Goal: Task Accomplishment & Management: Manage account settings

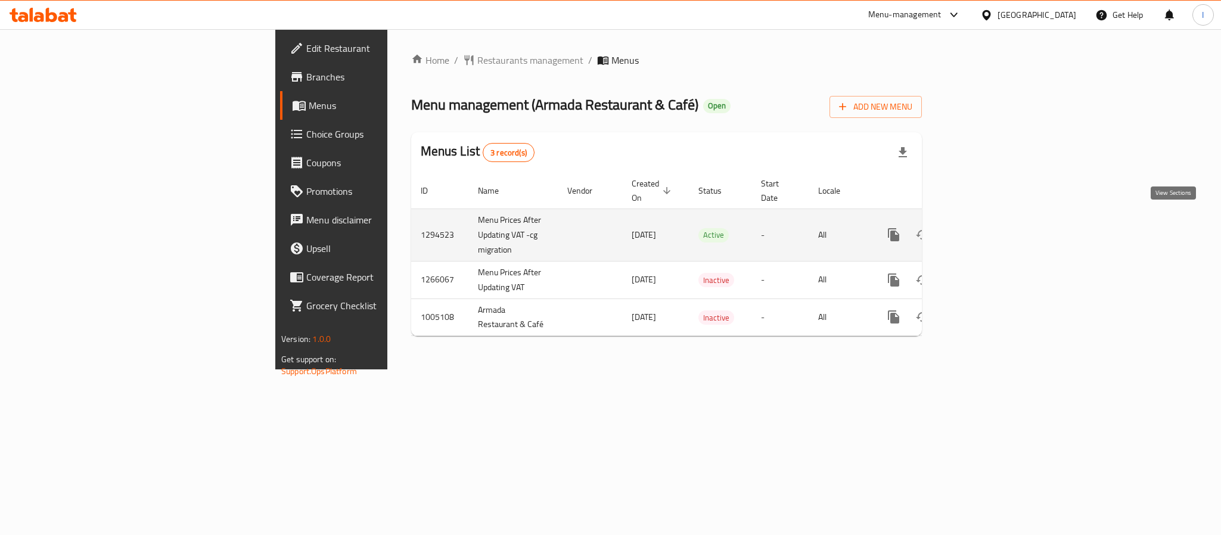
click at [987, 228] on icon "enhanced table" at bounding box center [980, 235] width 14 height 14
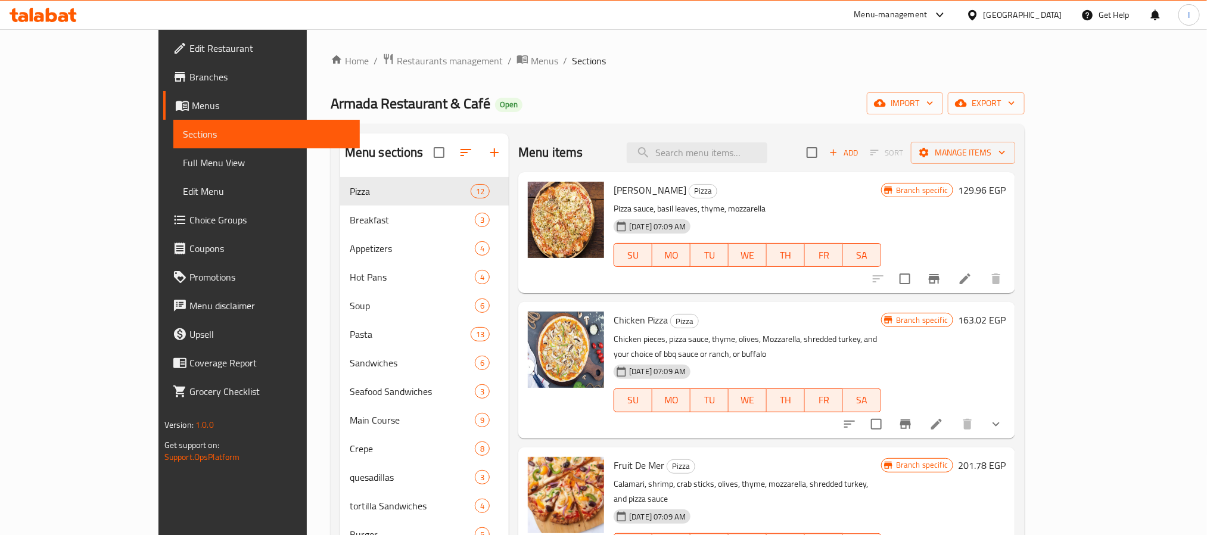
click at [660, 102] on div "Armada Restaurant & Café Open import export" at bounding box center [678, 103] width 694 height 22
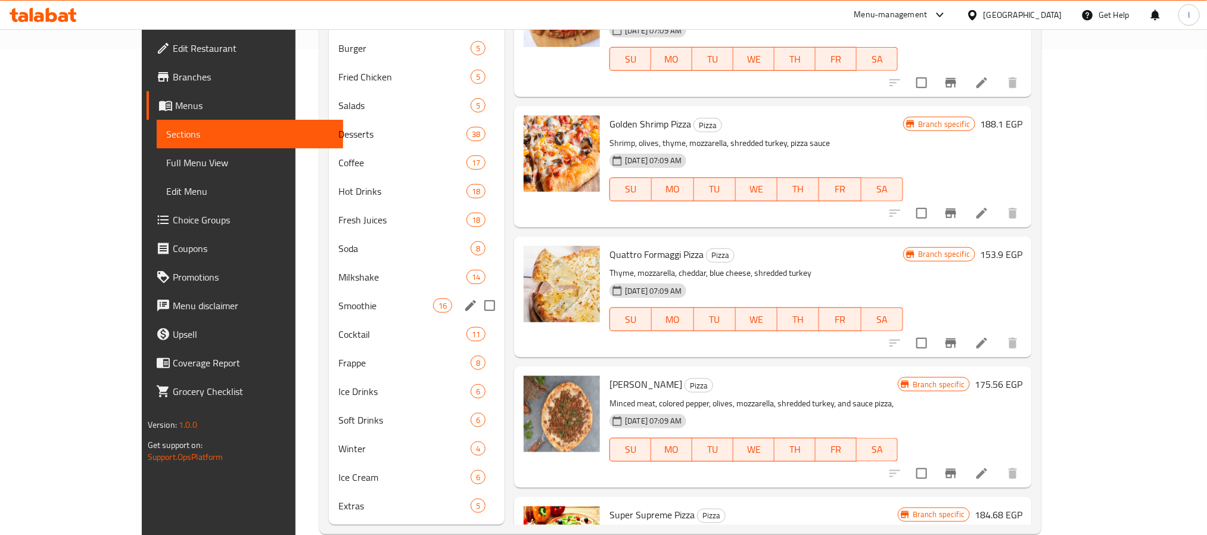
scroll to position [508, 0]
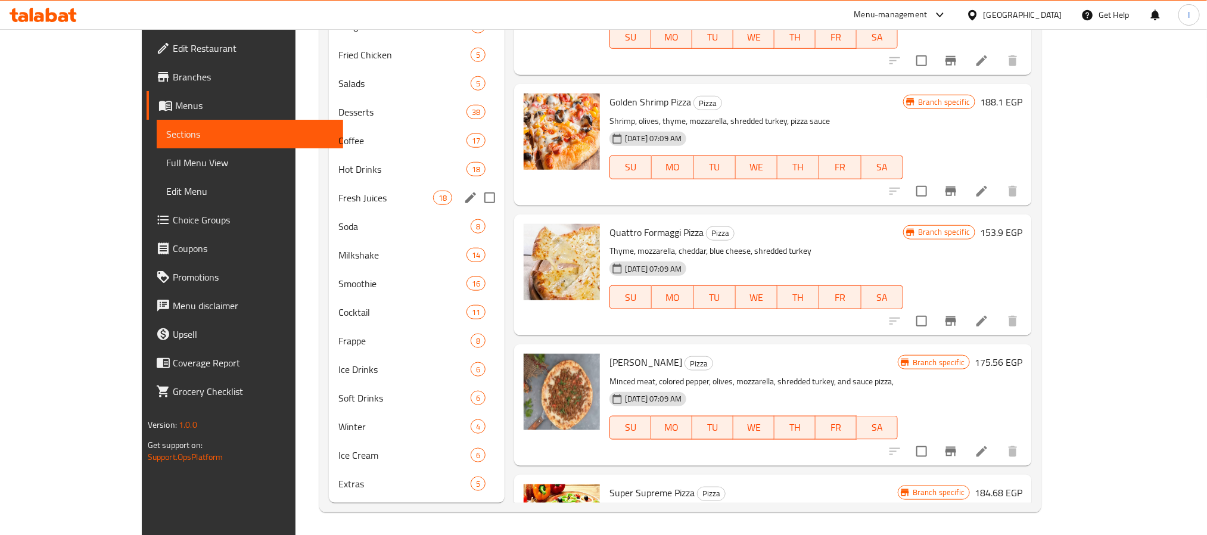
click at [371, 202] on span "Fresh Juices" at bounding box center [386, 198] width 95 height 14
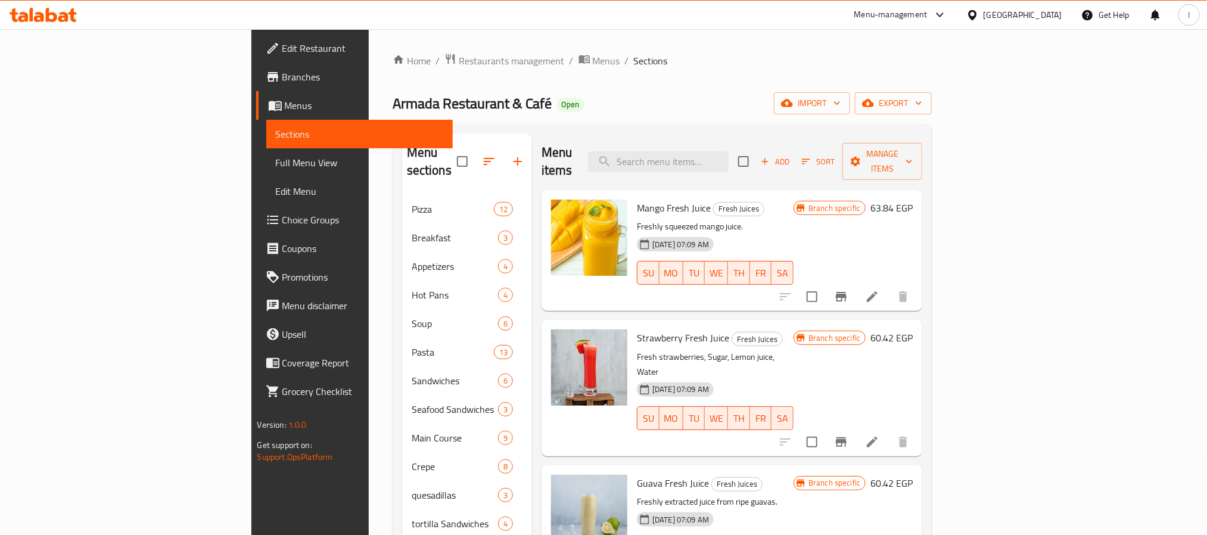
click at [847, 292] on icon "Branch-specific-item" at bounding box center [841, 297] width 11 height 10
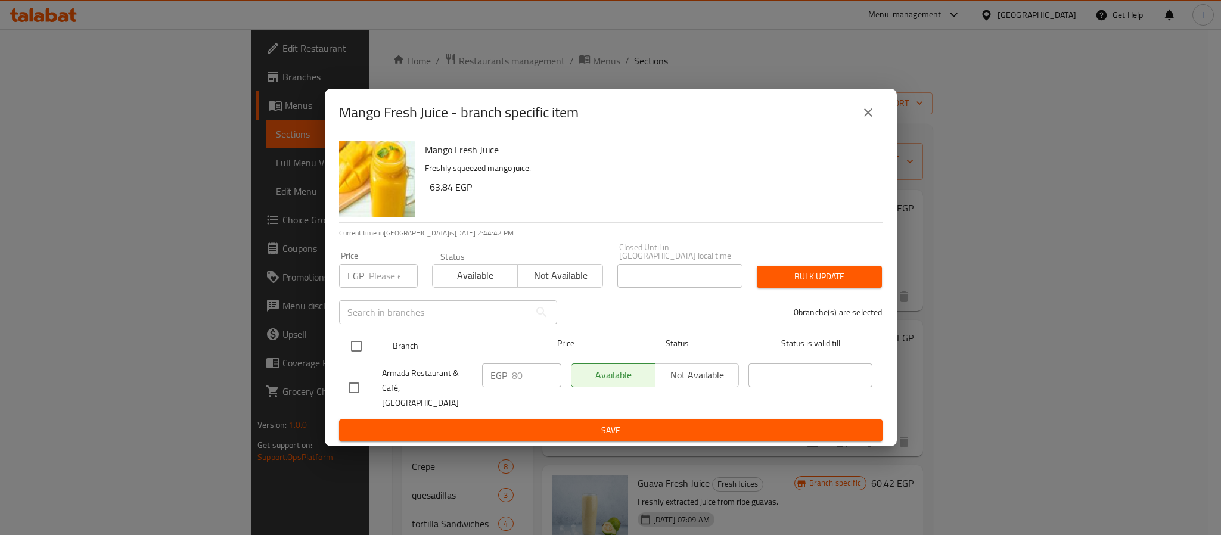
click at [355, 345] on input "checkbox" at bounding box center [356, 346] width 25 height 25
checkbox input "true"
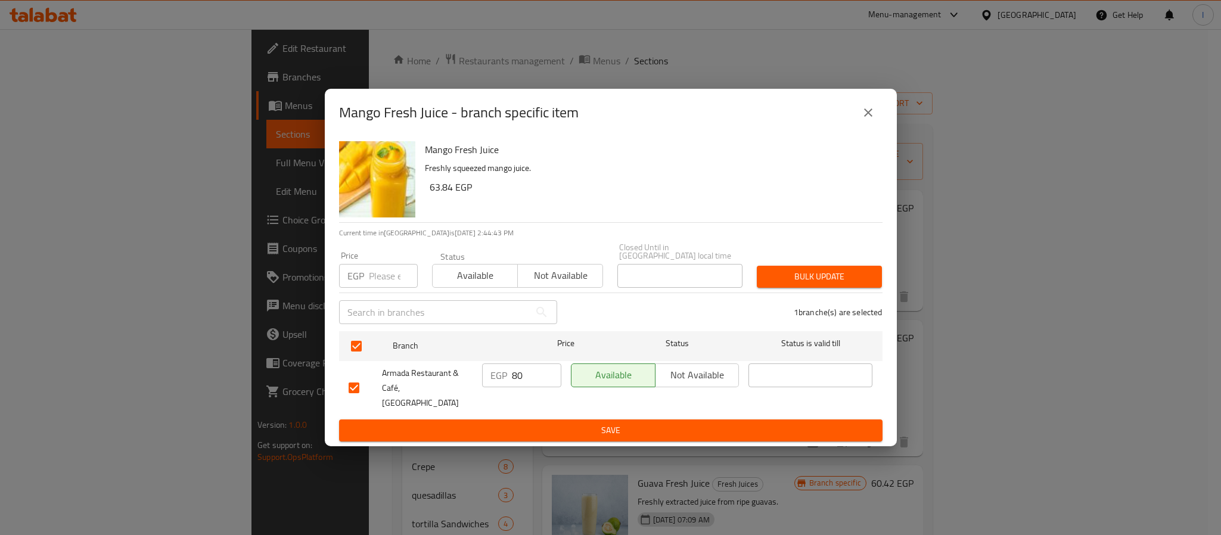
click at [528, 381] on input "80" at bounding box center [536, 376] width 49 height 24
type input "86"
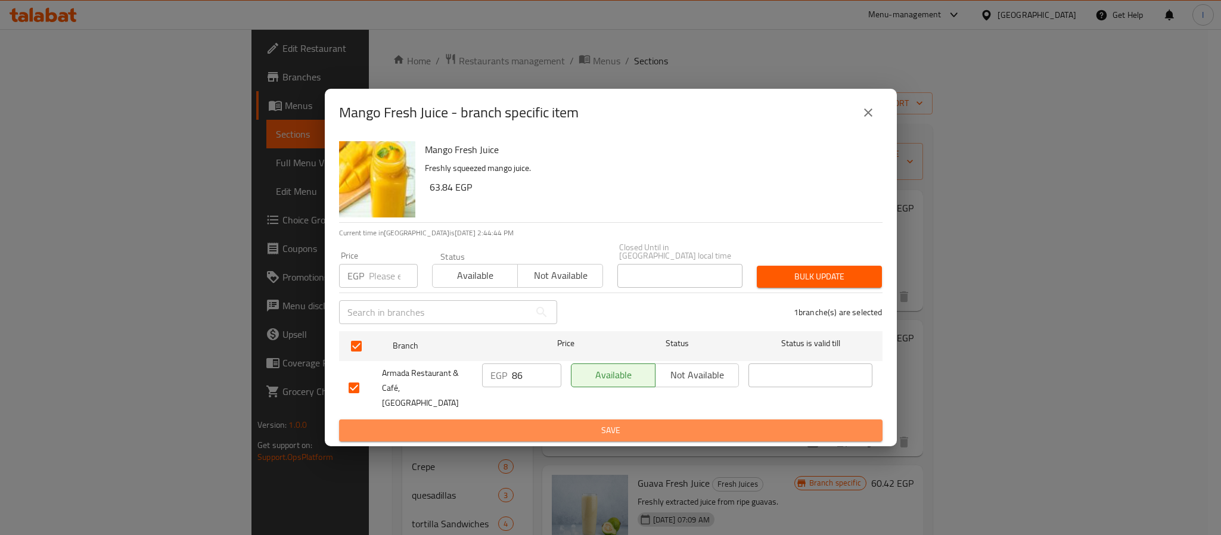
click at [531, 429] on button "Save" at bounding box center [611, 431] width 544 height 22
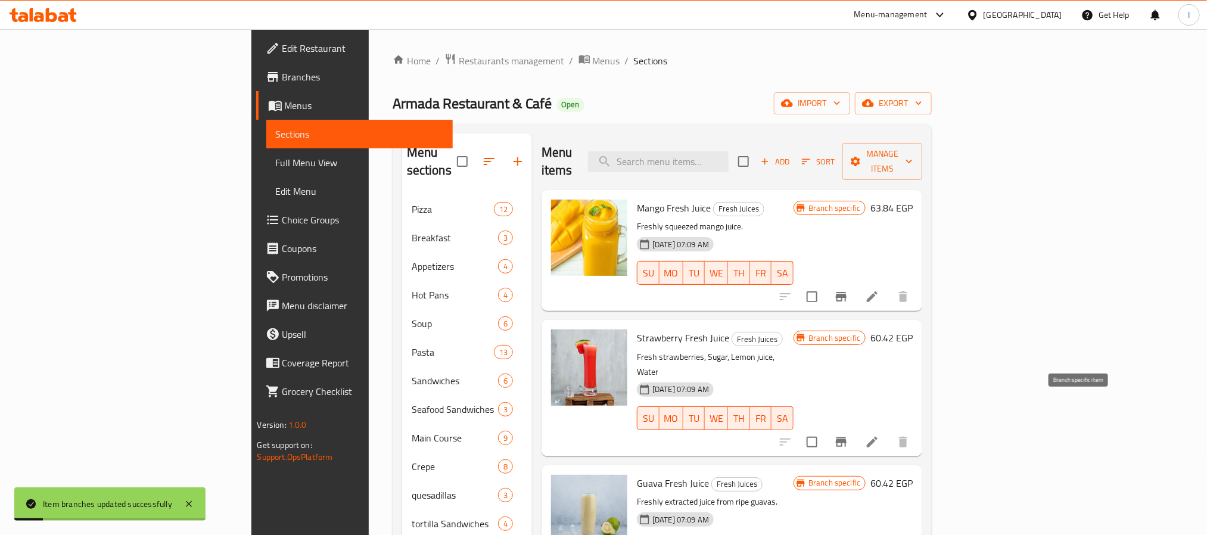
click at [849, 435] on icon "Branch-specific-item" at bounding box center [841, 442] width 14 height 14
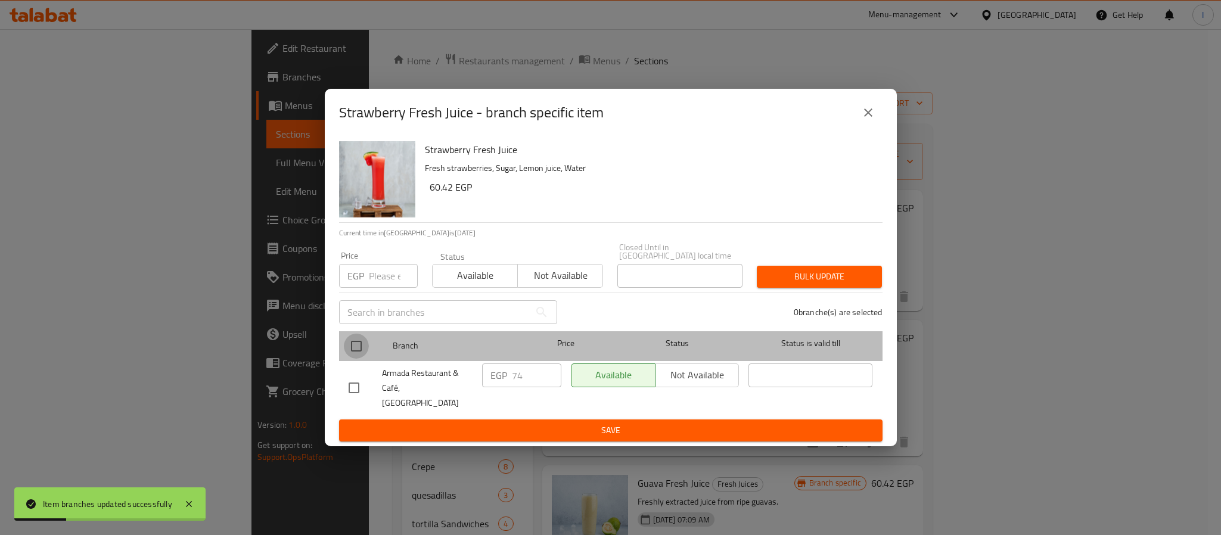
click at [356, 356] on input "checkbox" at bounding box center [356, 346] width 25 height 25
checkbox input "true"
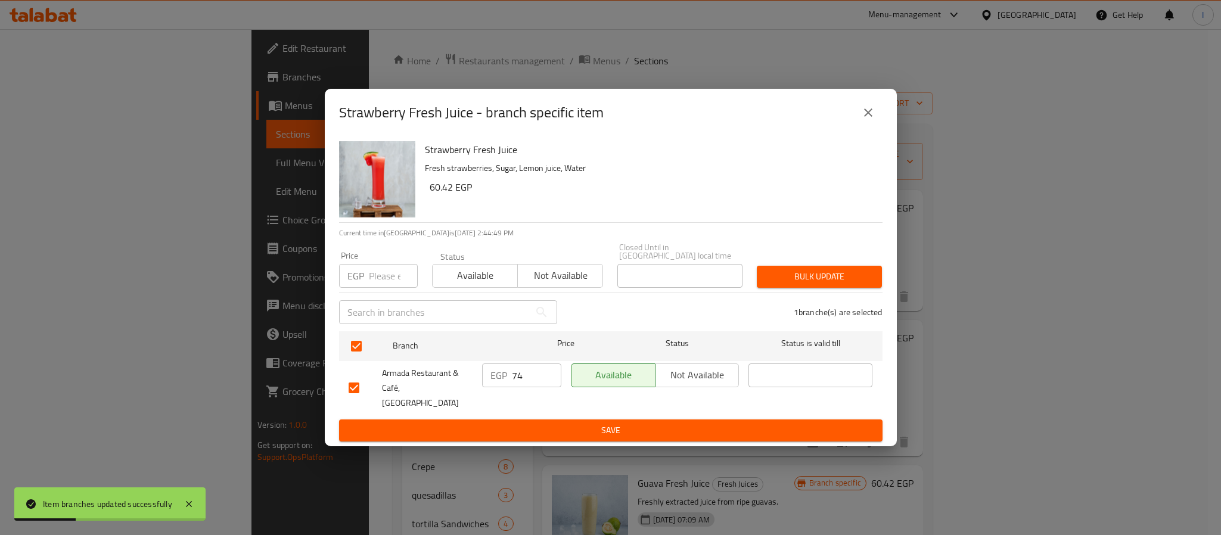
click at [522, 372] on input "74" at bounding box center [536, 376] width 49 height 24
type input "80"
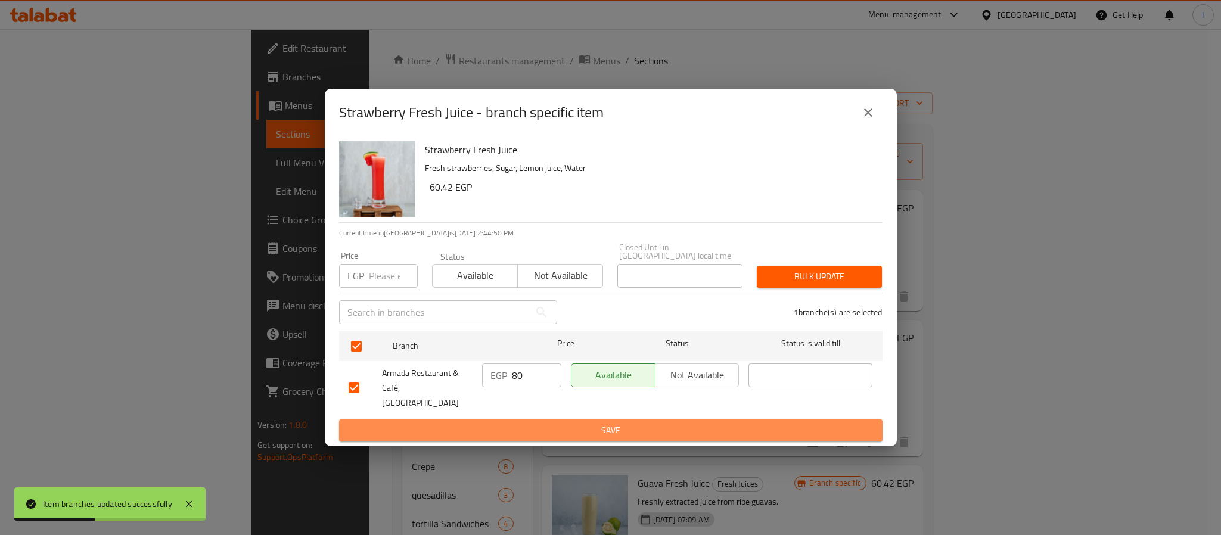
click at [547, 423] on span "Save" at bounding box center [611, 430] width 524 height 15
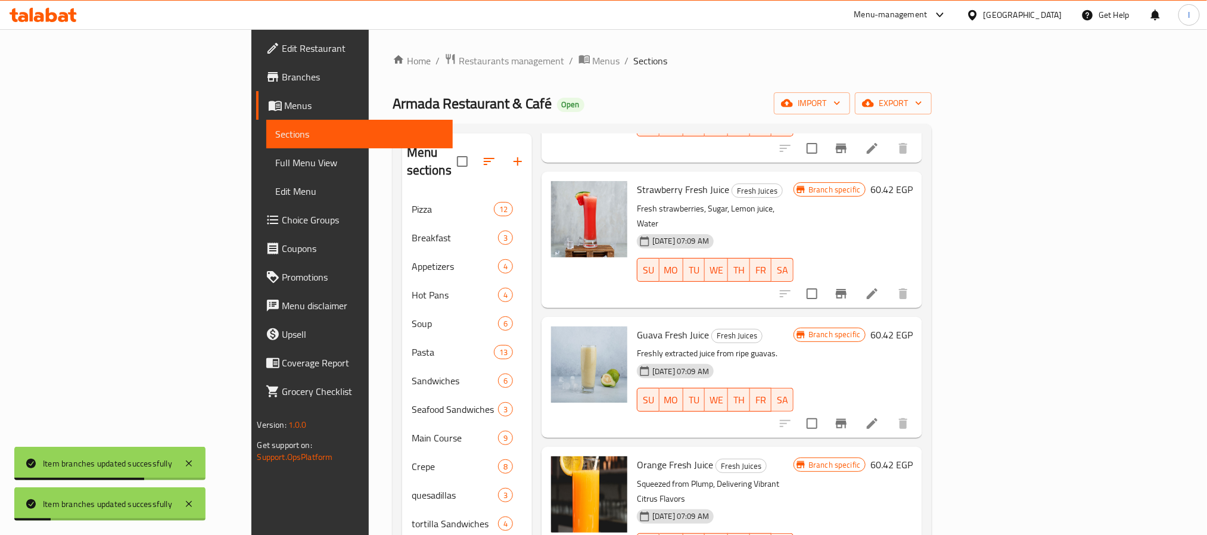
scroll to position [179, 0]
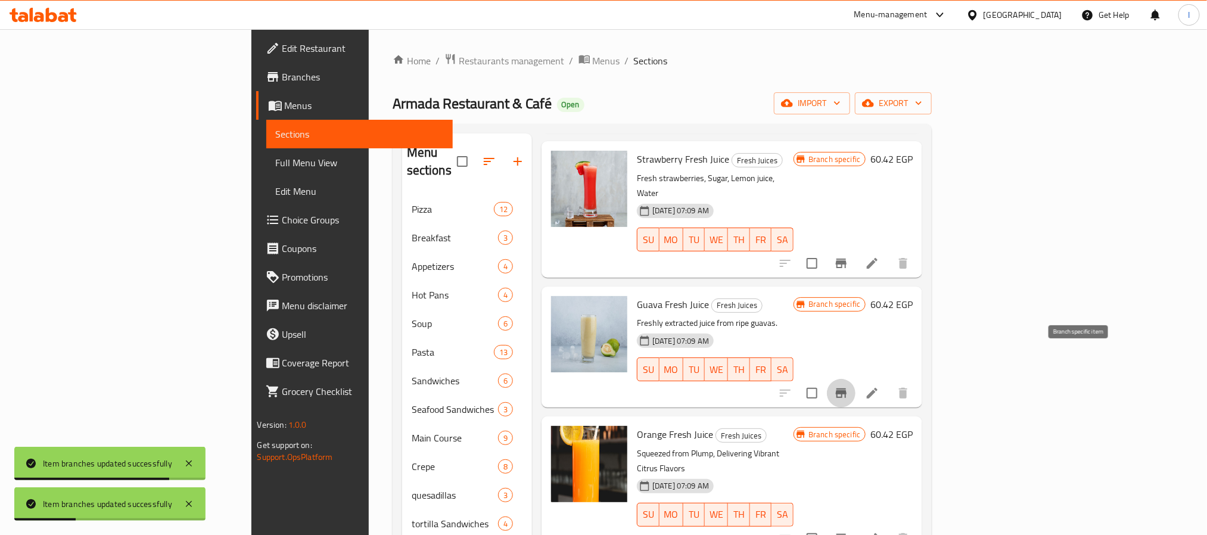
click at [847, 389] on icon "Branch-specific-item" at bounding box center [841, 394] width 11 height 10
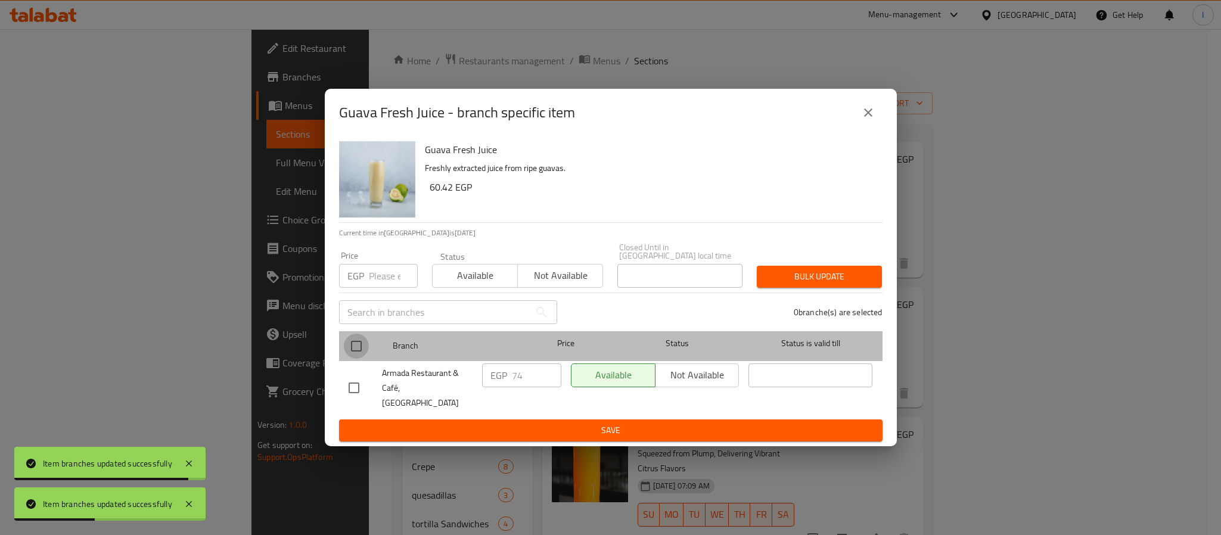
click at [356, 340] on input "checkbox" at bounding box center [356, 346] width 25 height 25
checkbox input "true"
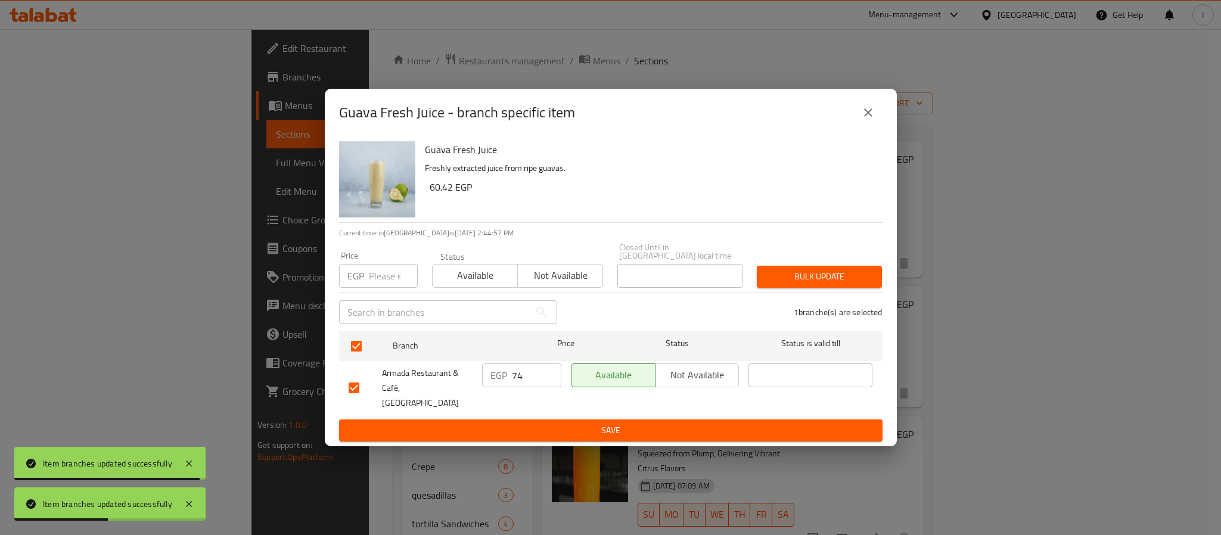
click at [532, 379] on input "74" at bounding box center [536, 376] width 49 height 24
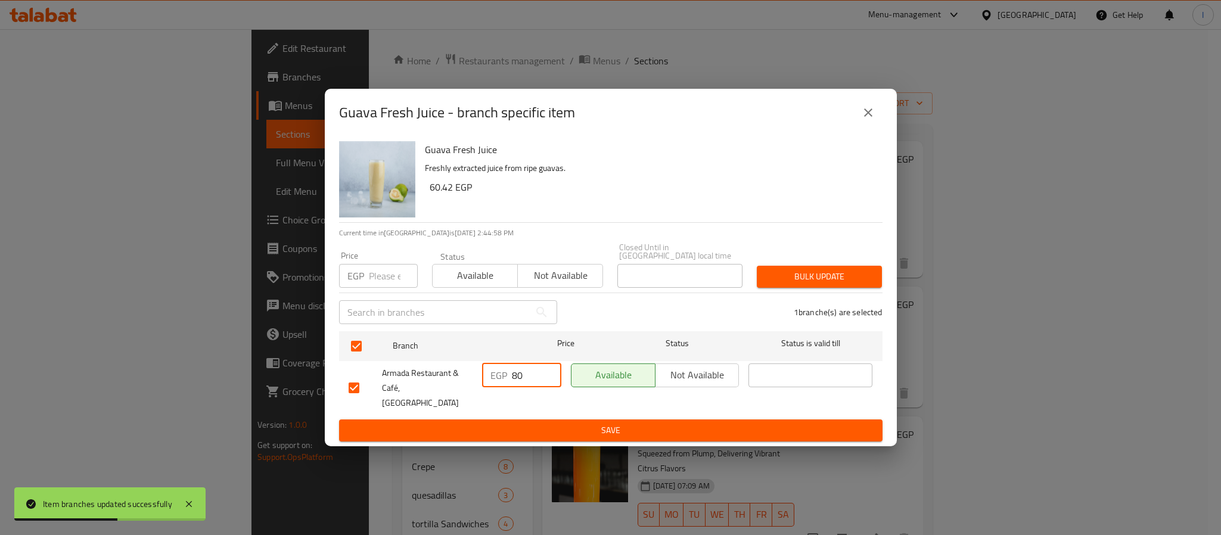
type input "80"
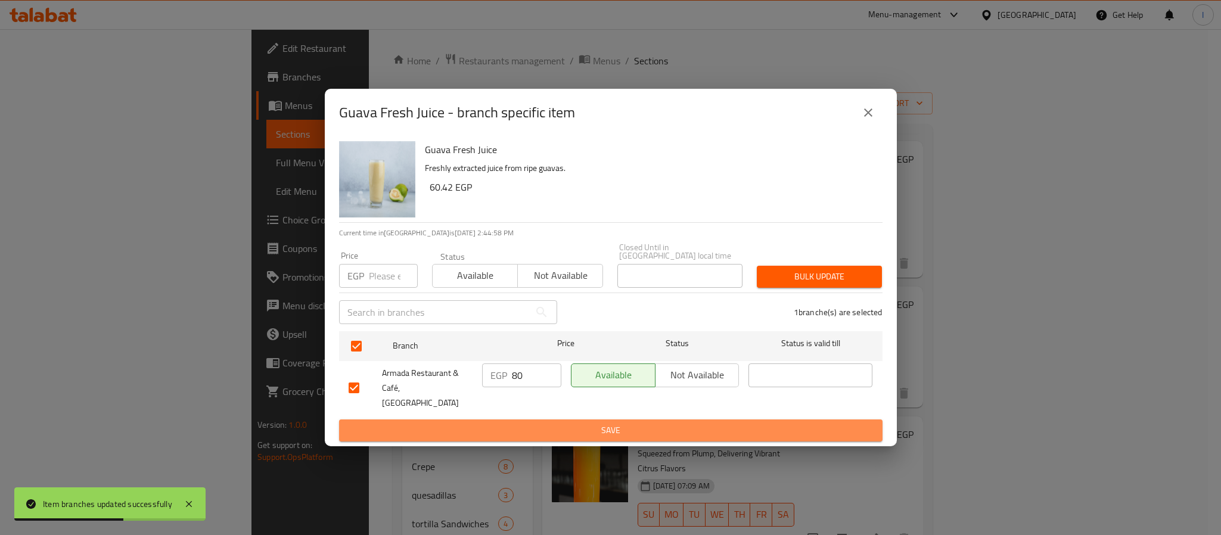
click at [556, 423] on span "Save" at bounding box center [611, 430] width 524 height 15
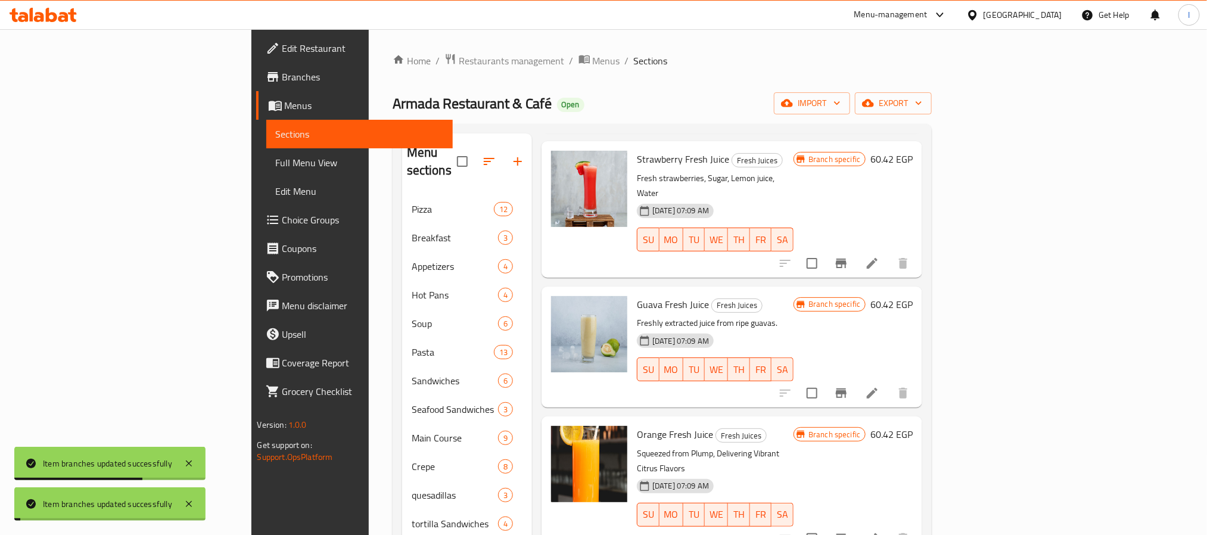
click at [849, 532] on icon "Branch-specific-item" at bounding box center [841, 539] width 14 height 14
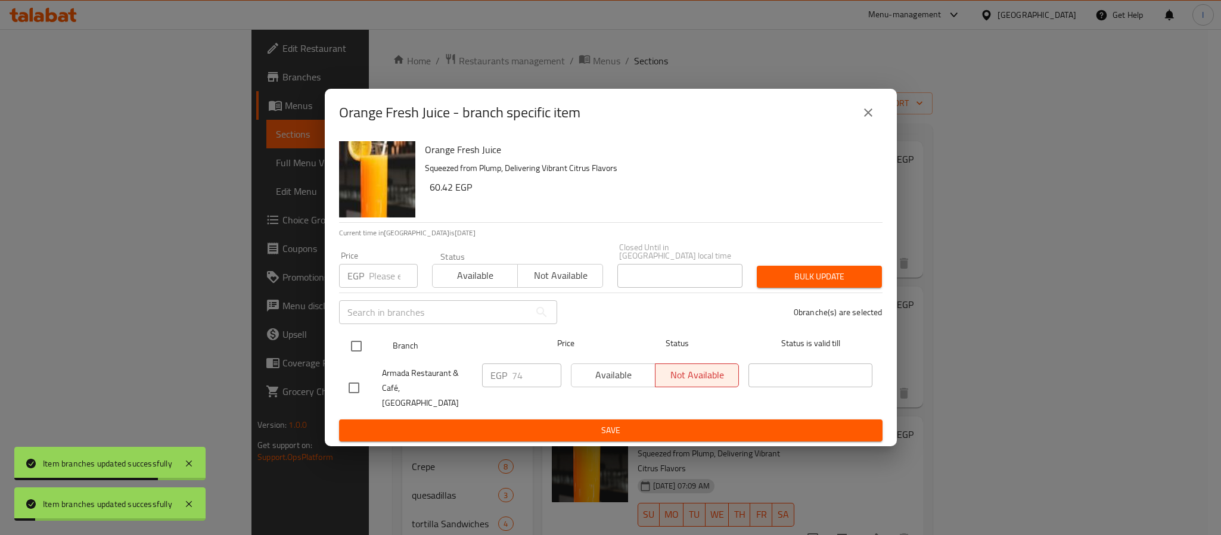
click at [344, 350] on input "checkbox" at bounding box center [356, 346] width 25 height 25
checkbox input "true"
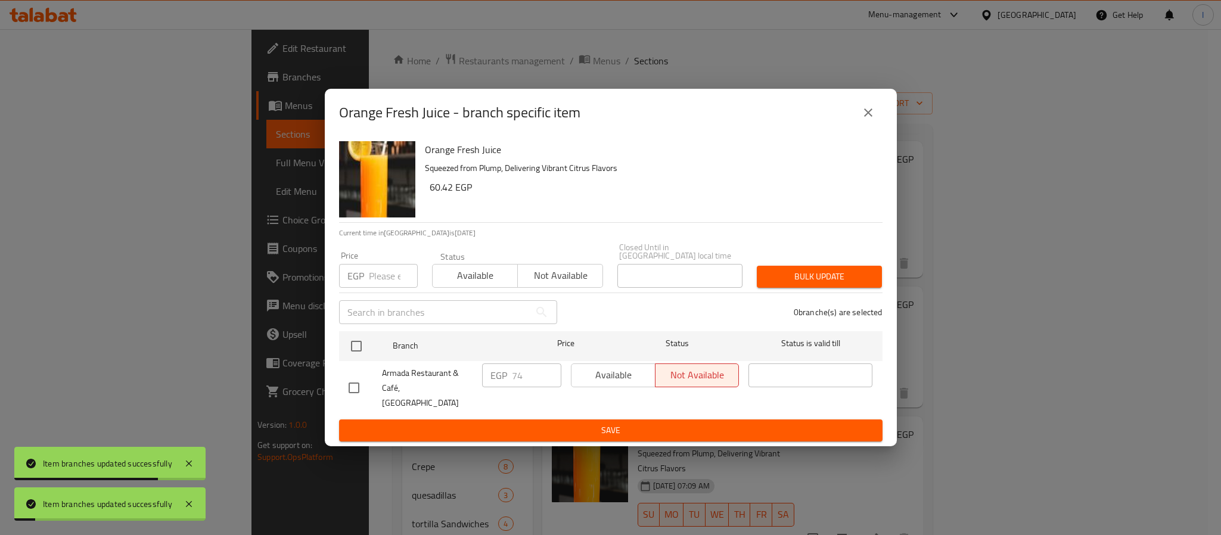
checkbox input "true"
click at [521, 377] on input "74" at bounding box center [536, 376] width 49 height 24
type input "80"
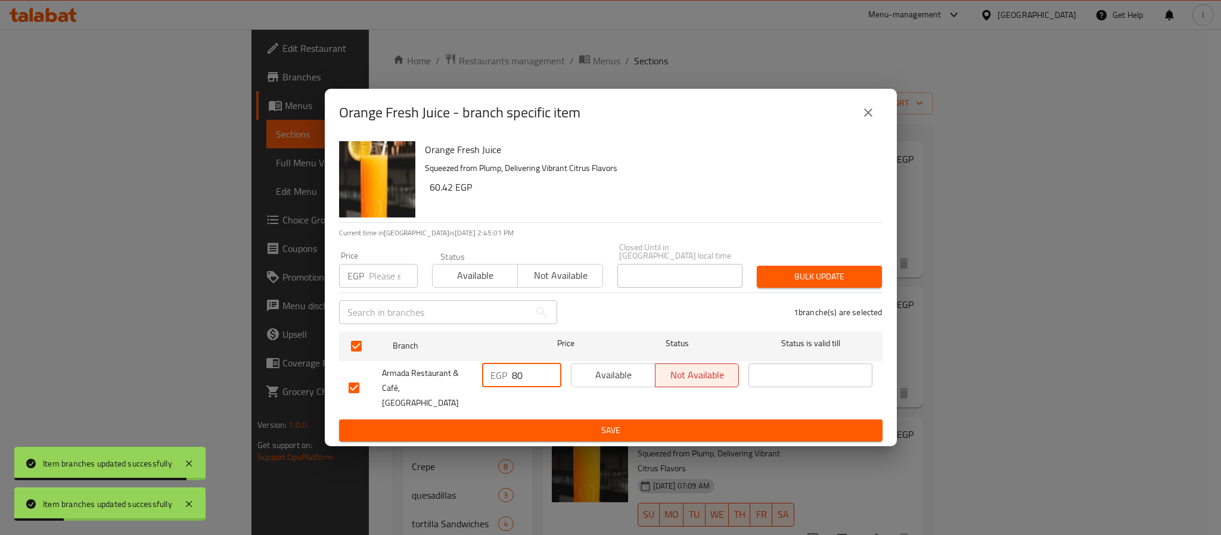
click at [529, 399] on div "EGP 80 ​" at bounding box center [521, 388] width 89 height 59
click at [533, 420] on button "Save" at bounding box center [611, 431] width 544 height 22
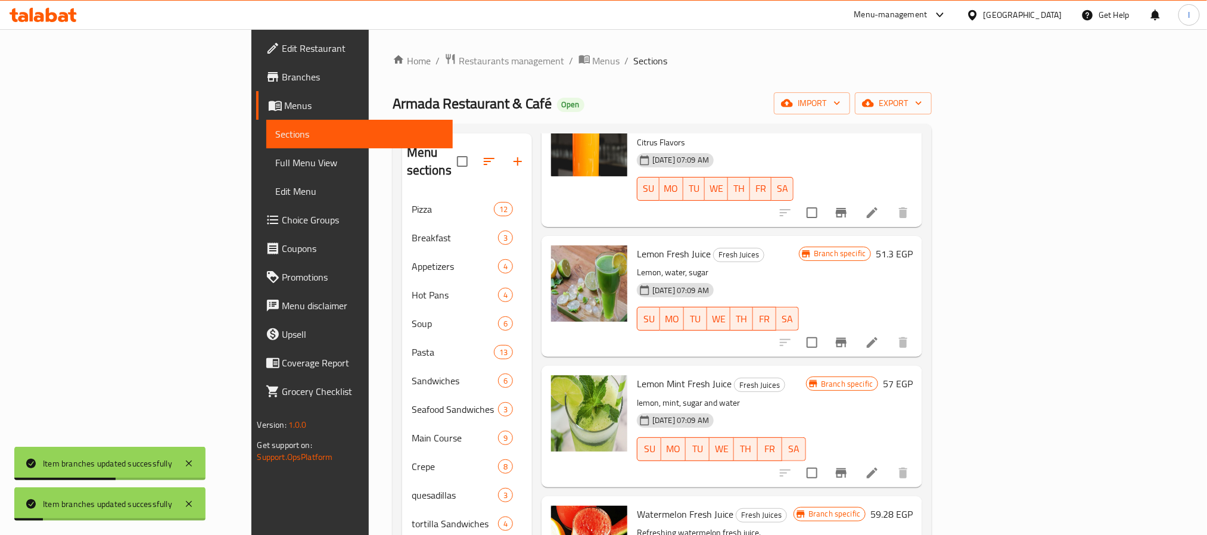
scroll to position [536, 0]
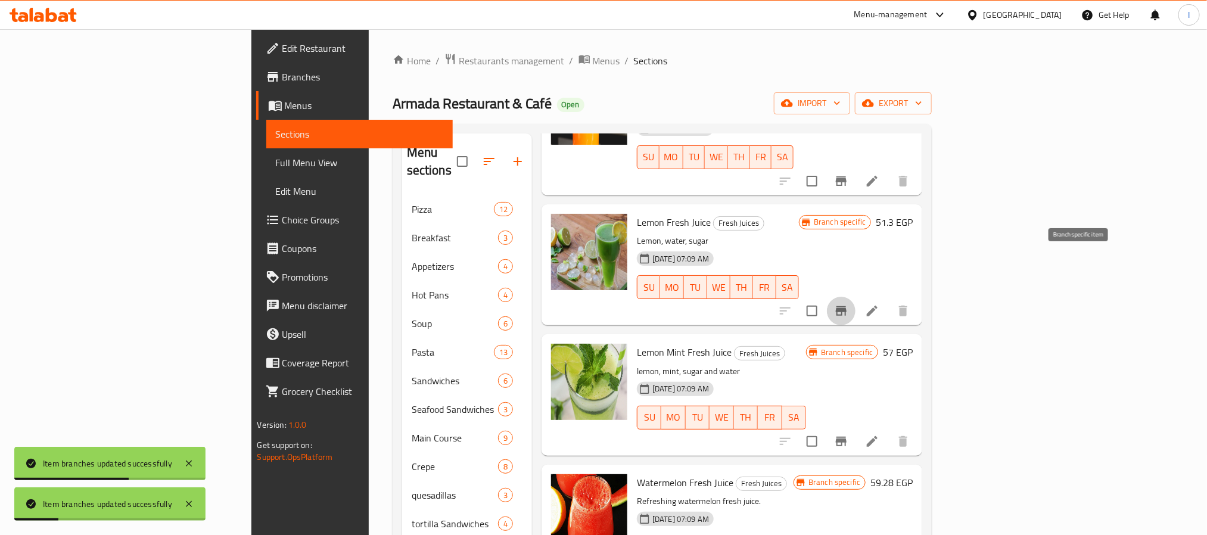
click at [849, 304] on icon "Branch-specific-item" at bounding box center [841, 311] width 14 height 14
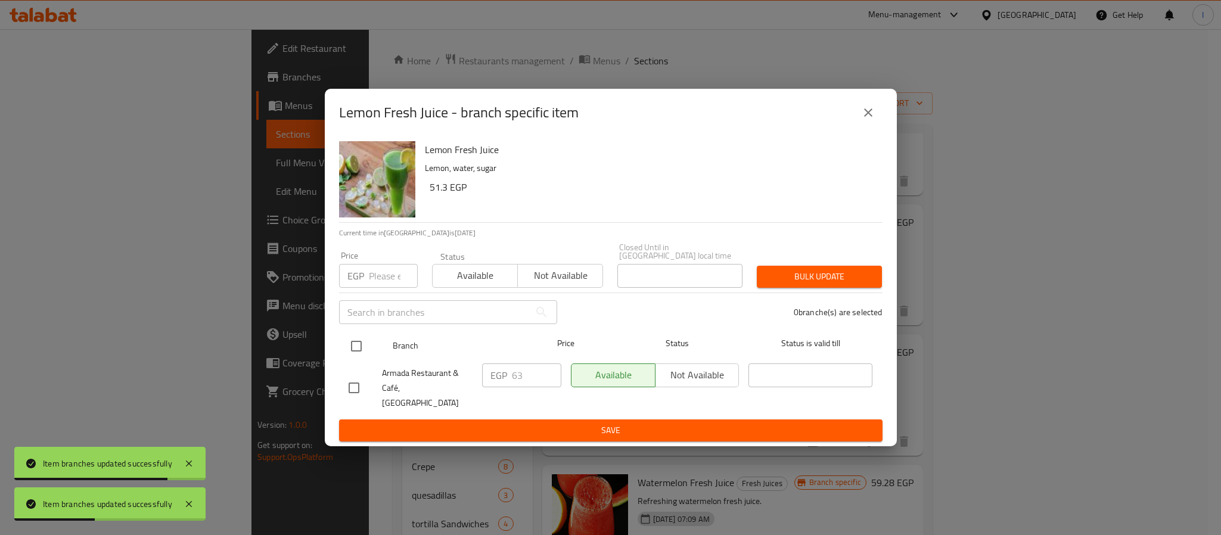
click at [355, 346] on input "checkbox" at bounding box center [356, 346] width 25 height 25
checkbox input "true"
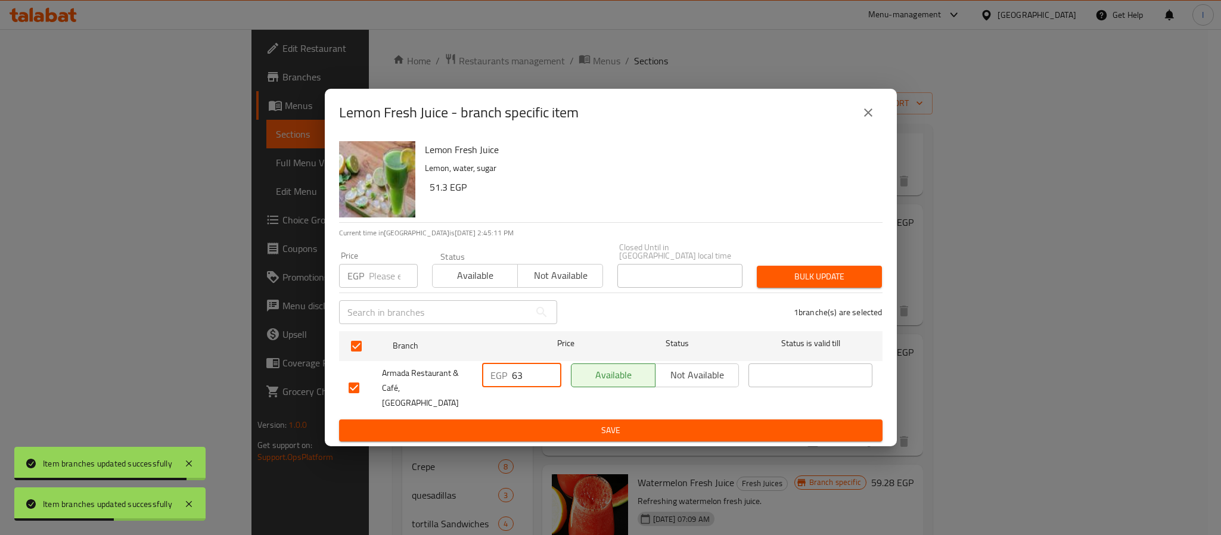
click at [526, 374] on input "63" at bounding box center [536, 376] width 49 height 24
type input "68"
click at [533, 423] on span "Save" at bounding box center [611, 430] width 524 height 15
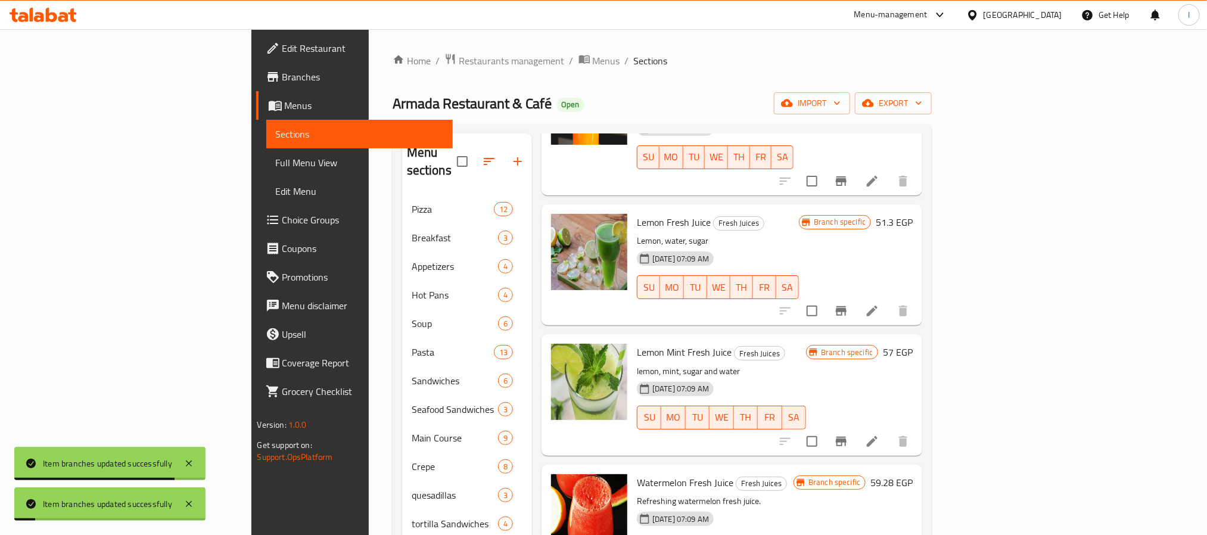
click at [849, 434] on icon "Branch-specific-item" at bounding box center [841, 441] width 14 height 14
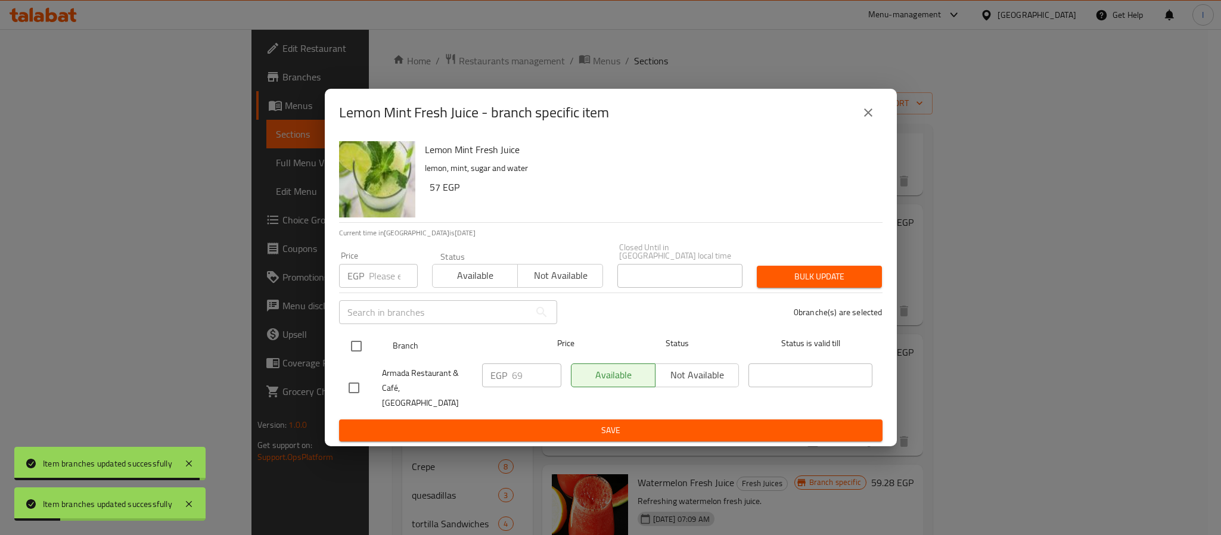
click at [361, 349] on input "checkbox" at bounding box center [356, 346] width 25 height 25
checkbox input "true"
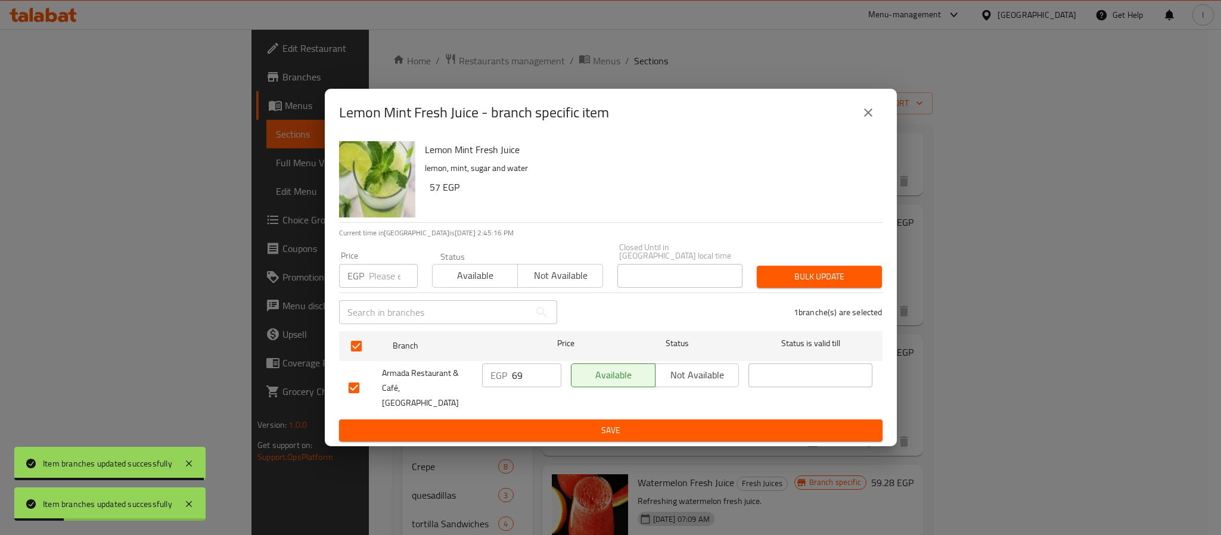
checkbox input "true"
click at [528, 374] on input "69" at bounding box center [536, 376] width 49 height 24
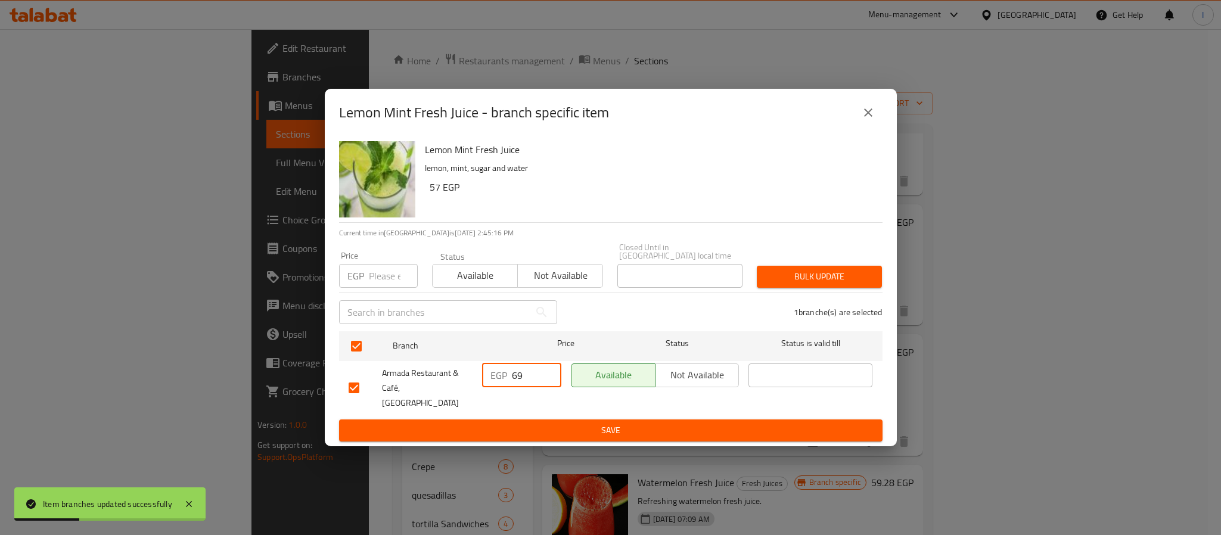
click at [528, 374] on input "69" at bounding box center [536, 376] width 49 height 24
type input "74"
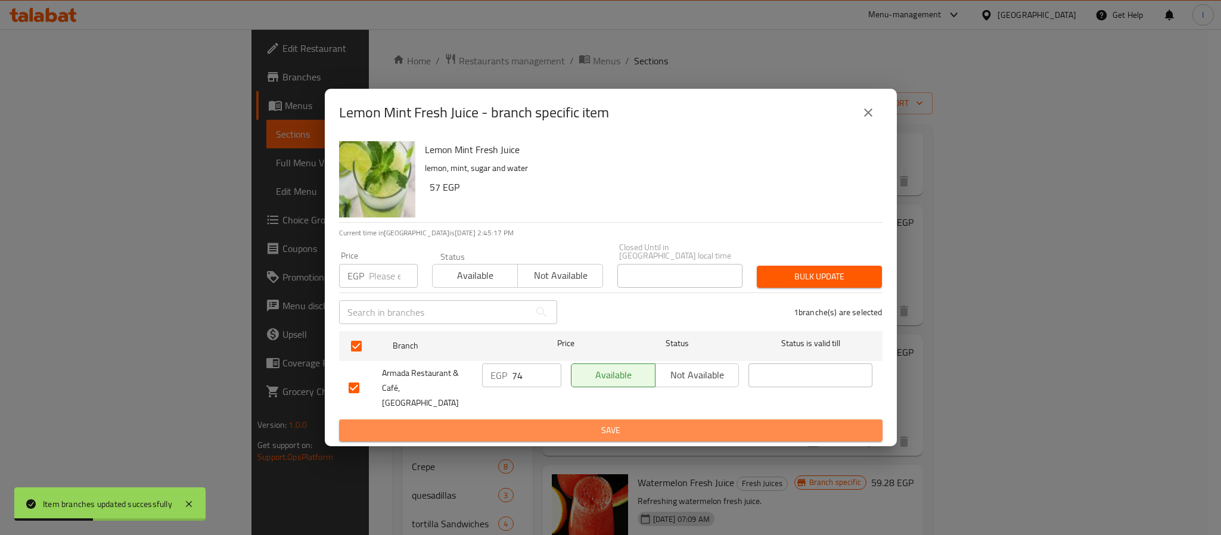
click at [558, 423] on span "Save" at bounding box center [611, 430] width 524 height 15
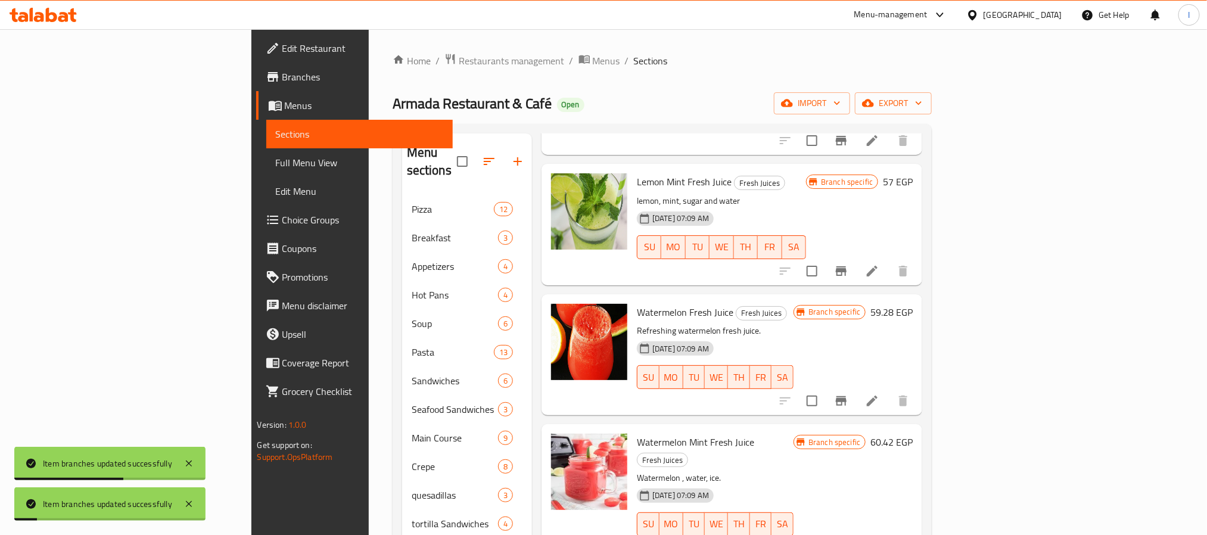
scroll to position [715, 0]
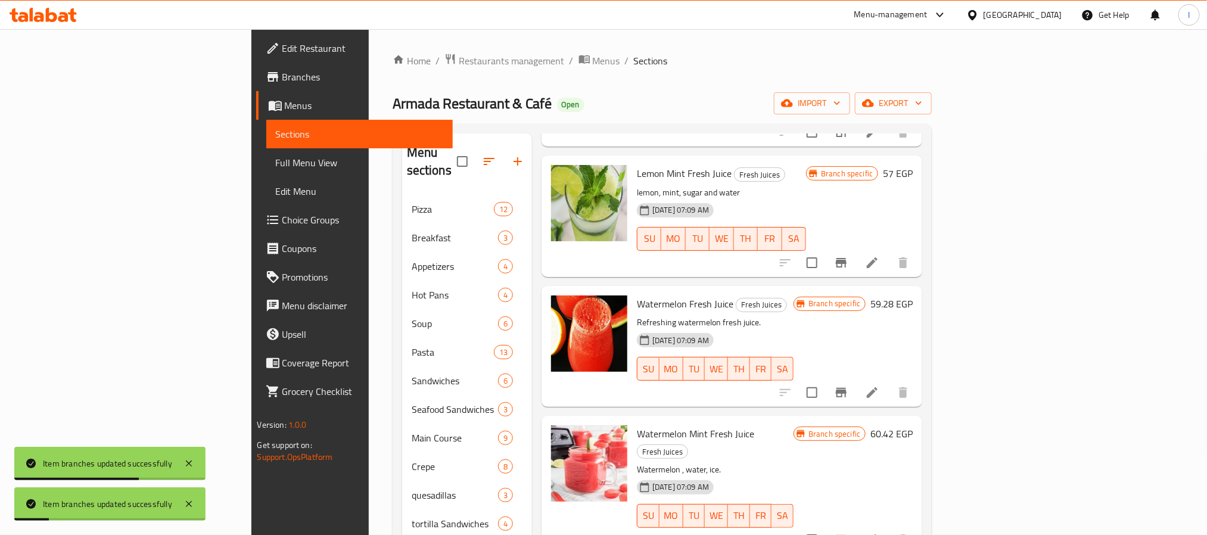
click at [847, 388] on icon "Branch-specific-item" at bounding box center [841, 393] width 11 height 10
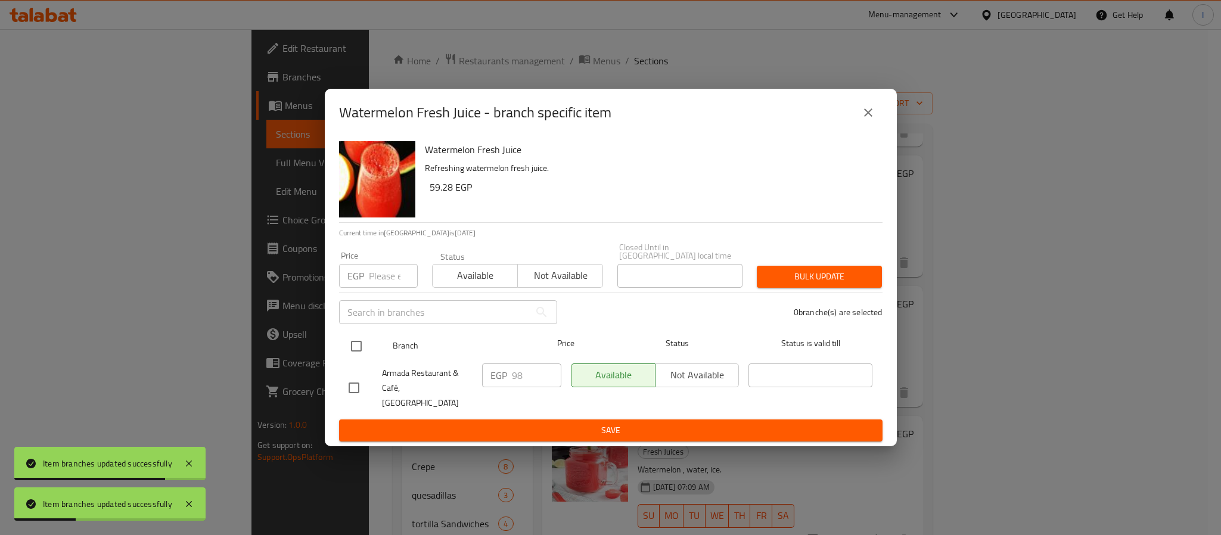
click at [358, 349] on input "checkbox" at bounding box center [356, 346] width 25 height 25
checkbox input "true"
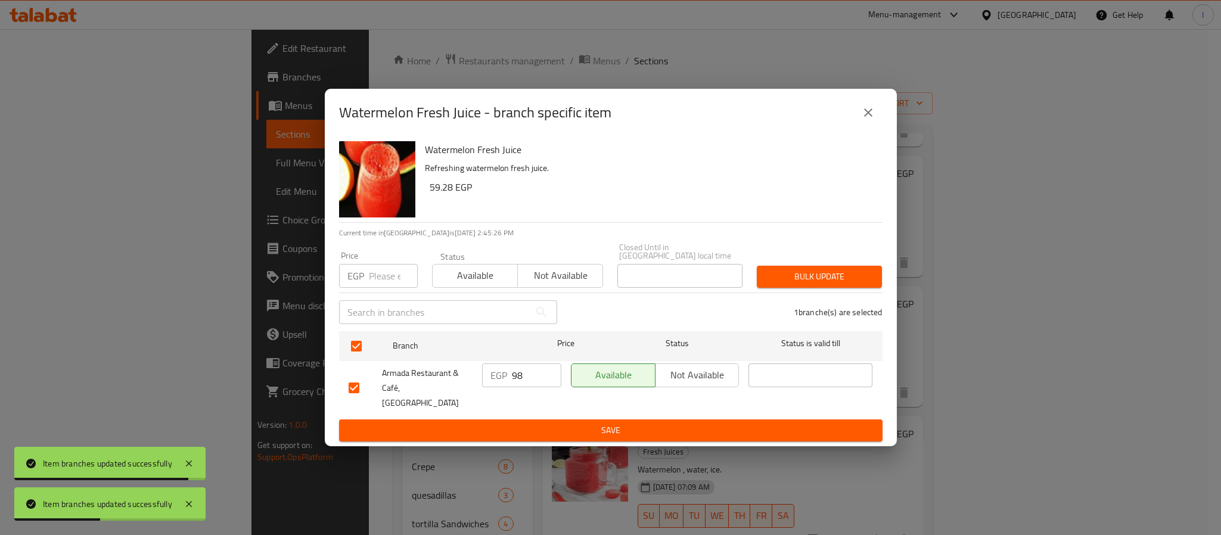
click at [869, 120] on icon "close" at bounding box center [868, 112] width 14 height 14
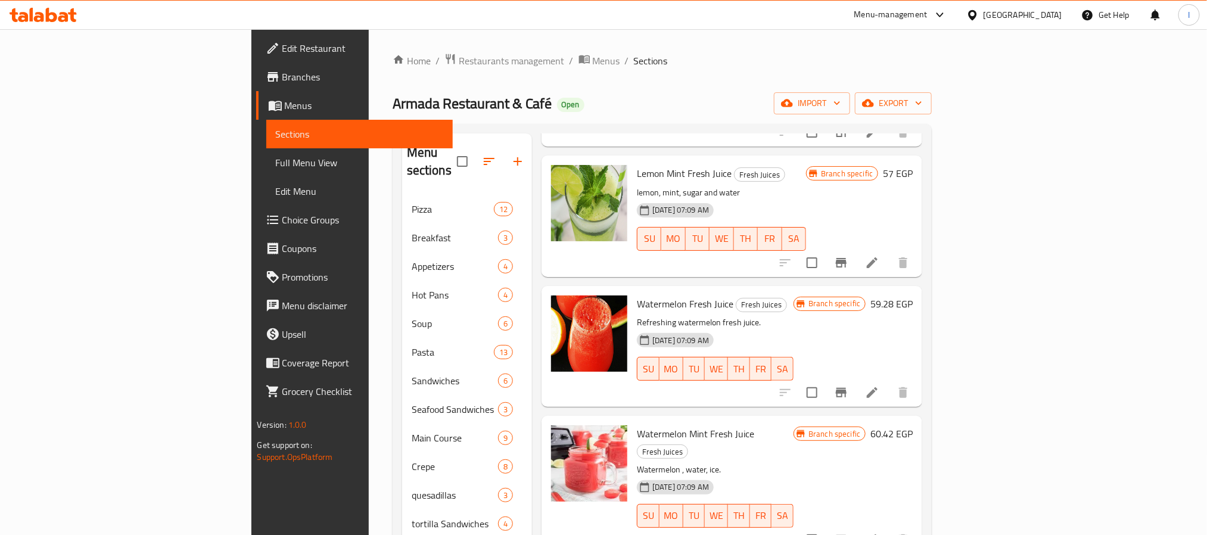
click at [637, 295] on span "Watermelon Fresh Juice" at bounding box center [685, 304] width 97 height 18
copy span "Watermelon"
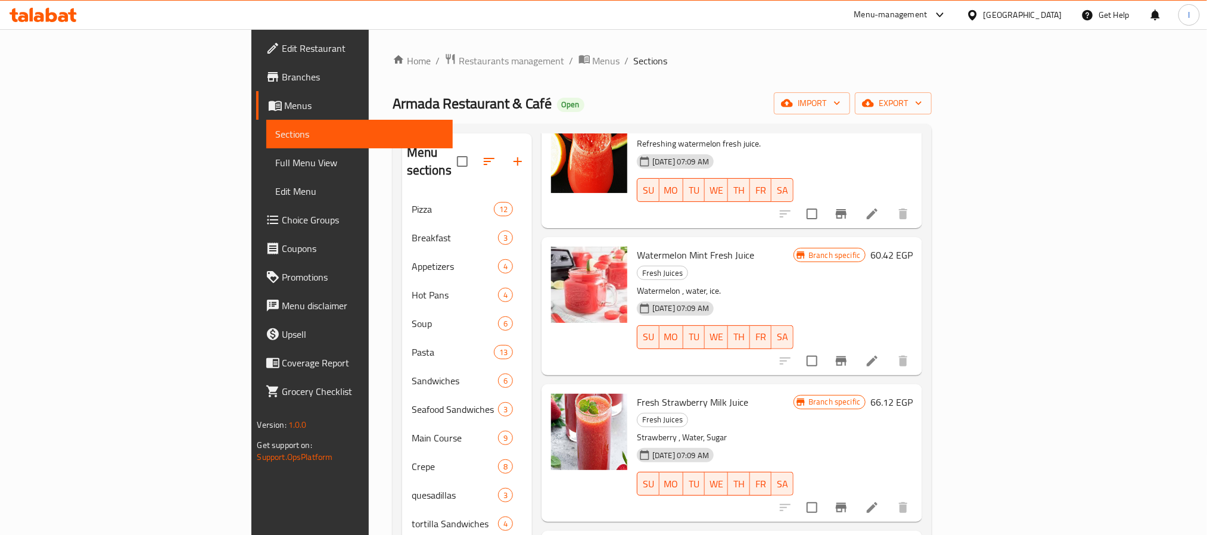
scroll to position [805, 0]
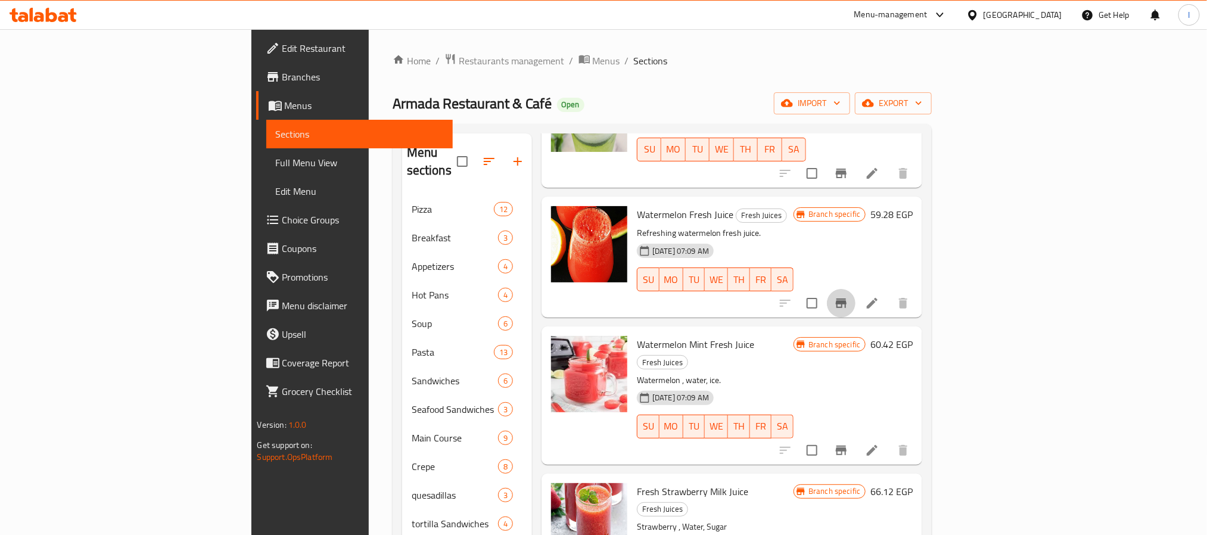
click at [847, 299] on icon "Branch-specific-item" at bounding box center [841, 304] width 11 height 10
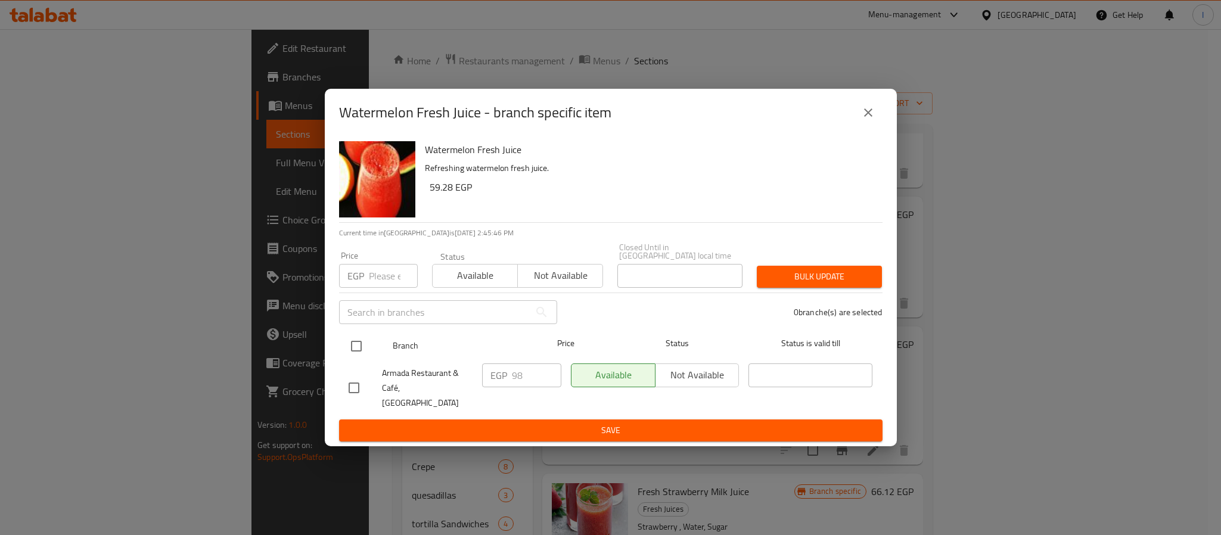
click at [360, 351] on input "checkbox" at bounding box center [356, 346] width 25 height 25
checkbox input "true"
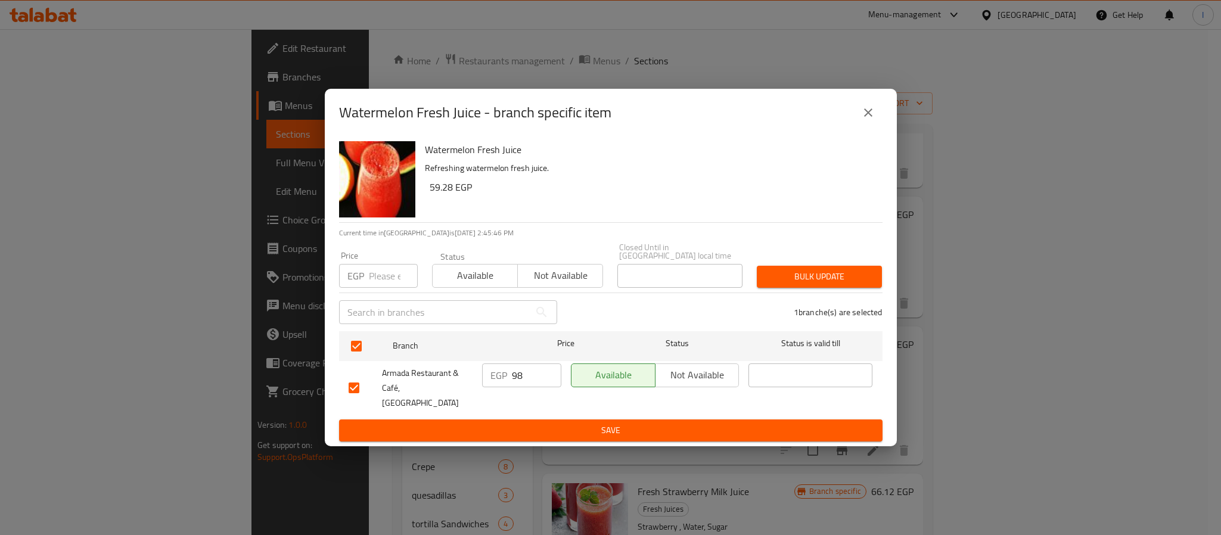
click at [528, 378] on input "98" at bounding box center [536, 376] width 49 height 24
type input "75"
click at [528, 423] on span "Save" at bounding box center [611, 430] width 524 height 15
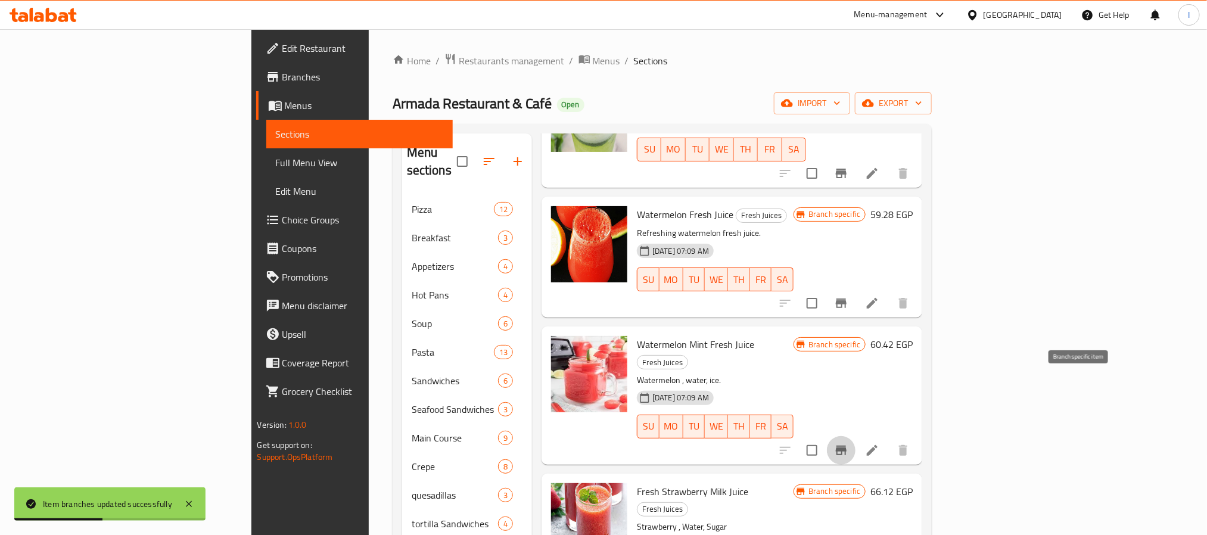
click at [847, 446] on icon "Branch-specific-item" at bounding box center [841, 451] width 11 height 10
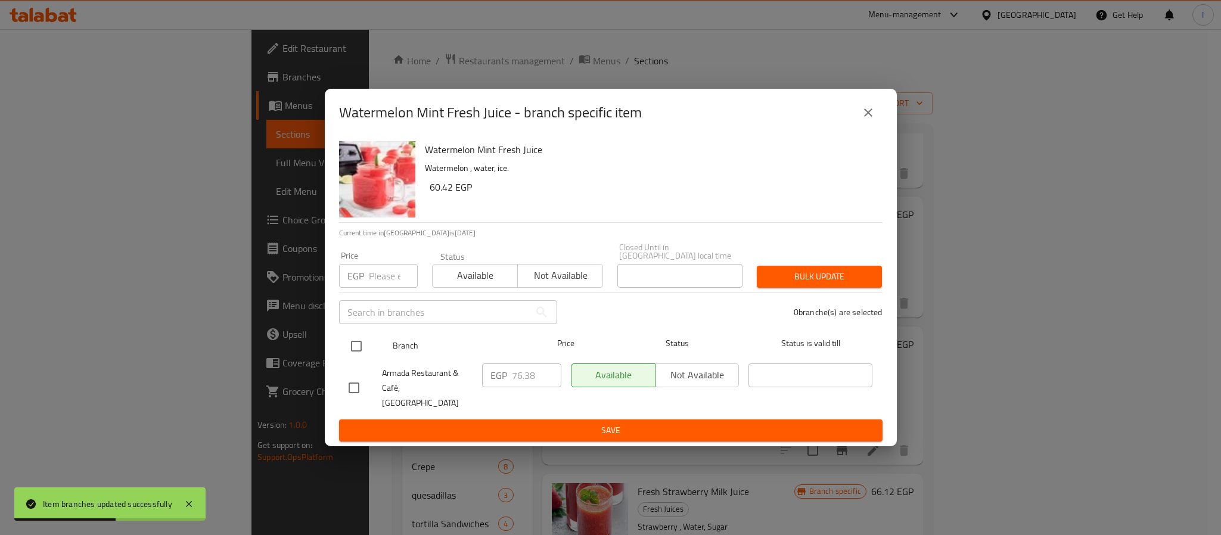
click at [365, 340] on input "checkbox" at bounding box center [356, 346] width 25 height 25
checkbox input "true"
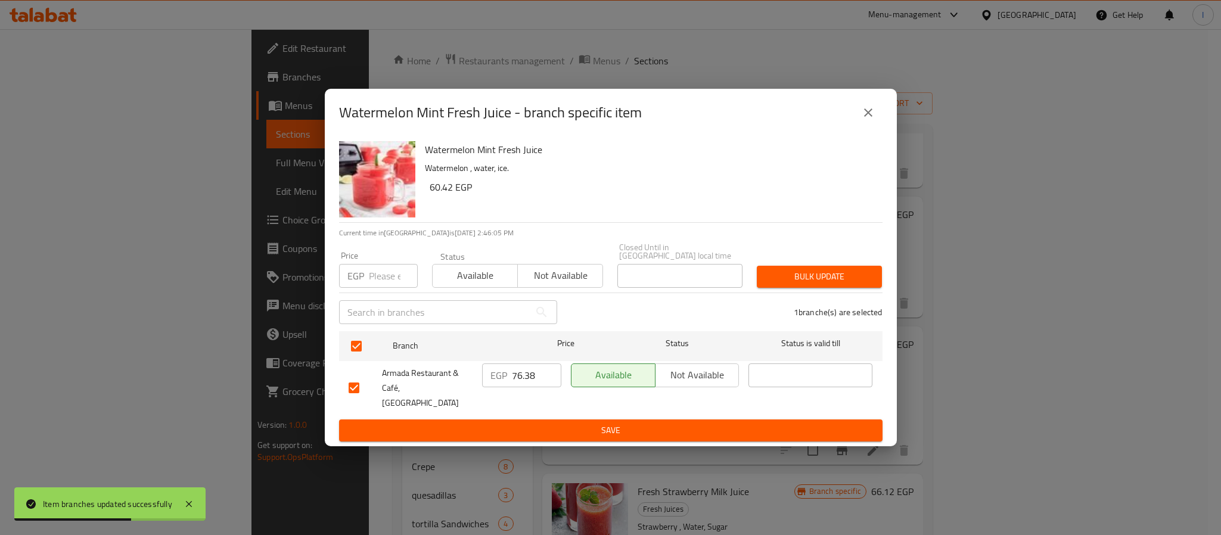
click at [531, 376] on input "76.38" at bounding box center [536, 376] width 49 height 24
type input "106"
click at [574, 423] on span "Save" at bounding box center [611, 430] width 524 height 15
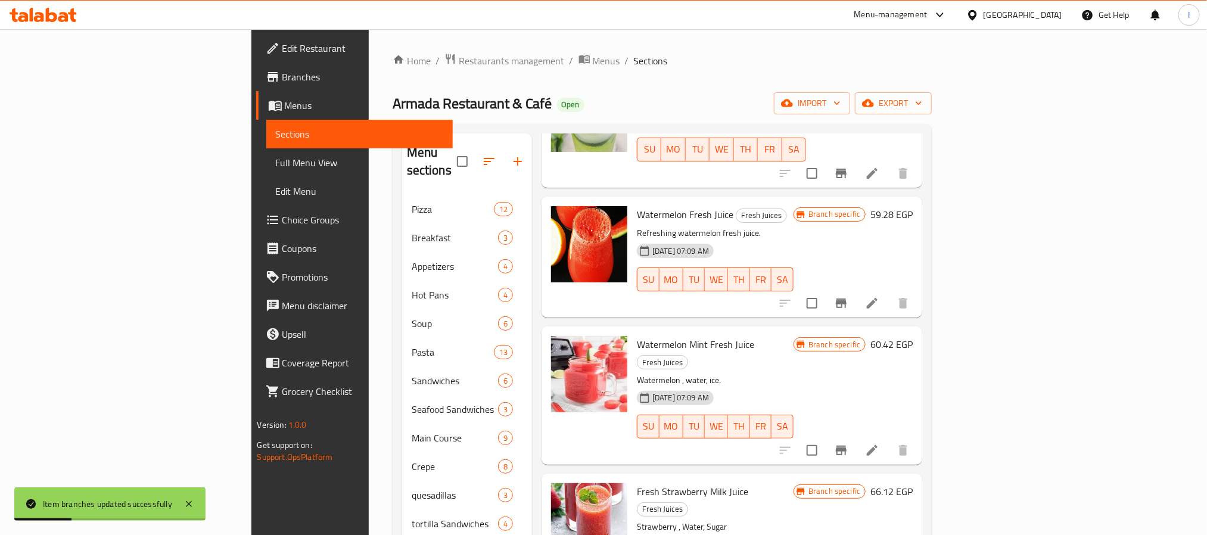
scroll to position [894, 0]
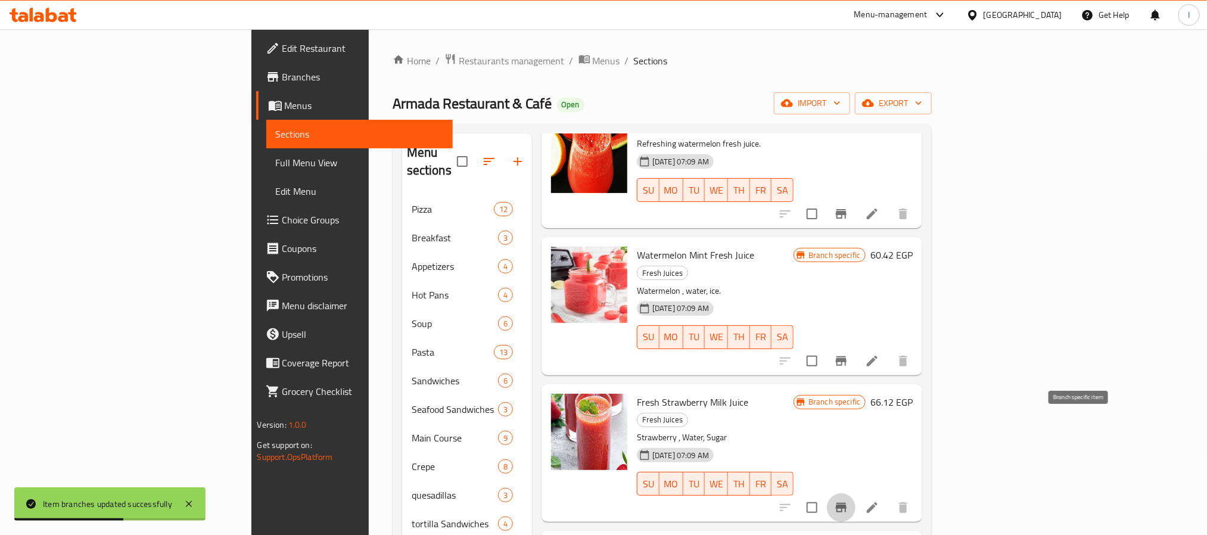
click at [849, 501] on icon "Branch-specific-item" at bounding box center [841, 508] width 14 height 14
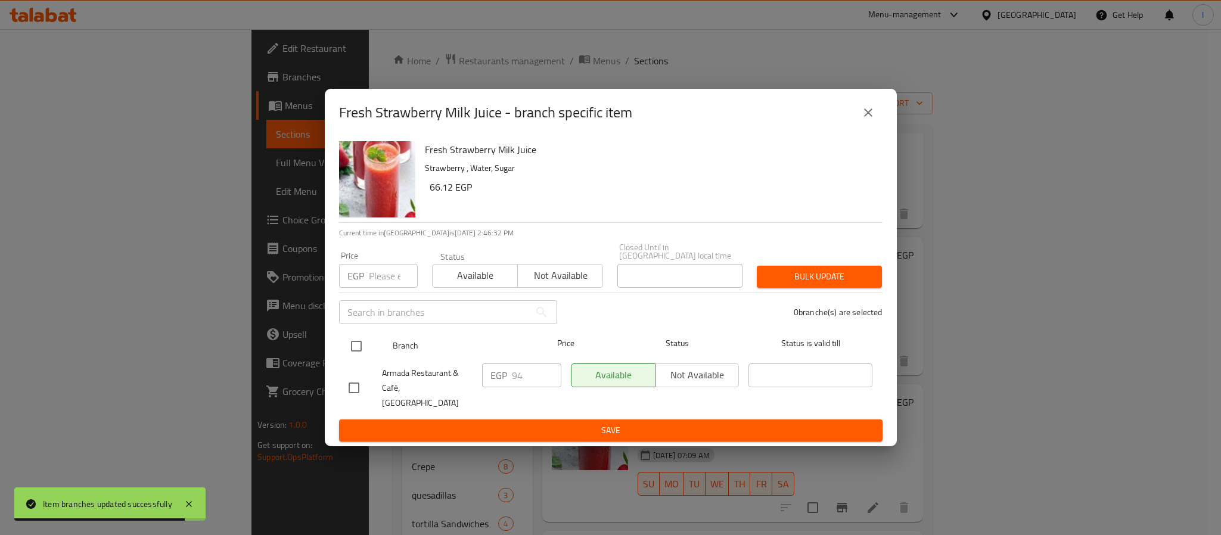
drag, startPoint x: 358, startPoint y: 351, endPoint x: 613, endPoint y: 403, distance: 260.3
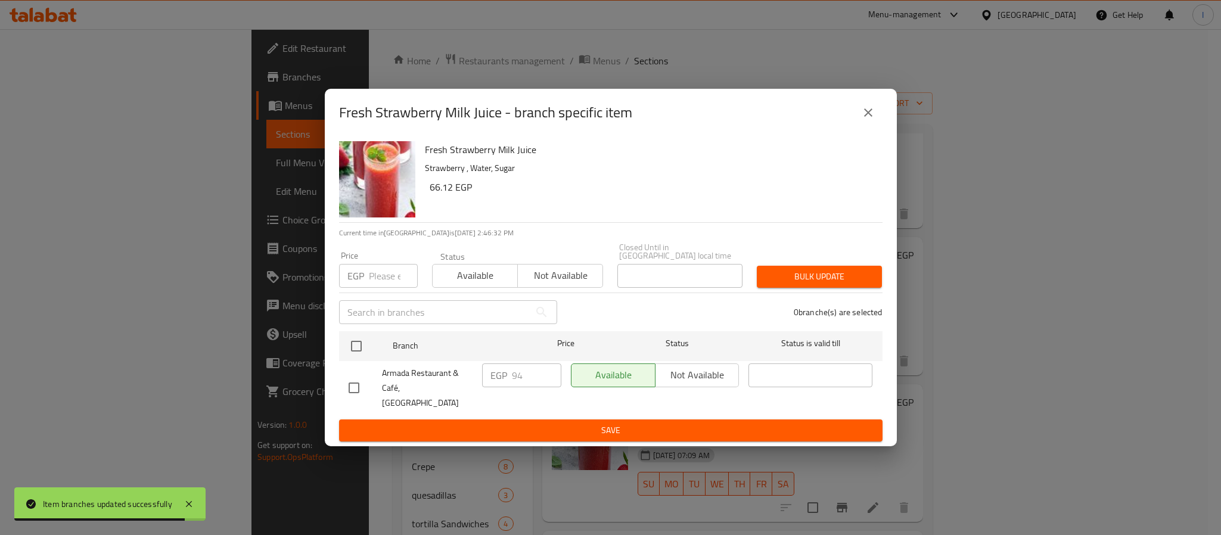
click at [359, 351] on input "checkbox" at bounding box center [356, 346] width 25 height 25
checkbox input "true"
click at [539, 381] on input "94" at bounding box center [536, 376] width 49 height 24
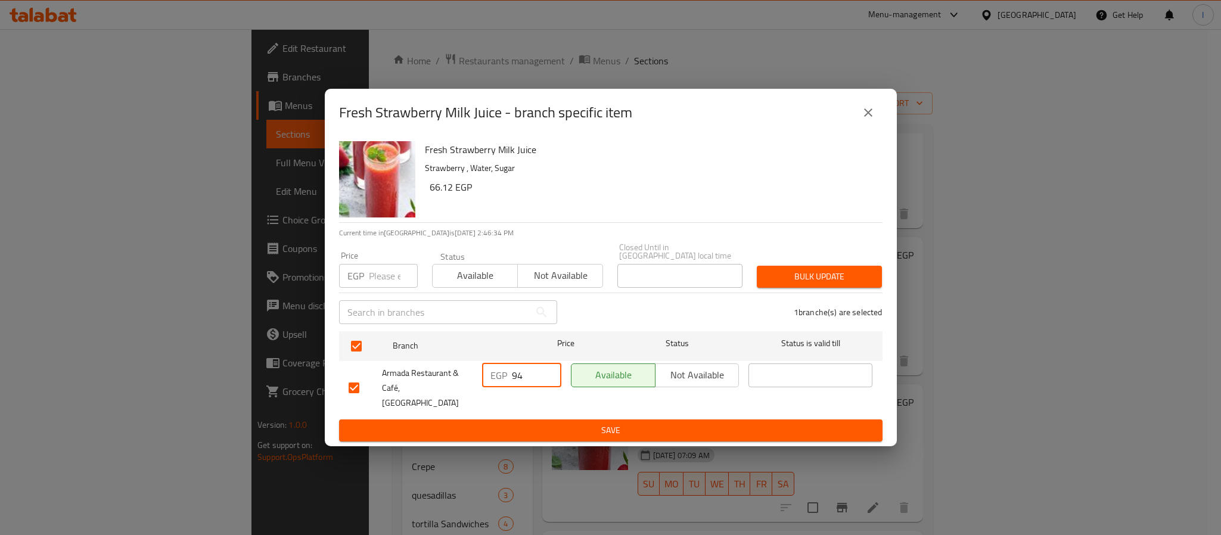
click at [539, 381] on input "94" at bounding box center [536, 376] width 49 height 24
type input "102"
click at [542, 423] on span "Save" at bounding box center [611, 430] width 524 height 15
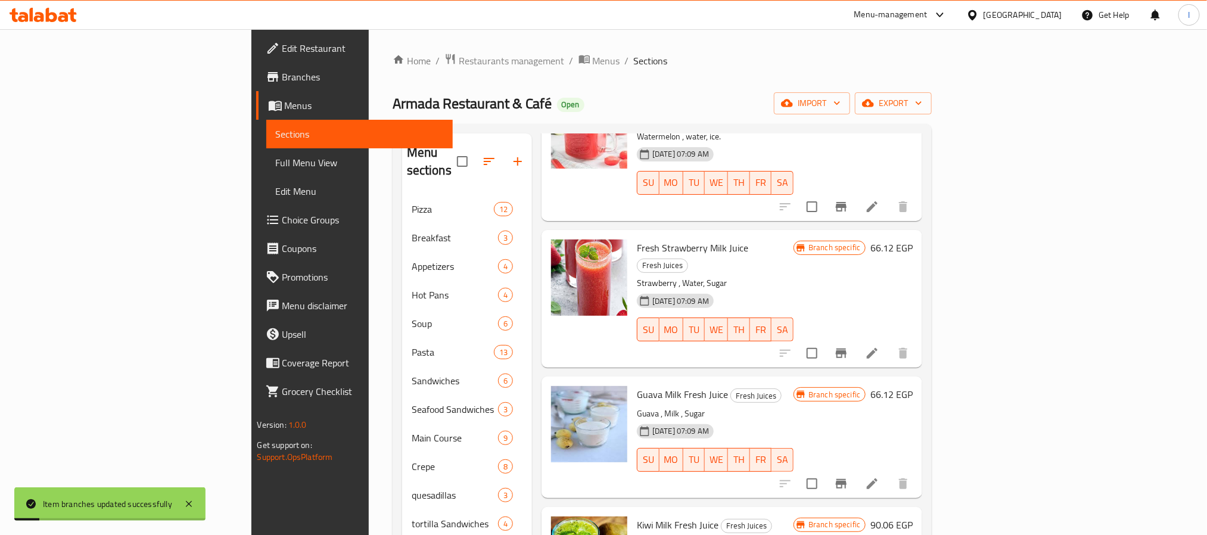
scroll to position [1073, 0]
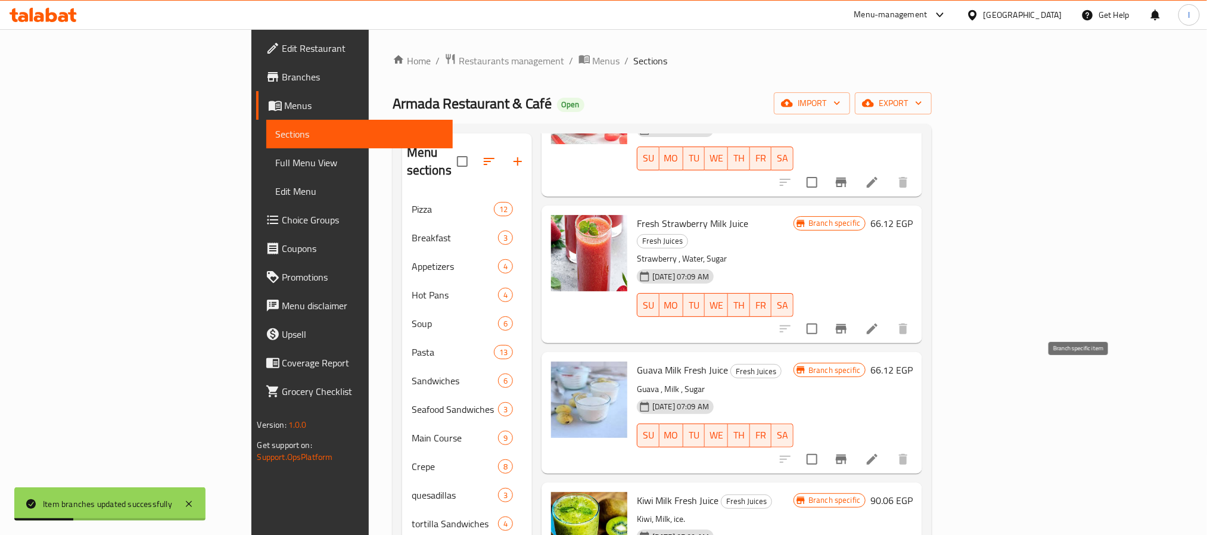
click at [849, 452] on icon "Branch-specific-item" at bounding box center [841, 459] width 14 height 14
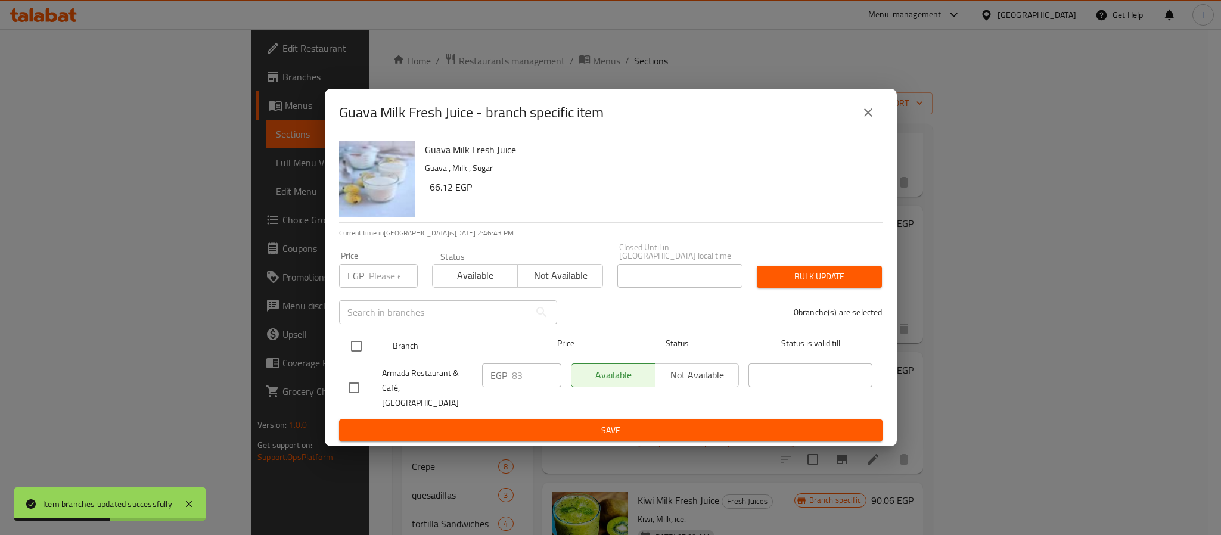
click at [350, 343] on input "checkbox" at bounding box center [356, 346] width 25 height 25
checkbox input "true"
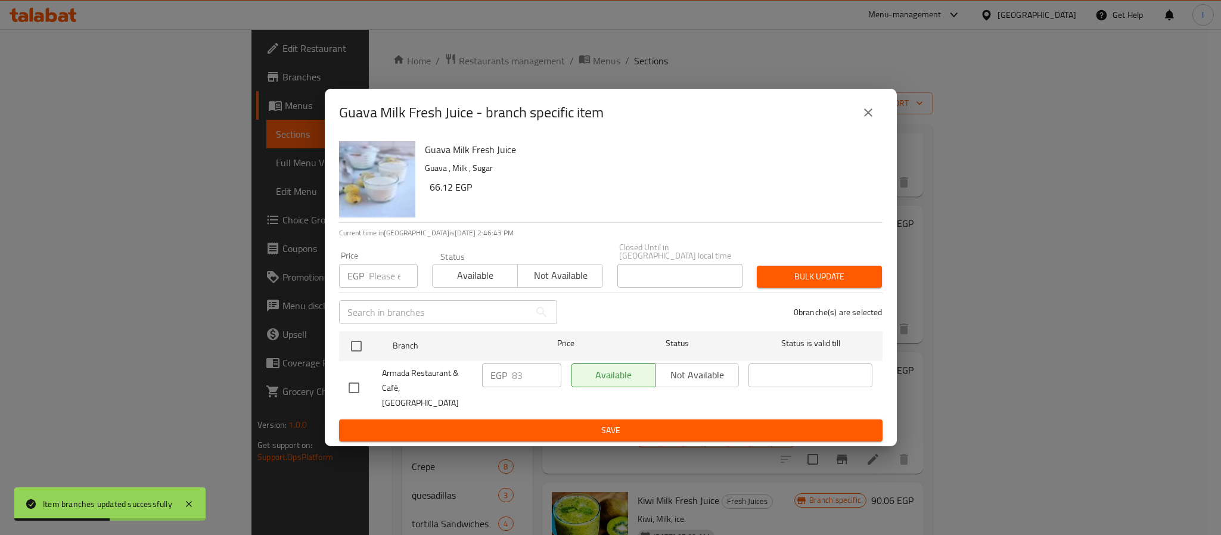
checkbox input "true"
click at [527, 378] on input "83" at bounding box center [536, 376] width 49 height 24
type input "90"
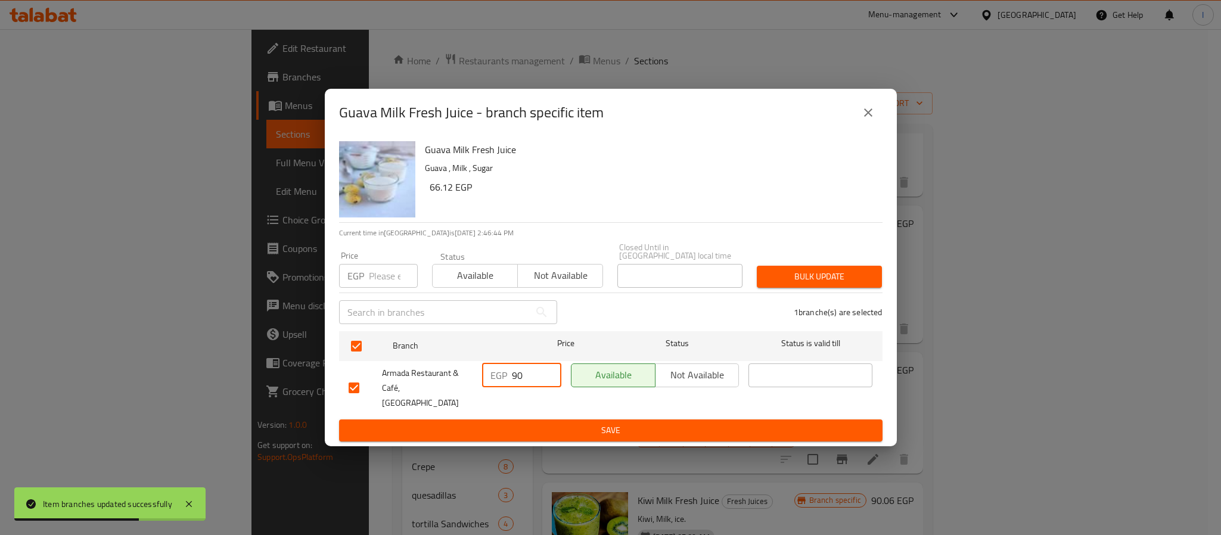
click at [553, 420] on button "Save" at bounding box center [611, 431] width 544 height 22
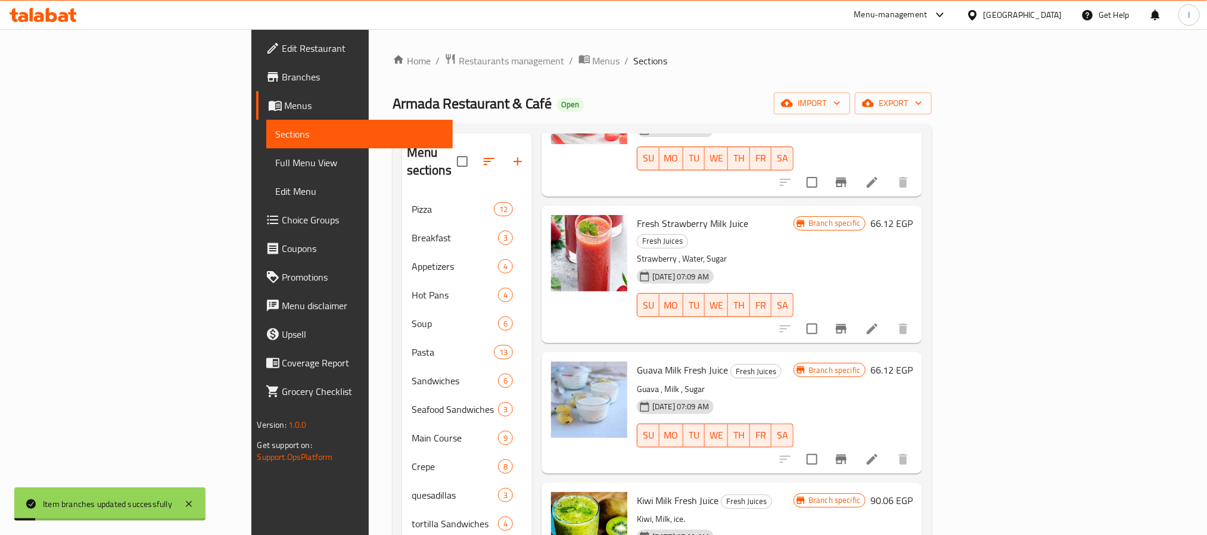
scroll to position [1162, 0]
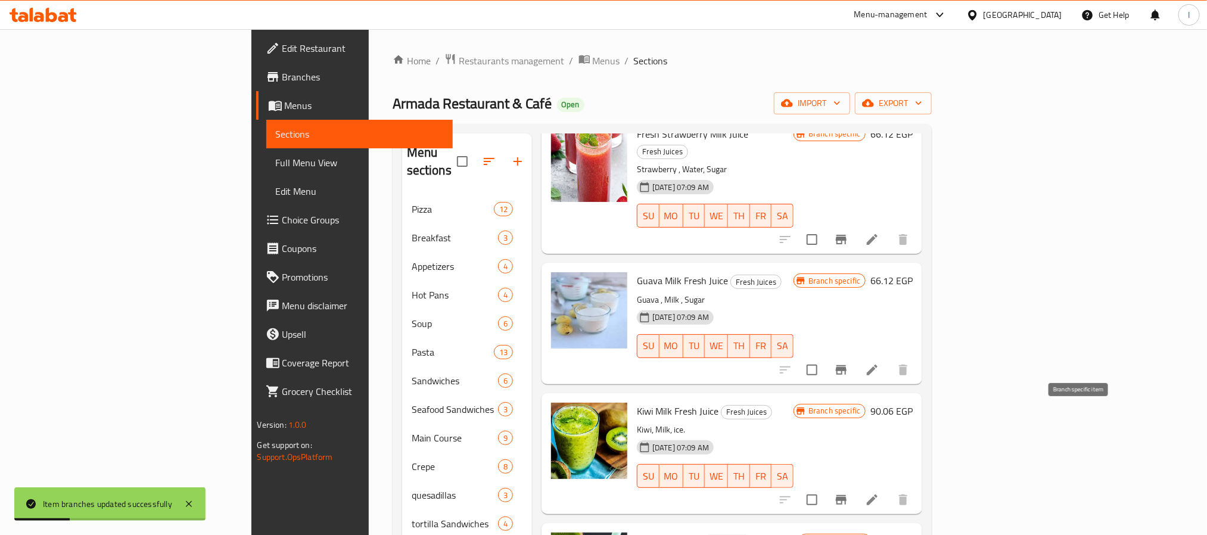
click at [849, 493] on icon "Branch-specific-item" at bounding box center [841, 500] width 14 height 14
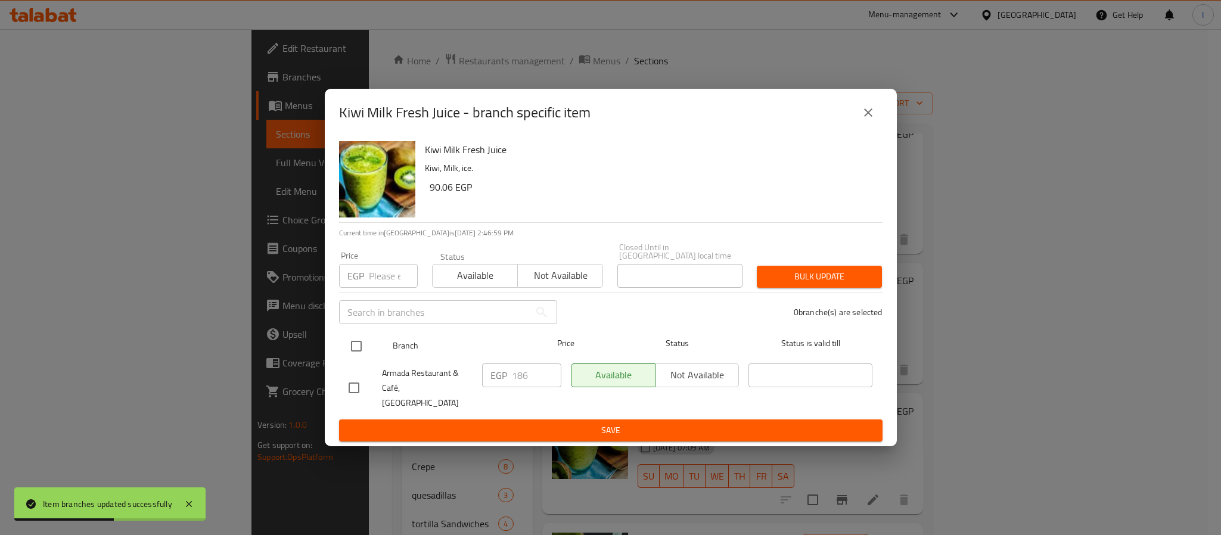
click at [352, 347] on input "checkbox" at bounding box center [356, 346] width 25 height 25
checkbox input "true"
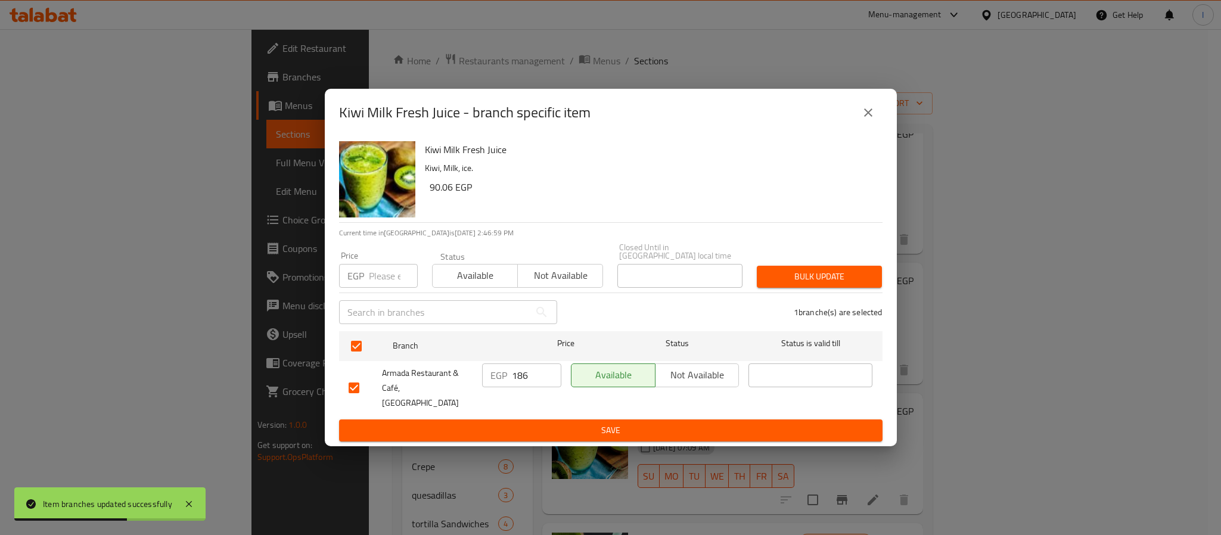
click at [522, 374] on input "186" at bounding box center [536, 376] width 49 height 24
type input "202"
click at [529, 420] on button "Save" at bounding box center [611, 431] width 544 height 22
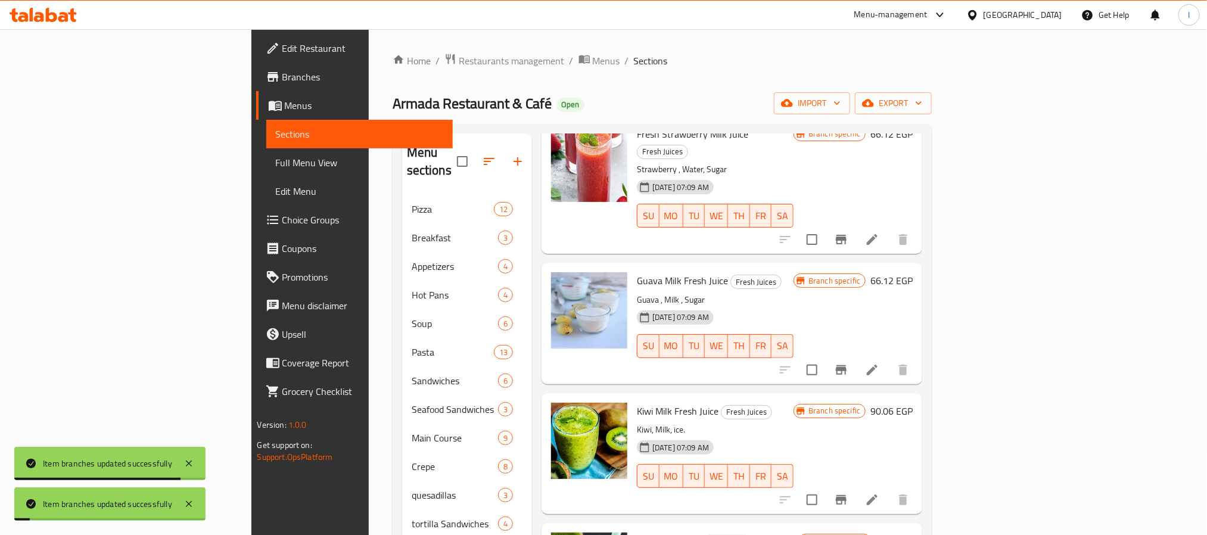
scroll to position [1252, 0]
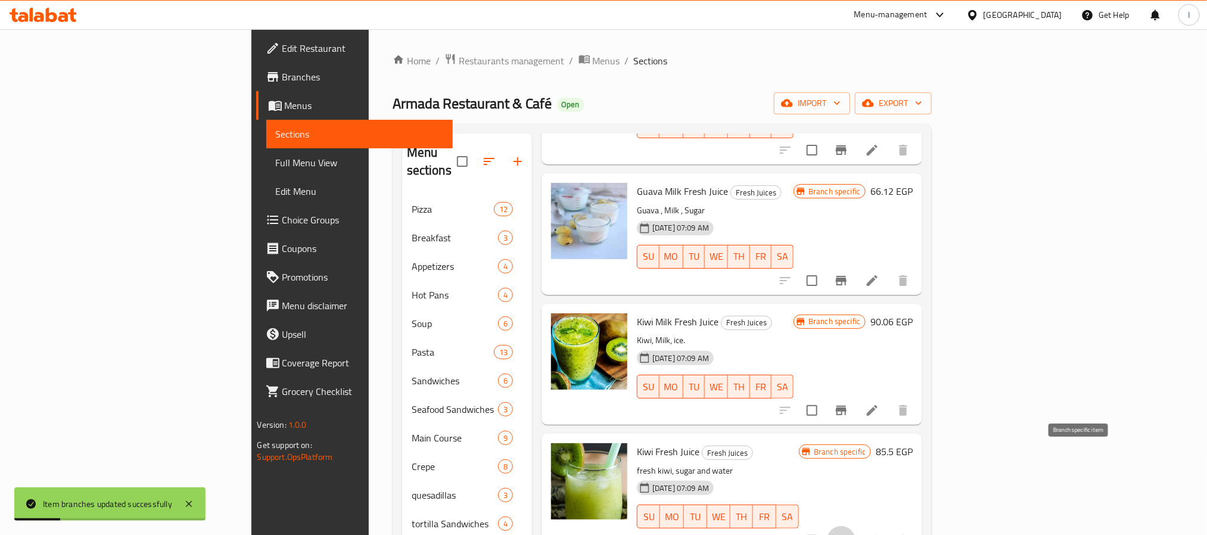
click at [849, 533] on icon "Branch-specific-item" at bounding box center [841, 540] width 14 height 14
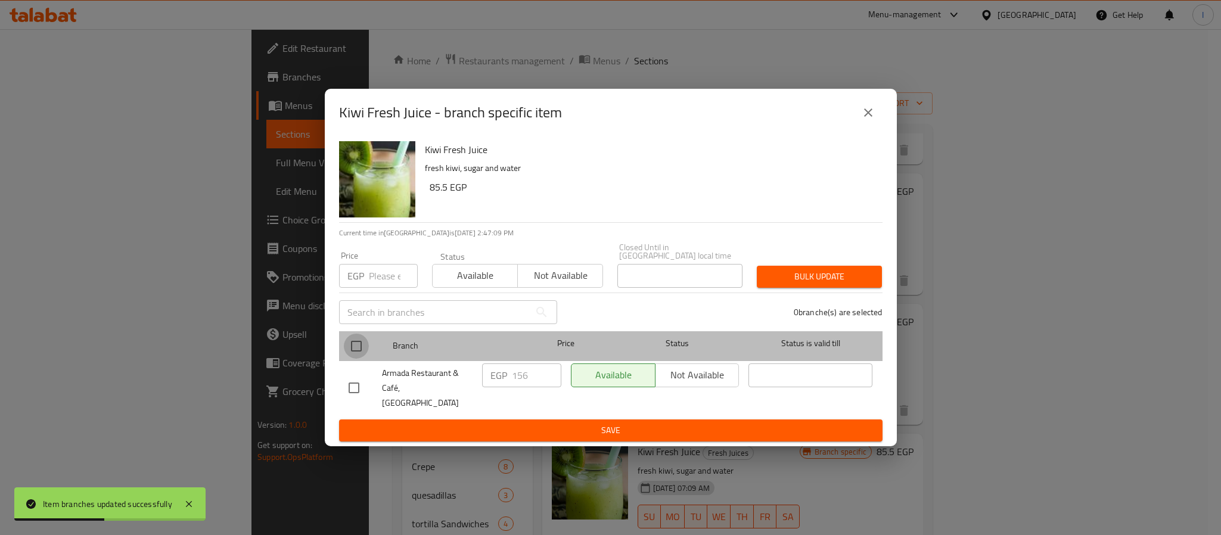
click at [353, 347] on input "checkbox" at bounding box center [356, 346] width 25 height 25
checkbox input "true"
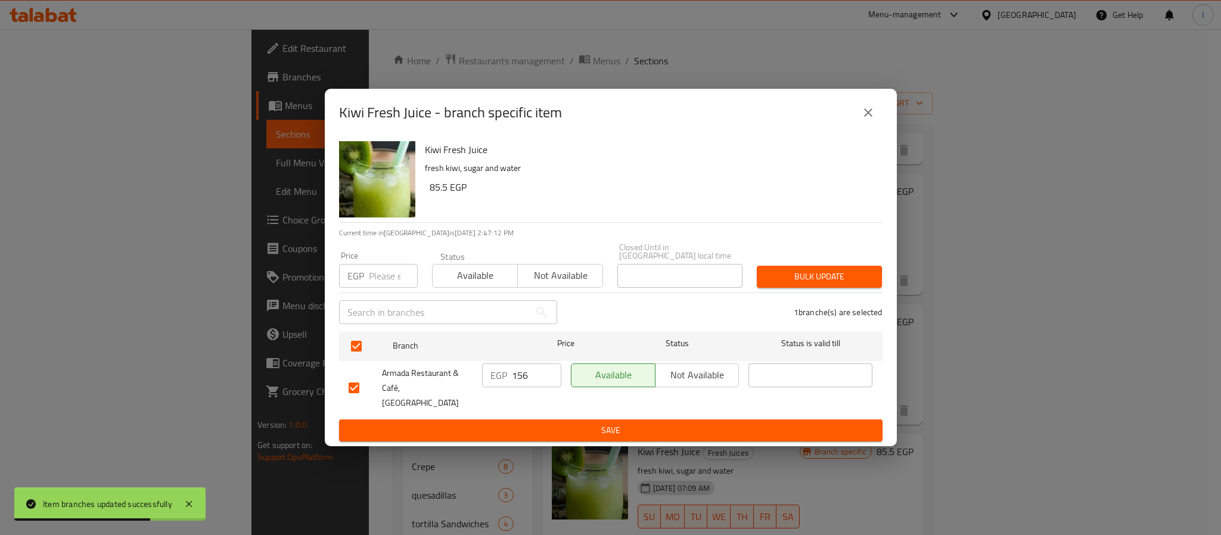
click at [524, 374] on input "156" at bounding box center [536, 376] width 49 height 24
type input "169"
click at [554, 423] on span "Save" at bounding box center [611, 430] width 524 height 15
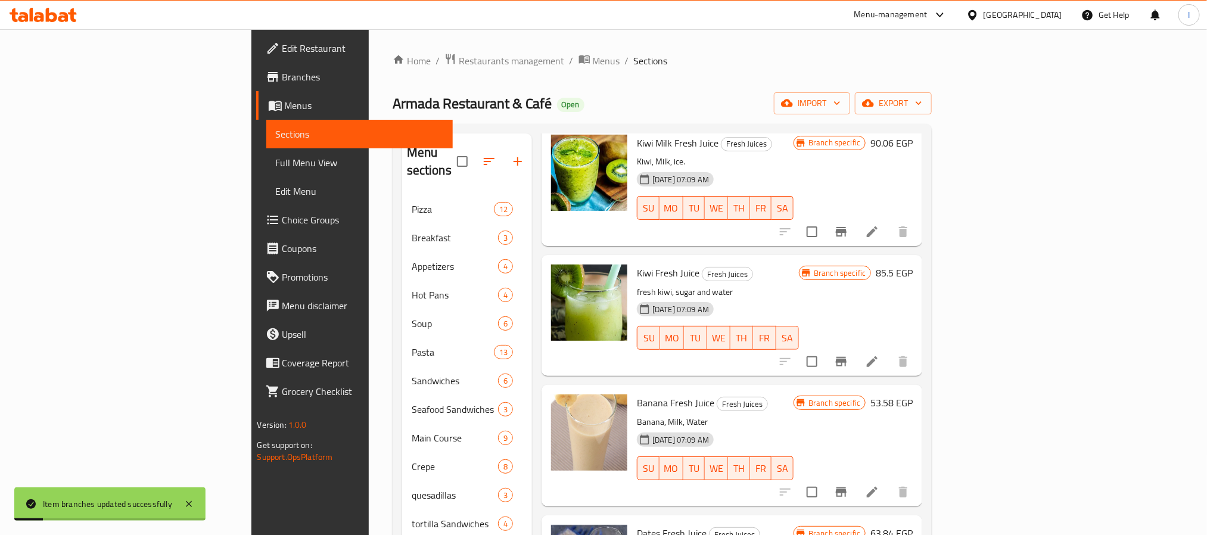
scroll to position [1495, 0]
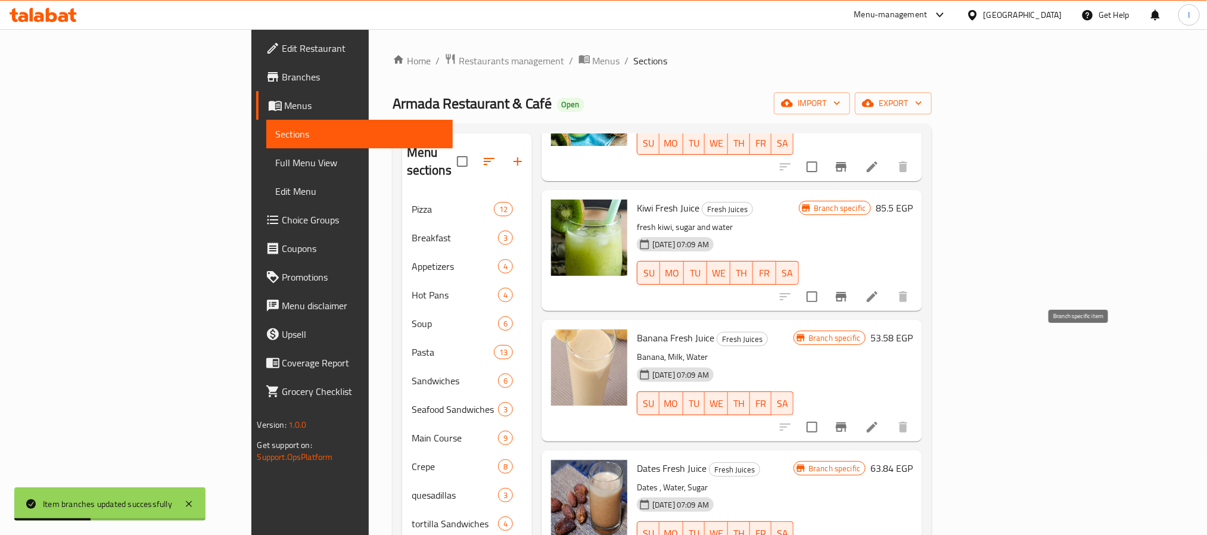
click at [847, 423] on icon "Branch-specific-item" at bounding box center [841, 428] width 11 height 10
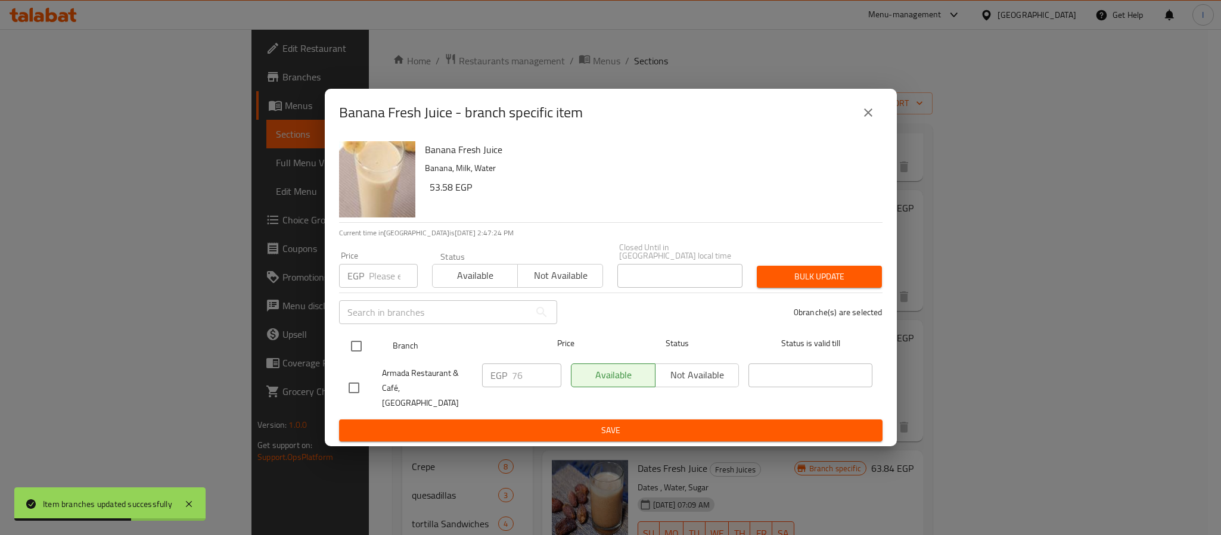
click at [359, 349] on input "checkbox" at bounding box center [356, 346] width 25 height 25
checkbox input "true"
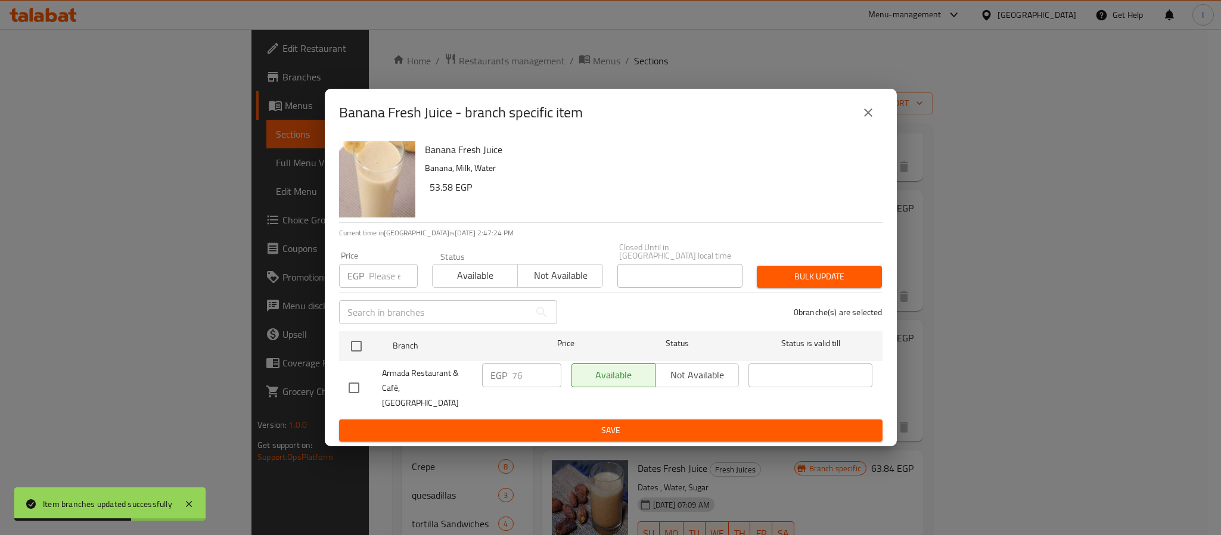
checkbox input "true"
click at [524, 383] on input "76" at bounding box center [536, 376] width 49 height 24
type input "83"
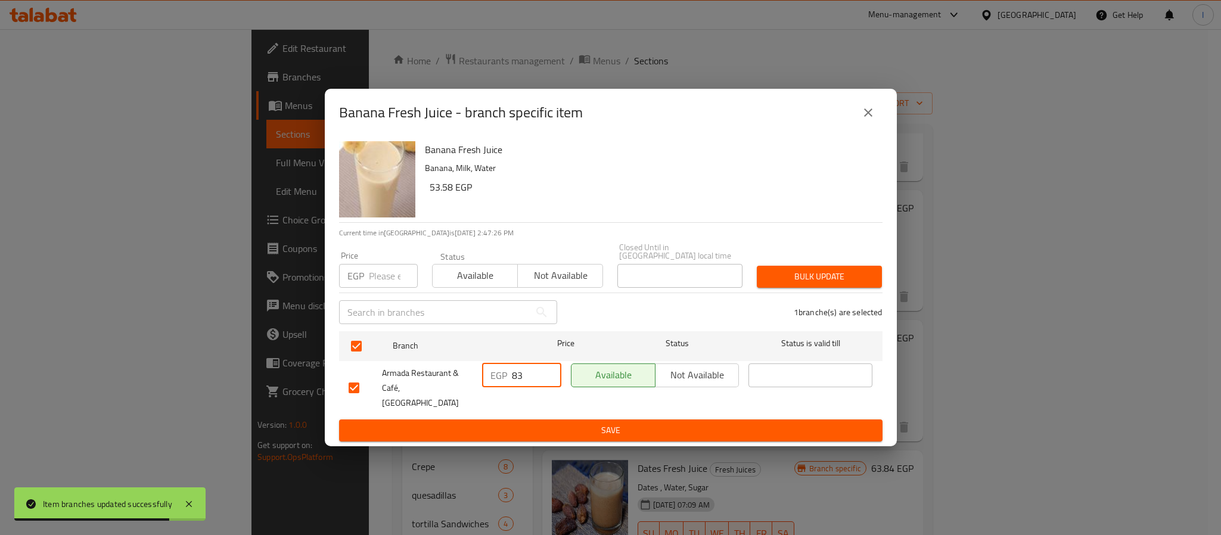
click at [551, 423] on span "Save" at bounding box center [611, 430] width 524 height 15
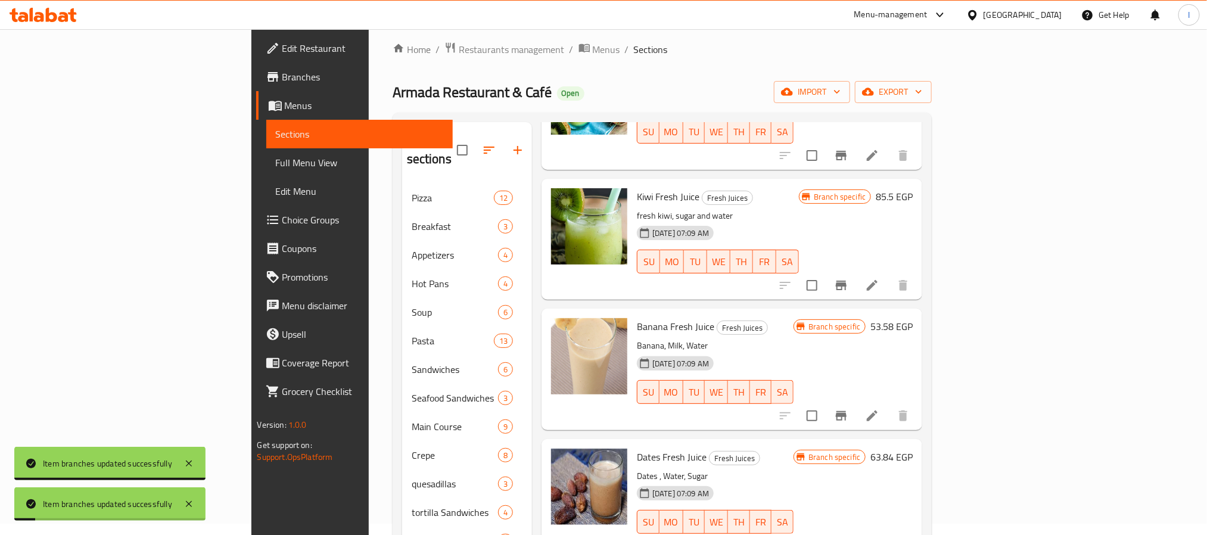
scroll to position [89, 0]
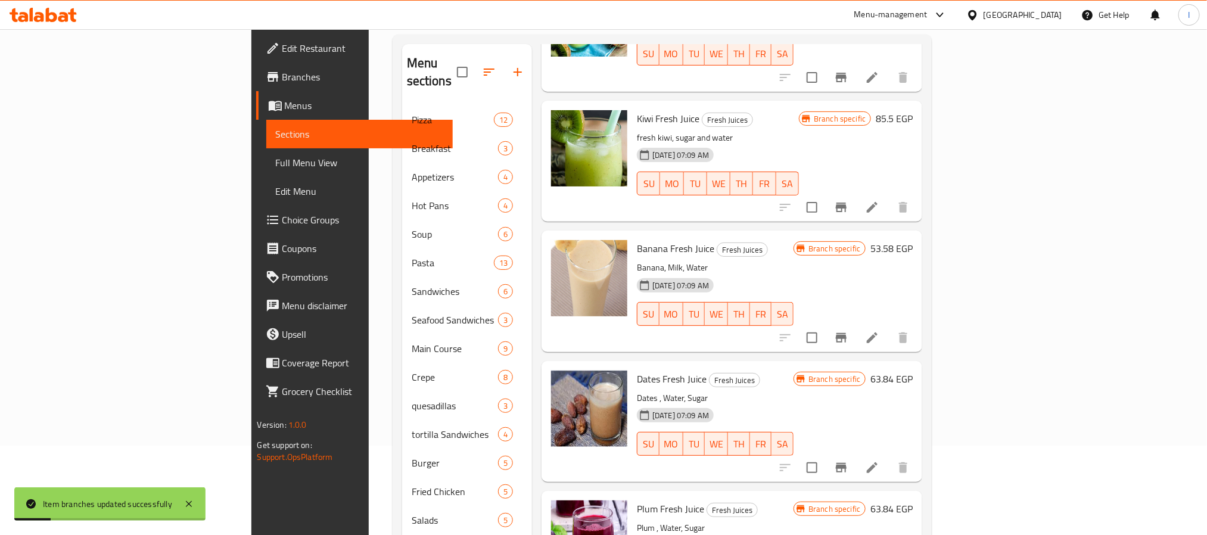
click at [849, 461] on icon "Branch-specific-item" at bounding box center [841, 468] width 14 height 14
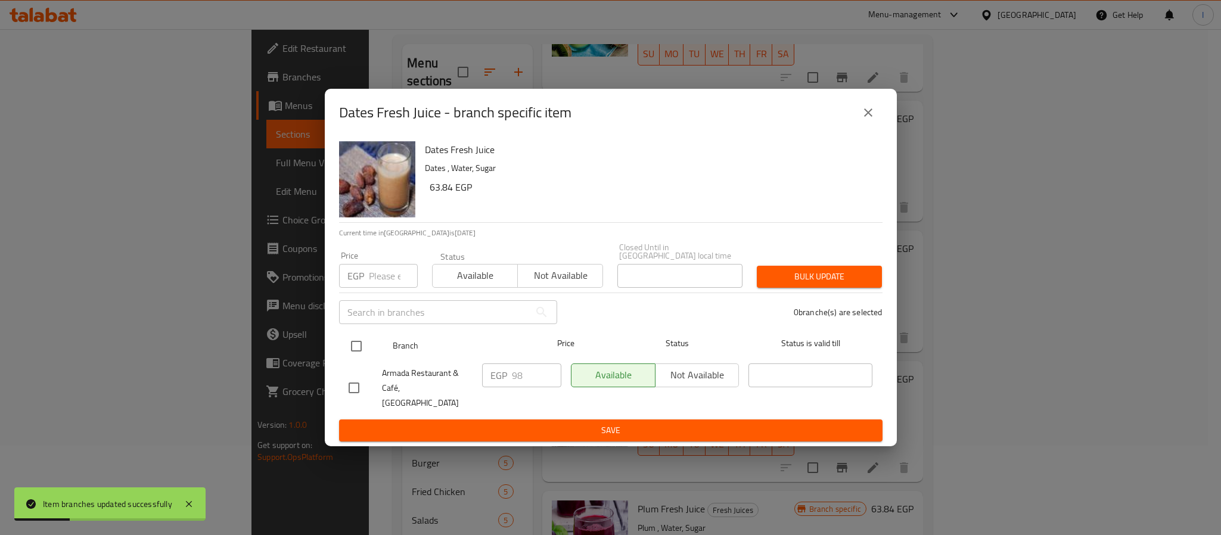
drag, startPoint x: 352, startPoint y: 350, endPoint x: 370, endPoint y: 352, distance: 18.0
click at [354, 350] on input "checkbox" at bounding box center [356, 346] width 25 height 25
checkbox input "true"
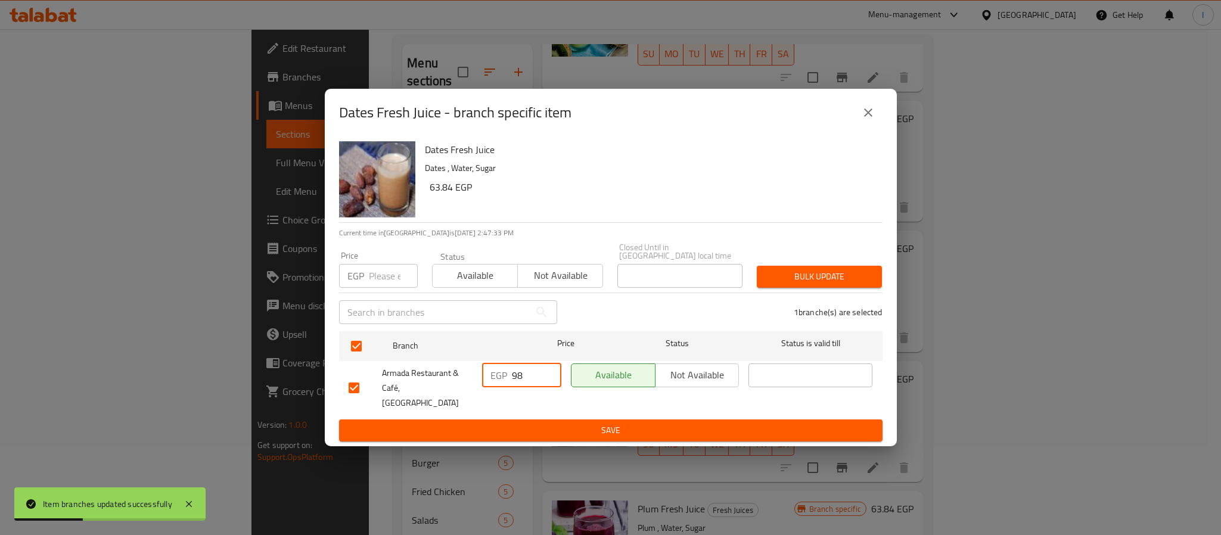
click at [526, 372] on input "98" at bounding box center [536, 376] width 49 height 24
type input "106"
click at [538, 420] on button "Save" at bounding box center [611, 431] width 544 height 22
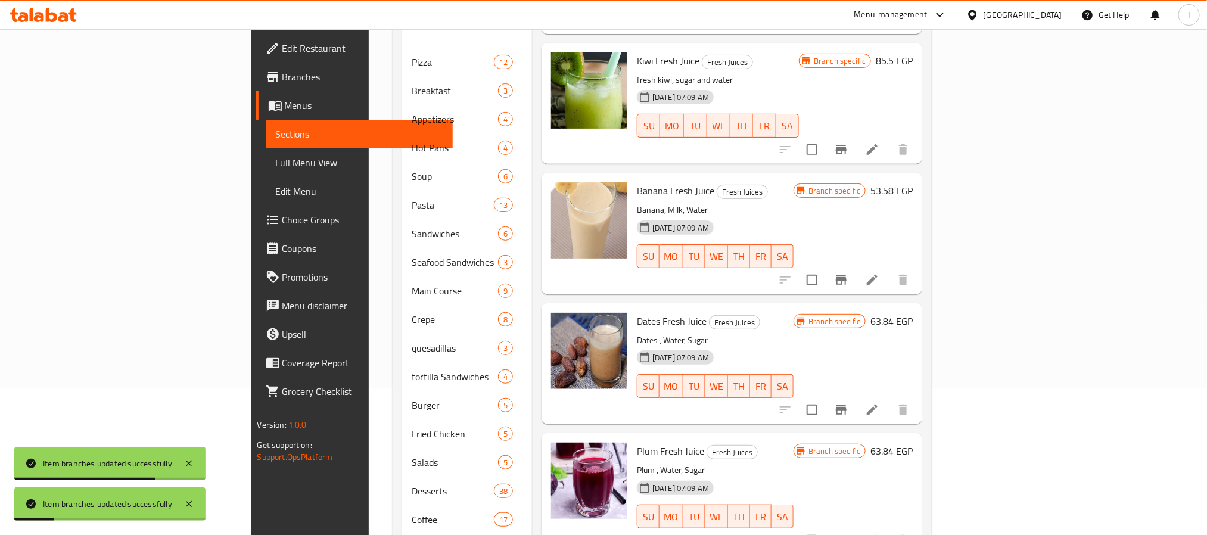
scroll to position [179, 0]
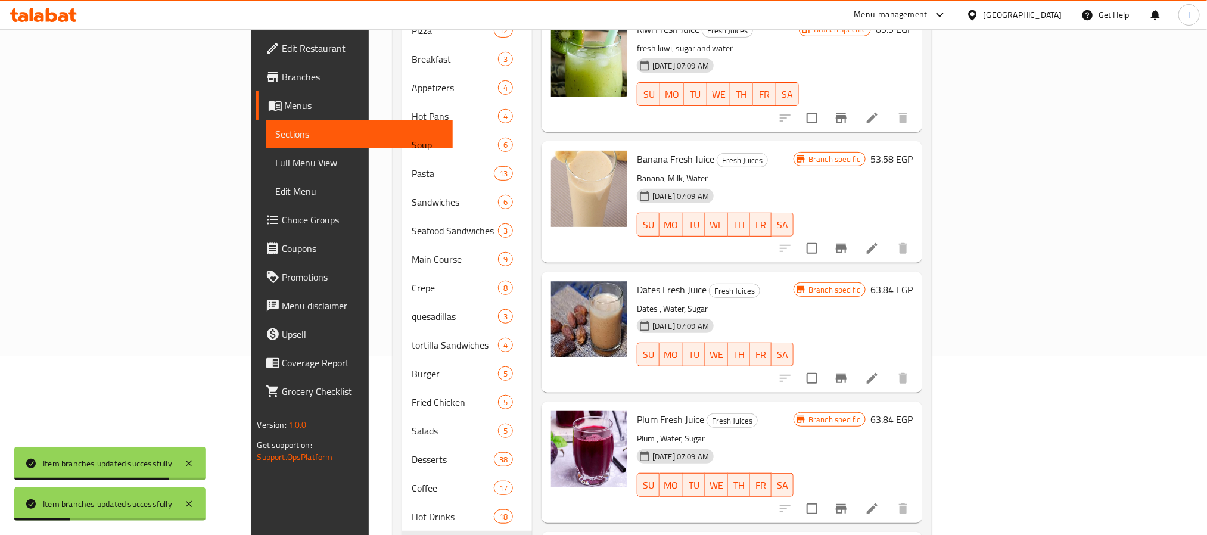
click at [849, 502] on icon "Branch-specific-item" at bounding box center [841, 509] width 14 height 14
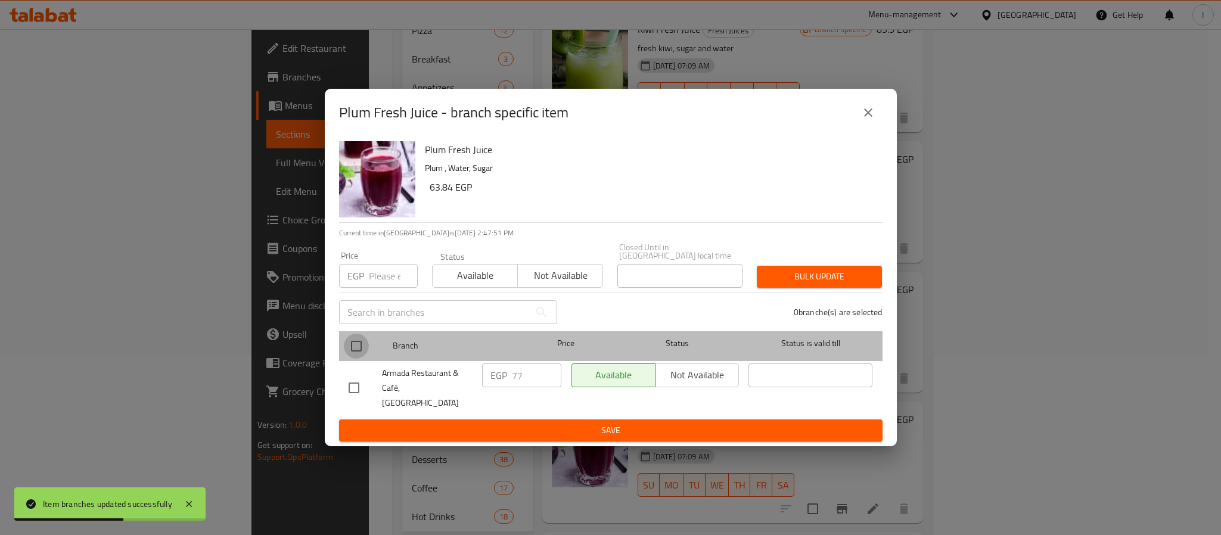
click at [347, 344] on input "checkbox" at bounding box center [356, 346] width 25 height 25
checkbox input "true"
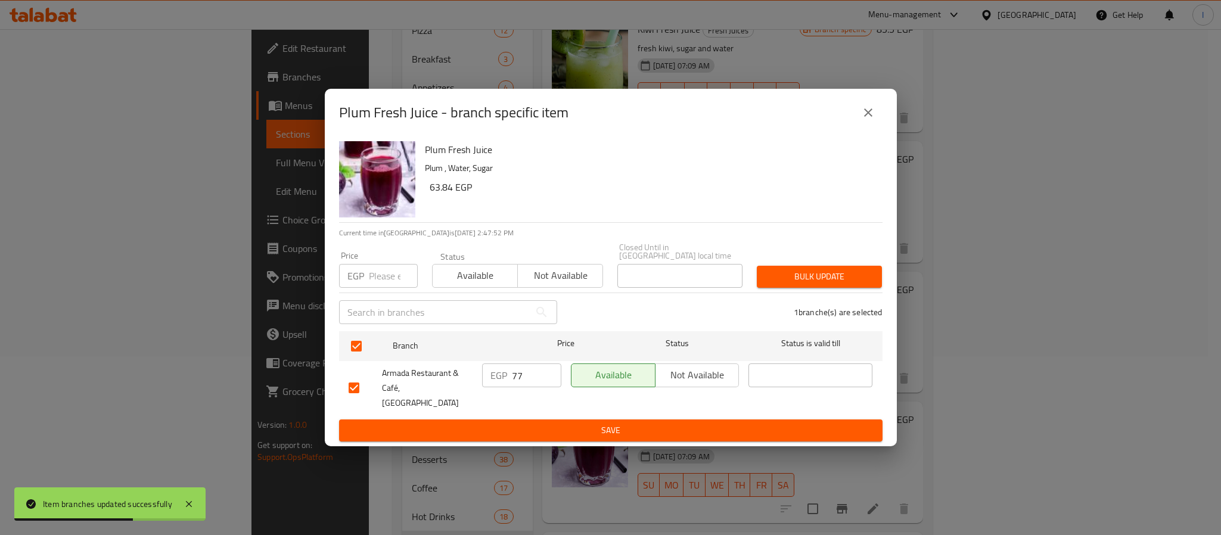
click at [507, 371] on p "EGP" at bounding box center [498, 375] width 17 height 14
click at [519, 371] on input "77" at bounding box center [536, 376] width 49 height 24
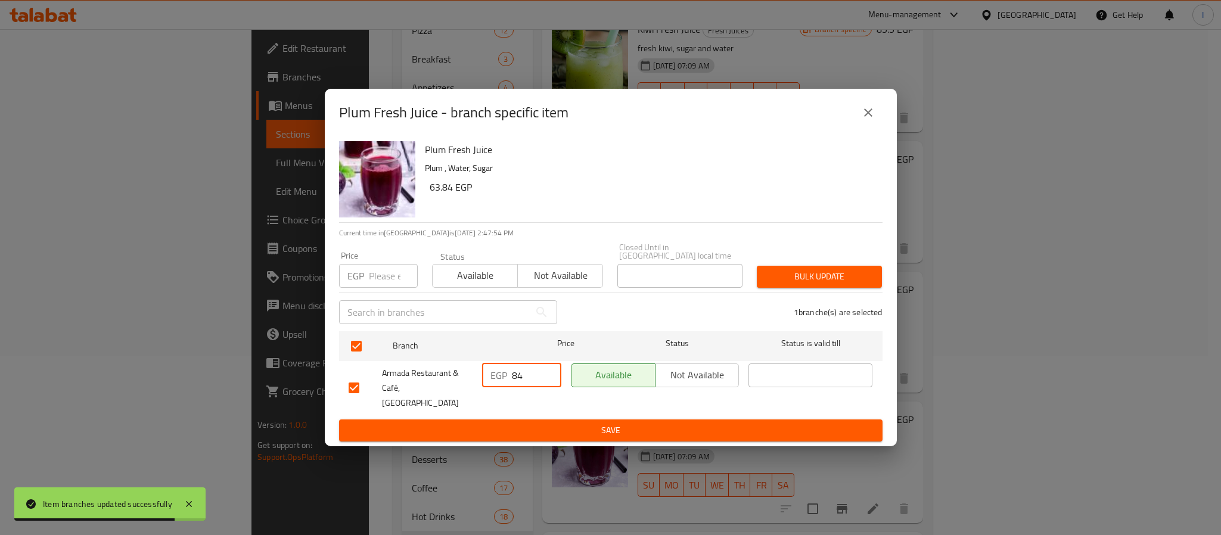
type input "84"
click at [544, 420] on button "Save" at bounding box center [611, 431] width 544 height 22
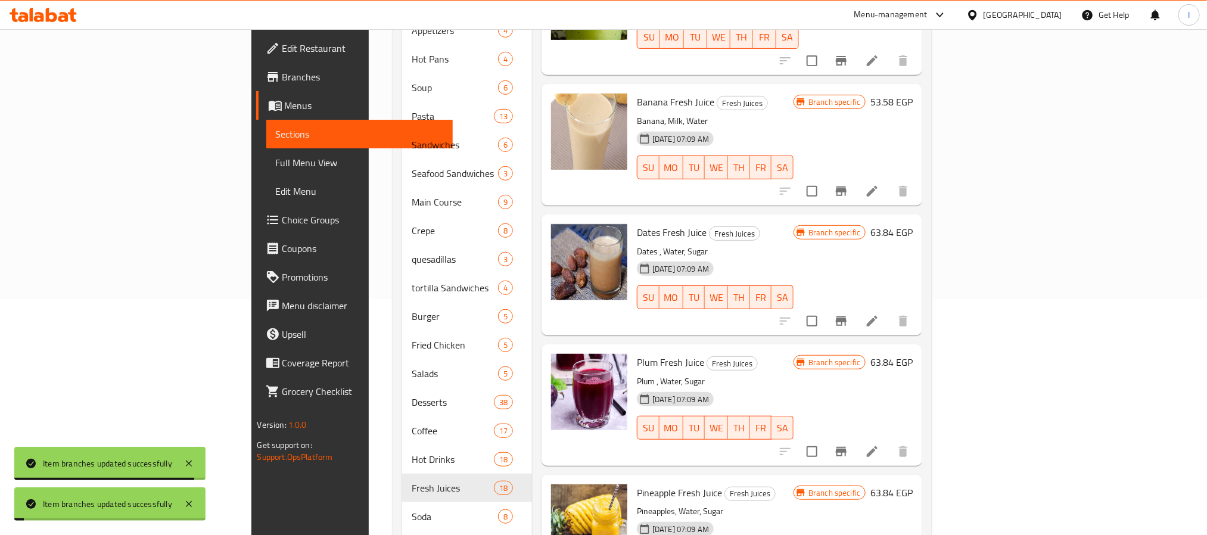
scroll to position [268, 0]
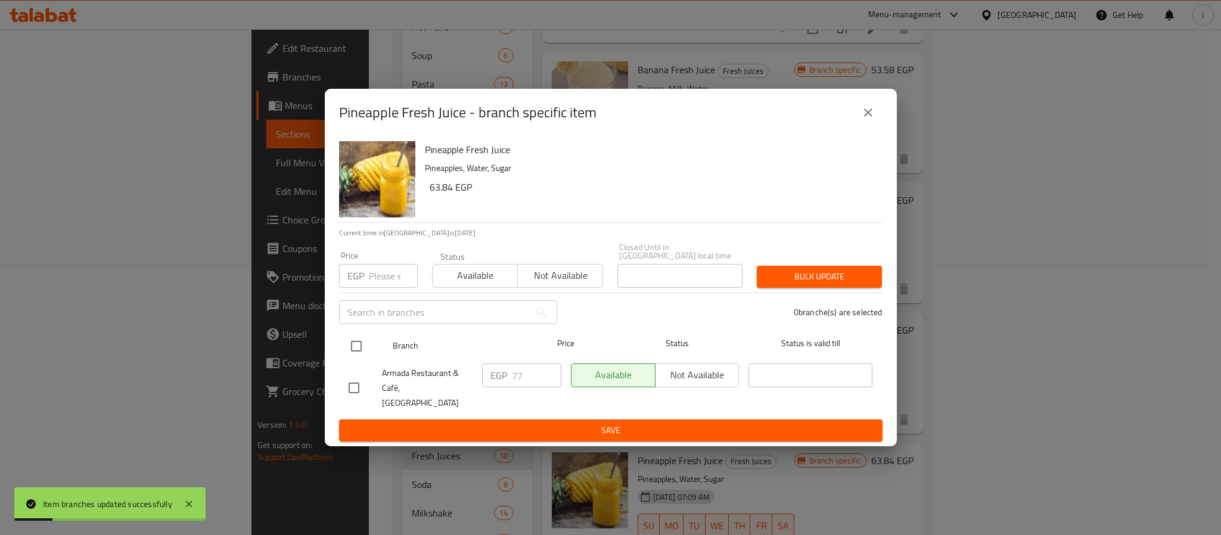
click at [356, 349] on input "checkbox" at bounding box center [356, 346] width 25 height 25
checkbox input "true"
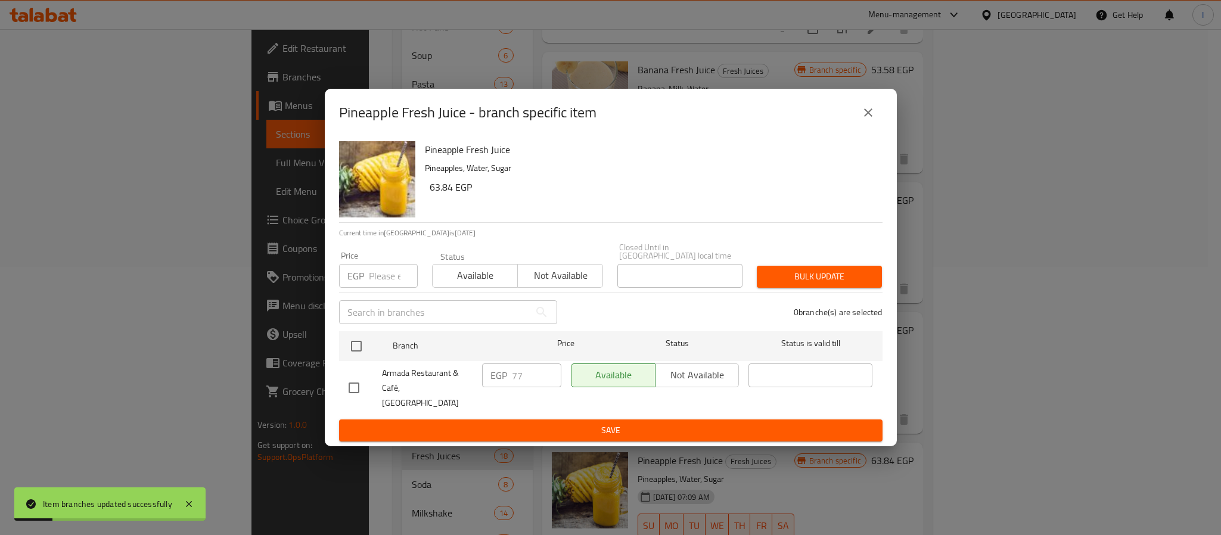
checkbox input "true"
click at [520, 377] on input "77" at bounding box center [536, 376] width 49 height 24
type input "84"
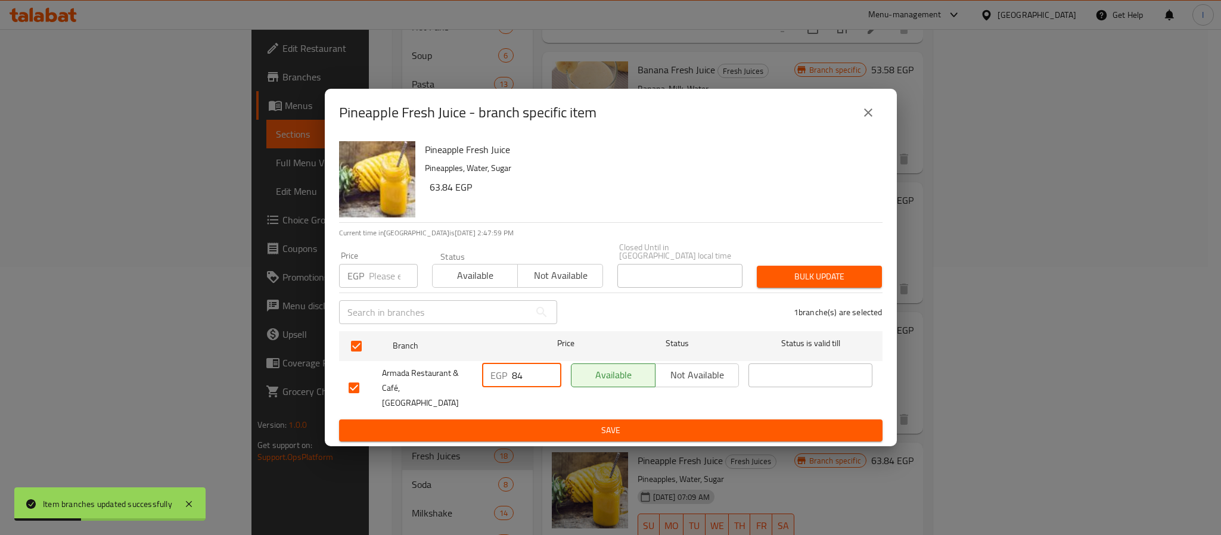
click at [562, 424] on span "Save" at bounding box center [611, 430] width 524 height 15
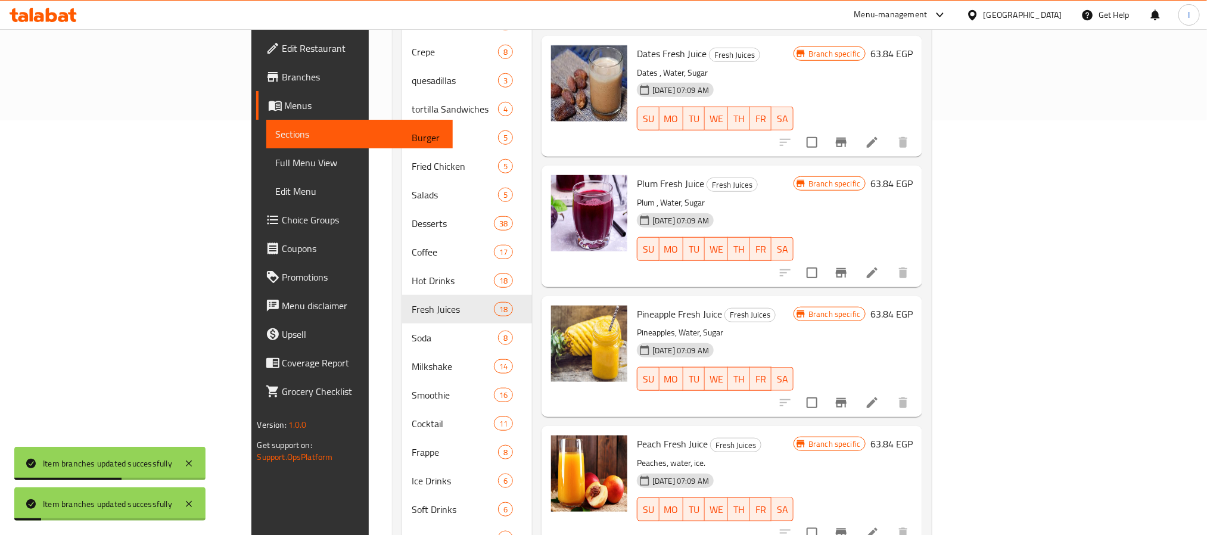
scroll to position [447, 0]
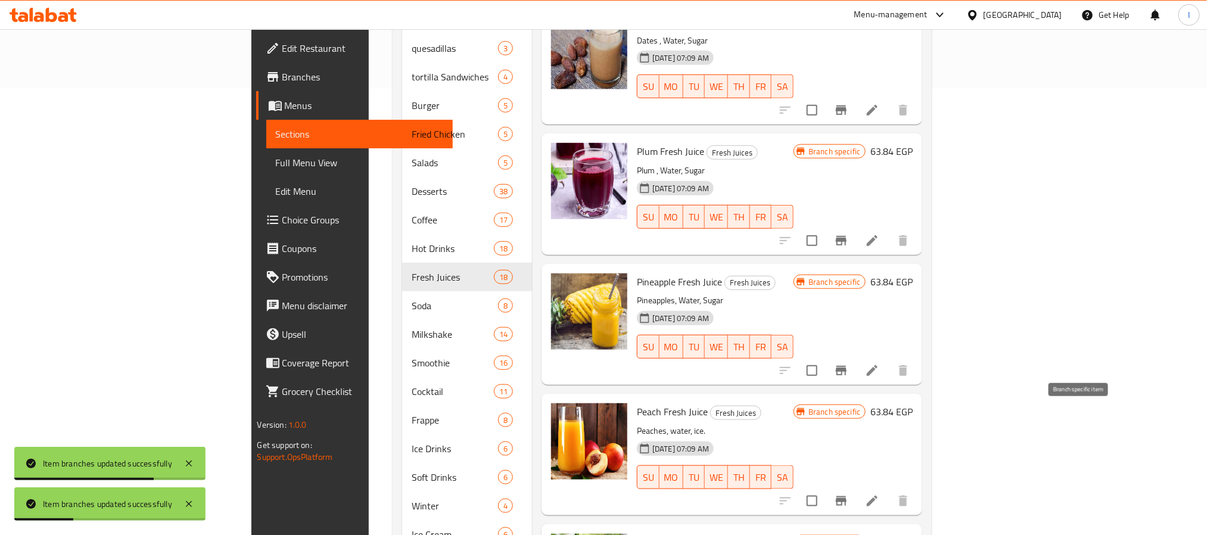
click at [856, 487] on button "Branch-specific-item" at bounding box center [841, 501] width 29 height 29
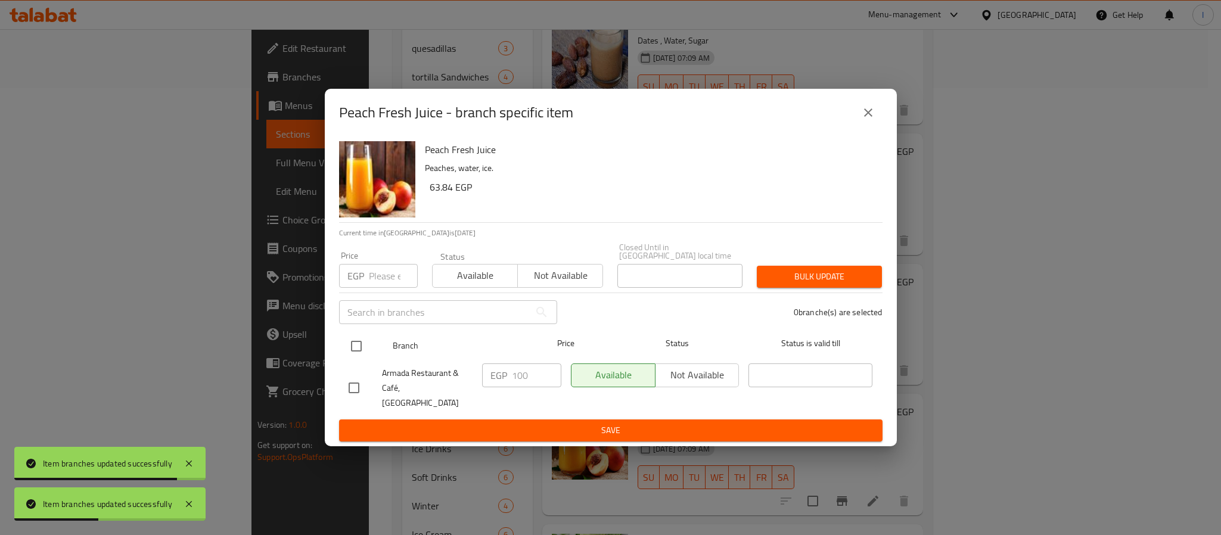
click at [363, 347] on input "checkbox" at bounding box center [356, 346] width 25 height 25
checkbox input "true"
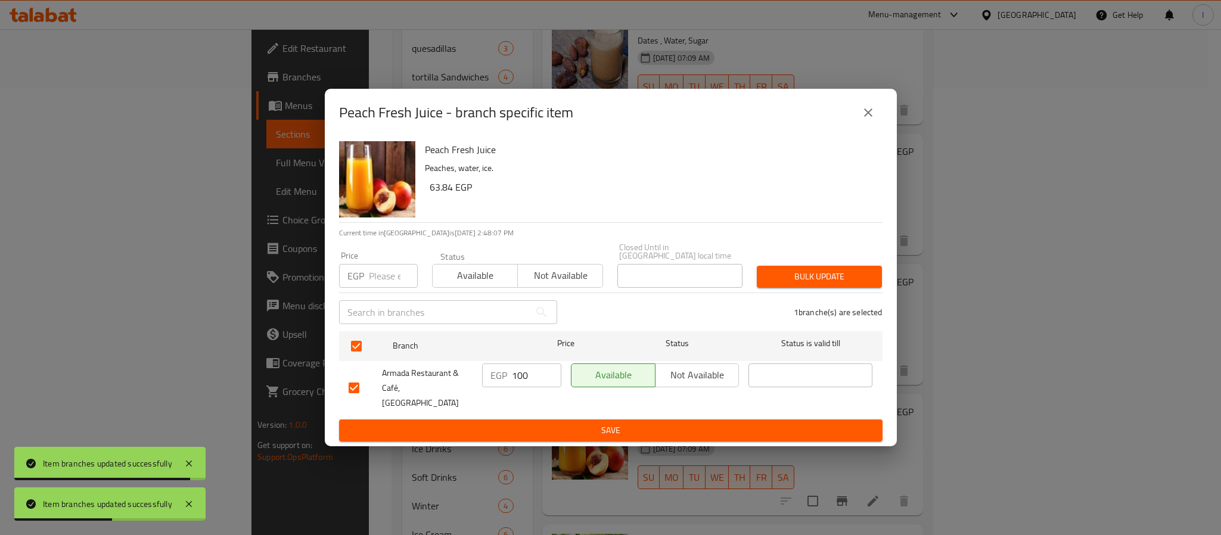
click at [524, 374] on input "100" at bounding box center [536, 376] width 49 height 24
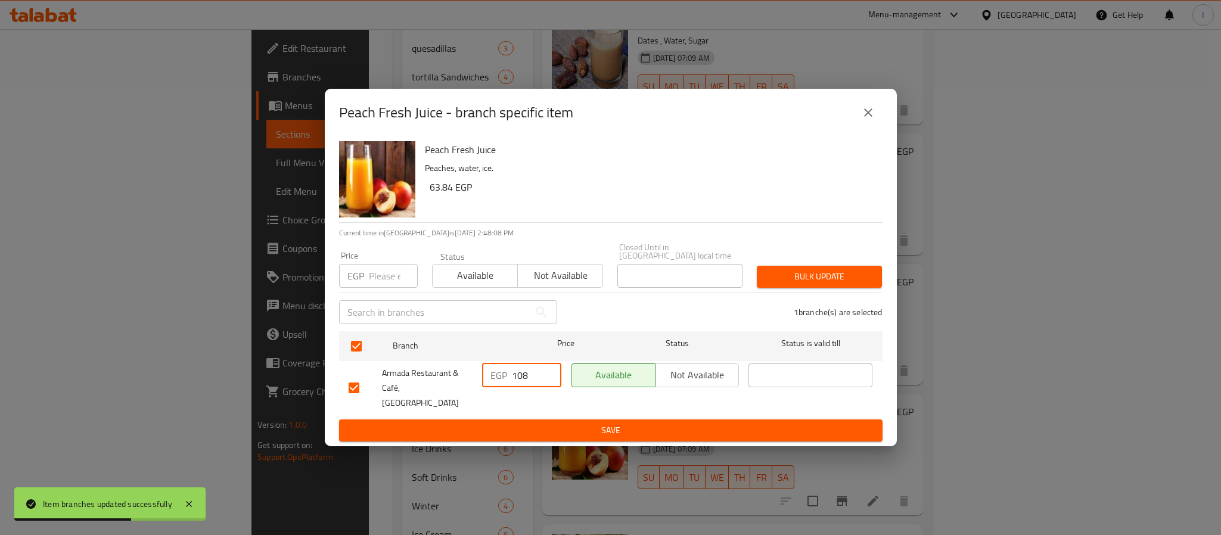
type input "108"
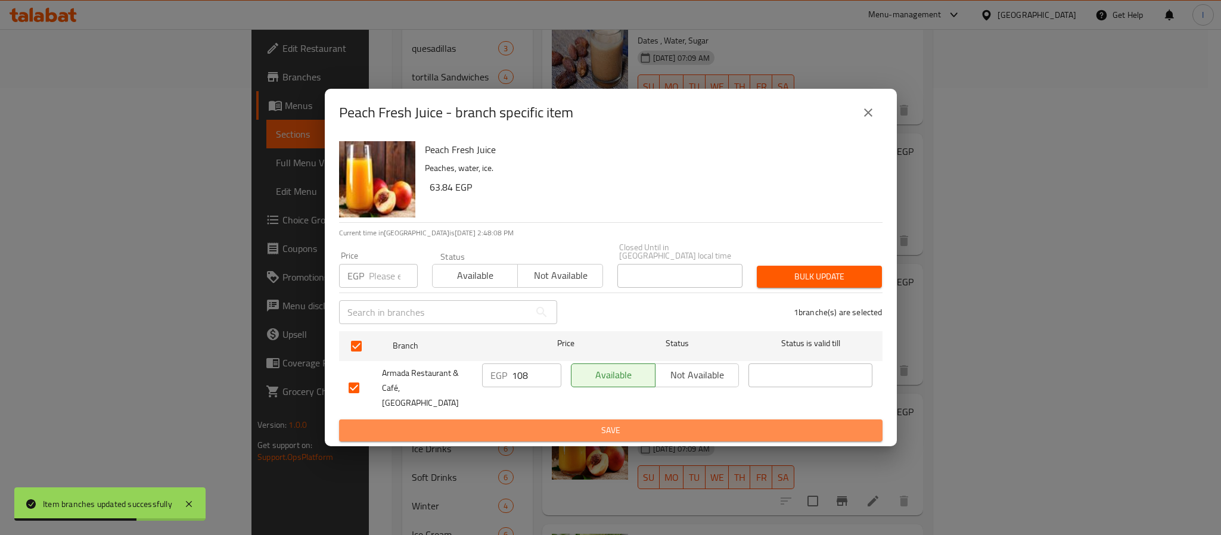
click at [560, 429] on button "Save" at bounding box center [611, 431] width 544 height 22
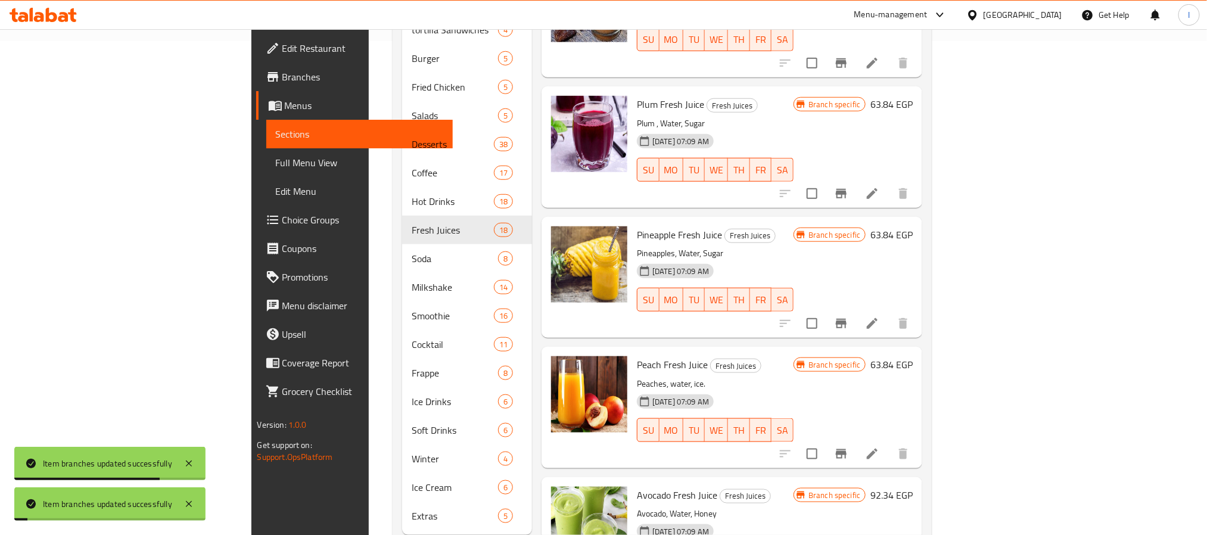
scroll to position [508, 0]
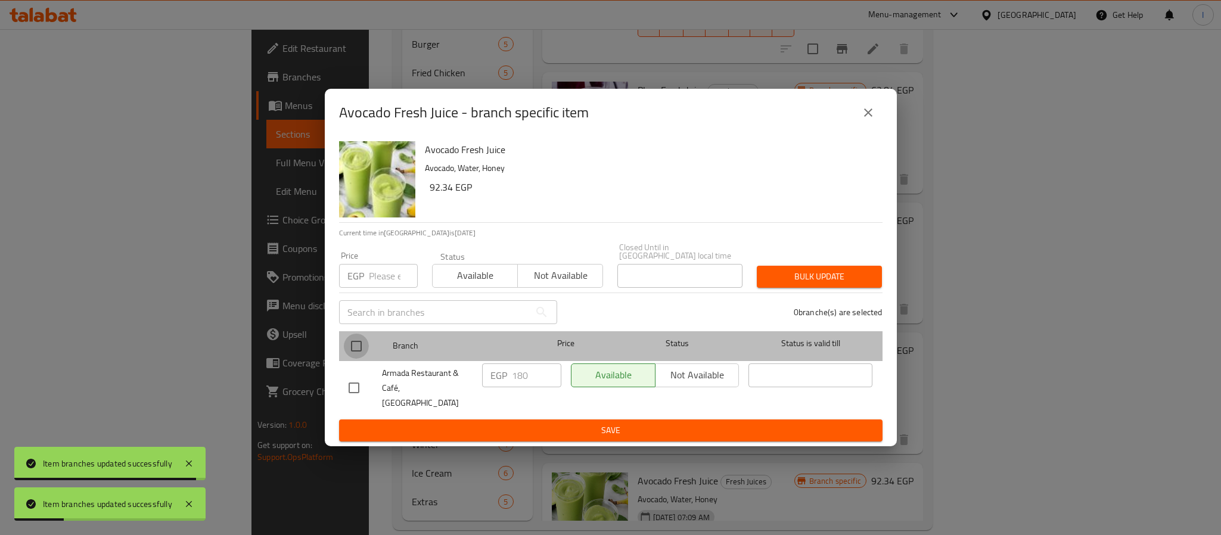
click at [361, 345] on input "checkbox" at bounding box center [356, 346] width 25 height 25
checkbox input "true"
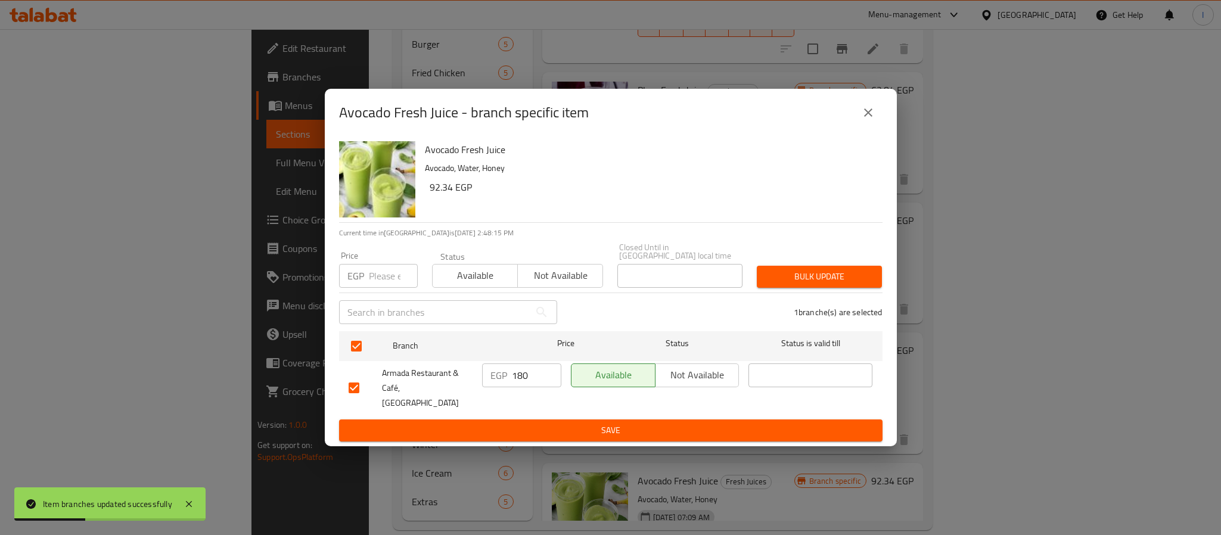
click at [524, 377] on input "180" at bounding box center [536, 376] width 49 height 24
type input "194"
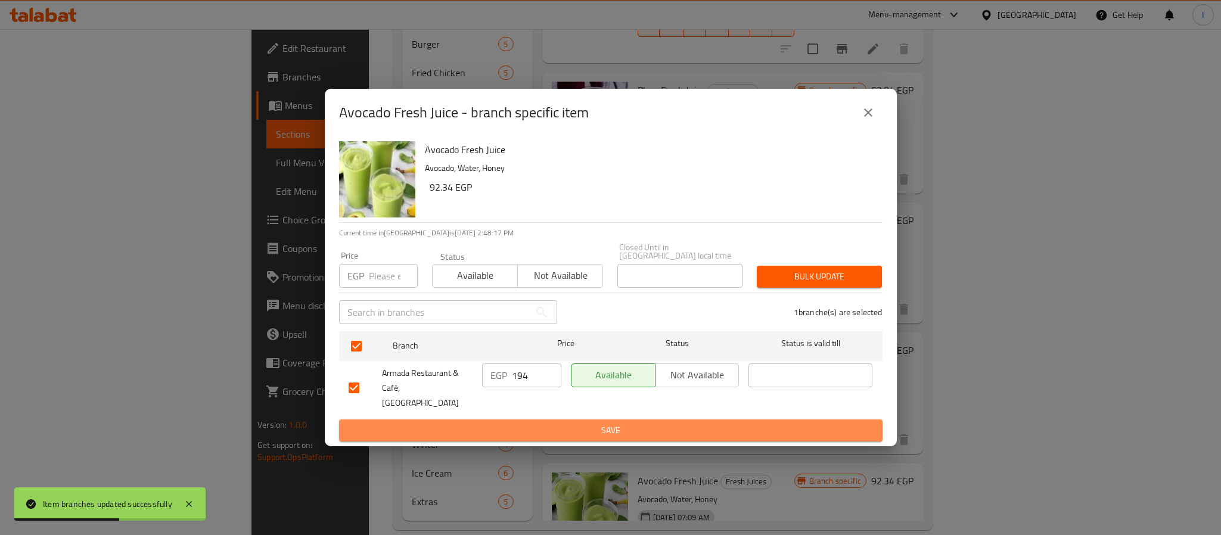
click at [621, 423] on span "Save" at bounding box center [611, 430] width 524 height 15
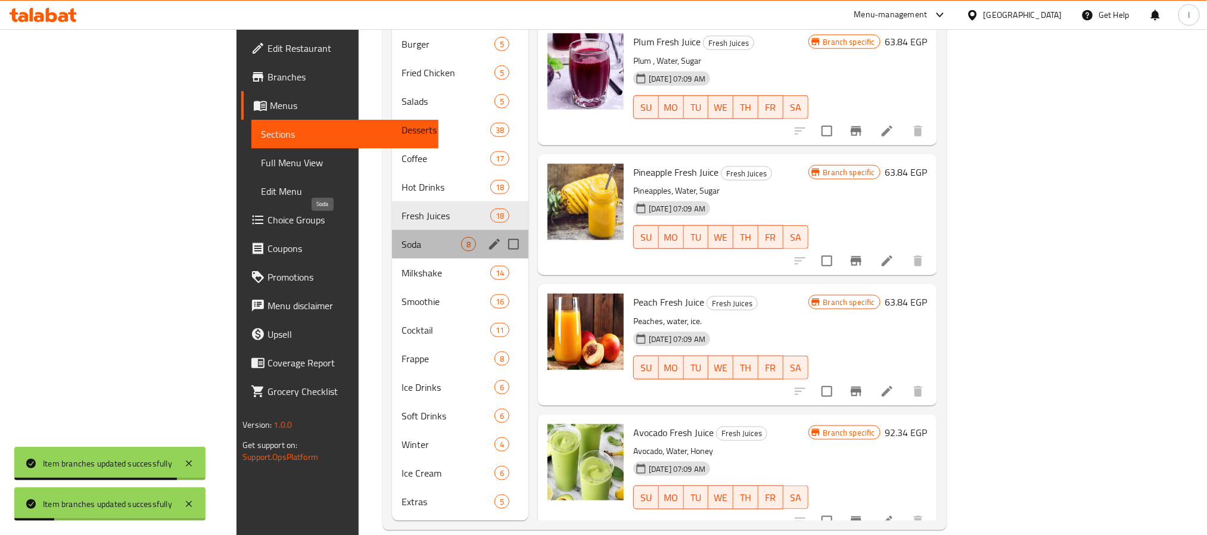
click at [402, 237] on span "Soda" at bounding box center [431, 244] width 59 height 14
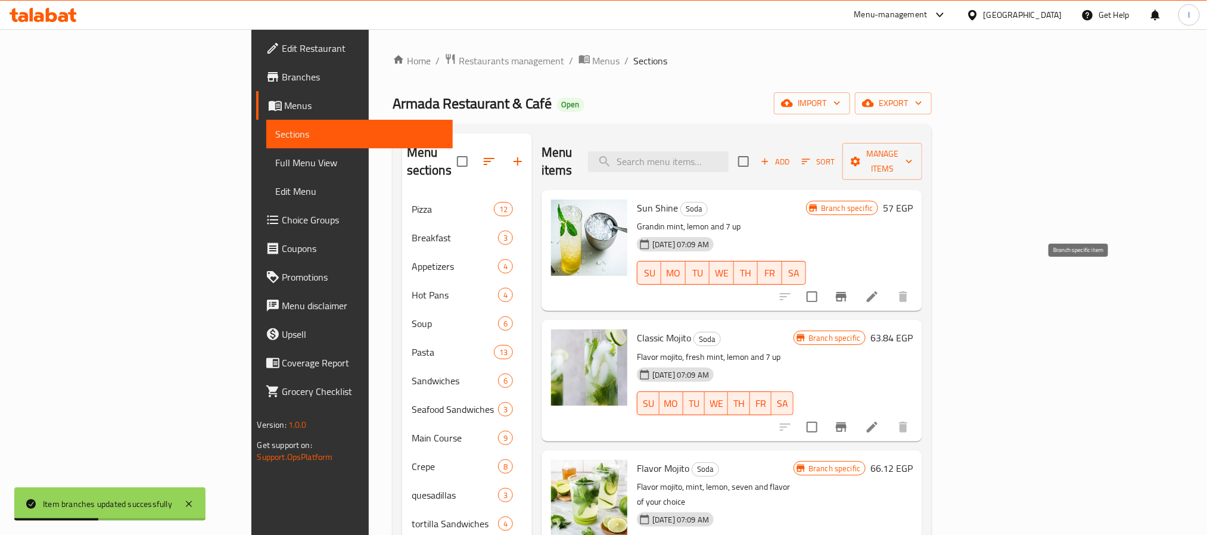
click at [847, 292] on icon "Branch-specific-item" at bounding box center [841, 297] width 11 height 10
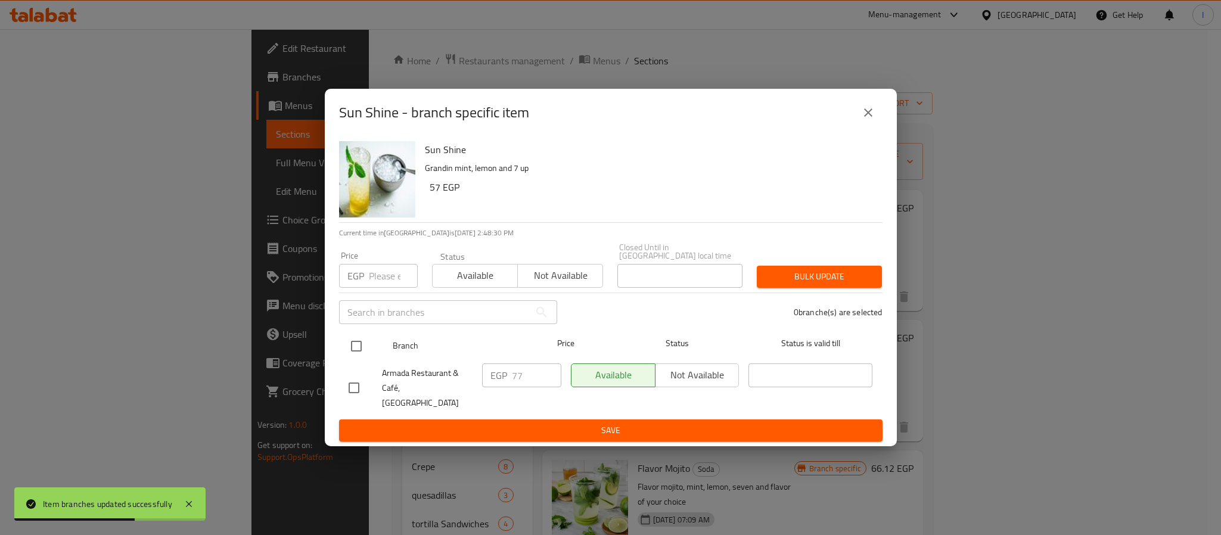
click at [351, 343] on input "checkbox" at bounding box center [356, 346] width 25 height 25
checkbox input "true"
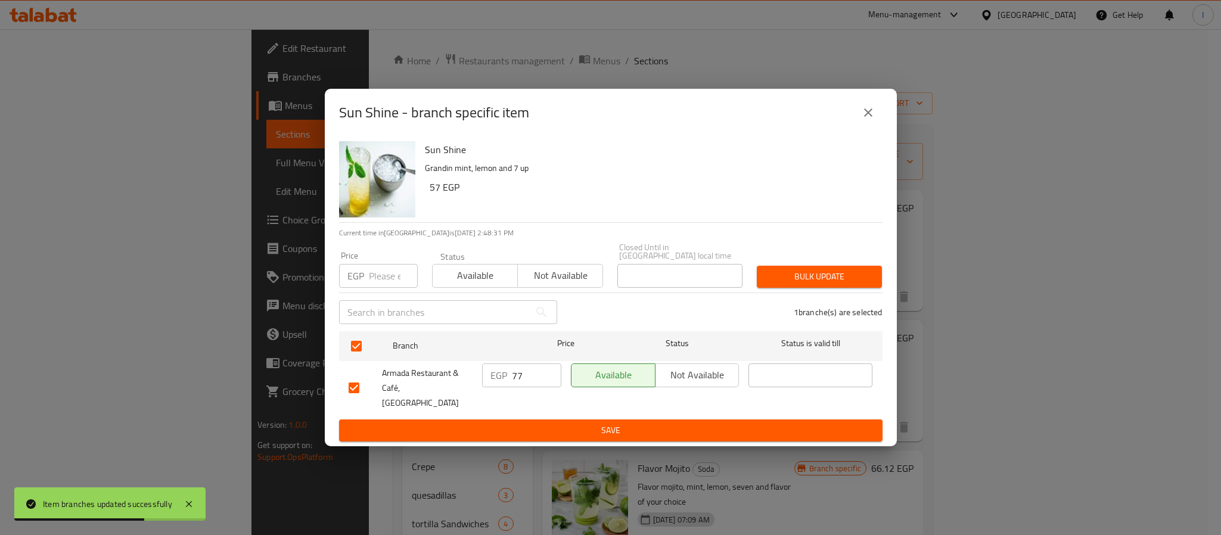
click at [518, 372] on input "77" at bounding box center [536, 376] width 49 height 24
type input "84"
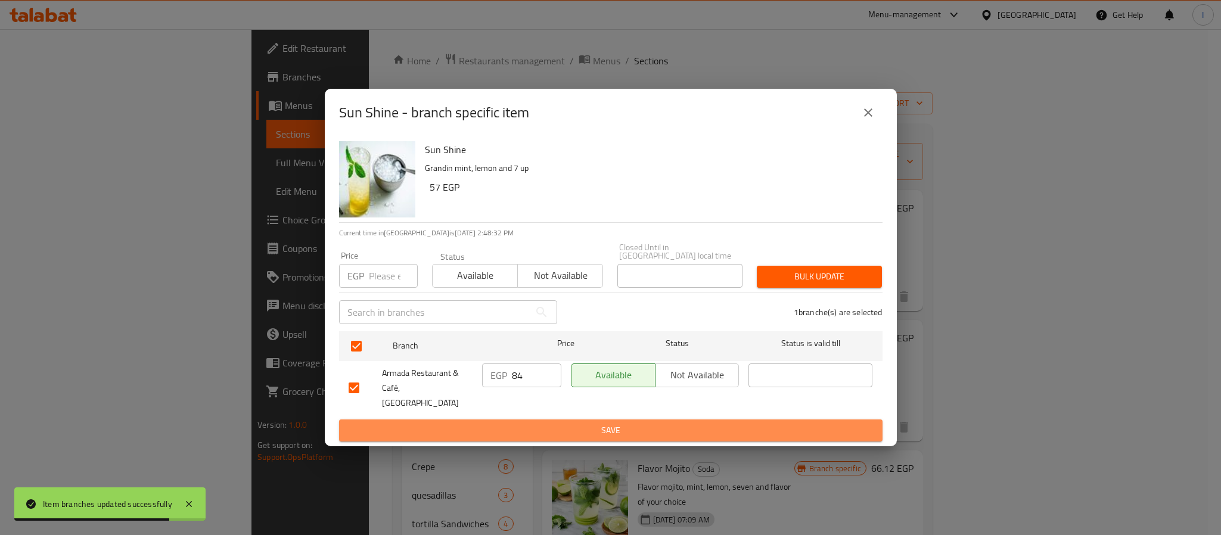
click at [526, 423] on span "Save" at bounding box center [611, 430] width 524 height 15
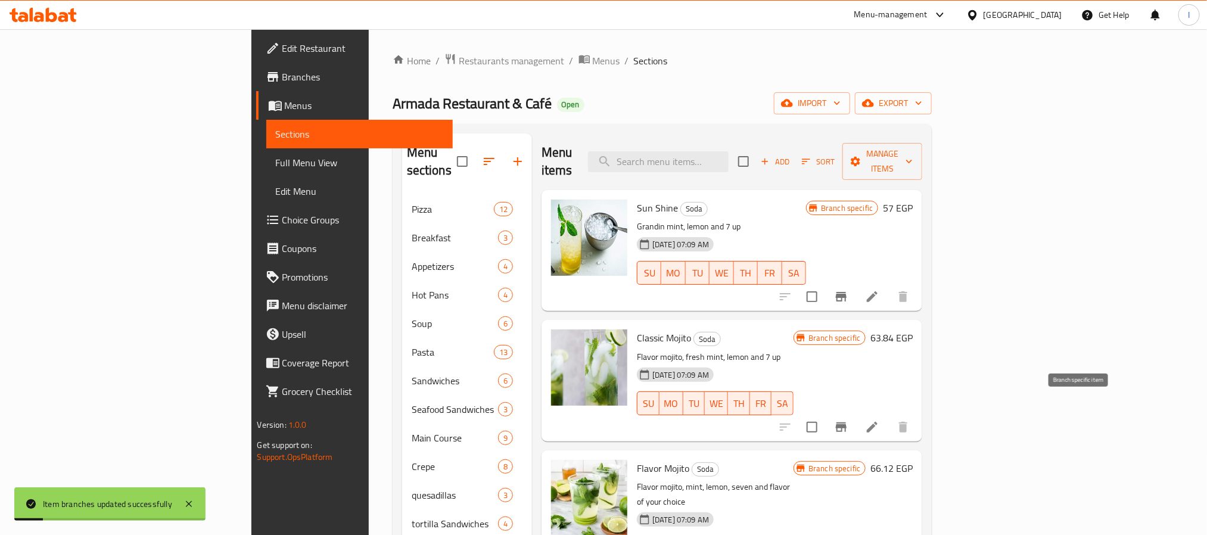
click at [847, 423] on icon "Branch-specific-item" at bounding box center [841, 428] width 11 height 10
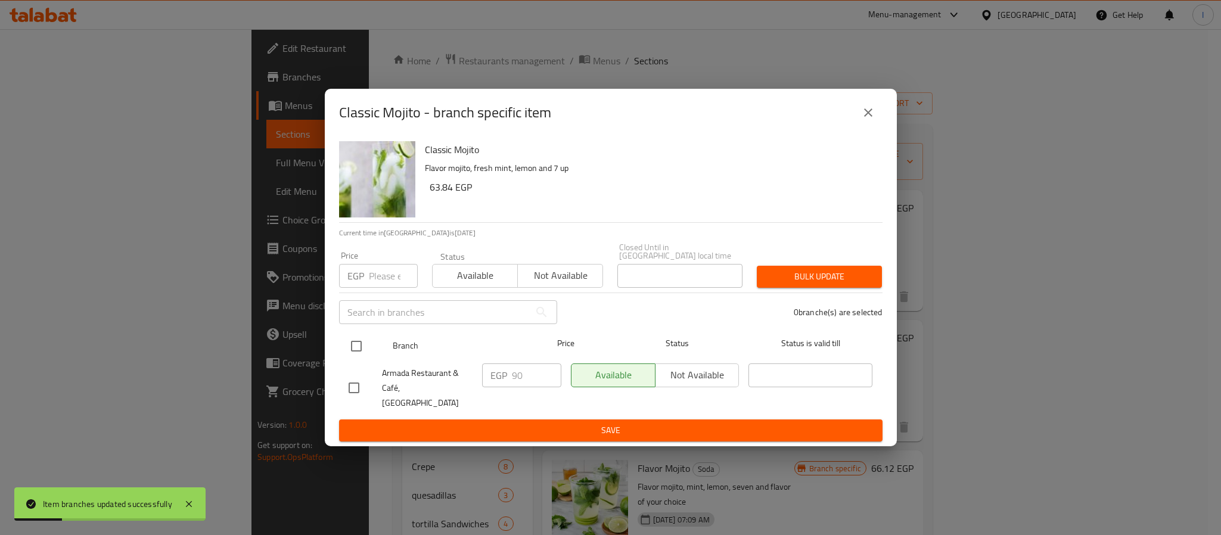
click at [353, 341] on input "checkbox" at bounding box center [356, 346] width 25 height 25
checkbox input "true"
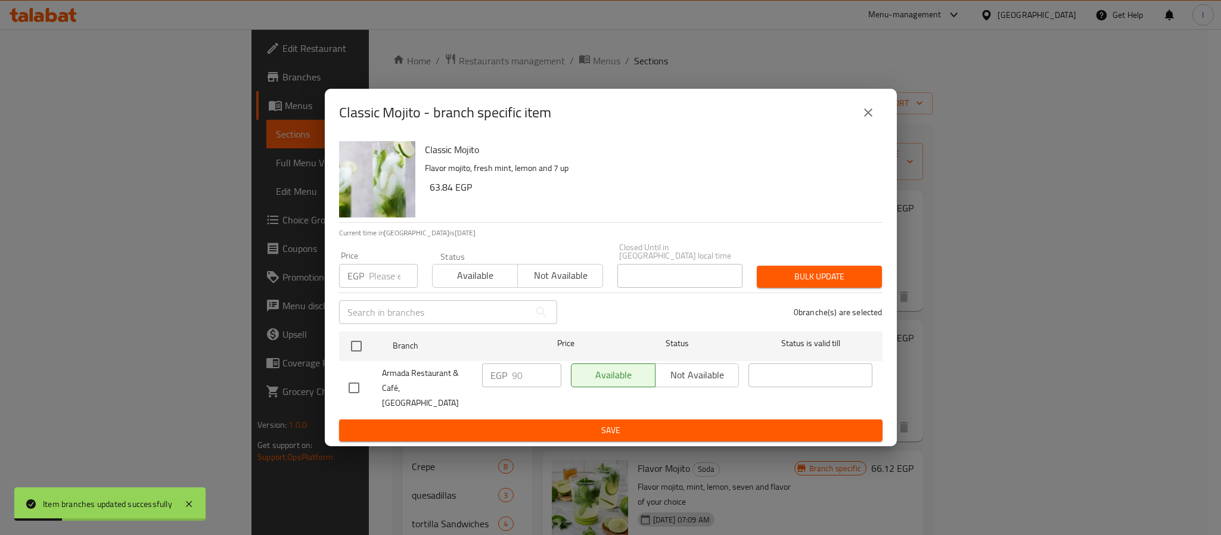
checkbox input "true"
click at [526, 374] on input "90" at bounding box center [536, 376] width 49 height 24
type input "97"
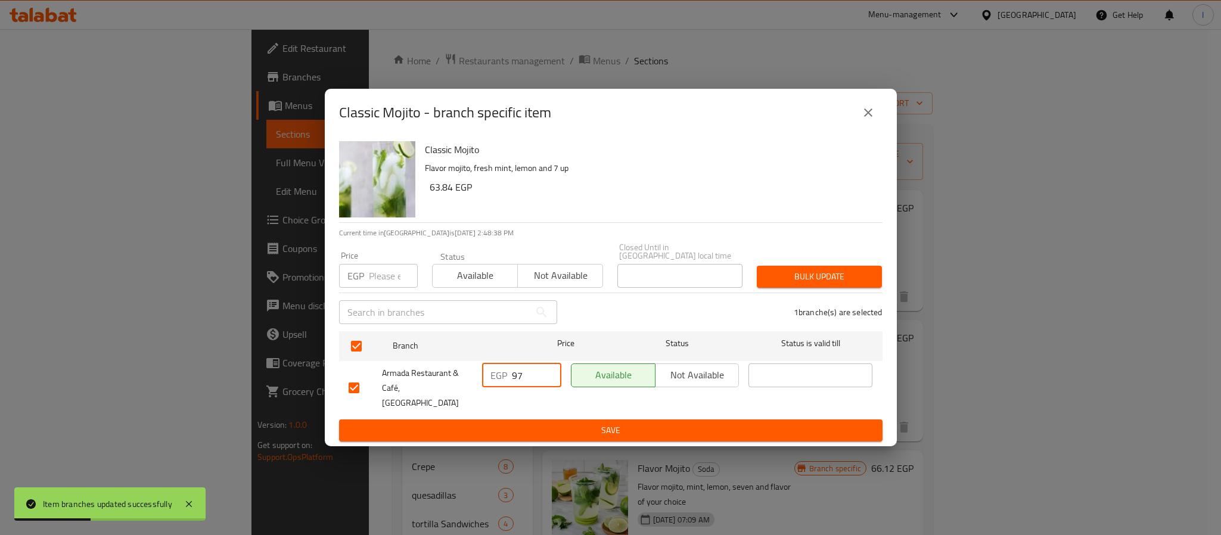
click at [553, 423] on span "Save" at bounding box center [611, 430] width 524 height 15
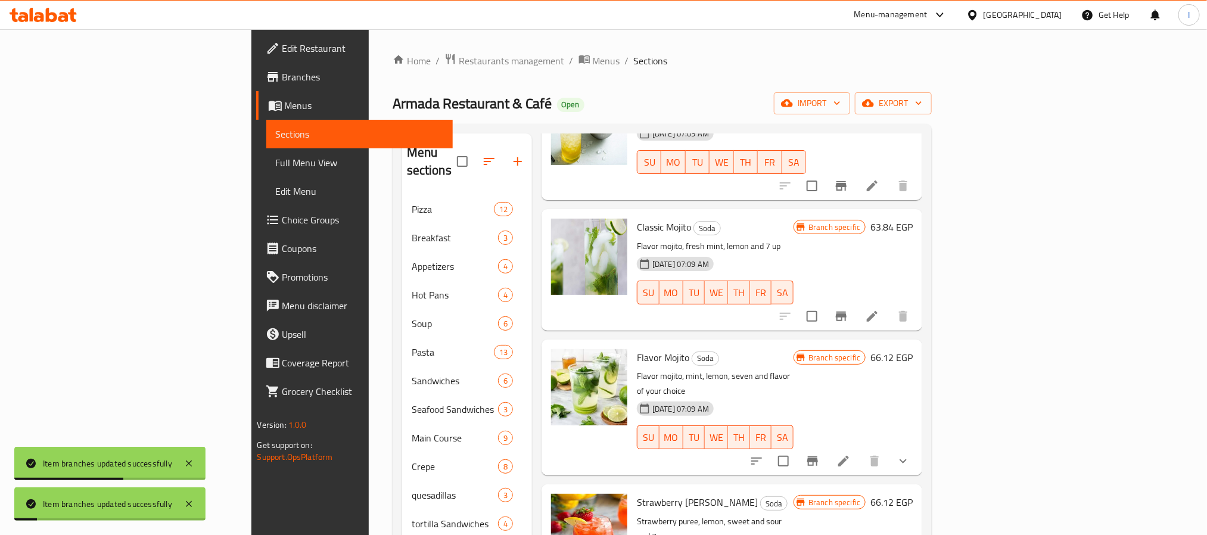
scroll to position [179, 0]
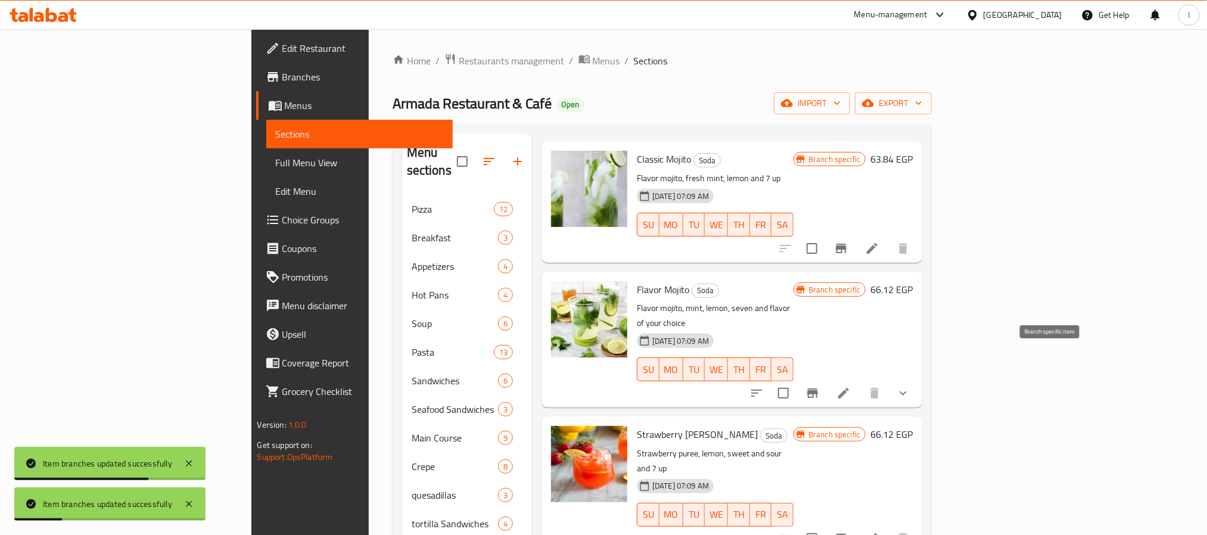
click at [820, 386] on icon "Branch-specific-item" at bounding box center [813, 393] width 14 height 14
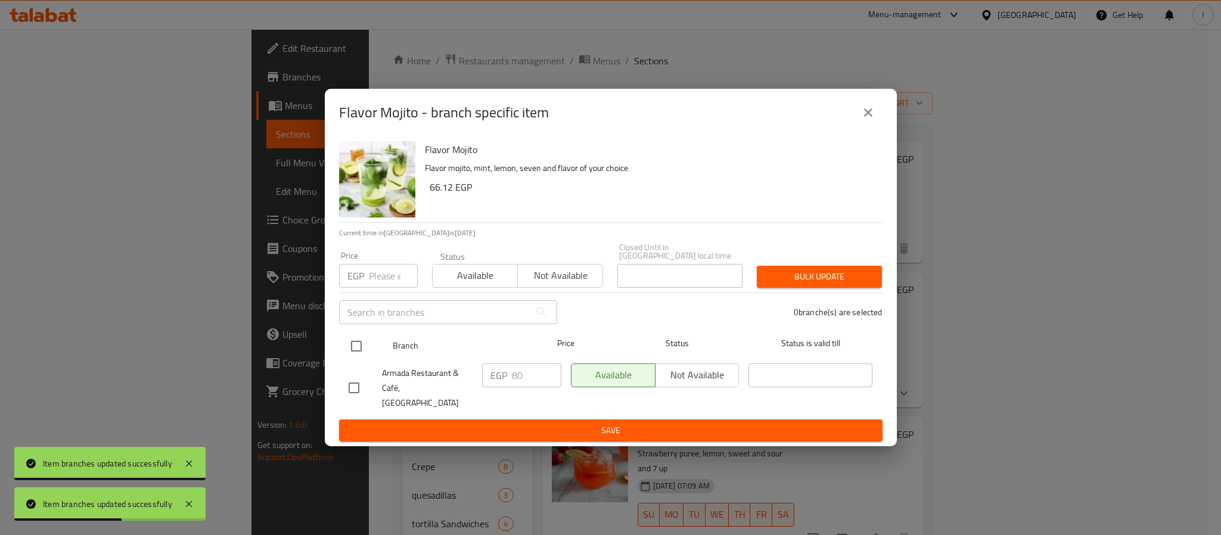
click at [355, 345] on input "checkbox" at bounding box center [356, 346] width 25 height 25
checkbox input "true"
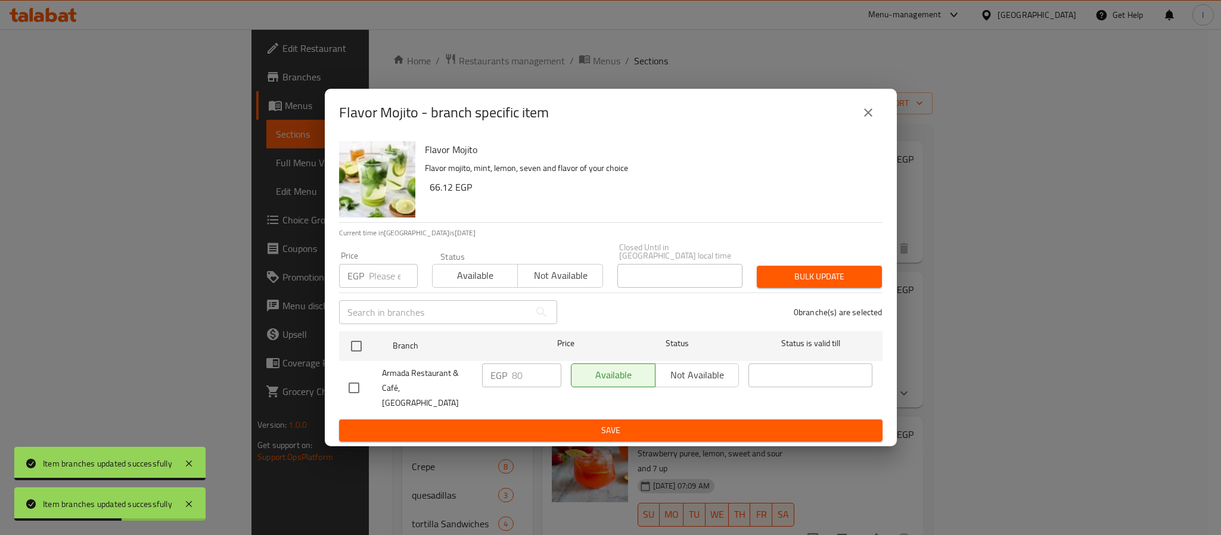
checkbox input "true"
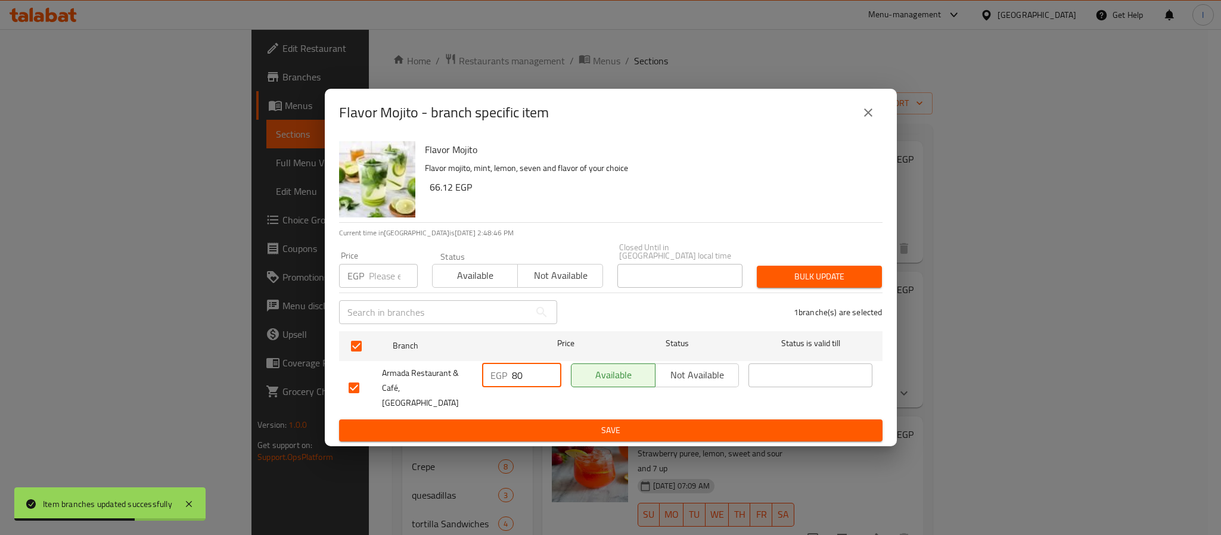
click at [520, 370] on input "80" at bounding box center [536, 376] width 49 height 24
type input "86"
click at [538, 431] on div "Flavor Mojito Flavor mojito, mint, lemon, seven and flavor of your choice 66.12…" at bounding box center [611, 291] width 572 height 310
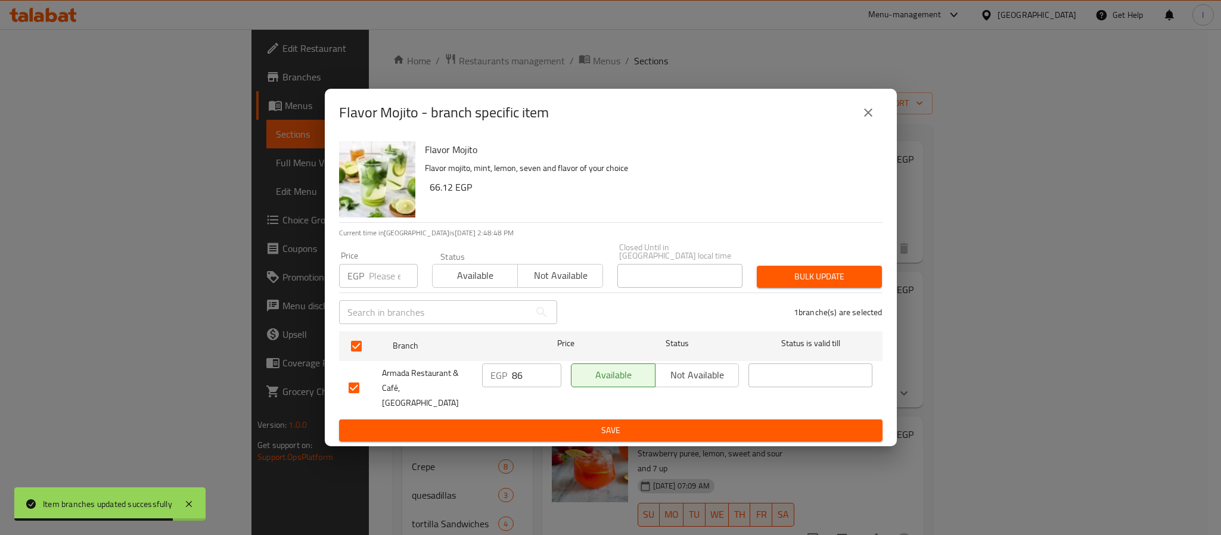
click at [494, 420] on button "Save" at bounding box center [611, 431] width 544 height 22
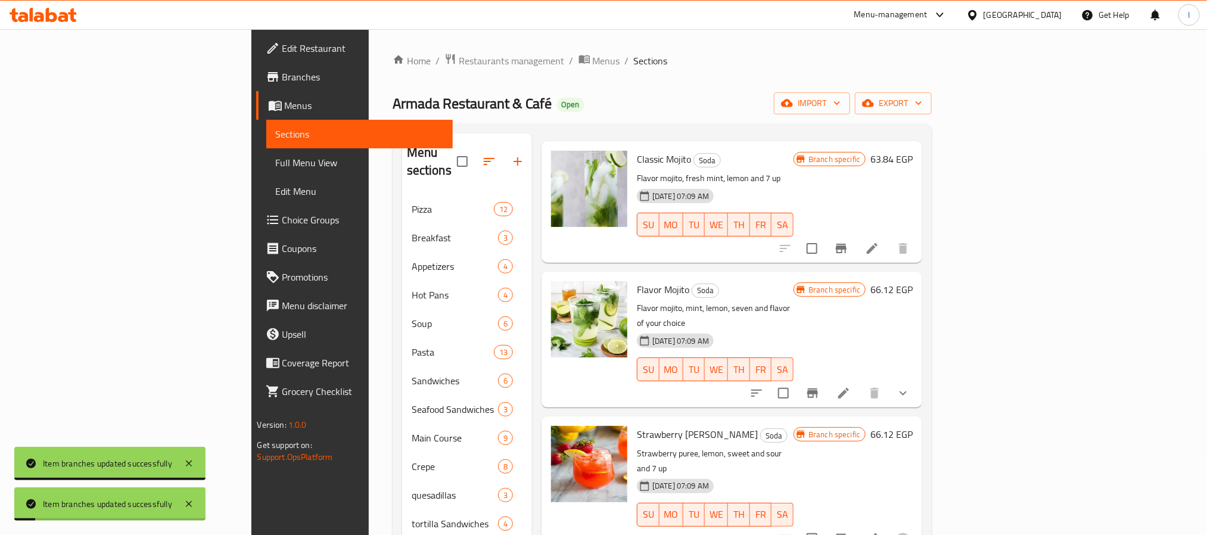
scroll to position [194, 0]
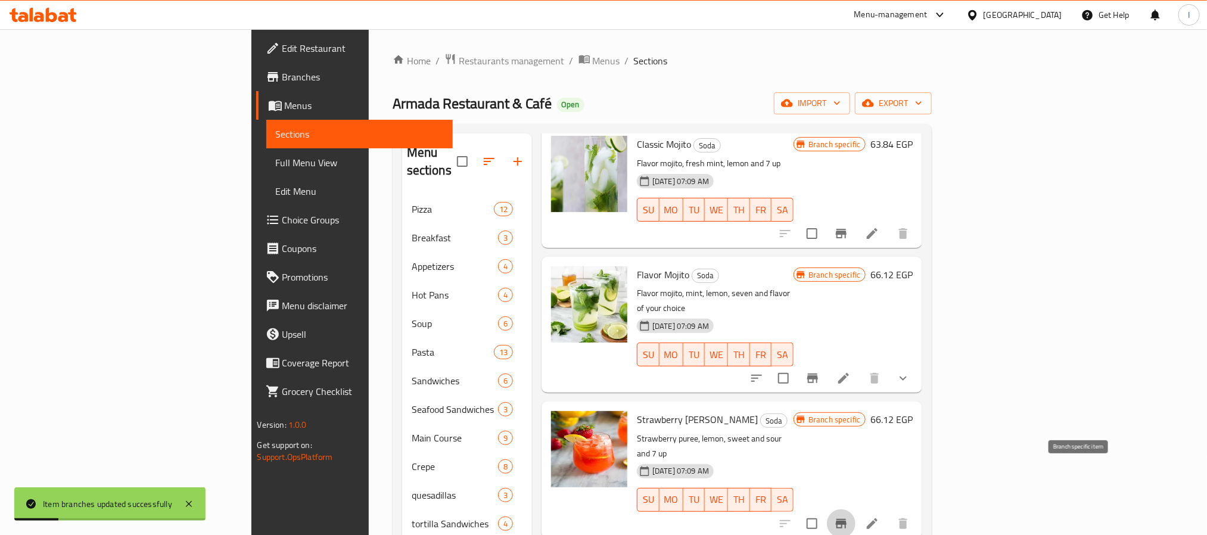
click at [847, 519] on icon "Branch-specific-item" at bounding box center [841, 524] width 11 height 10
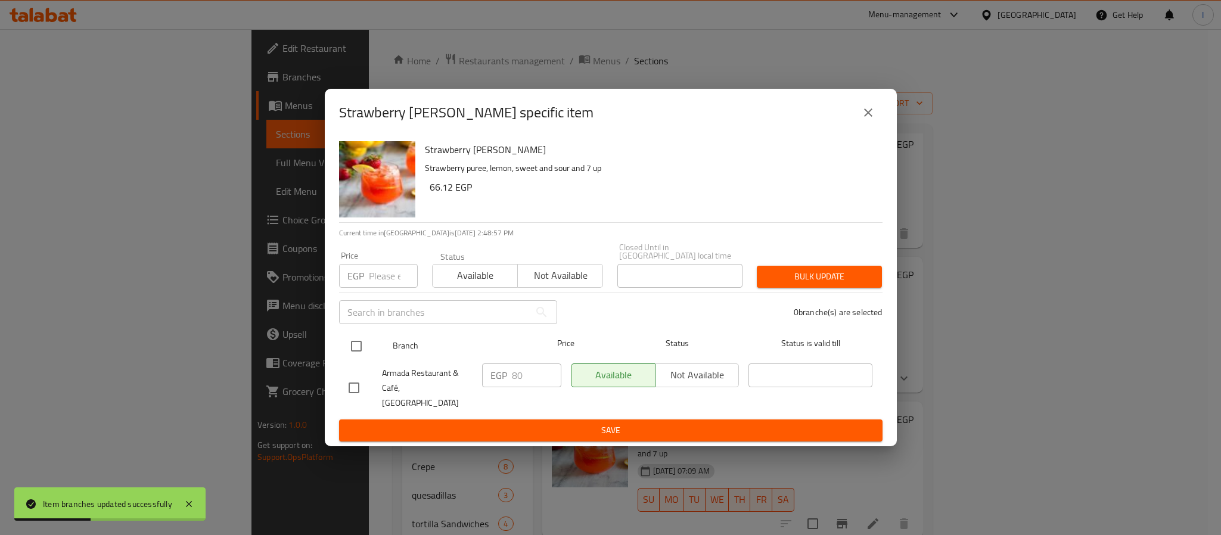
click at [359, 345] on input "checkbox" at bounding box center [356, 346] width 25 height 25
checkbox input "true"
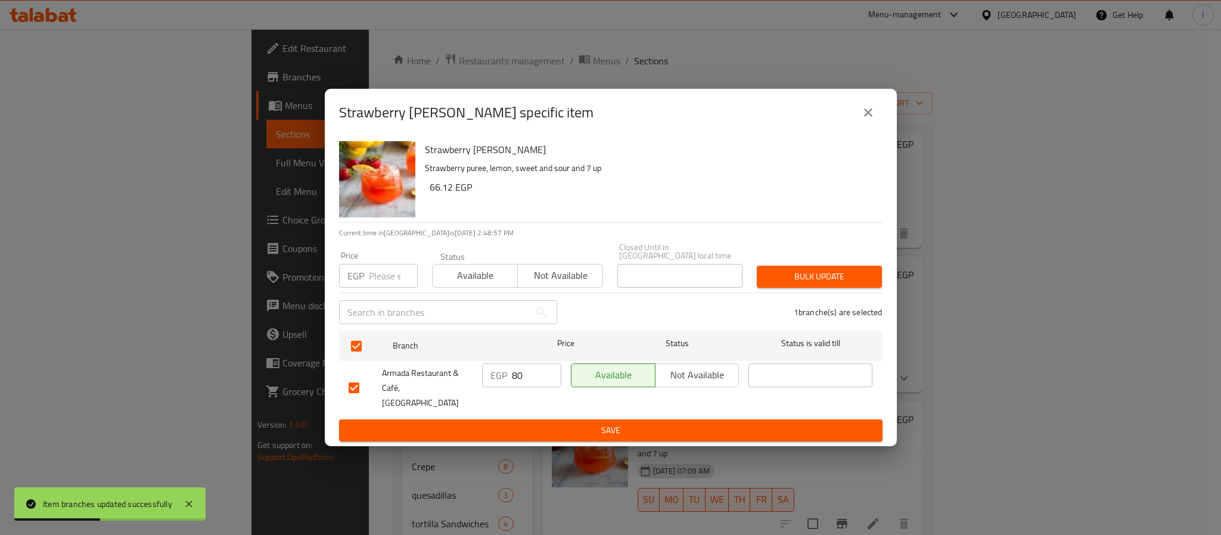
click at [522, 379] on input "80" at bounding box center [536, 376] width 49 height 24
type input "86"
click at [552, 423] on span "Save" at bounding box center [611, 430] width 524 height 15
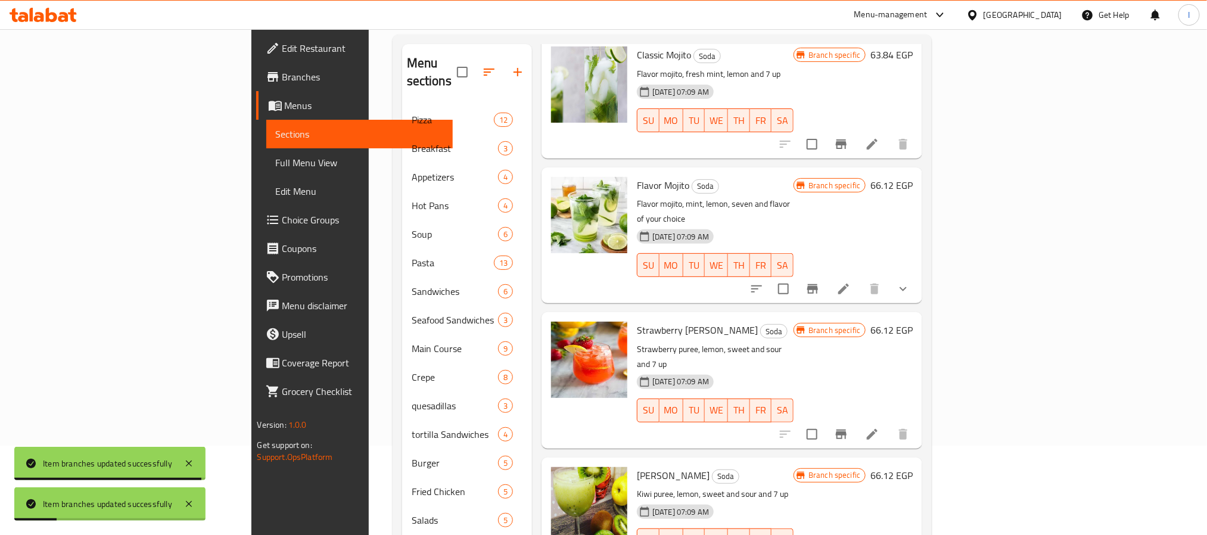
scroll to position [179, 0]
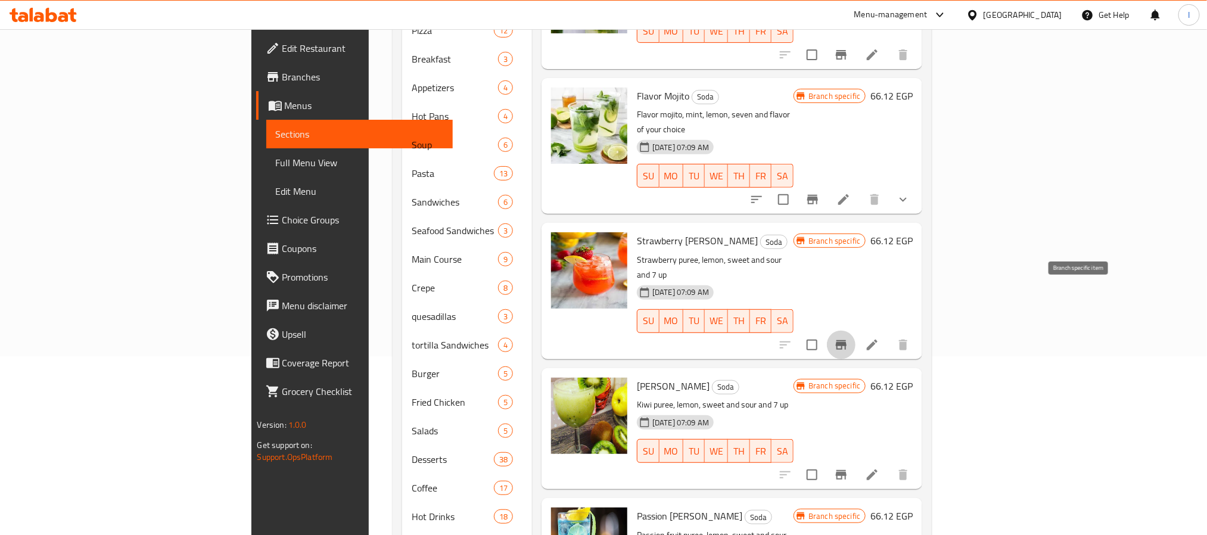
click at [849, 338] on icon "Branch-specific-item" at bounding box center [841, 345] width 14 height 14
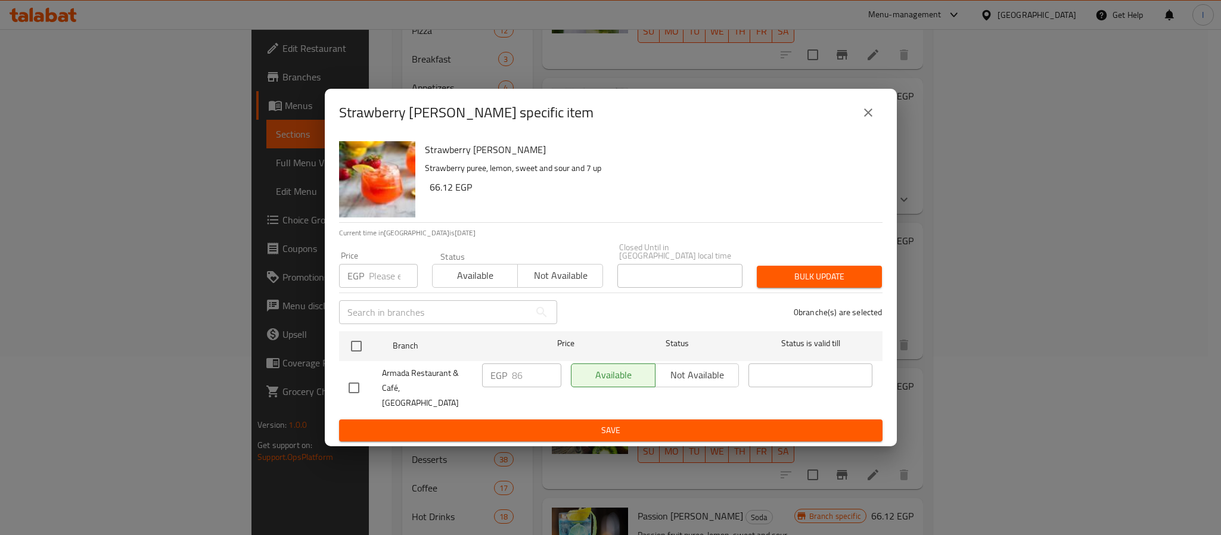
click at [868, 120] on icon "close" at bounding box center [868, 112] width 14 height 14
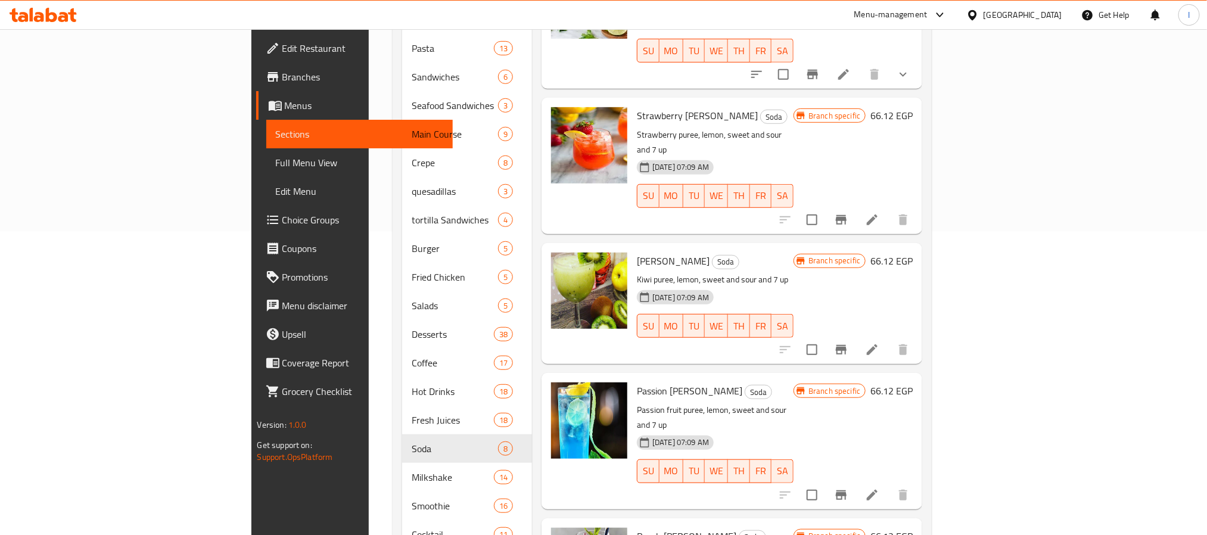
scroll to position [358, 0]
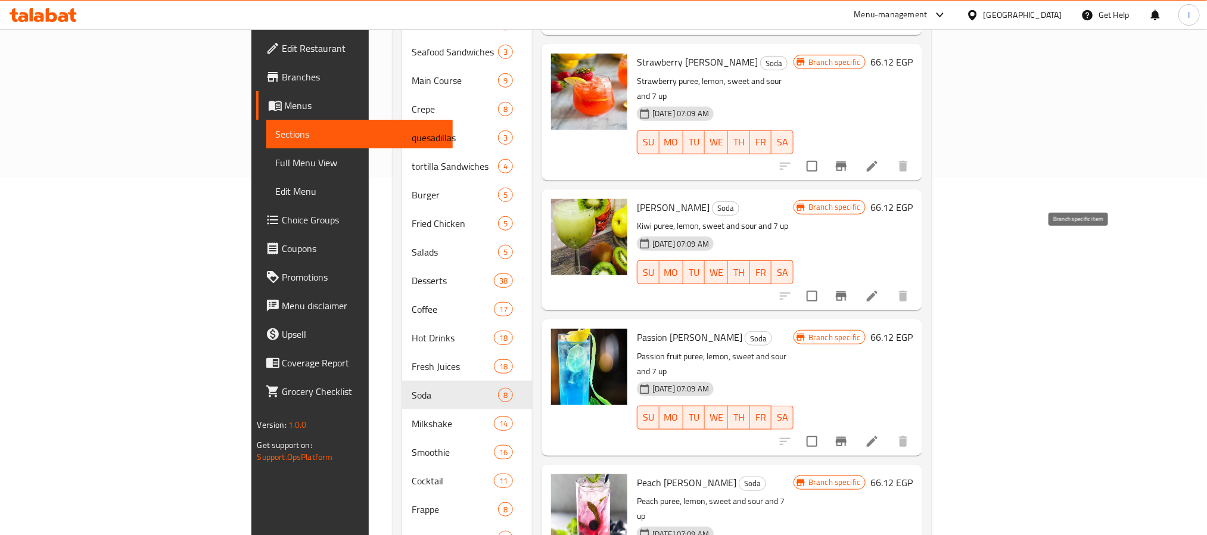
click at [847, 291] on icon "Branch-specific-item" at bounding box center [841, 296] width 11 height 10
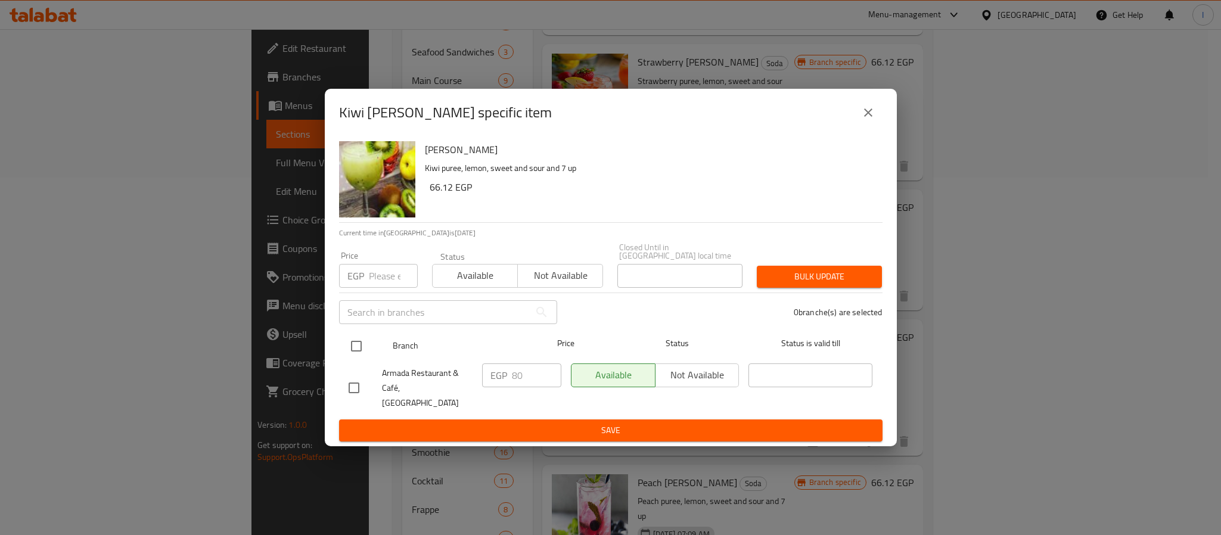
click at [356, 347] on input "checkbox" at bounding box center [356, 346] width 25 height 25
checkbox input "true"
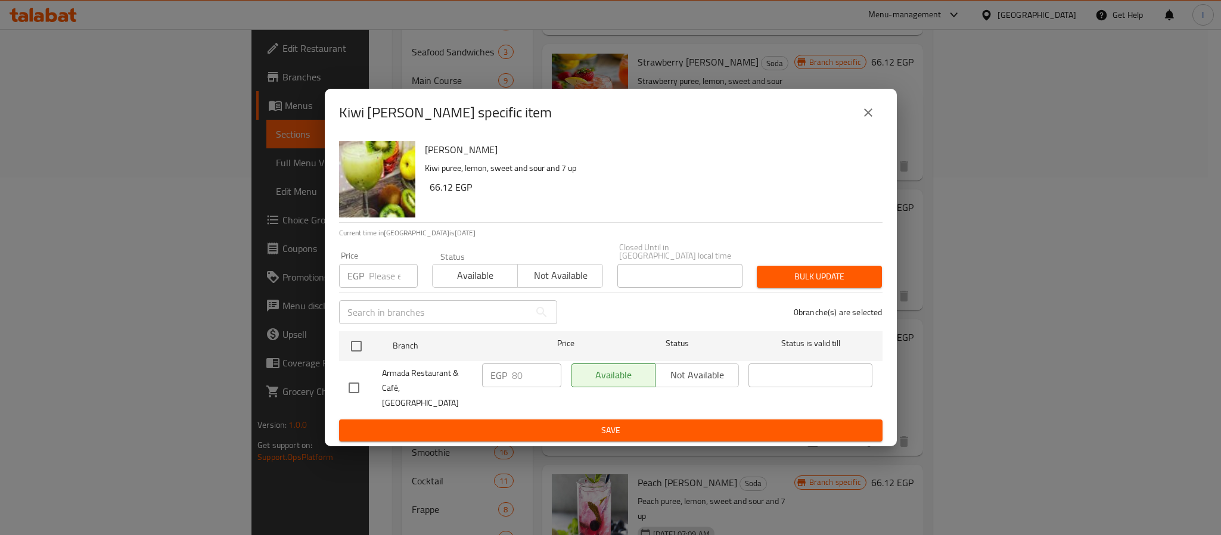
checkbox input "true"
click at [523, 381] on input "80" at bounding box center [536, 376] width 49 height 24
paste input "6"
type input "86"
click at [567, 423] on span "Save" at bounding box center [611, 430] width 524 height 15
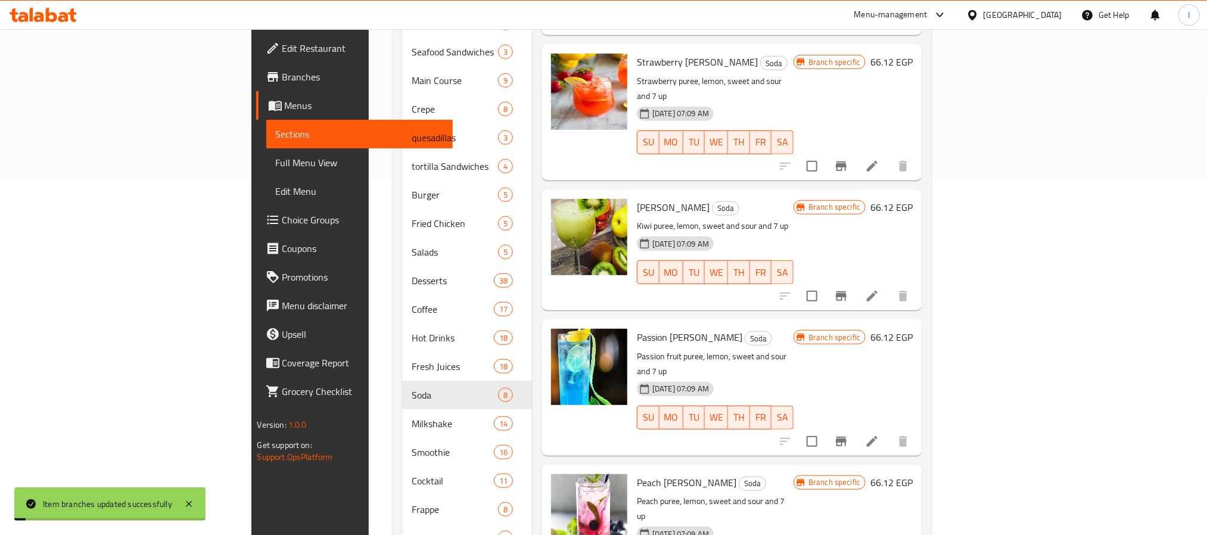
scroll to position [447, 0]
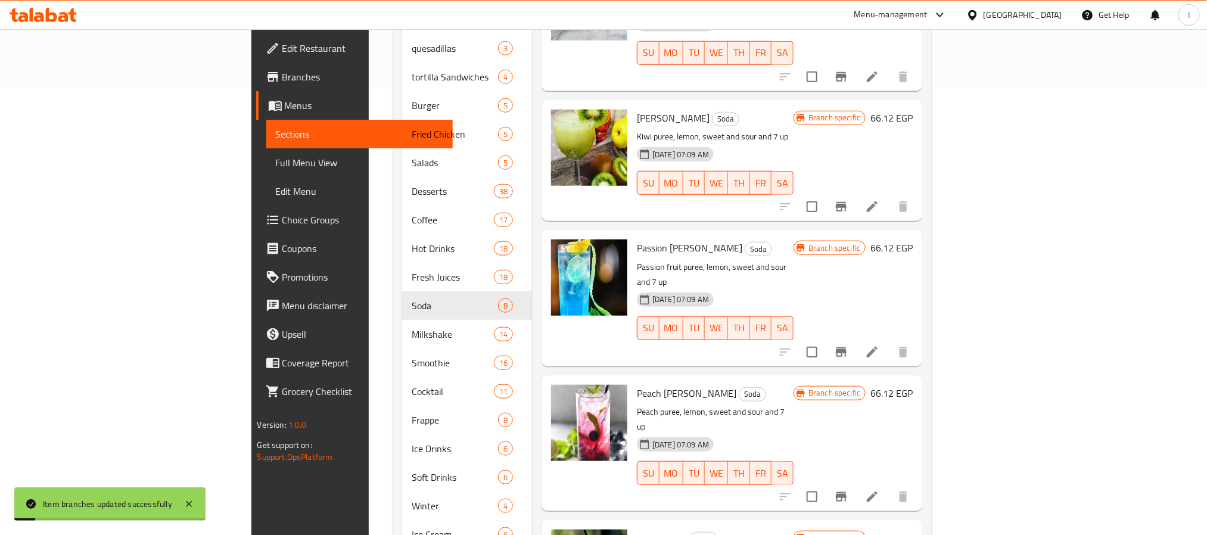
click at [847, 347] on icon "Branch-specific-item" at bounding box center [841, 352] width 11 height 10
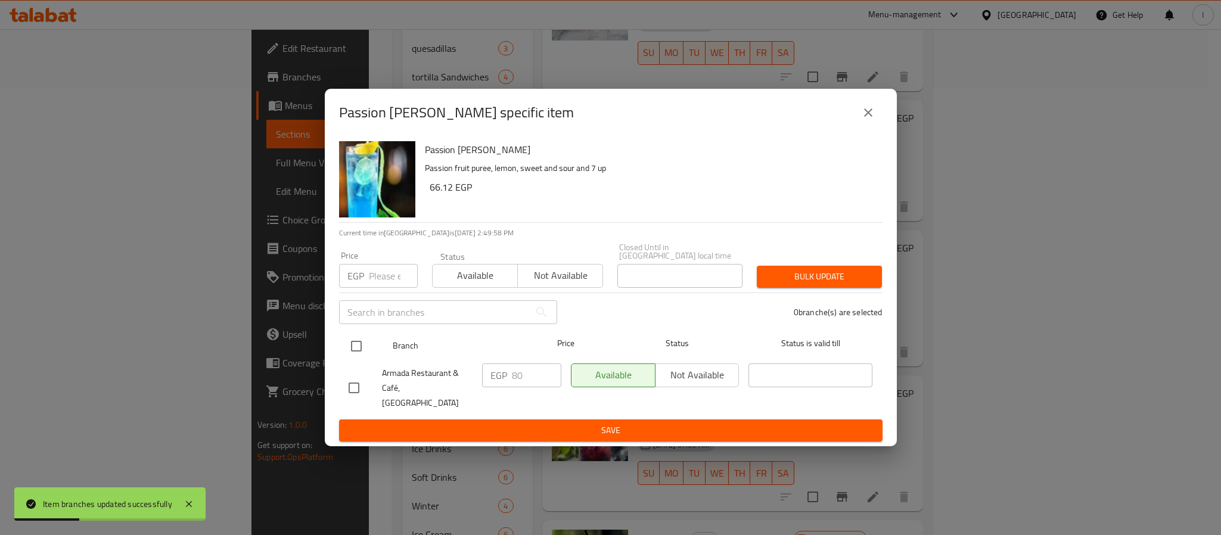
click at [358, 350] on input "checkbox" at bounding box center [356, 346] width 25 height 25
checkbox input "true"
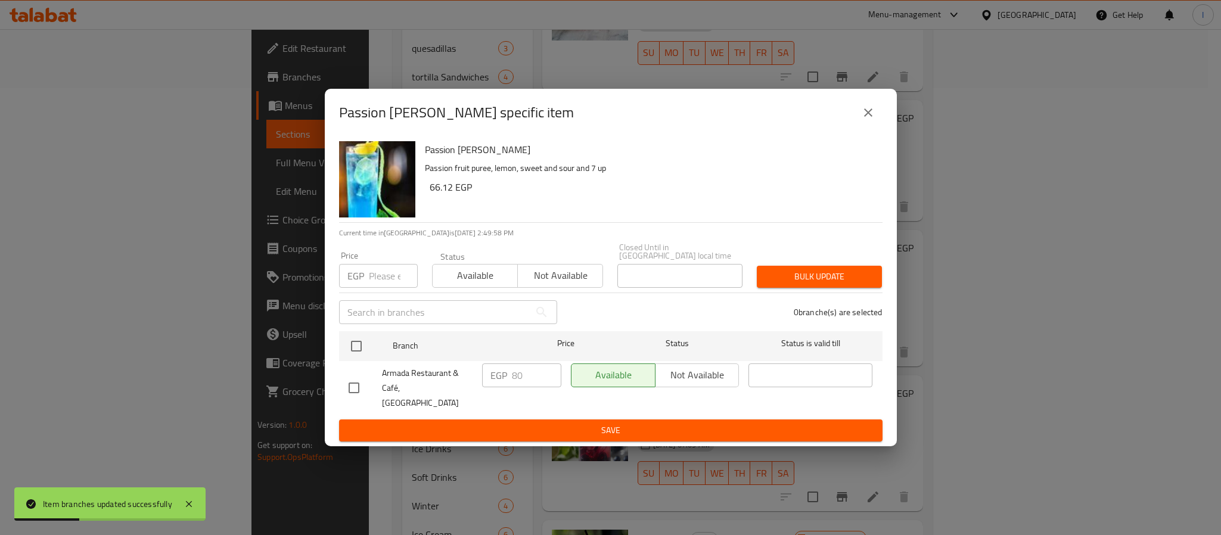
checkbox input "true"
click at [530, 379] on input "80" at bounding box center [536, 376] width 49 height 24
paste input "6"
type input "86"
click at [540, 423] on span "Save" at bounding box center [611, 430] width 524 height 15
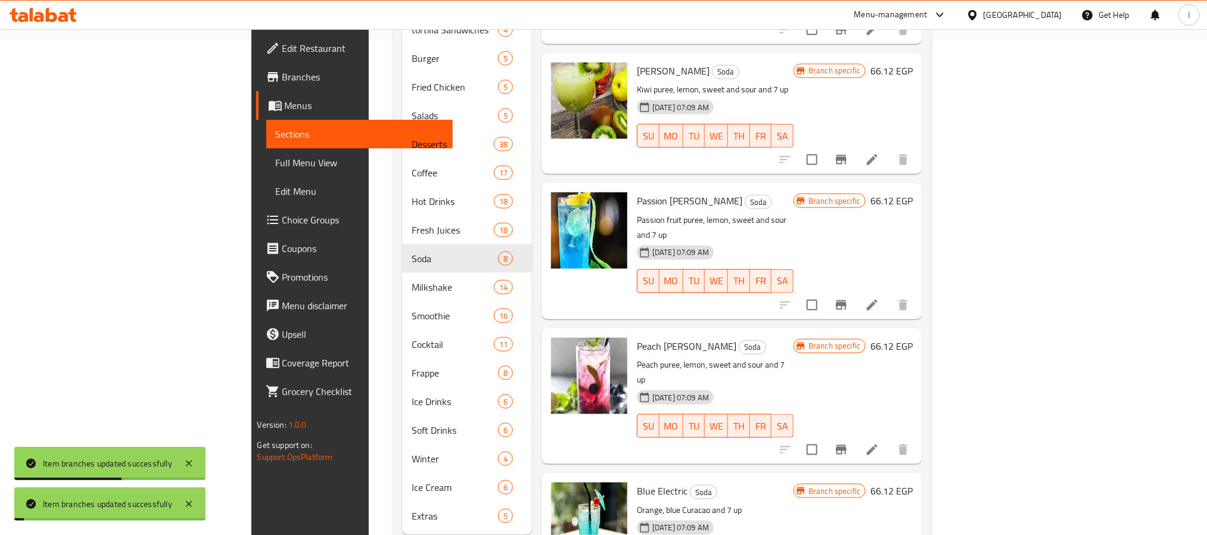
scroll to position [508, 0]
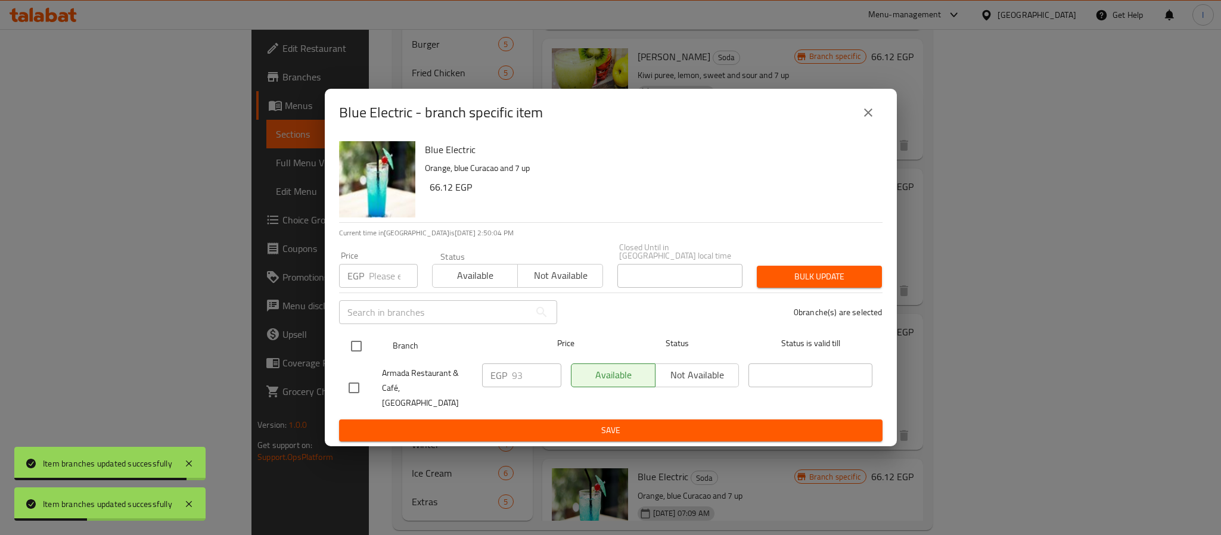
click at [359, 342] on input "checkbox" at bounding box center [356, 346] width 25 height 25
checkbox input "true"
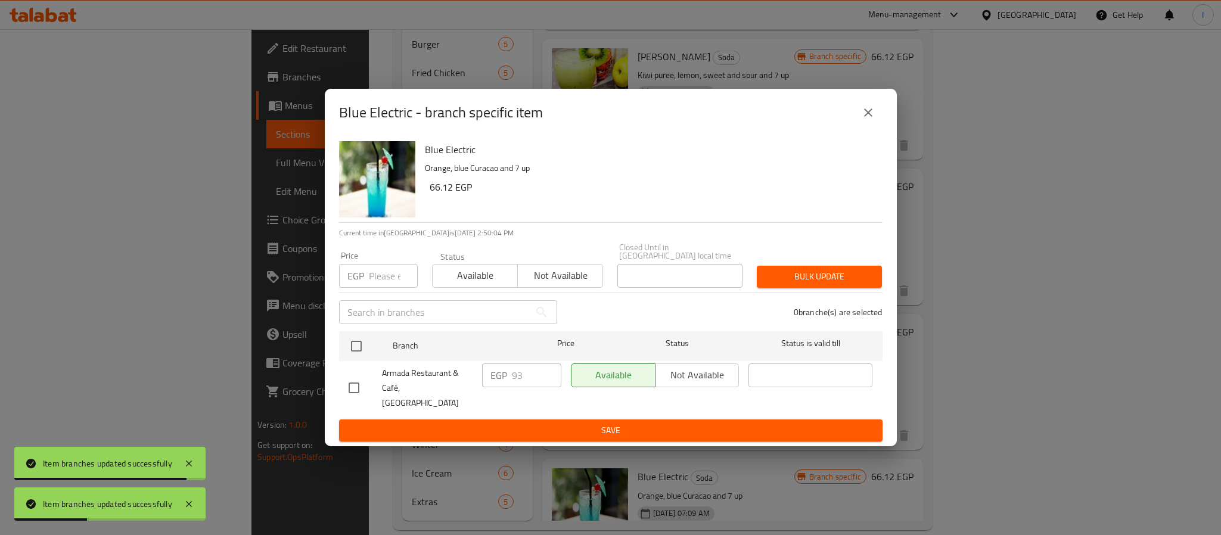
checkbox input "true"
click at [519, 378] on input "93" at bounding box center [536, 376] width 49 height 24
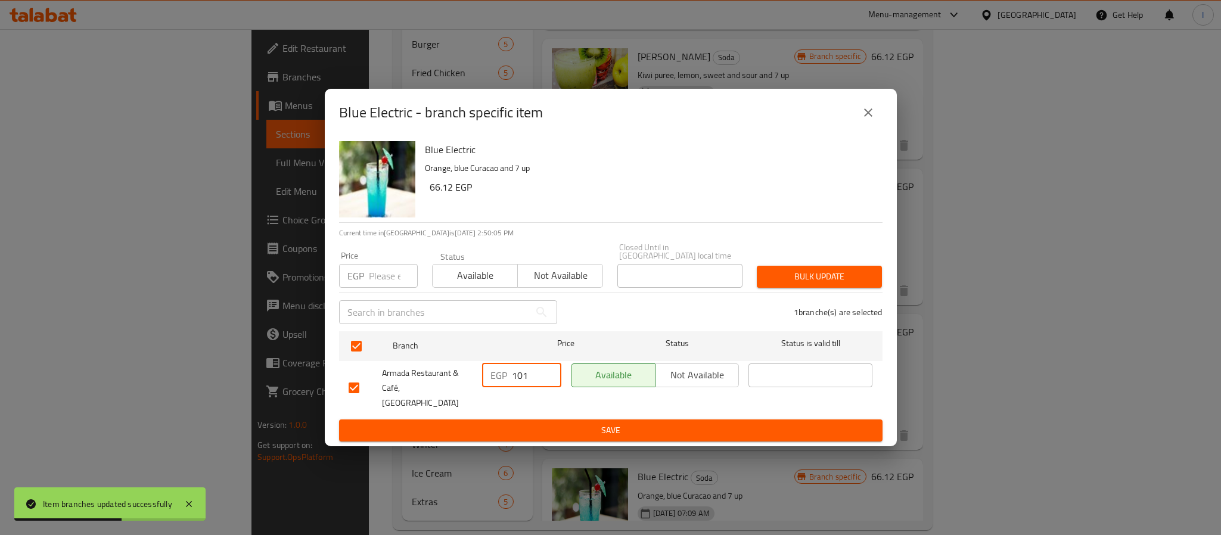
type input "101"
click at [537, 426] on span "Save" at bounding box center [611, 430] width 524 height 15
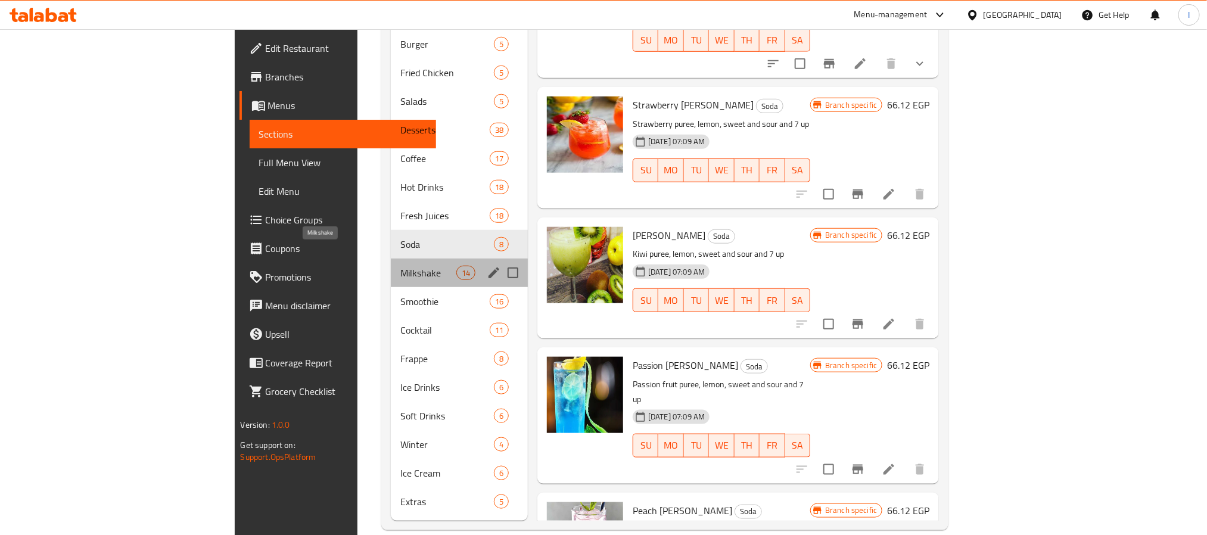
click at [400, 266] on span "Milkshake" at bounding box center [428, 273] width 56 height 14
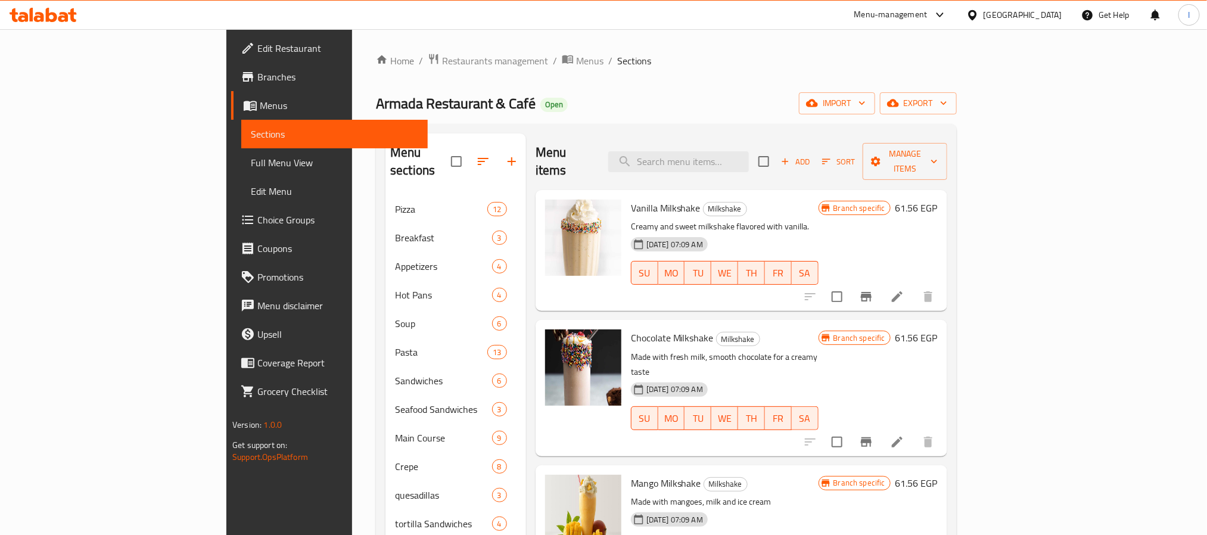
click at [874, 290] on icon "Branch-specific-item" at bounding box center [866, 297] width 14 height 14
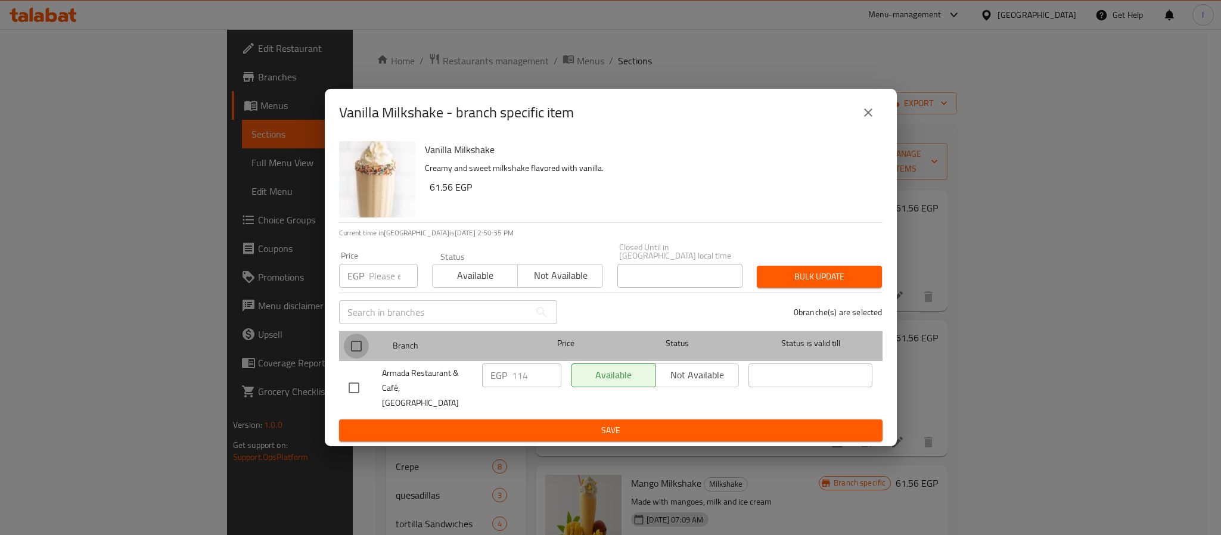
click at [359, 351] on input "checkbox" at bounding box center [356, 346] width 25 height 25
checkbox input "true"
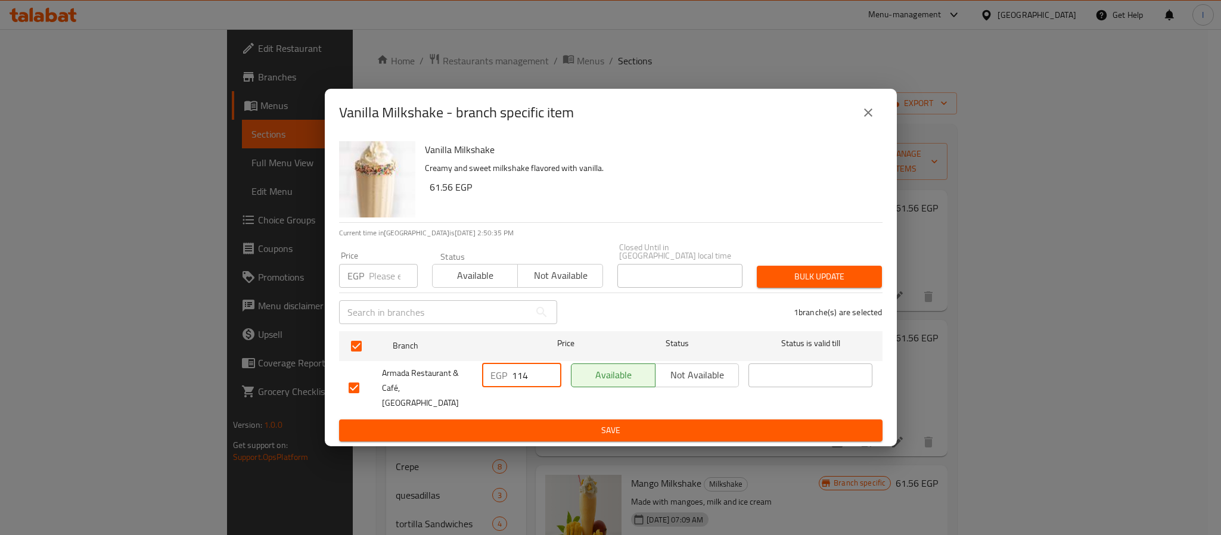
click at [523, 376] on input "114" at bounding box center [536, 376] width 49 height 24
type input "124"
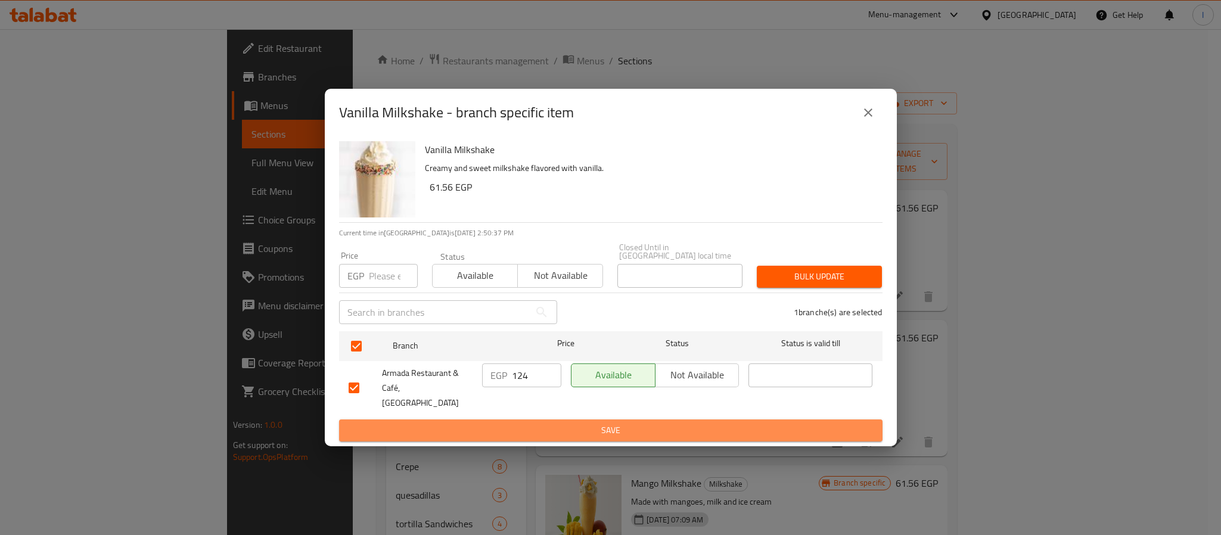
click at [535, 423] on span "Save" at bounding box center [611, 430] width 524 height 15
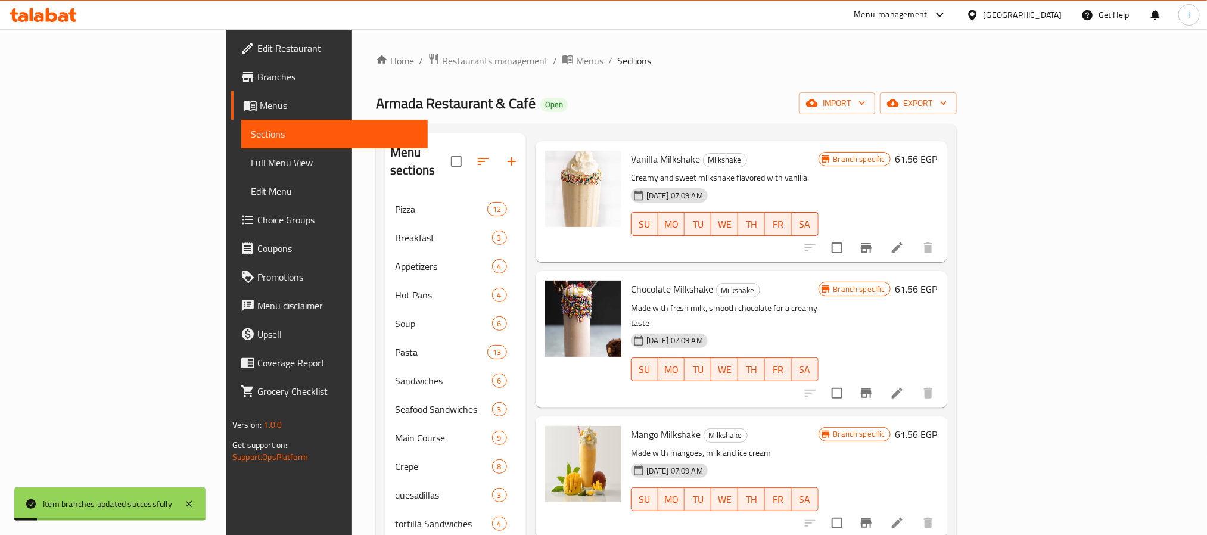
scroll to position [89, 0]
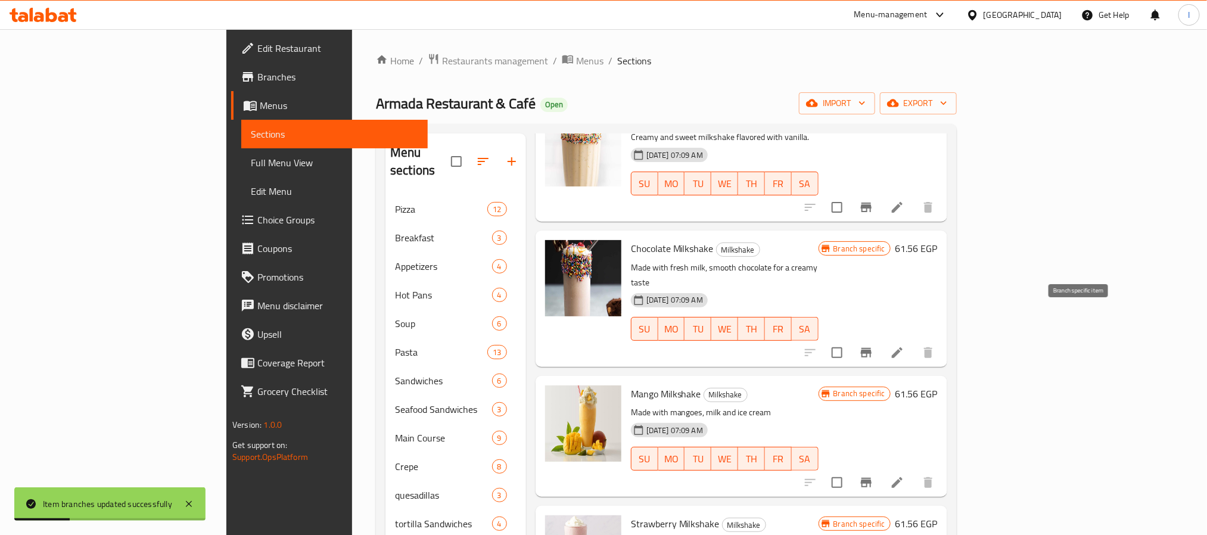
click at [874, 346] on icon "Branch-specific-item" at bounding box center [866, 353] width 14 height 14
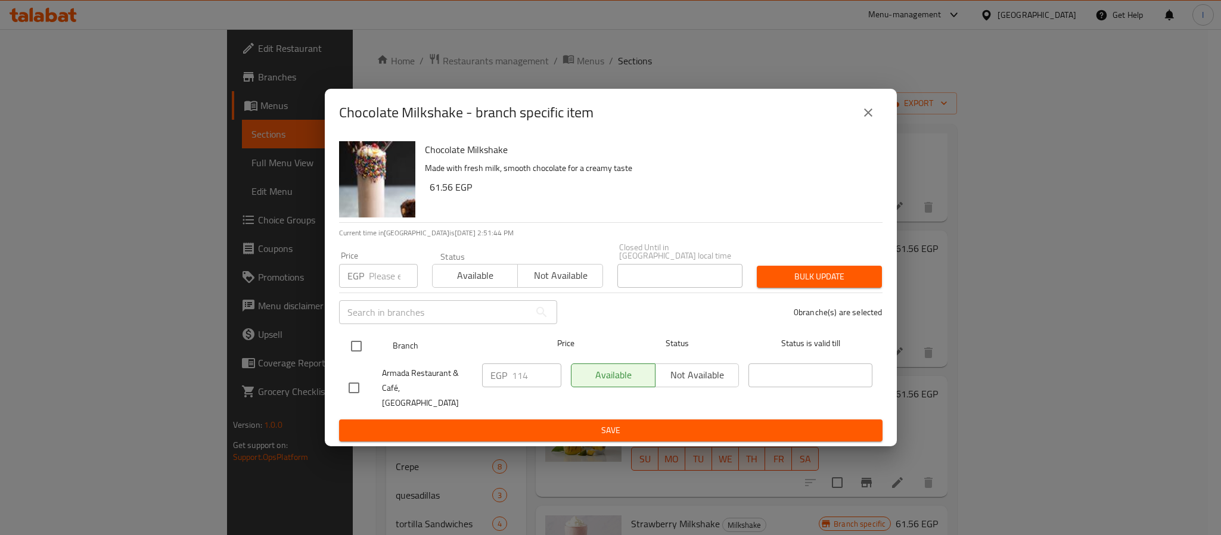
click at [358, 347] on input "checkbox" at bounding box center [356, 346] width 25 height 25
checkbox input "true"
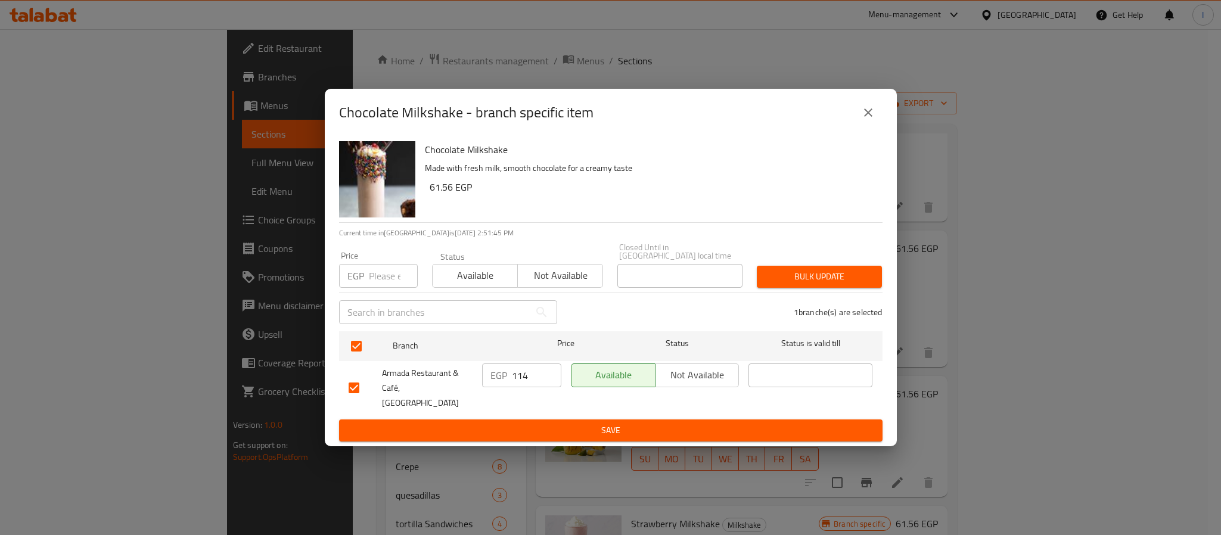
click at [518, 384] on input "114" at bounding box center [536, 376] width 49 height 24
type input "124"
click at [530, 426] on span "Save" at bounding box center [611, 430] width 524 height 15
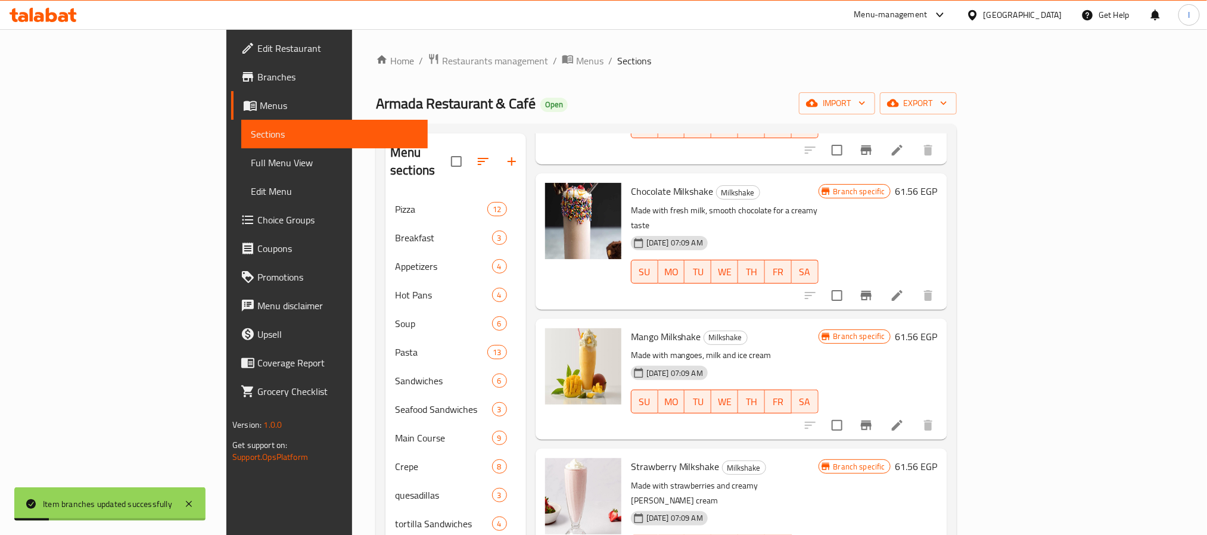
scroll to position [179, 0]
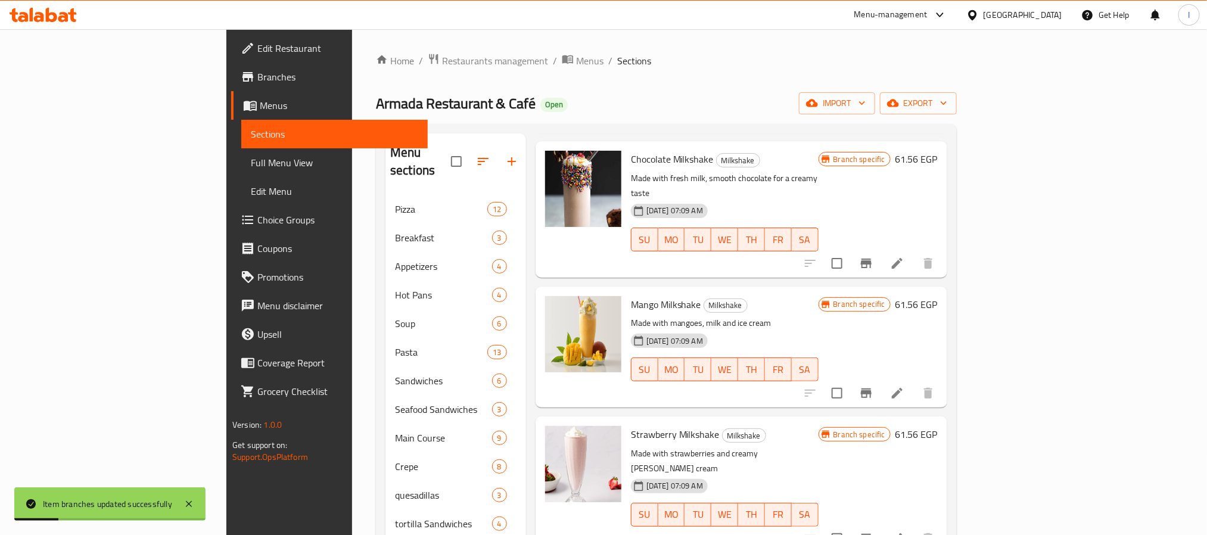
click at [881, 379] on button "Branch-specific-item" at bounding box center [866, 393] width 29 height 29
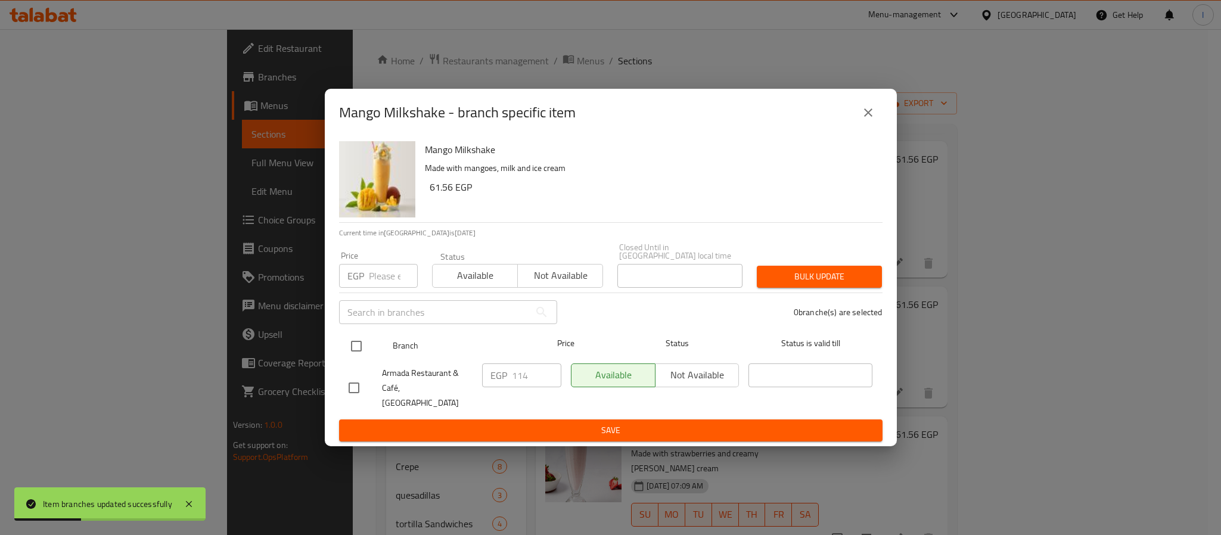
click at [356, 344] on input "checkbox" at bounding box center [356, 346] width 25 height 25
checkbox input "true"
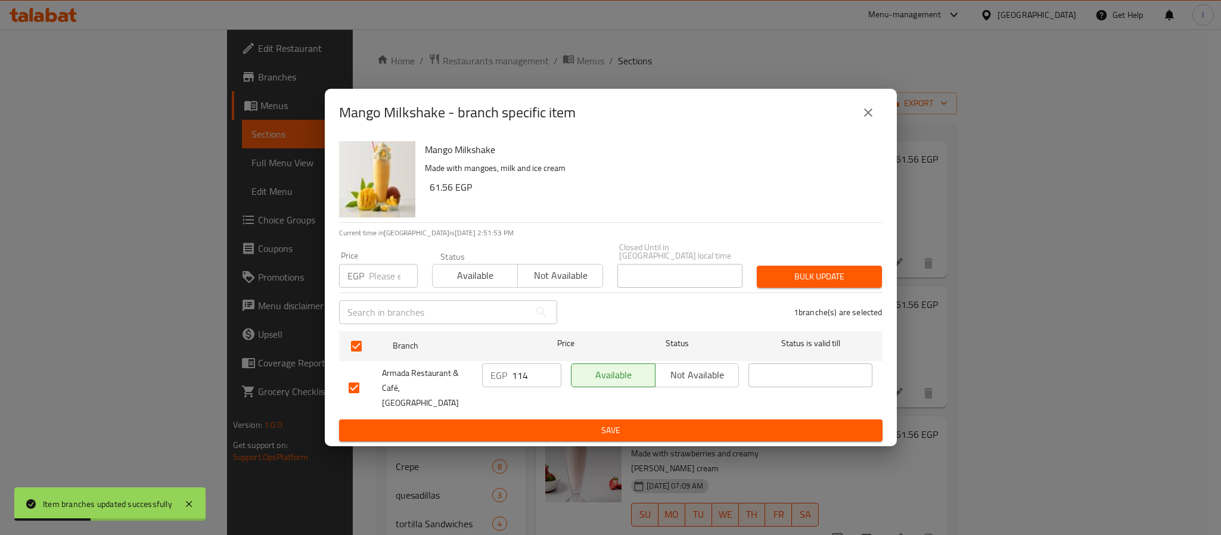
click at [529, 380] on input "114" at bounding box center [536, 376] width 49 height 24
paste input "2"
type input "124"
click at [539, 404] on div "EGP 124 ​" at bounding box center [521, 388] width 89 height 59
click at [541, 423] on span "Save" at bounding box center [611, 430] width 524 height 15
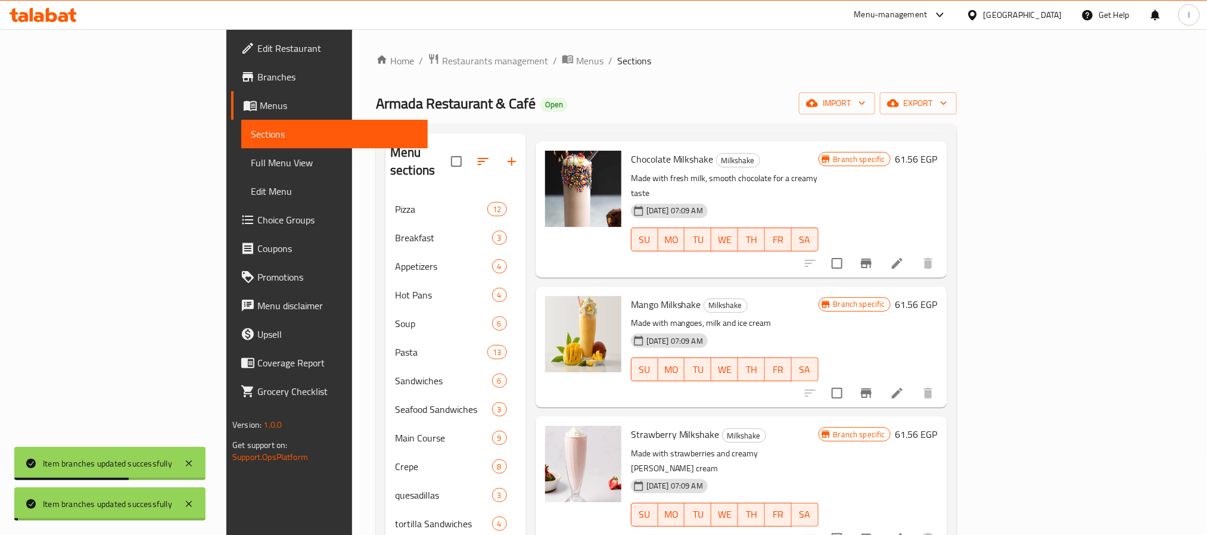
click at [872, 534] on icon "Branch-specific-item" at bounding box center [866, 539] width 11 height 10
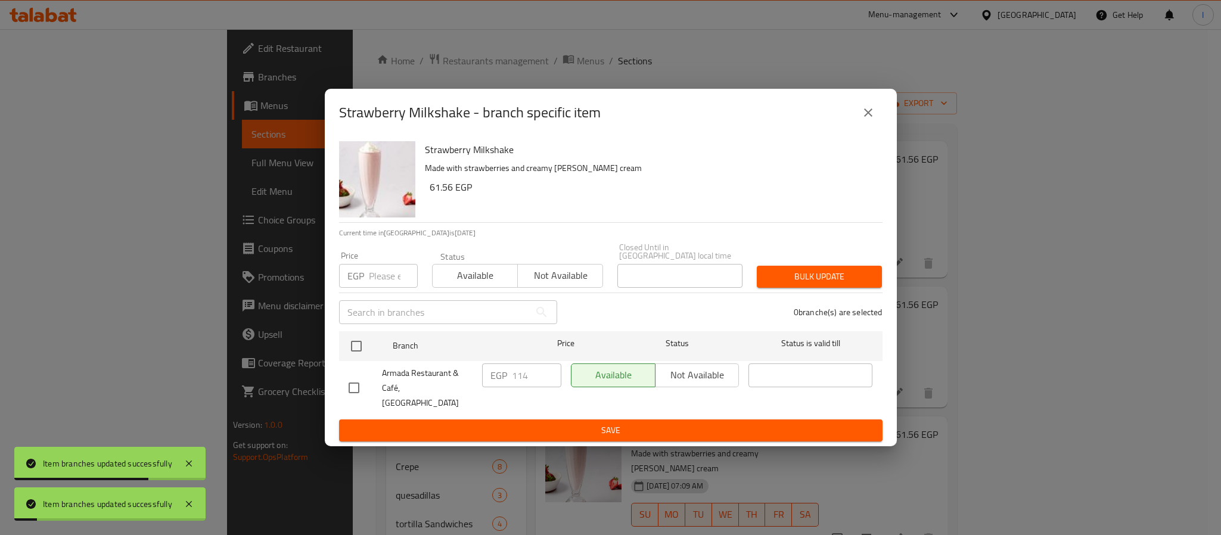
click at [356, 351] on input "checkbox" at bounding box center [356, 346] width 25 height 25
checkbox input "true"
click at [522, 380] on input "114" at bounding box center [536, 376] width 49 height 24
paste input "2"
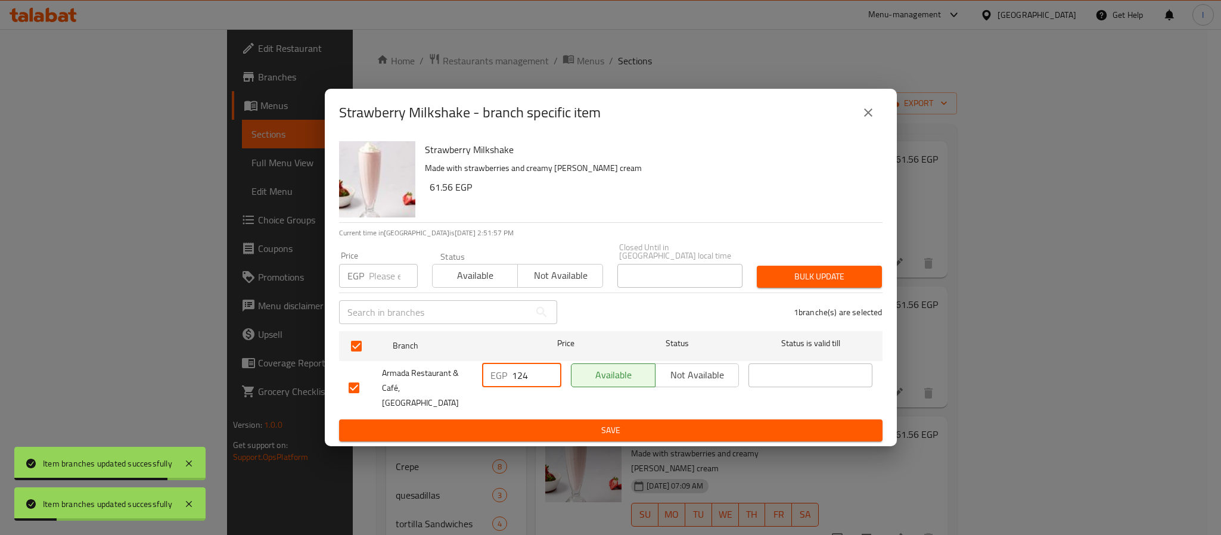
type input "124"
click at [530, 420] on button "Save" at bounding box center [611, 431] width 544 height 22
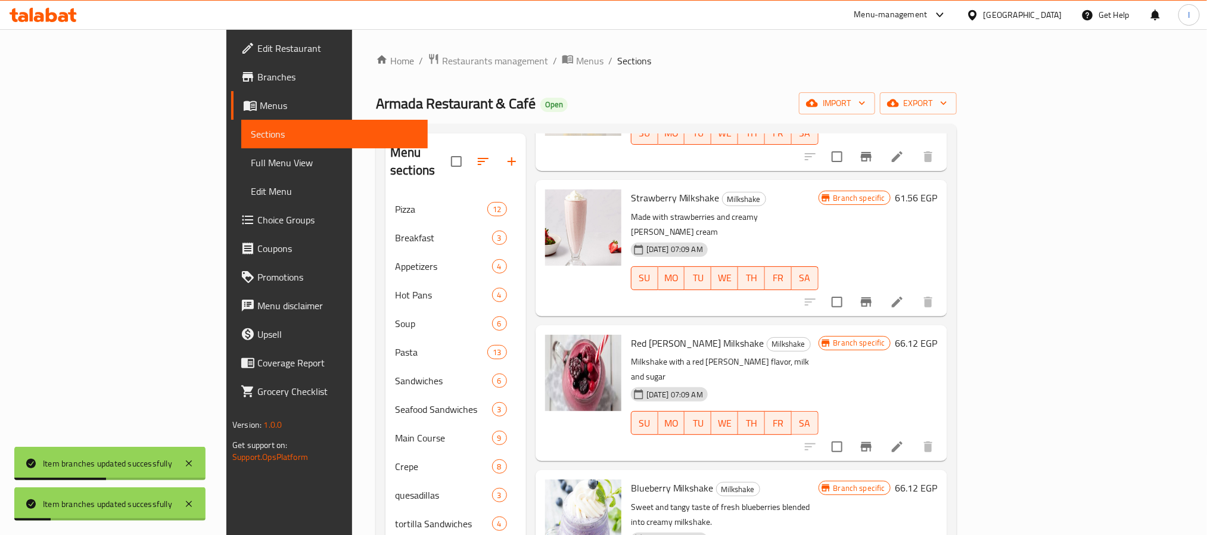
scroll to position [447, 0]
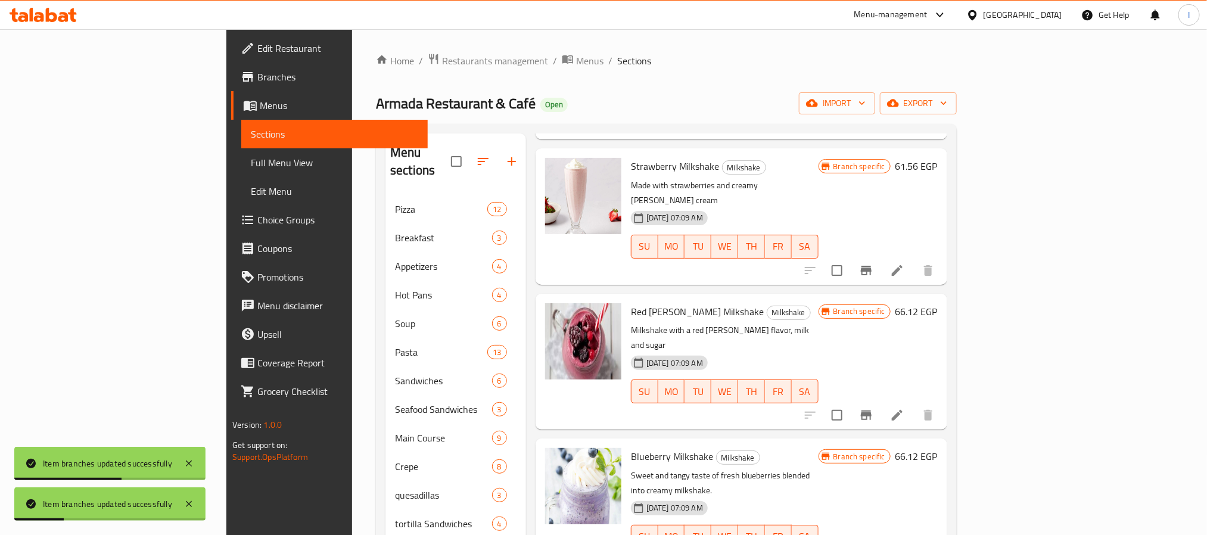
click at [874, 408] on icon "Branch-specific-item" at bounding box center [866, 415] width 14 height 14
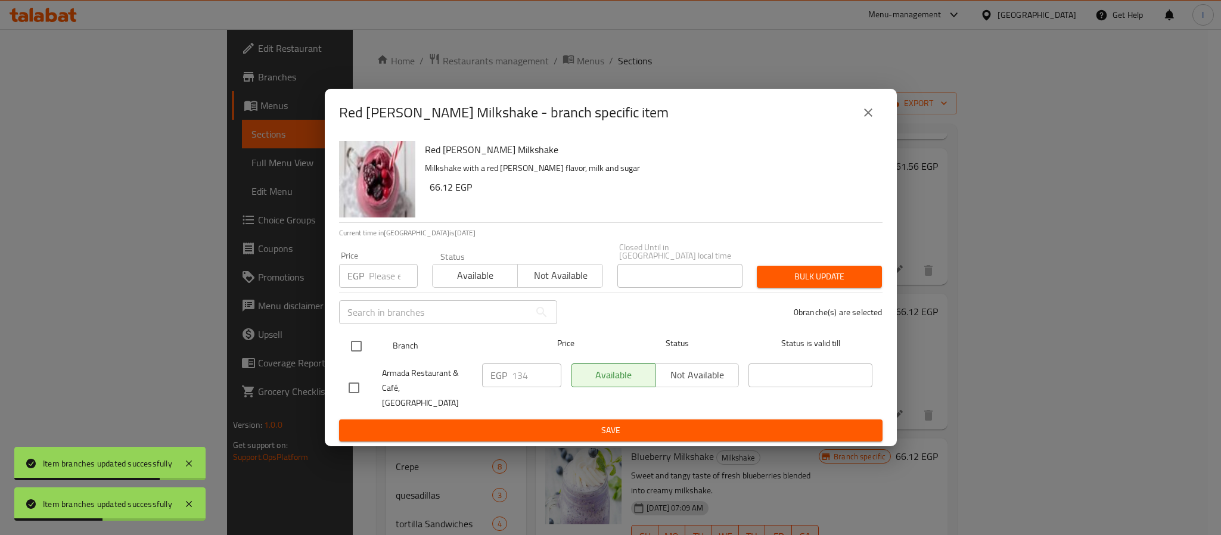
click at [351, 349] on input "checkbox" at bounding box center [356, 346] width 25 height 25
checkbox input "true"
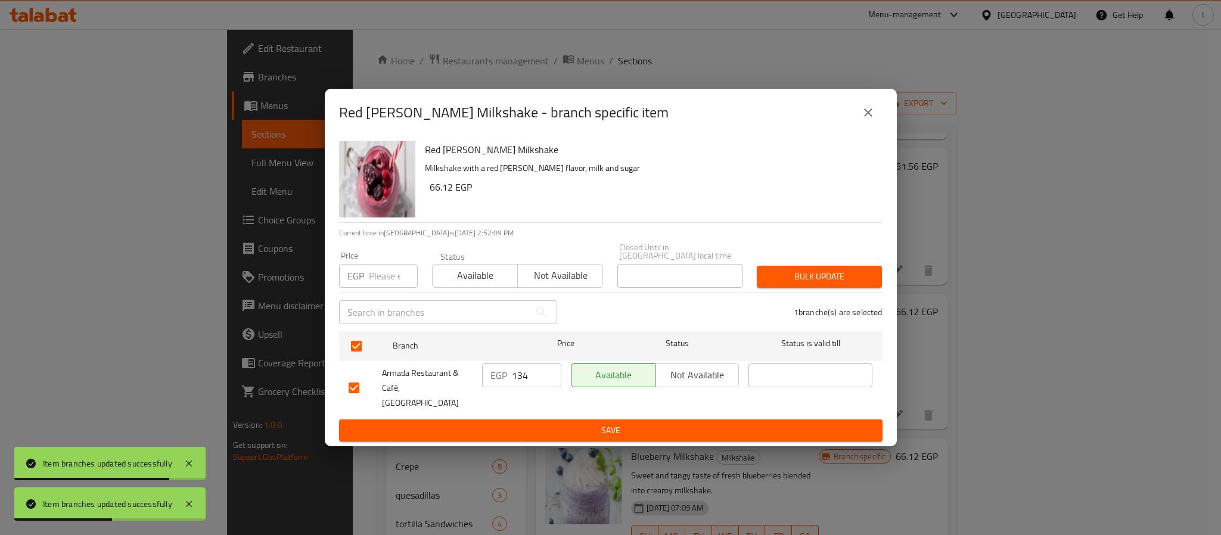
click at [528, 377] on input "134" at bounding box center [536, 376] width 49 height 24
click at [528, 375] on input "134" at bounding box center [536, 376] width 49 height 24
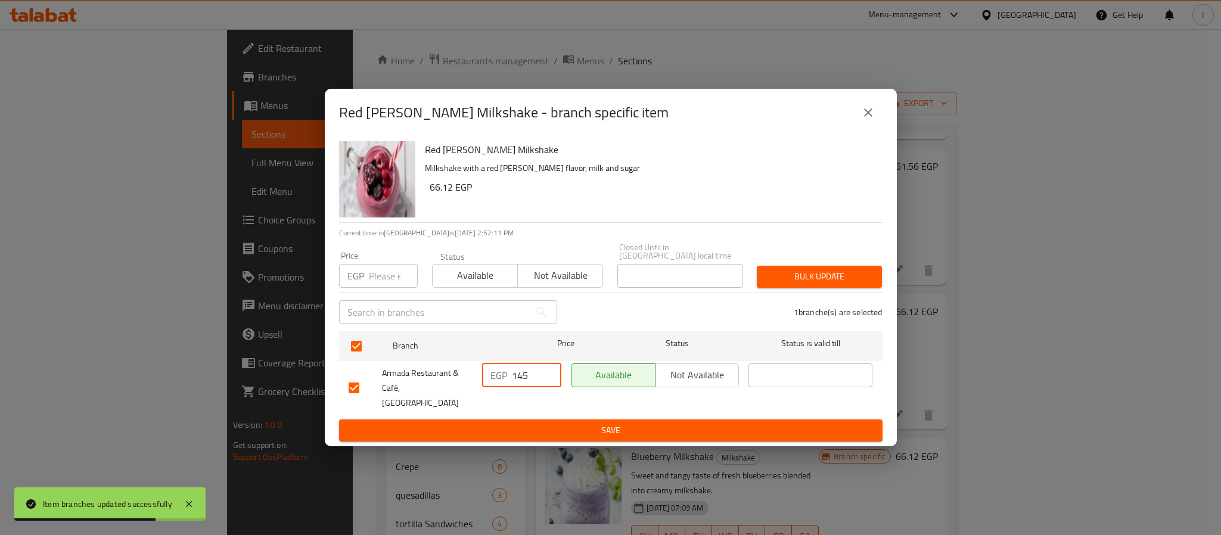
type input "145"
click at [553, 423] on span "Save" at bounding box center [611, 430] width 524 height 15
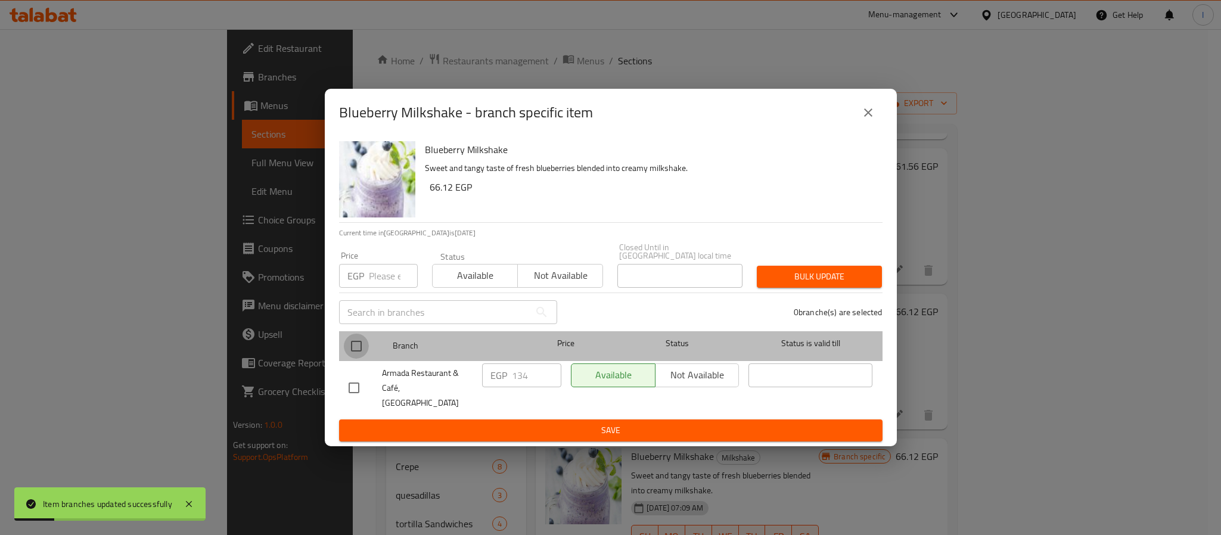
click at [358, 350] on input "checkbox" at bounding box center [356, 346] width 25 height 25
checkbox input "true"
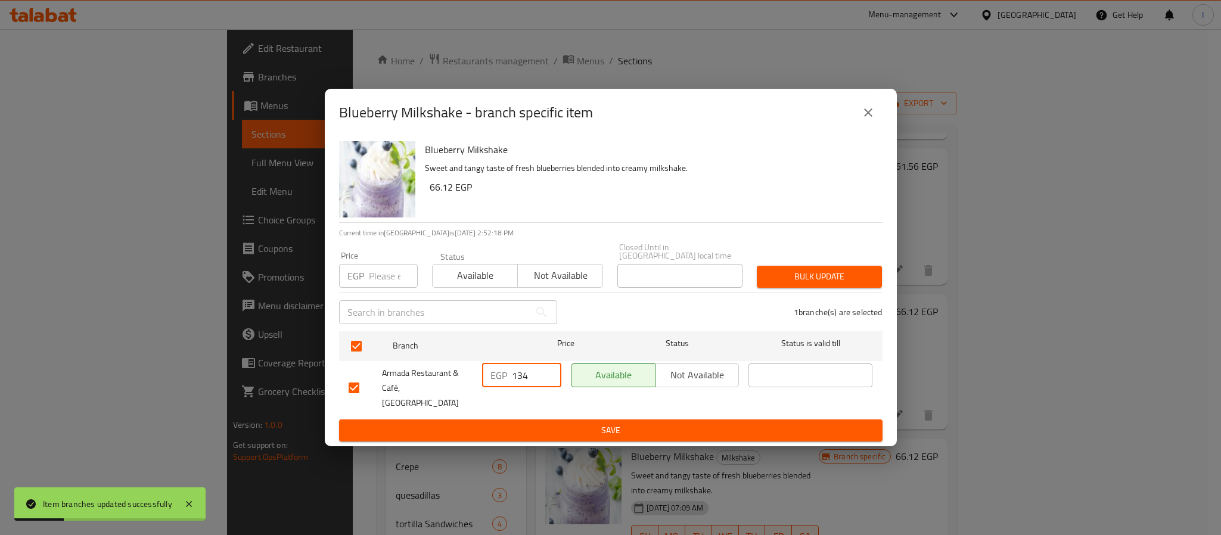
click at [520, 380] on input "134" at bounding box center [536, 376] width 49 height 24
paste input "45"
type input "145"
click at [546, 423] on span "Save" at bounding box center [611, 430] width 524 height 15
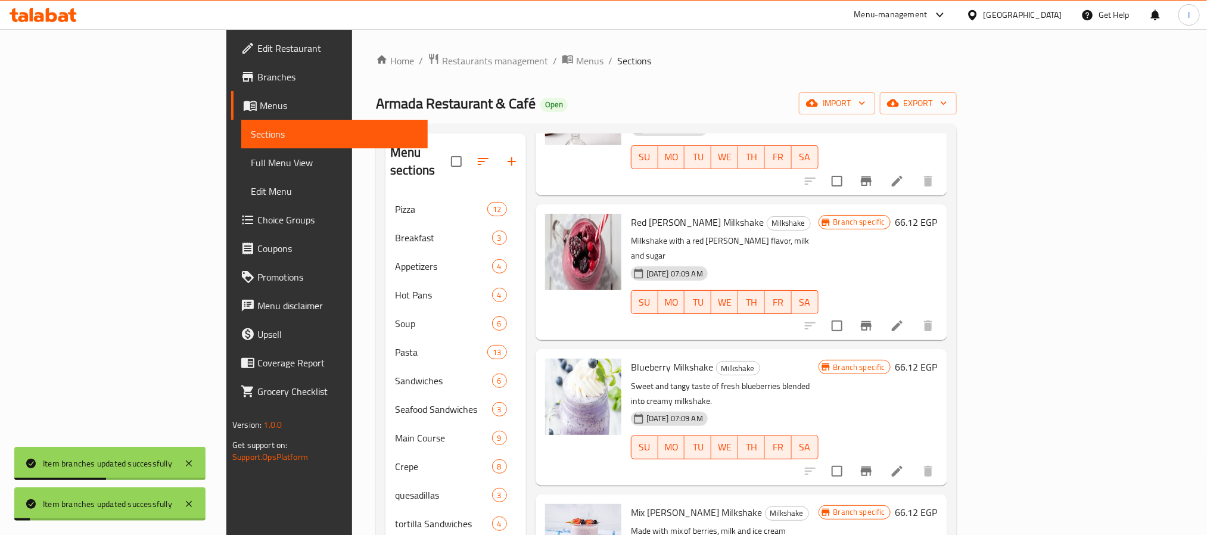
scroll to position [626, 0]
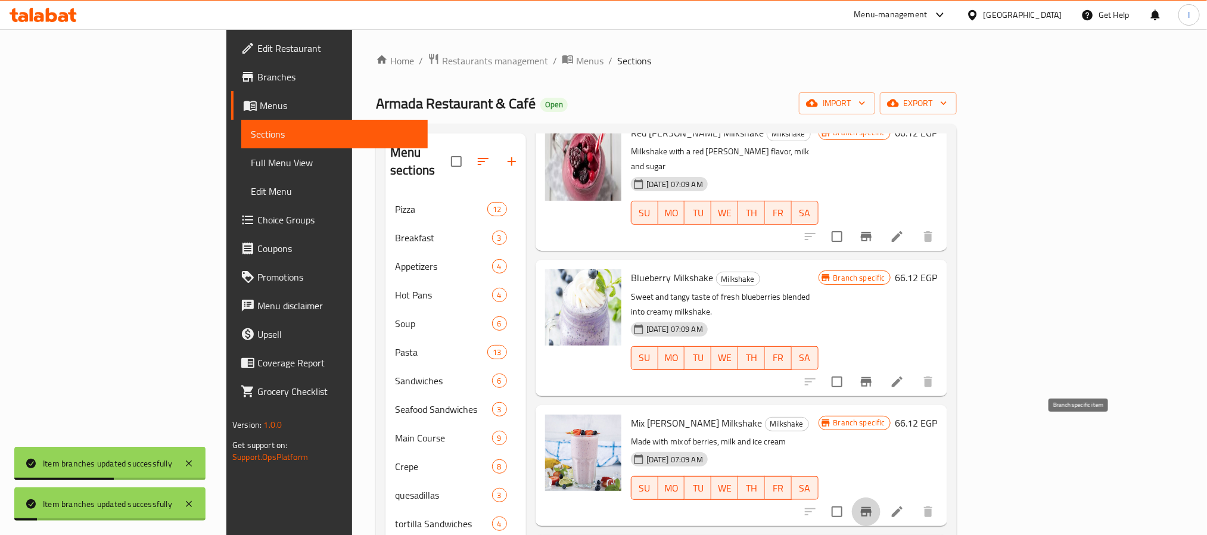
click at [872, 507] on icon "Branch-specific-item" at bounding box center [866, 512] width 11 height 10
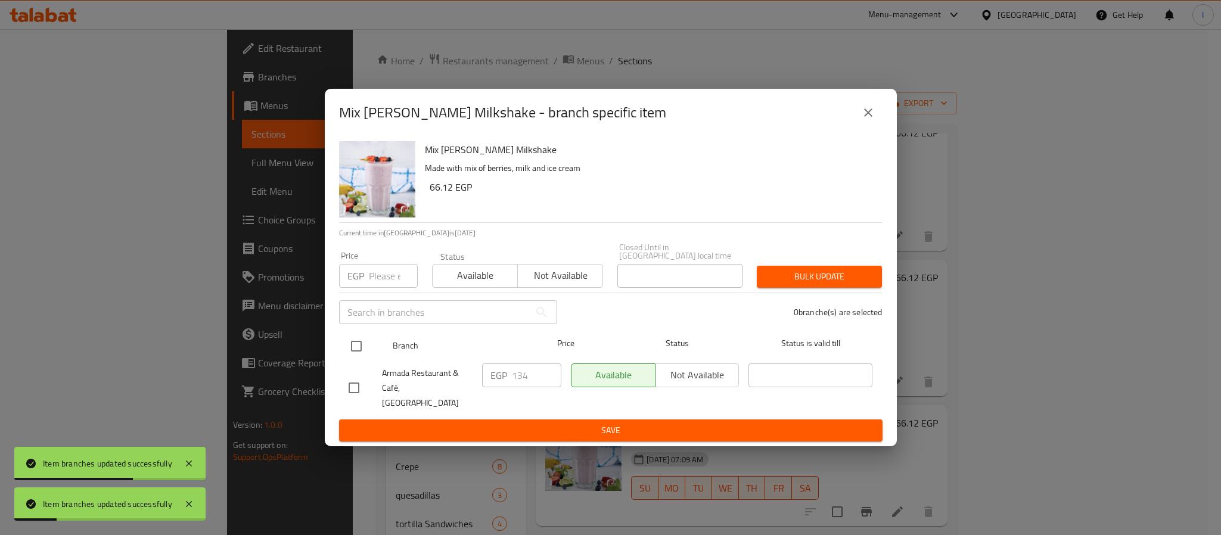
click at [349, 350] on input "checkbox" at bounding box center [356, 346] width 25 height 25
checkbox input "true"
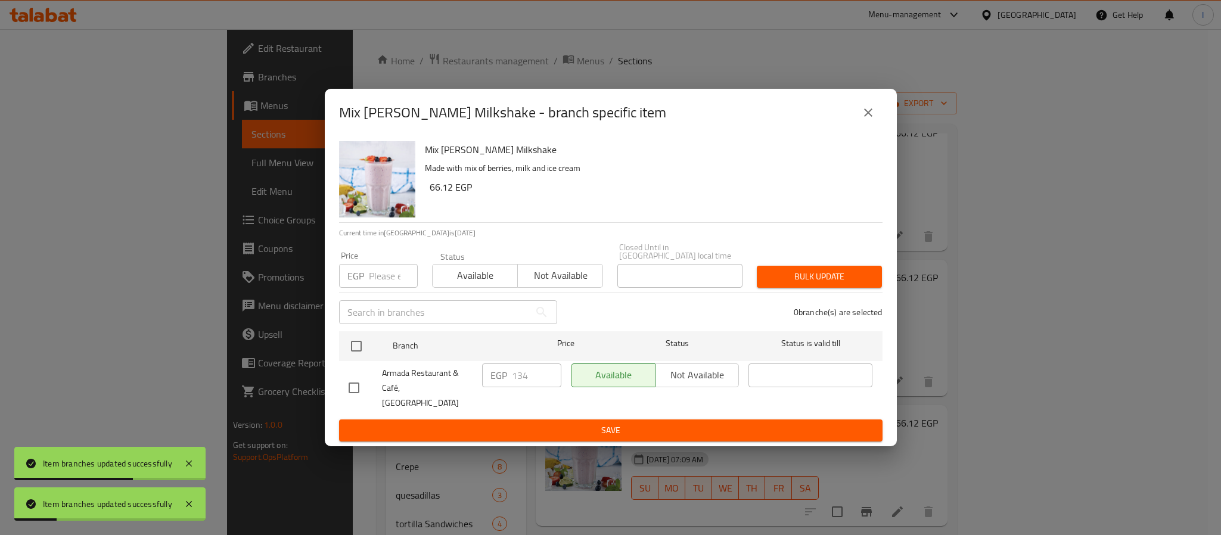
checkbox input "true"
click at [526, 377] on input "134" at bounding box center [536, 376] width 49 height 24
paste input "45"
type input "145"
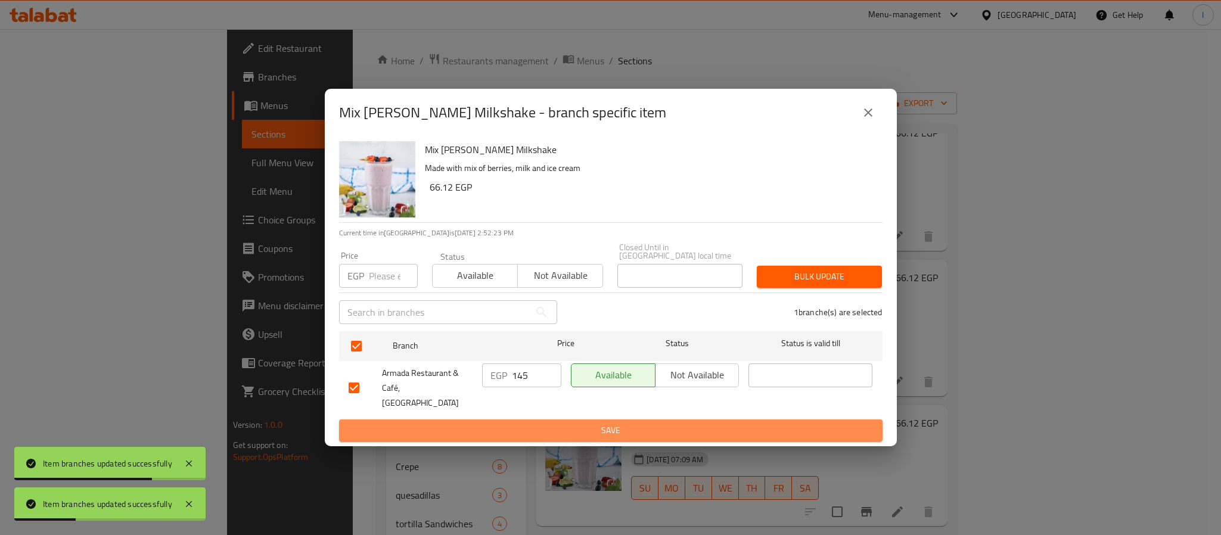
click at [535, 423] on span "Save" at bounding box center [611, 430] width 524 height 15
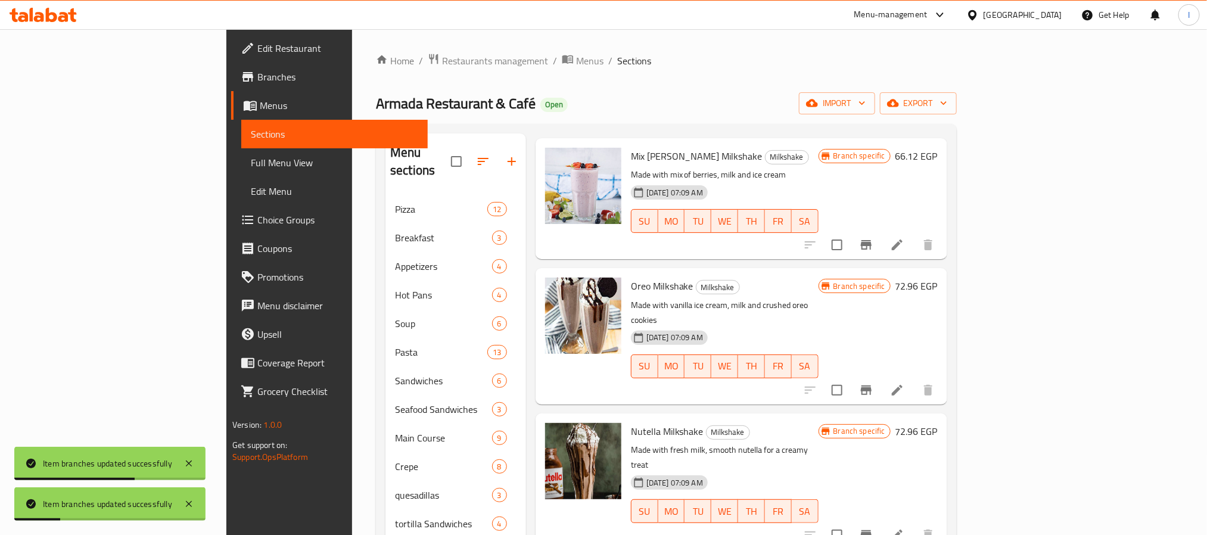
scroll to position [894, 0]
click at [881, 375] on button "Branch-specific-item" at bounding box center [866, 389] width 29 height 29
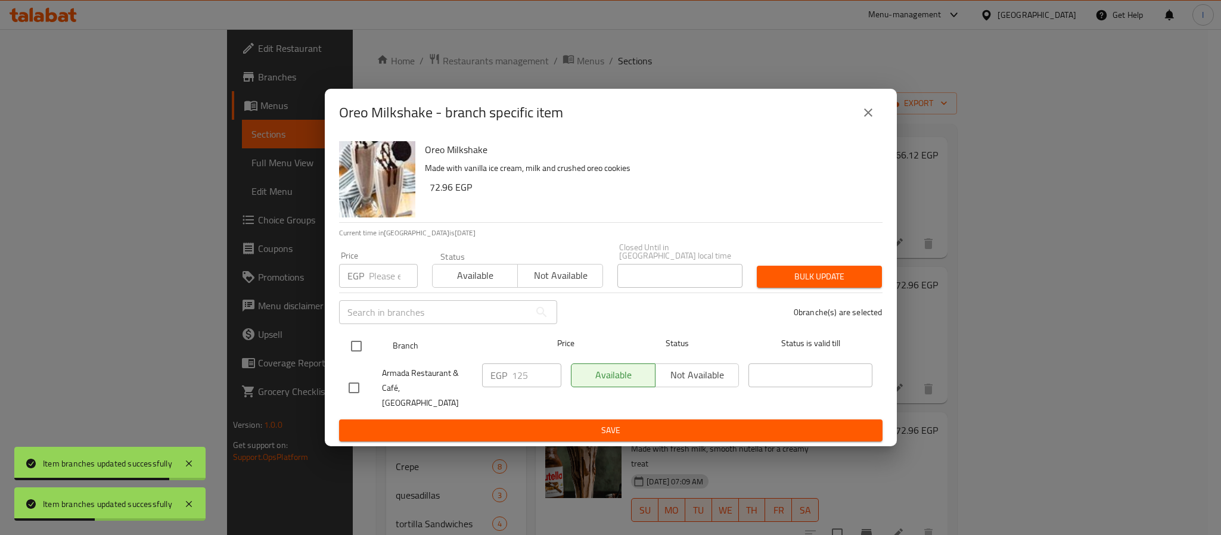
click at [356, 345] on input "checkbox" at bounding box center [356, 346] width 25 height 25
checkbox input "true"
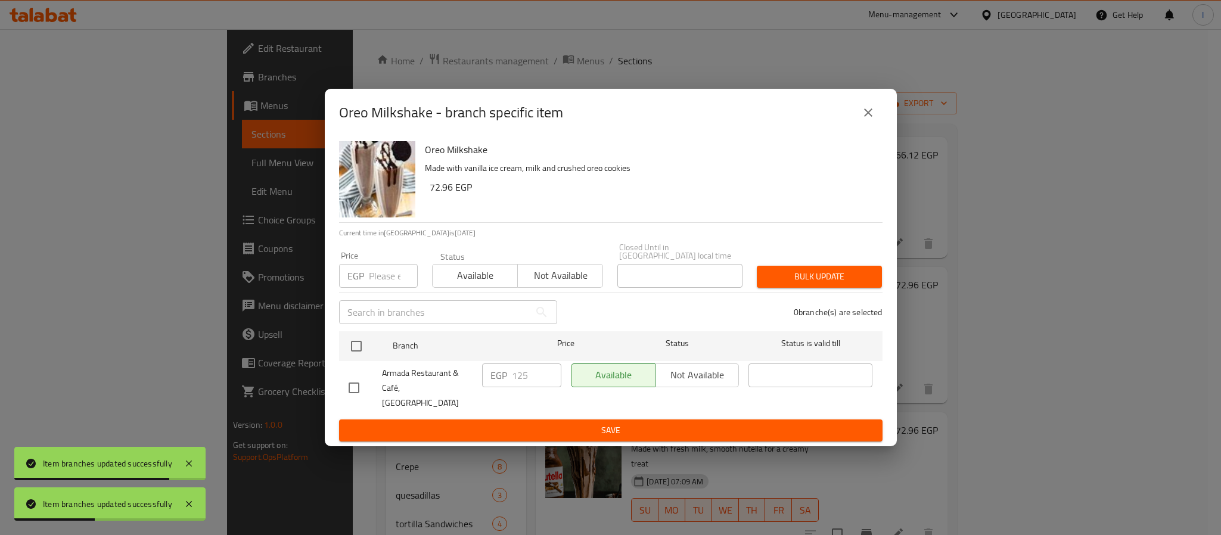
checkbox input "true"
click at [528, 376] on input "125" at bounding box center [536, 376] width 49 height 24
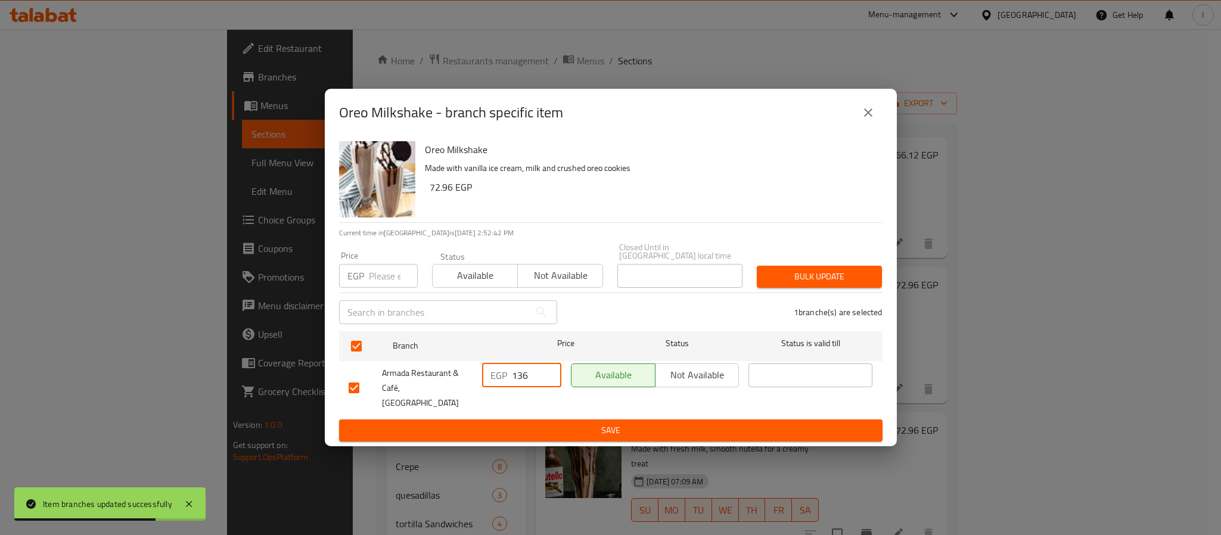
type input "136"
click at [578, 423] on span "Save" at bounding box center [611, 430] width 524 height 15
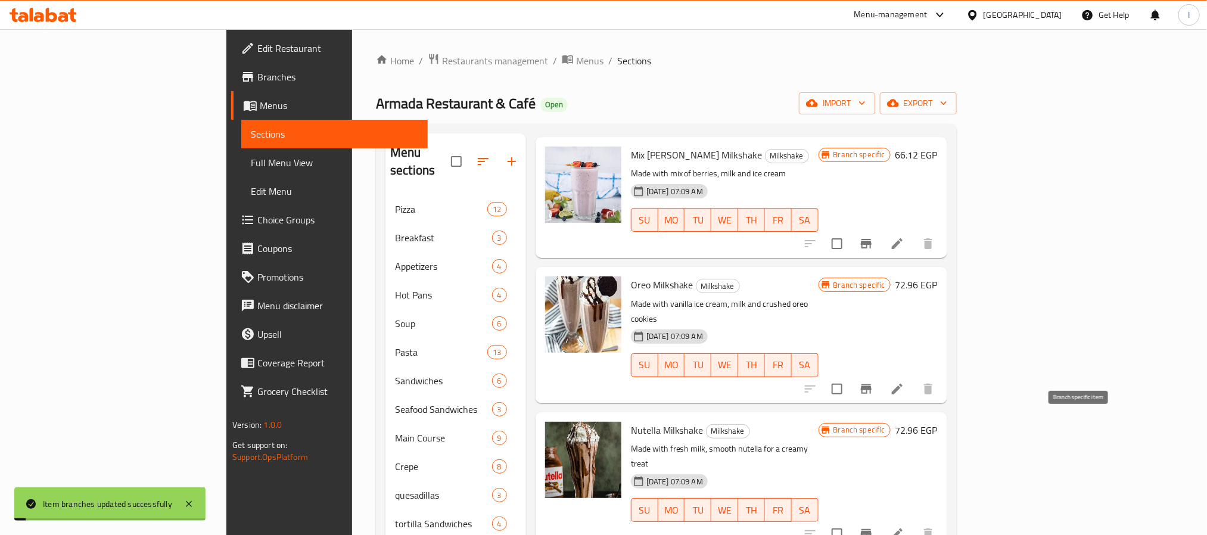
click at [872, 529] on icon "Branch-specific-item" at bounding box center [866, 534] width 11 height 10
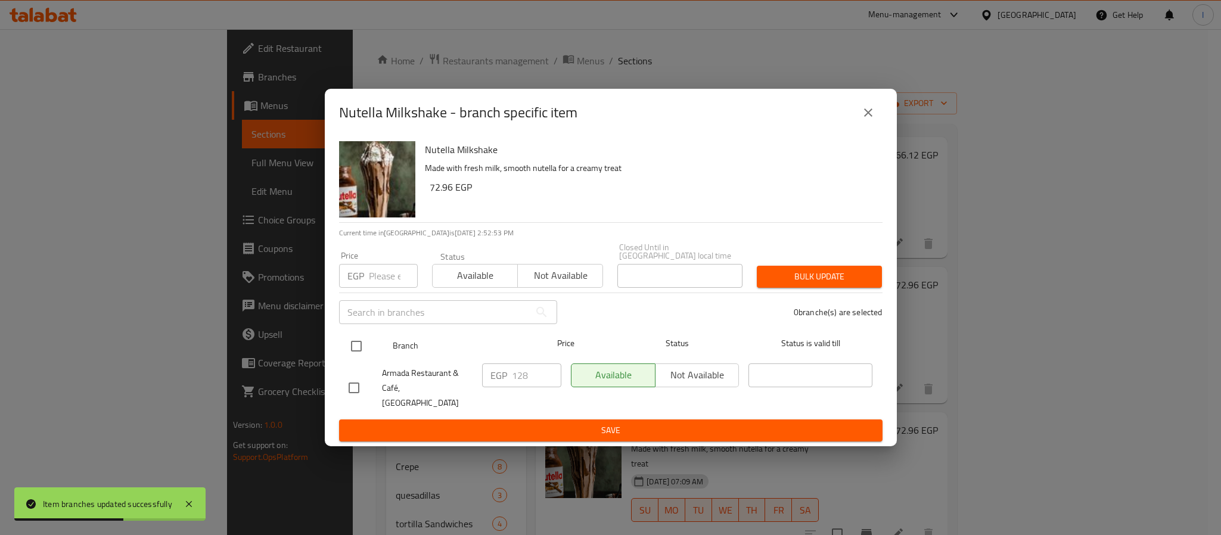
click at [358, 341] on input "checkbox" at bounding box center [356, 346] width 25 height 25
checkbox input "true"
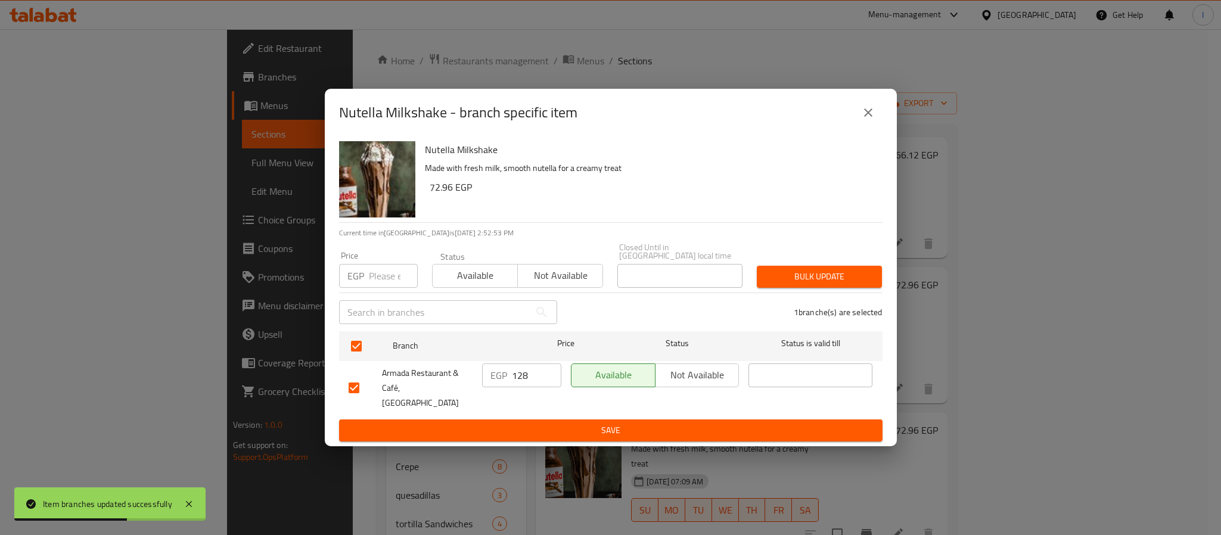
checkbox input "true"
click at [530, 376] on input "128" at bounding box center [536, 376] width 49 height 24
type input "138"
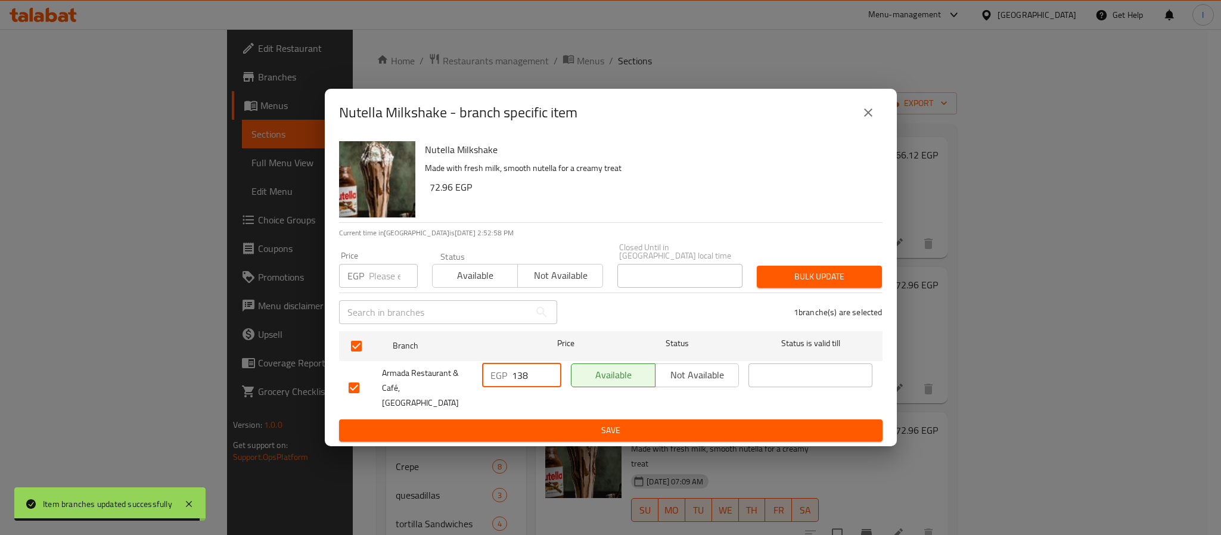
click at [565, 423] on span "Save" at bounding box center [611, 430] width 524 height 15
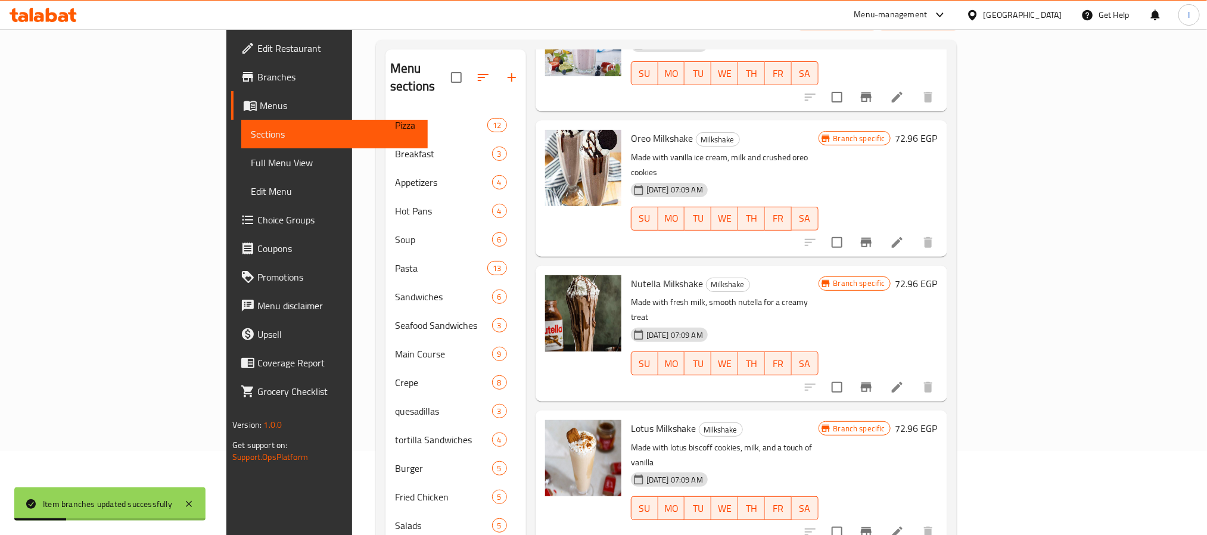
scroll to position [179, 0]
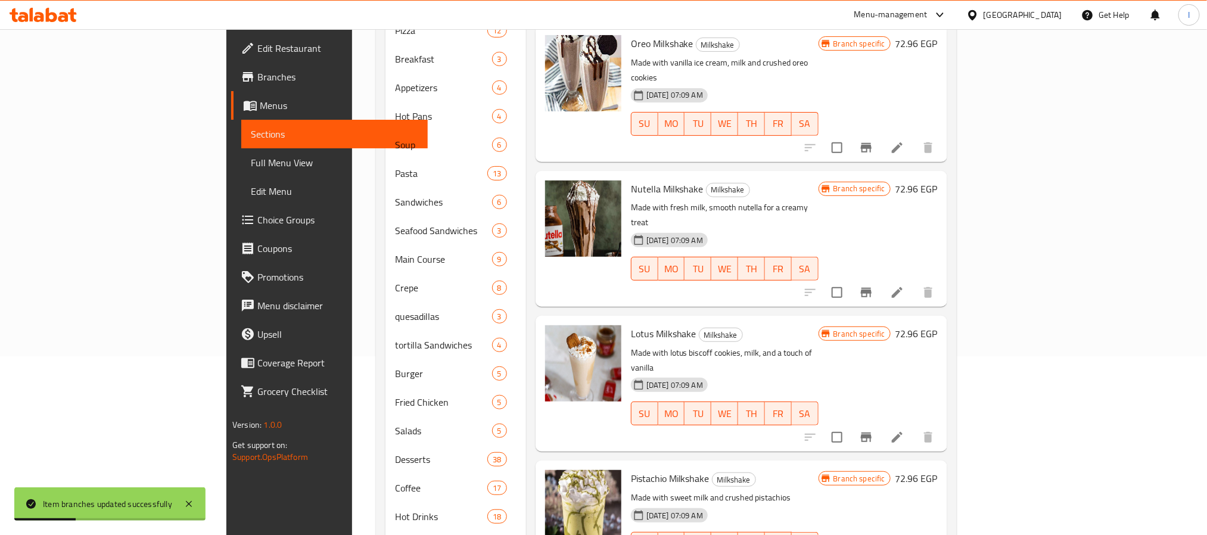
click at [872, 433] on icon "Branch-specific-item" at bounding box center [866, 438] width 11 height 10
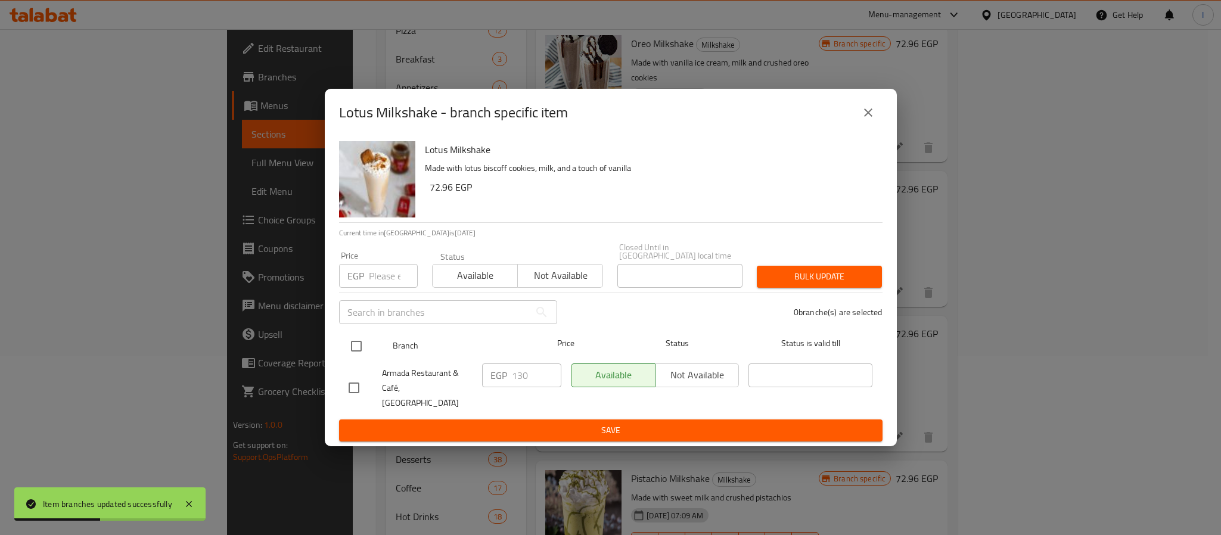
click at [347, 349] on input "checkbox" at bounding box center [356, 346] width 25 height 25
checkbox input "true"
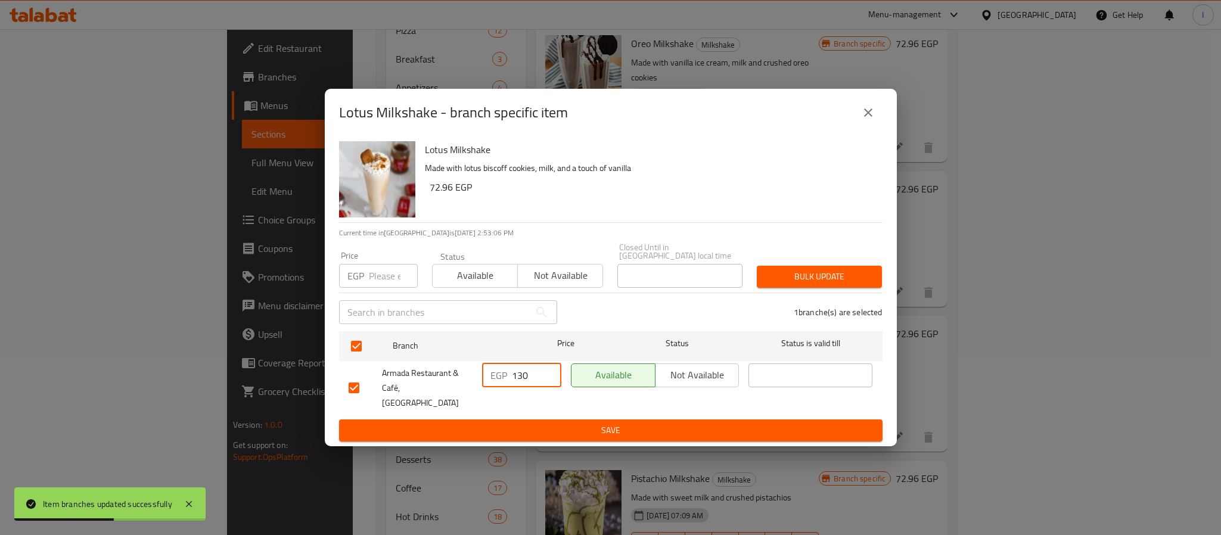
click at [519, 380] on input "130" at bounding box center [536, 376] width 49 height 24
type input "140"
click at [528, 423] on span "Save" at bounding box center [611, 430] width 524 height 15
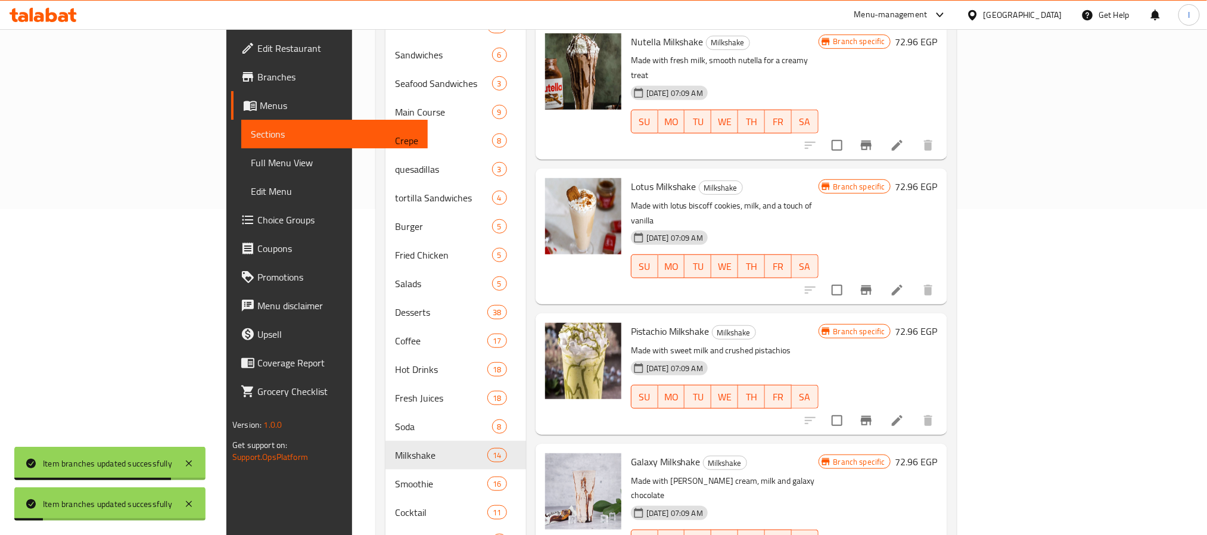
scroll to position [358, 0]
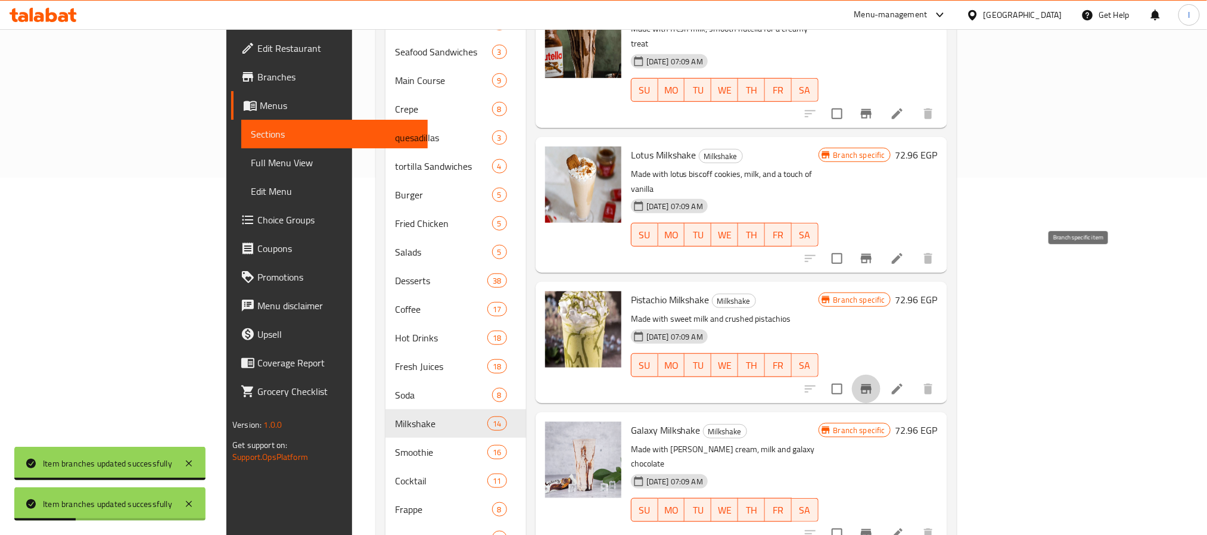
click at [872, 384] on icon "Branch-specific-item" at bounding box center [866, 389] width 11 height 10
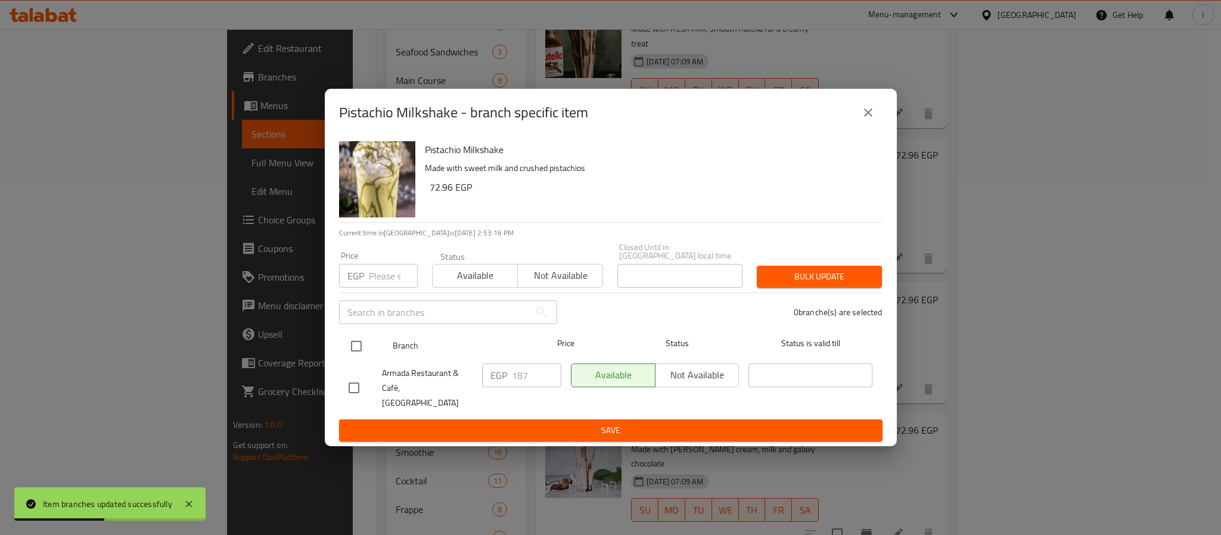
click at [363, 347] on input "checkbox" at bounding box center [356, 346] width 25 height 25
checkbox input "true"
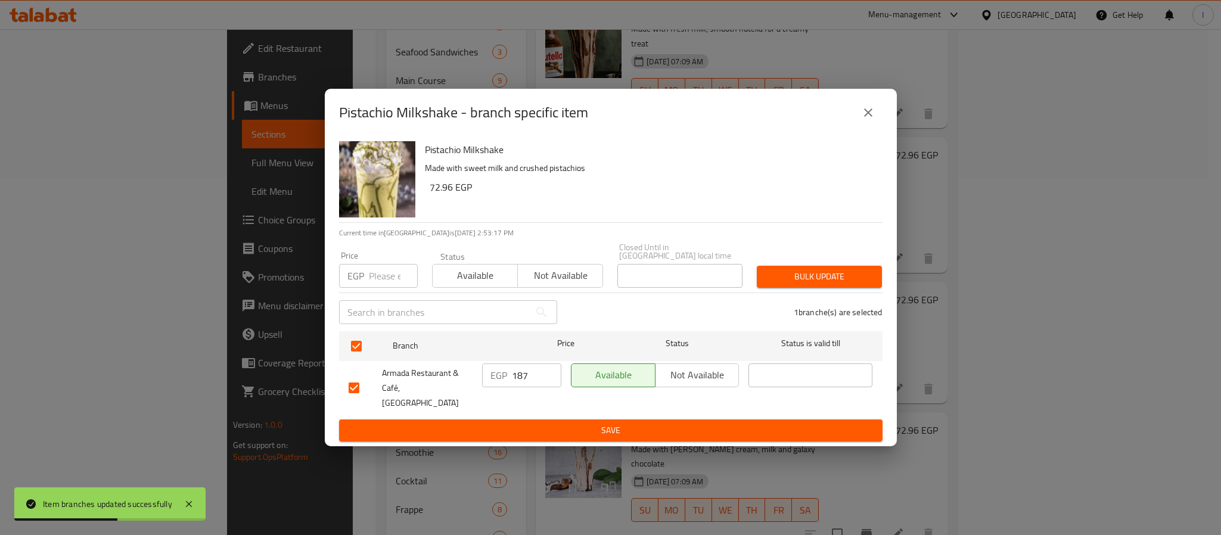
click at [526, 381] on input "187" at bounding box center [536, 376] width 49 height 24
type input "203"
click at [569, 420] on button "Save" at bounding box center [611, 431] width 544 height 22
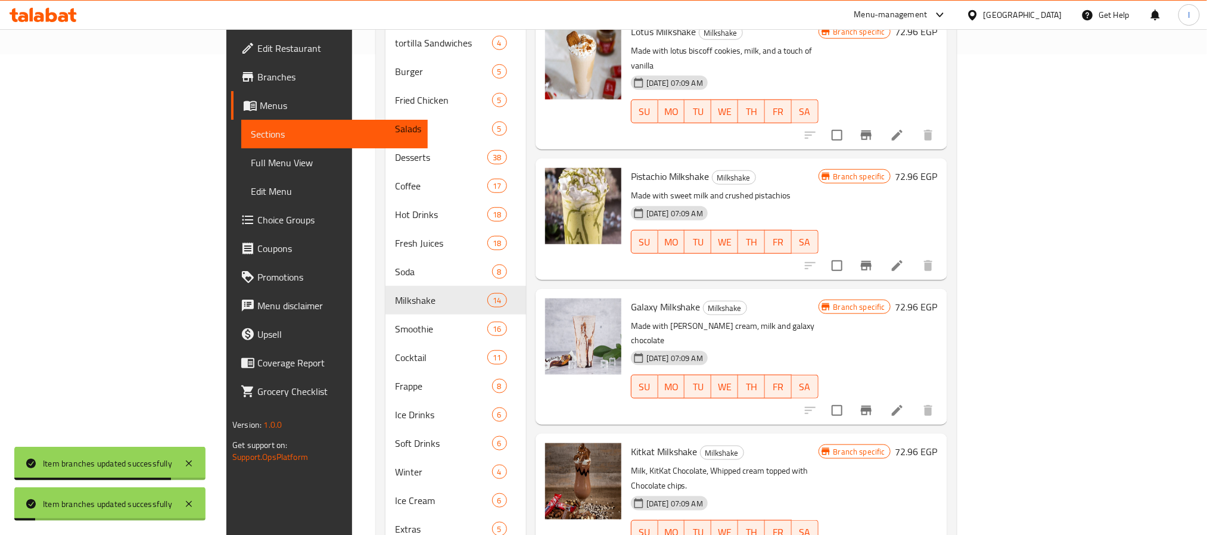
scroll to position [508, 0]
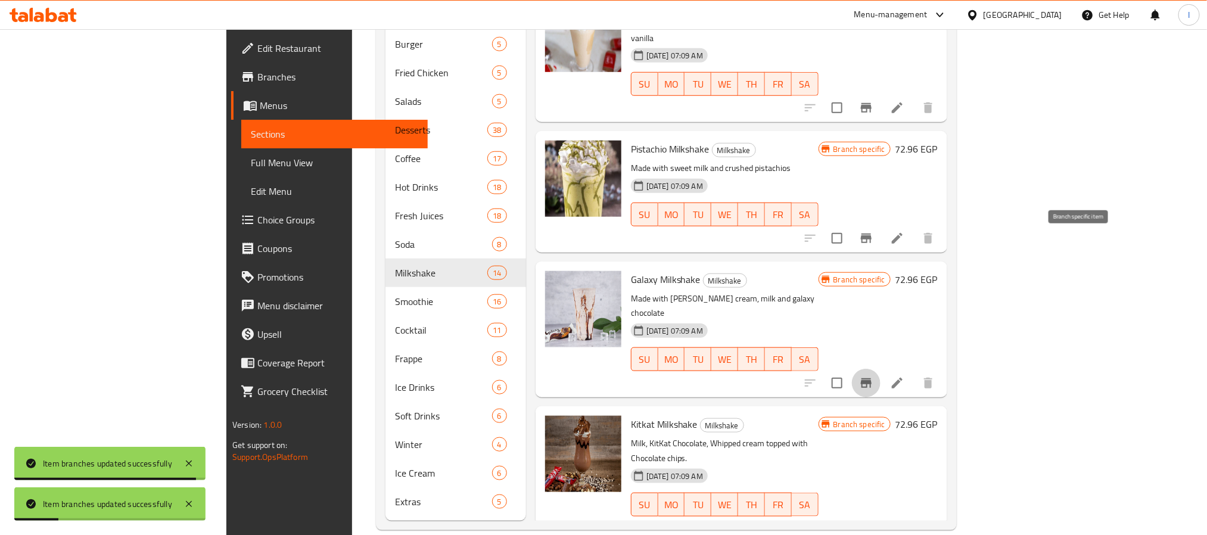
click at [874, 376] on icon "Branch-specific-item" at bounding box center [866, 383] width 14 height 14
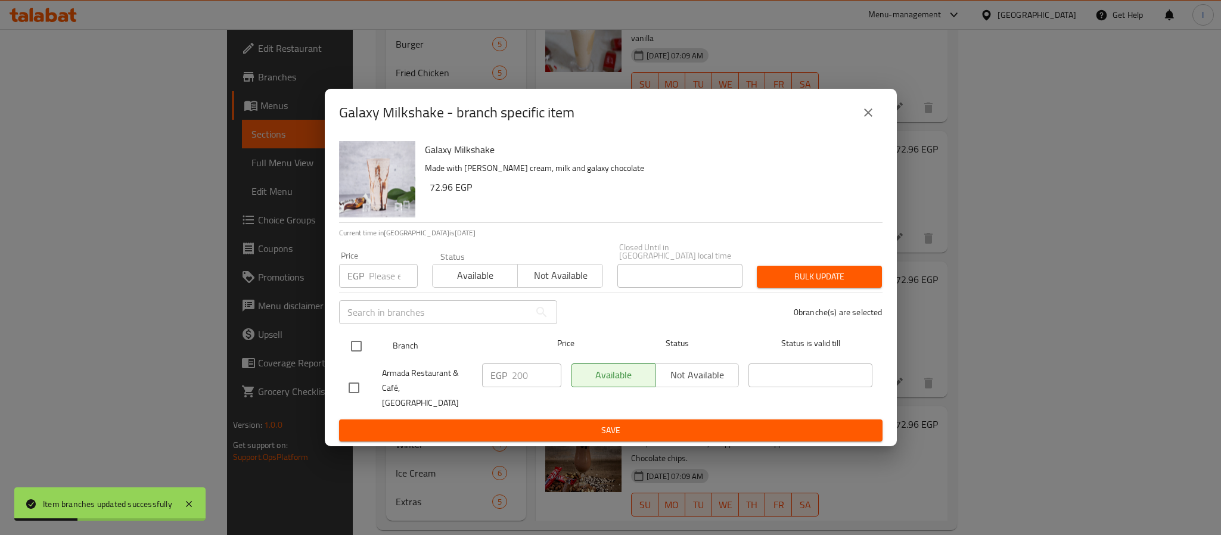
click at [359, 342] on input "checkbox" at bounding box center [356, 346] width 25 height 25
checkbox input "true"
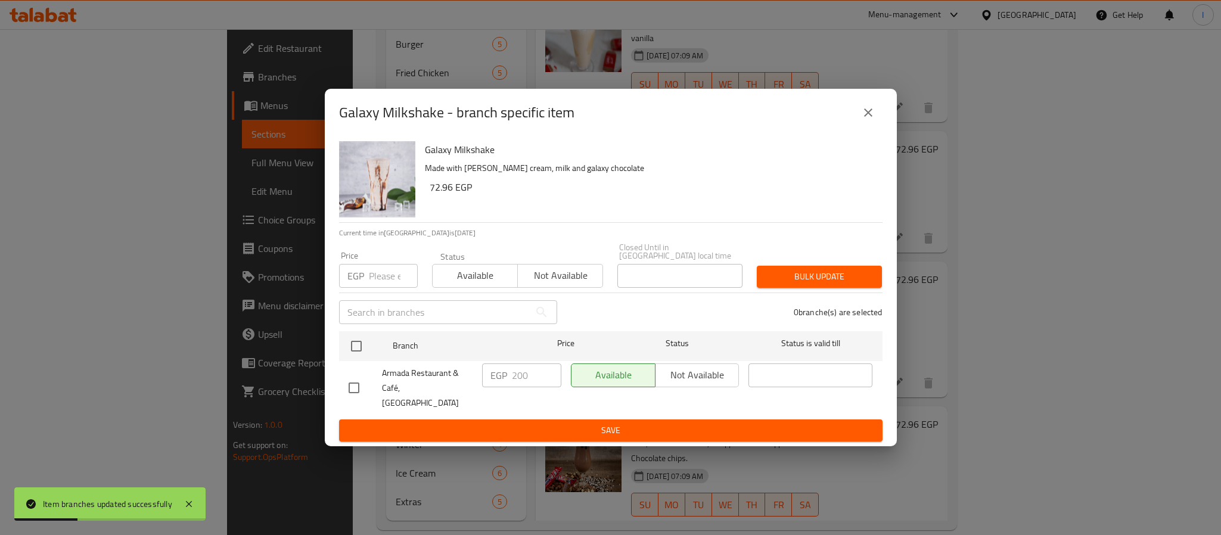
checkbox input "true"
click at [526, 374] on input "200" at bounding box center [536, 376] width 49 height 24
click at [526, 375] on input "216" at bounding box center [536, 376] width 49 height 24
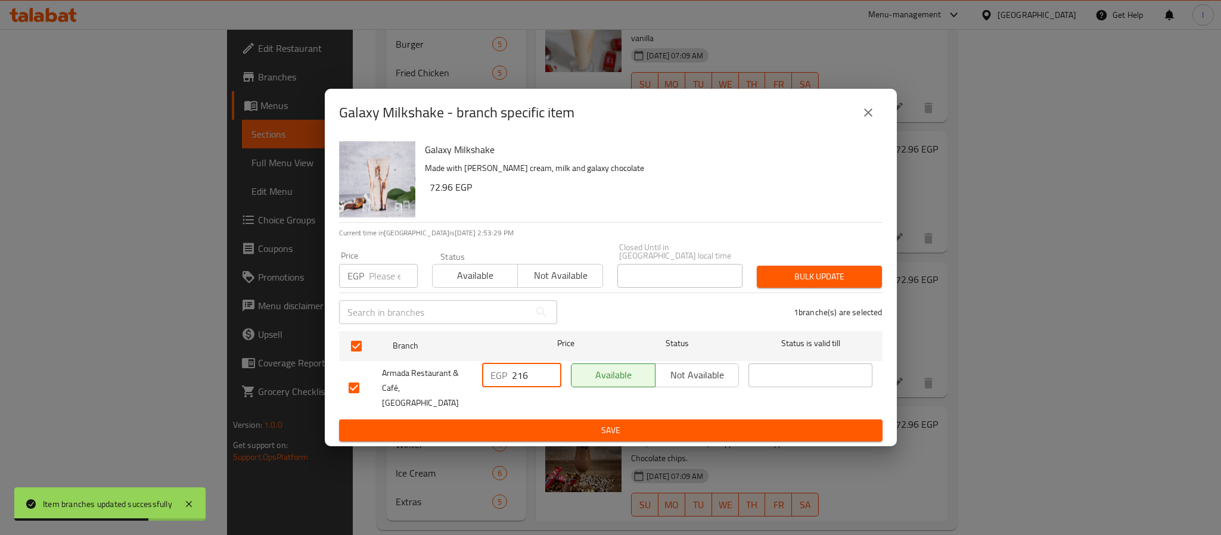
type input "216"
click at [552, 423] on span "Save" at bounding box center [611, 430] width 524 height 15
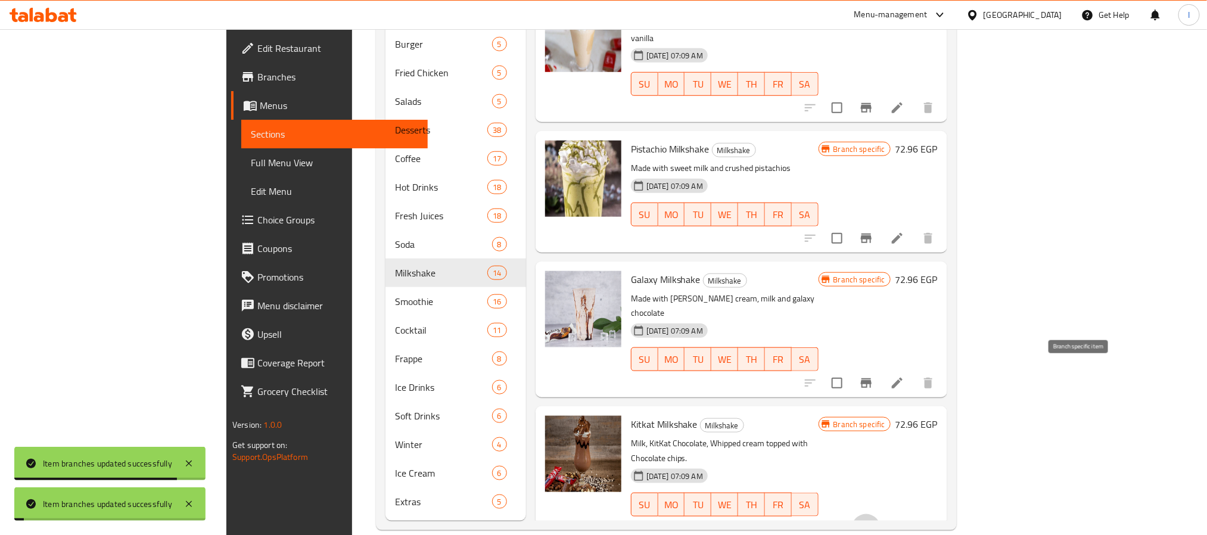
click at [872, 524] on icon "Branch-specific-item" at bounding box center [866, 529] width 11 height 10
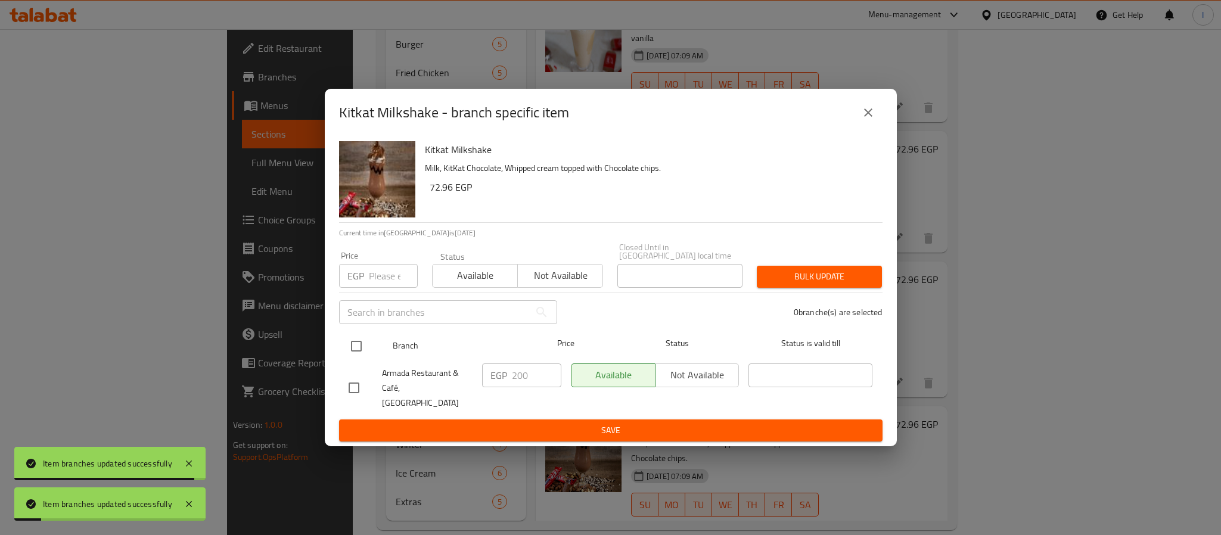
drag, startPoint x: 358, startPoint y: 350, endPoint x: 488, endPoint y: 381, distance: 134.0
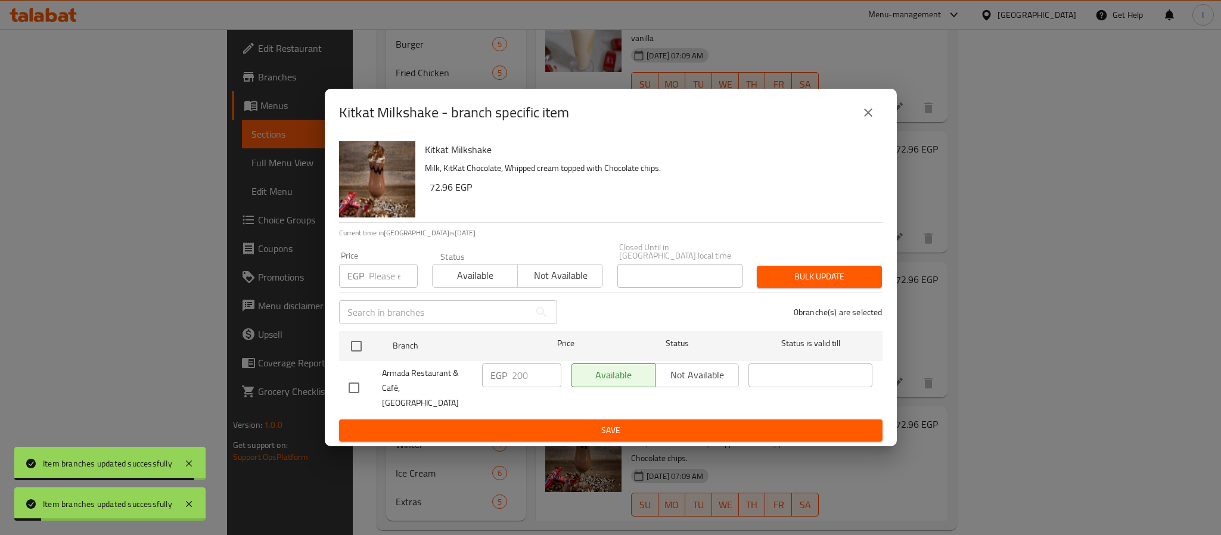
click at [358, 350] on input "checkbox" at bounding box center [356, 346] width 25 height 25
checkbox input "true"
click at [532, 379] on input "200" at bounding box center [536, 376] width 49 height 24
paste input "16"
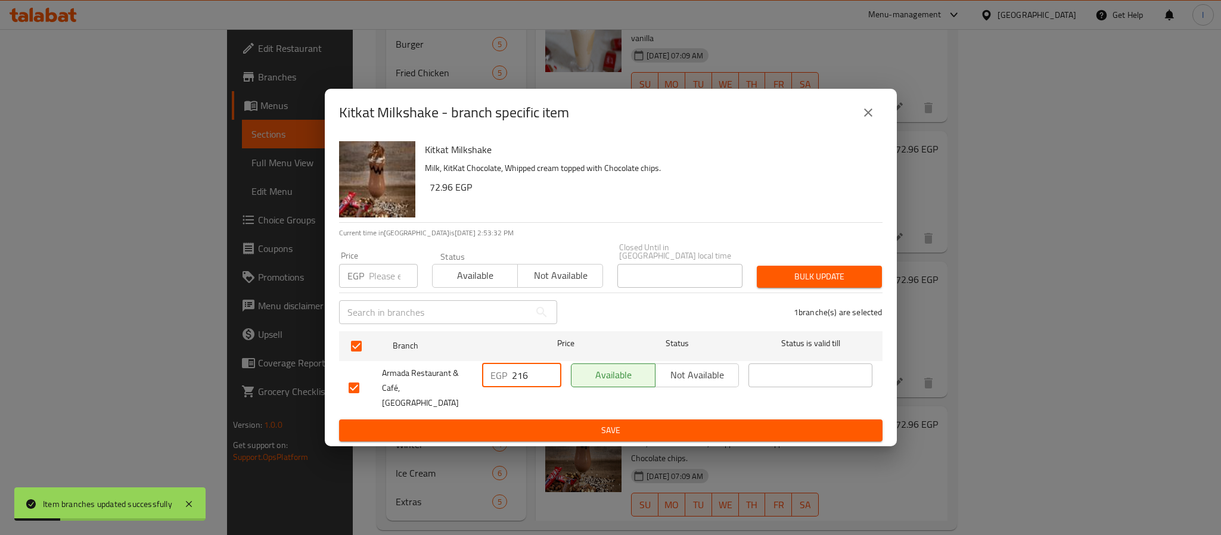
type input "216"
click at [533, 423] on span "Save" at bounding box center [611, 430] width 524 height 15
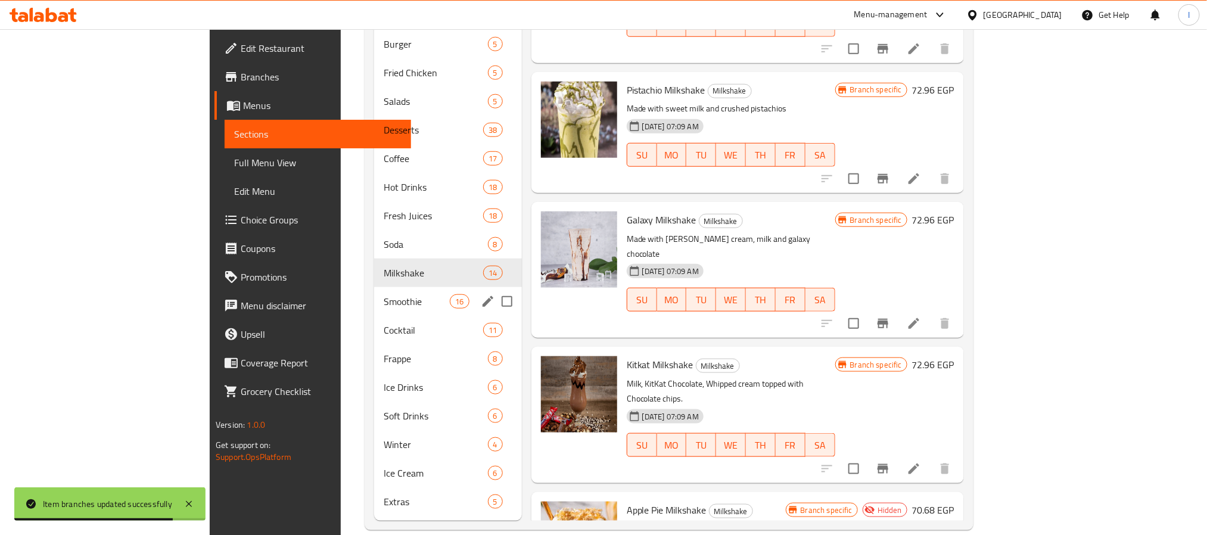
click at [384, 294] on span "Smoothie" at bounding box center [417, 301] width 66 height 14
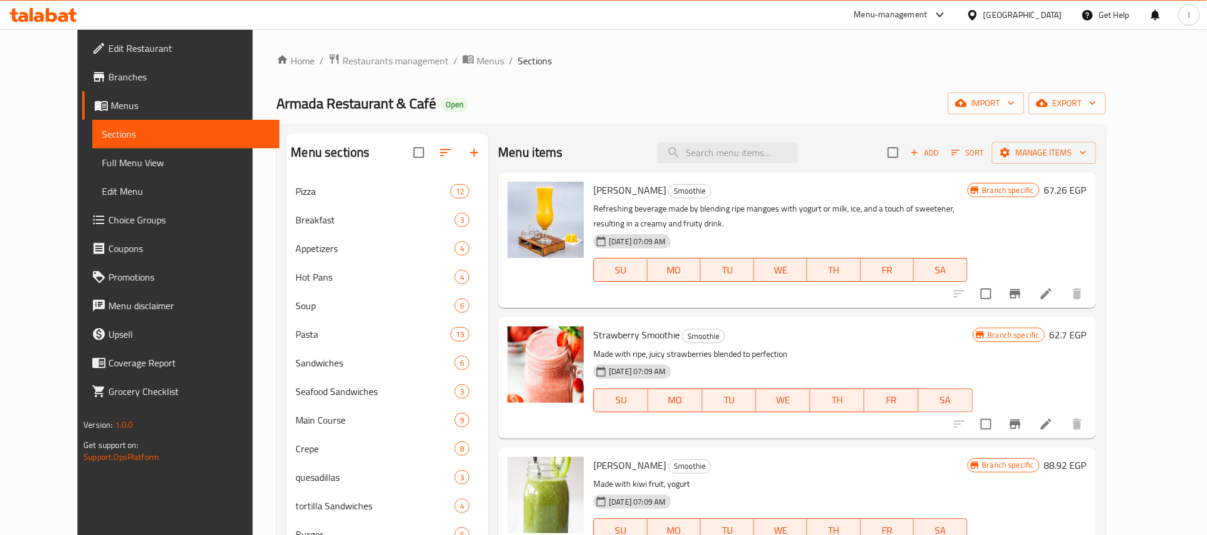
click at [1021, 295] on icon "Branch-specific-item" at bounding box center [1015, 294] width 11 height 10
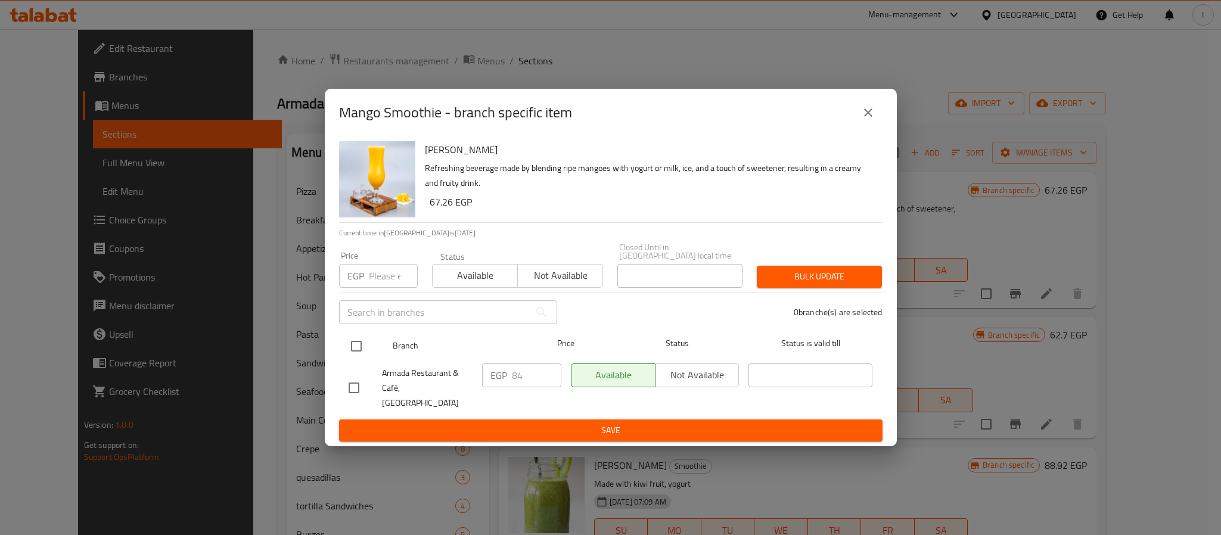
click at [352, 353] on input "checkbox" at bounding box center [356, 346] width 25 height 25
checkbox input "true"
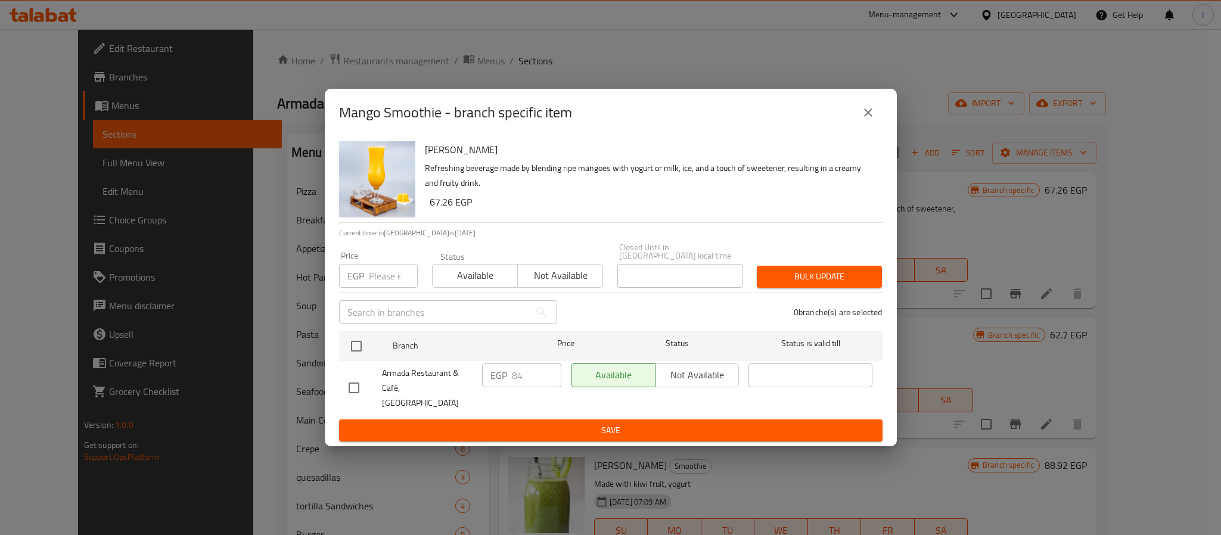
checkbox input "true"
click at [532, 376] on input "84" at bounding box center [536, 376] width 49 height 24
click at [527, 381] on input "9" at bounding box center [536, 376] width 49 height 24
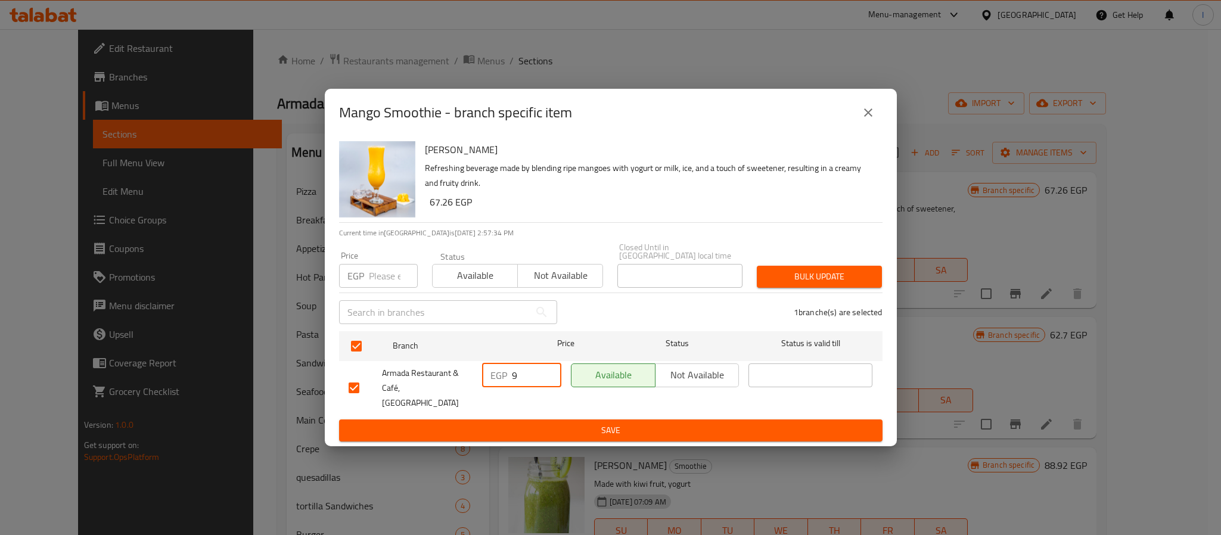
click at [527, 381] on input "9" at bounding box center [536, 376] width 49 height 24
click at [529, 379] on input "91" at bounding box center [536, 376] width 49 height 24
type input "91"
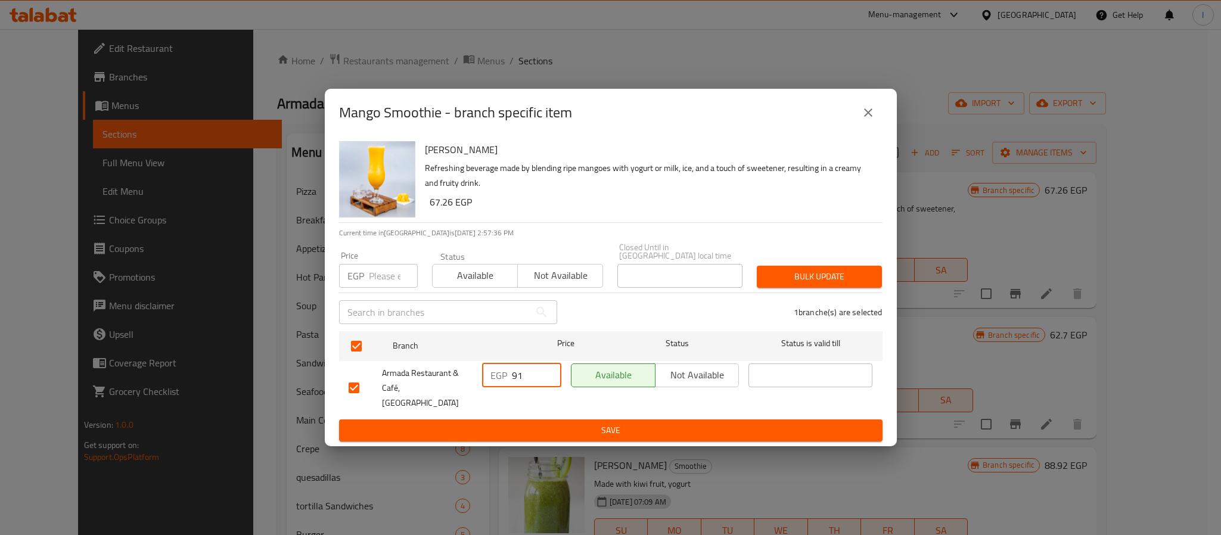
click at [545, 423] on span "Save" at bounding box center [611, 430] width 524 height 15
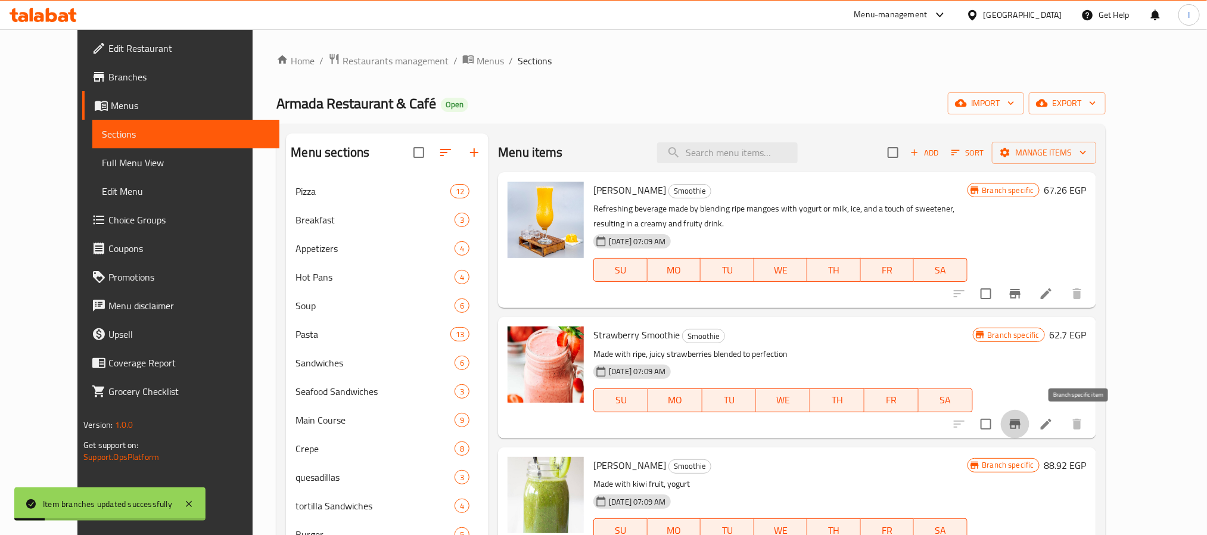
click at [1023, 423] on icon "Branch-specific-item" at bounding box center [1015, 424] width 14 height 14
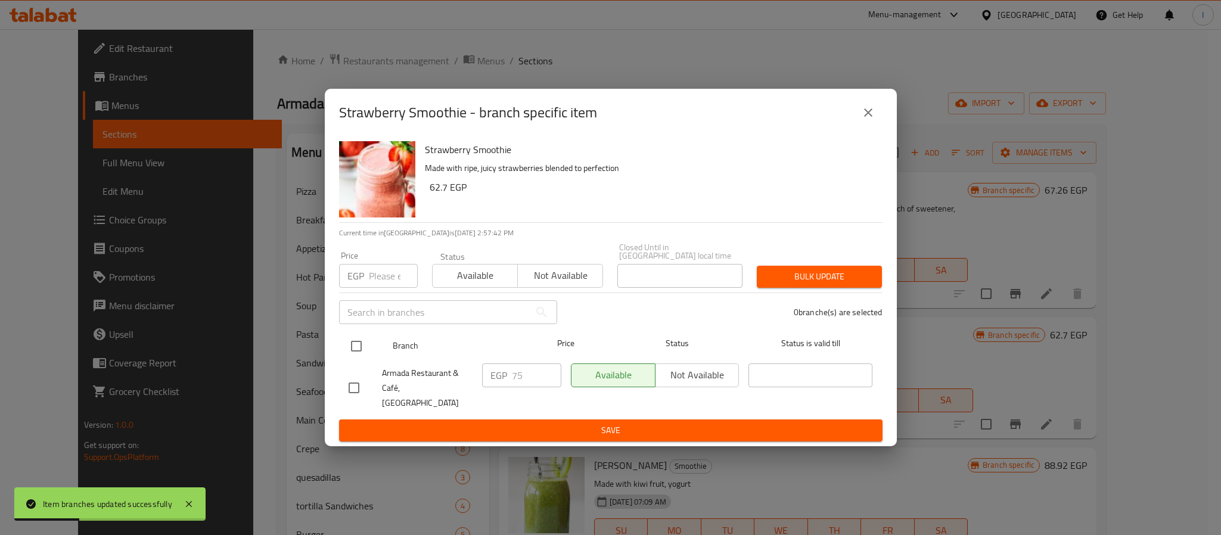
click at [353, 344] on input "checkbox" at bounding box center [356, 346] width 25 height 25
checkbox input "true"
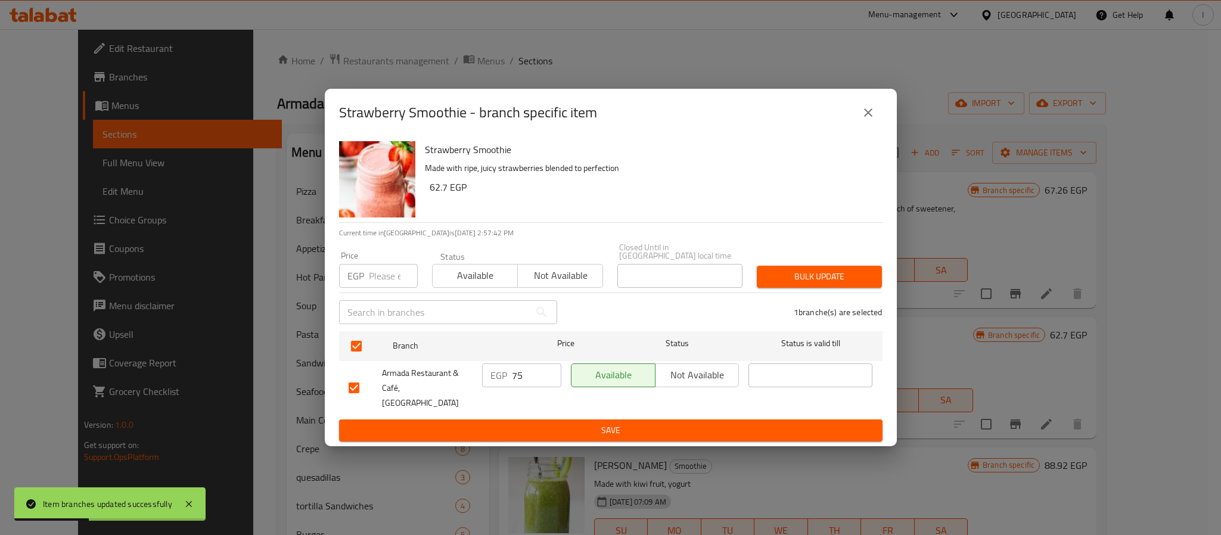
click at [533, 383] on input "75" at bounding box center [536, 376] width 49 height 24
click at [526, 378] on input "75" at bounding box center [536, 376] width 49 height 24
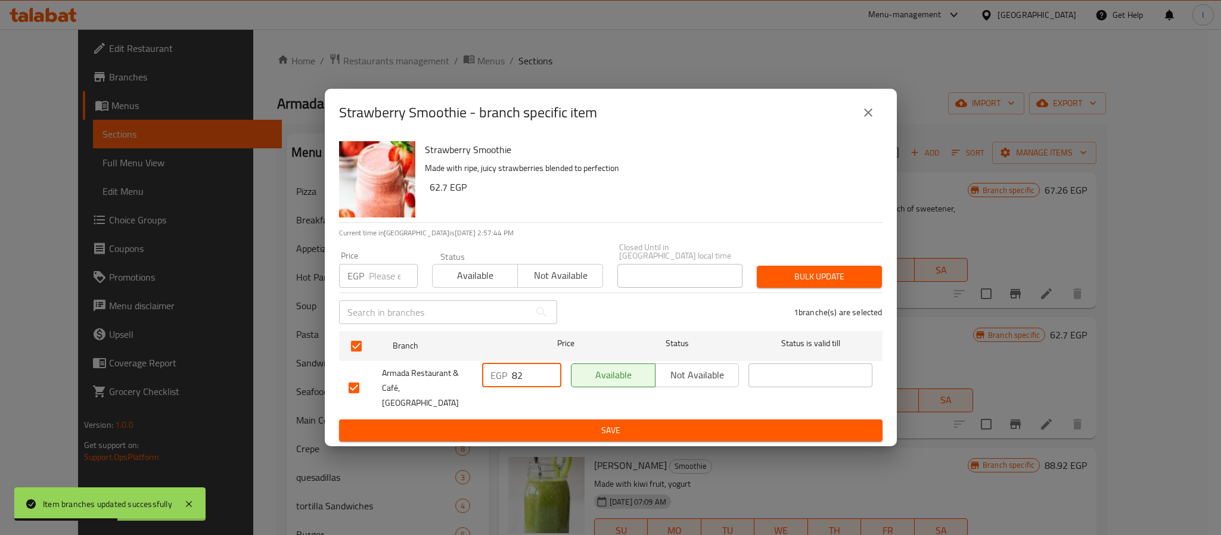
type input "82"
click at [520, 423] on span "Save" at bounding box center [611, 430] width 524 height 15
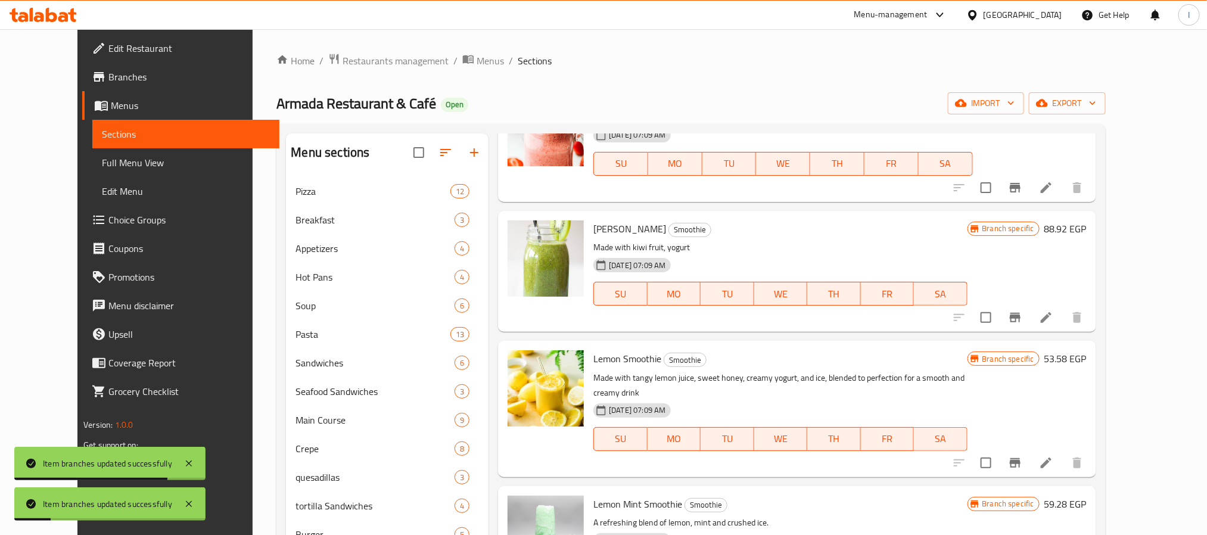
scroll to position [268, 0]
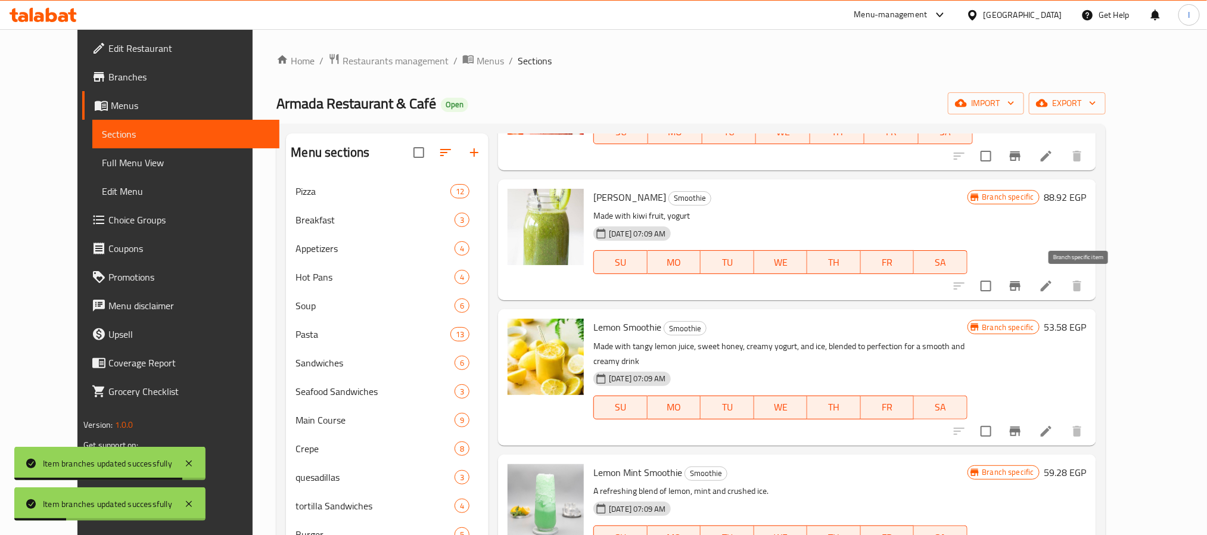
click at [1021, 284] on icon "Branch-specific-item" at bounding box center [1015, 286] width 11 height 10
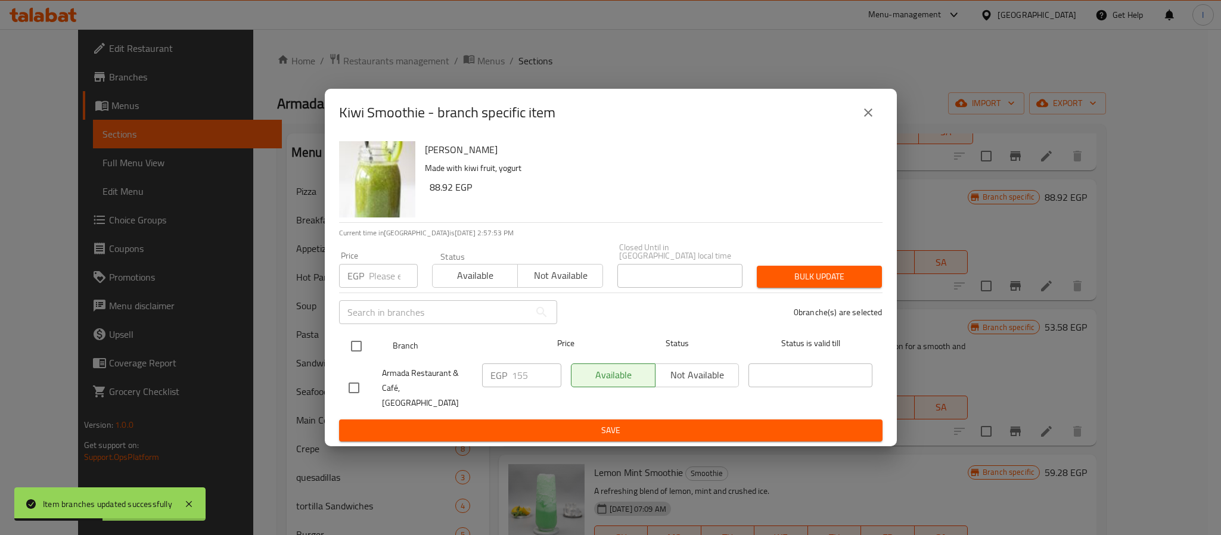
click at [355, 350] on input "checkbox" at bounding box center [356, 346] width 25 height 25
checkbox input "true"
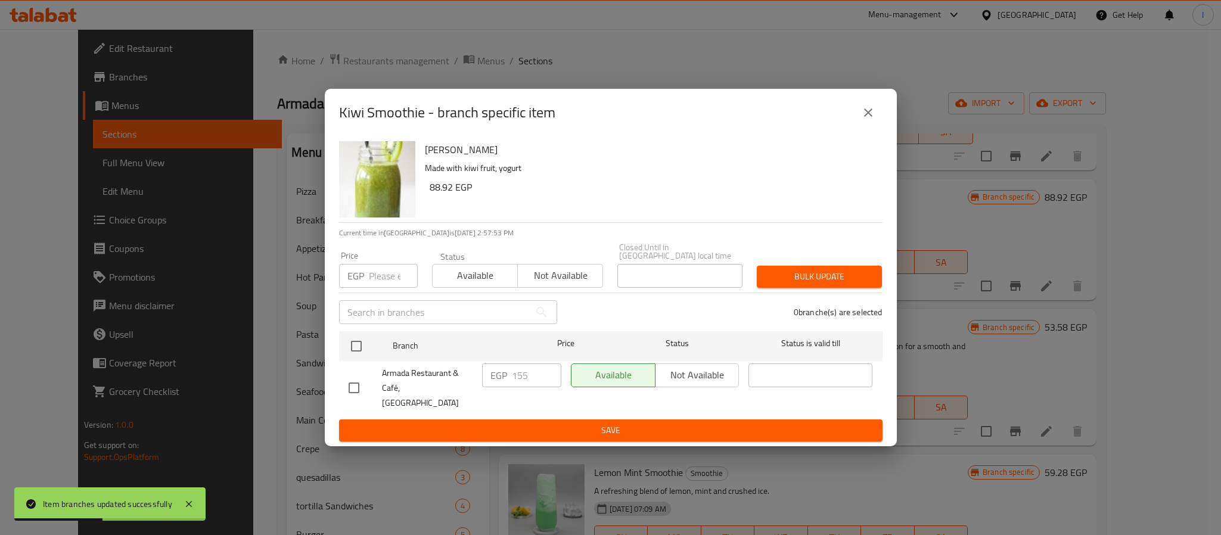
checkbox input "true"
click at [524, 384] on input "155" at bounding box center [536, 376] width 49 height 24
type input "168"
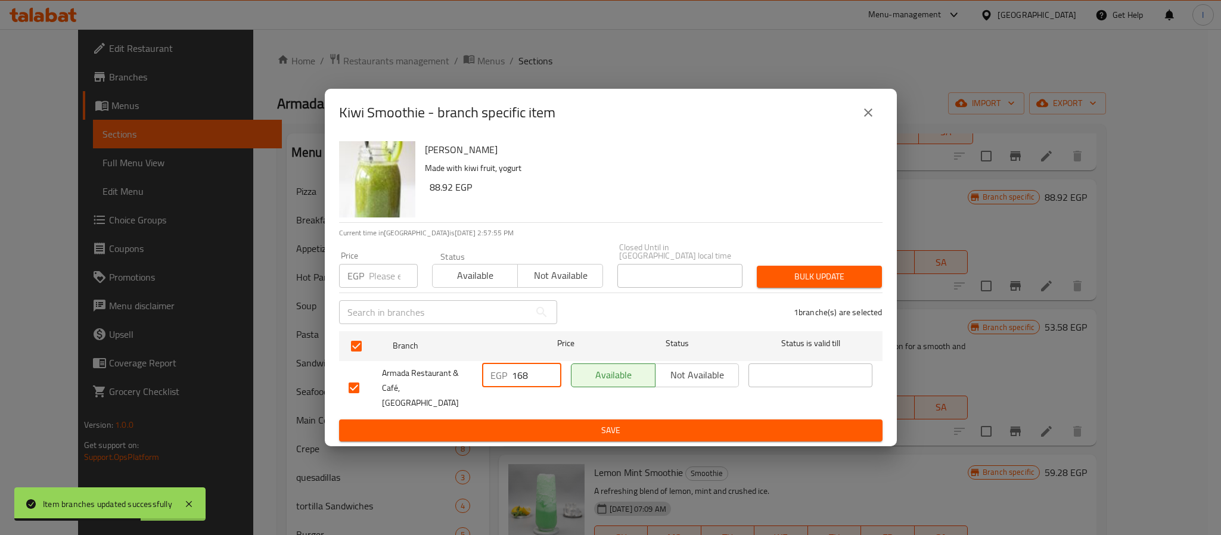
click at [547, 429] on button "Save" at bounding box center [611, 431] width 544 height 22
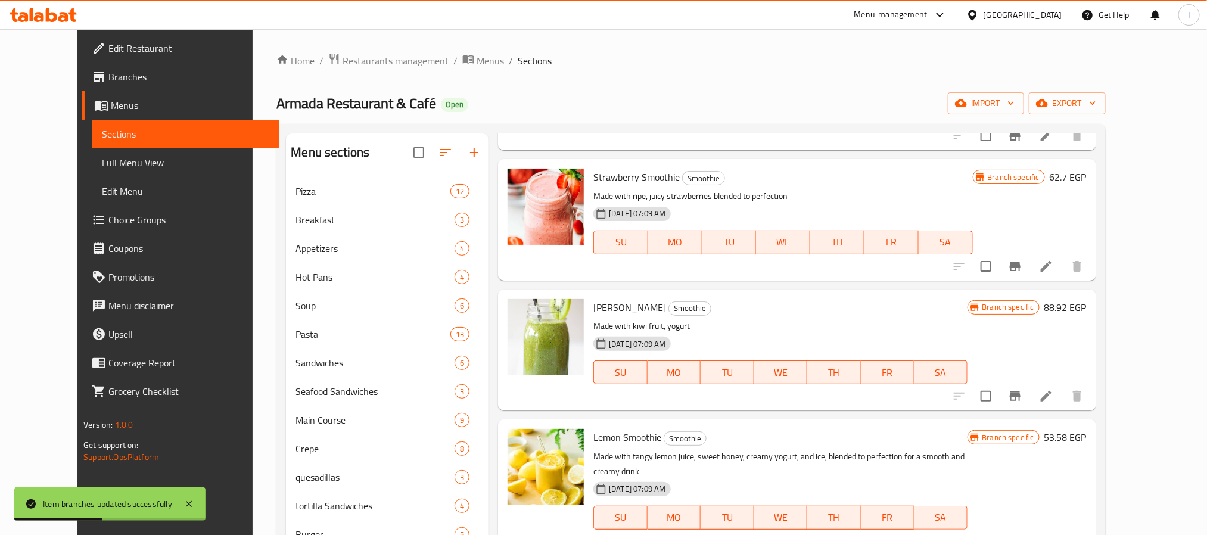
scroll to position [179, 0]
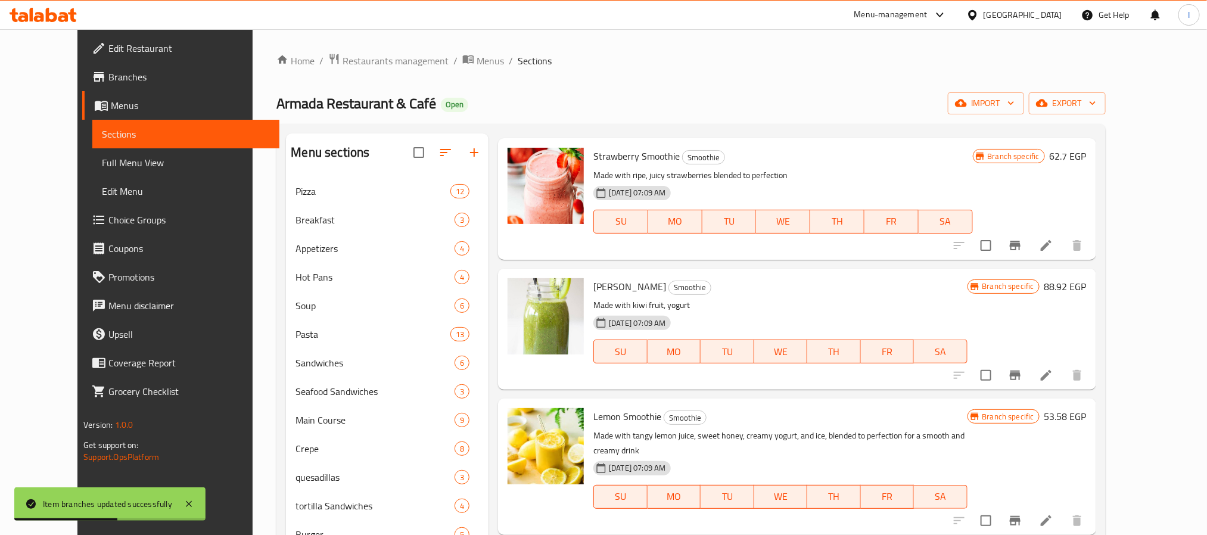
click at [594, 288] on span "Kiwi Smoothie" at bounding box center [630, 287] width 73 height 18
copy span "Kiwi"
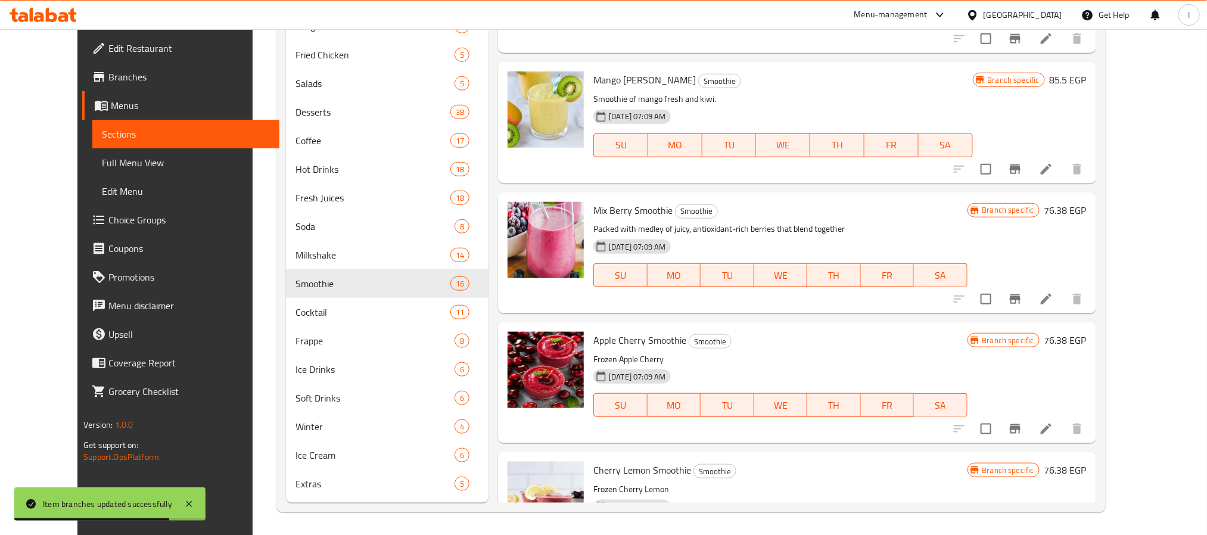
scroll to position [1247, 0]
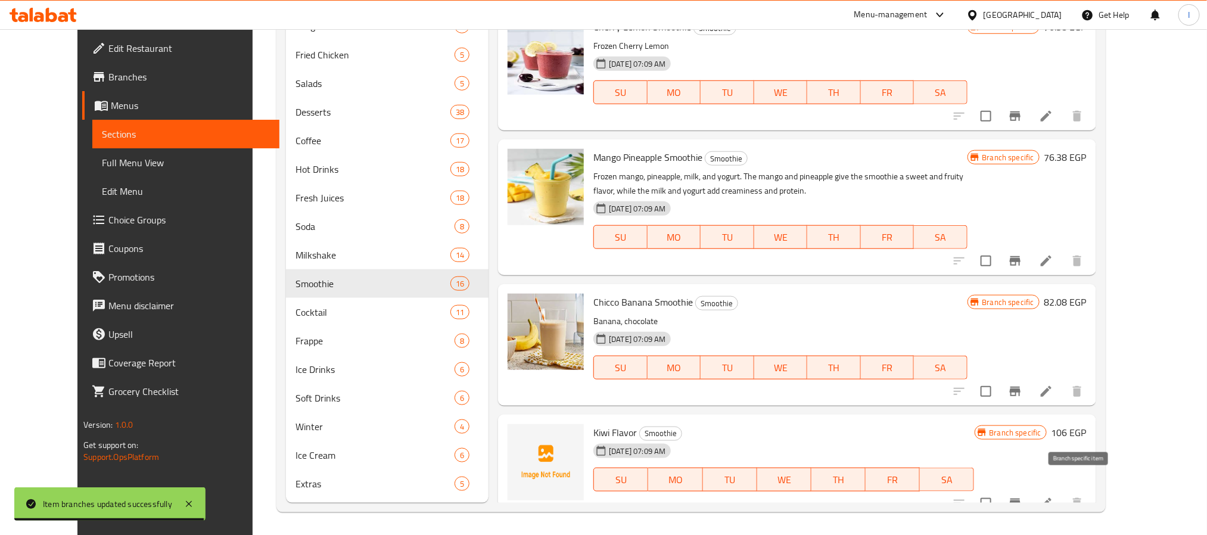
click at [1023, 496] on icon "Branch-specific-item" at bounding box center [1015, 503] width 14 height 14
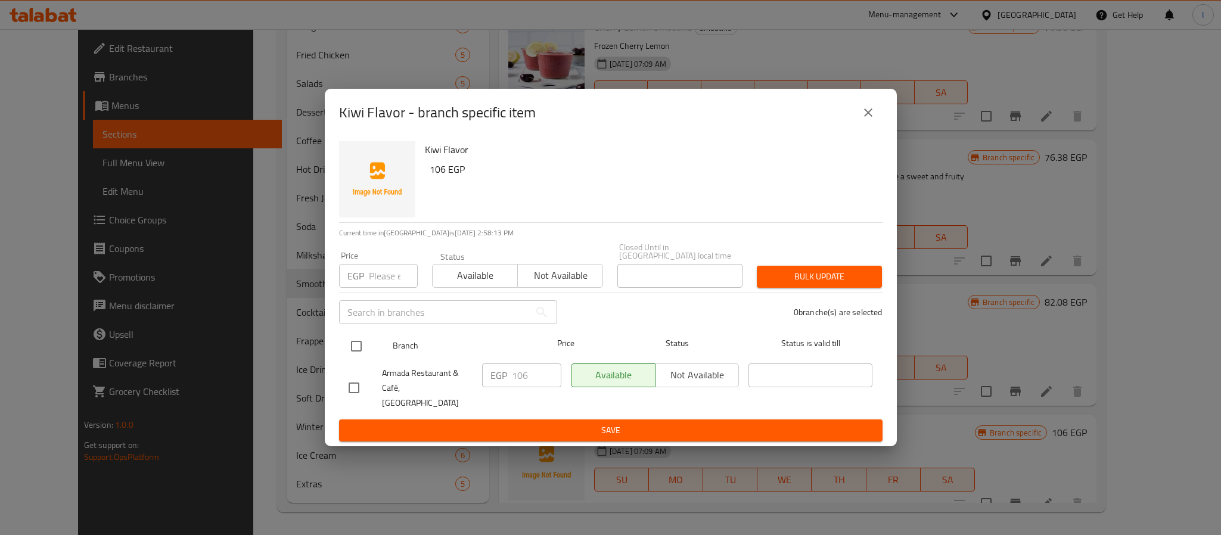
click at [356, 347] on input "checkbox" at bounding box center [356, 346] width 25 height 25
checkbox input "true"
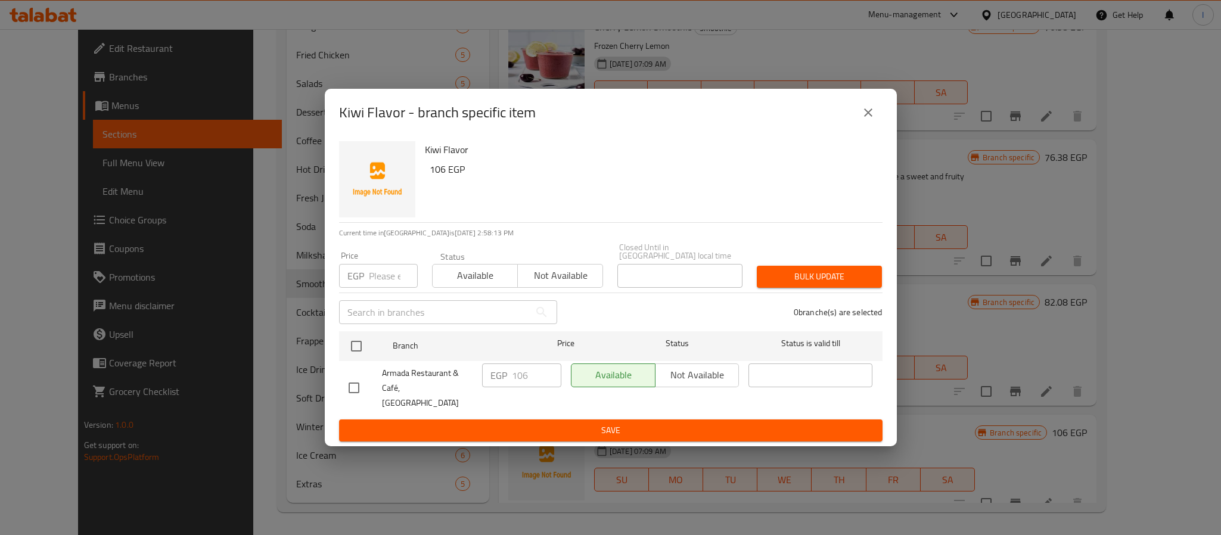
checkbox input "true"
click at [524, 374] on input "106" at bounding box center [536, 376] width 49 height 24
type input "115"
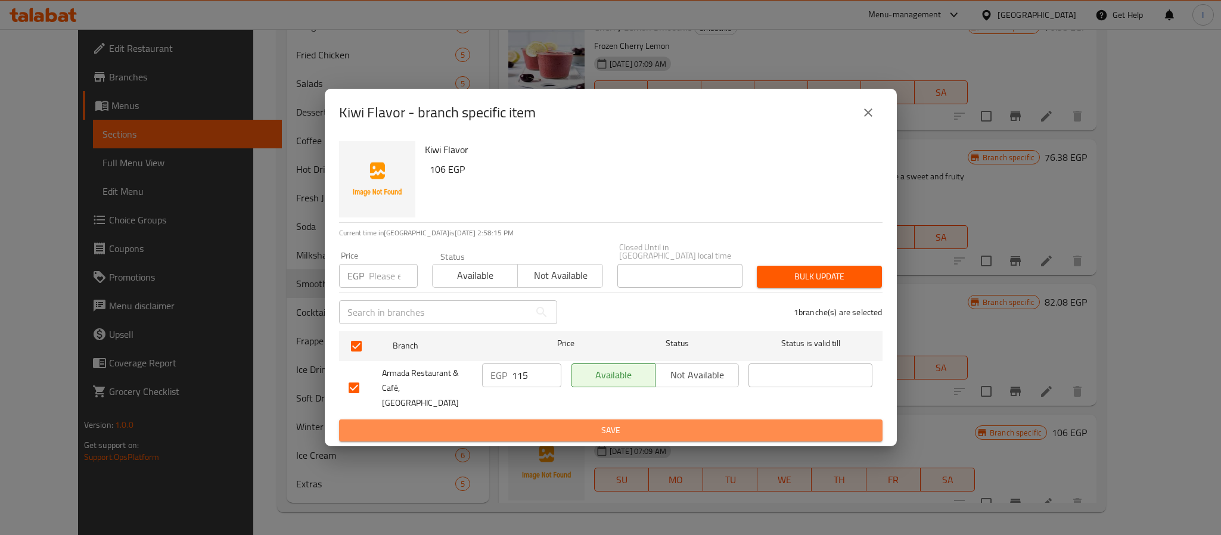
click at [521, 423] on span "Save" at bounding box center [611, 430] width 524 height 15
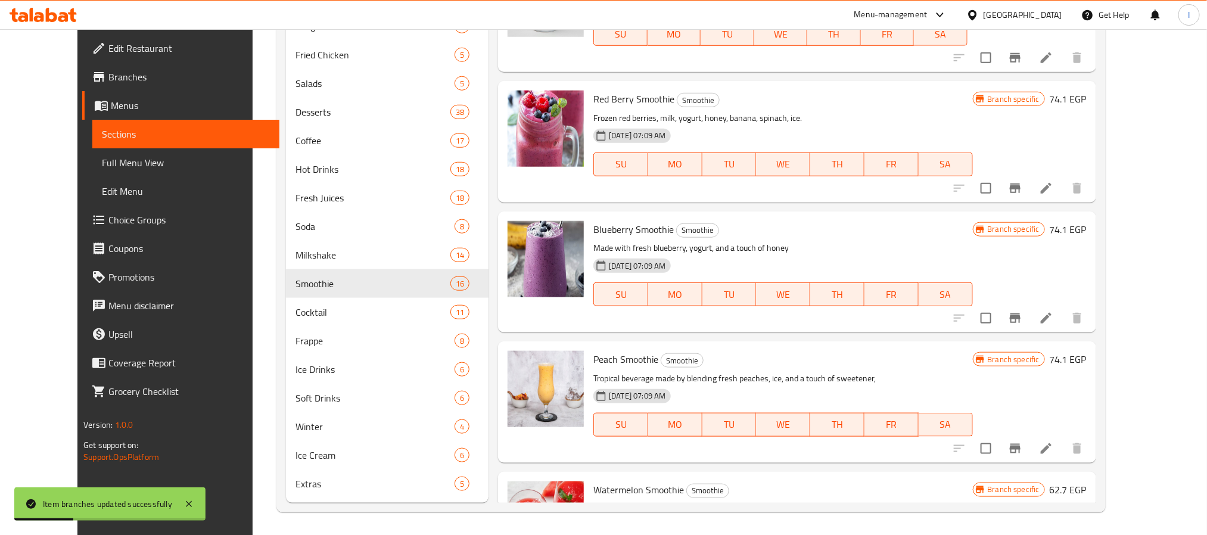
scroll to position [64, 0]
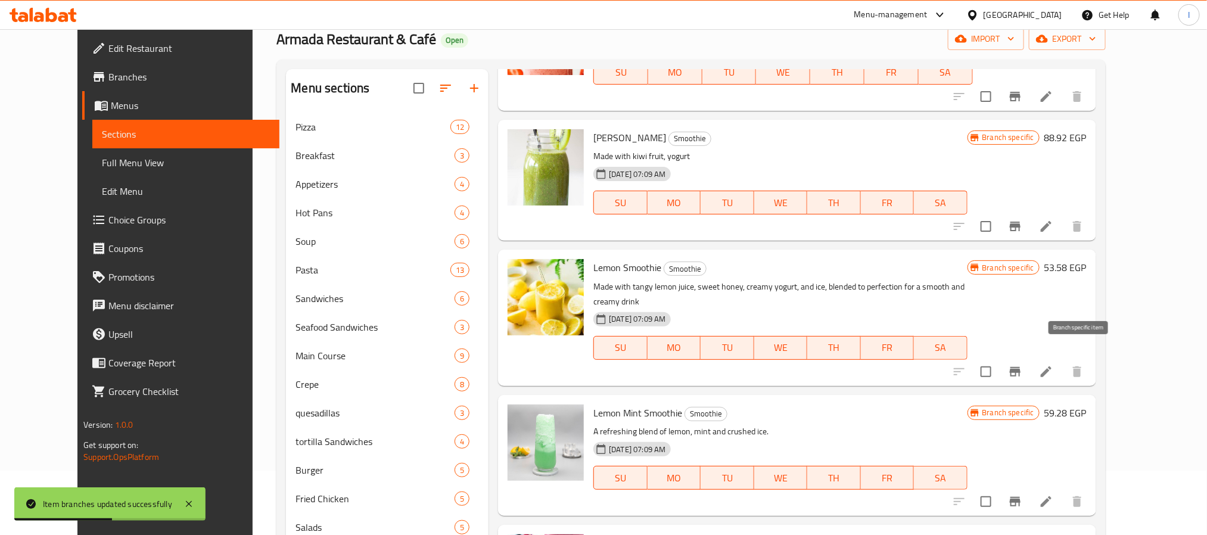
click at [1021, 367] on icon "Branch-specific-item" at bounding box center [1015, 372] width 11 height 10
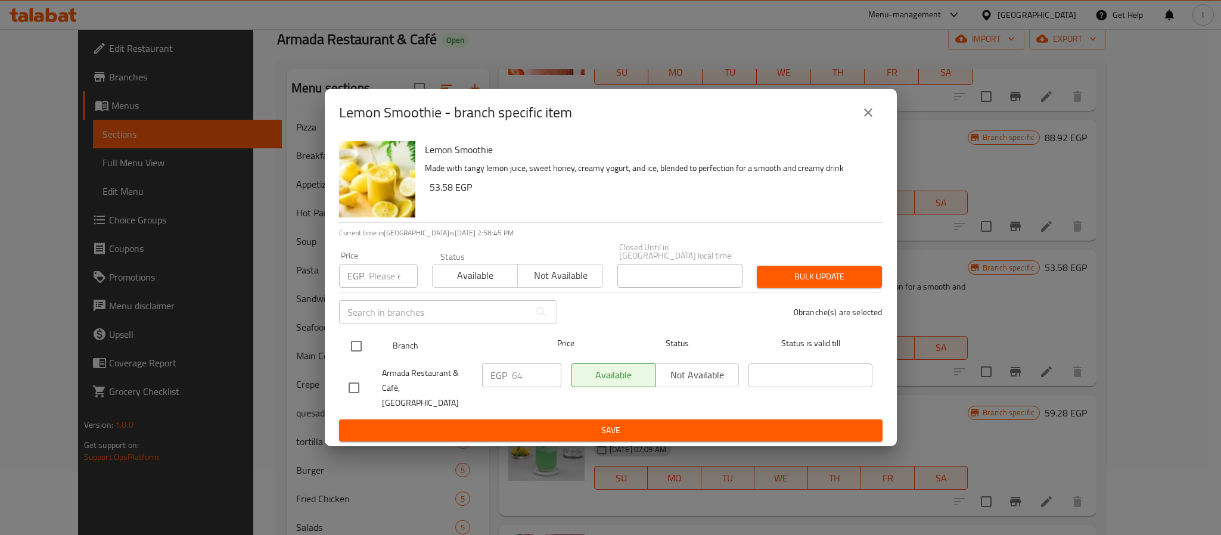
click at [350, 339] on input "checkbox" at bounding box center [356, 346] width 25 height 25
checkbox input "true"
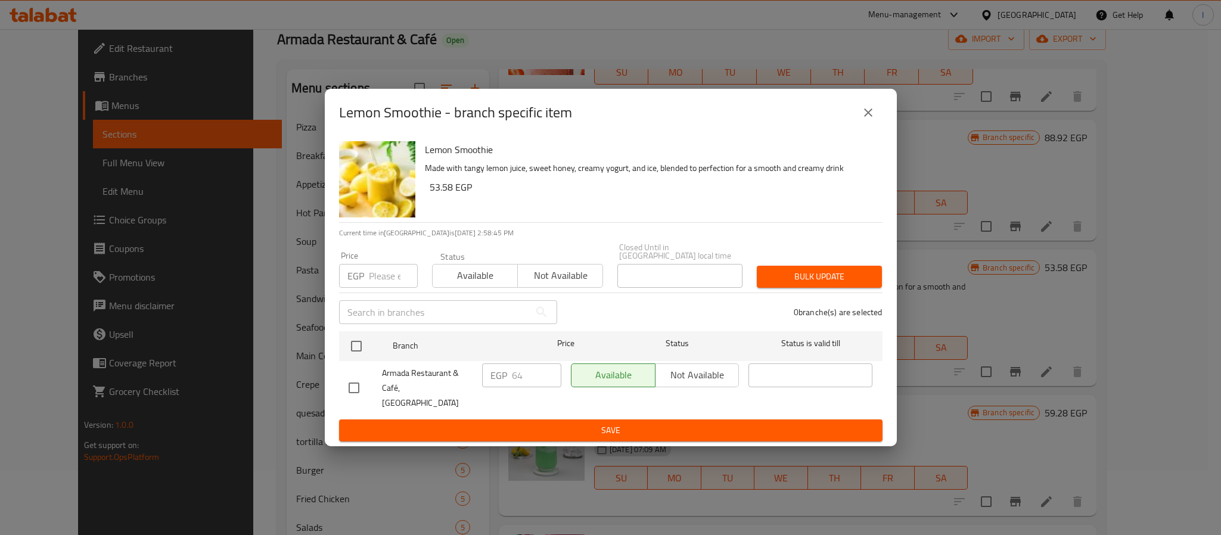
checkbox input "true"
click at [518, 374] on input "64" at bounding box center [536, 376] width 49 height 24
type input "70"
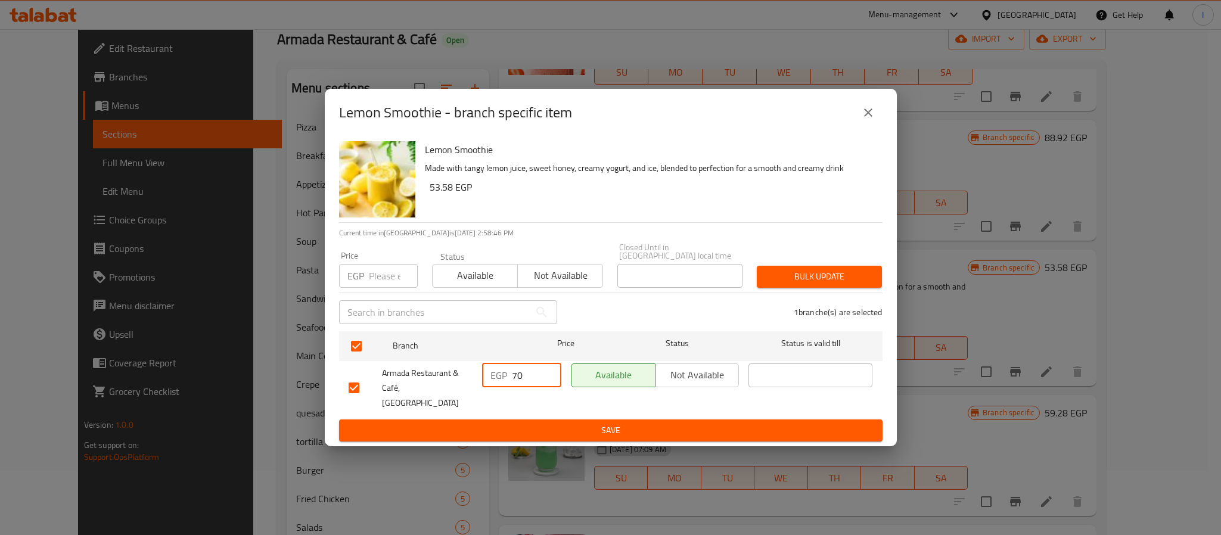
click at [554, 423] on span "Save" at bounding box center [611, 430] width 524 height 15
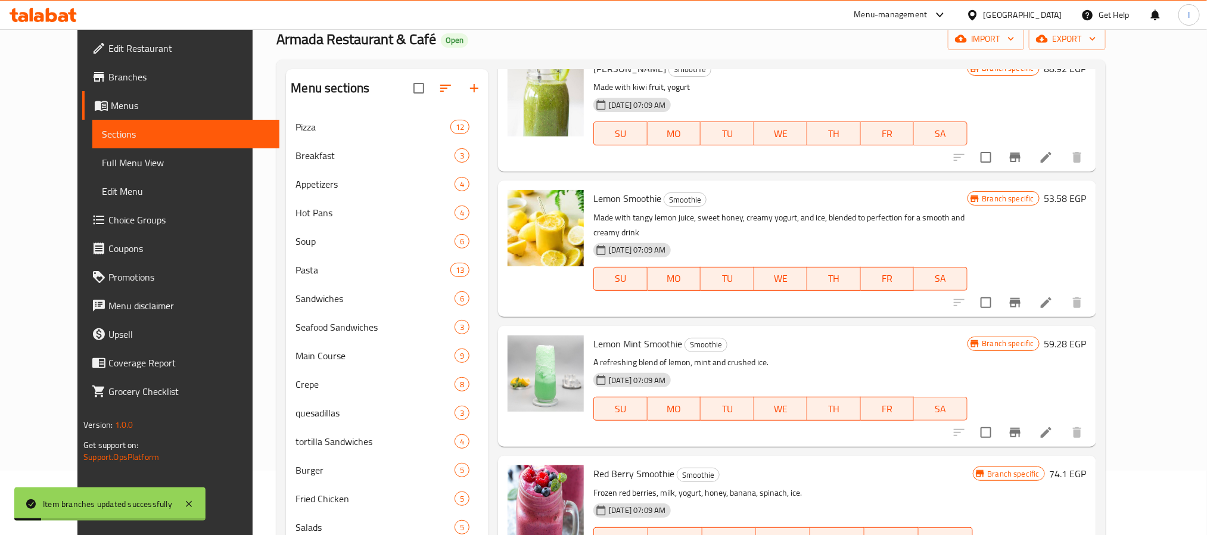
scroll to position [353, 0]
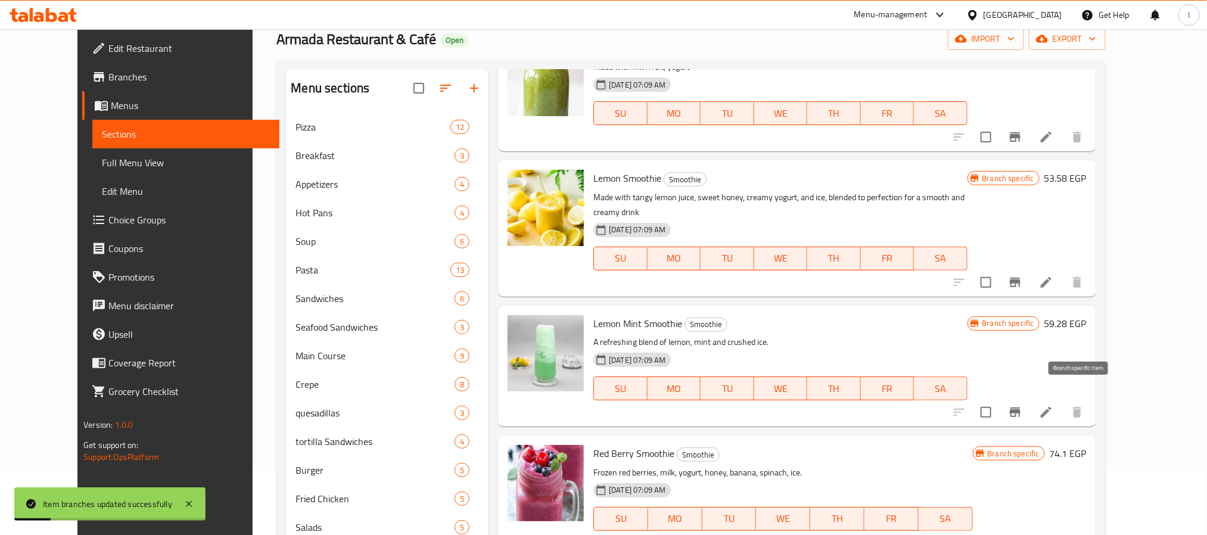
click at [1030, 406] on button "Branch-specific-item" at bounding box center [1015, 412] width 29 height 29
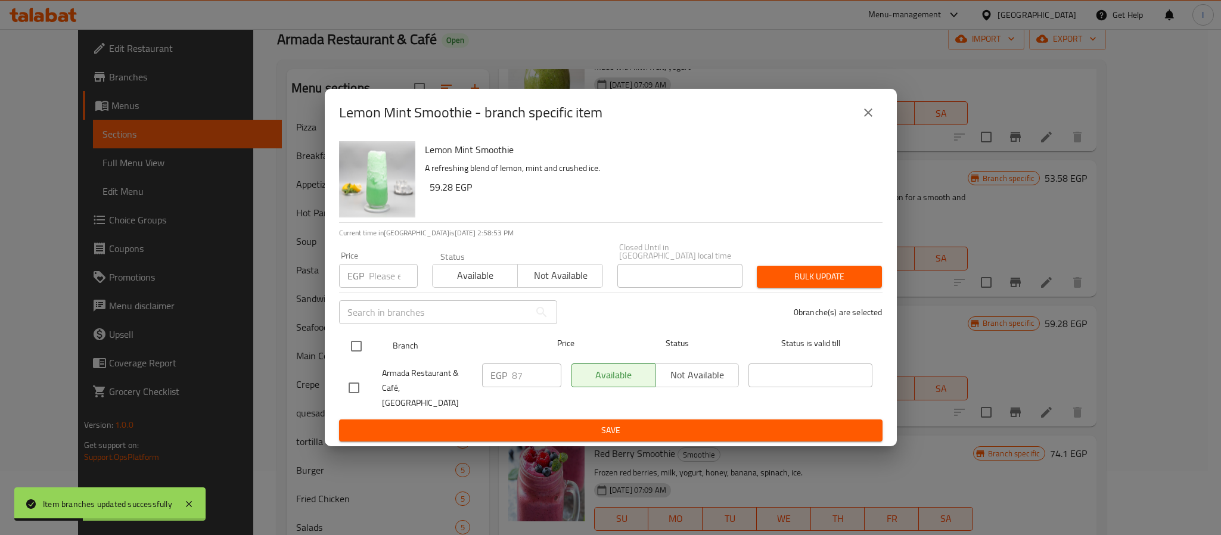
click at [355, 347] on input "checkbox" at bounding box center [356, 346] width 25 height 25
checkbox input "true"
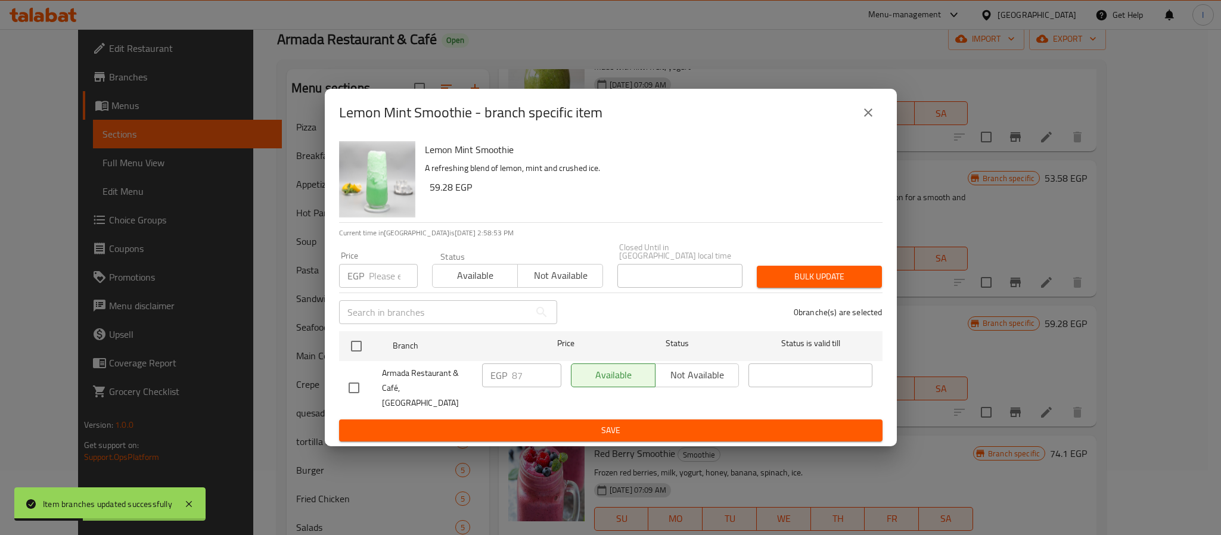
checkbox input "true"
click at [517, 377] on input "87" at bounding box center [536, 376] width 49 height 24
click at [518, 379] on input "95" at bounding box center [536, 376] width 49 height 24
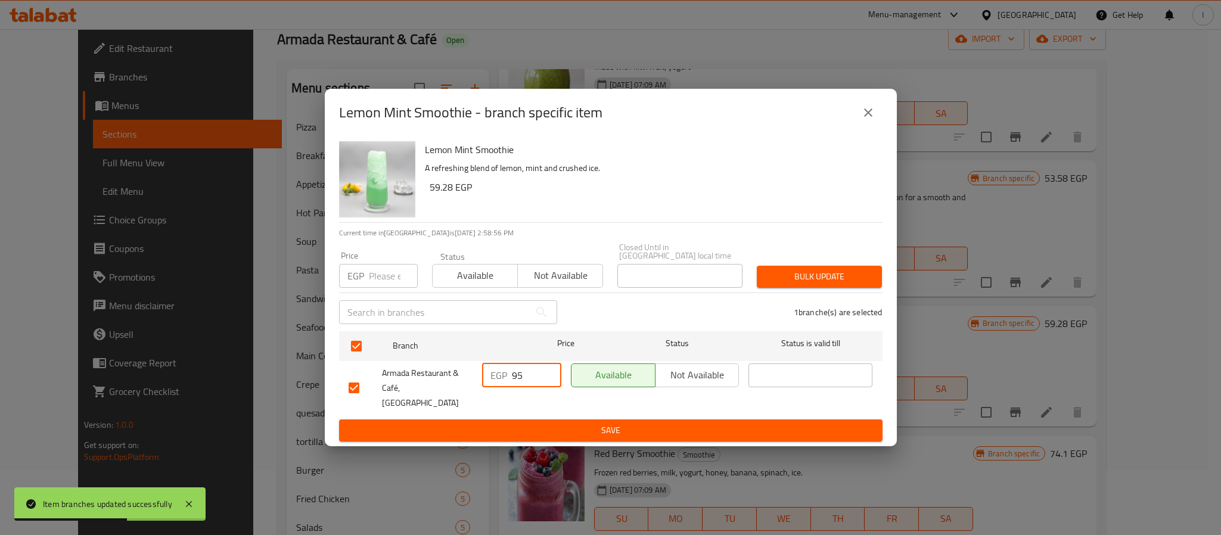
type input "95"
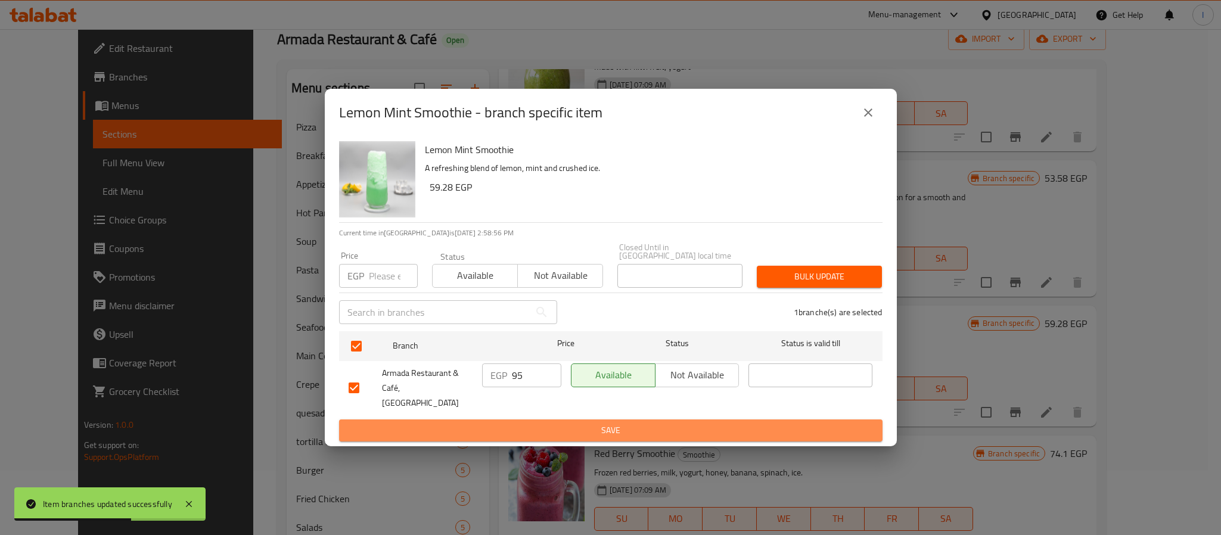
click at [557, 423] on span "Save" at bounding box center [611, 430] width 524 height 15
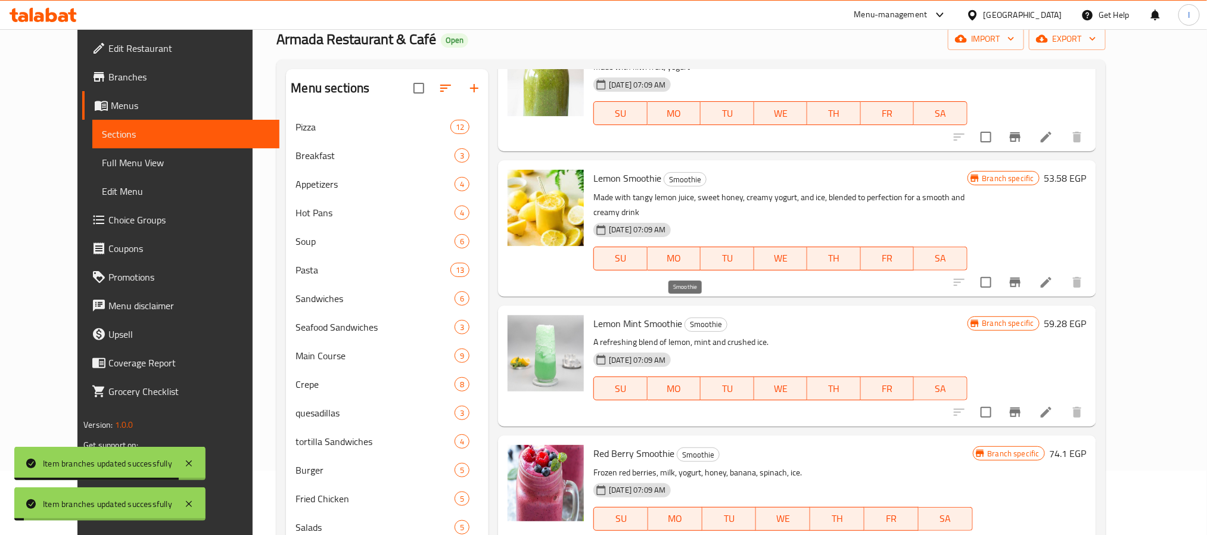
scroll to position [442, 0]
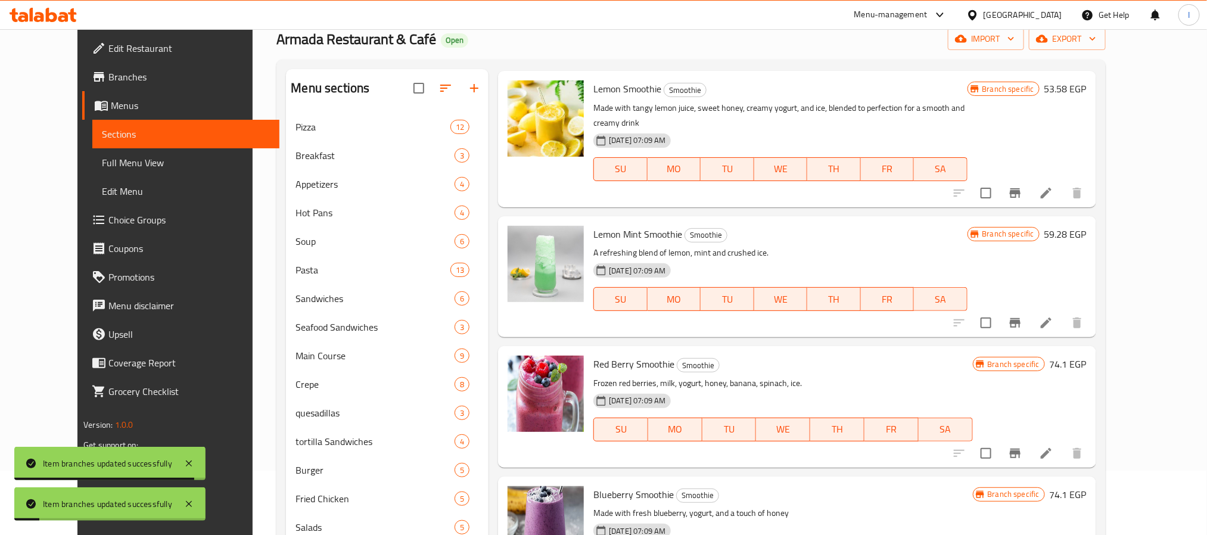
click at [1023, 446] on icon "Branch-specific-item" at bounding box center [1015, 453] width 14 height 14
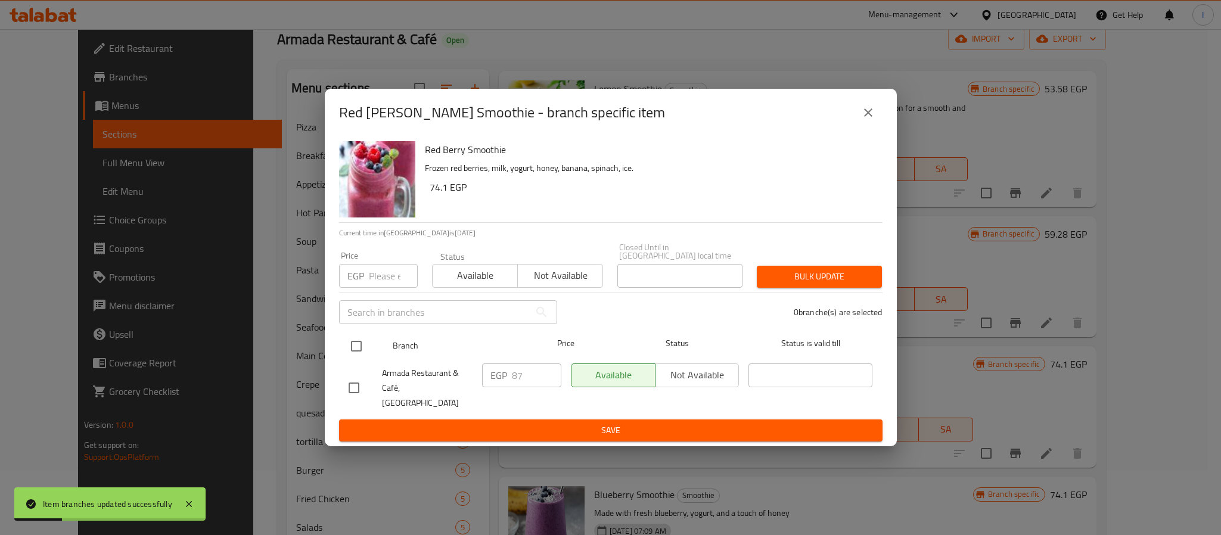
click at [360, 347] on input "checkbox" at bounding box center [356, 346] width 25 height 25
checkbox input "true"
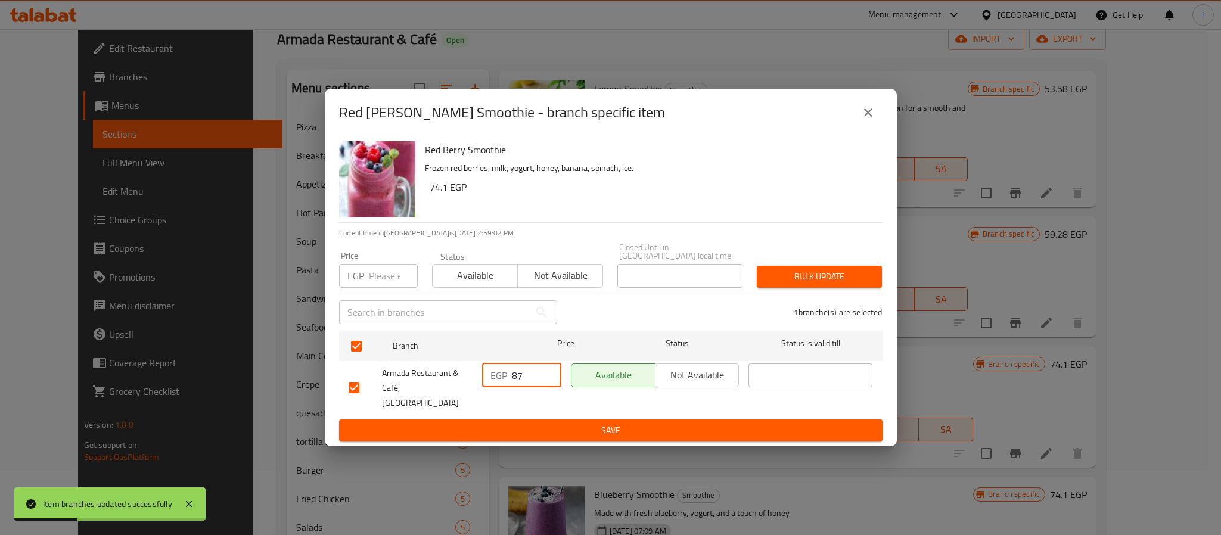
click at [520, 376] on input "87" at bounding box center [536, 376] width 49 height 24
paste input "95"
type input "95"
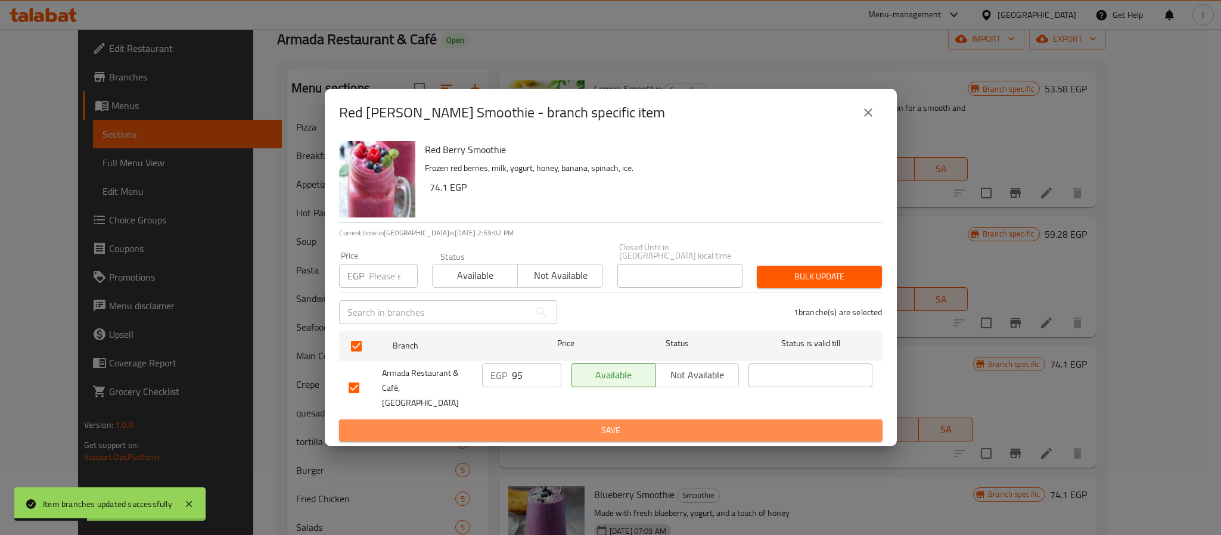
click at [529, 420] on button "Save" at bounding box center [611, 431] width 544 height 22
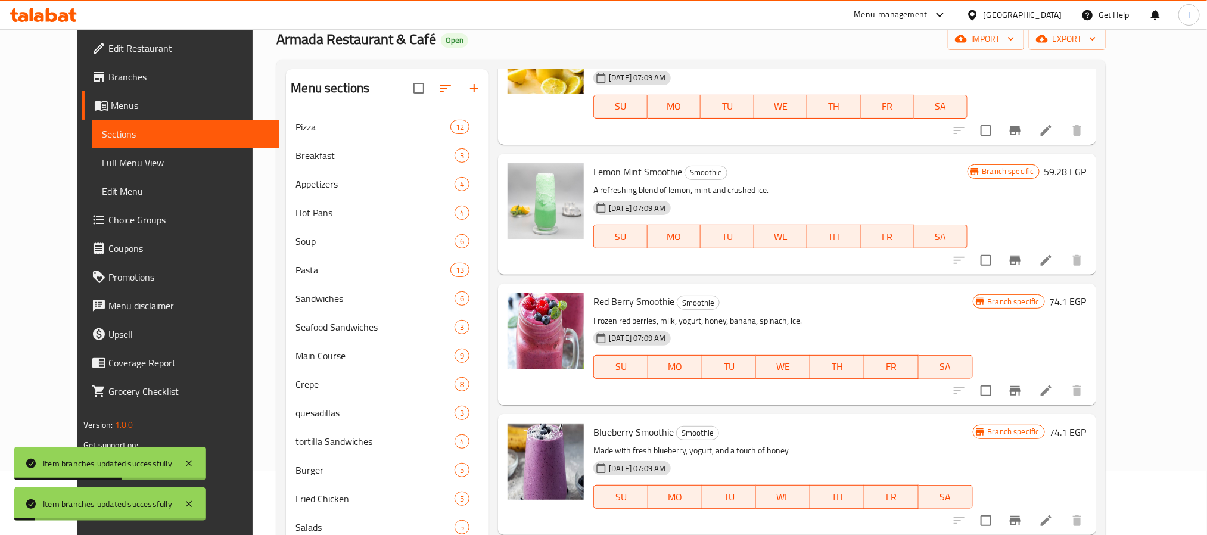
scroll to position [532, 0]
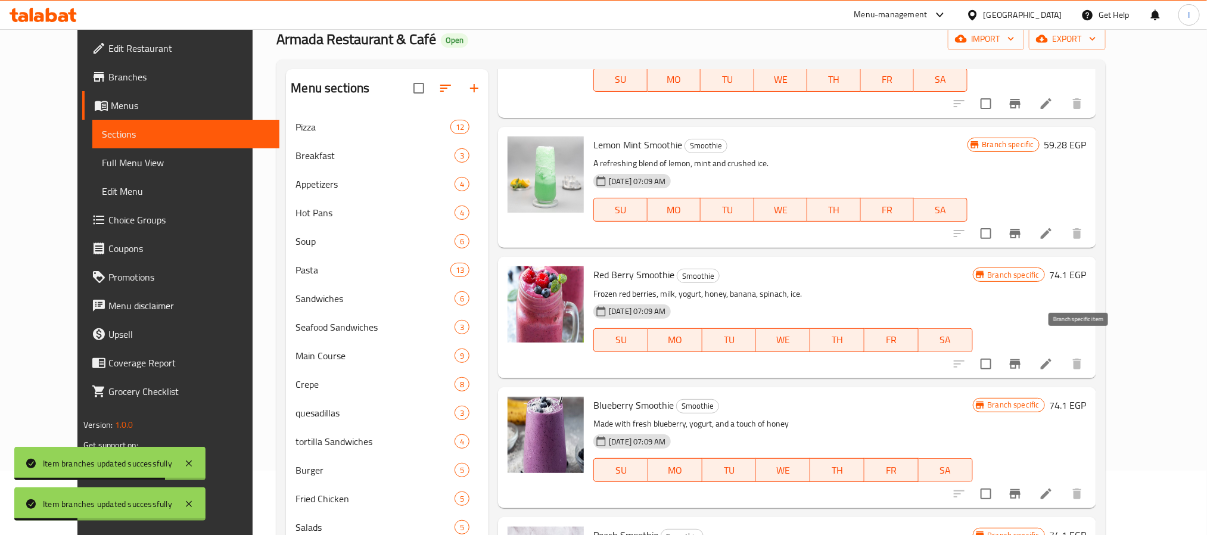
click at [1021, 359] on icon "Branch-specific-item" at bounding box center [1015, 364] width 11 height 10
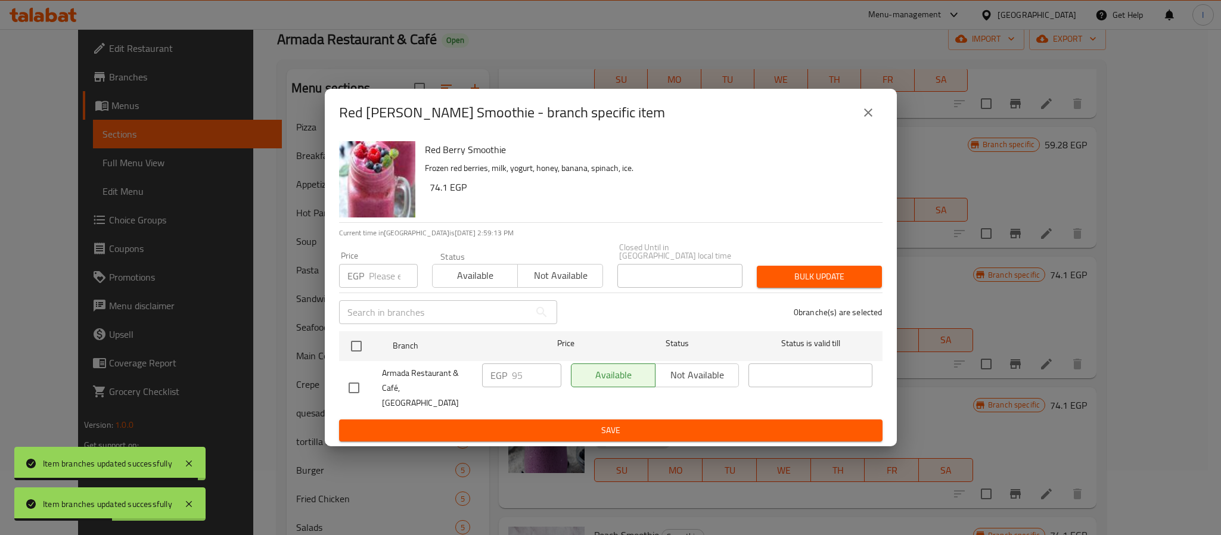
click at [875, 127] on button "close" at bounding box center [868, 112] width 29 height 29
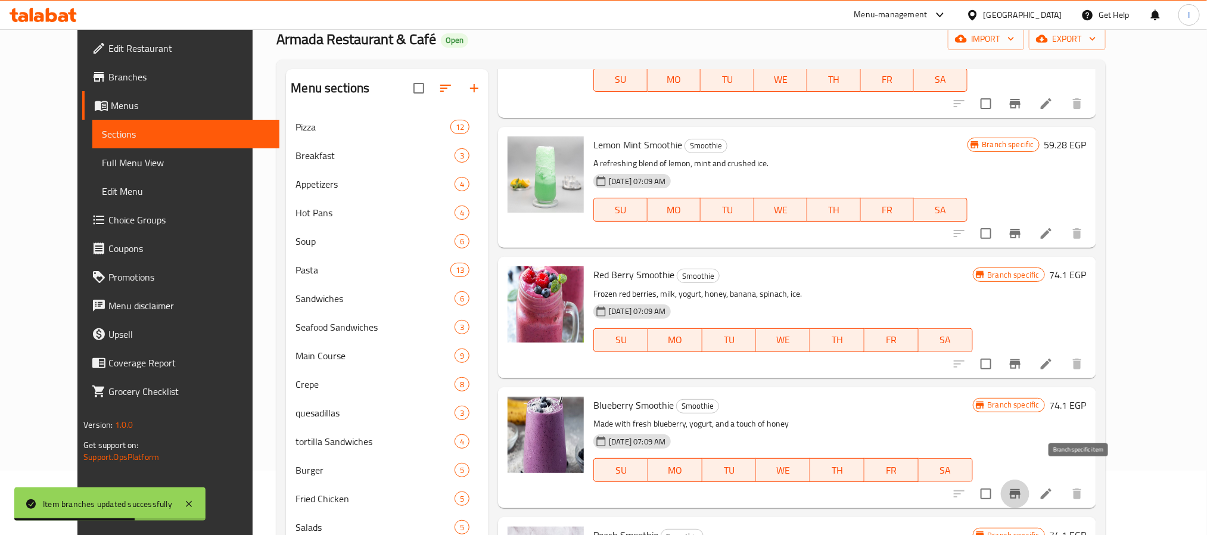
click at [1021, 489] on icon "Branch-specific-item" at bounding box center [1015, 494] width 11 height 10
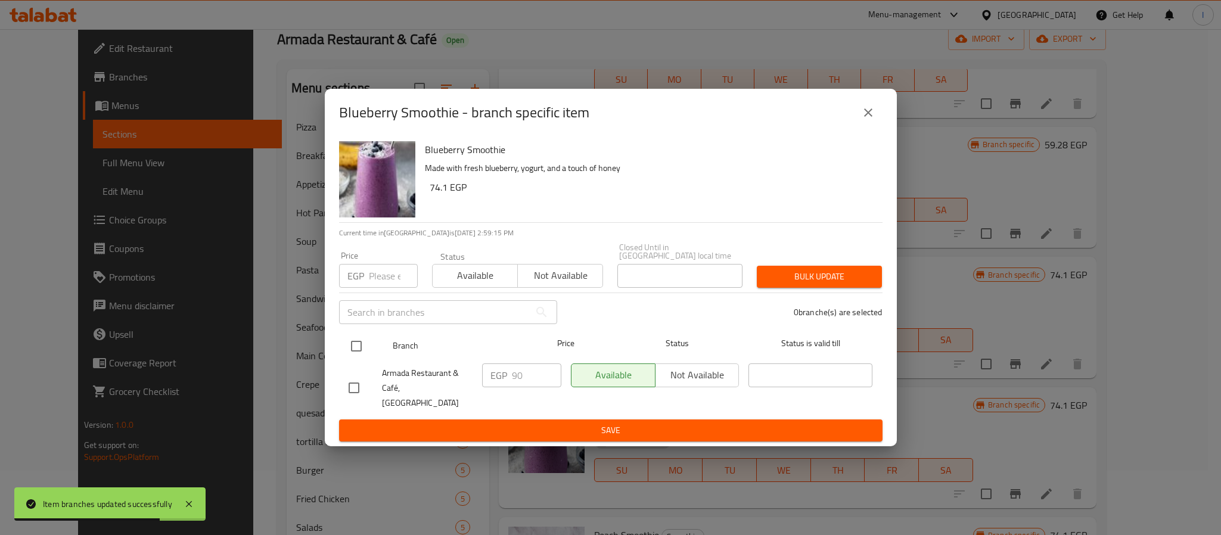
click at [350, 349] on input "checkbox" at bounding box center [356, 346] width 25 height 25
checkbox input "true"
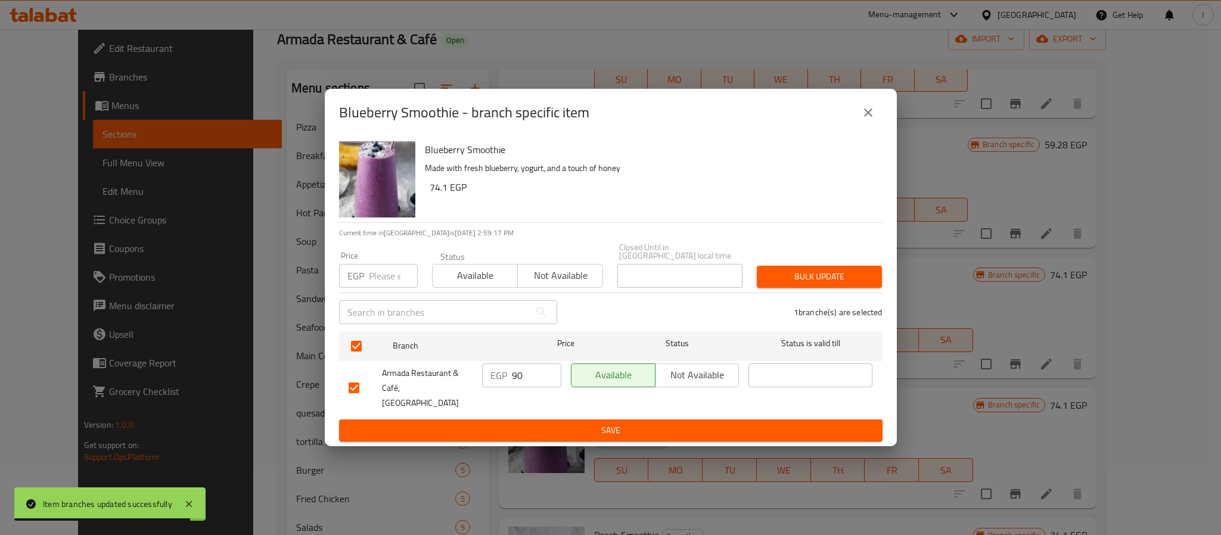
click at [527, 379] on input "90" at bounding box center [536, 376] width 49 height 24
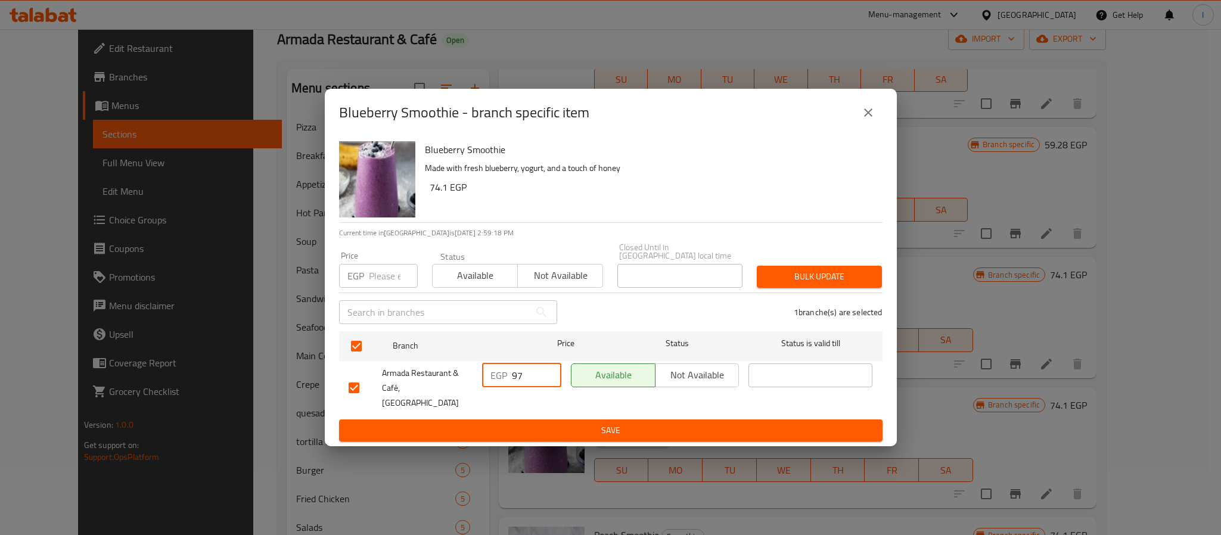
type input "97"
click at [556, 423] on span "Save" at bounding box center [611, 430] width 524 height 15
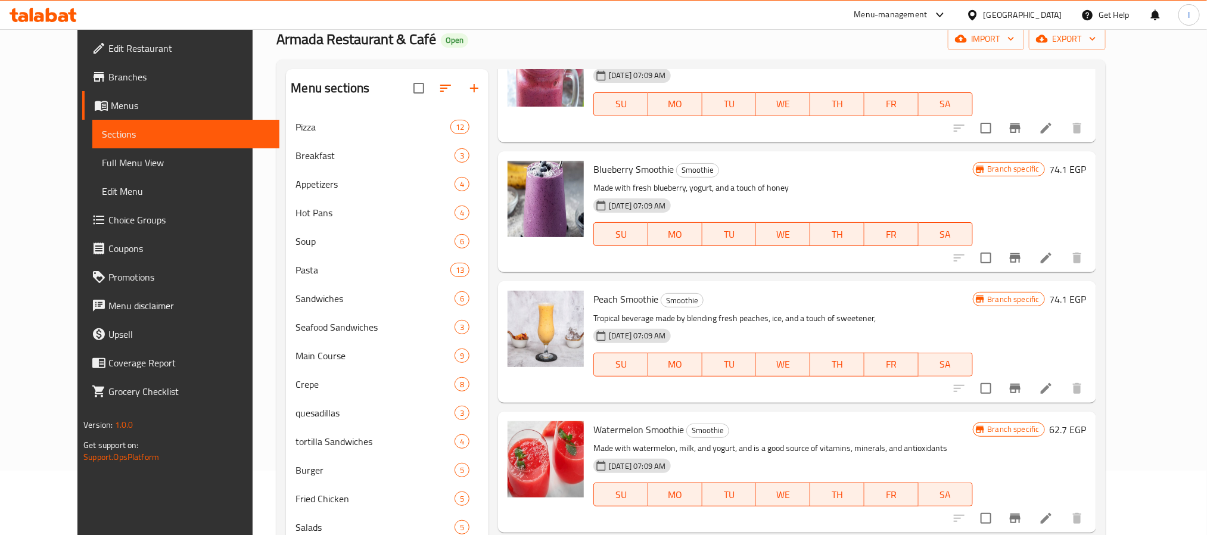
scroll to position [800, 0]
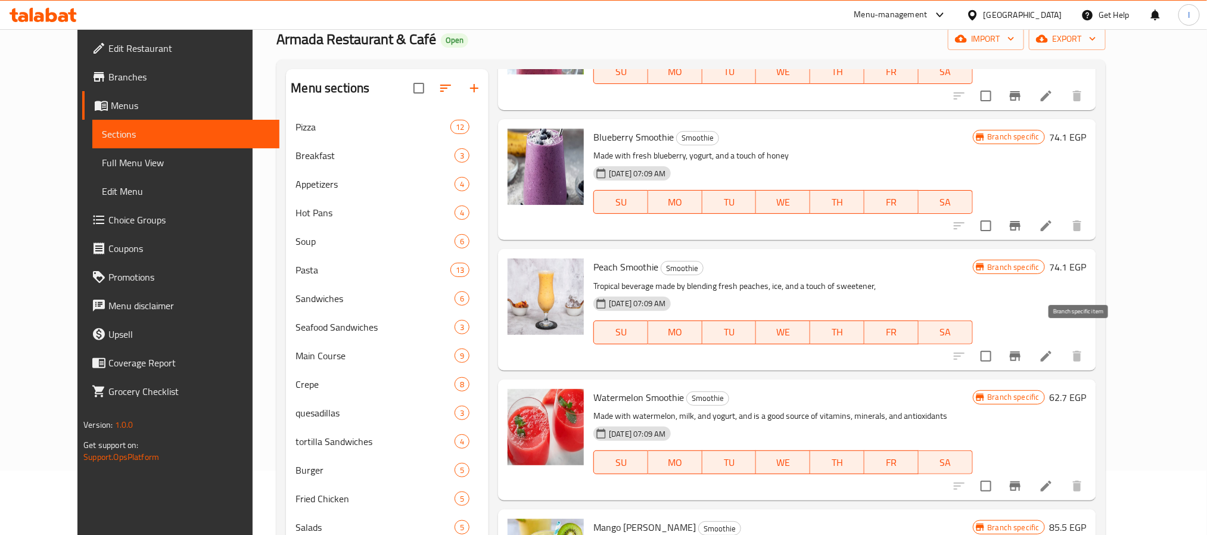
click at [1021, 352] on icon "Branch-specific-item" at bounding box center [1015, 357] width 11 height 10
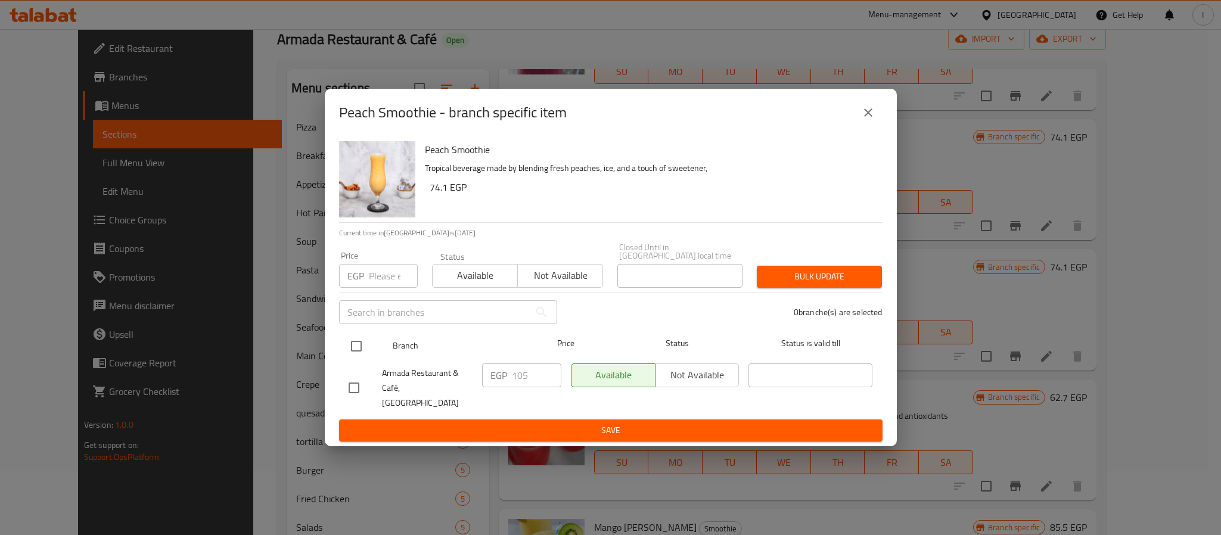
click at [349, 352] on input "checkbox" at bounding box center [356, 346] width 25 height 25
checkbox input "true"
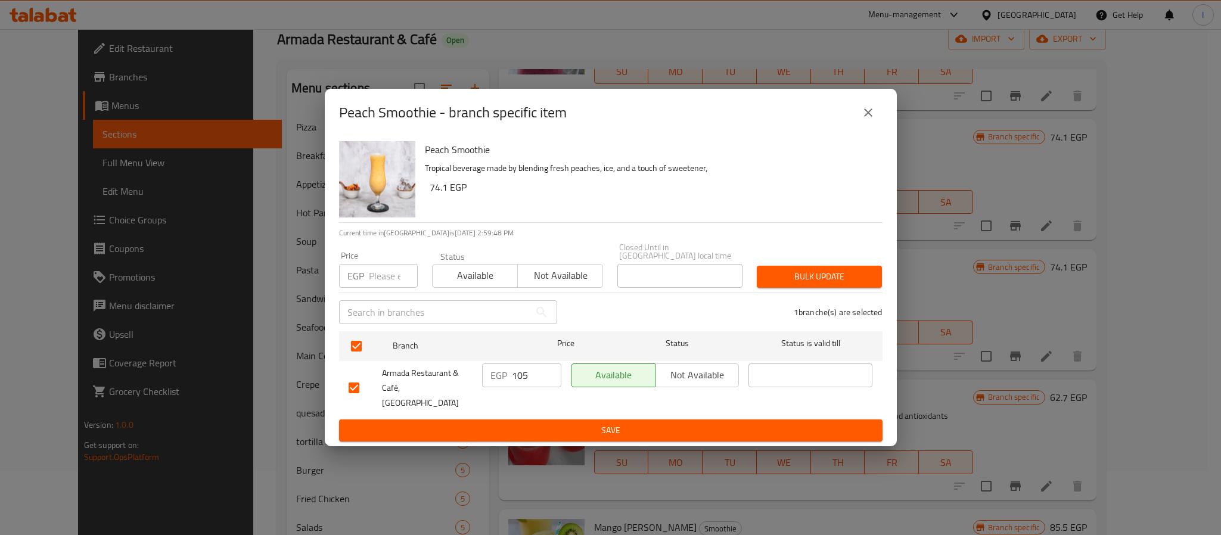
click at [522, 380] on input "105" at bounding box center [536, 376] width 49 height 24
type input "114"
click at [519, 423] on span "Save" at bounding box center [611, 430] width 524 height 15
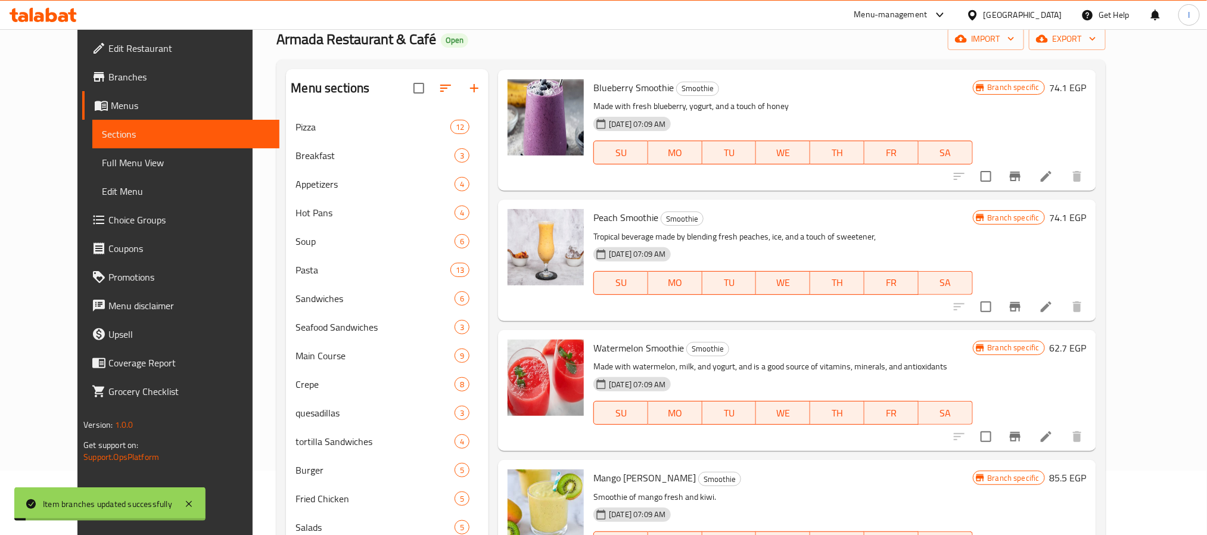
scroll to position [889, 0]
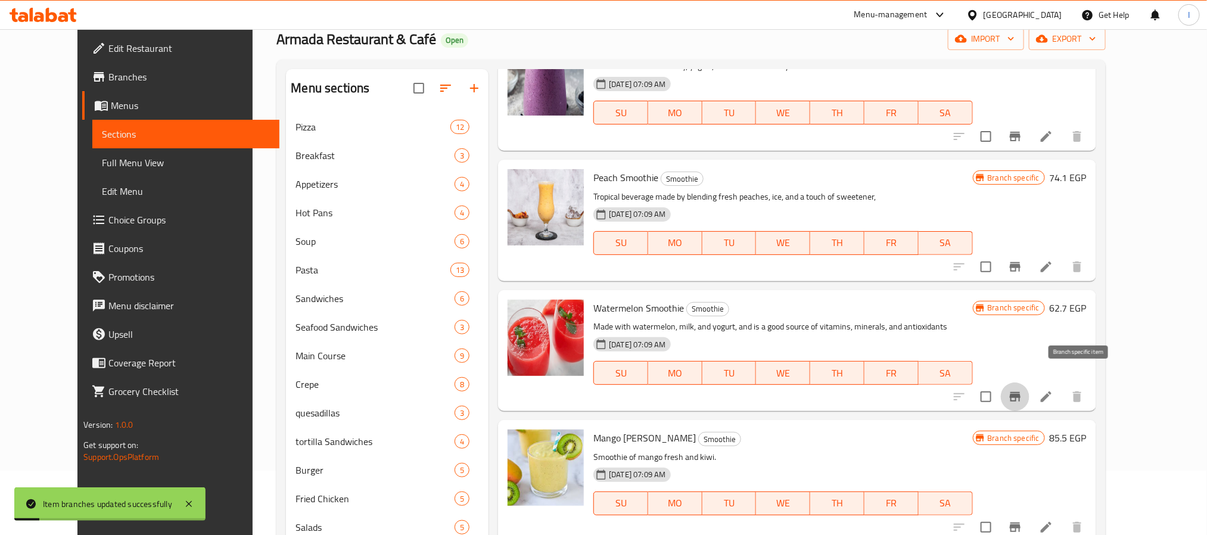
click at [1023, 390] on icon "Branch-specific-item" at bounding box center [1015, 397] width 14 height 14
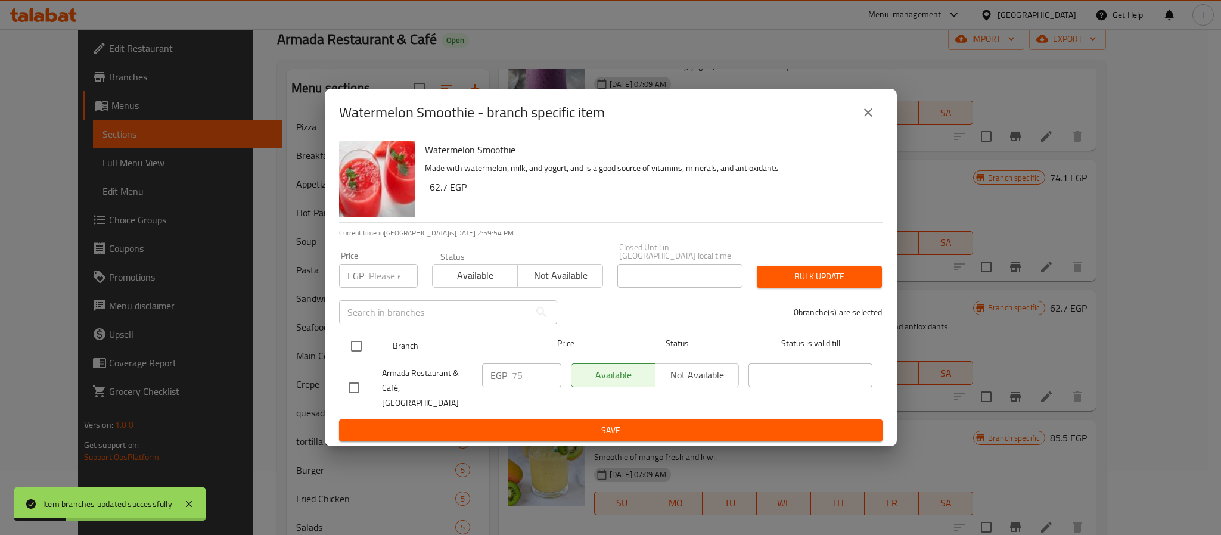
drag, startPoint x: 356, startPoint y: 350, endPoint x: 496, endPoint y: 374, distance: 142.0
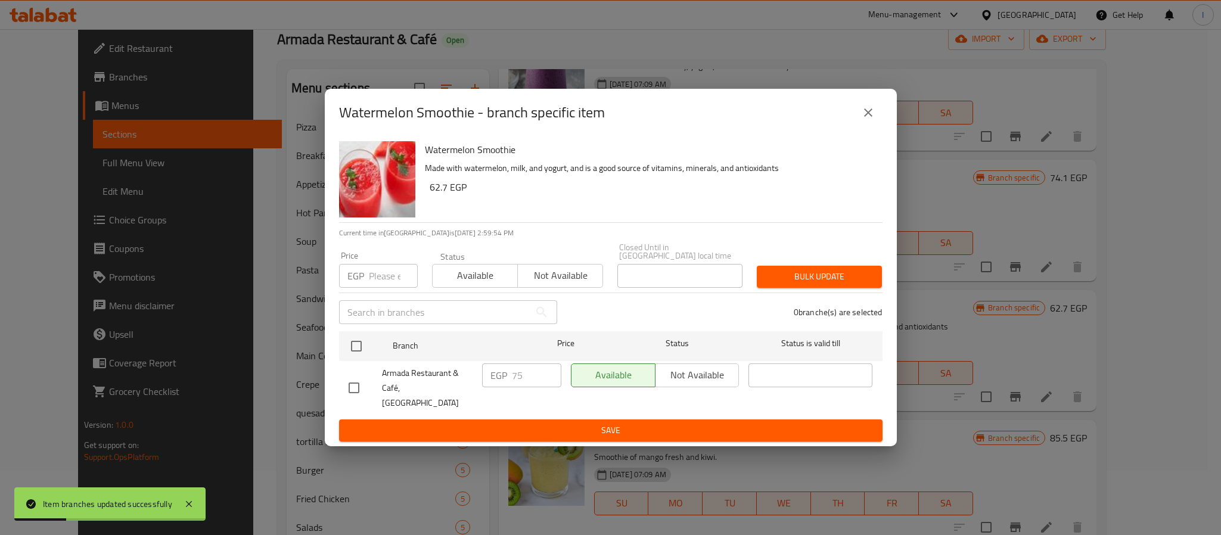
click at [358, 350] on input "checkbox" at bounding box center [356, 346] width 25 height 25
checkbox input "true"
click at [520, 377] on input "75" at bounding box center [536, 376] width 49 height 24
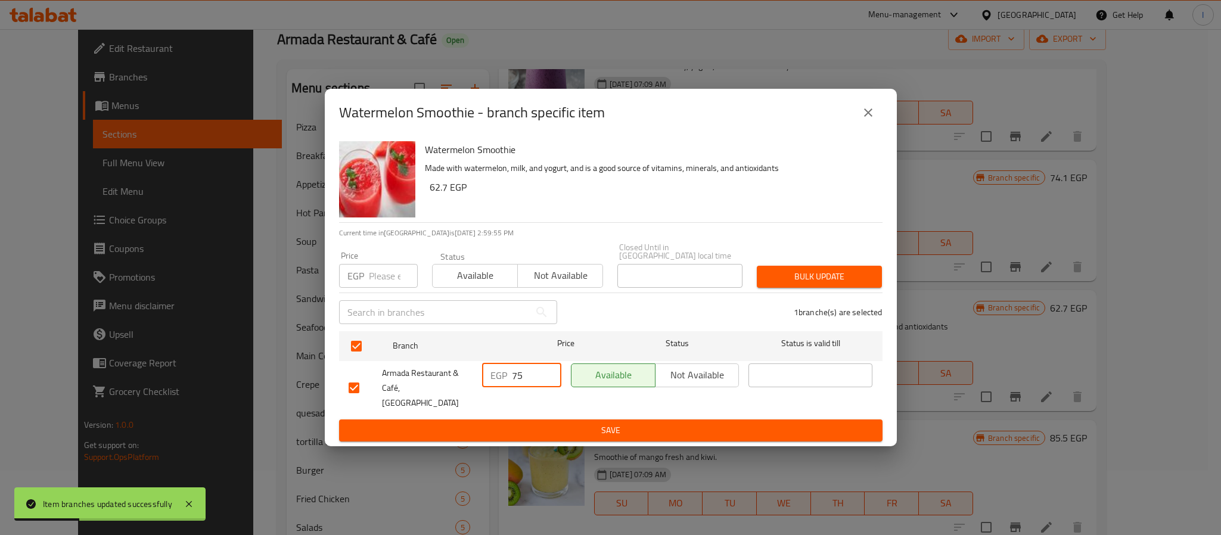
click at [520, 377] on input "75" at bounding box center [536, 376] width 49 height 24
type input "82"
click at [533, 423] on span "Save" at bounding box center [611, 430] width 524 height 15
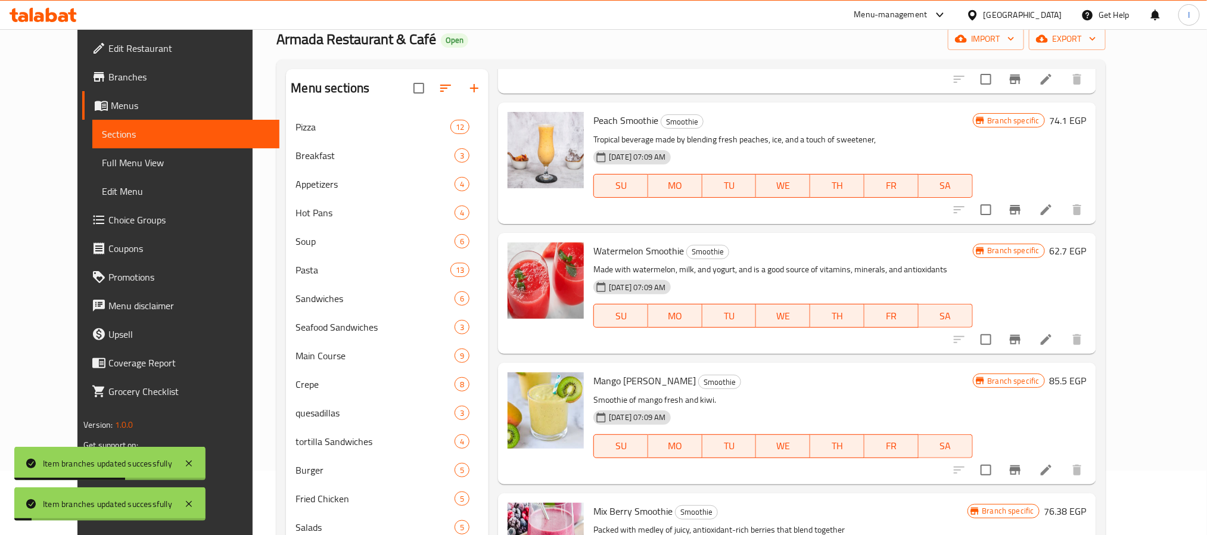
scroll to position [979, 0]
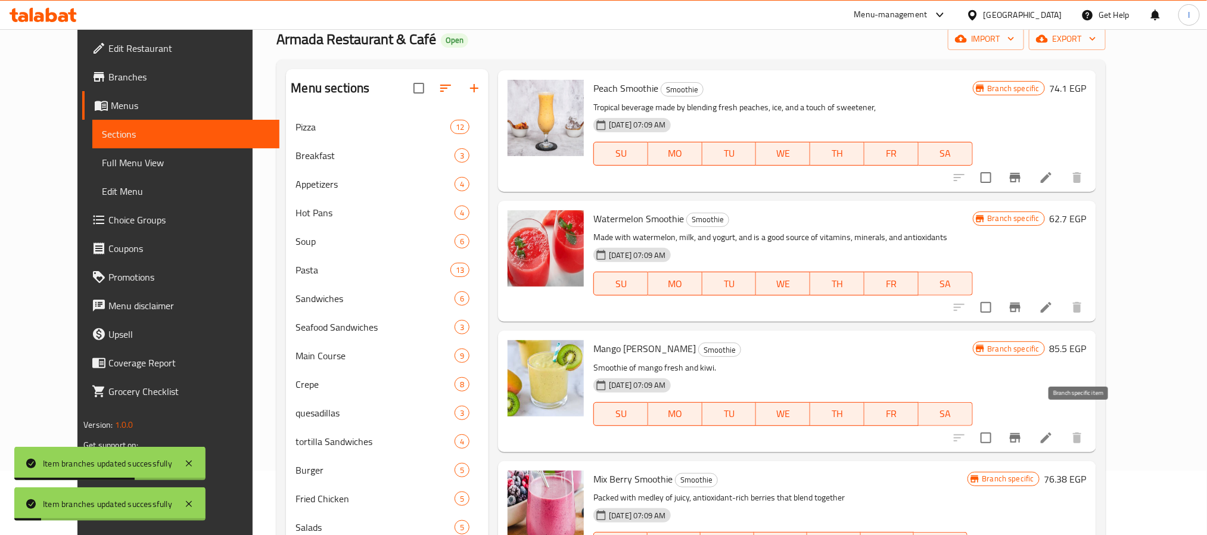
click at [1023, 431] on icon "Branch-specific-item" at bounding box center [1015, 438] width 14 height 14
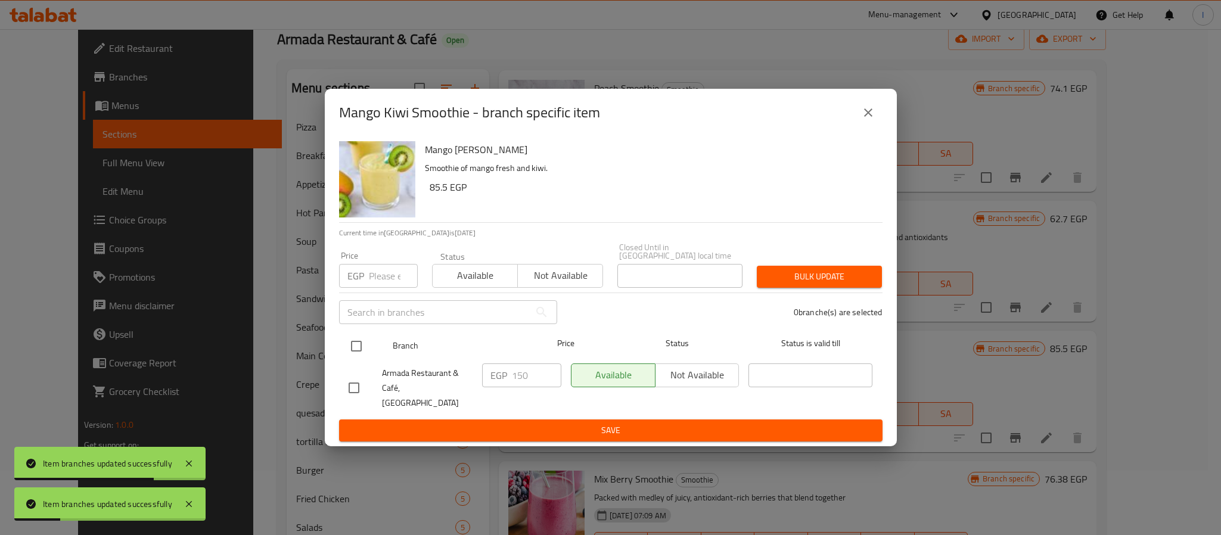
click at [355, 342] on input "checkbox" at bounding box center [356, 346] width 25 height 25
checkbox input "true"
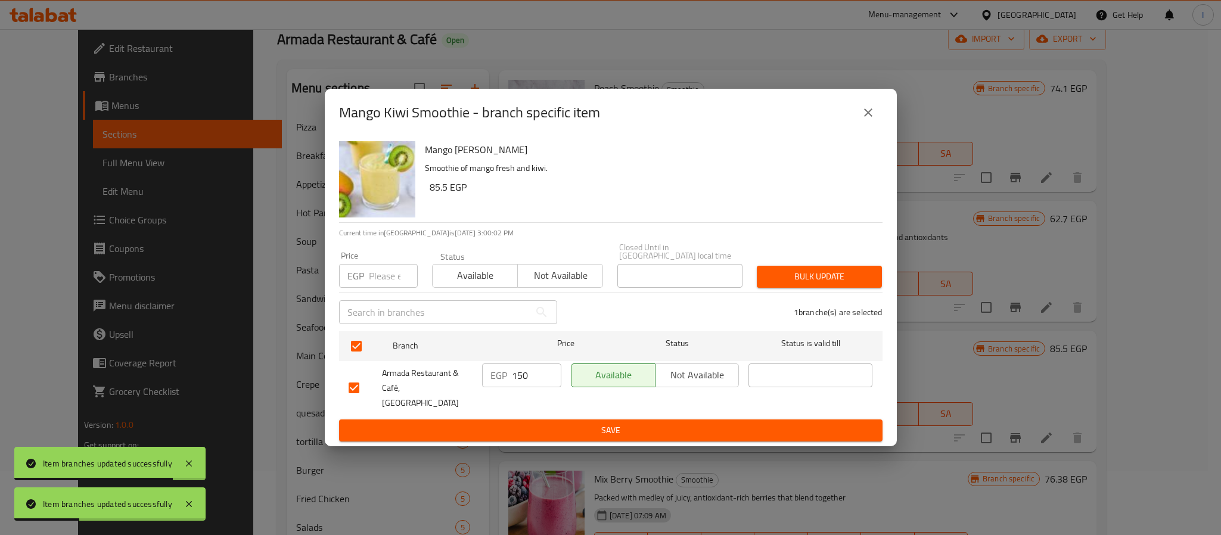
click at [527, 378] on input "150" at bounding box center [536, 376] width 49 height 24
type input "162"
click at [533, 423] on span "Save" at bounding box center [611, 430] width 524 height 15
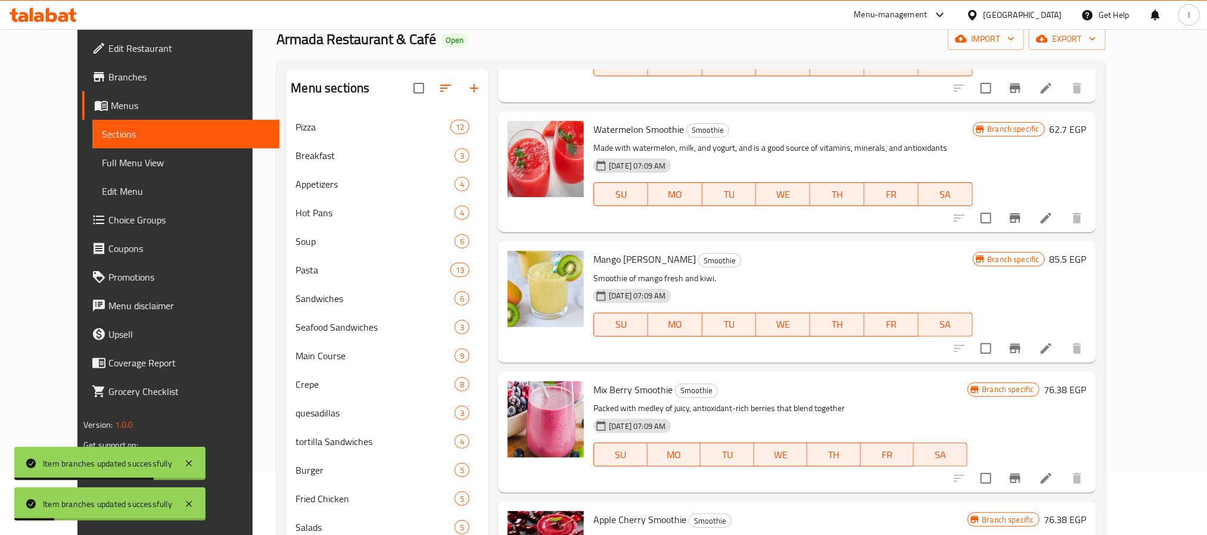
scroll to position [1157, 0]
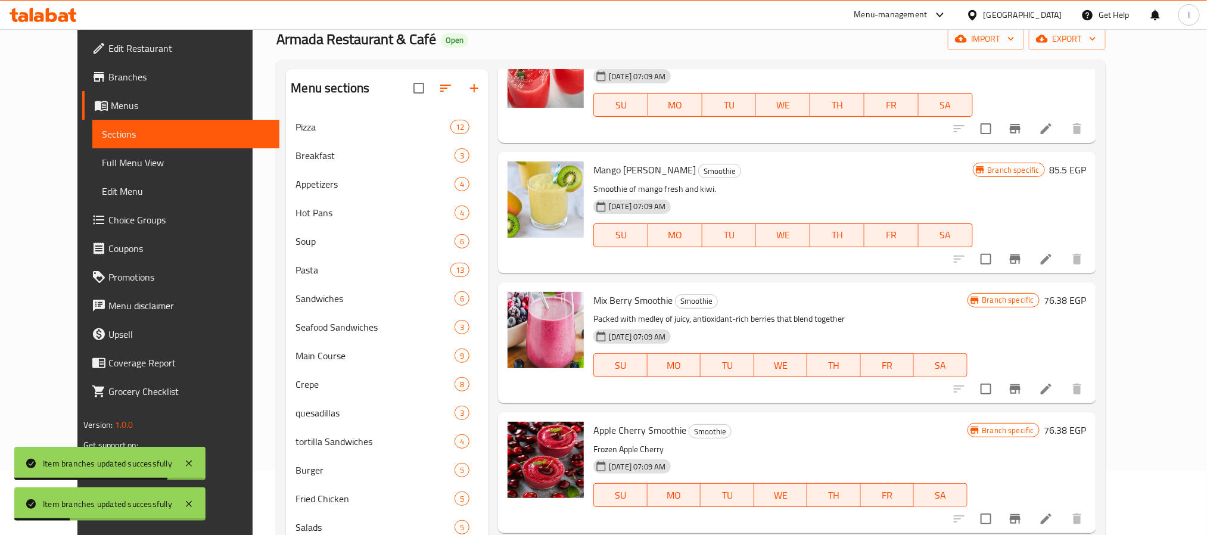
click at [1030, 376] on button "Branch-specific-item" at bounding box center [1015, 389] width 29 height 29
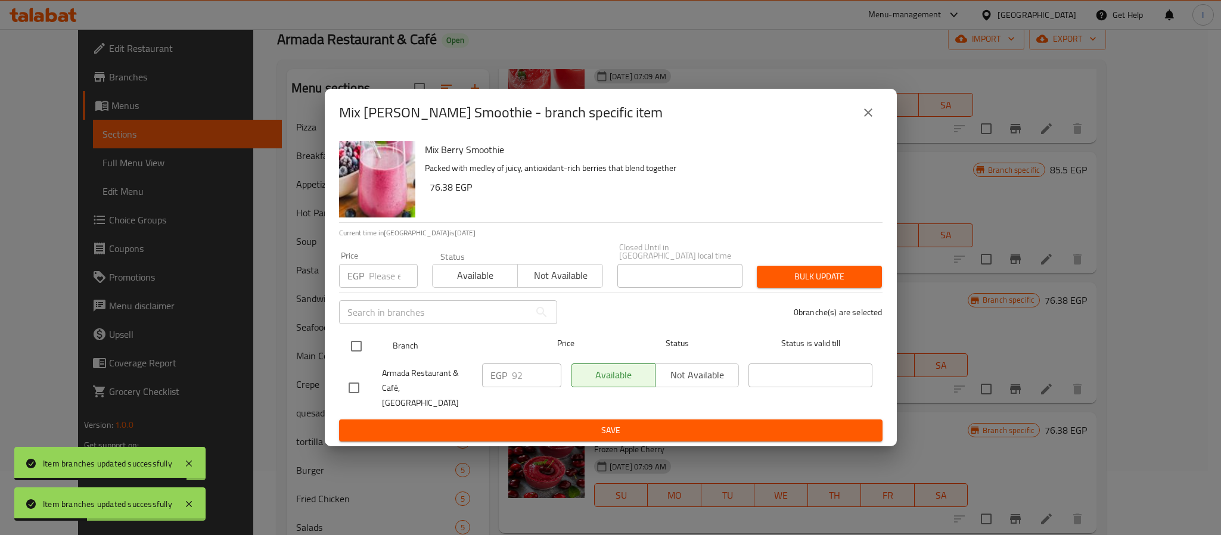
click at [359, 349] on input "checkbox" at bounding box center [356, 346] width 25 height 25
checkbox input "true"
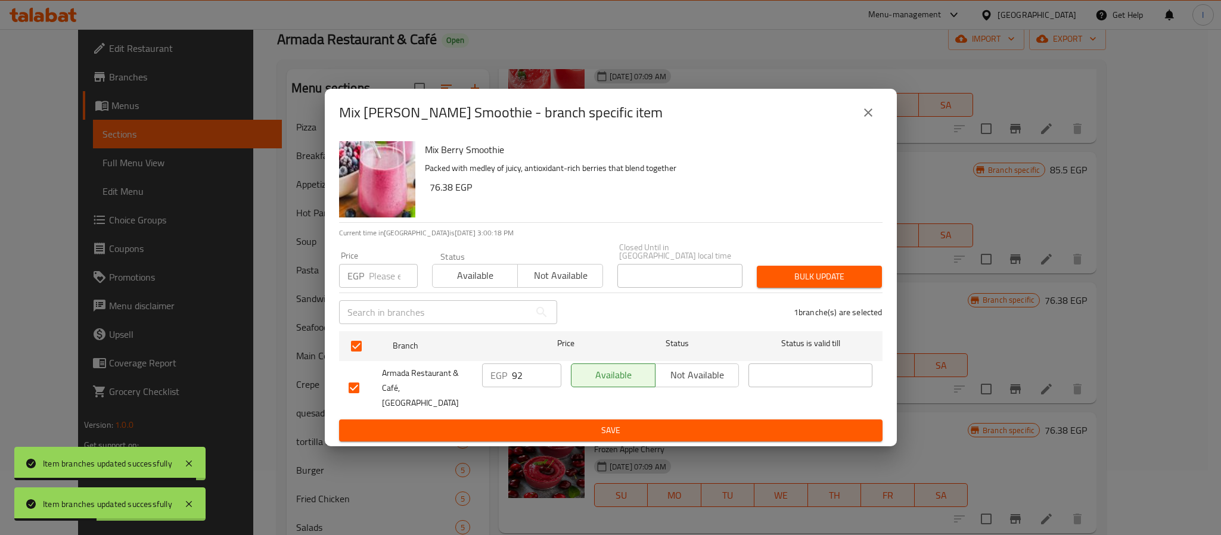
click at [524, 381] on input "92" at bounding box center [536, 376] width 49 height 24
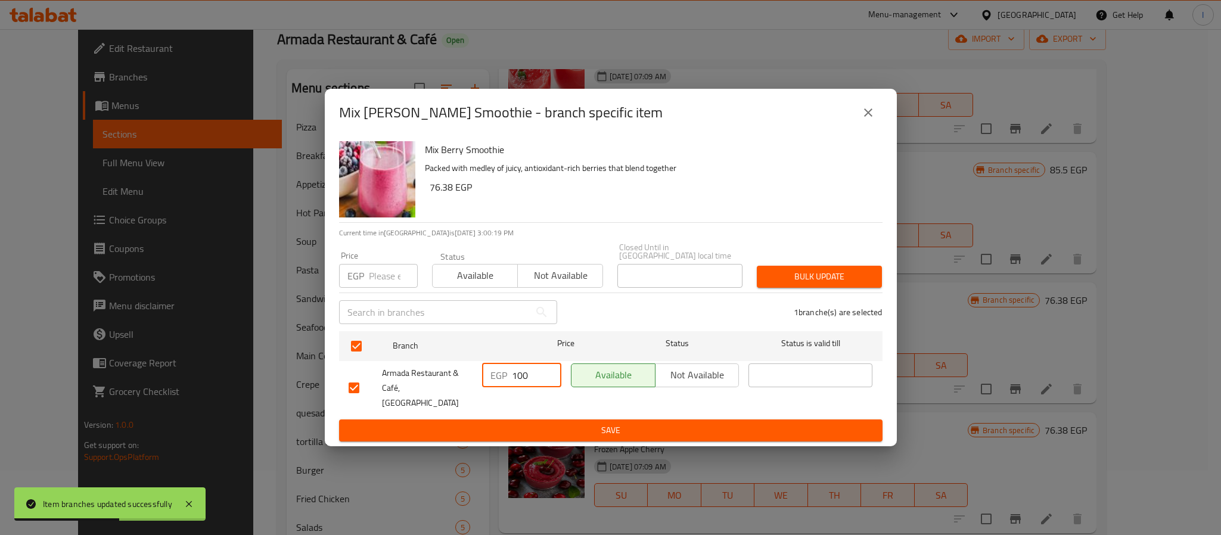
click at [519, 372] on input "100" at bounding box center [536, 376] width 49 height 24
type input "100"
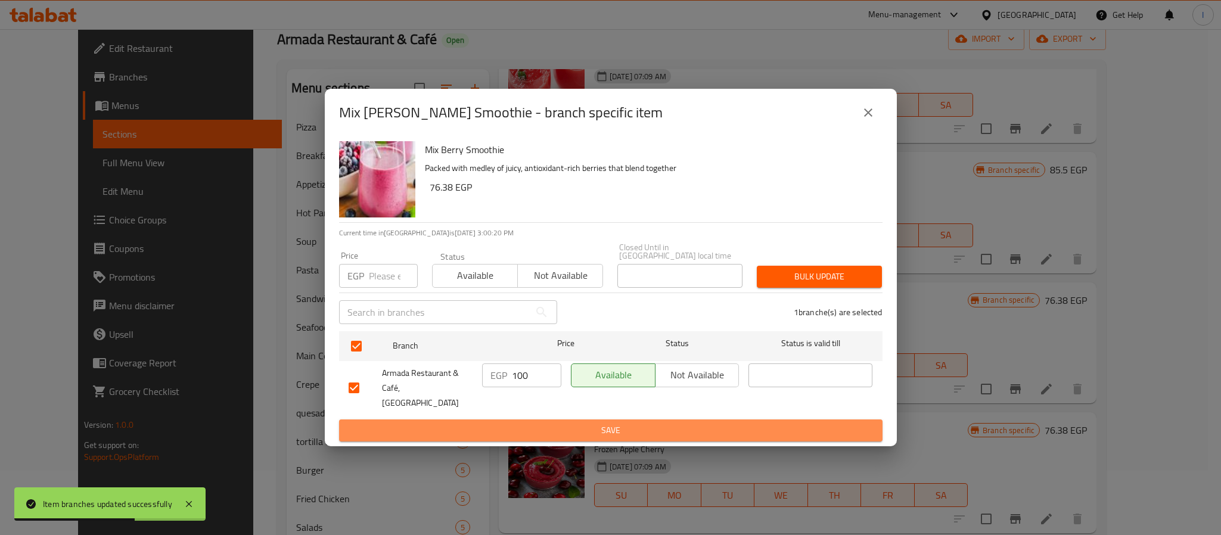
click at [539, 423] on span "Save" at bounding box center [611, 430] width 524 height 15
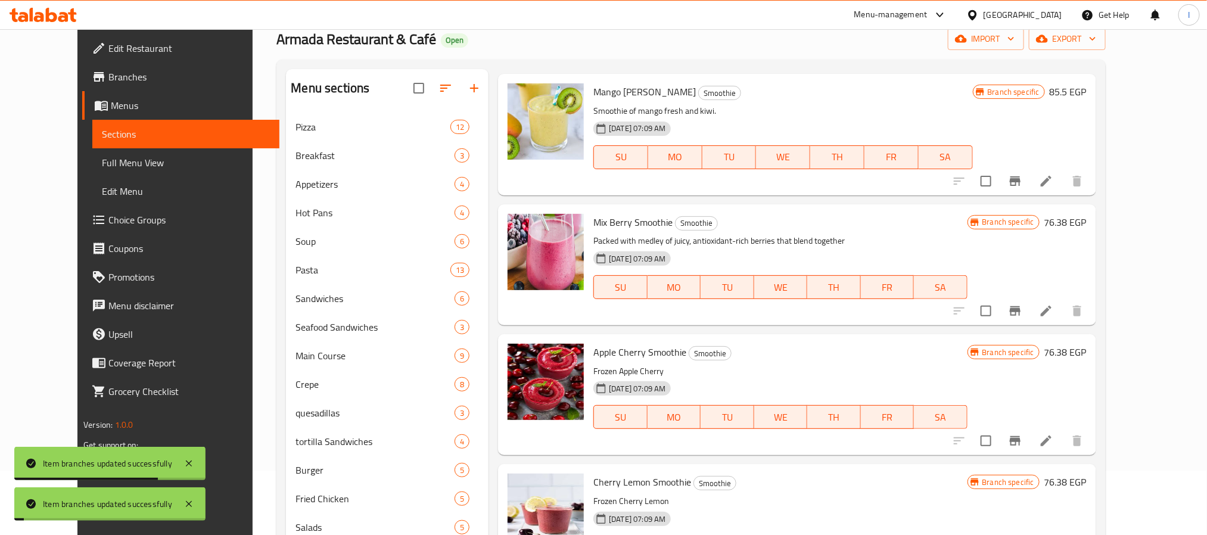
scroll to position [1247, 0]
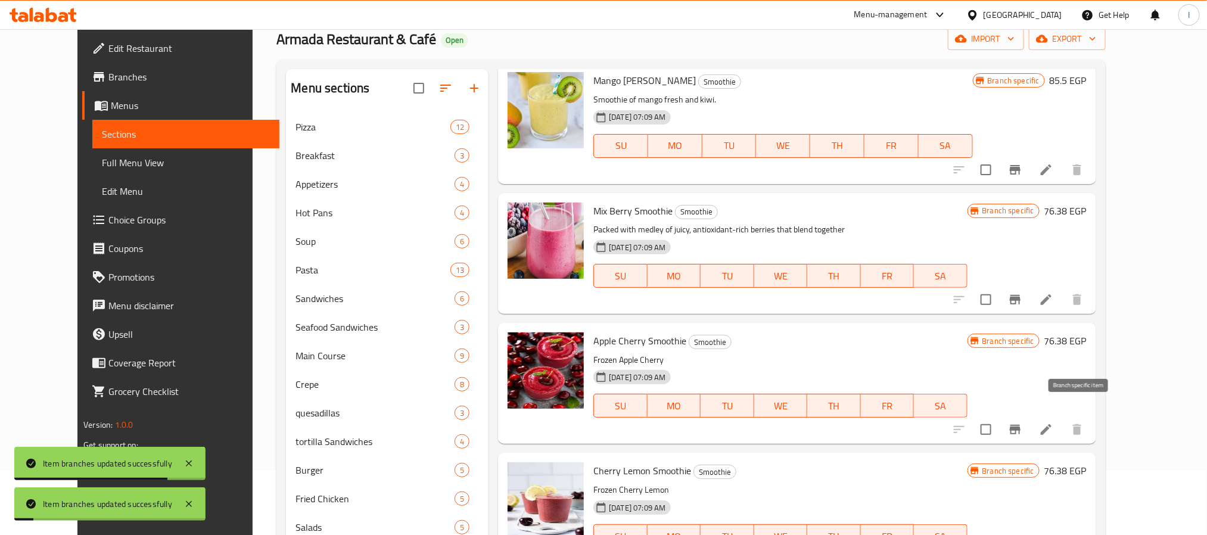
click at [1021, 425] on icon "Branch-specific-item" at bounding box center [1015, 430] width 11 height 10
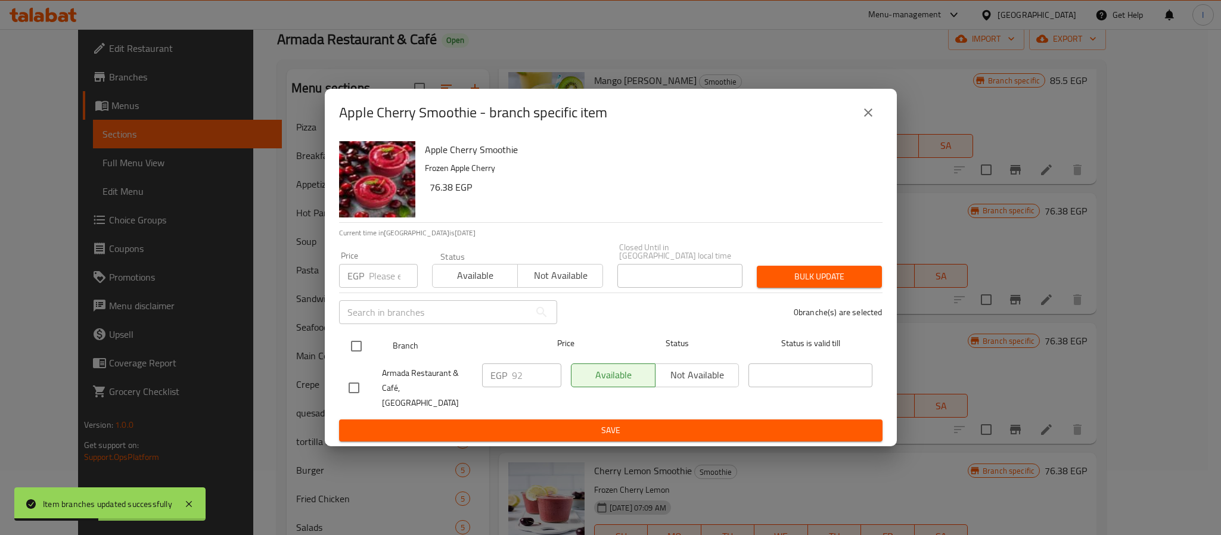
click at [356, 354] on input "checkbox" at bounding box center [356, 346] width 25 height 25
checkbox input "true"
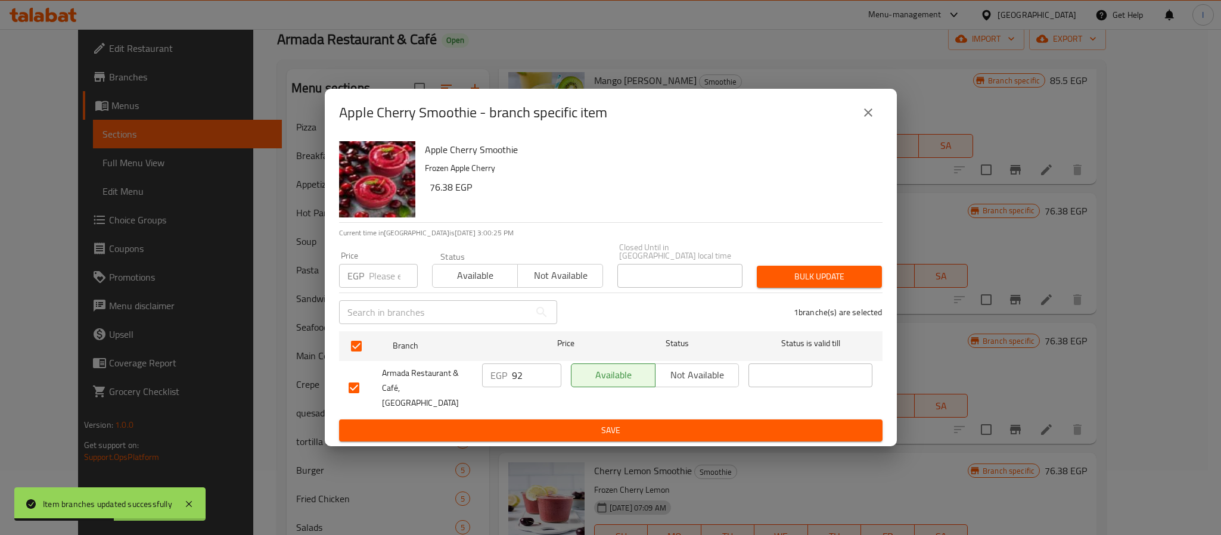
click at [510, 378] on div "EGP 92 ​" at bounding box center [521, 376] width 79 height 24
paste input "100"
type input "100"
click at [539, 427] on button "Save" at bounding box center [611, 431] width 544 height 22
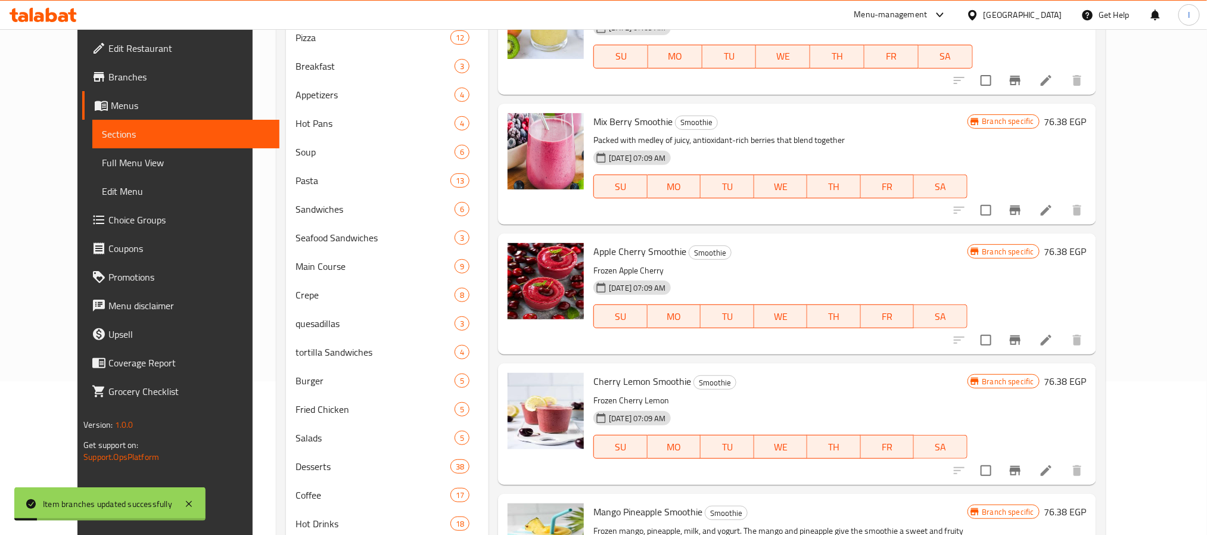
scroll to position [243, 0]
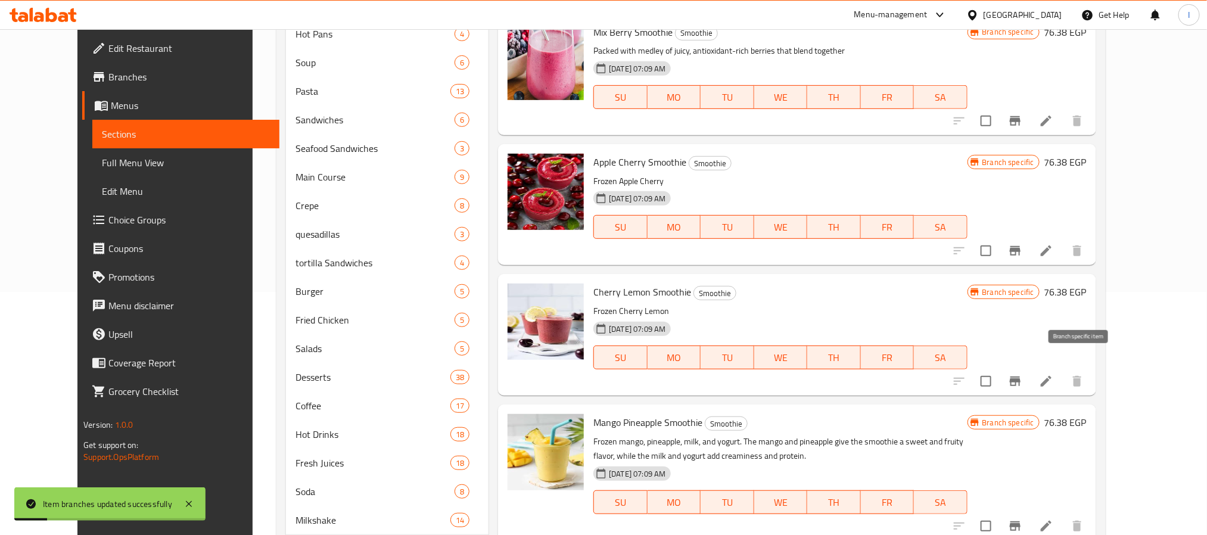
click at [1021, 377] on icon "Branch-specific-item" at bounding box center [1015, 382] width 11 height 10
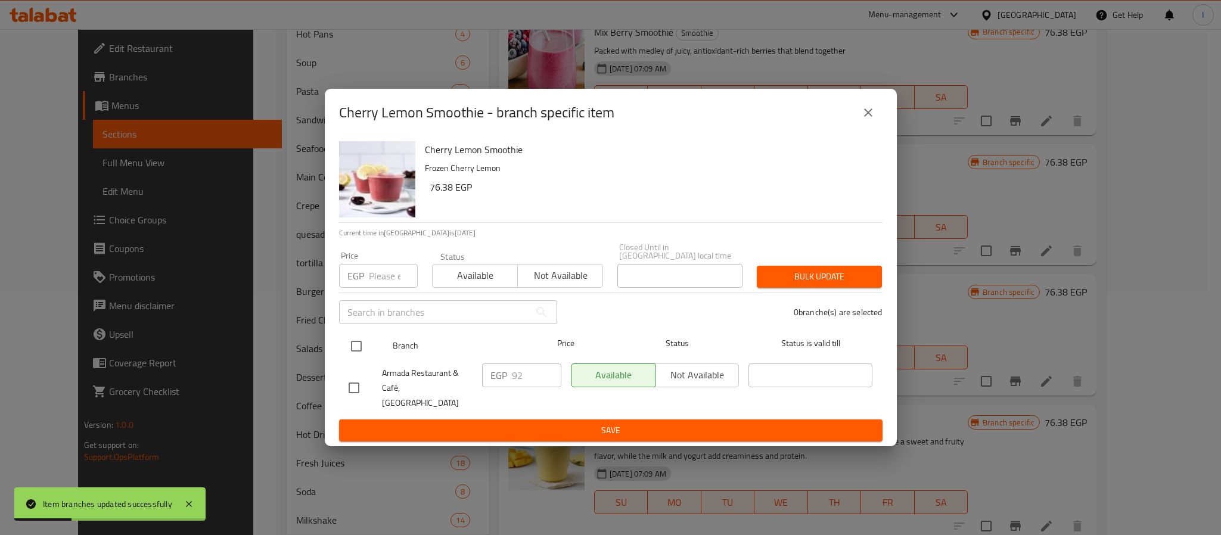
click at [344, 351] on input "checkbox" at bounding box center [356, 346] width 25 height 25
checkbox input "true"
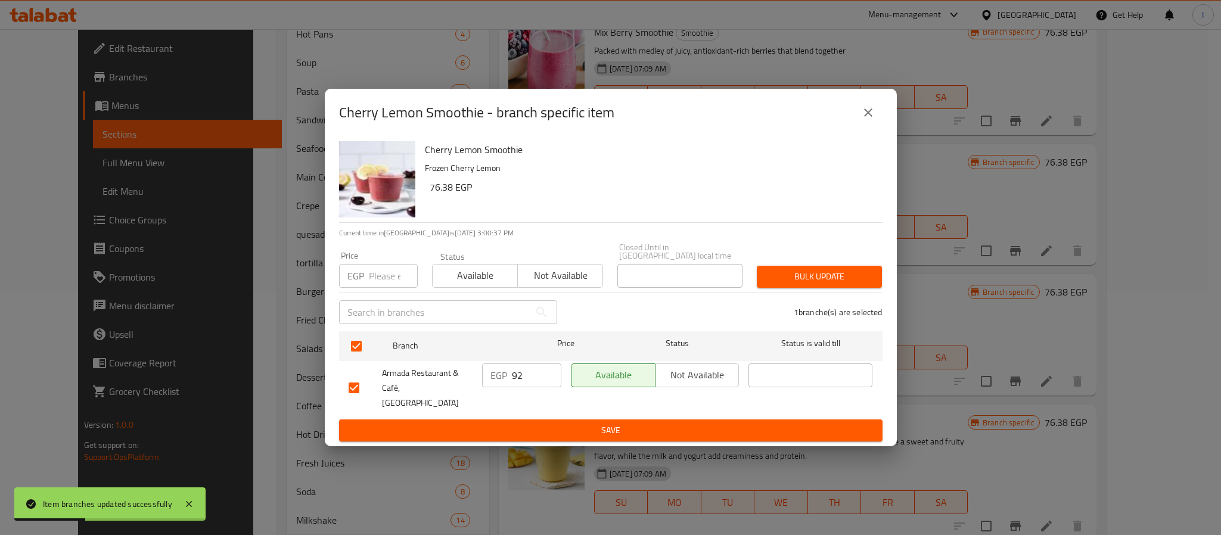
click at [519, 383] on input "92" at bounding box center [536, 376] width 49 height 24
paste input "100"
type input "100"
click at [539, 423] on span "Save" at bounding box center [611, 430] width 524 height 15
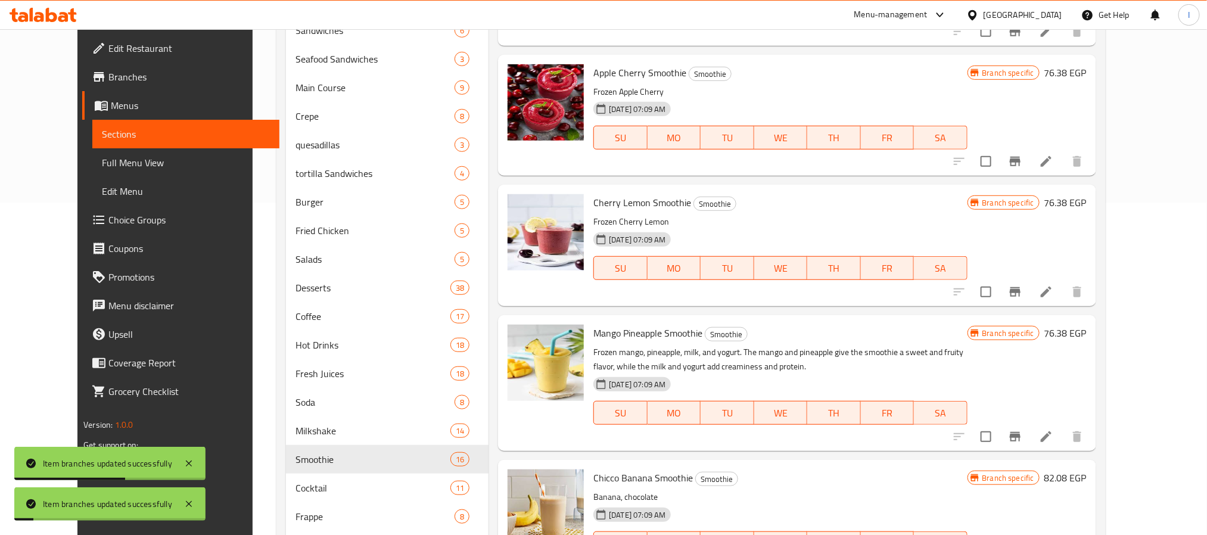
scroll to position [422, 0]
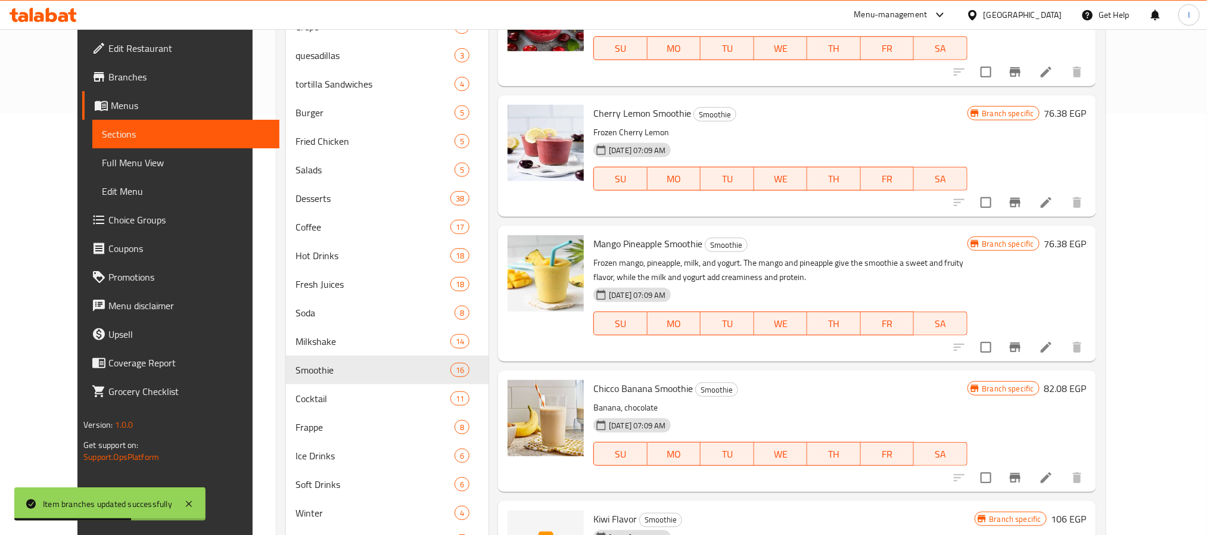
click at [1023, 340] on icon "Branch-specific-item" at bounding box center [1015, 347] width 14 height 14
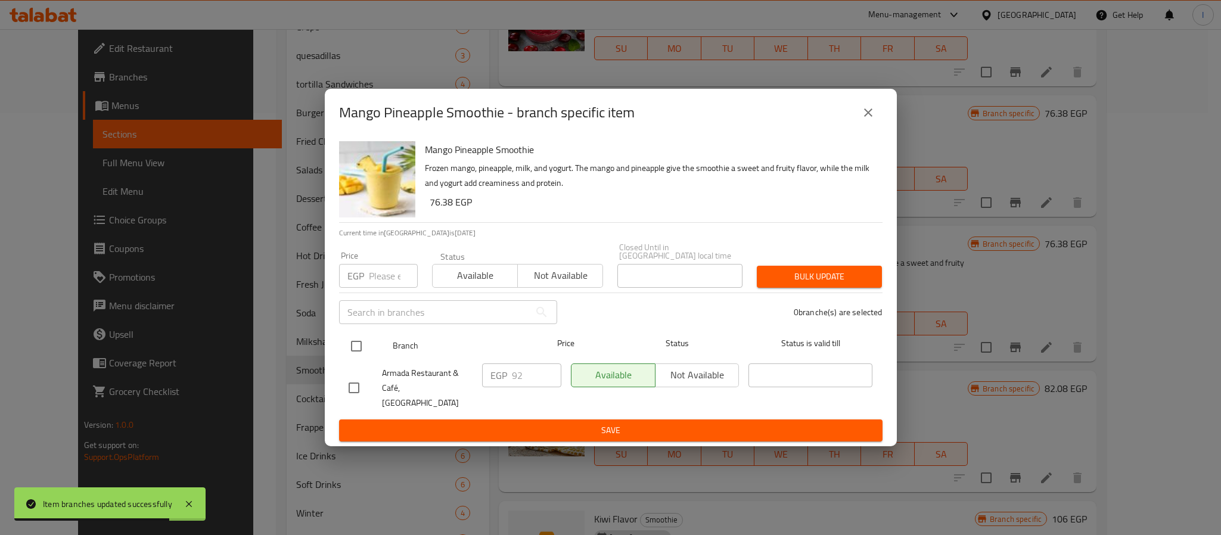
click at [355, 340] on input "checkbox" at bounding box center [356, 346] width 25 height 25
checkbox input "true"
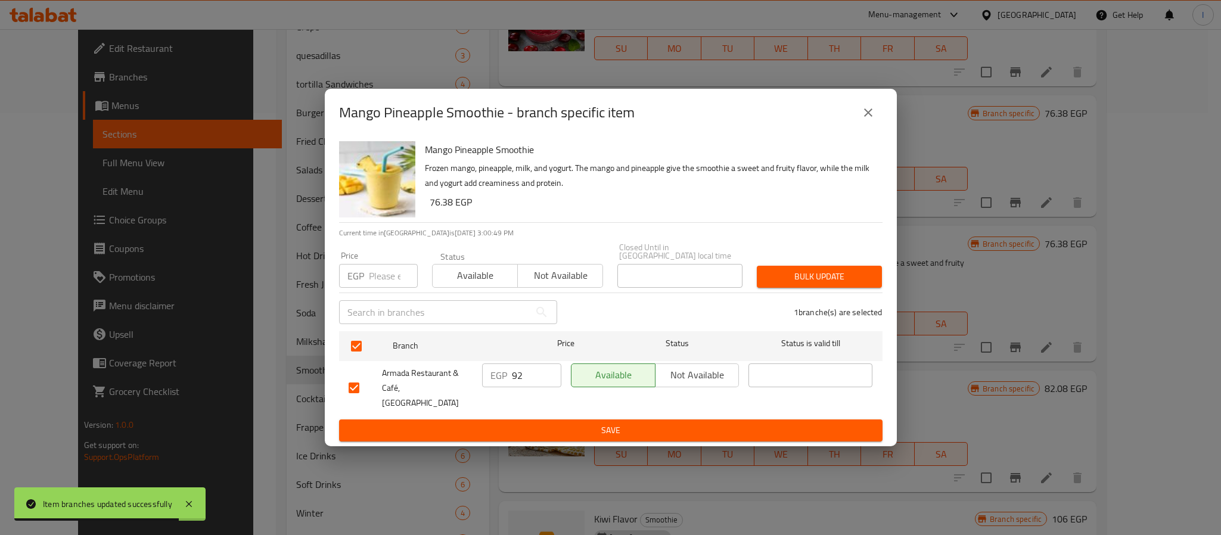
click at [527, 381] on input "92" at bounding box center [536, 376] width 49 height 24
paste input "100"
type input "100"
click at [538, 424] on span "Save" at bounding box center [611, 430] width 524 height 15
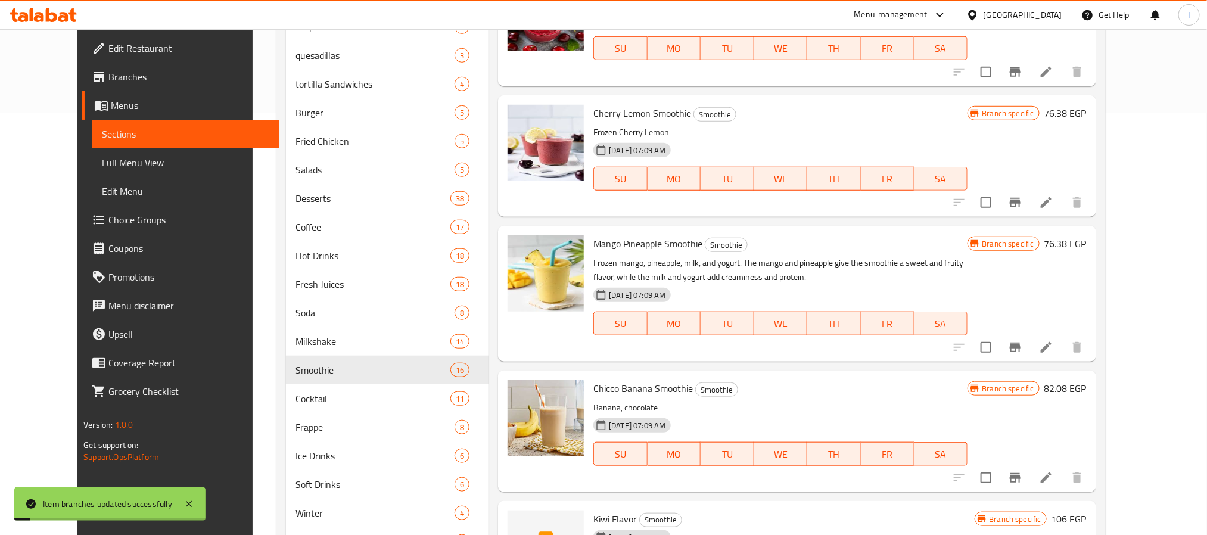
scroll to position [508, 0]
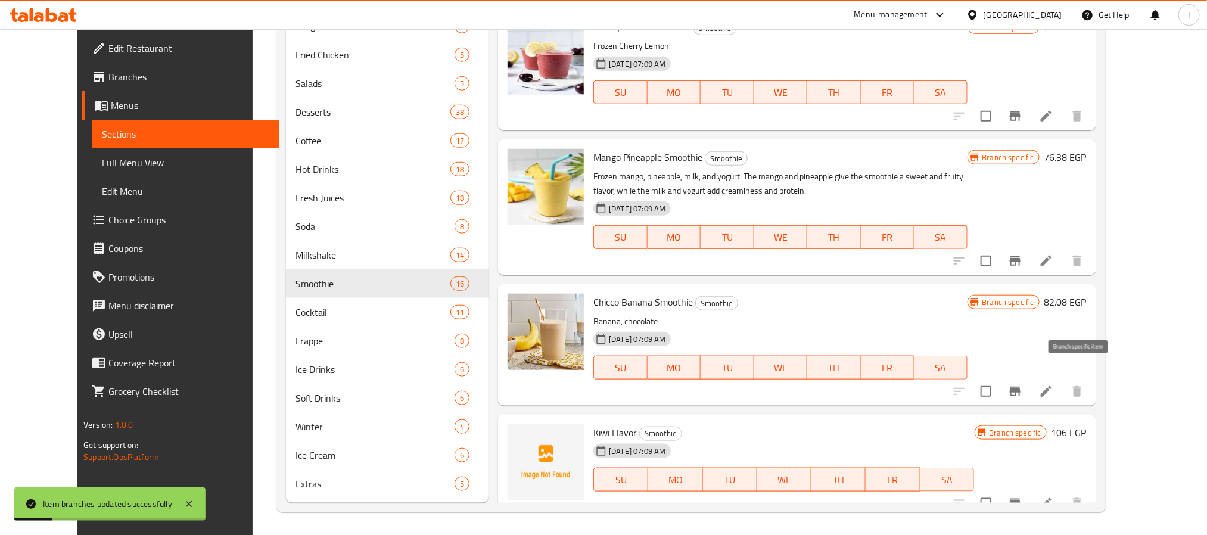
click at [1023, 384] on icon "Branch-specific-item" at bounding box center [1015, 391] width 14 height 14
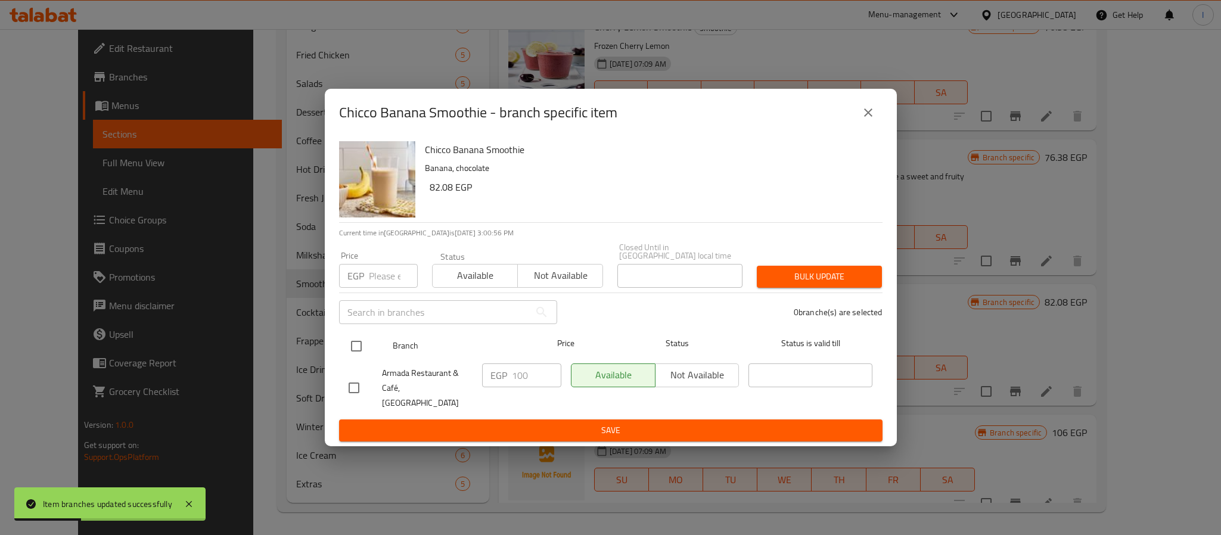
click at [358, 347] on input "checkbox" at bounding box center [356, 346] width 25 height 25
checkbox input "true"
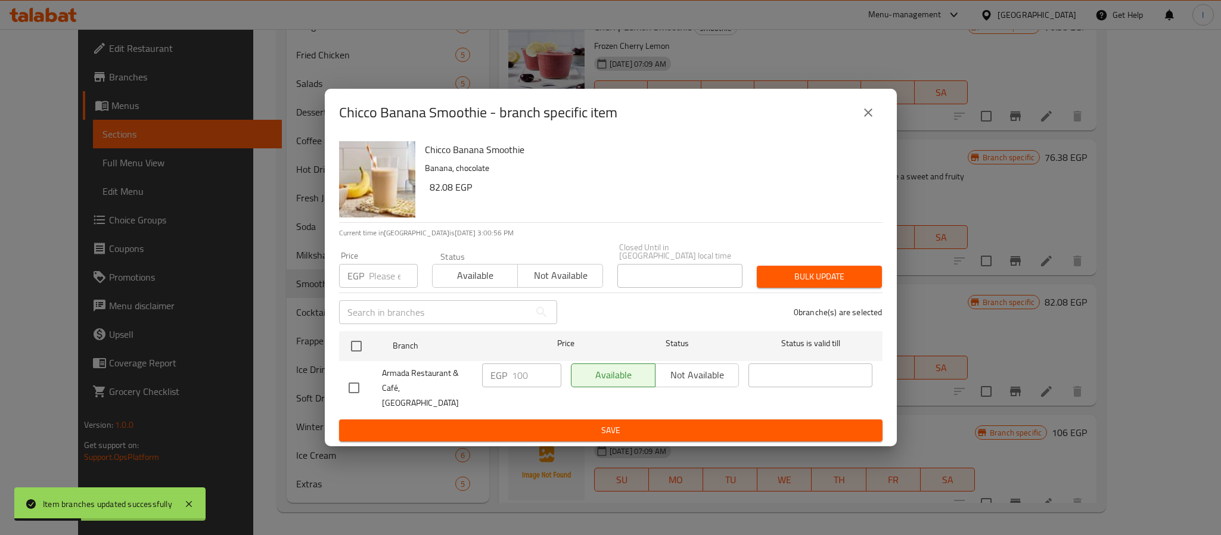
checkbox input "true"
click at [522, 379] on input "100" at bounding box center [536, 376] width 49 height 24
type input "108"
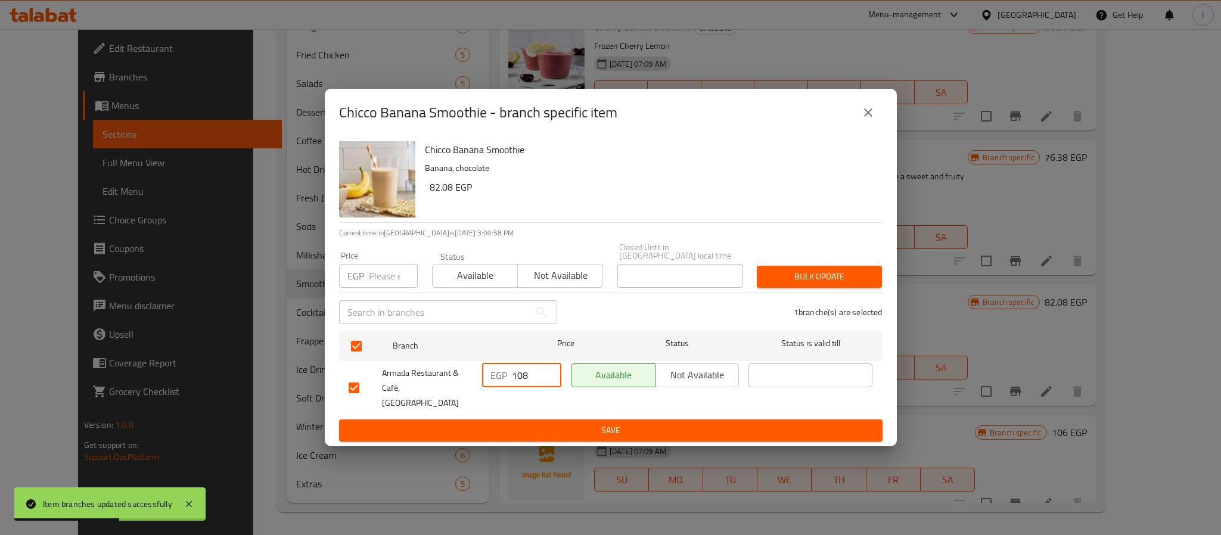
click at [544, 423] on span "Save" at bounding box center [611, 430] width 524 height 15
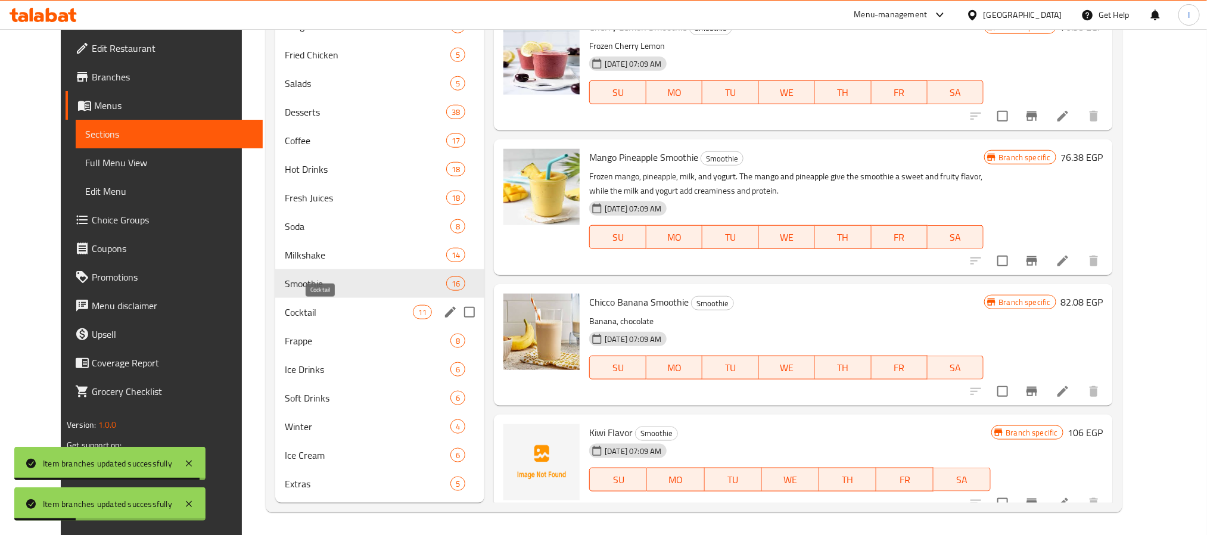
click at [319, 309] on span "Cocktail" at bounding box center [349, 312] width 128 height 14
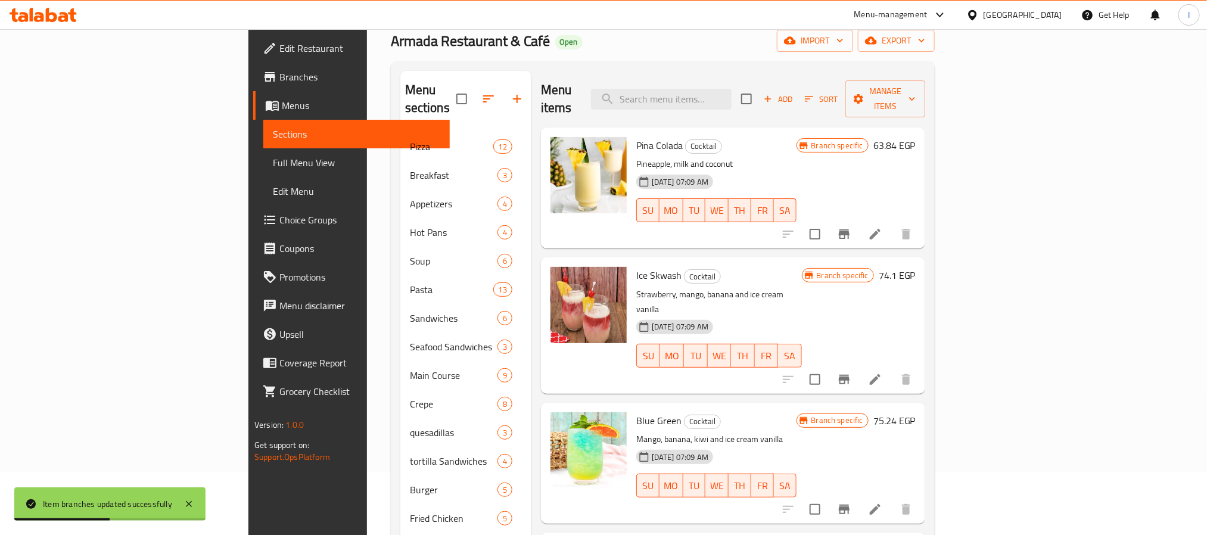
scroll to position [61, 0]
click at [654, 88] on div "Menu items Add Sort Manage items" at bounding box center [733, 100] width 384 height 57
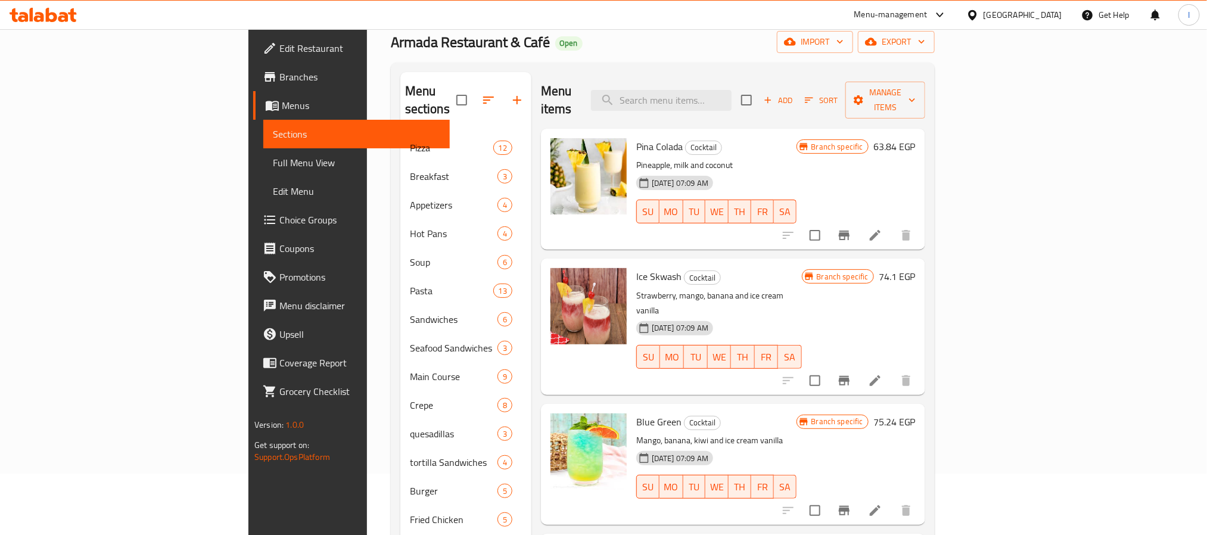
click at [625, 60] on div "Home / Restaurants management / Menus / Sections Armada Restaurant & Café Open …" at bounding box center [663, 485] width 544 height 986
click at [591, 86] on div "Menu items Add Sort Manage items" at bounding box center [733, 100] width 384 height 57
click at [852, 228] on icon "Branch-specific-item" at bounding box center [844, 235] width 14 height 14
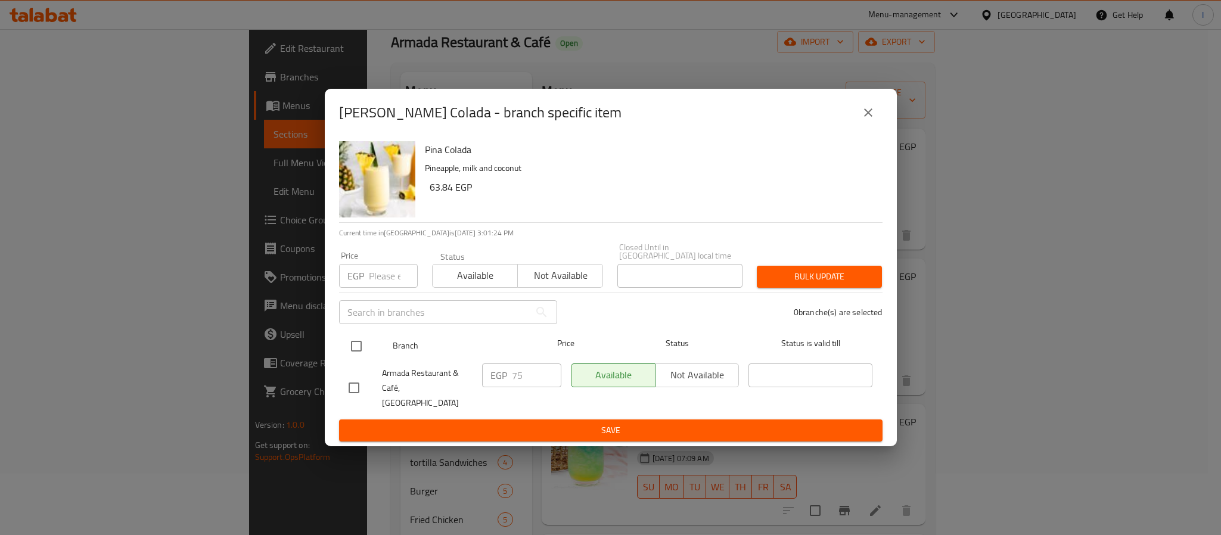
click at [356, 345] on input "checkbox" at bounding box center [356, 346] width 25 height 25
checkbox input "true"
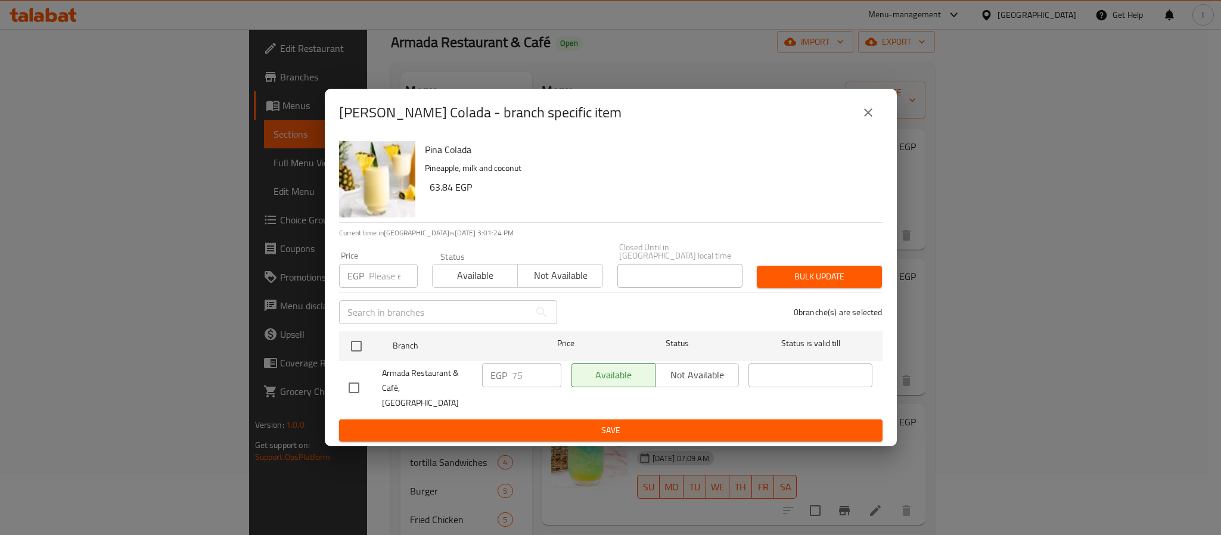
checkbox input "true"
click at [524, 379] on input "75" at bounding box center [536, 376] width 49 height 24
type input "82"
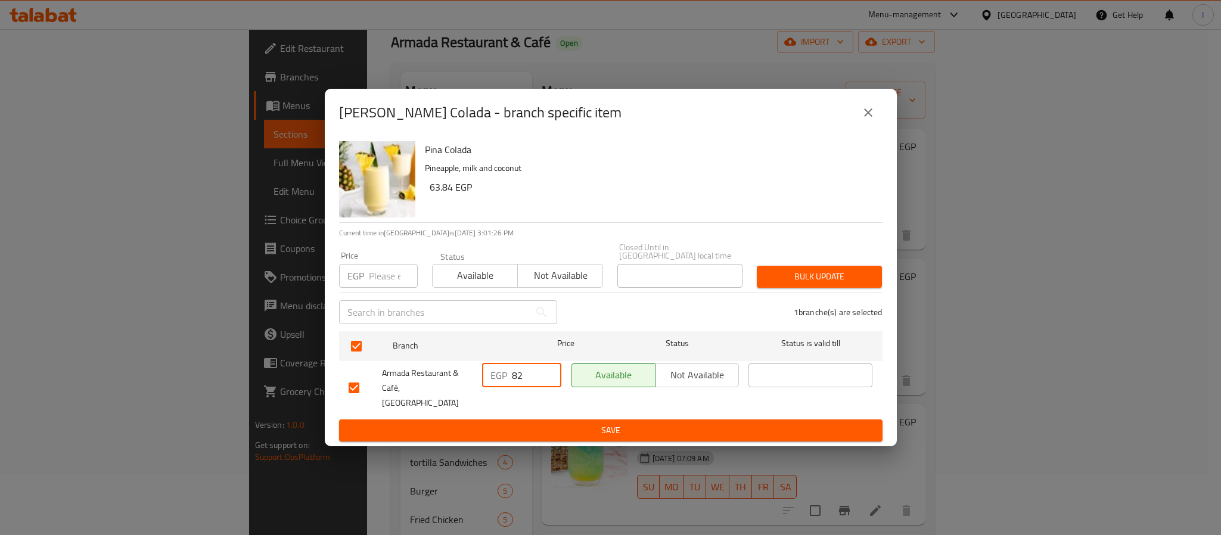
click at [526, 423] on span "Save" at bounding box center [611, 430] width 524 height 15
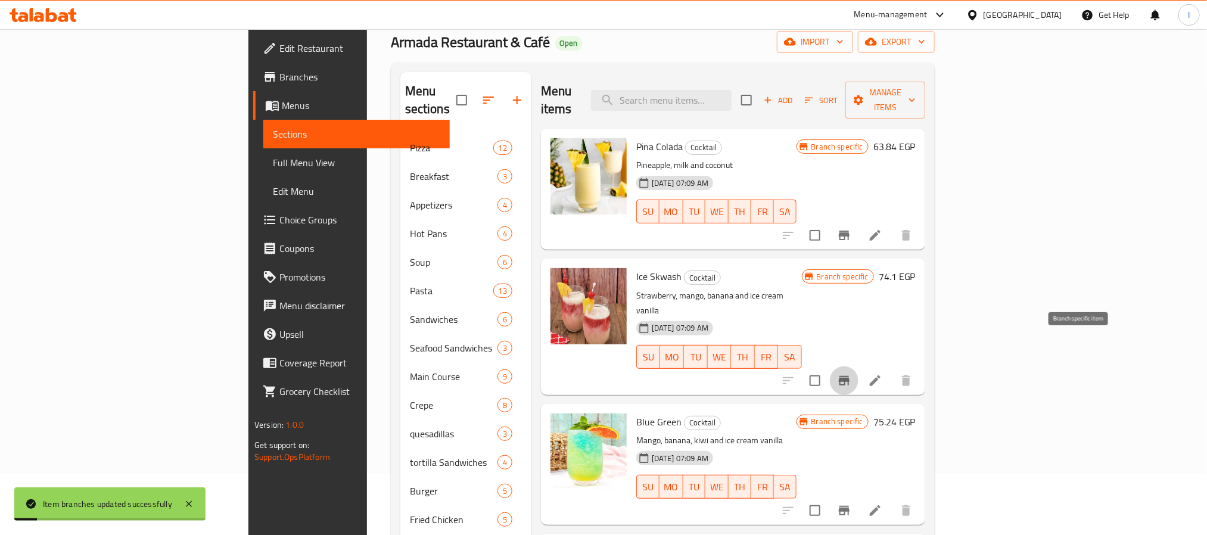
click at [859, 367] on button "Branch-specific-item" at bounding box center [844, 381] width 29 height 29
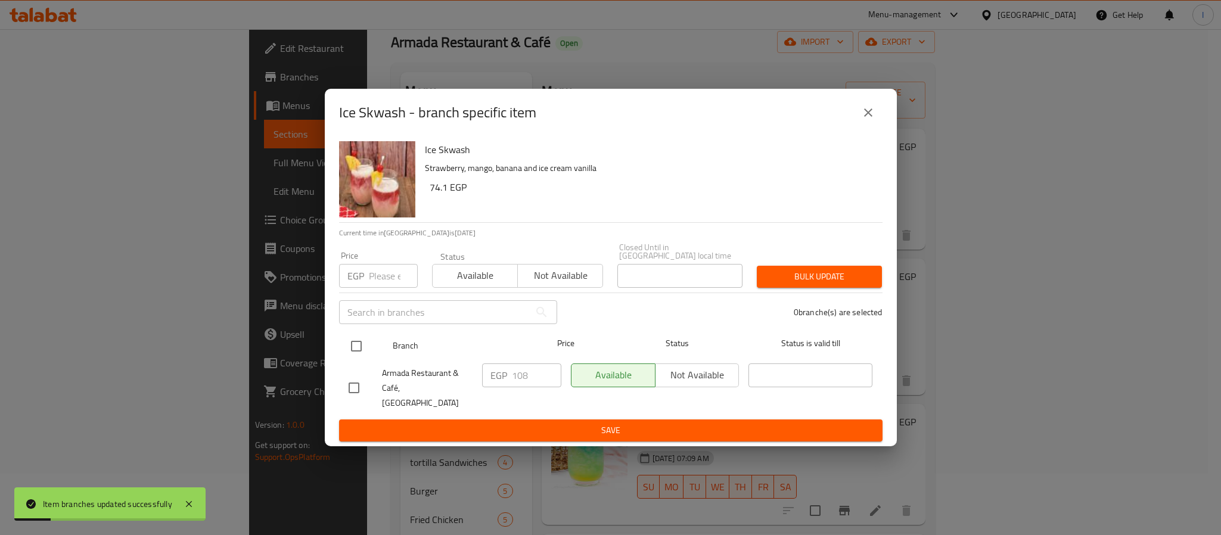
click at [358, 347] on input "checkbox" at bounding box center [356, 346] width 25 height 25
checkbox input "true"
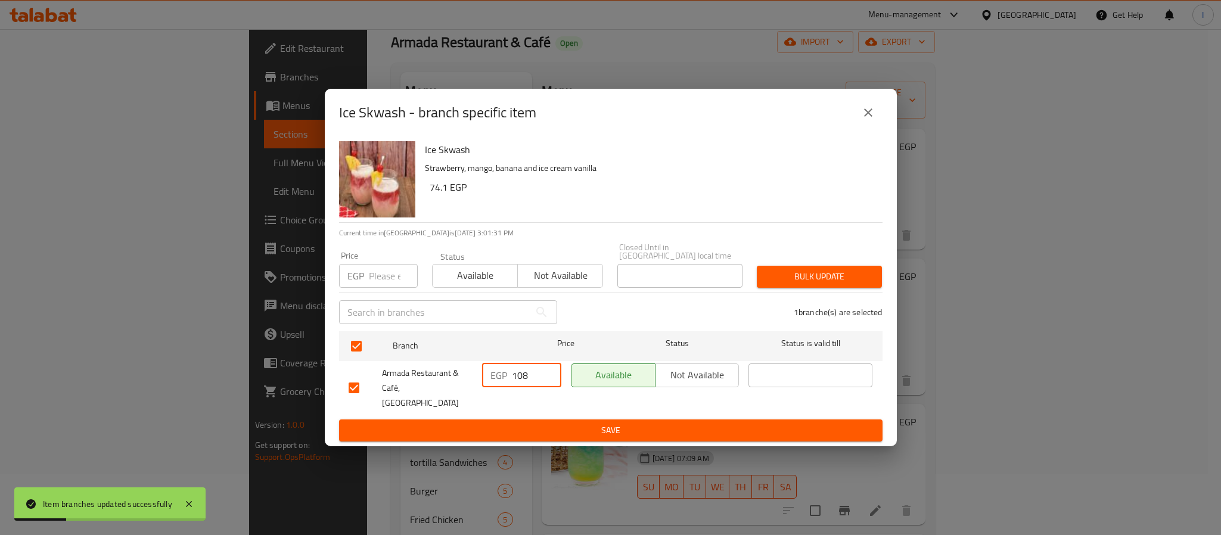
click at [533, 374] on input "108" at bounding box center [536, 376] width 49 height 24
type input "118"
click at [536, 423] on span "Save" at bounding box center [611, 430] width 524 height 15
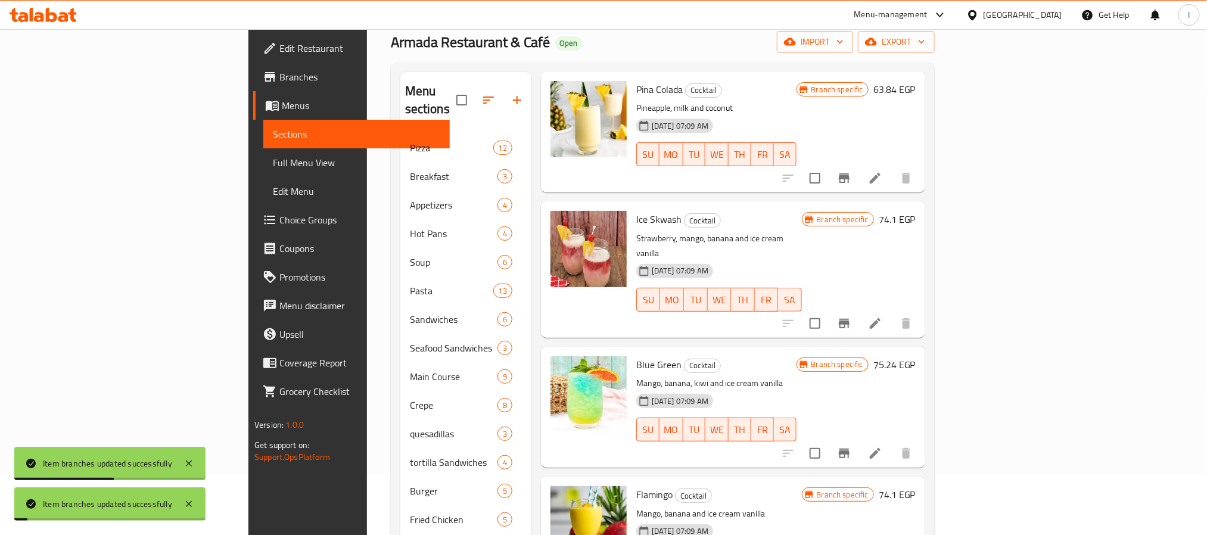
scroll to position [89, 0]
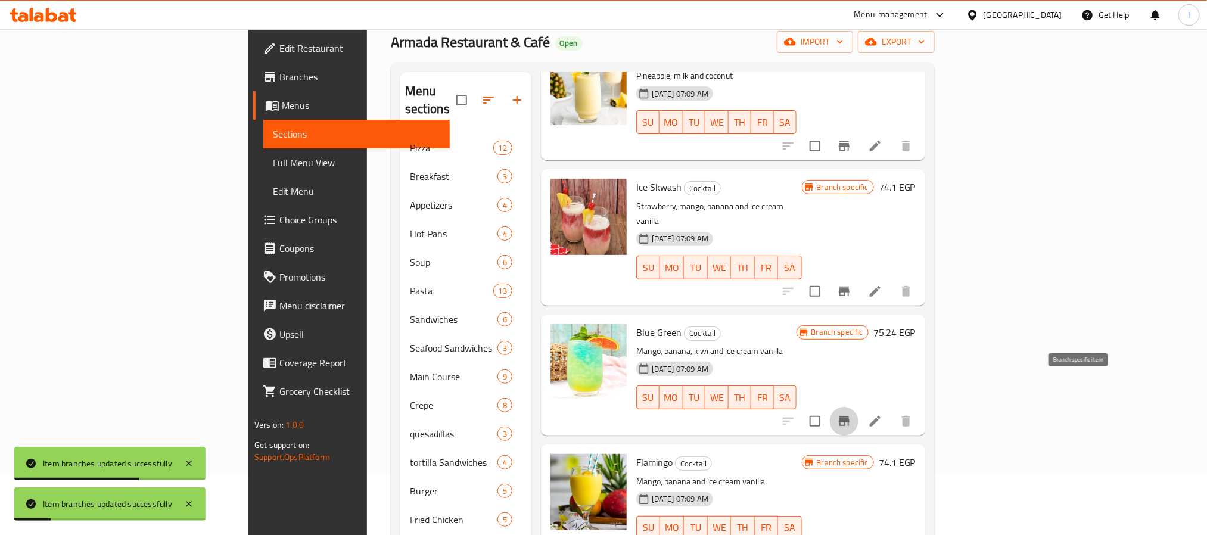
click at [852, 414] on icon "Branch-specific-item" at bounding box center [844, 421] width 14 height 14
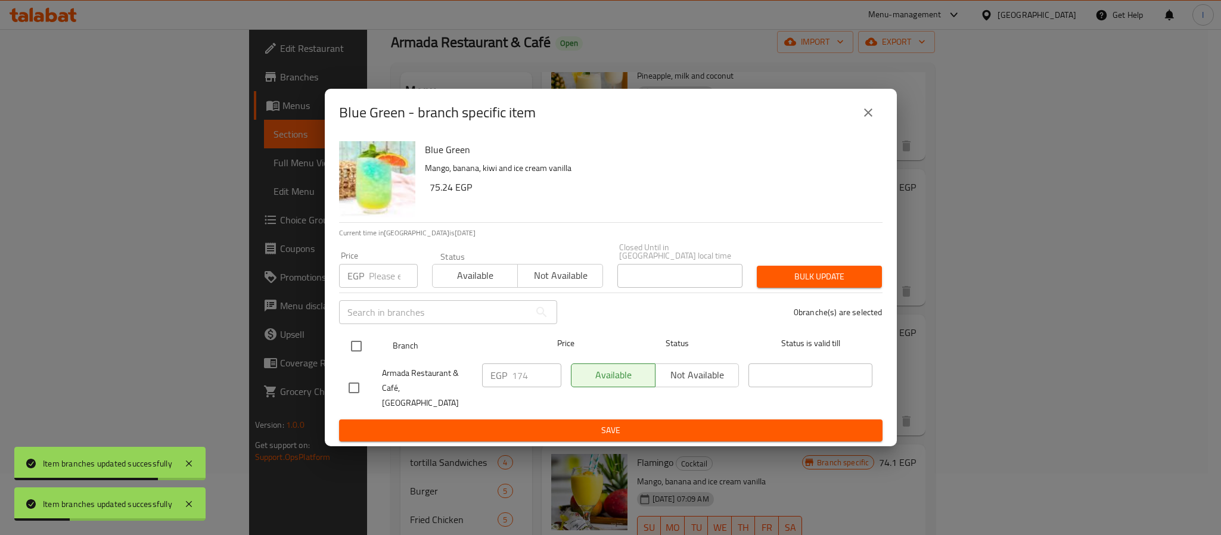
click at [356, 354] on input "checkbox" at bounding box center [356, 346] width 25 height 25
checkbox input "true"
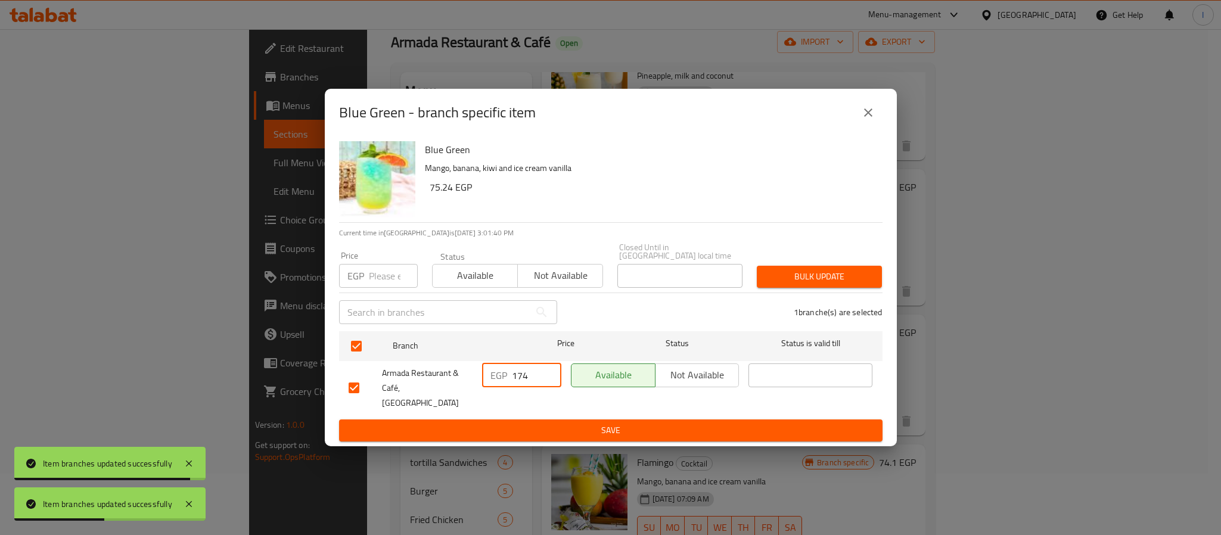
click at [527, 375] on input "174" at bounding box center [536, 376] width 49 height 24
type input "188"
click at [533, 423] on span "Save" at bounding box center [611, 430] width 524 height 15
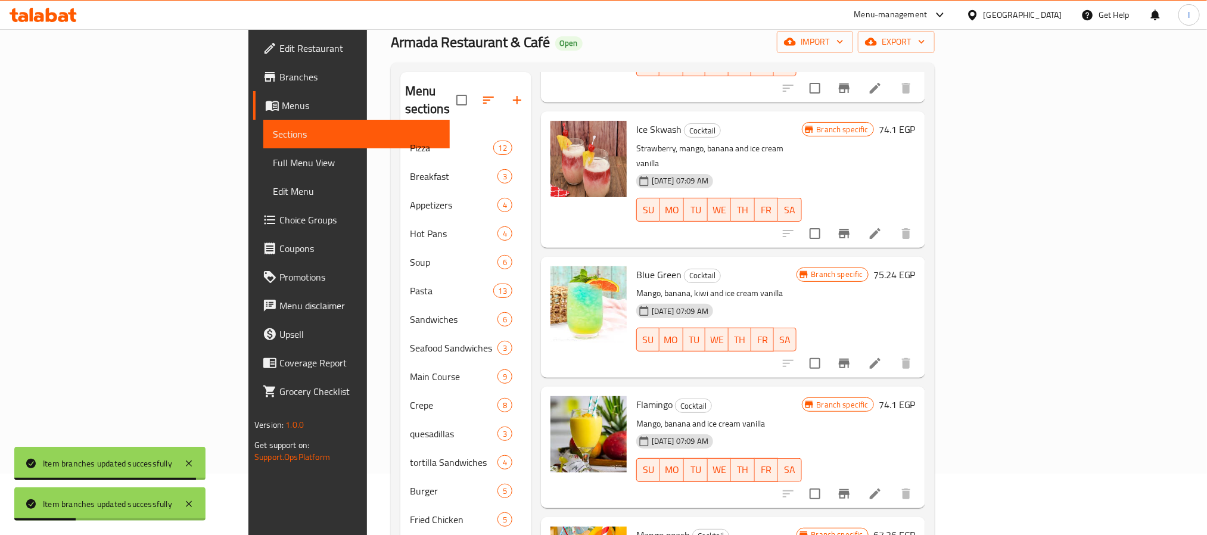
scroll to position [179, 0]
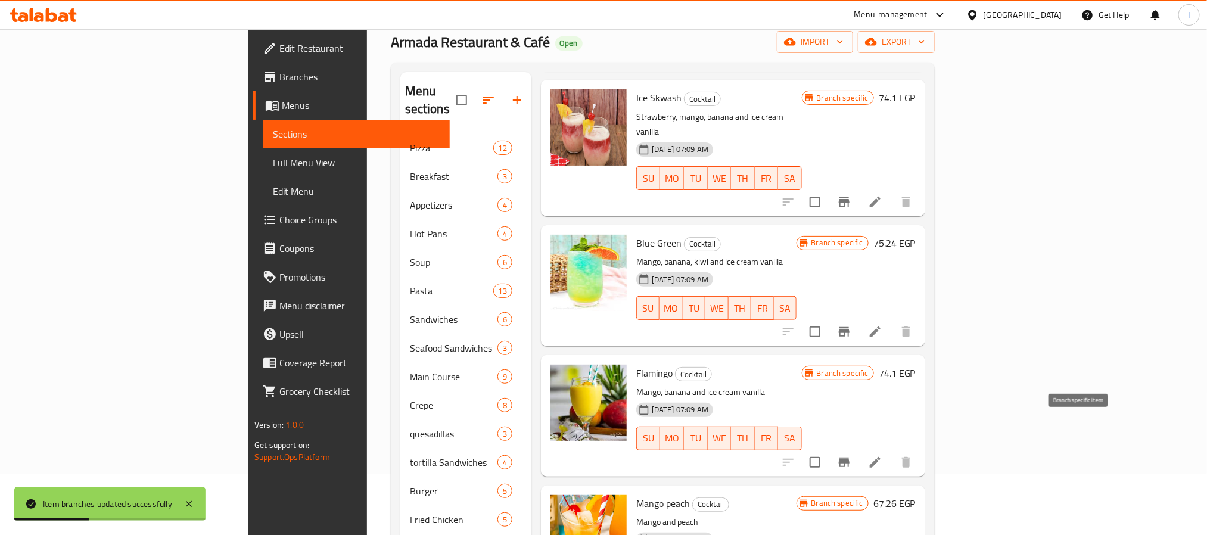
click at [852, 455] on icon "Branch-specific-item" at bounding box center [844, 462] width 14 height 14
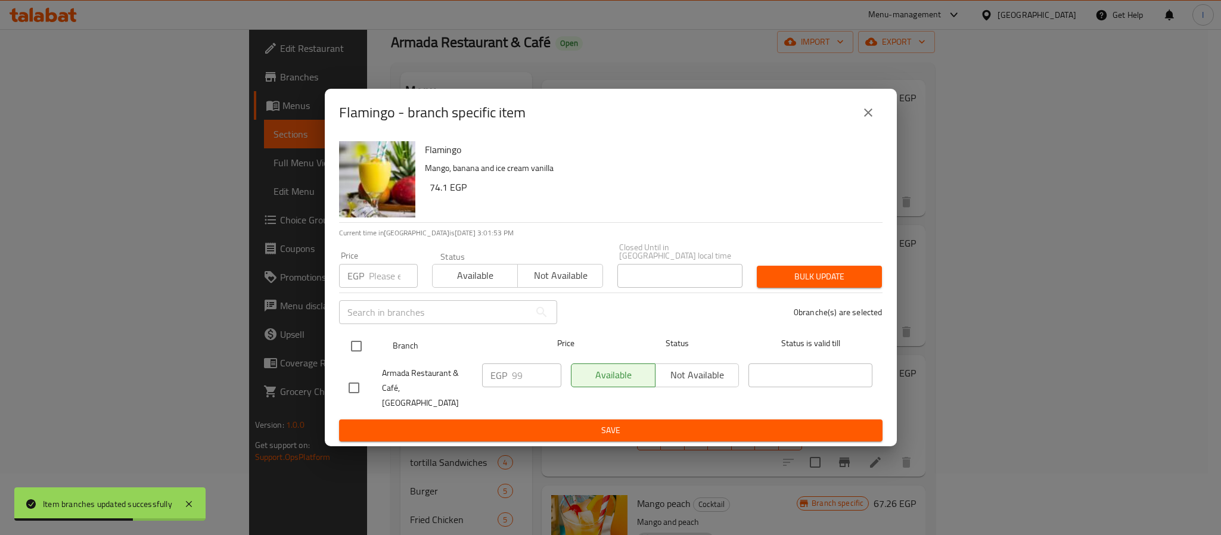
click at [358, 349] on input "checkbox" at bounding box center [356, 346] width 25 height 25
checkbox input "true"
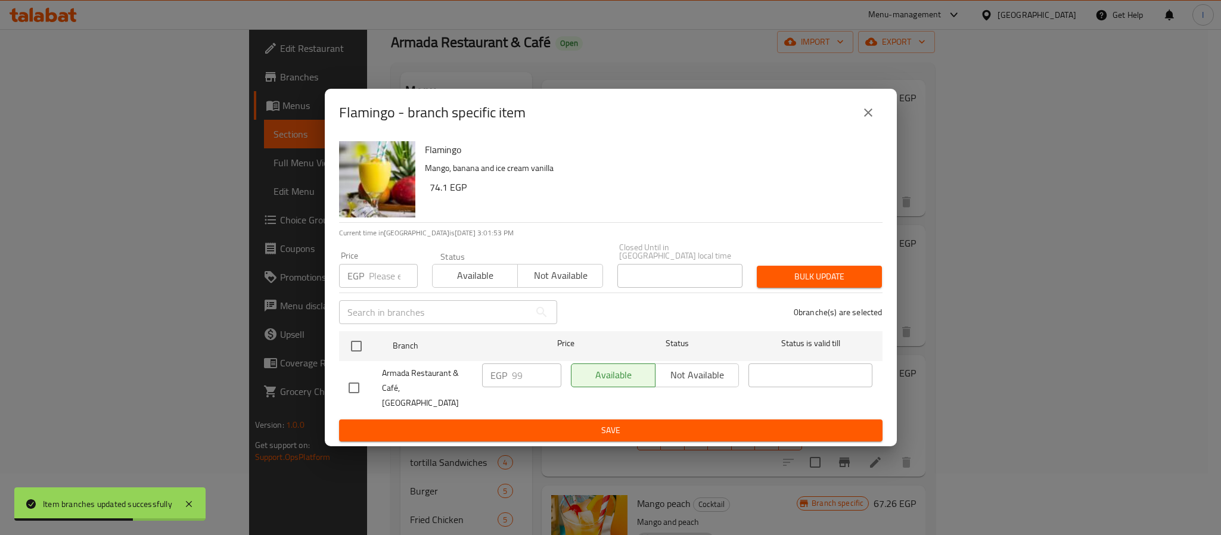
checkbox input "true"
click at [514, 381] on input "99" at bounding box center [536, 376] width 49 height 24
type input "108"
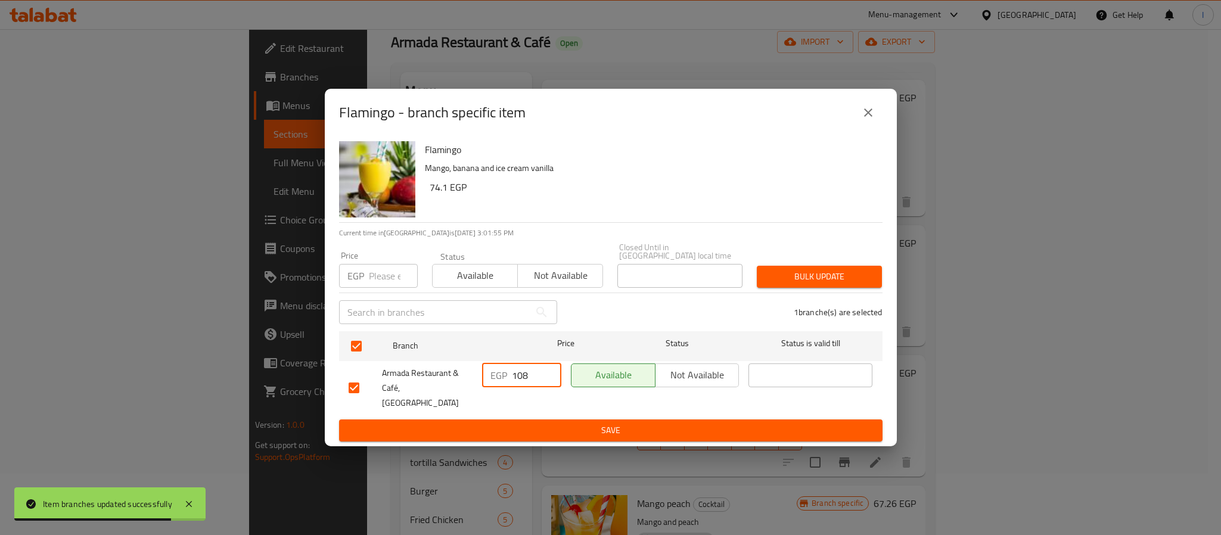
click at [551, 423] on span "Save" at bounding box center [611, 430] width 524 height 15
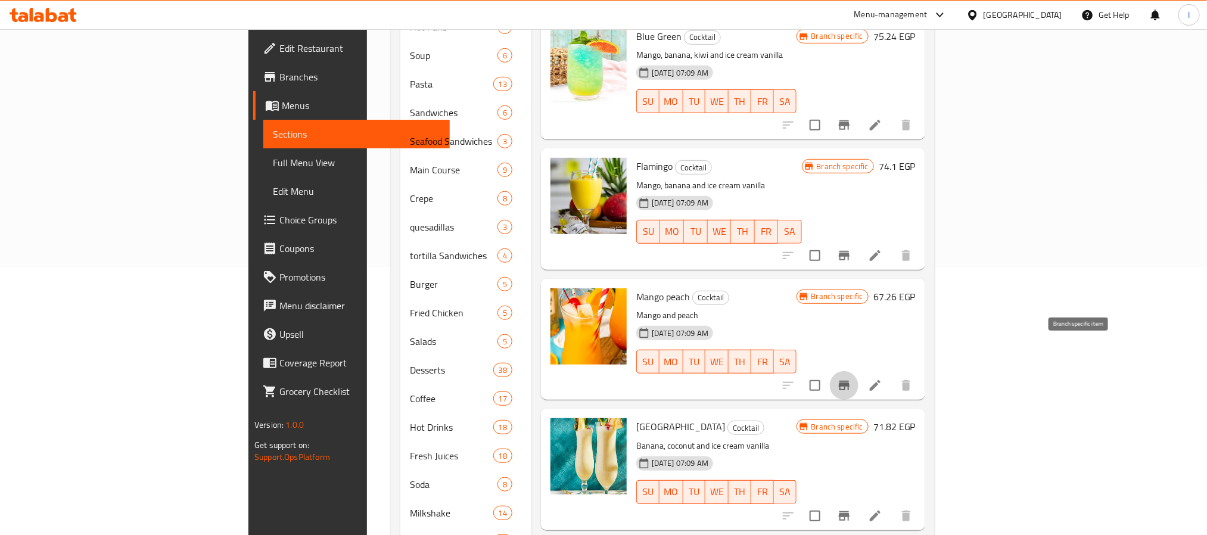
click at [852, 378] on icon "Branch-specific-item" at bounding box center [844, 385] width 14 height 14
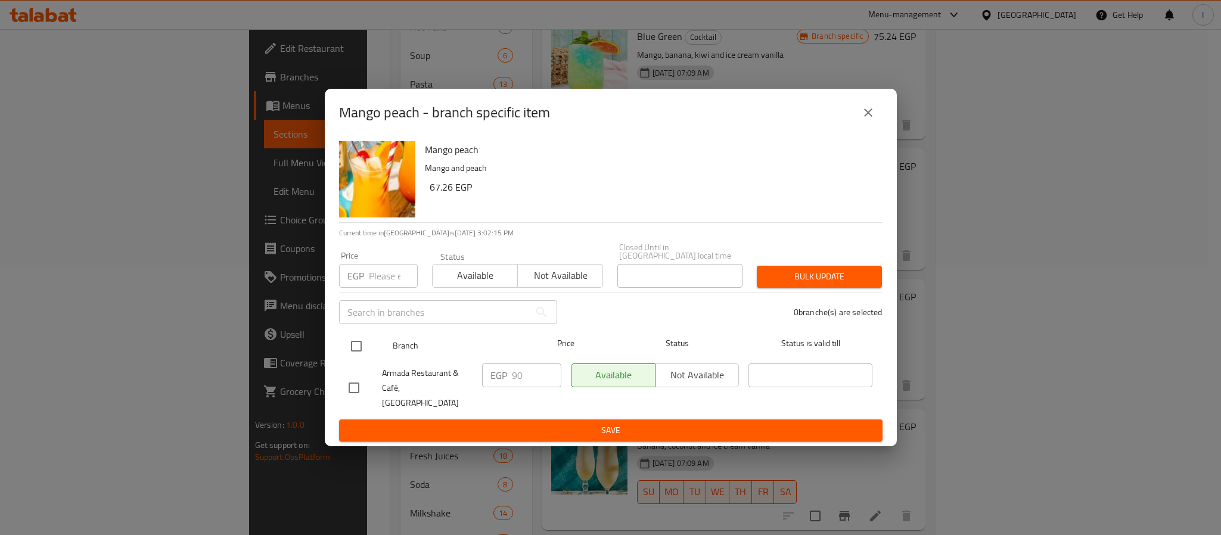
click at [356, 350] on input "checkbox" at bounding box center [356, 346] width 25 height 25
checkbox input "true"
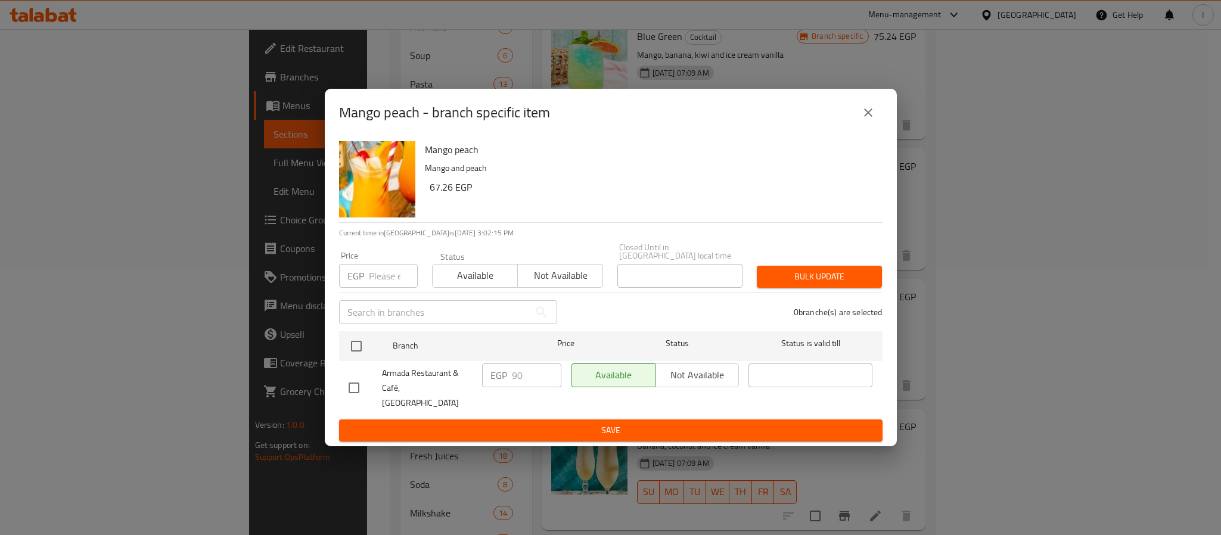
checkbox input "true"
click at [522, 372] on input "90" at bounding box center [536, 376] width 49 height 24
type input "108"
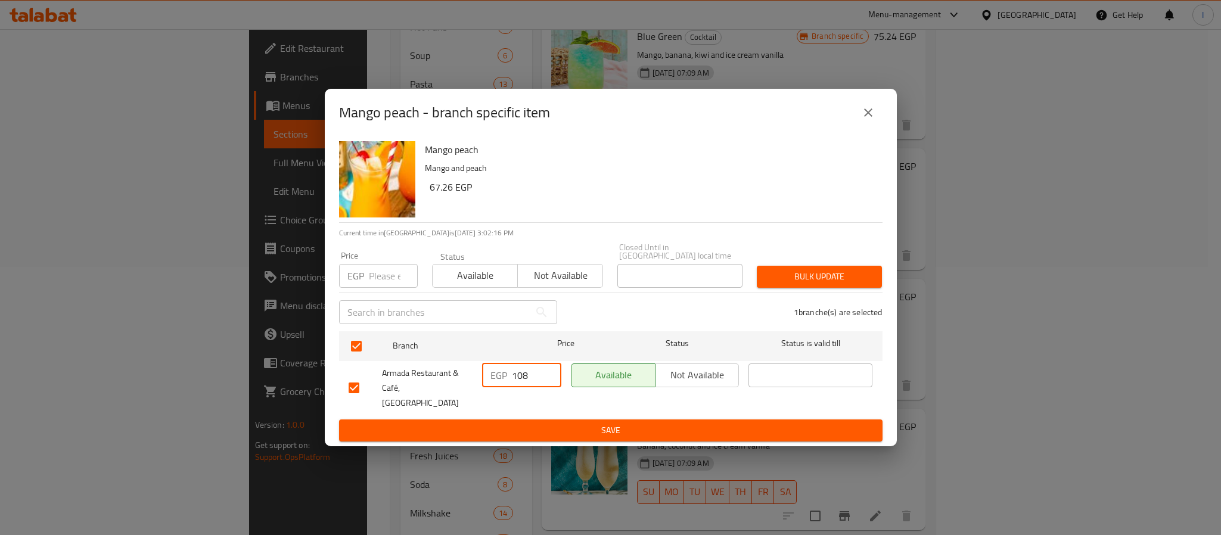
click at [524, 420] on button "Save" at bounding box center [611, 431] width 544 height 22
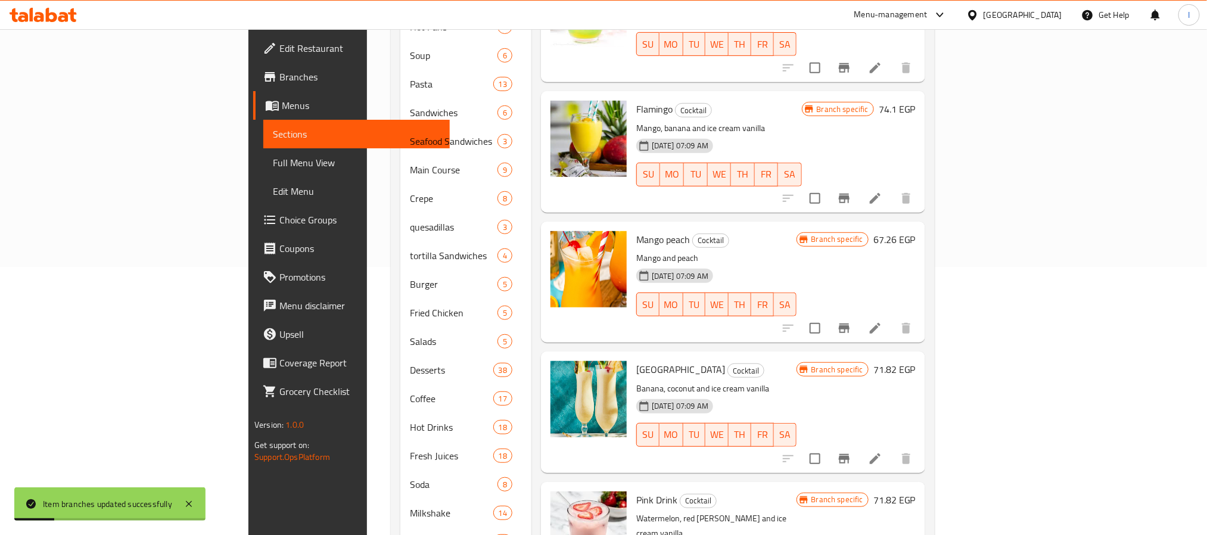
scroll to position [268, 0]
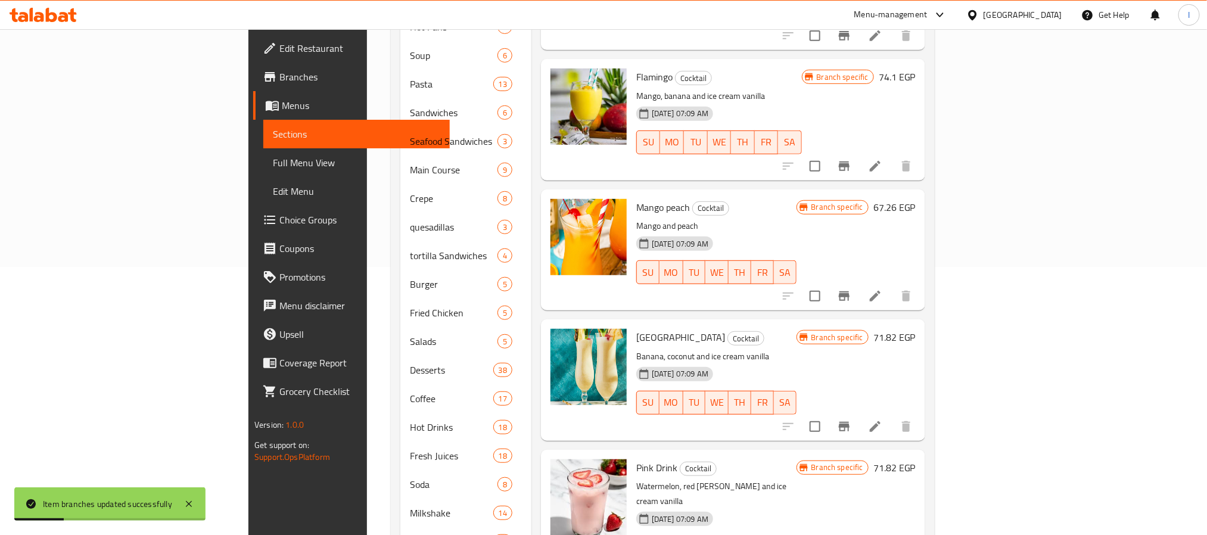
click at [852, 420] on icon "Branch-specific-item" at bounding box center [844, 427] width 14 height 14
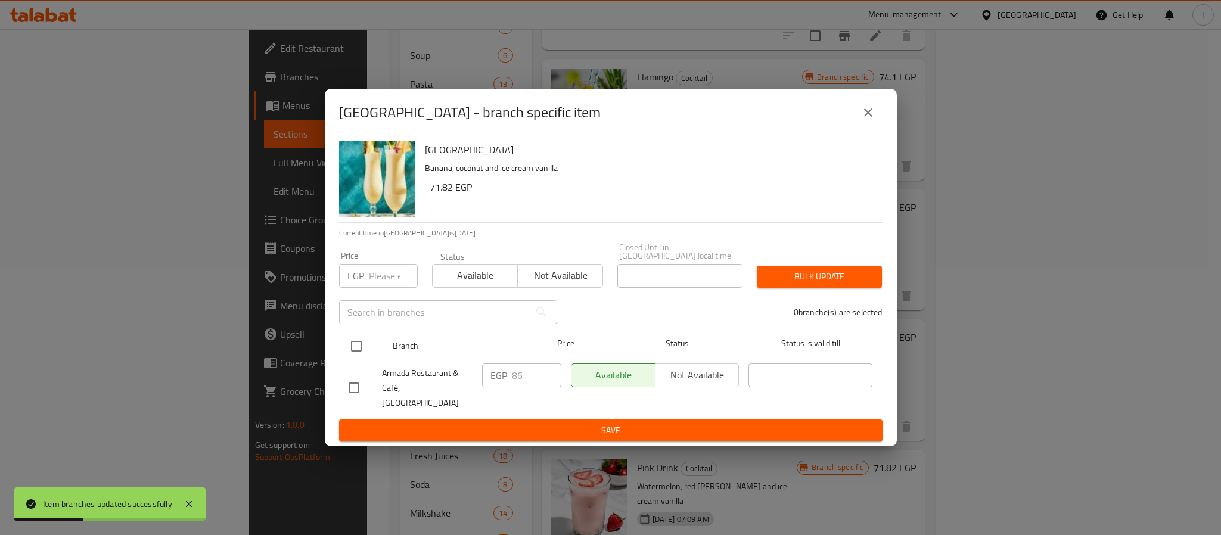
click at [349, 351] on input "checkbox" at bounding box center [356, 346] width 25 height 25
checkbox input "true"
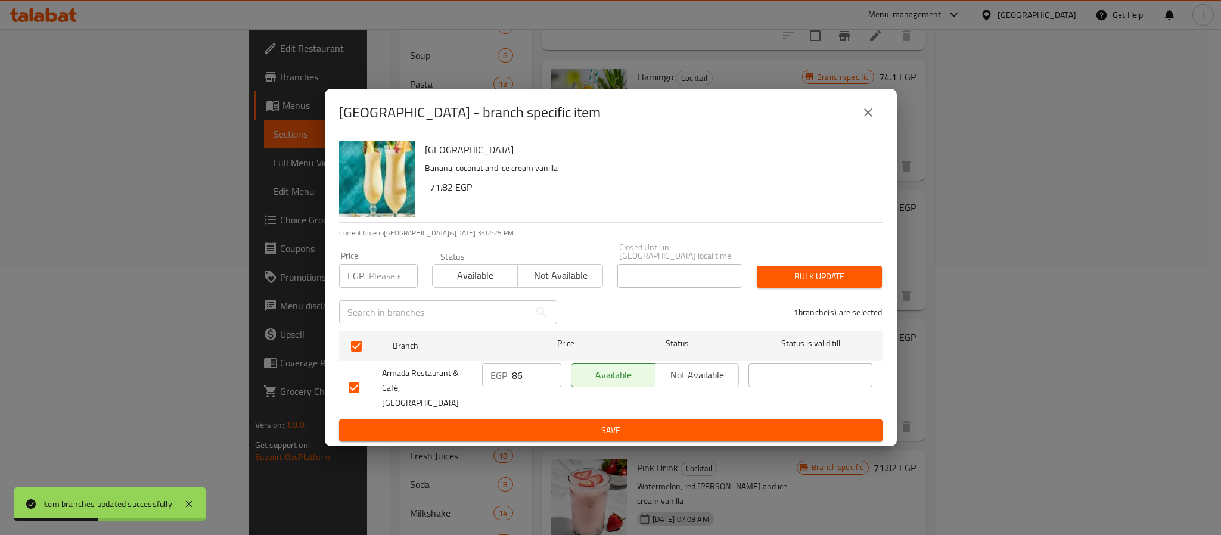
click at [526, 374] on input "86" at bounding box center [536, 376] width 49 height 24
type input "94"
click at [529, 423] on span "Save" at bounding box center [611, 430] width 524 height 15
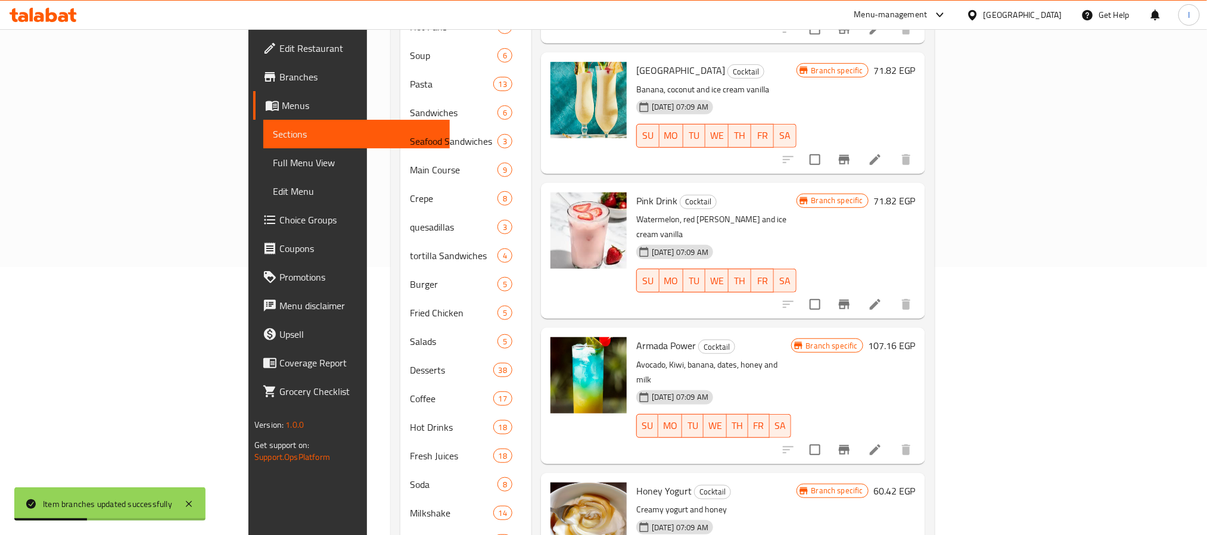
scroll to position [536, 0]
click at [850, 444] on icon "Branch-specific-item" at bounding box center [844, 449] width 11 height 10
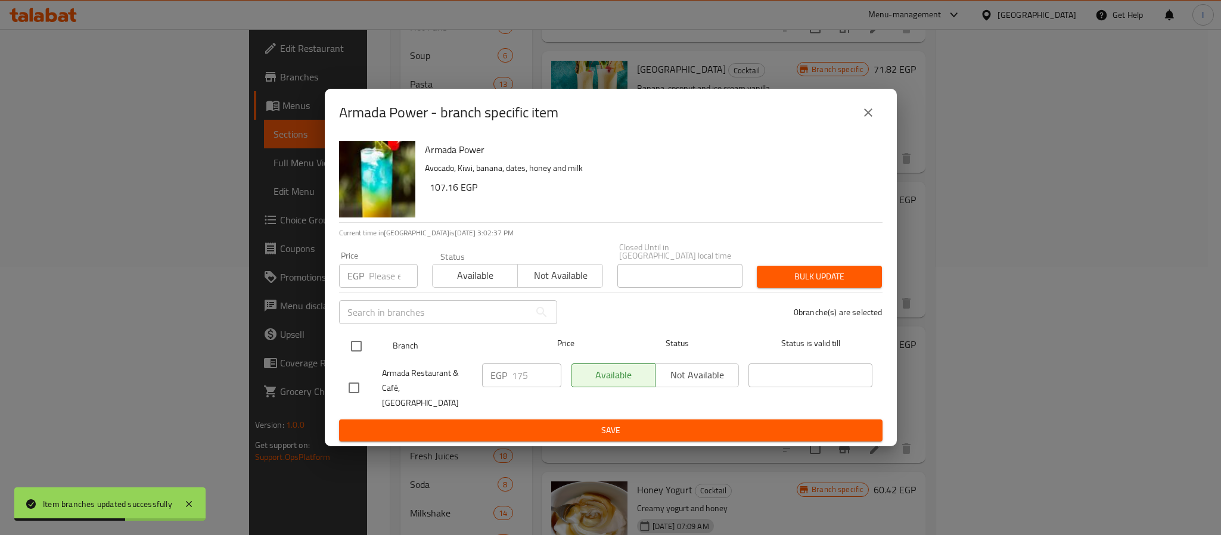
click at [358, 351] on input "checkbox" at bounding box center [356, 346] width 25 height 25
checkbox input "true"
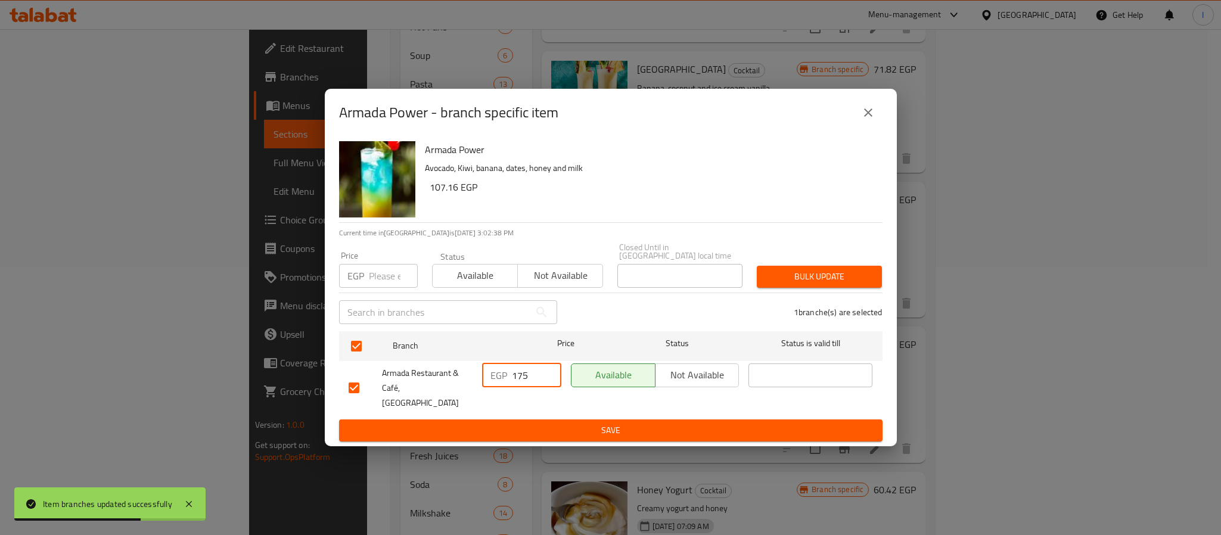
click at [529, 370] on input "175" at bounding box center [536, 376] width 49 height 24
click at [524, 376] on input "175" at bounding box center [536, 376] width 49 height 24
click at [524, 376] on input "1" at bounding box center [536, 376] width 49 height 24
type input "1998"
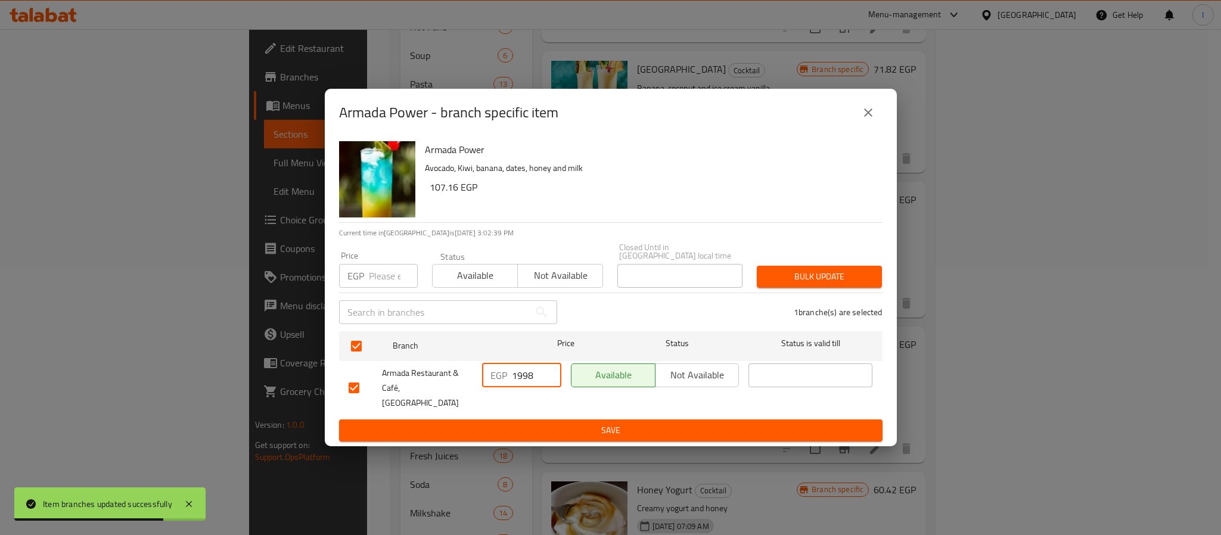
click at [536, 423] on span "Save" at bounding box center [611, 430] width 524 height 15
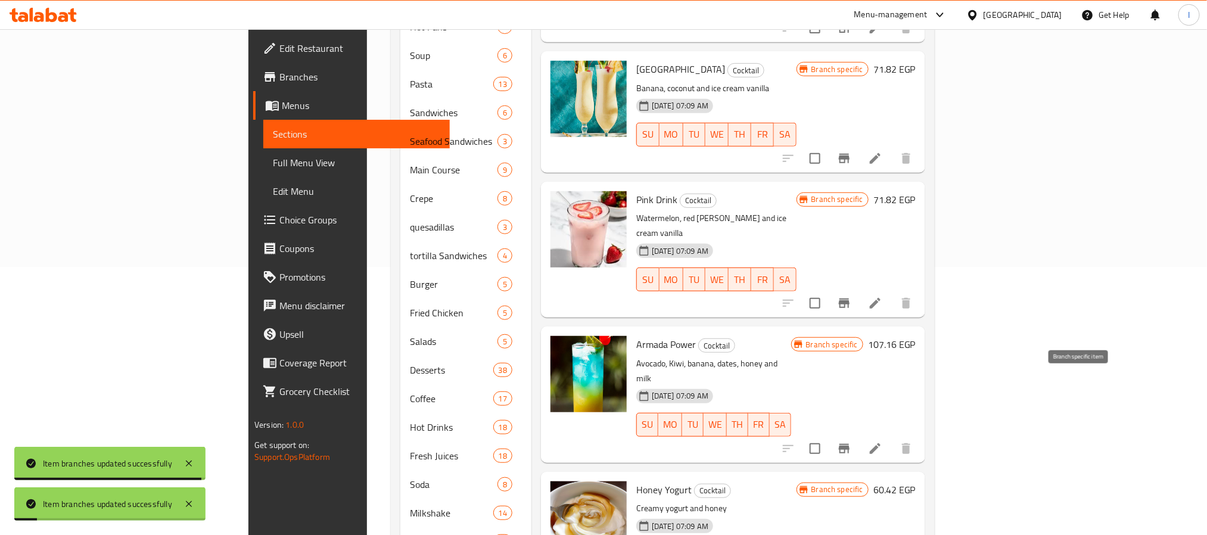
click at [859, 434] on button "Branch-specific-item" at bounding box center [844, 448] width 29 height 29
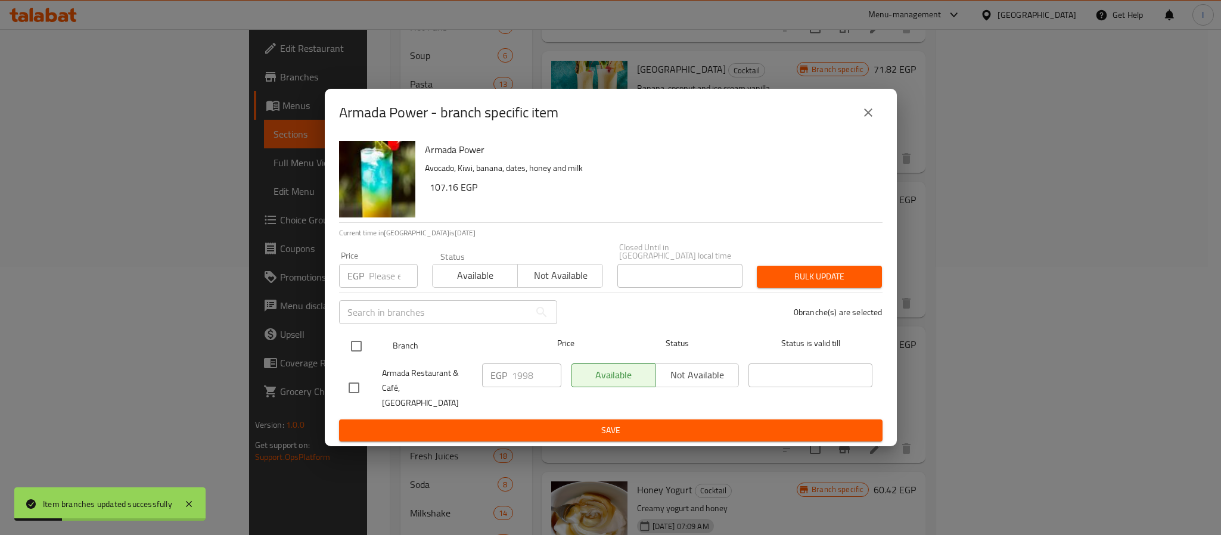
drag, startPoint x: 355, startPoint y: 343, endPoint x: 527, endPoint y: 383, distance: 177.4
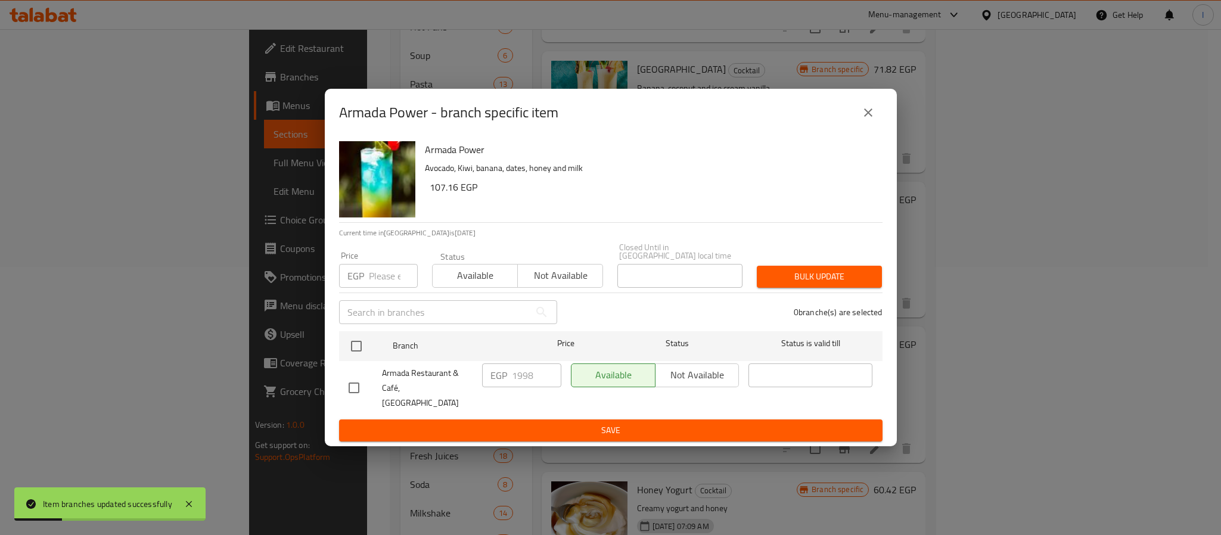
click at [355, 345] on input "checkbox" at bounding box center [356, 346] width 25 height 25
checkbox input "true"
click at [523, 376] on input "1998" at bounding box center [536, 376] width 49 height 24
type input "198"
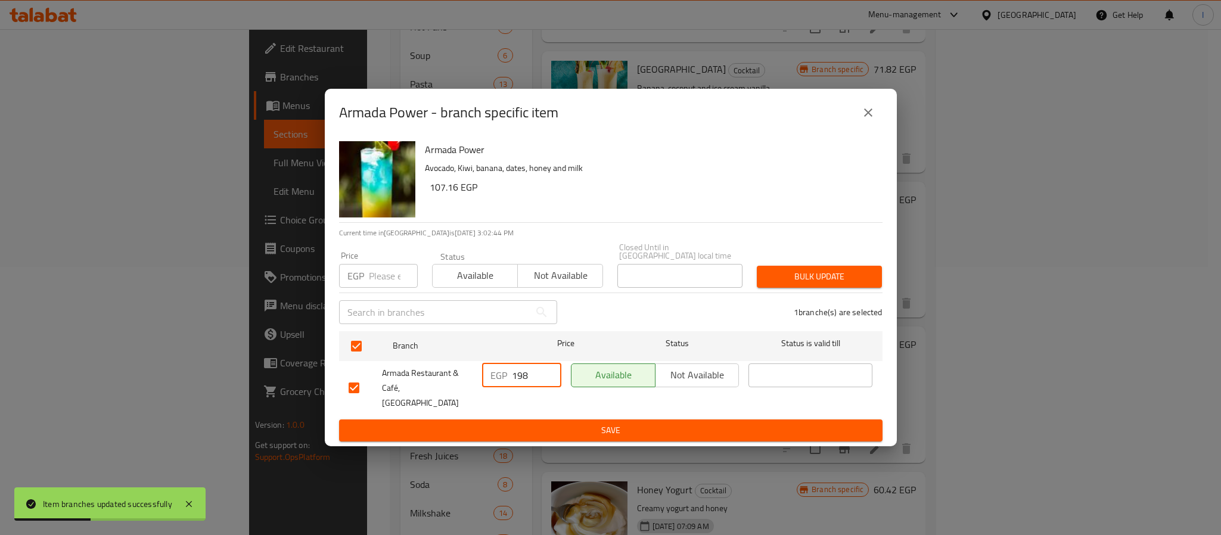
click at [554, 423] on span "Save" at bounding box center [611, 430] width 524 height 15
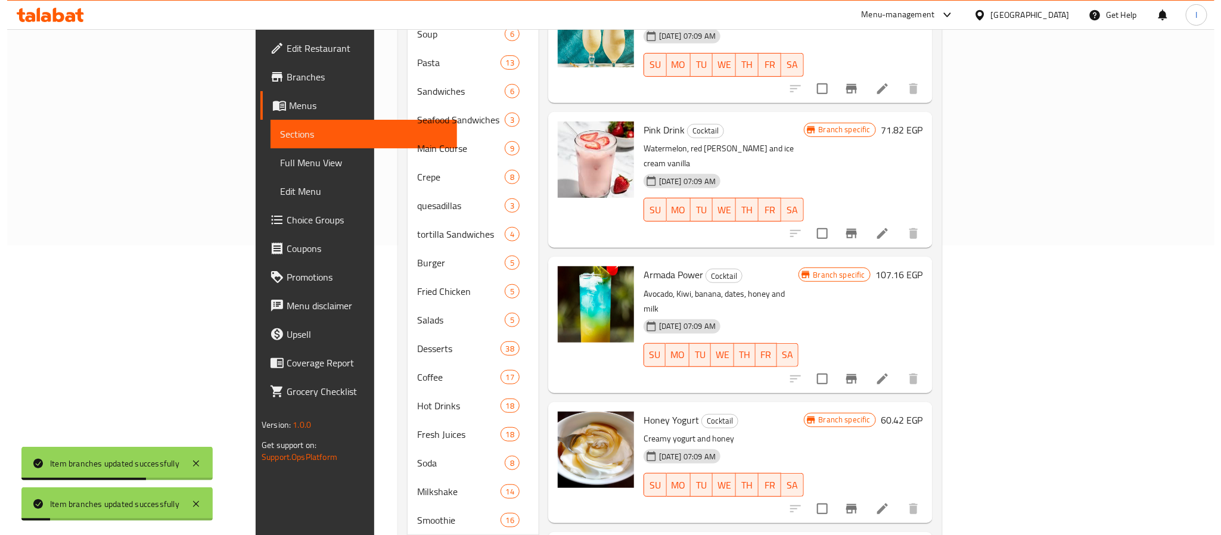
scroll to position [358, 0]
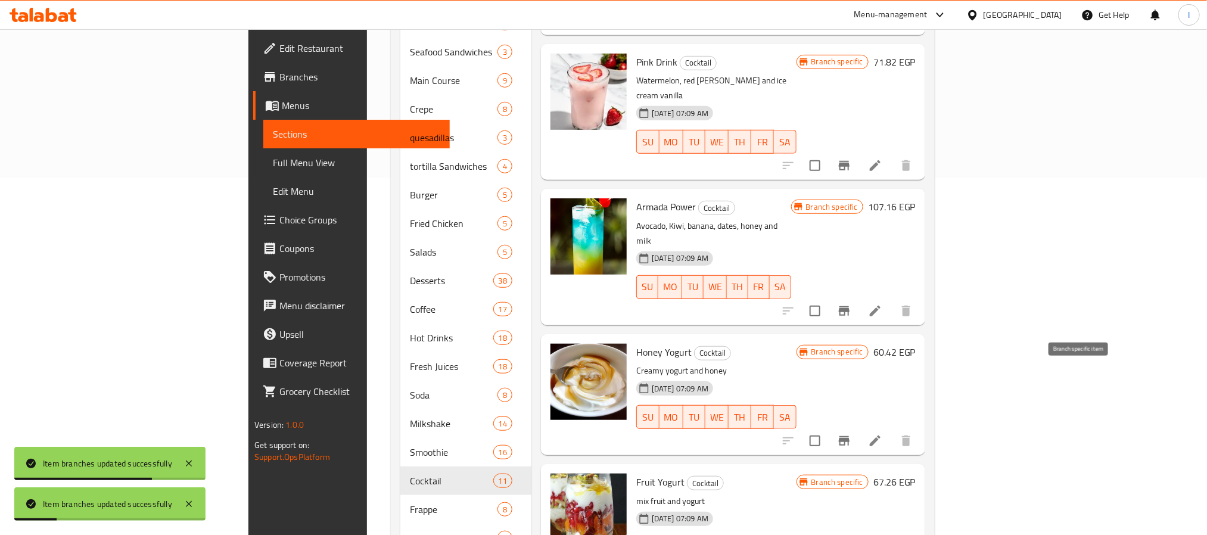
click at [850, 436] on icon "Branch-specific-item" at bounding box center [844, 441] width 11 height 10
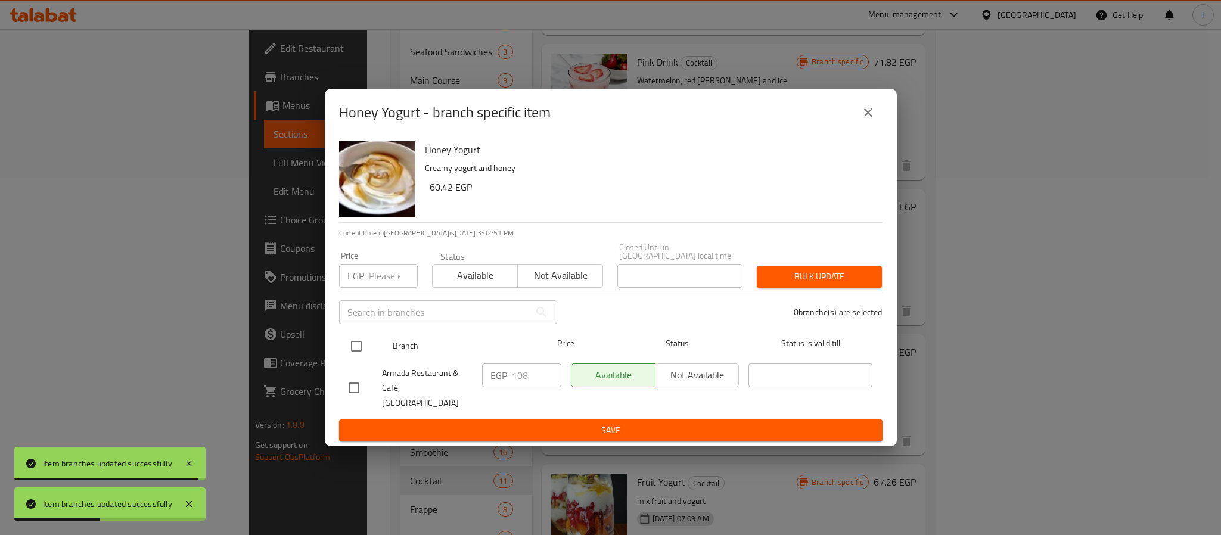
click at [355, 345] on input "checkbox" at bounding box center [356, 346] width 25 height 25
checkbox input "true"
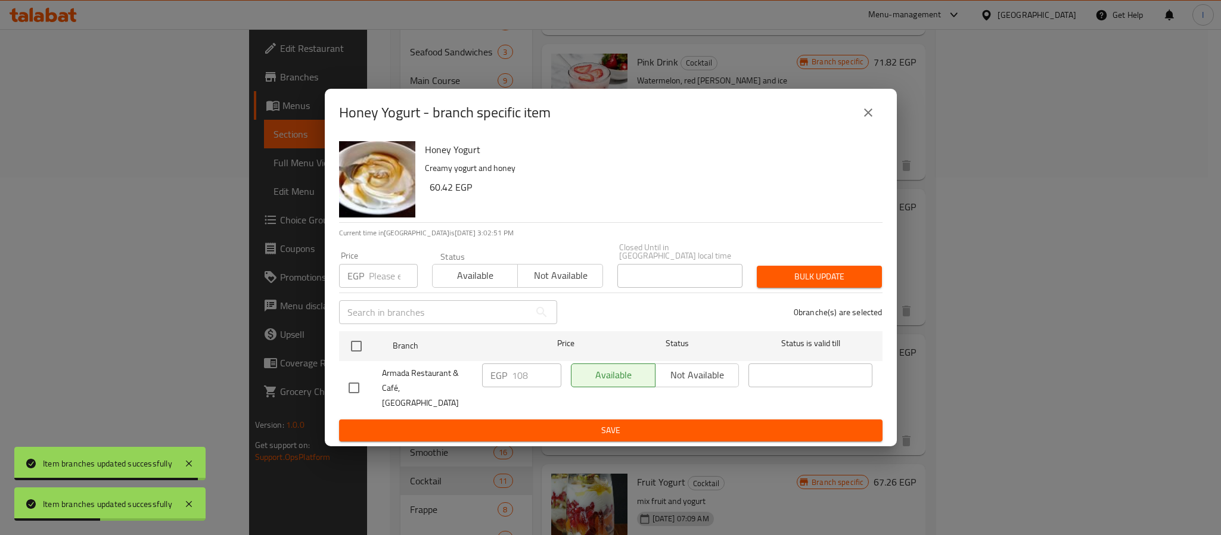
checkbox input "true"
click at [526, 380] on input "108" at bounding box center [536, 376] width 49 height 24
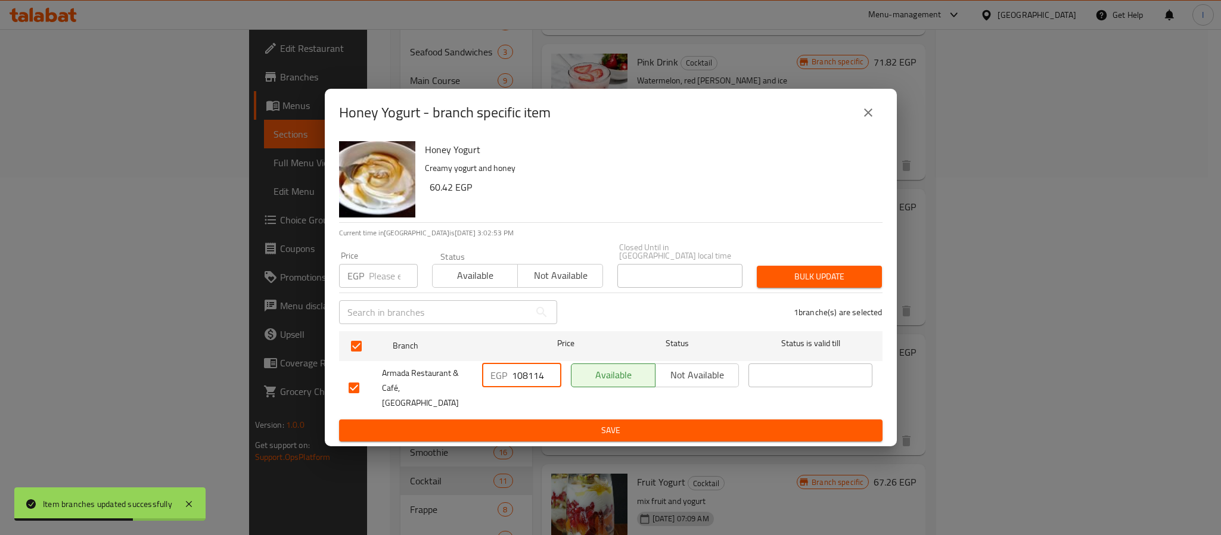
click at [530, 369] on input "108114" at bounding box center [536, 376] width 49 height 24
type input "114"
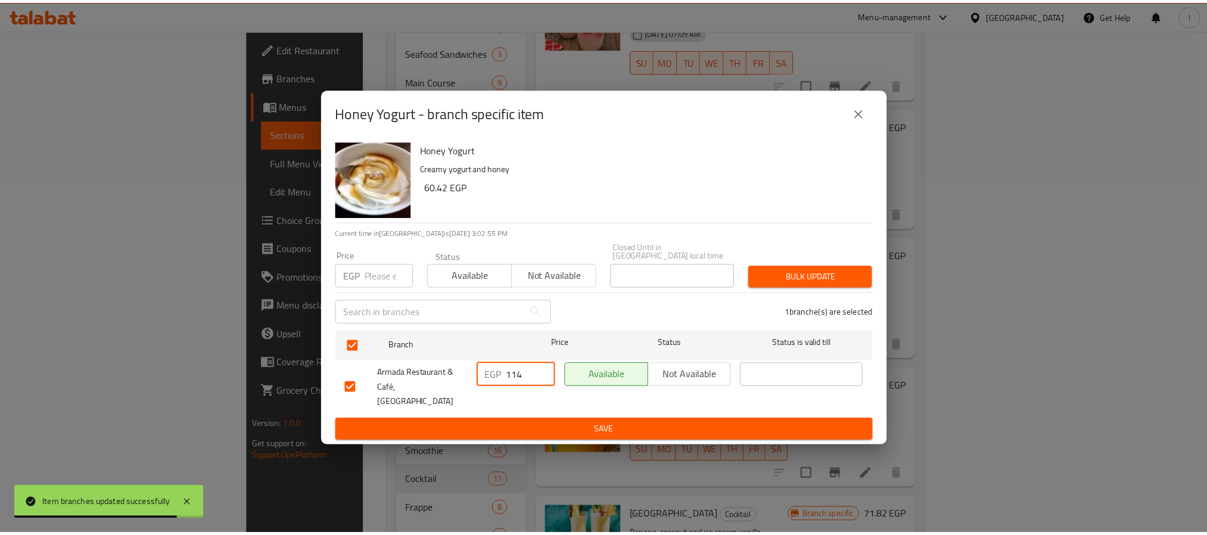
scroll to position [585, 0]
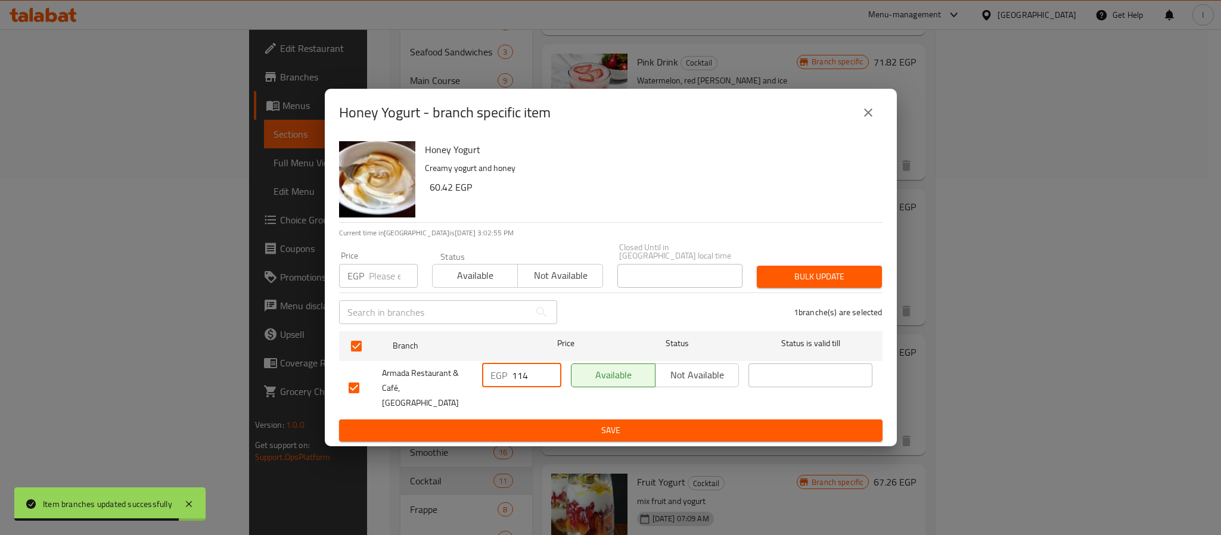
type input "114"
click at [549, 423] on span "Save" at bounding box center [611, 430] width 524 height 15
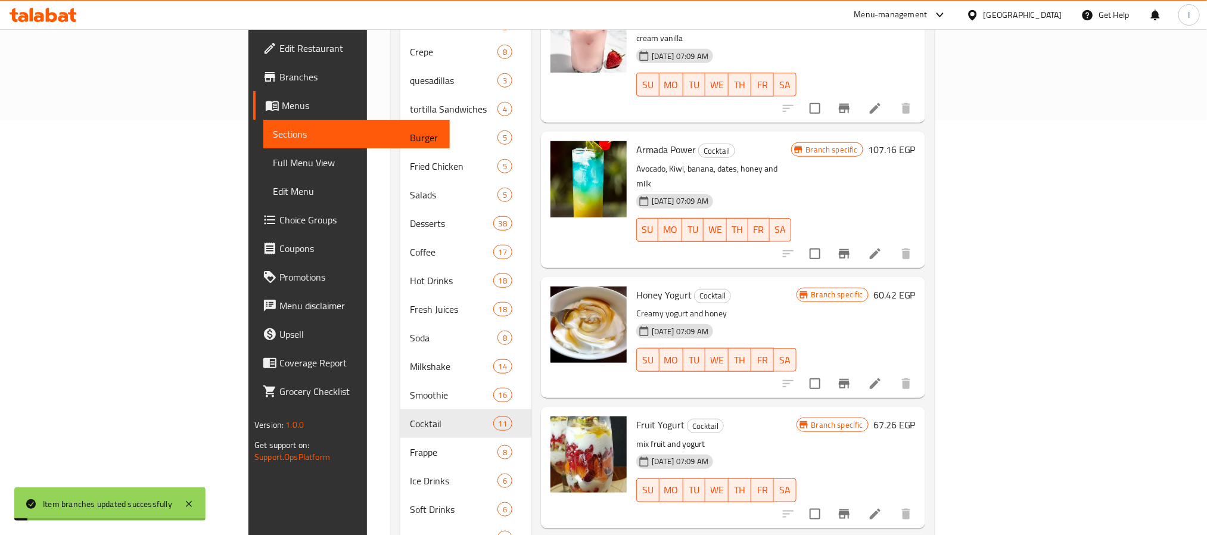
scroll to position [447, 0]
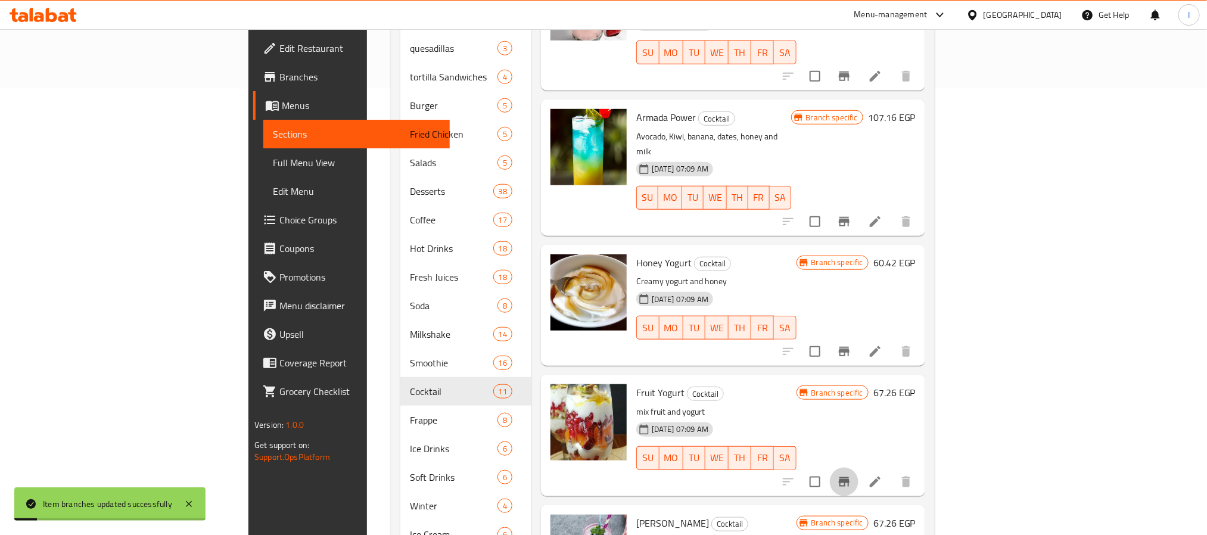
click at [852, 475] on icon "Branch-specific-item" at bounding box center [844, 482] width 14 height 14
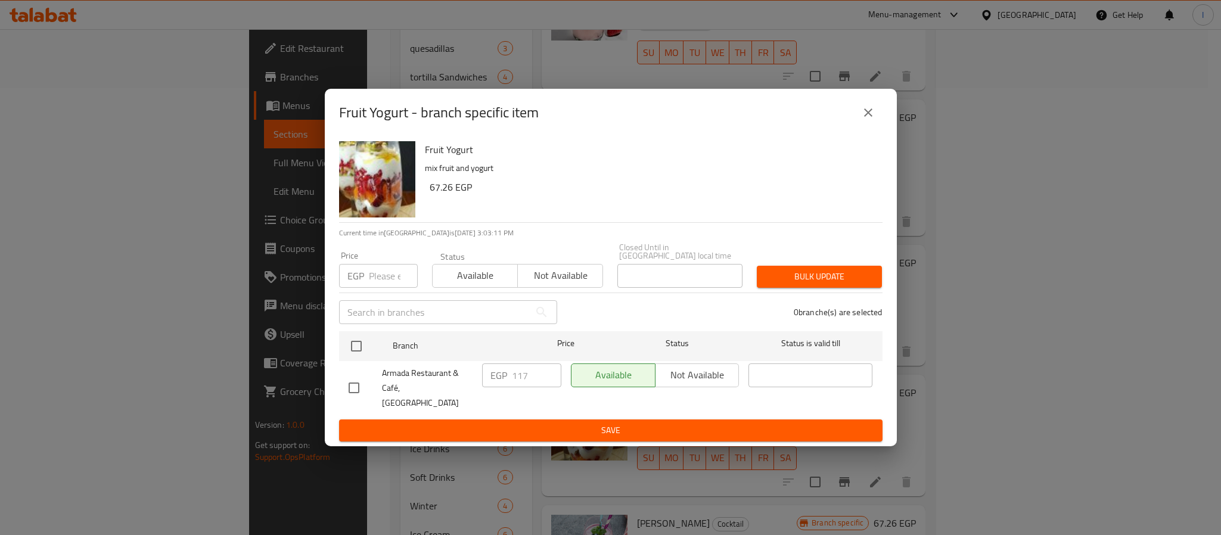
drag, startPoint x: 356, startPoint y: 343, endPoint x: 508, endPoint y: 400, distance: 161.8
click at [356, 343] on input "checkbox" at bounding box center [356, 346] width 25 height 25
checkbox input "true"
click at [876, 119] on button "close" at bounding box center [868, 112] width 29 height 29
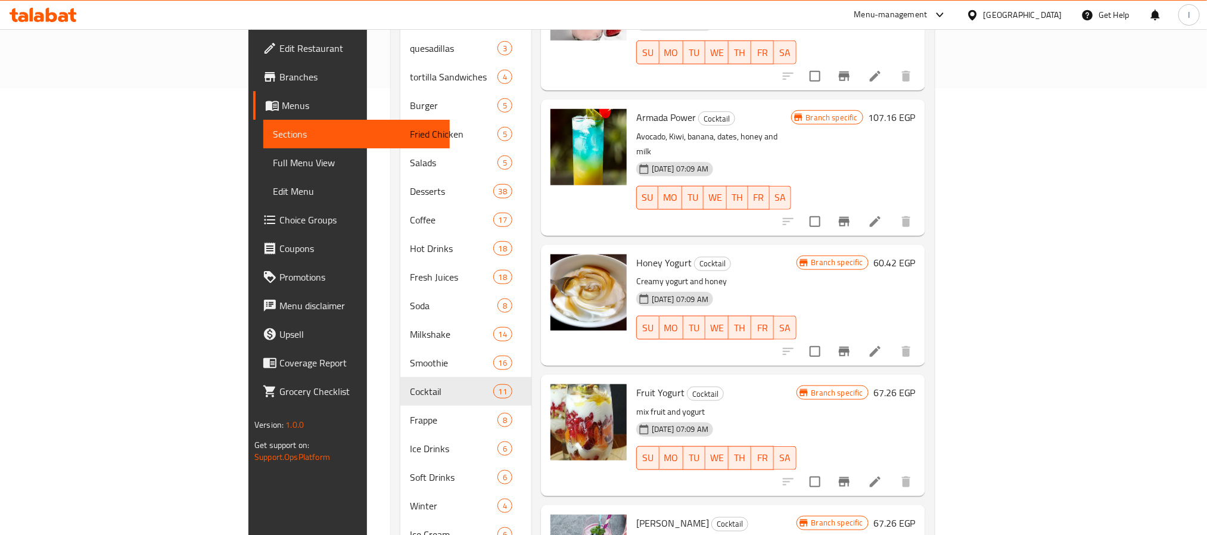
scroll to position [508, 0]
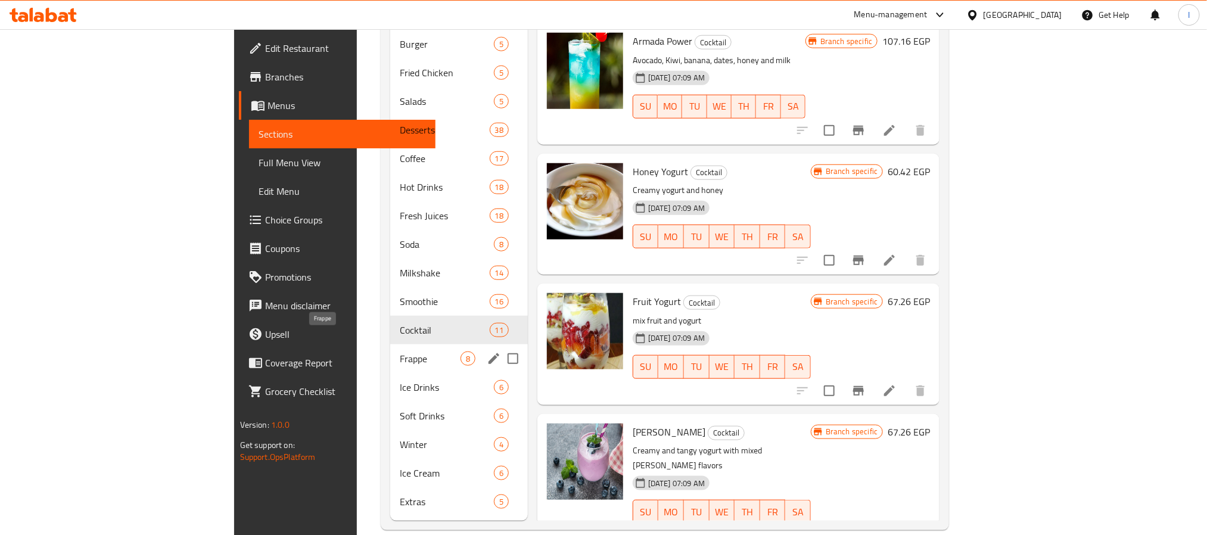
click at [400, 352] on span "Frappe" at bounding box center [430, 359] width 60 height 14
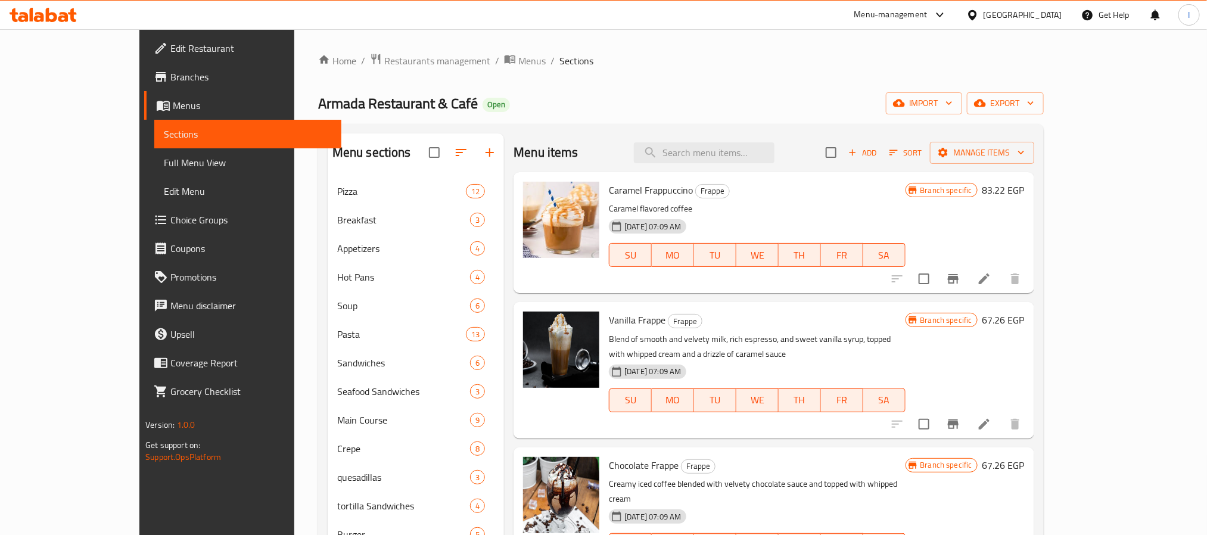
click at [657, 106] on div "Armada Restaurant & Café Open import export" at bounding box center [681, 103] width 726 height 22
click at [961, 281] on icon "Branch-specific-item" at bounding box center [953, 279] width 14 height 14
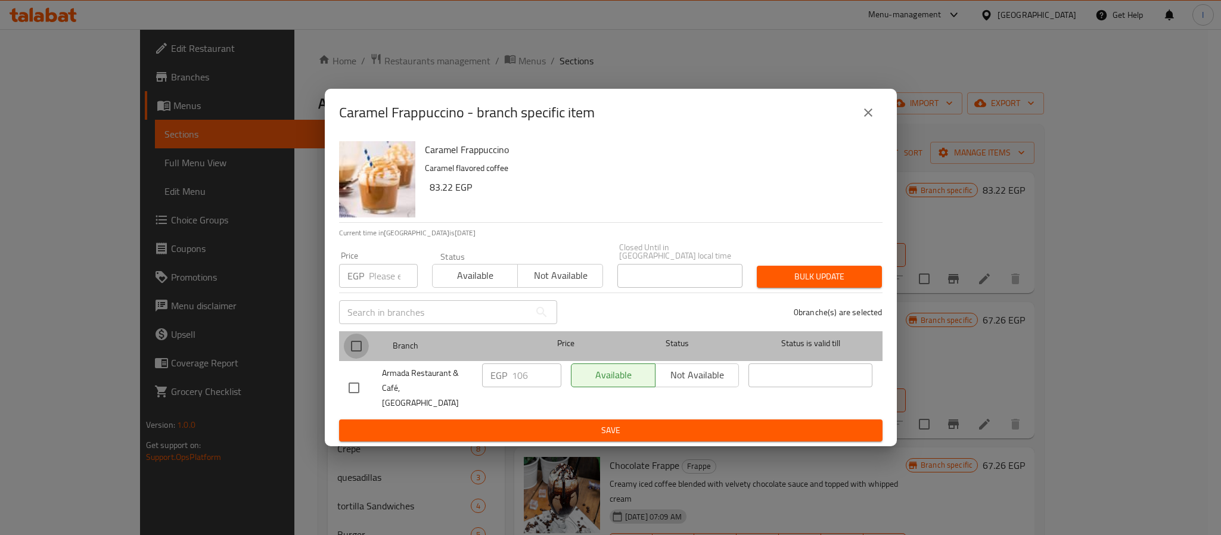
click at [356, 352] on input "checkbox" at bounding box center [356, 346] width 25 height 25
checkbox input "true"
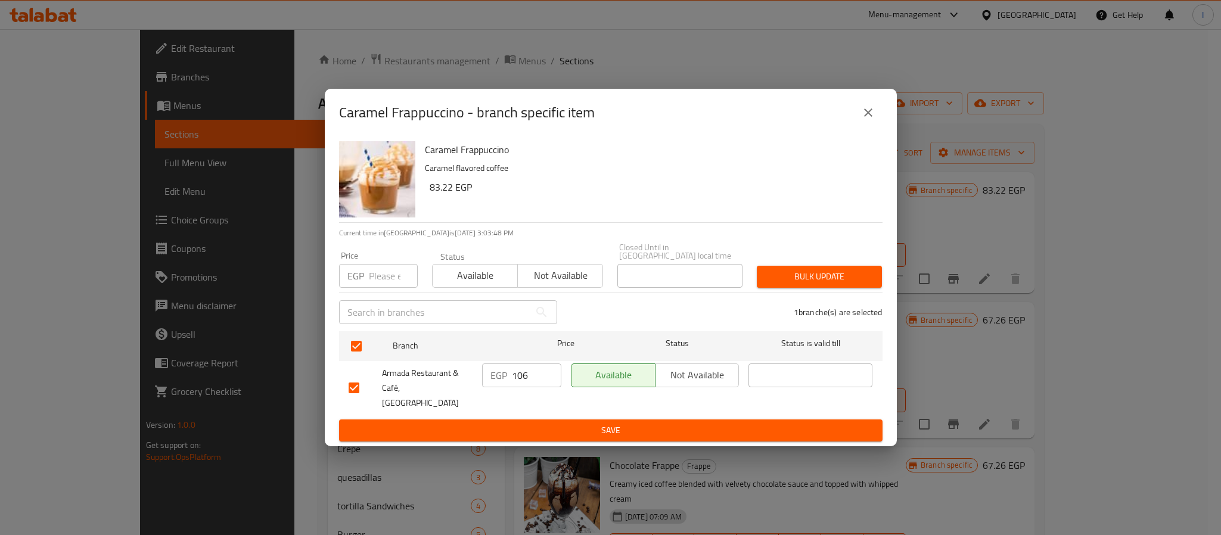
click at [523, 379] on input "106" at bounding box center [536, 376] width 49 height 24
click at [866, 117] on icon "close" at bounding box center [868, 112] width 8 height 8
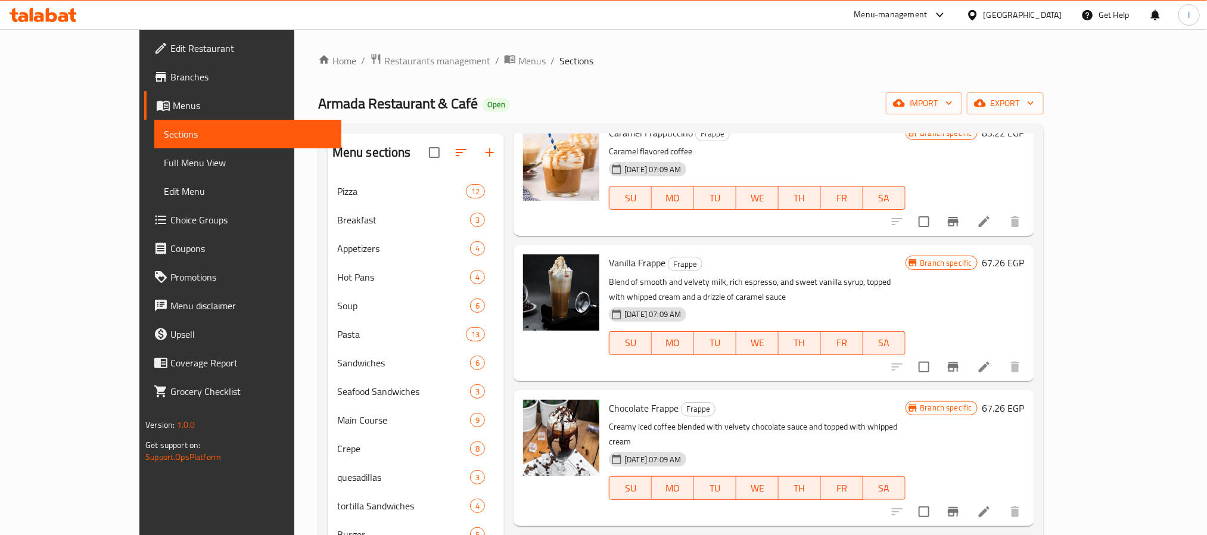
scroll to position [89, 0]
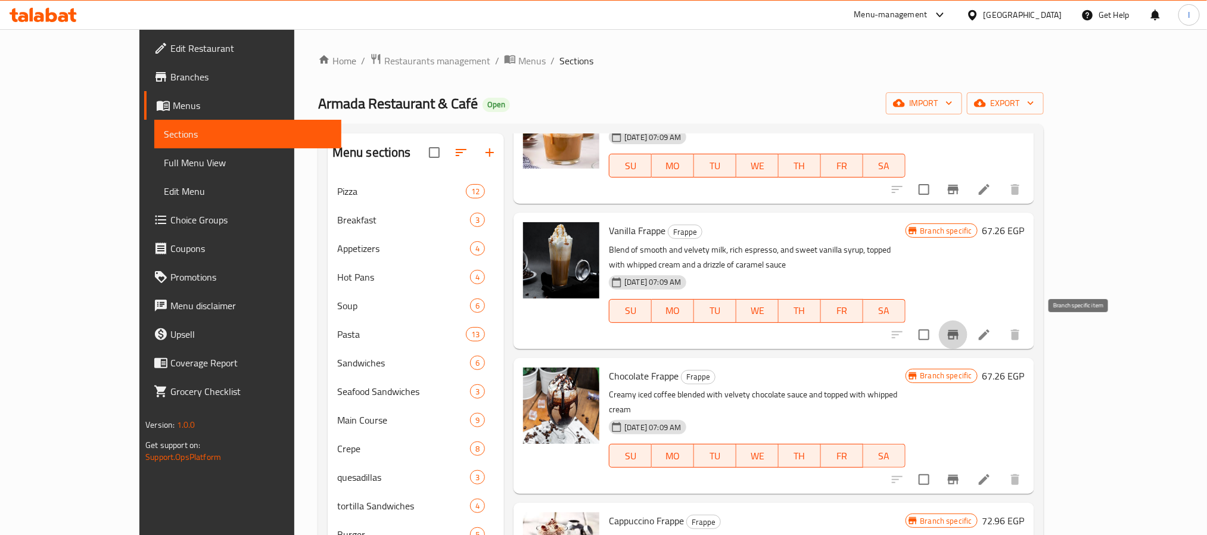
click at [961, 328] on icon "Branch-specific-item" at bounding box center [953, 335] width 14 height 14
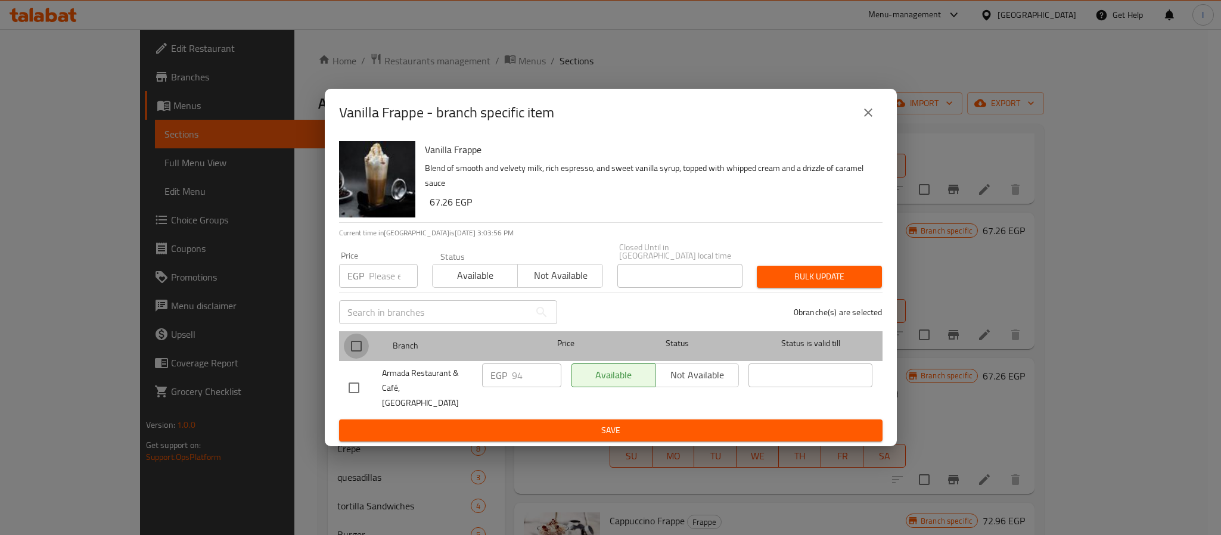
click at [356, 352] on input "checkbox" at bounding box center [356, 346] width 25 height 25
checkbox input "true"
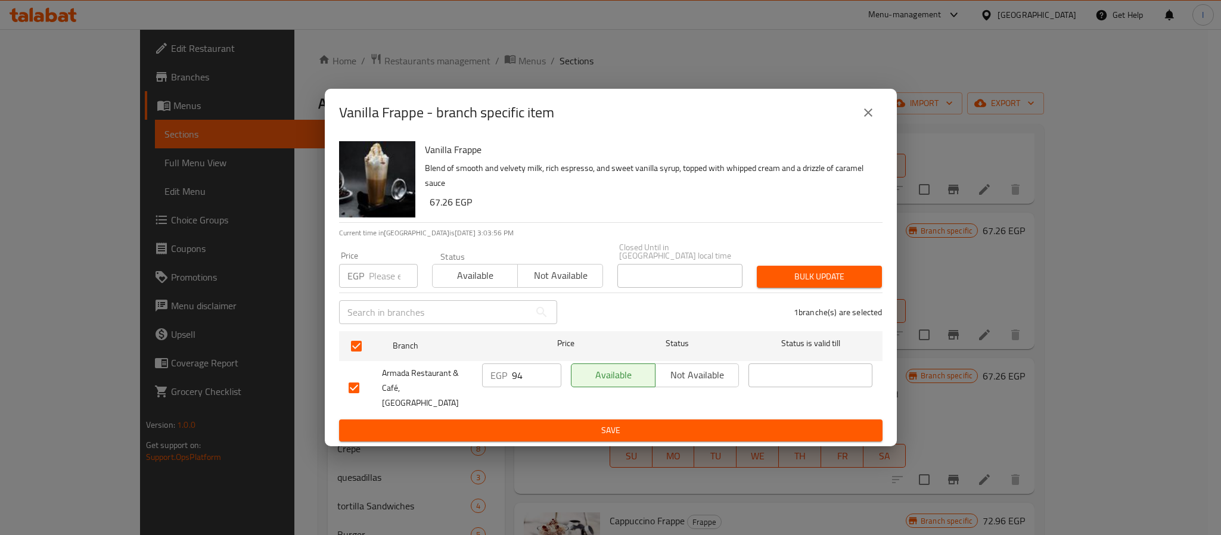
click at [526, 376] on input "94" at bounding box center [536, 376] width 49 height 24
type input "102"
click at [483, 423] on span "Save" at bounding box center [611, 430] width 524 height 15
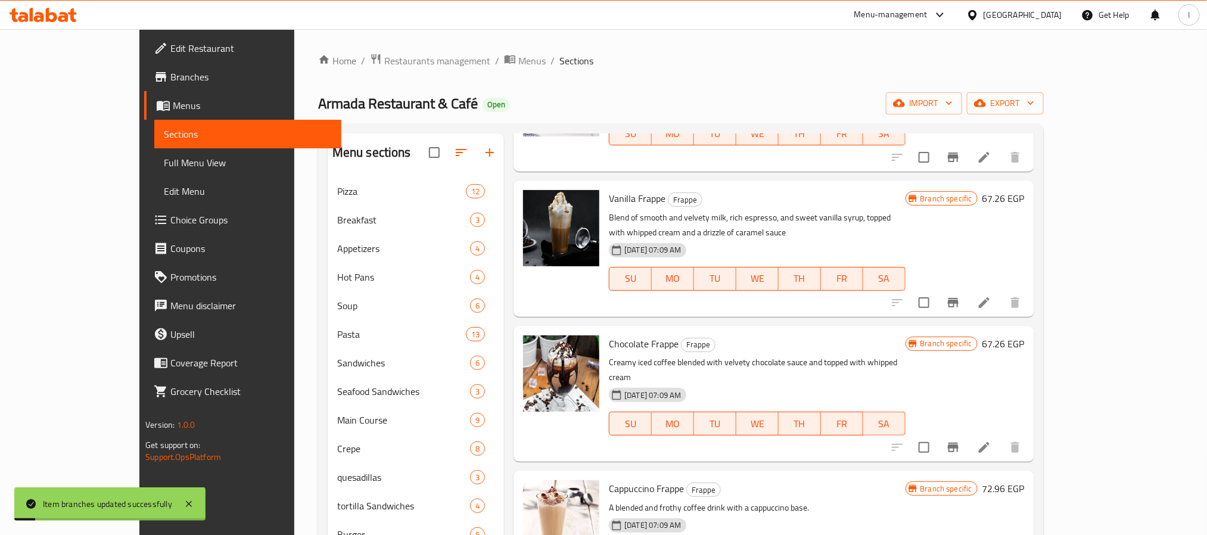
scroll to position [179, 0]
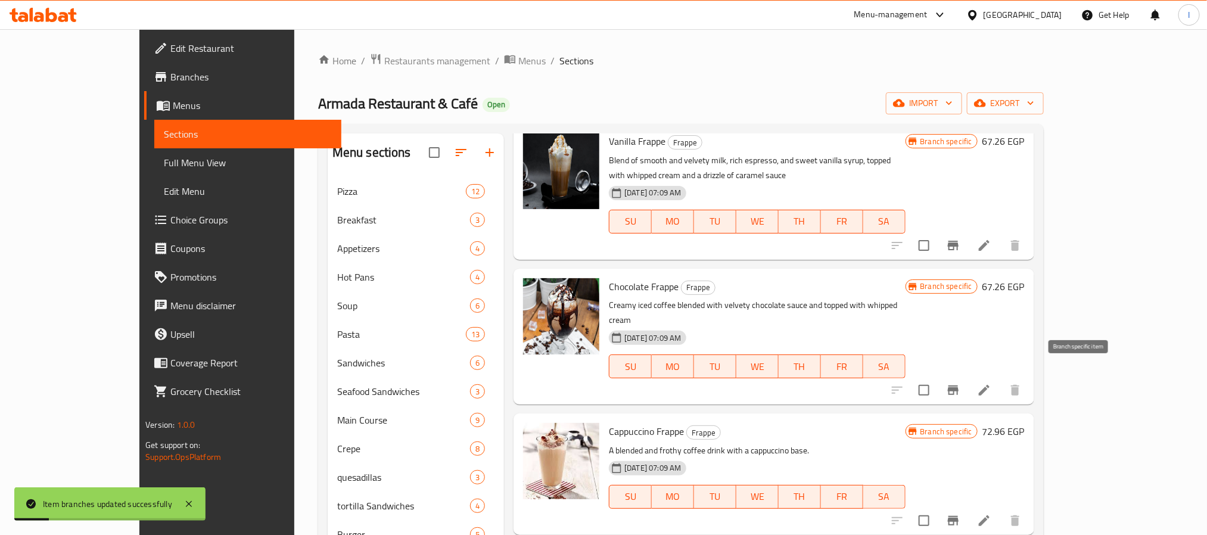
click at [959, 386] on icon "Branch-specific-item" at bounding box center [953, 391] width 11 height 10
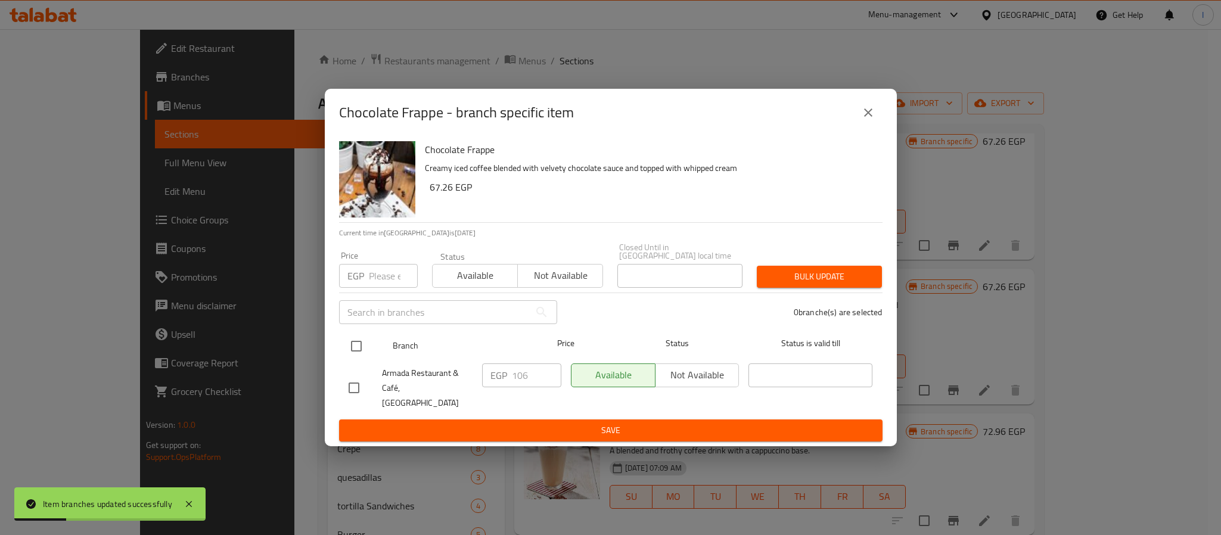
click at [360, 353] on input "checkbox" at bounding box center [356, 346] width 25 height 25
checkbox input "true"
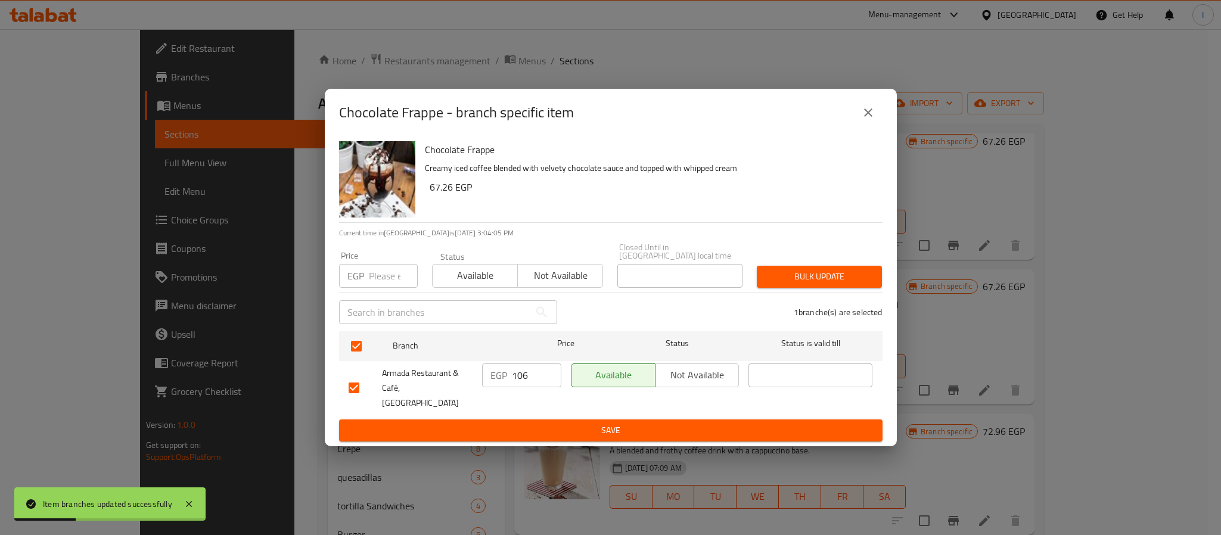
click at [523, 379] on input "106" at bounding box center [536, 376] width 49 height 24
type input "115"
click at [536, 423] on span "Save" at bounding box center [611, 430] width 524 height 15
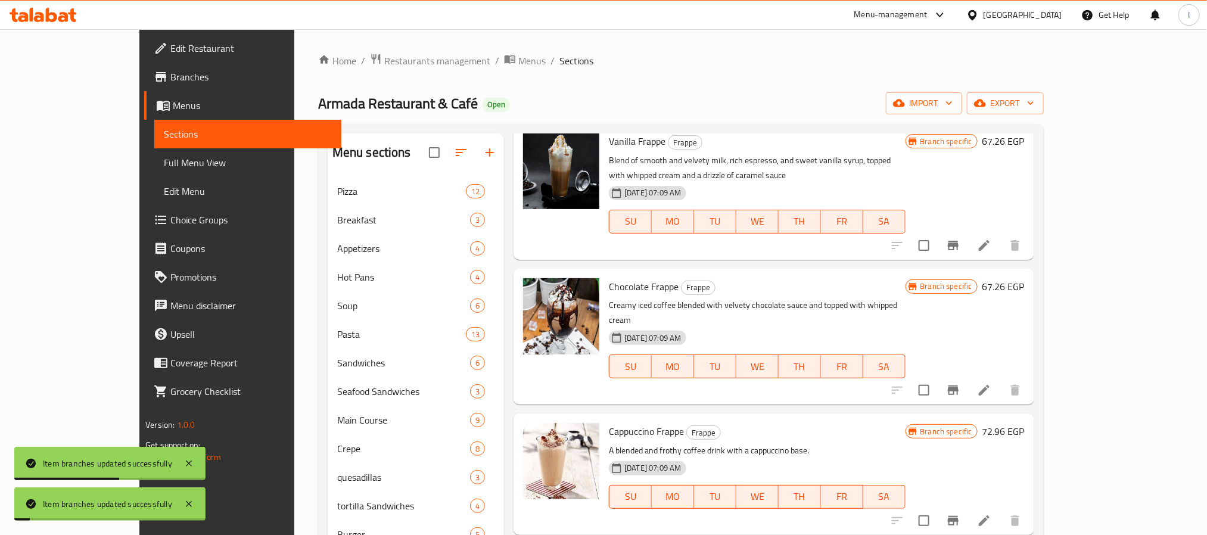
scroll to position [208, 0]
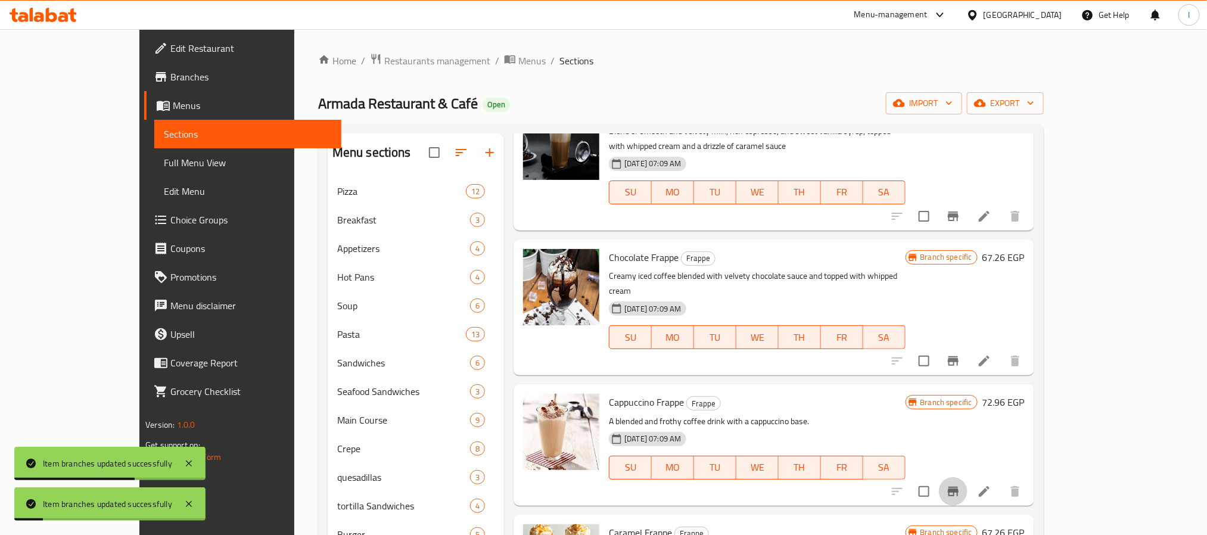
click at [959, 487] on icon "Branch-specific-item" at bounding box center [953, 492] width 11 height 10
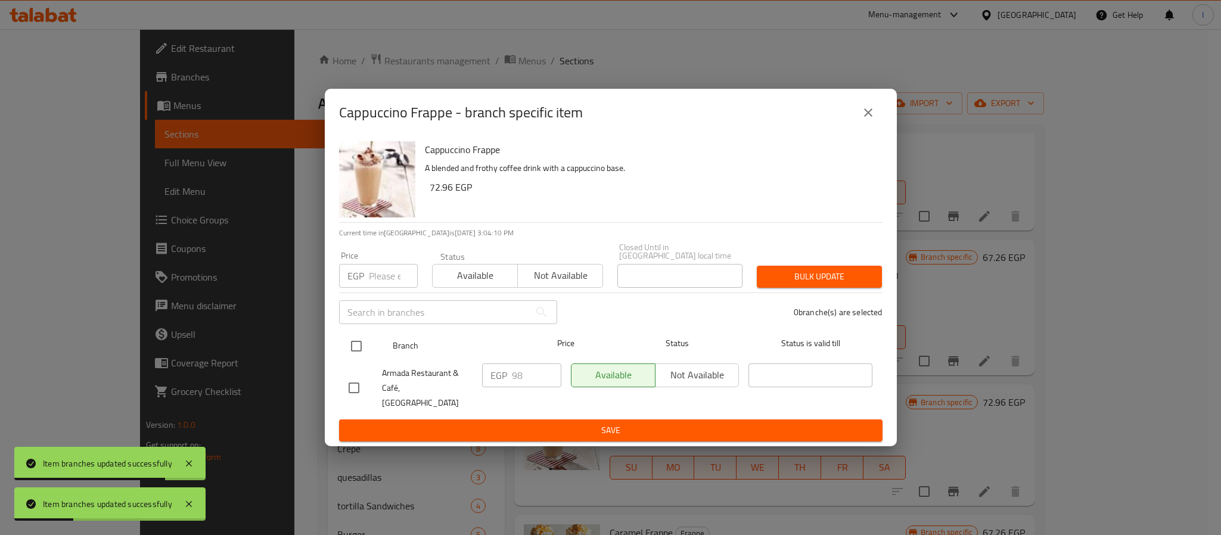
drag, startPoint x: 346, startPoint y: 345, endPoint x: 446, endPoint y: 372, distance: 103.8
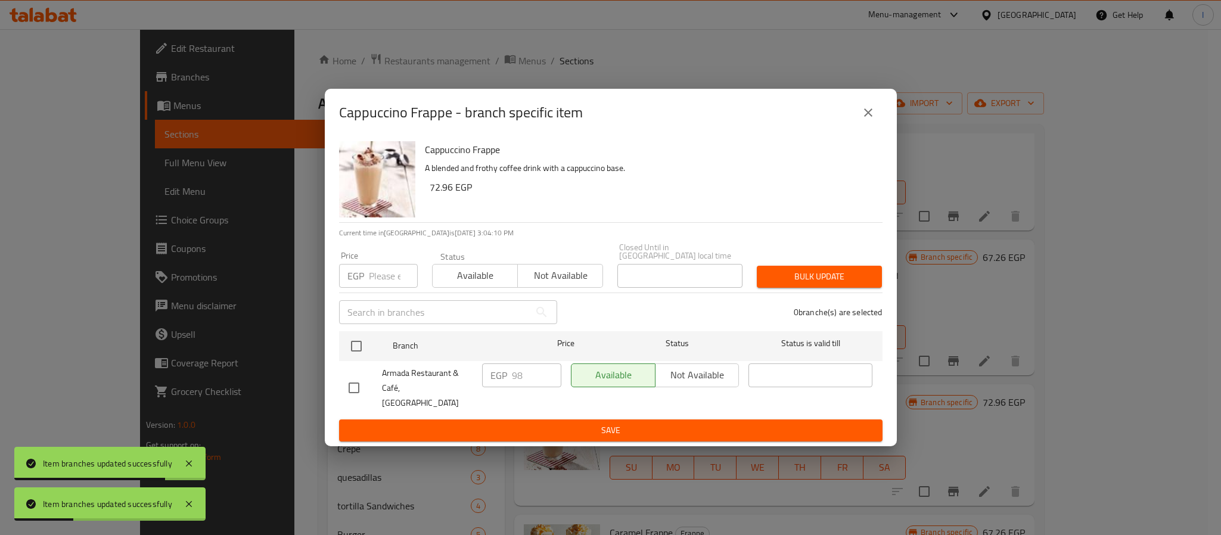
click at [347, 345] on input "checkbox" at bounding box center [356, 346] width 25 height 25
checkbox input "true"
click at [512, 381] on input "98" at bounding box center [536, 376] width 49 height 24
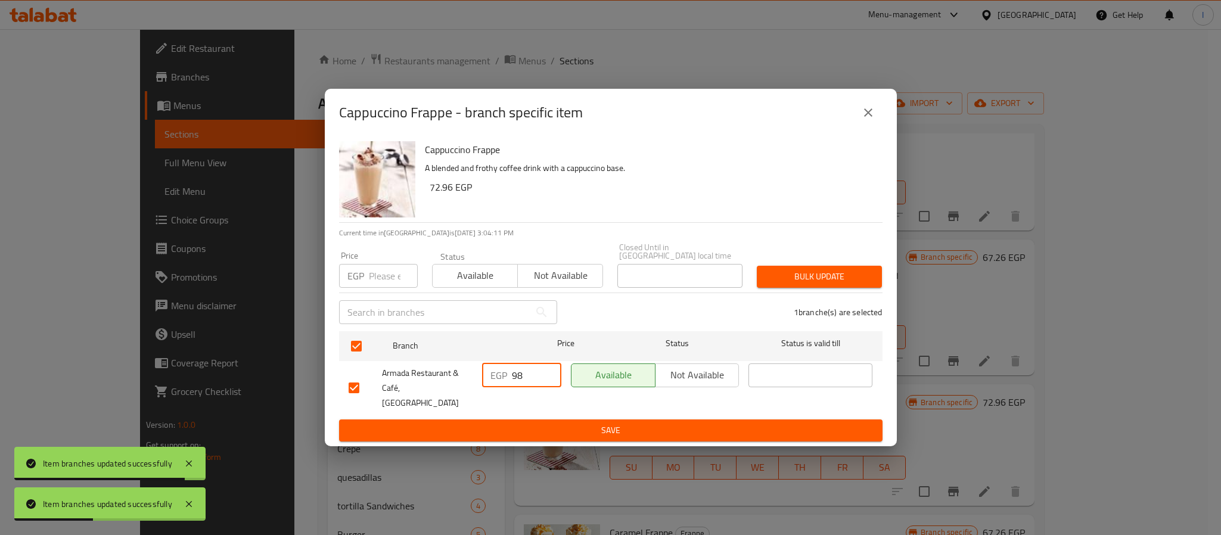
click at [512, 381] on input "98" at bounding box center [536, 376] width 49 height 24
type input "107"
click at [524, 420] on button "Save" at bounding box center [611, 431] width 544 height 22
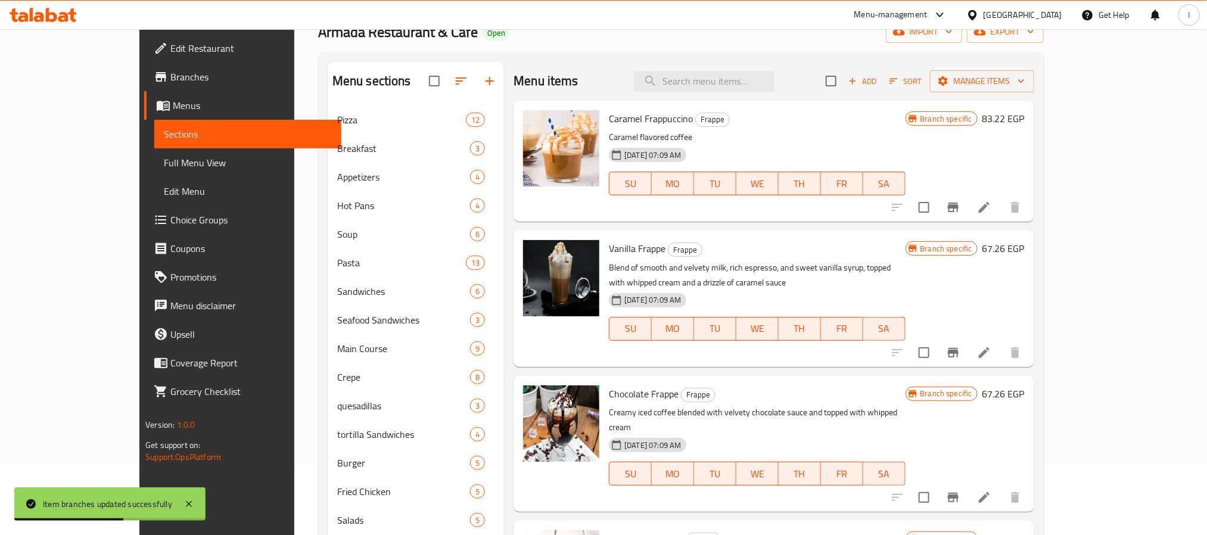
scroll to position [0, 0]
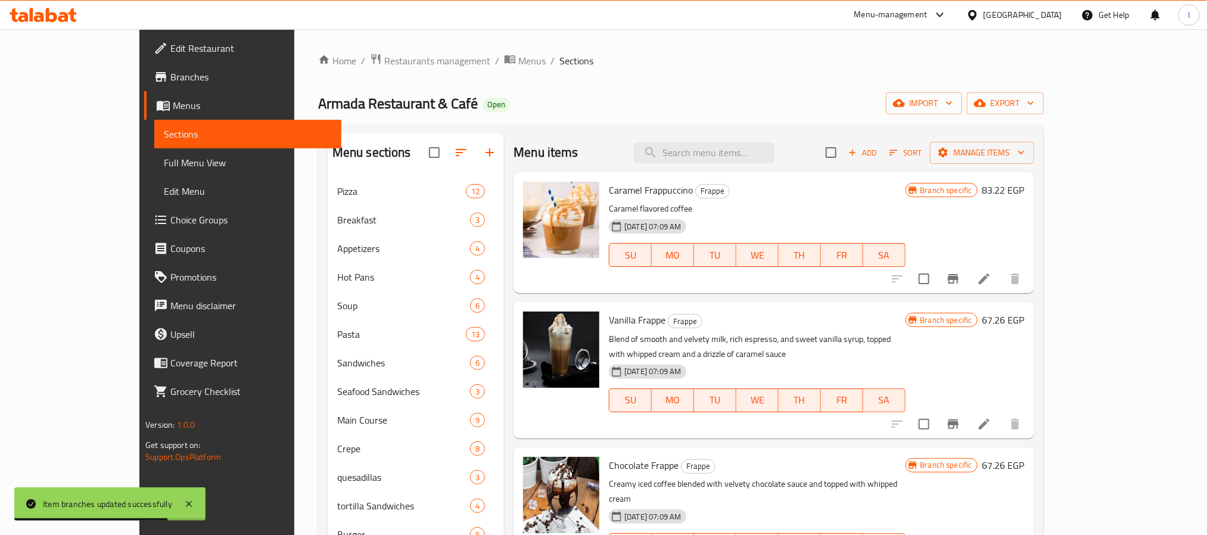
click at [959, 280] on icon "Branch-specific-item" at bounding box center [953, 279] width 11 height 10
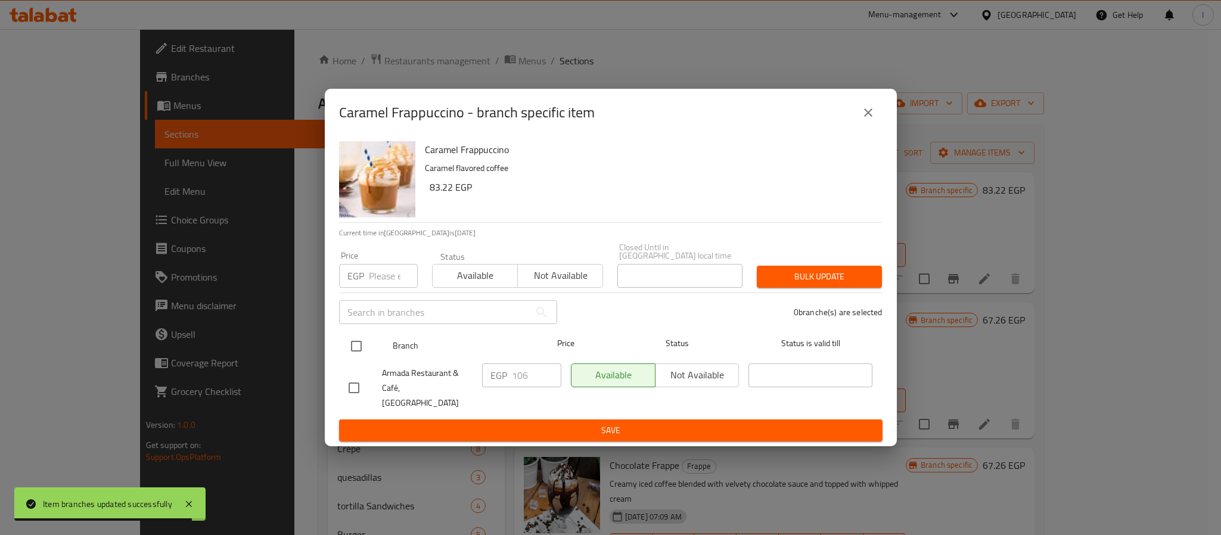
drag, startPoint x: 354, startPoint y: 355, endPoint x: 363, endPoint y: 355, distance: 8.9
click at [355, 355] on input "checkbox" at bounding box center [356, 346] width 25 height 25
checkbox input "true"
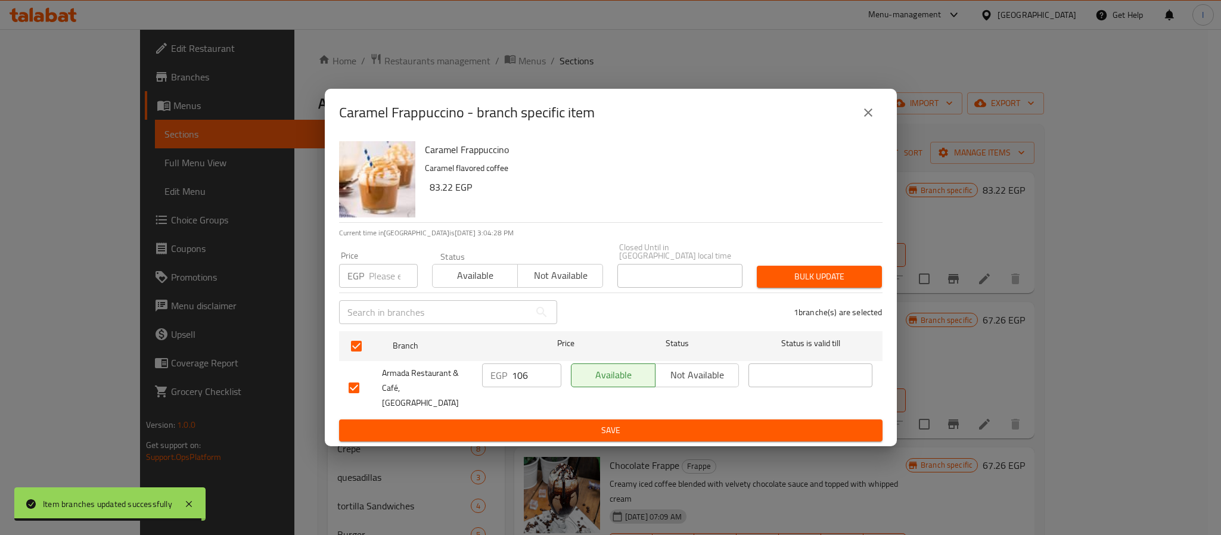
click at [522, 374] on input "106" at bounding box center [536, 376] width 49 height 24
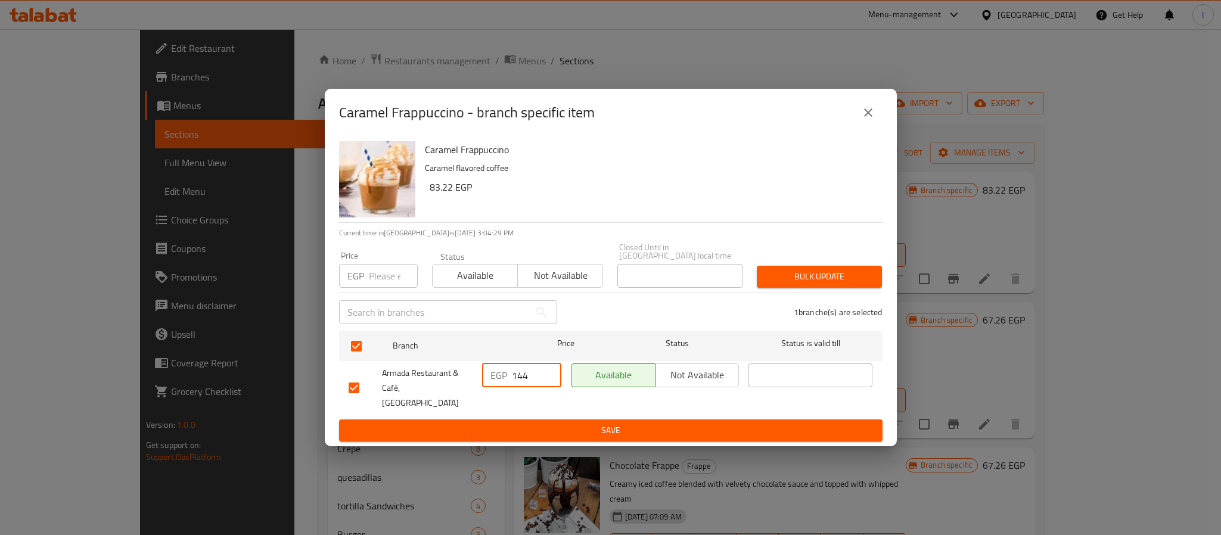
type input "144"
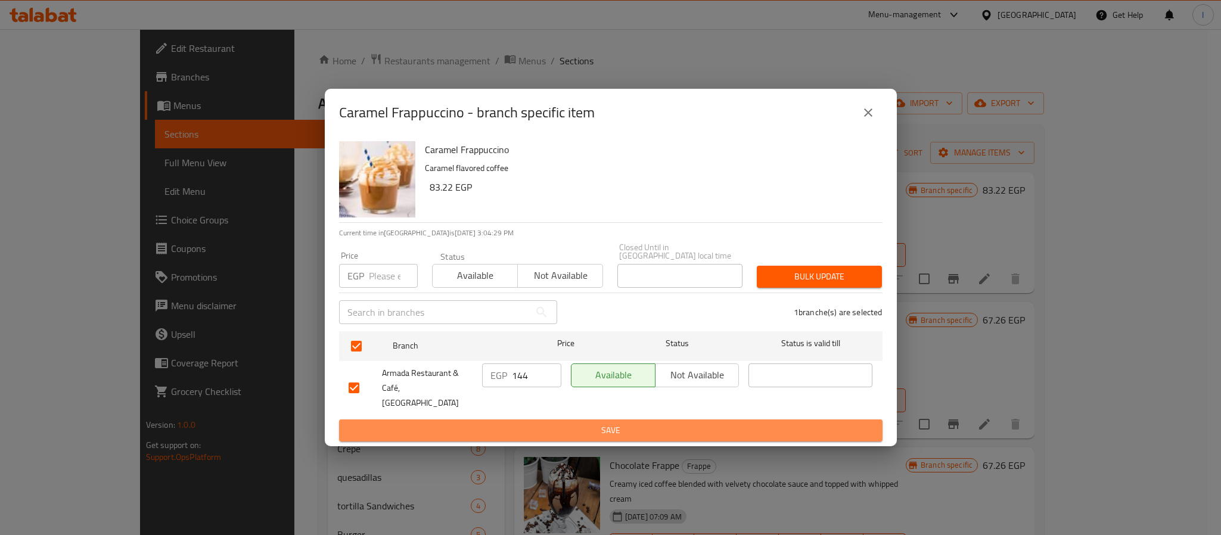
click at [548, 426] on span "Save" at bounding box center [611, 430] width 524 height 15
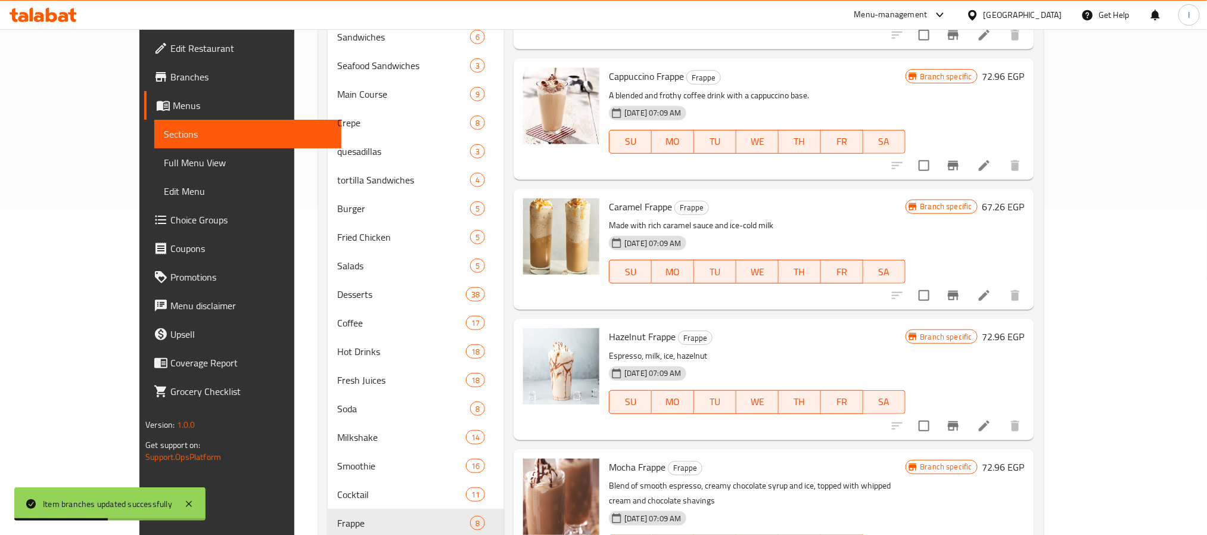
scroll to position [358, 0]
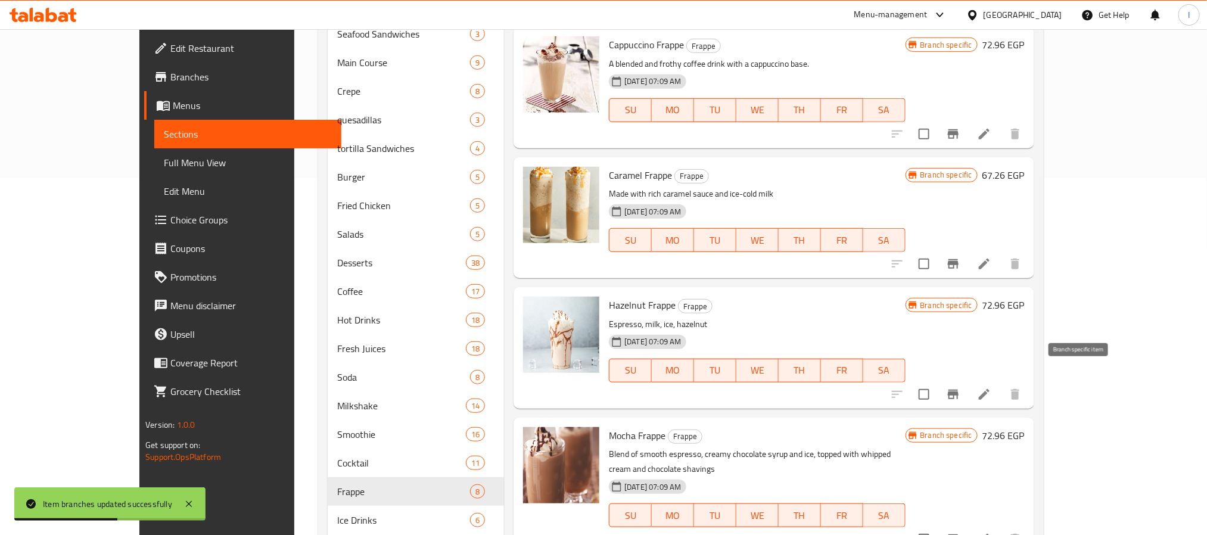
click at [961, 387] on icon "Branch-specific-item" at bounding box center [953, 394] width 14 height 14
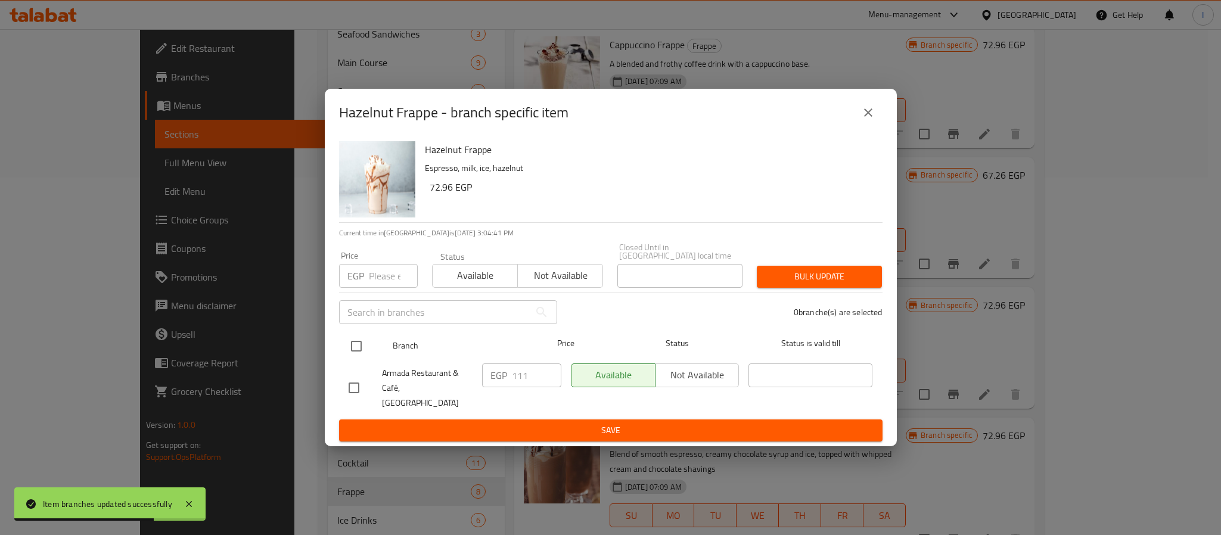
click at [356, 346] on input "checkbox" at bounding box center [356, 346] width 25 height 25
checkbox input "true"
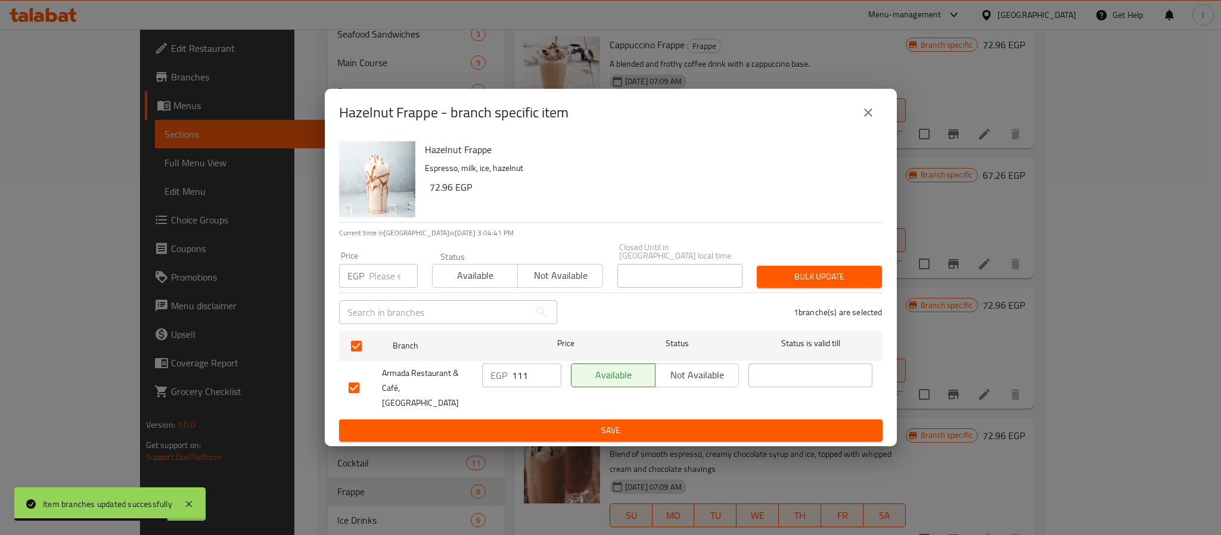
click at [527, 384] on input "111" at bounding box center [536, 376] width 49 height 24
type input "120"
click at [545, 423] on span "Save" at bounding box center [611, 430] width 524 height 15
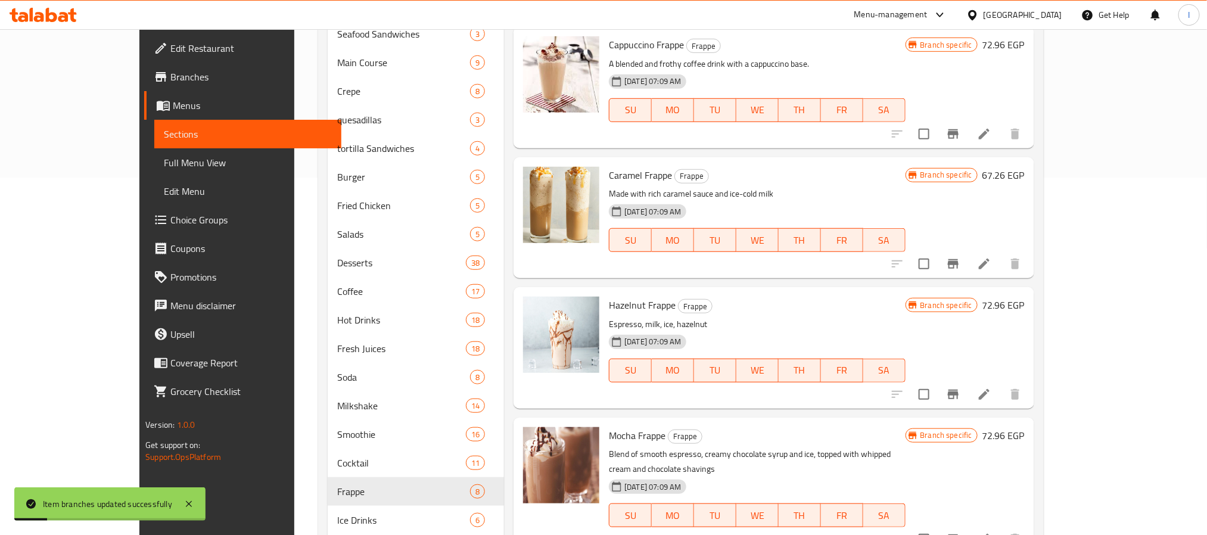
click at [959, 535] on icon "Branch-specific-item" at bounding box center [953, 540] width 11 height 10
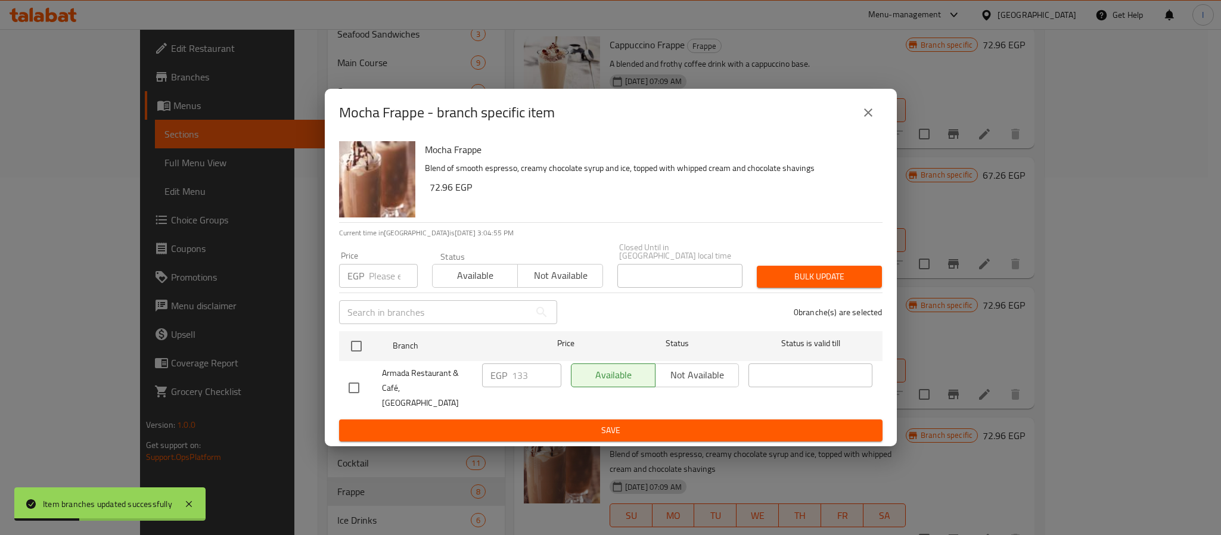
drag, startPoint x: 359, startPoint y: 353, endPoint x: 517, endPoint y: 389, distance: 161.9
click at [360, 353] on input "checkbox" at bounding box center [356, 346] width 25 height 25
checkbox input "true"
click at [522, 379] on input "133" at bounding box center [536, 376] width 49 height 24
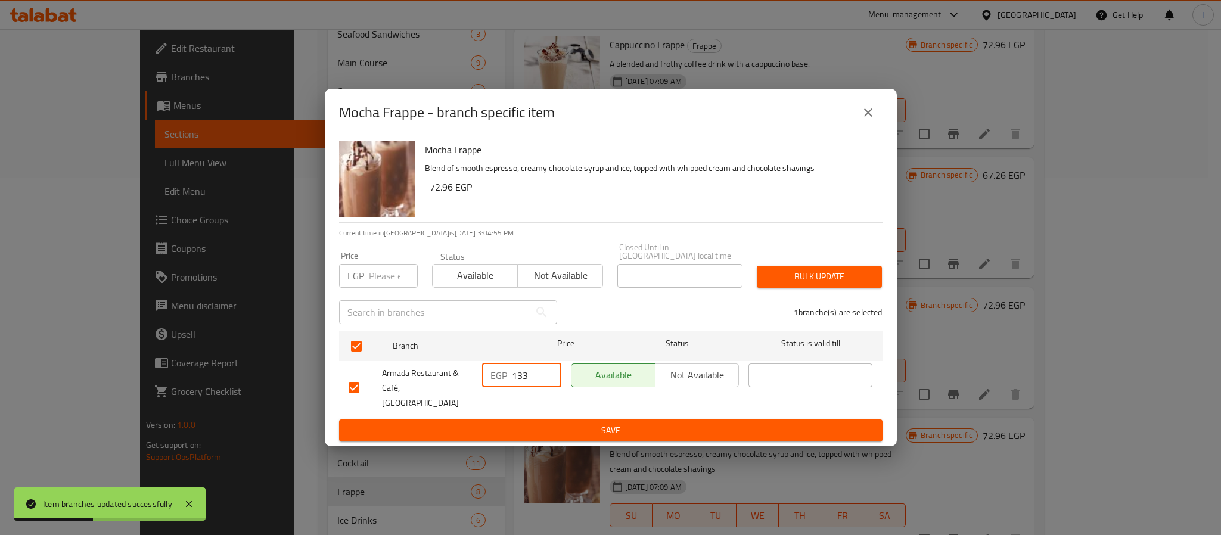
click at [522, 379] on input "133" at bounding box center [536, 376] width 49 height 24
type input "144"
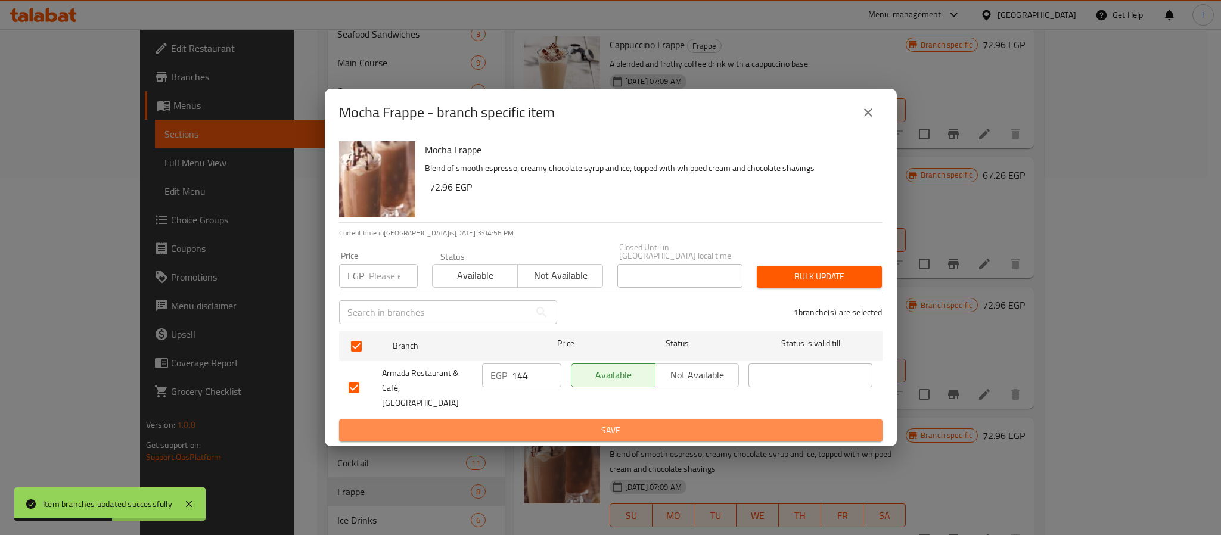
click at [553, 426] on span "Save" at bounding box center [611, 430] width 524 height 15
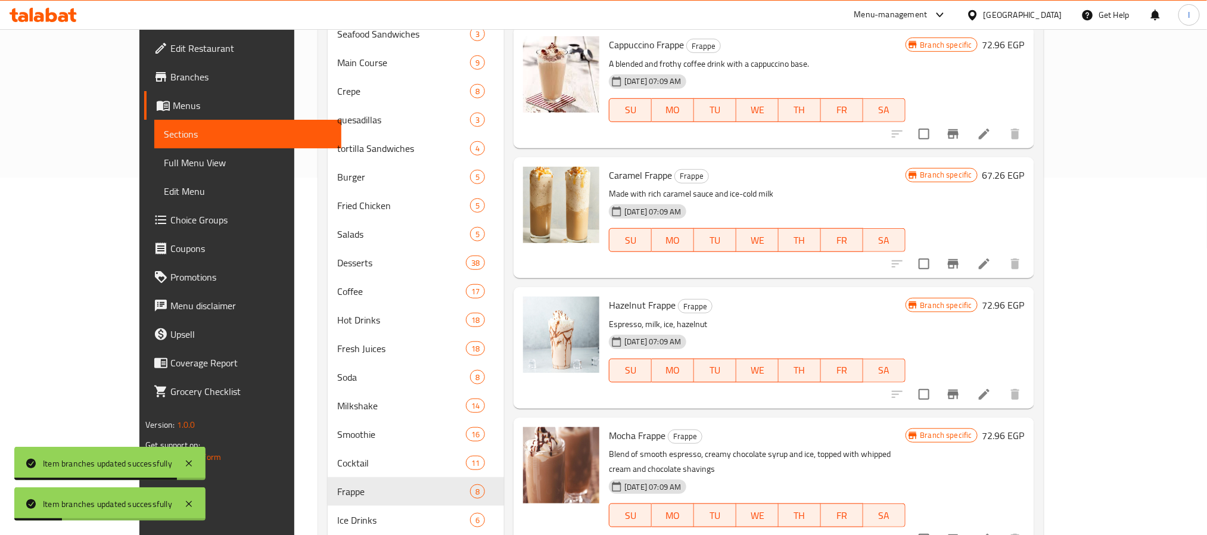
scroll to position [508, 0]
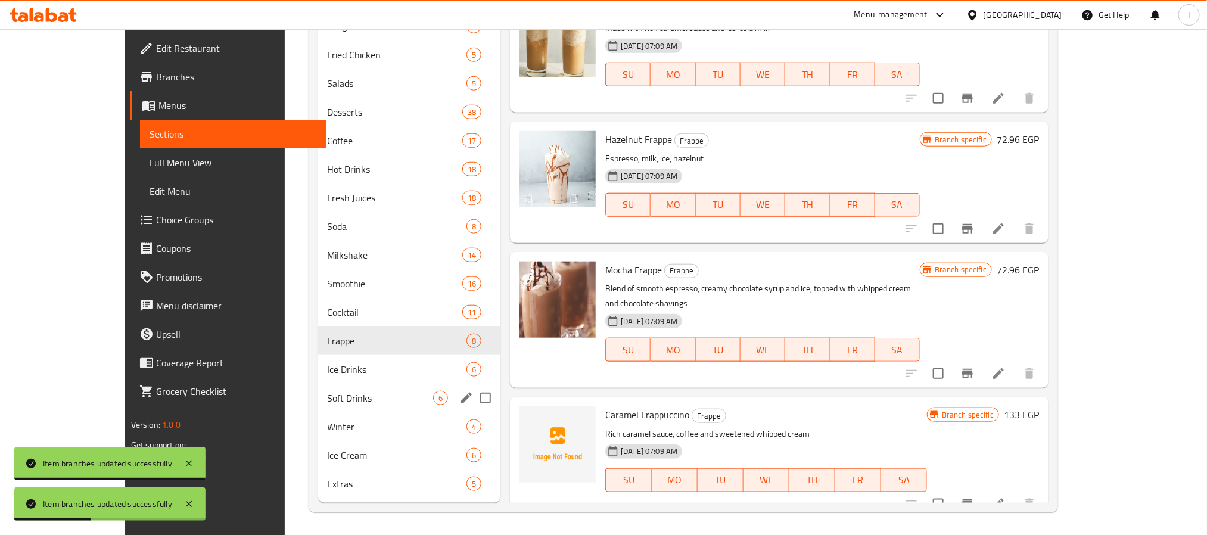
click at [328, 402] on span "Soft Drinks" at bounding box center [381, 398] width 106 height 14
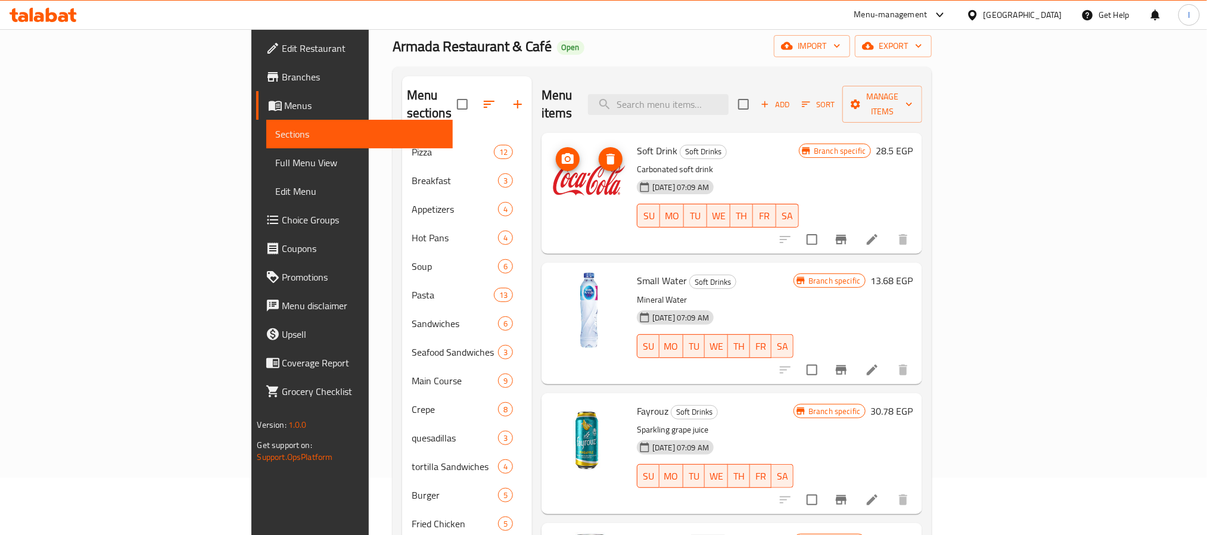
scroll to position [89, 0]
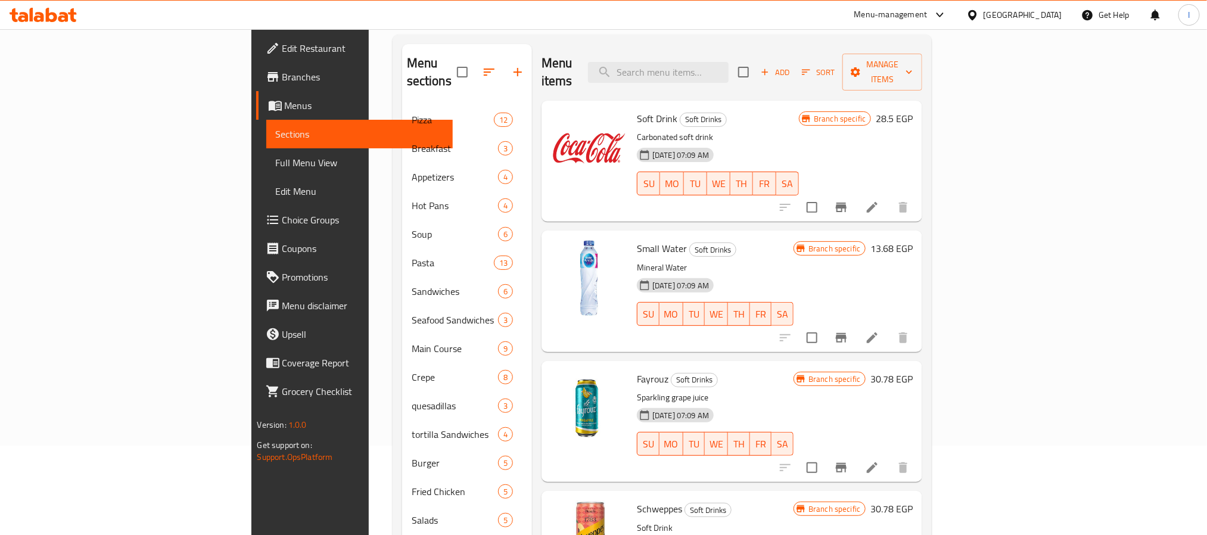
click at [847, 203] on icon "Branch-specific-item" at bounding box center [841, 208] width 11 height 10
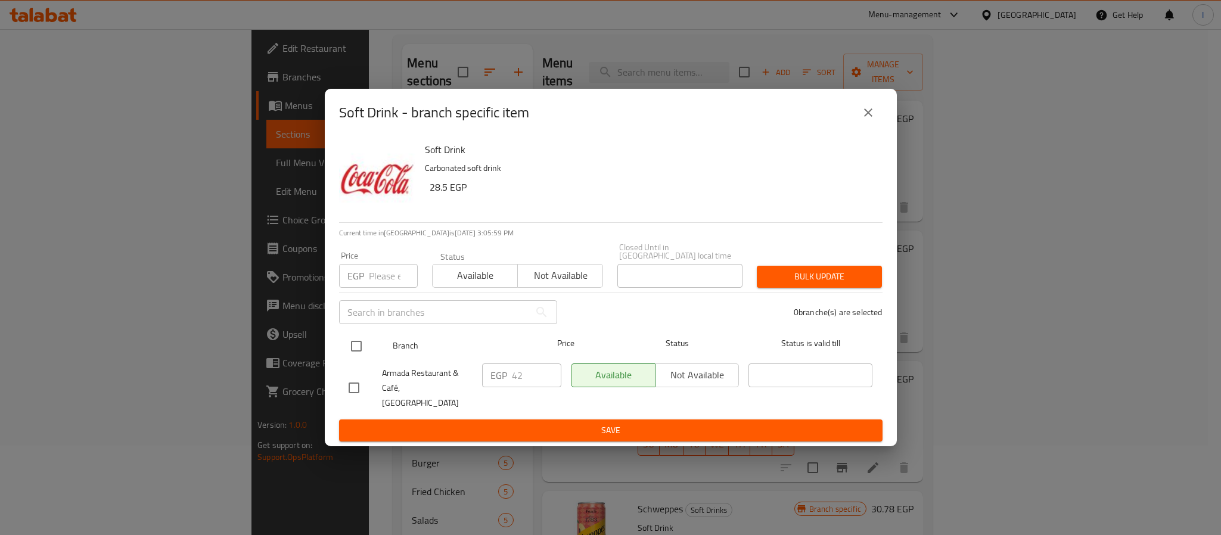
click at [347, 347] on input "checkbox" at bounding box center [356, 346] width 25 height 25
checkbox input "true"
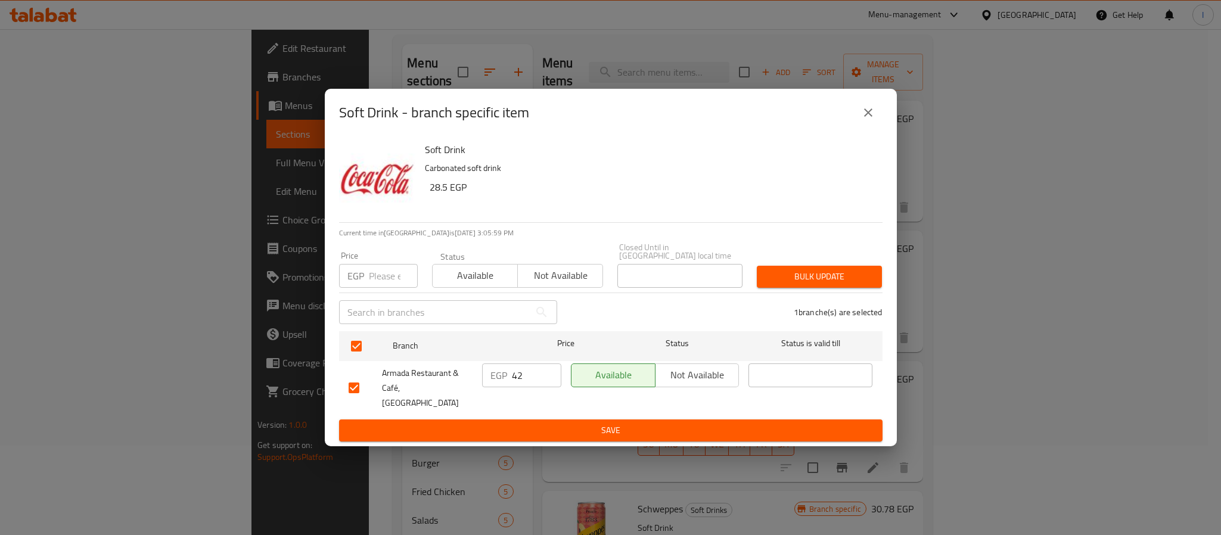
click at [526, 379] on input "42" at bounding box center [536, 376] width 49 height 24
type input "46"
click at [523, 423] on span "Save" at bounding box center [611, 430] width 524 height 15
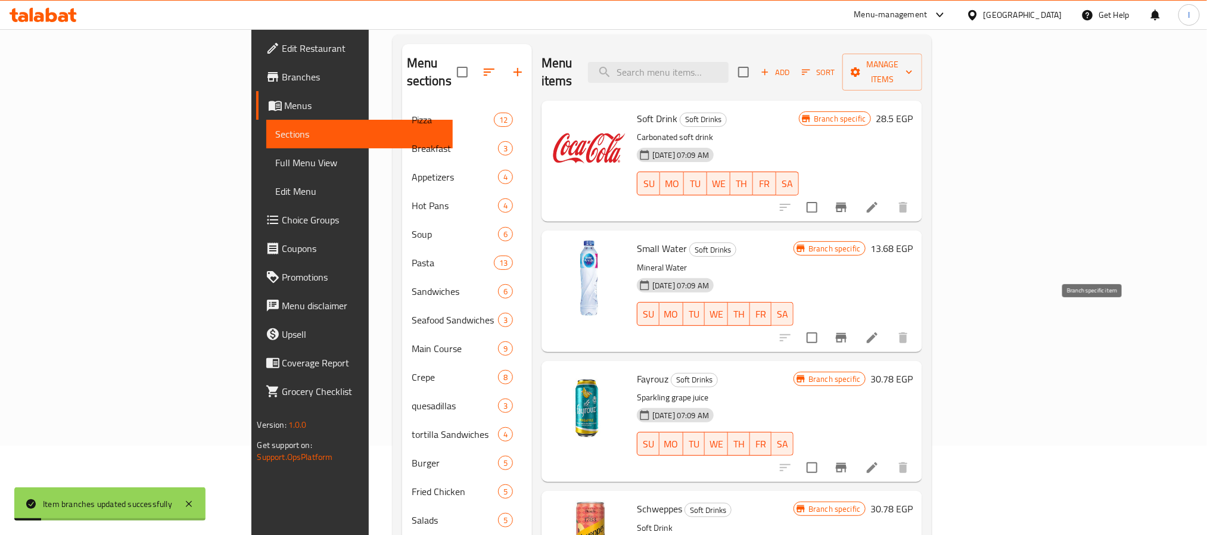
click at [847, 333] on icon "Branch-specific-item" at bounding box center [841, 338] width 11 height 10
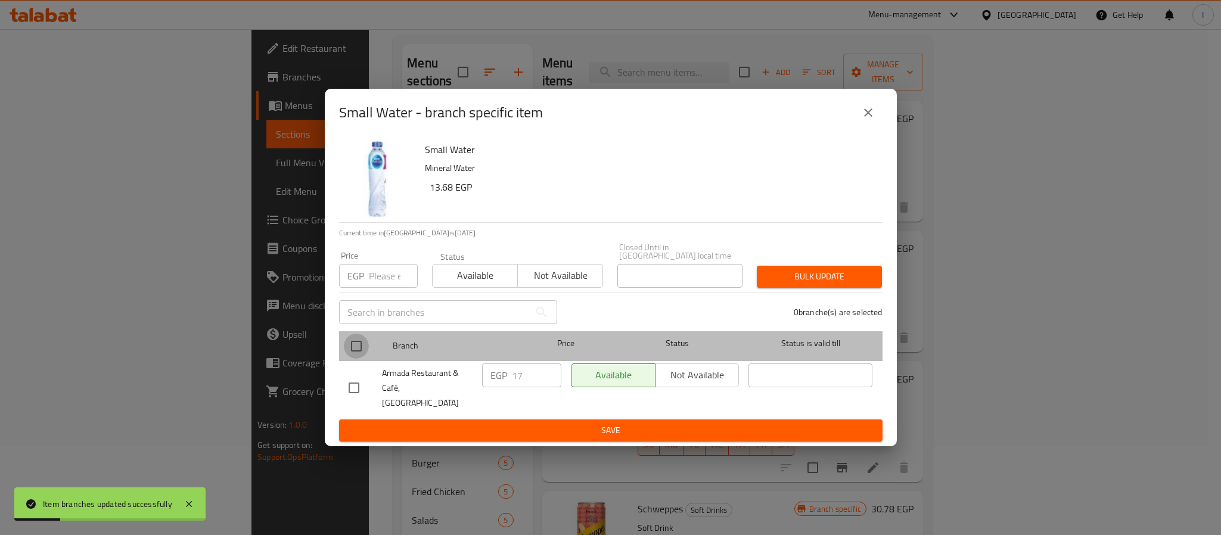
click at [350, 351] on input "checkbox" at bounding box center [356, 346] width 25 height 25
checkbox input "true"
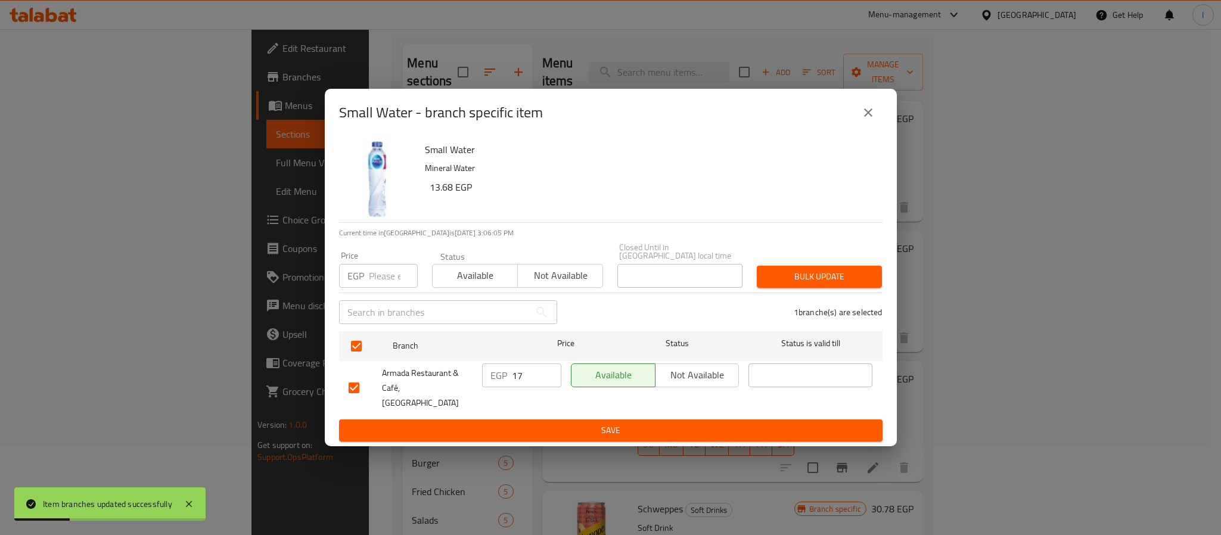
click at [519, 369] on input "17" at bounding box center [536, 376] width 49 height 24
type input "18"
click at [533, 423] on span "Save" at bounding box center [611, 430] width 524 height 15
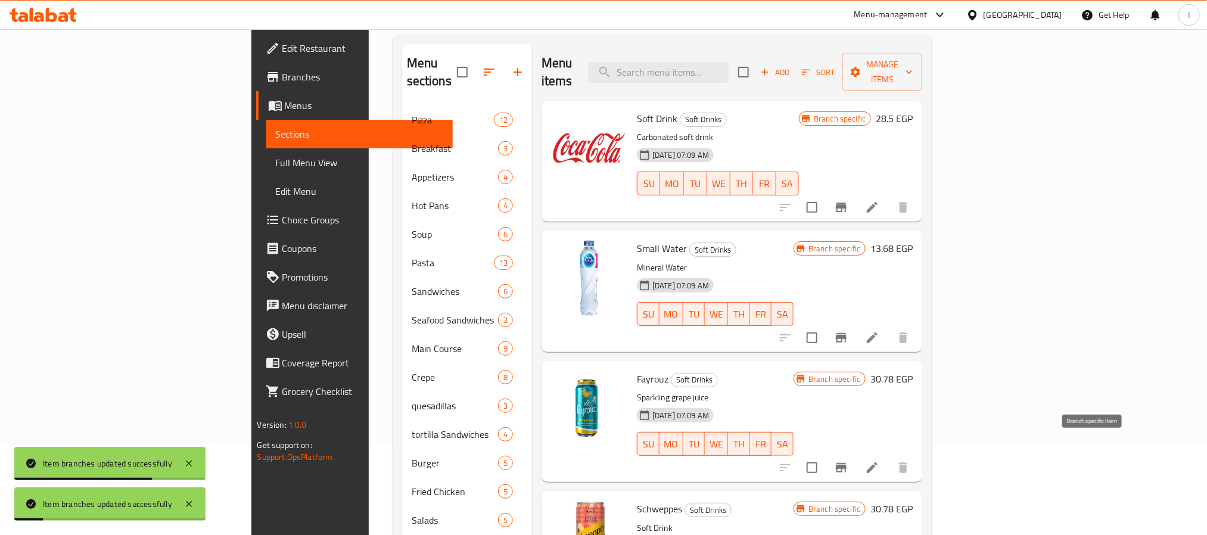
click at [847, 463] on icon "Branch-specific-item" at bounding box center [841, 468] width 11 height 10
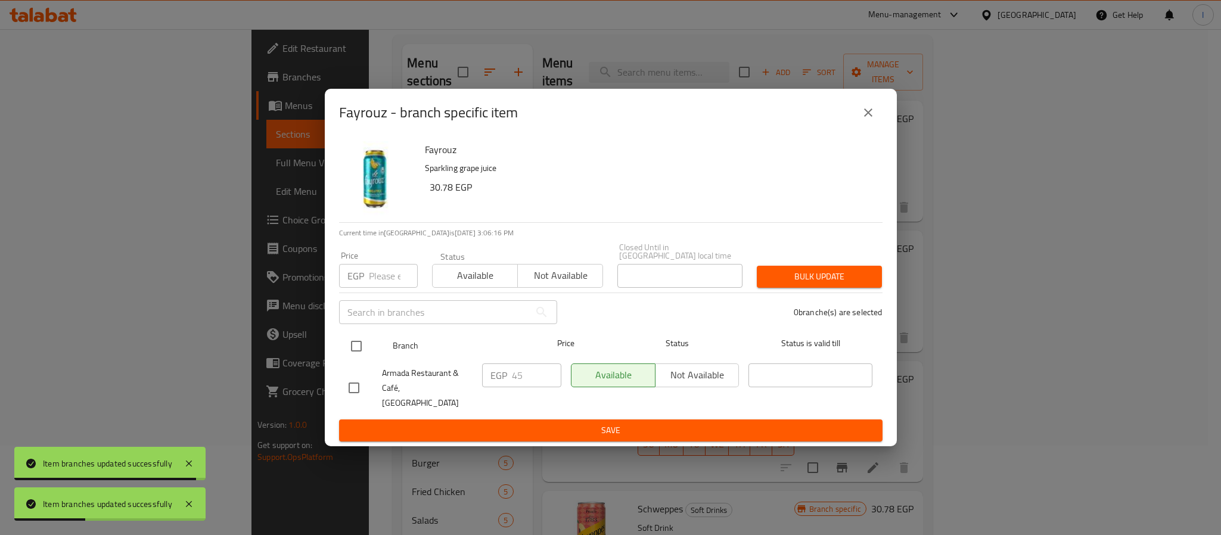
click at [356, 343] on input "checkbox" at bounding box center [356, 346] width 25 height 25
checkbox input "true"
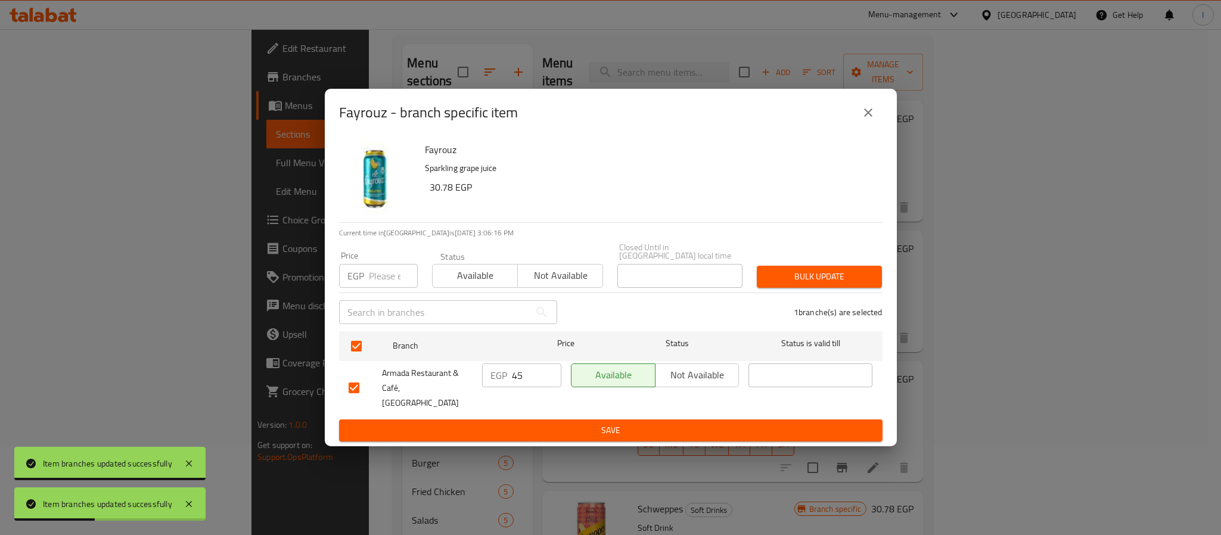
click at [535, 379] on input "45" at bounding box center [536, 376] width 49 height 24
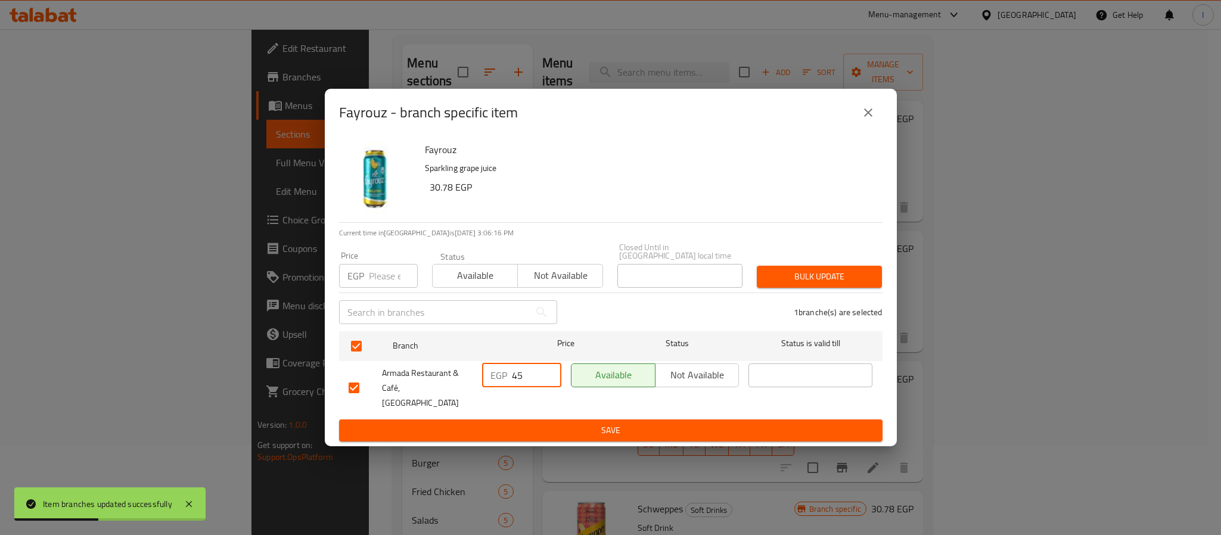
click at [535, 379] on input "45" at bounding box center [536, 376] width 49 height 24
click at [527, 385] on input "49" at bounding box center [536, 376] width 49 height 24
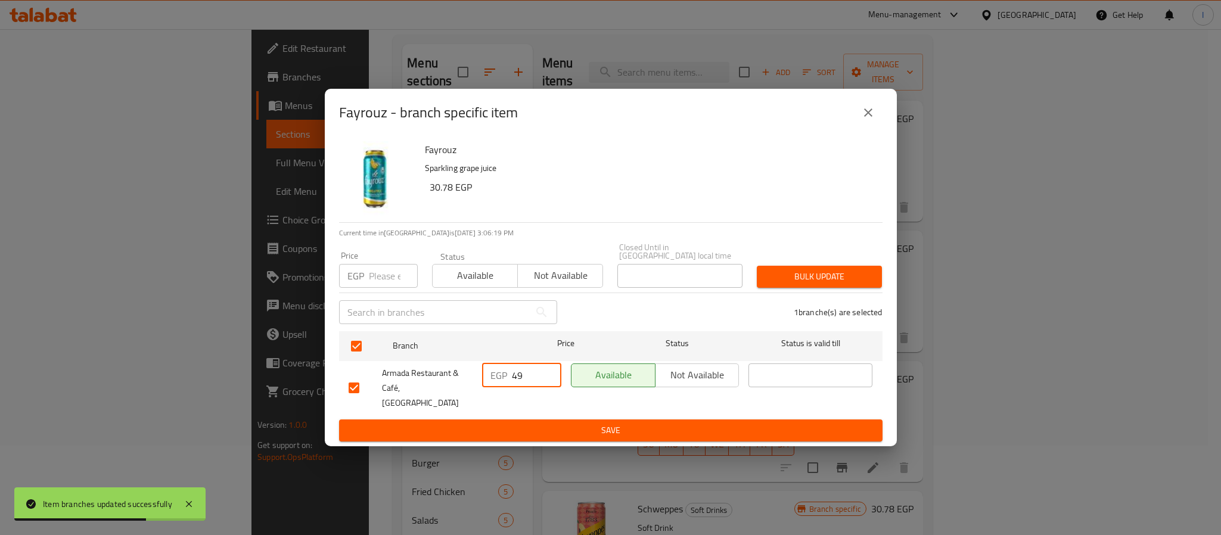
type input "49"
click at [547, 423] on span "Save" at bounding box center [611, 430] width 524 height 15
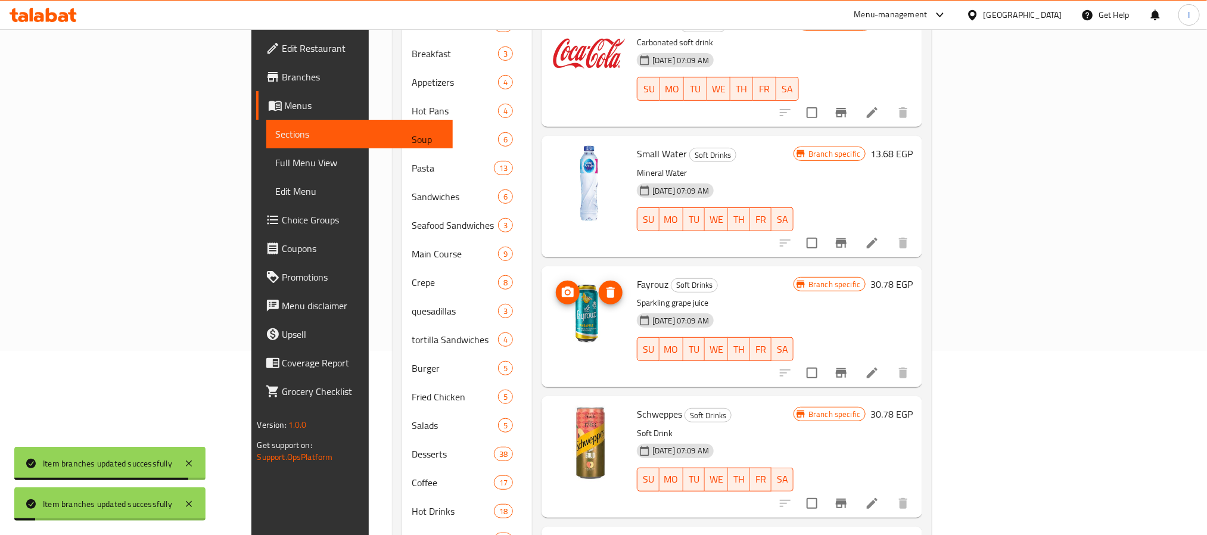
scroll to position [268, 0]
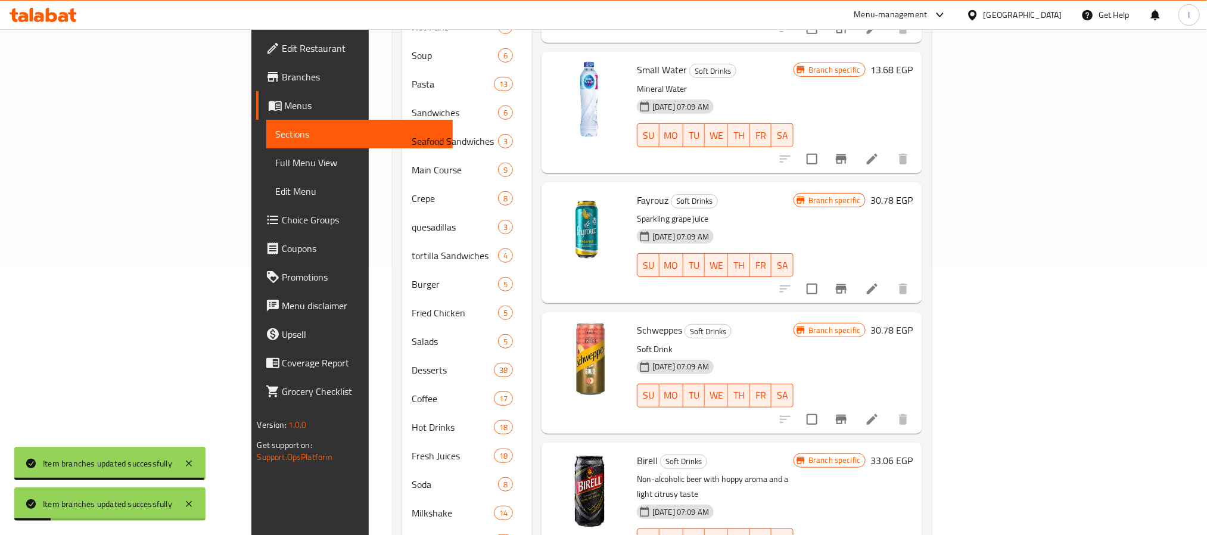
click at [856, 405] on button "Branch-specific-item" at bounding box center [841, 419] width 29 height 29
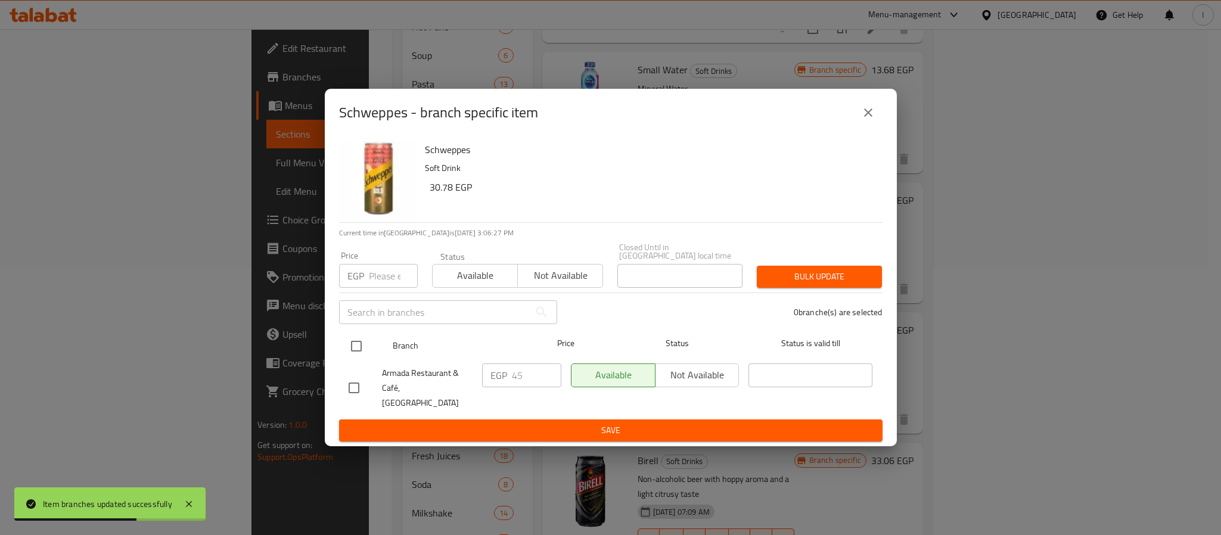
click at [354, 345] on input "checkbox" at bounding box center [356, 346] width 25 height 25
checkbox input "true"
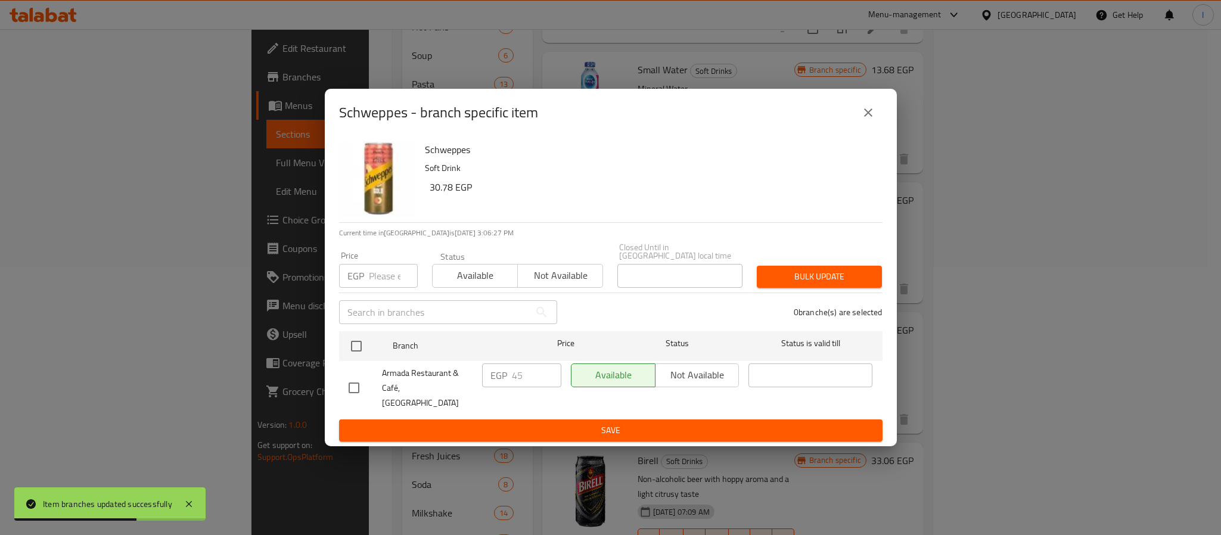
checkbox input "true"
click at [535, 377] on input "45" at bounding box center [536, 376] width 49 height 24
paste input "9"
type input "49"
click at [547, 423] on span "Save" at bounding box center [611, 430] width 524 height 15
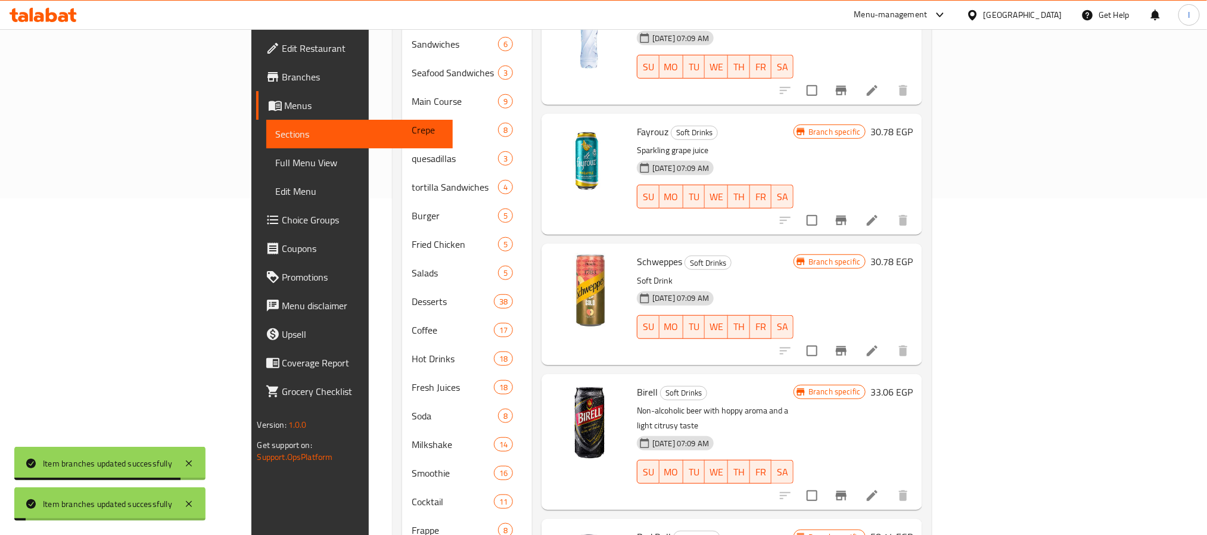
scroll to position [358, 0]
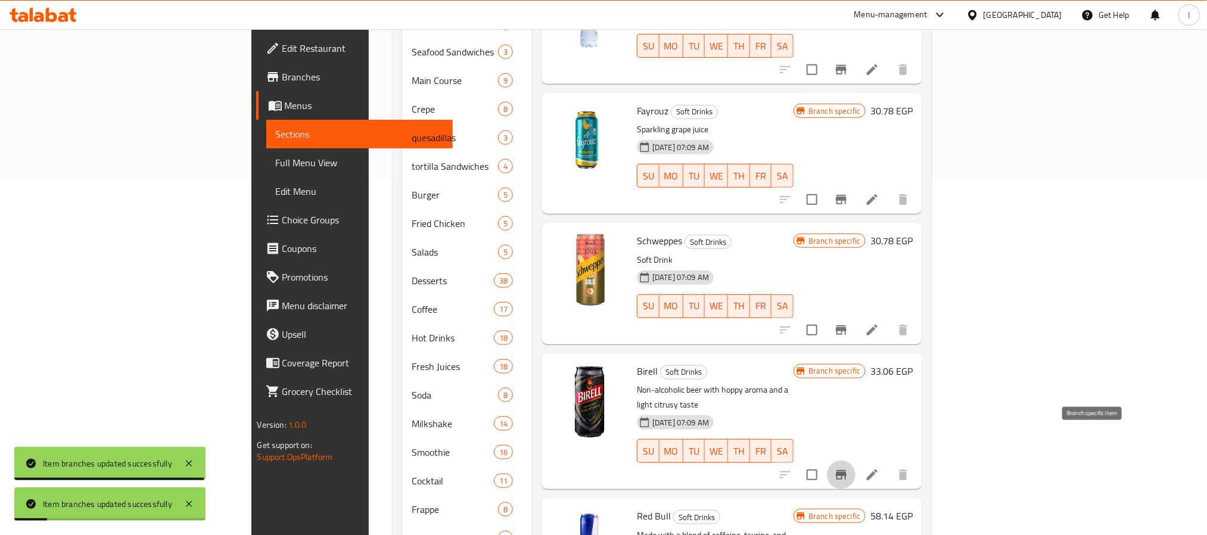
click at [849, 468] on icon "Branch-specific-item" at bounding box center [841, 475] width 14 height 14
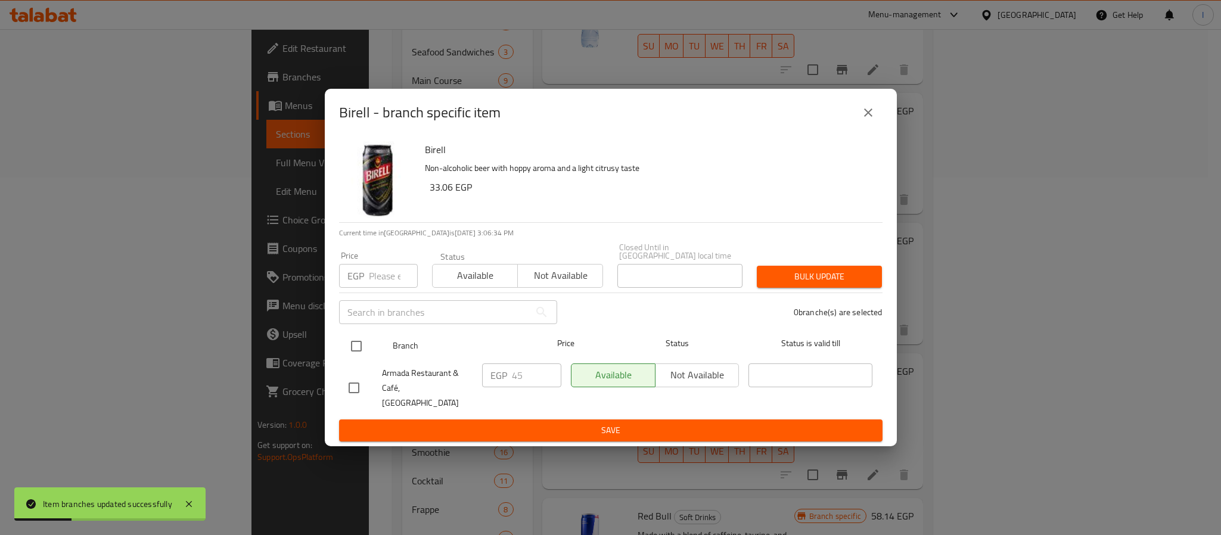
click at [356, 347] on input "checkbox" at bounding box center [356, 346] width 25 height 25
checkbox input "true"
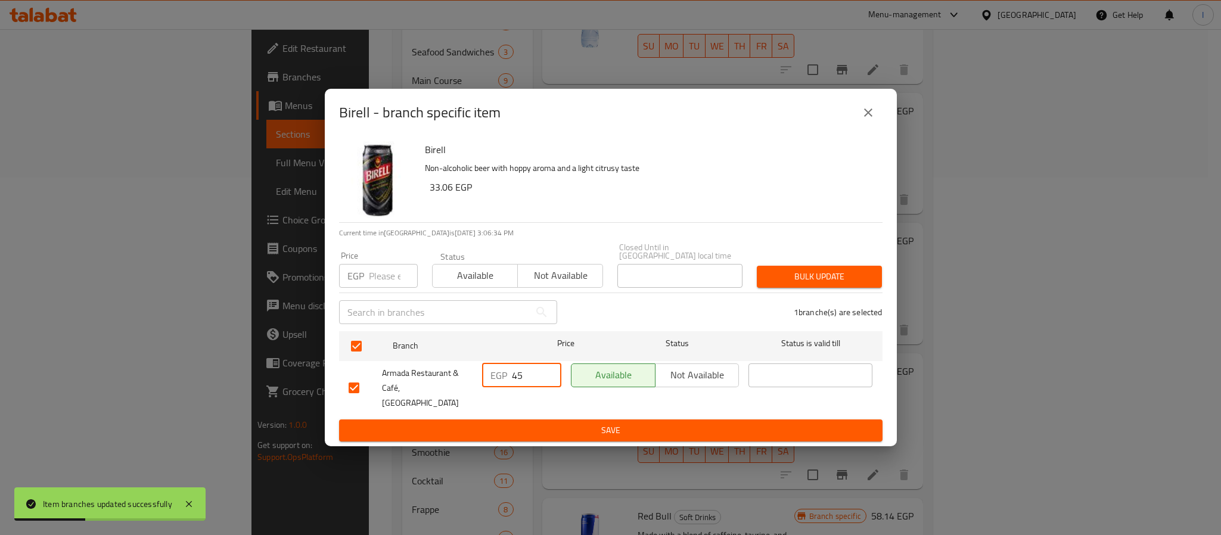
click at [523, 386] on input "45" at bounding box center [536, 376] width 49 height 24
paste input "9"
type input "49"
click at [538, 423] on span "Save" at bounding box center [611, 430] width 524 height 15
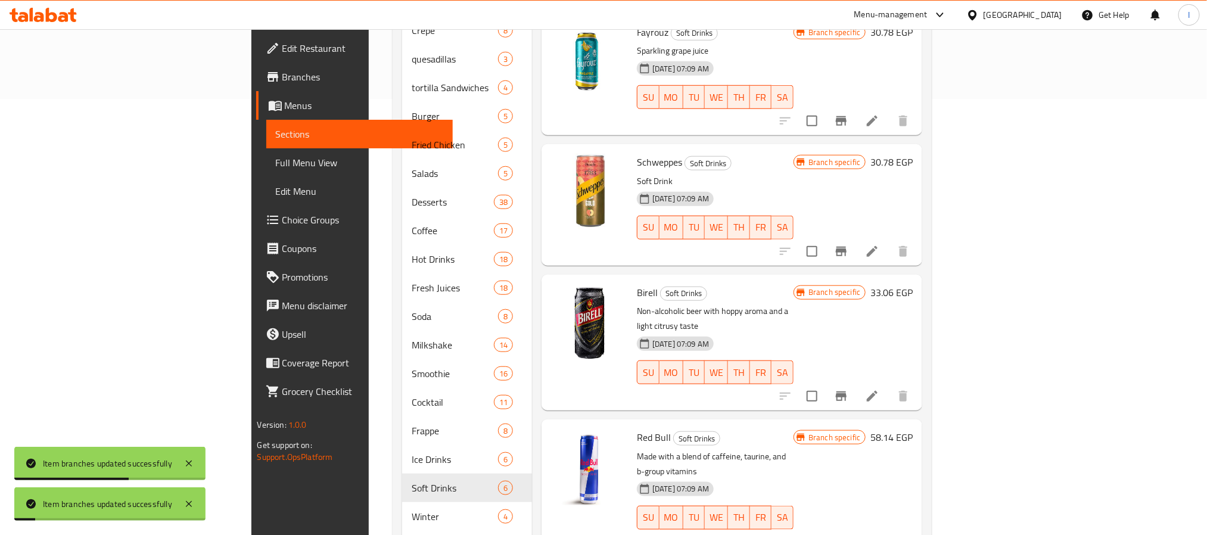
scroll to position [508, 0]
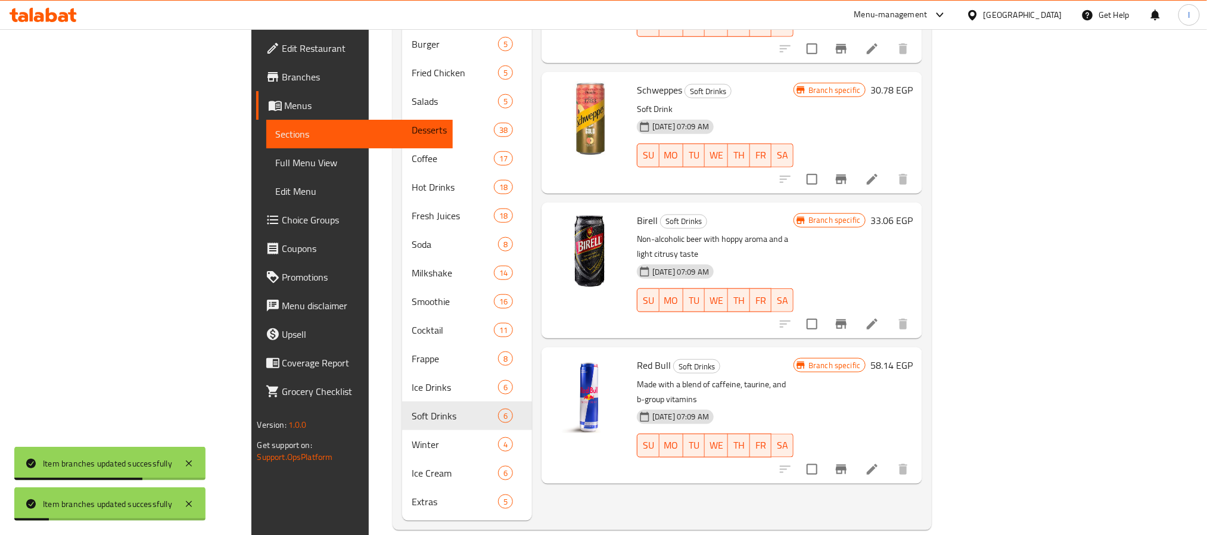
click at [847, 465] on icon "Branch-specific-item" at bounding box center [841, 470] width 11 height 10
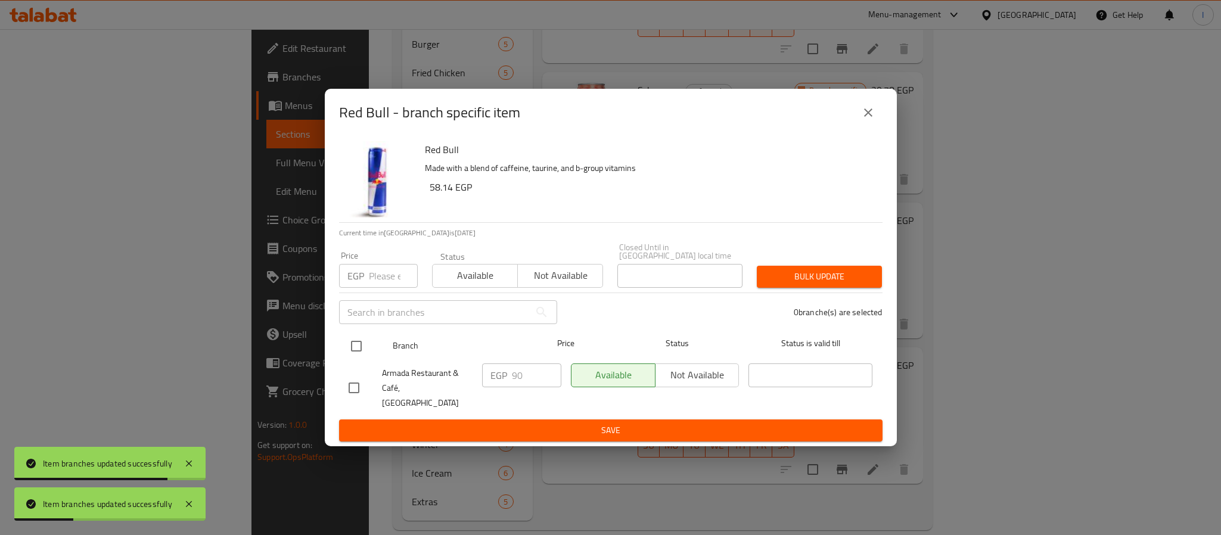
click at [360, 352] on input "checkbox" at bounding box center [356, 346] width 25 height 25
checkbox input "true"
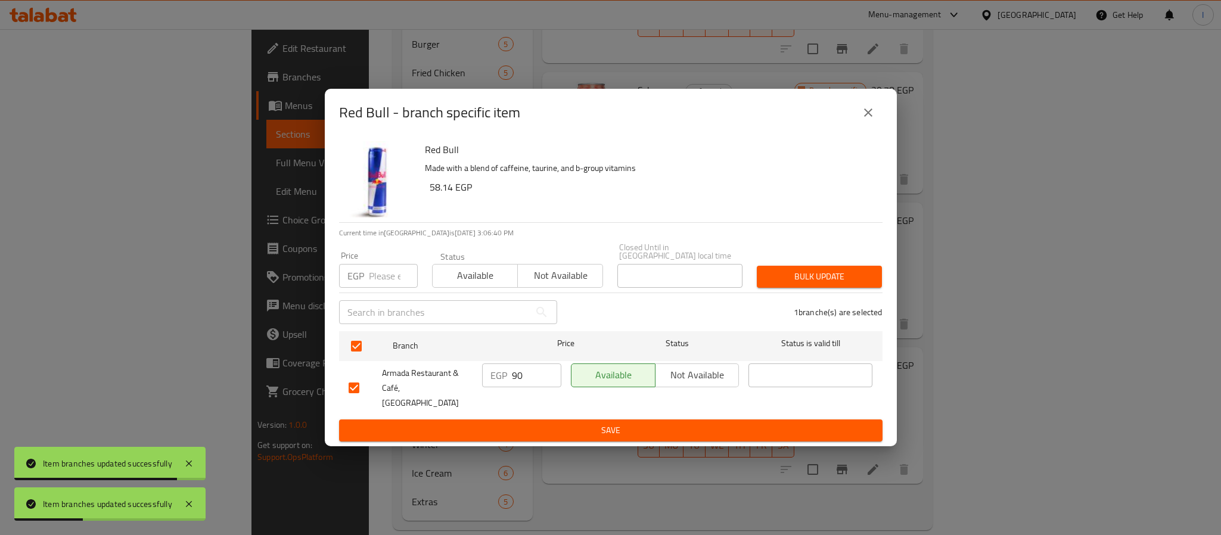
click at [529, 380] on input "90" at bounding box center [536, 376] width 49 height 24
type input "97"
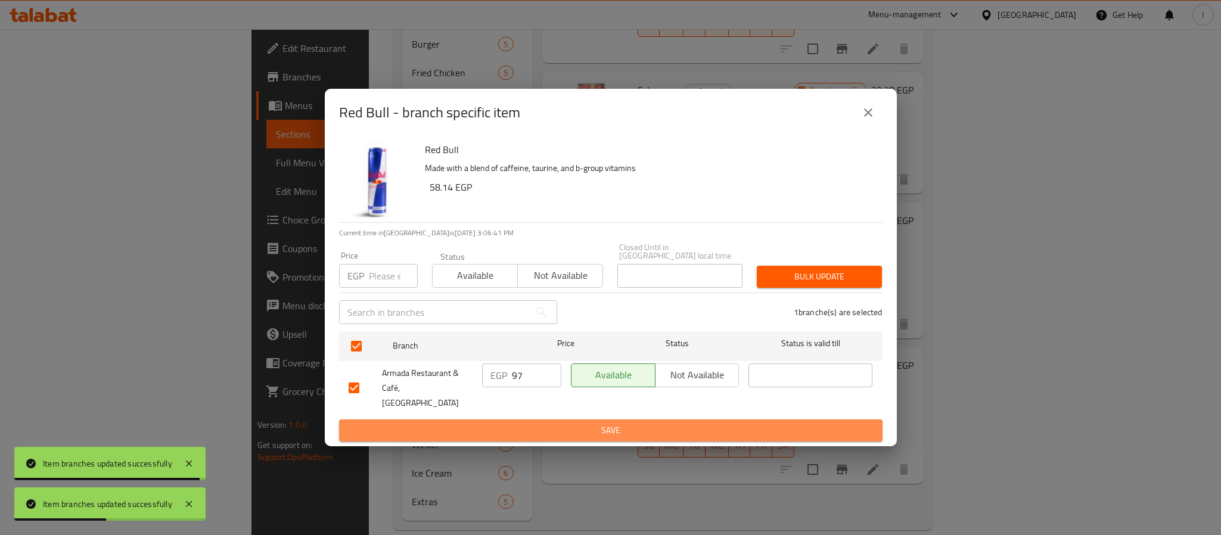
click at [544, 424] on span "Save" at bounding box center [611, 430] width 524 height 15
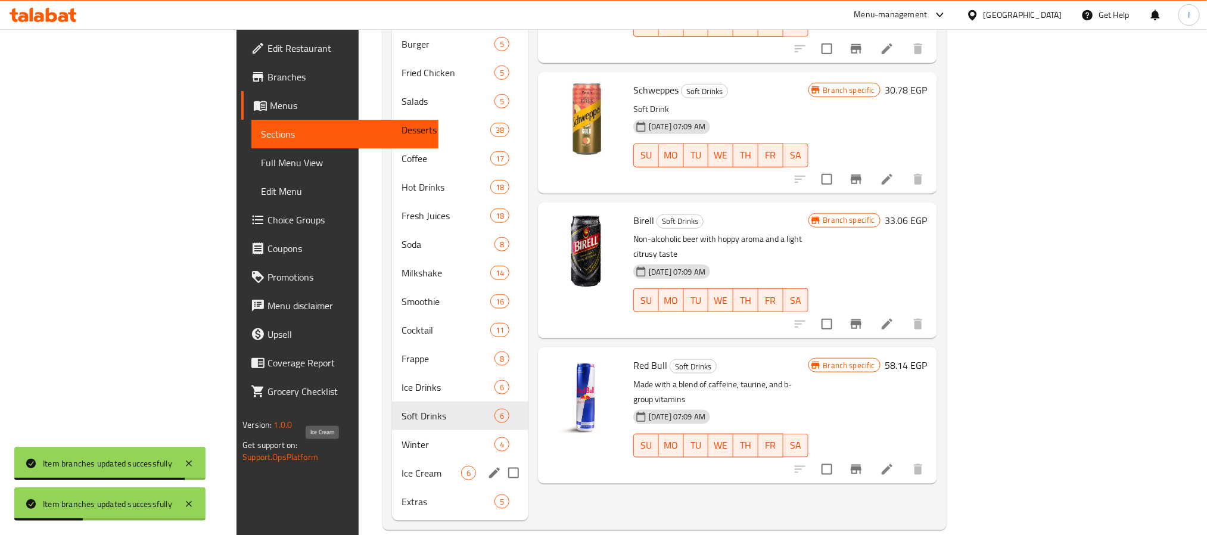
click at [402, 466] on span "Ice Cream" at bounding box center [431, 473] width 59 height 14
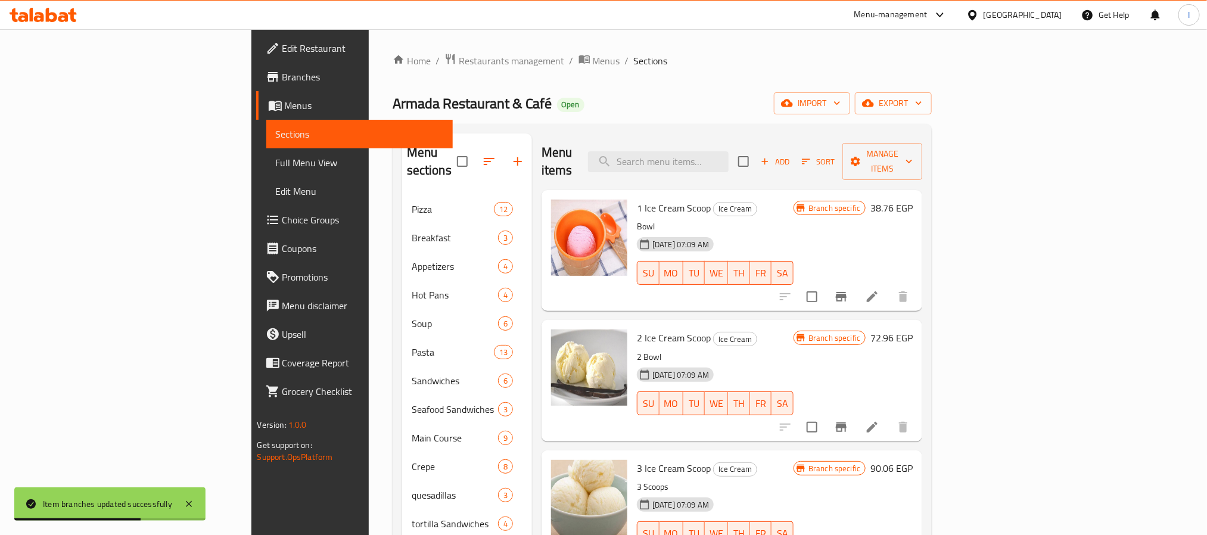
click at [567, 147] on div "Menu items Add Sort Manage items" at bounding box center [732, 161] width 381 height 57
click at [847, 292] on icon "Branch-specific-item" at bounding box center [841, 297] width 11 height 10
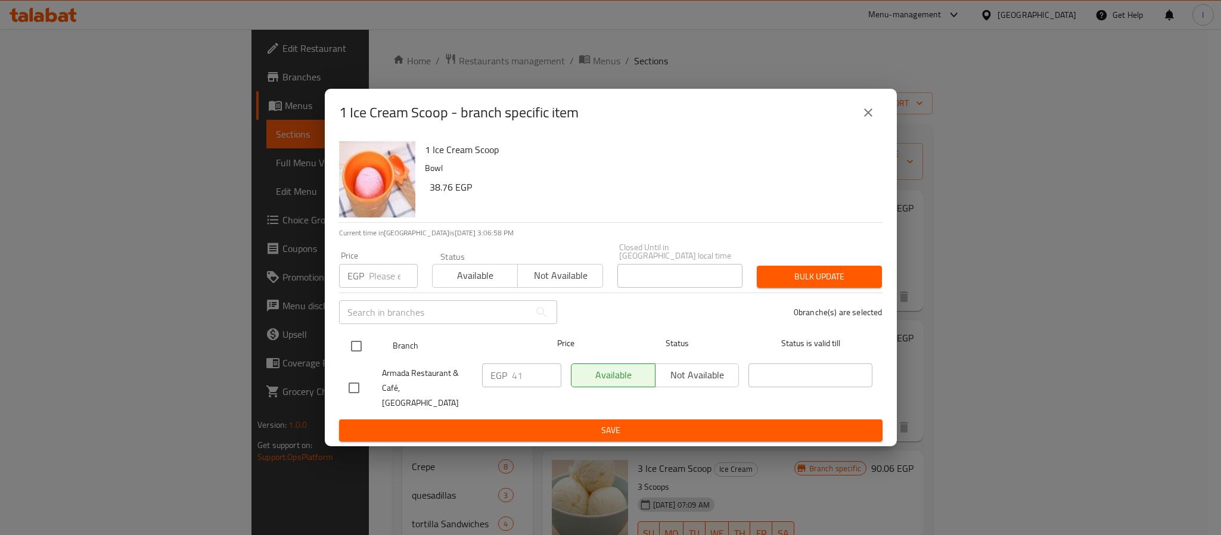
click at [359, 345] on input "checkbox" at bounding box center [356, 346] width 25 height 25
checkbox input "true"
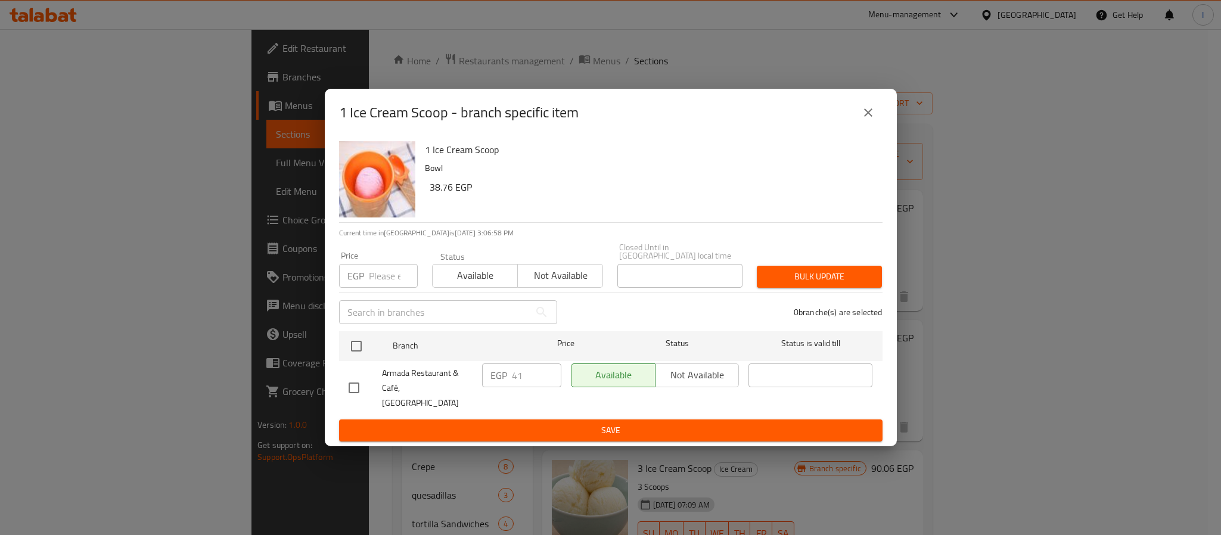
checkbox input "true"
click at [529, 374] on input "41" at bounding box center [536, 376] width 49 height 24
click at [869, 120] on icon "close" at bounding box center [868, 112] width 14 height 14
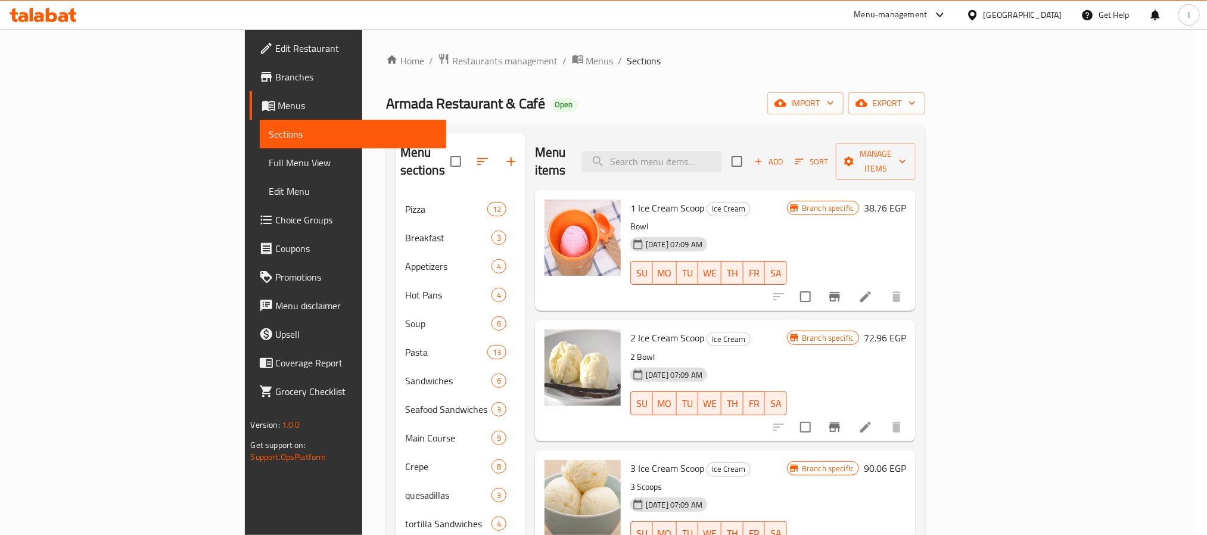
click at [923, 100] on div "Armada Restaurant & Café Open import export" at bounding box center [656, 103] width 540 height 22
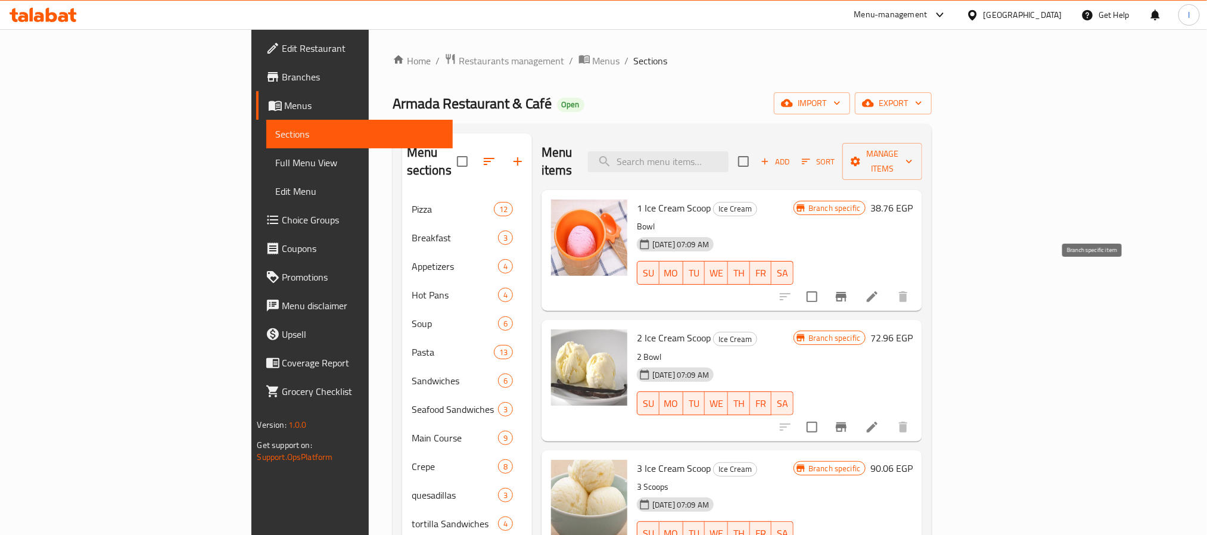
click at [849, 290] on icon "Branch-specific-item" at bounding box center [841, 297] width 14 height 14
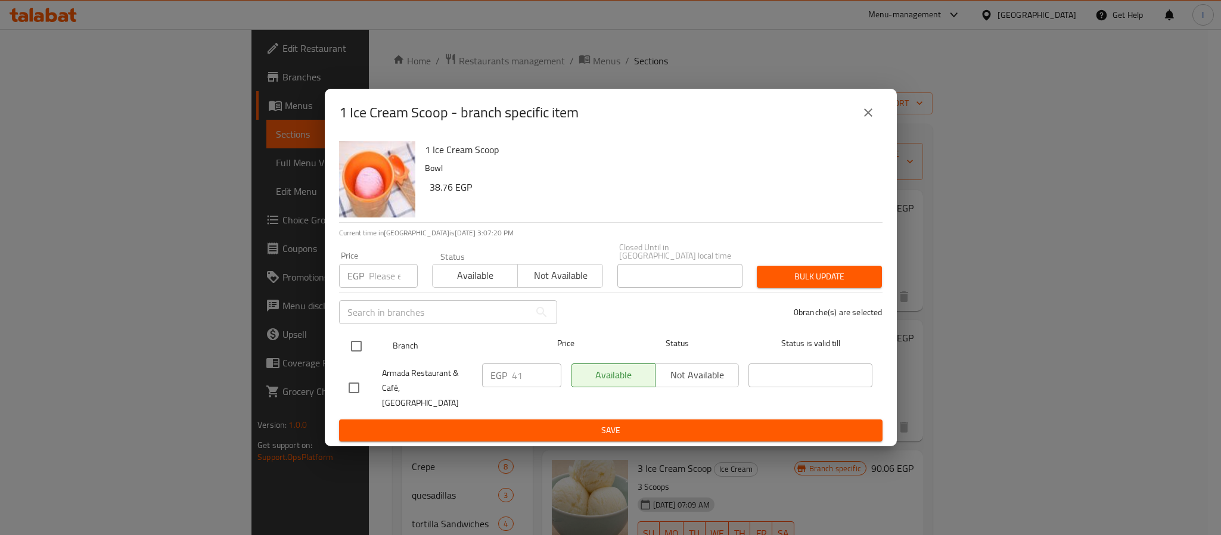
click at [356, 347] on input "checkbox" at bounding box center [356, 346] width 25 height 25
checkbox input "true"
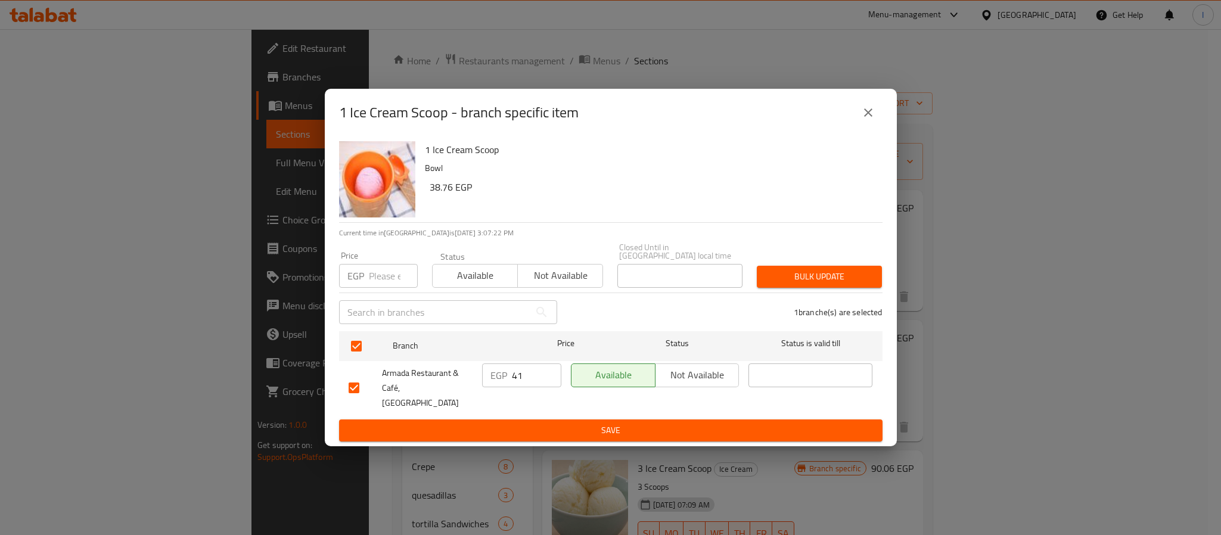
click at [522, 365] on div "EGP 41 ​" at bounding box center [521, 388] width 89 height 59
click at [523, 368] on input "41" at bounding box center [536, 376] width 49 height 24
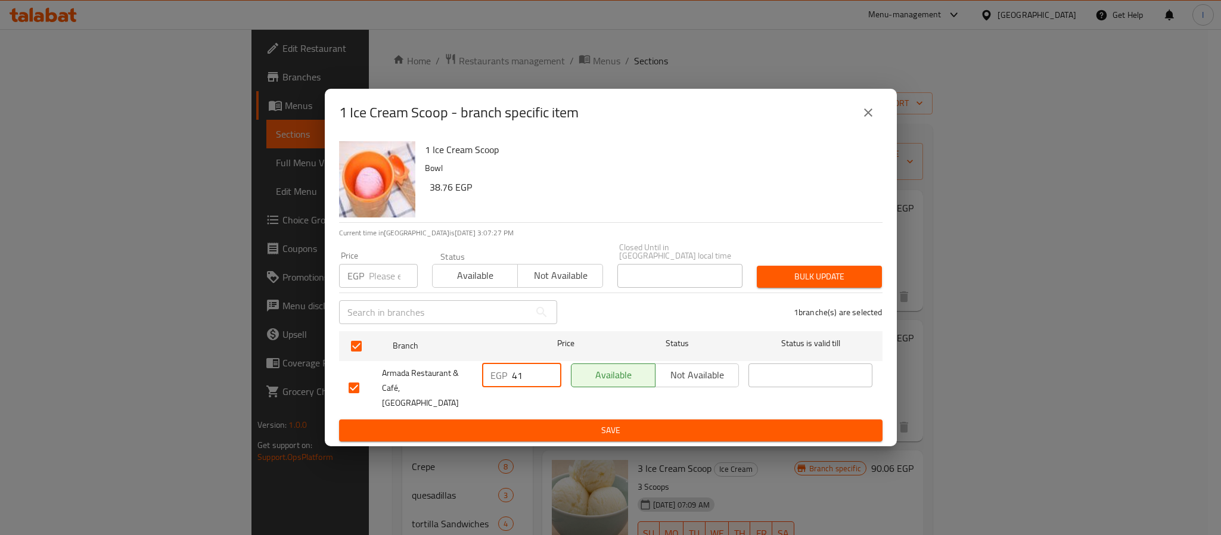
click at [865, 117] on icon "close" at bounding box center [868, 112] width 8 height 8
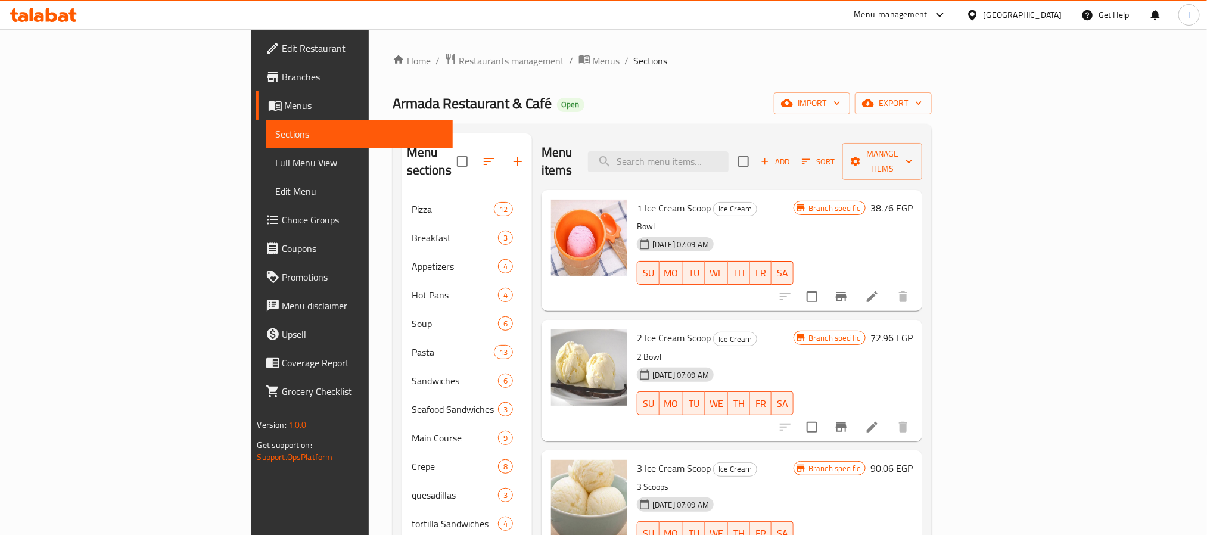
click at [856, 413] on button "Branch-specific-item" at bounding box center [841, 427] width 29 height 29
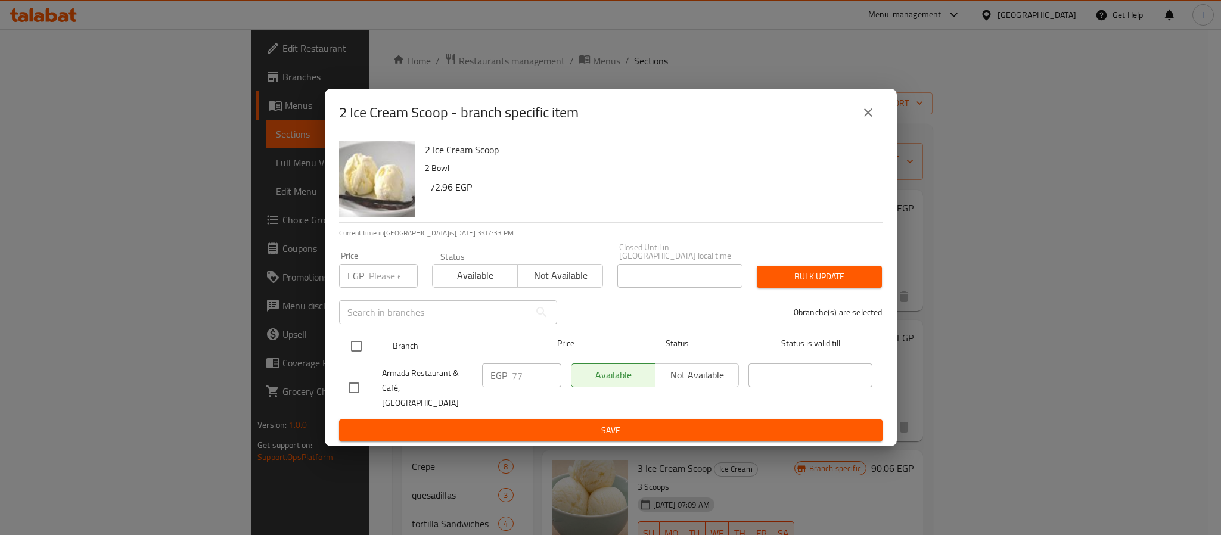
click at [359, 349] on input "checkbox" at bounding box center [356, 346] width 25 height 25
checkbox input "true"
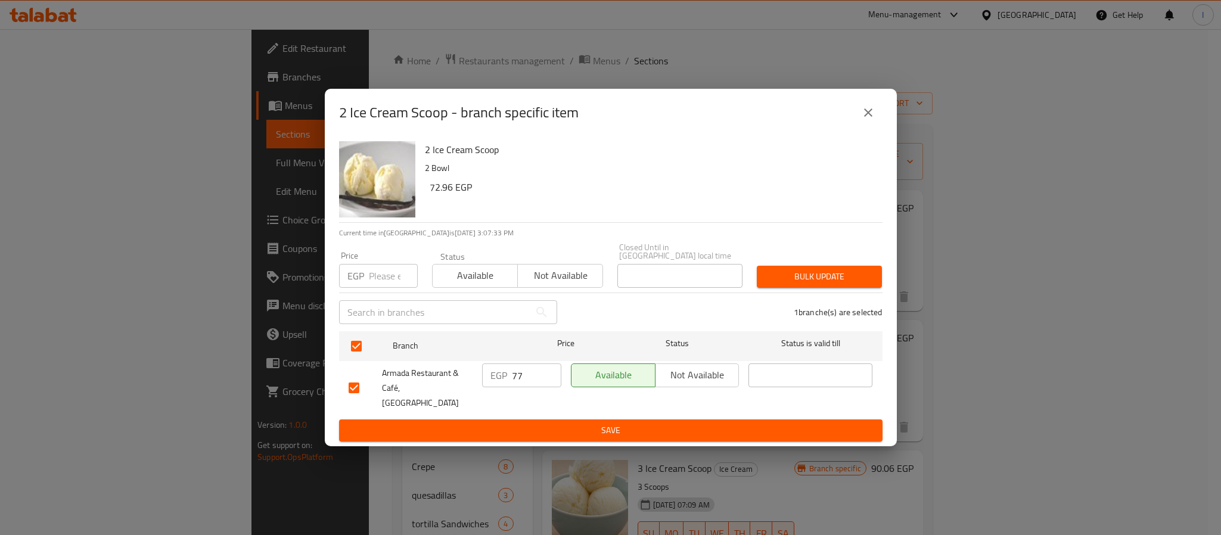
click at [521, 379] on input "77" at bounding box center [536, 376] width 49 height 24
type input "84"
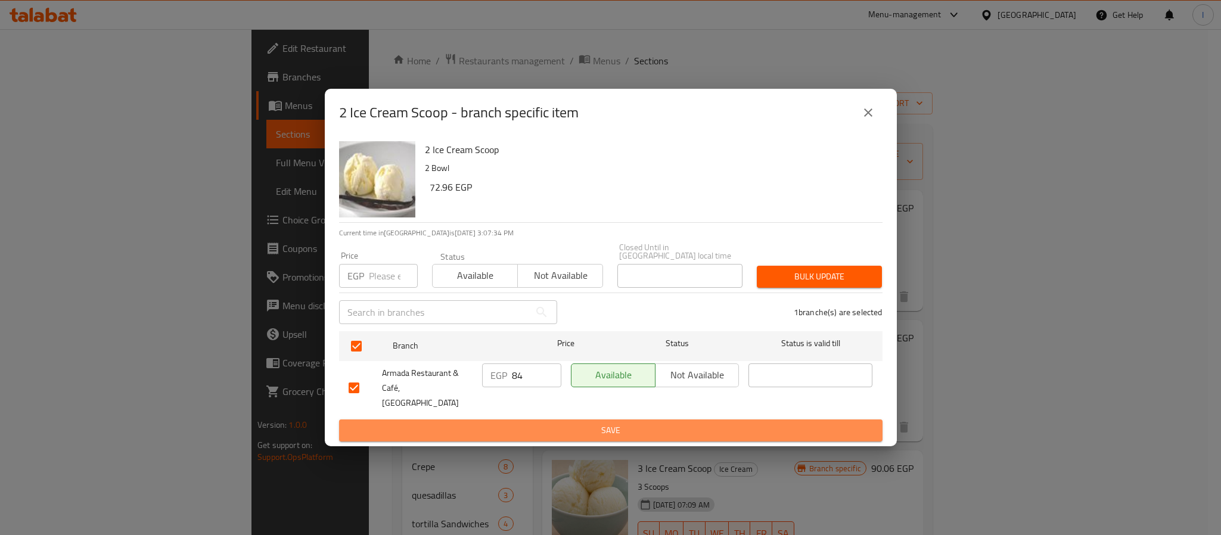
click at [529, 429] on button "Save" at bounding box center [611, 431] width 544 height 22
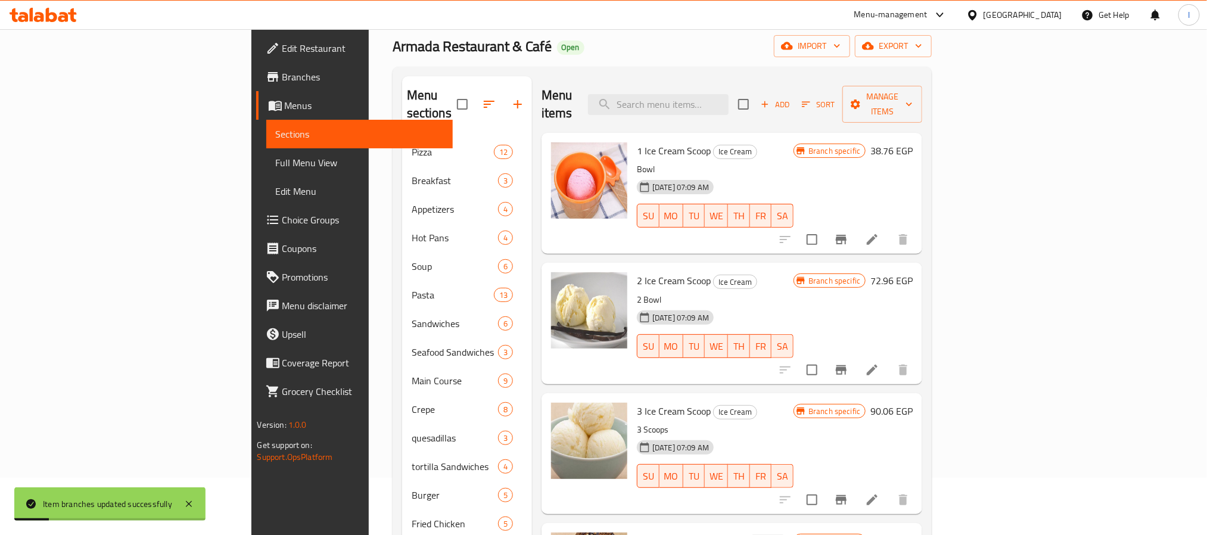
scroll to position [89, 0]
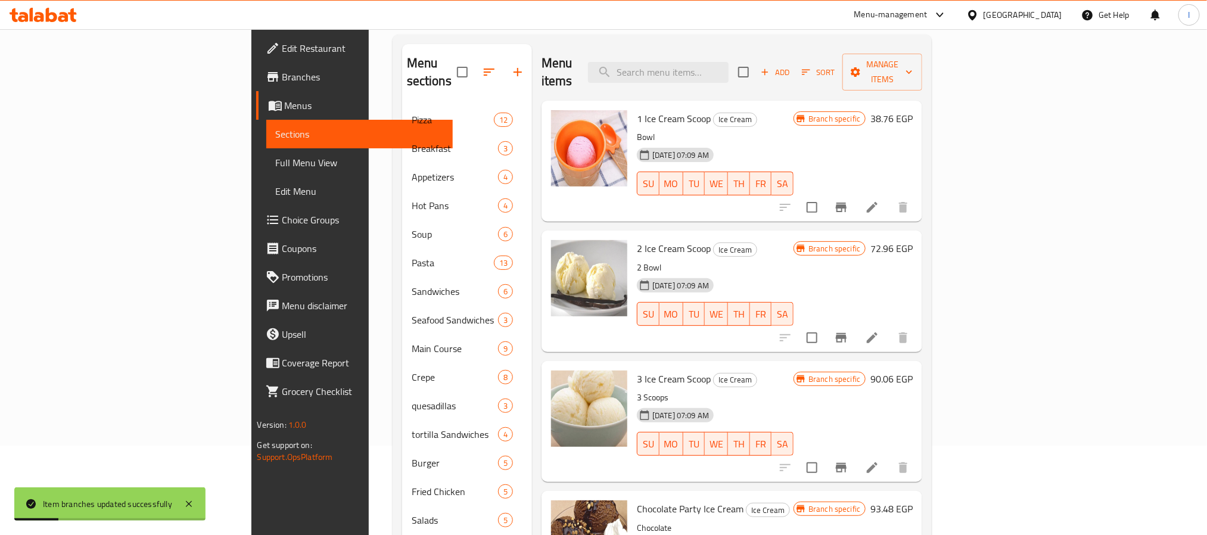
click at [847, 463] on icon "Branch-specific-item" at bounding box center [841, 468] width 11 height 10
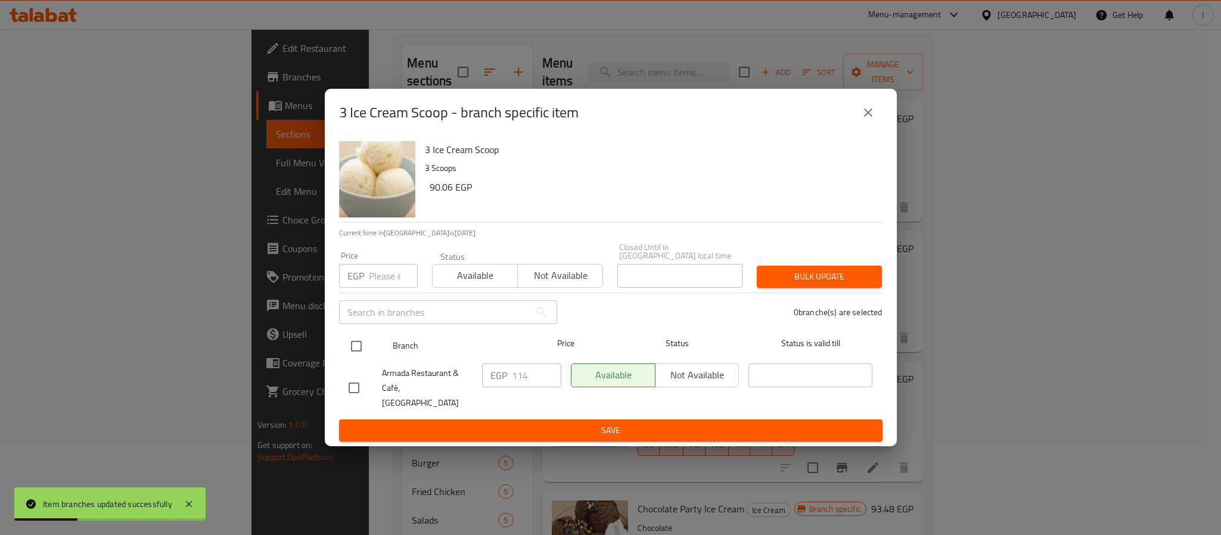
click at [356, 349] on input "checkbox" at bounding box center [356, 346] width 25 height 25
checkbox input "true"
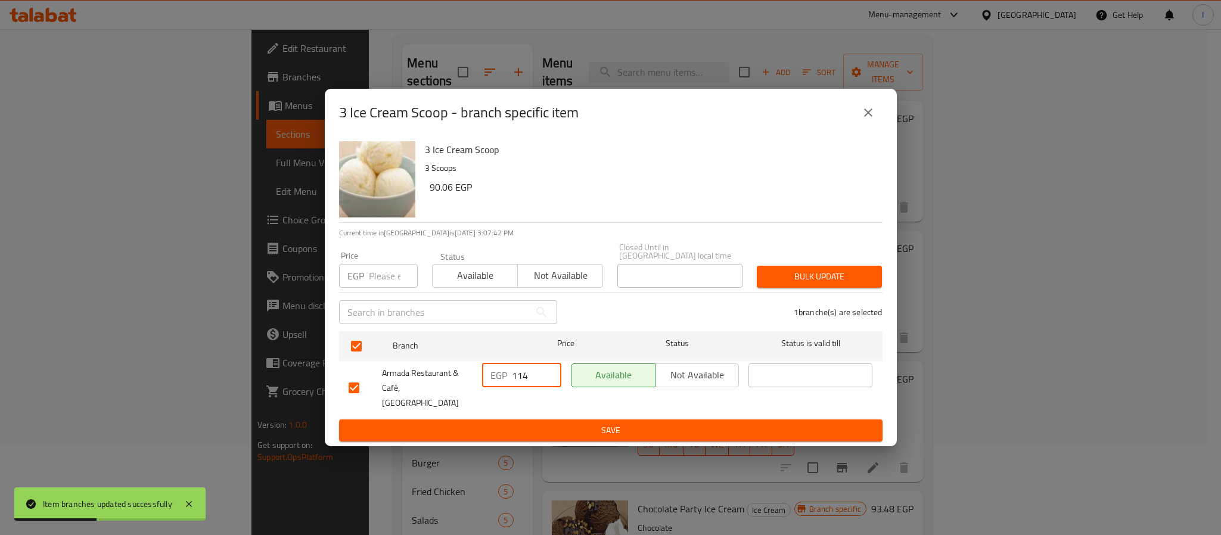
click at [530, 383] on input "114" at bounding box center [536, 376] width 49 height 24
type input "125"
click at [527, 406] on div "EGP 125 ​" at bounding box center [521, 388] width 89 height 59
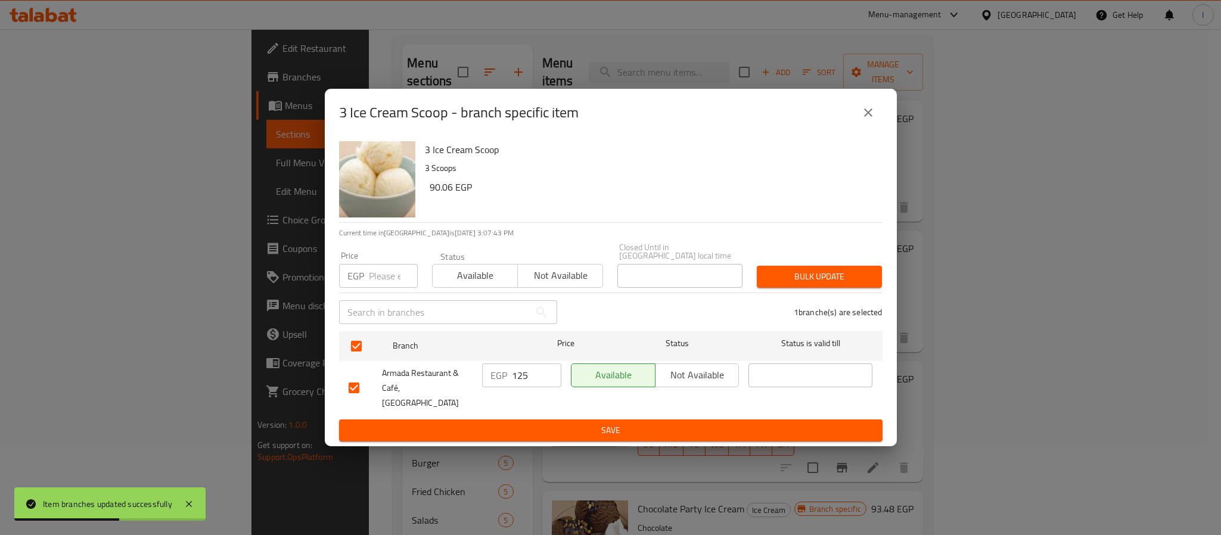
click at [529, 423] on span "Save" at bounding box center [611, 430] width 524 height 15
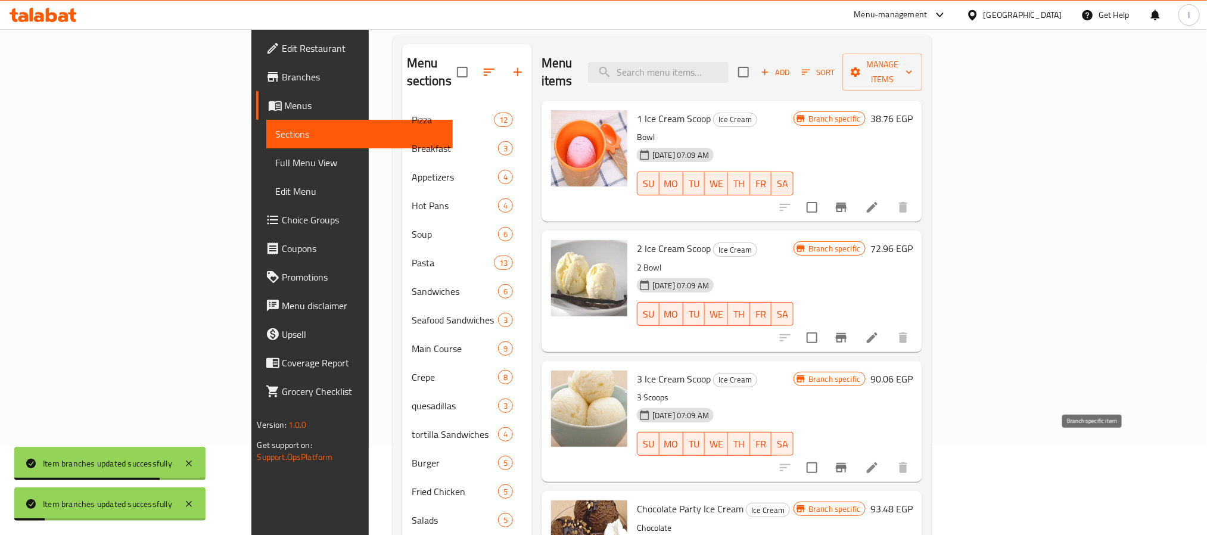
click at [847, 463] on icon "Branch-specific-item" at bounding box center [841, 468] width 11 height 10
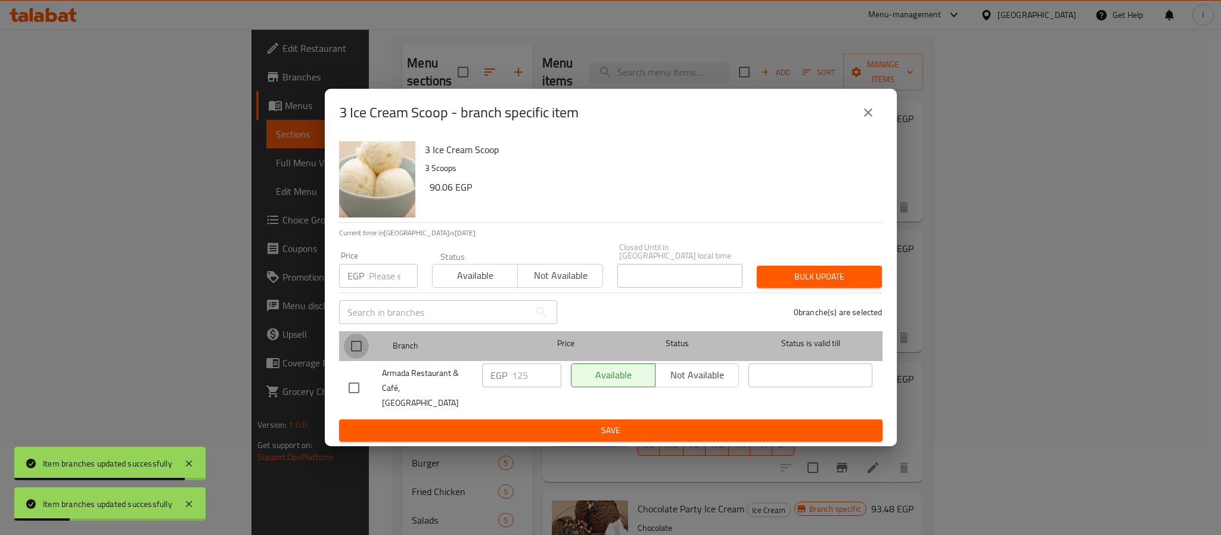
click at [358, 350] on input "checkbox" at bounding box center [356, 346] width 25 height 25
checkbox input "true"
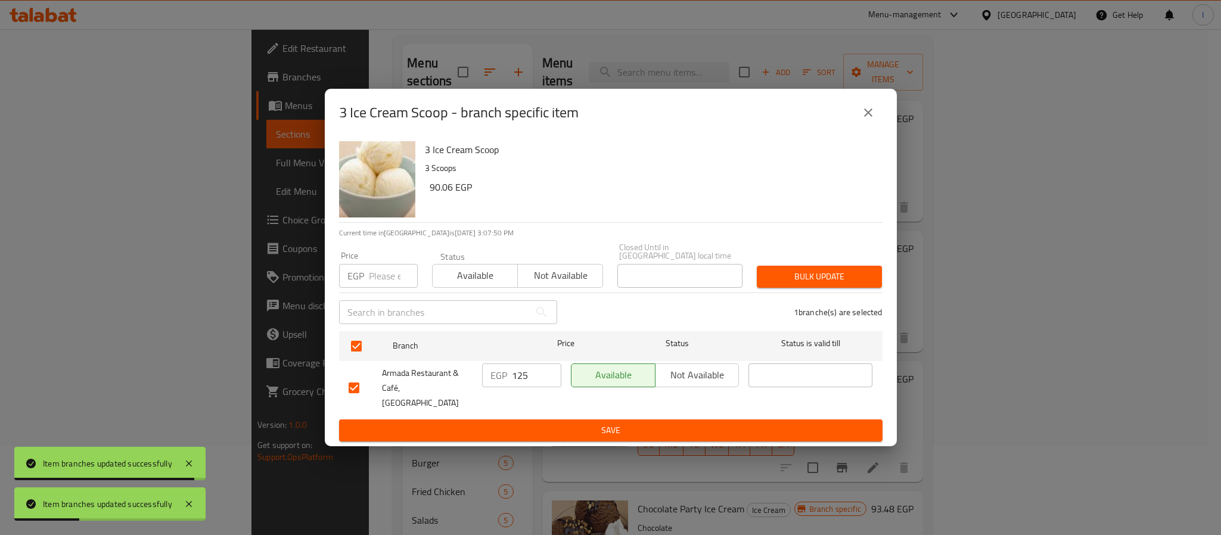
click at [523, 377] on input "125" at bounding box center [536, 376] width 49 height 24
click at [530, 377] on input "125" at bounding box center [536, 376] width 49 height 24
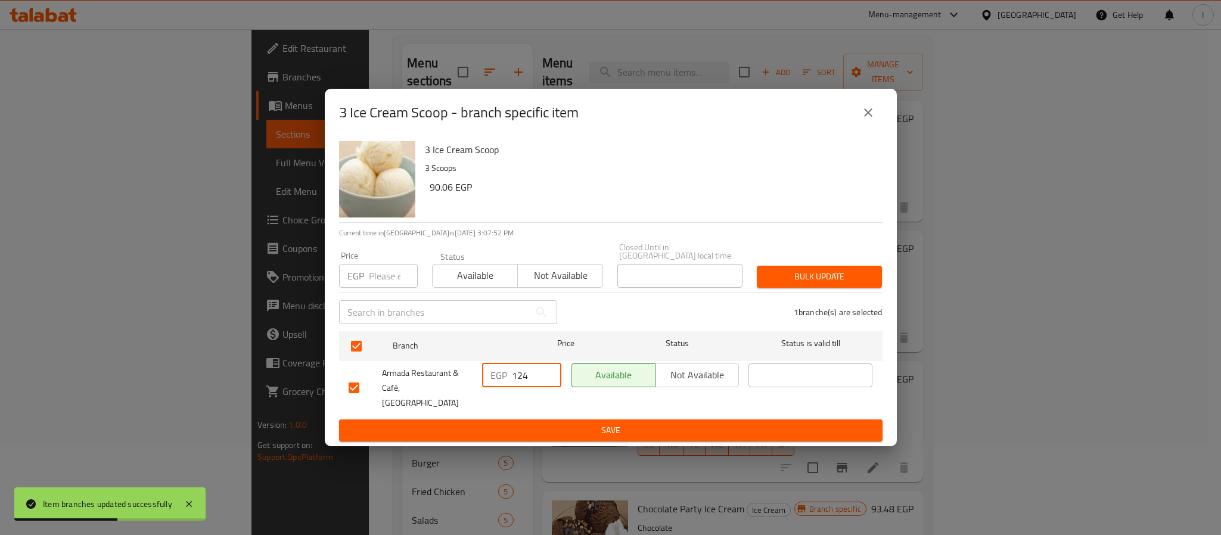
type input "124"
click at [558, 423] on span "Save" at bounding box center [611, 430] width 524 height 15
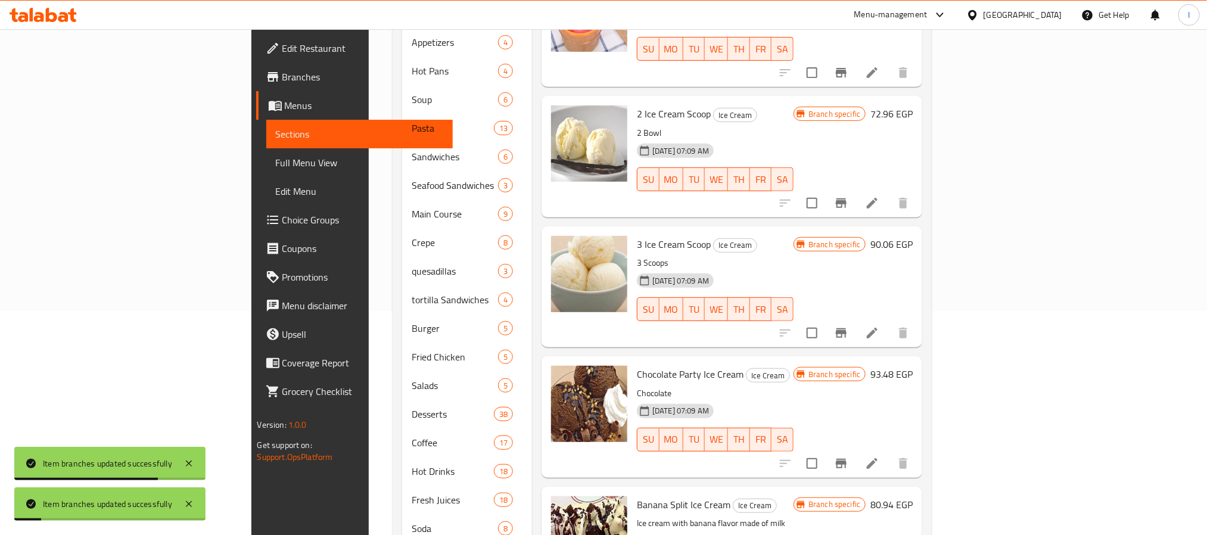
scroll to position [268, 0]
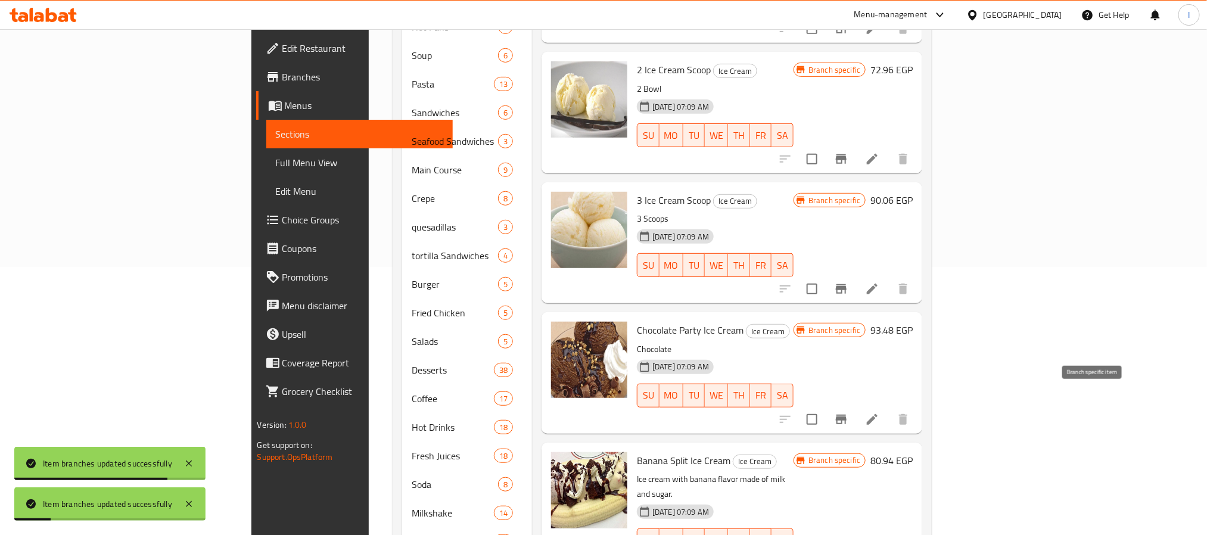
click at [847, 415] on icon "Branch-specific-item" at bounding box center [841, 420] width 11 height 10
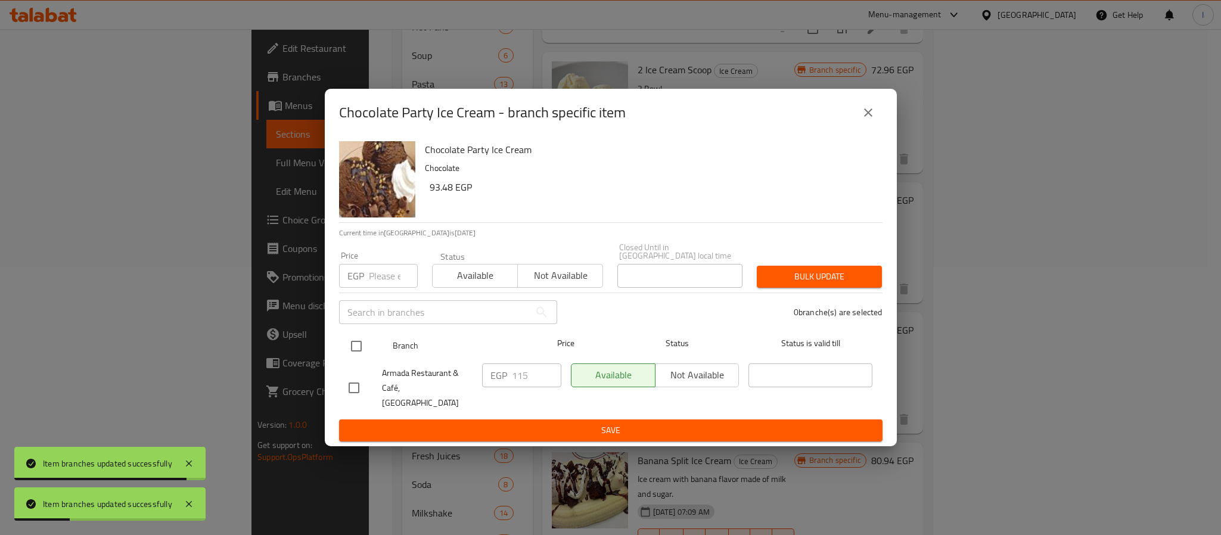
drag, startPoint x: 345, startPoint y: 347, endPoint x: 351, endPoint y: 349, distance: 6.2
click at [347, 347] on input "checkbox" at bounding box center [356, 346] width 25 height 25
checkbox input "true"
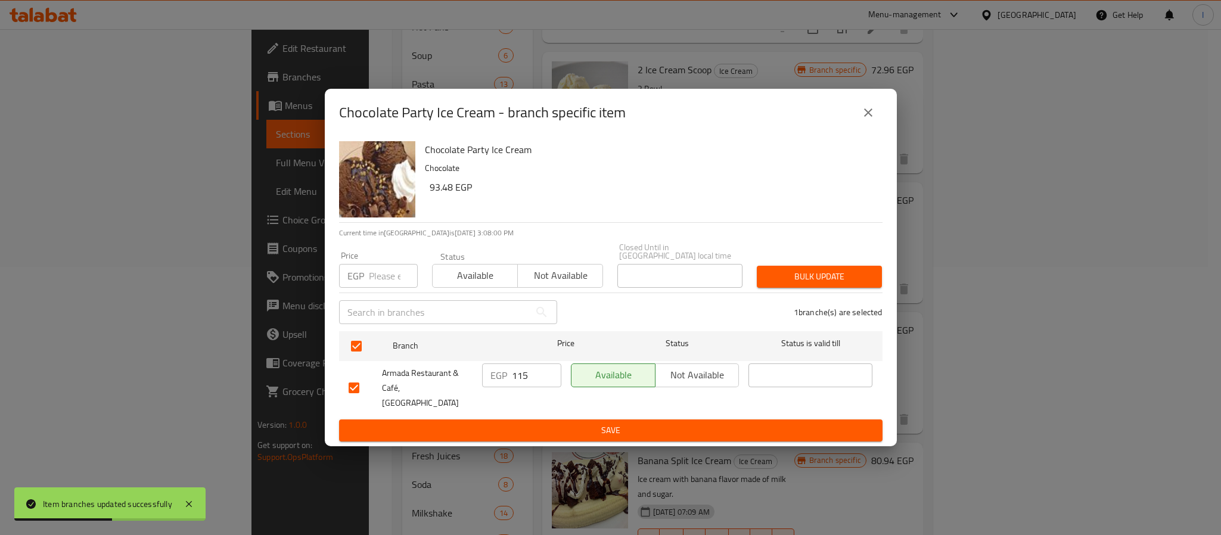
click at [522, 380] on input "115" at bounding box center [536, 376] width 49 height 24
type input "125"
click at [531, 423] on span "Save" at bounding box center [611, 430] width 524 height 15
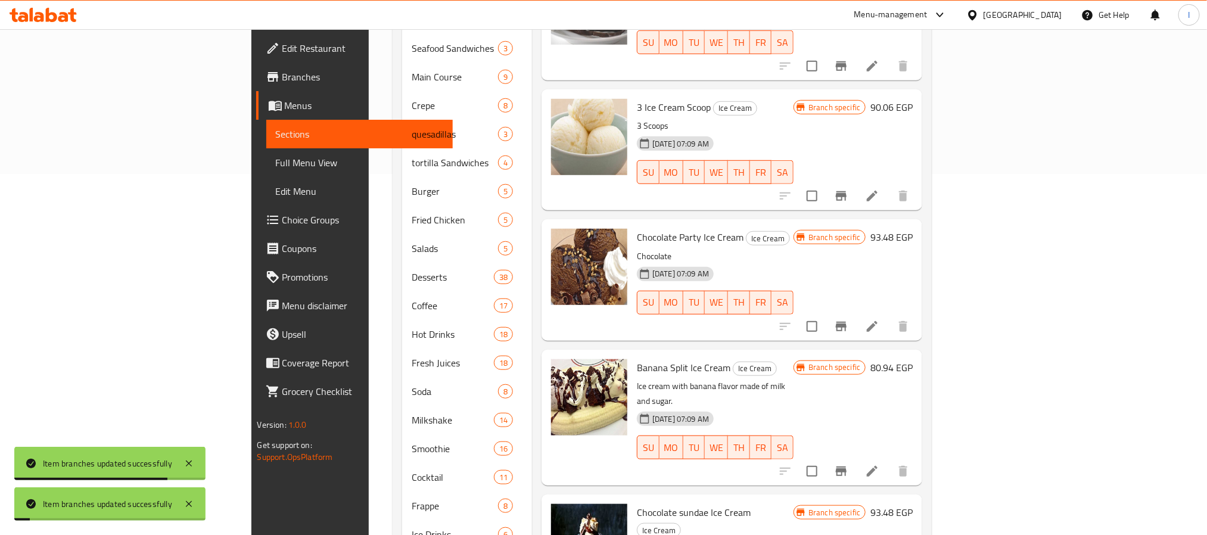
scroll to position [447, 0]
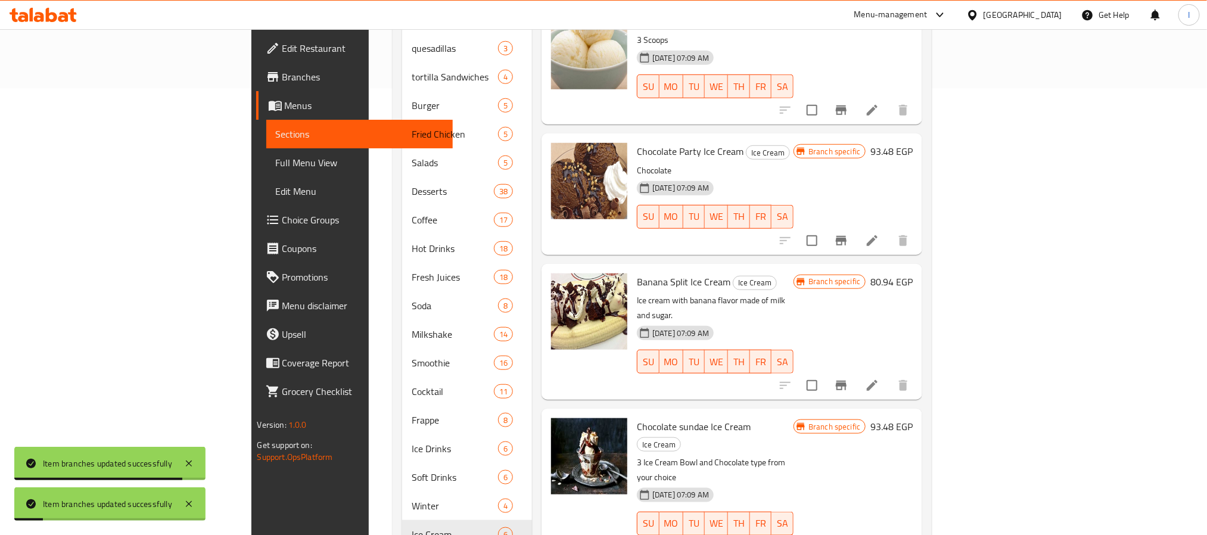
click at [847, 381] on icon "Branch-specific-item" at bounding box center [841, 386] width 11 height 10
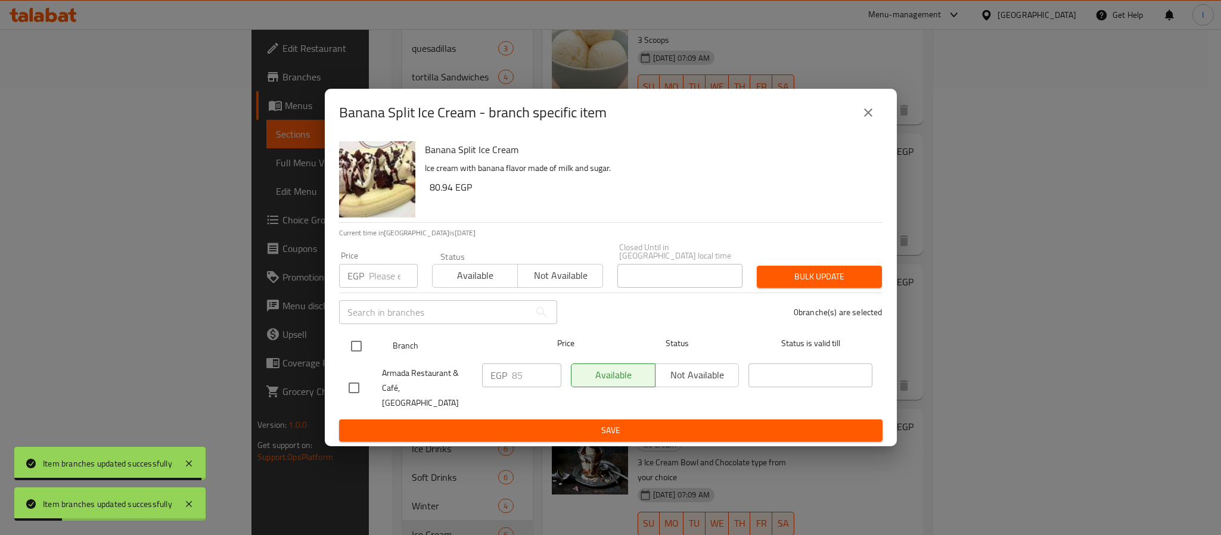
click at [358, 342] on input "checkbox" at bounding box center [356, 346] width 25 height 25
checkbox input "true"
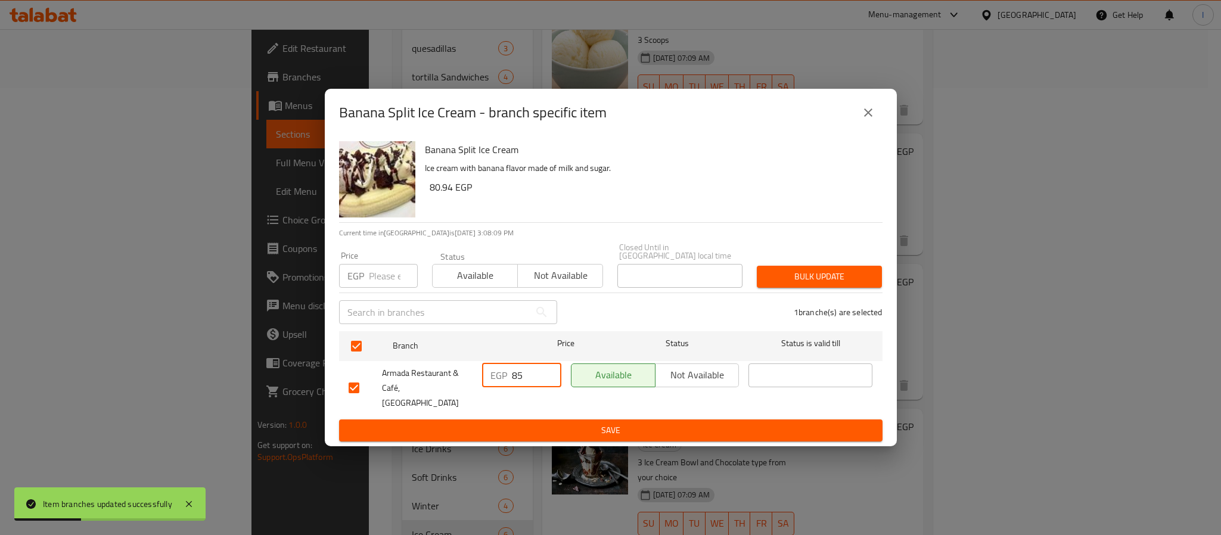
click at [530, 372] on input "85" at bounding box center [536, 376] width 49 height 24
type input "92"
click at [580, 423] on span "Save" at bounding box center [611, 430] width 524 height 15
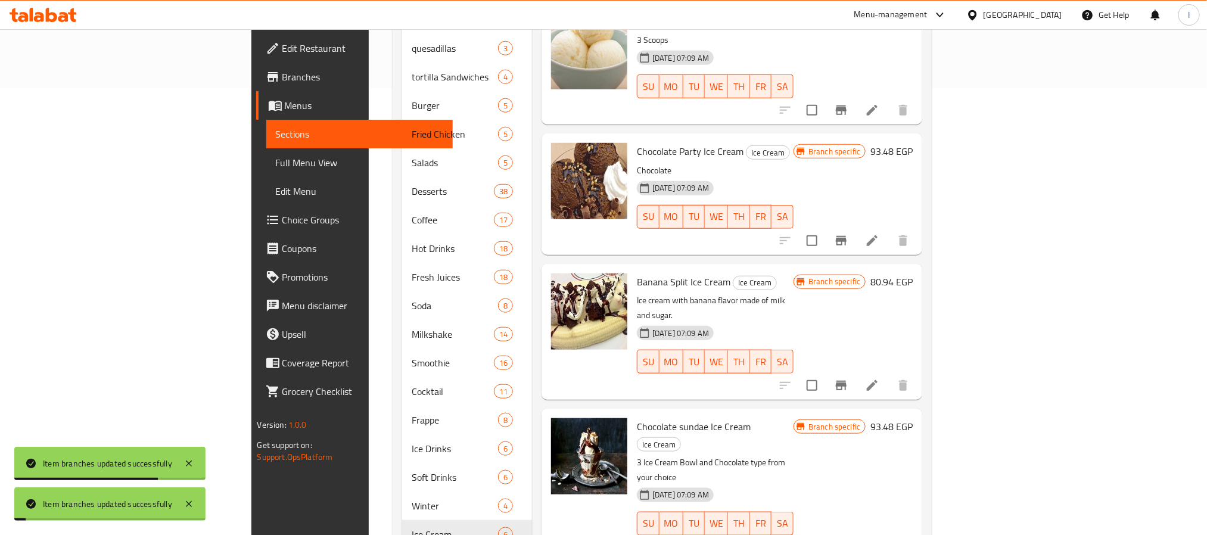
scroll to position [508, 0]
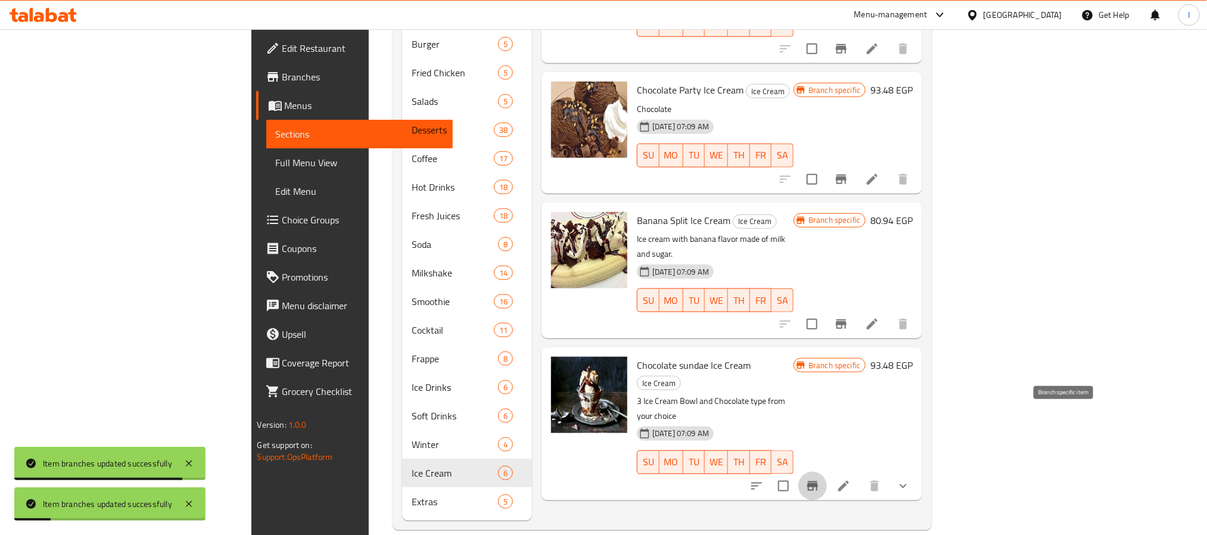
click at [820, 479] on icon "Branch-specific-item" at bounding box center [813, 486] width 14 height 14
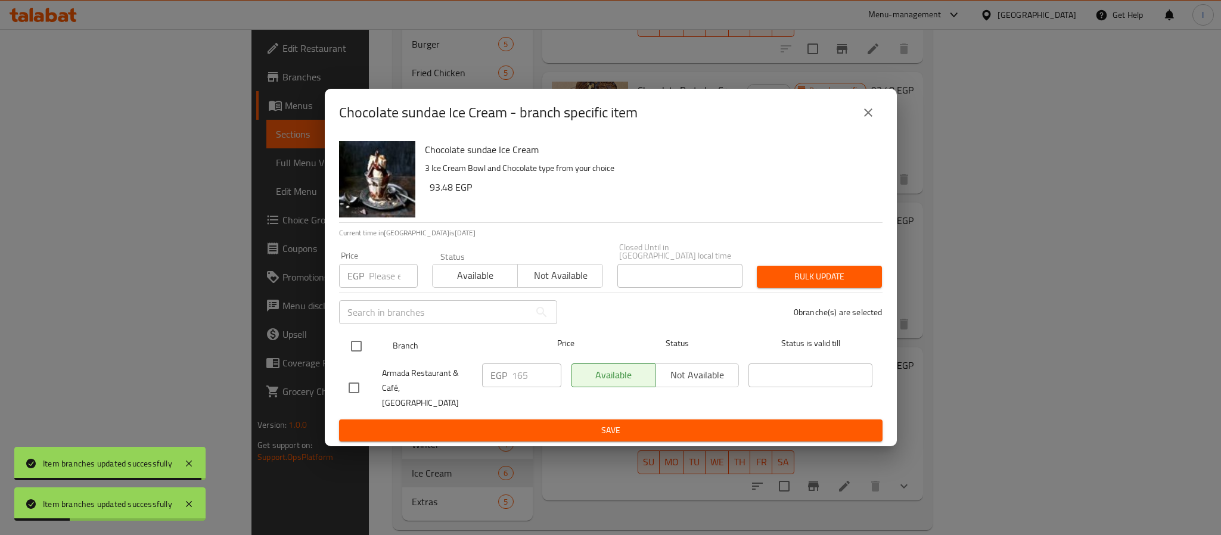
click at [354, 358] on input "checkbox" at bounding box center [356, 346] width 25 height 25
checkbox input "true"
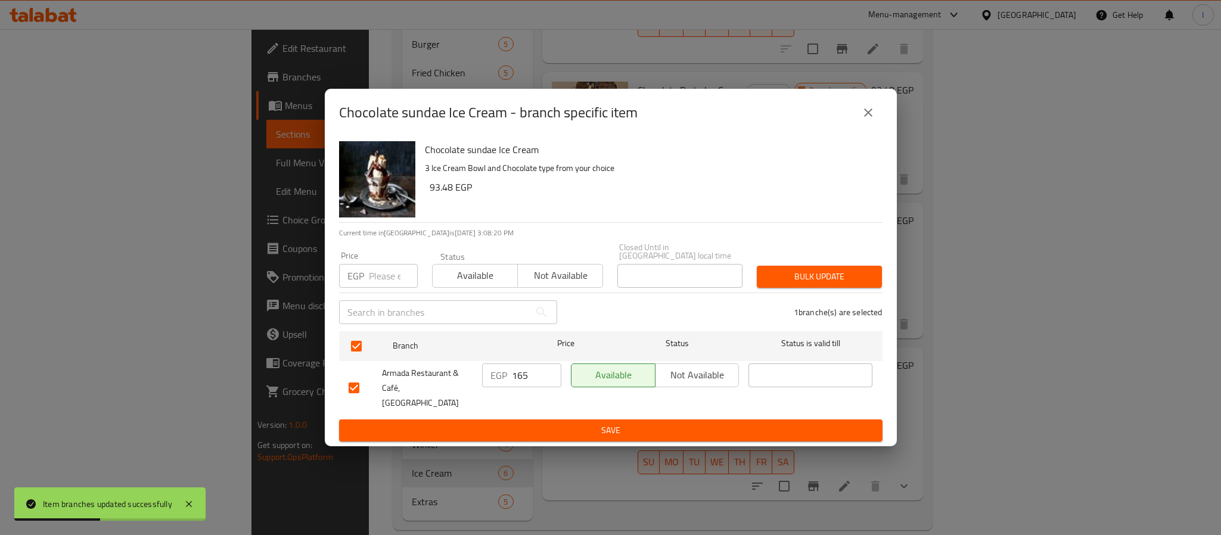
click at [517, 385] on input "165" at bounding box center [536, 376] width 49 height 24
type input "174"
click at [588, 423] on span "Save" at bounding box center [611, 430] width 524 height 15
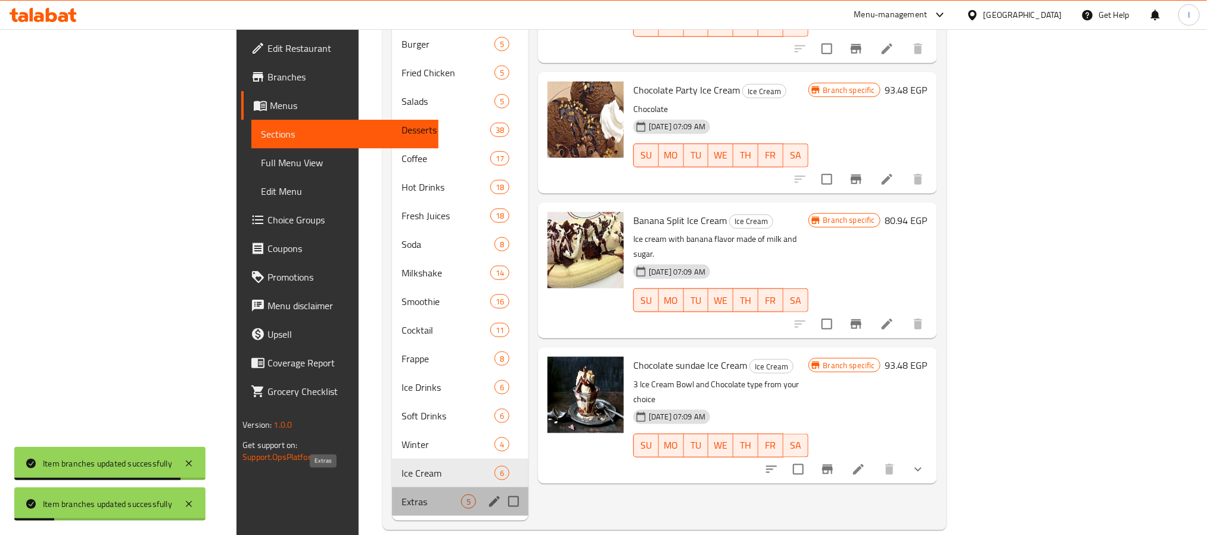
click at [402, 495] on span "Extras" at bounding box center [431, 502] width 59 height 14
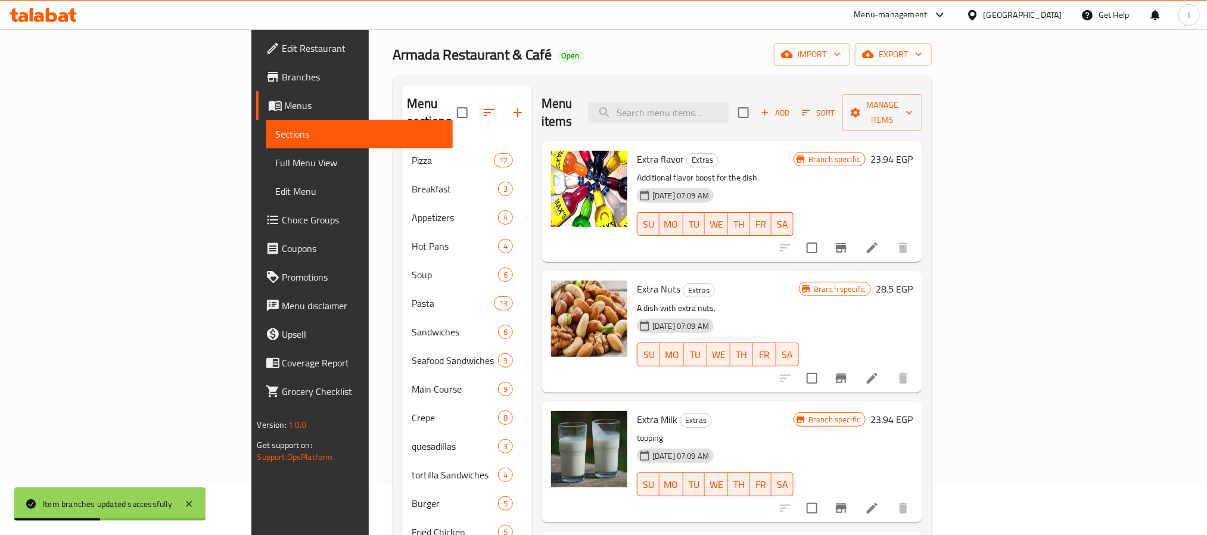
scroll to position [89, 0]
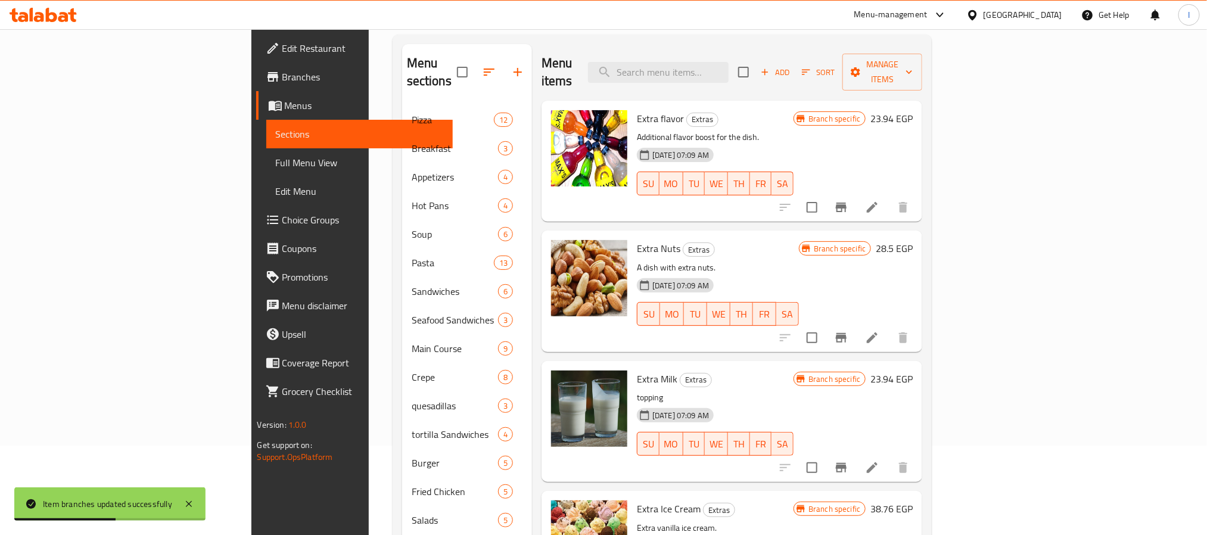
click at [849, 200] on icon "Branch-specific-item" at bounding box center [841, 207] width 14 height 14
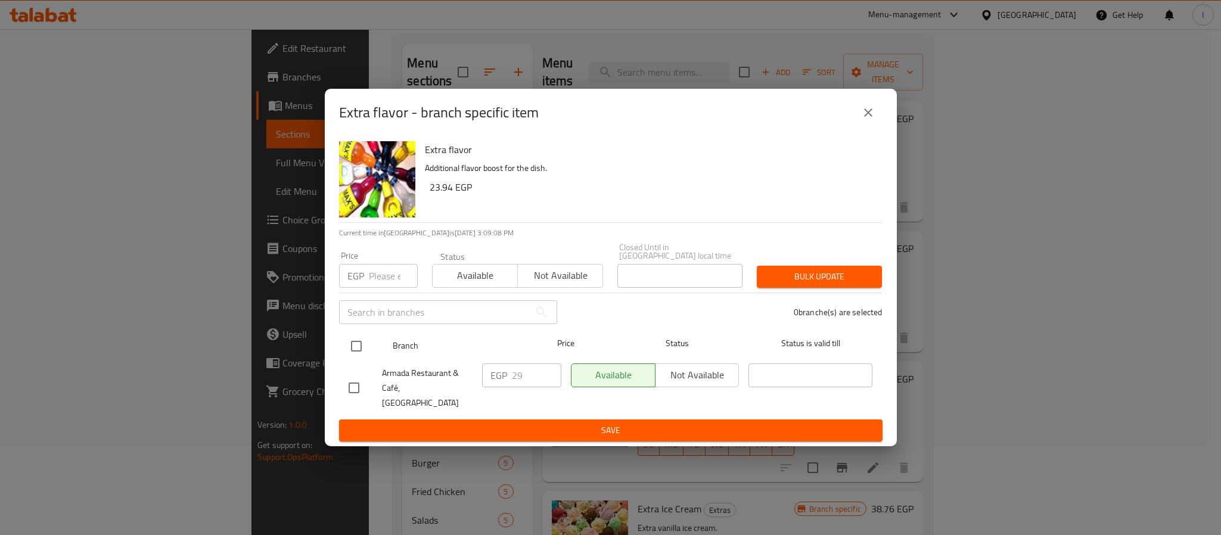
click at [359, 352] on input "checkbox" at bounding box center [356, 346] width 25 height 25
checkbox input "true"
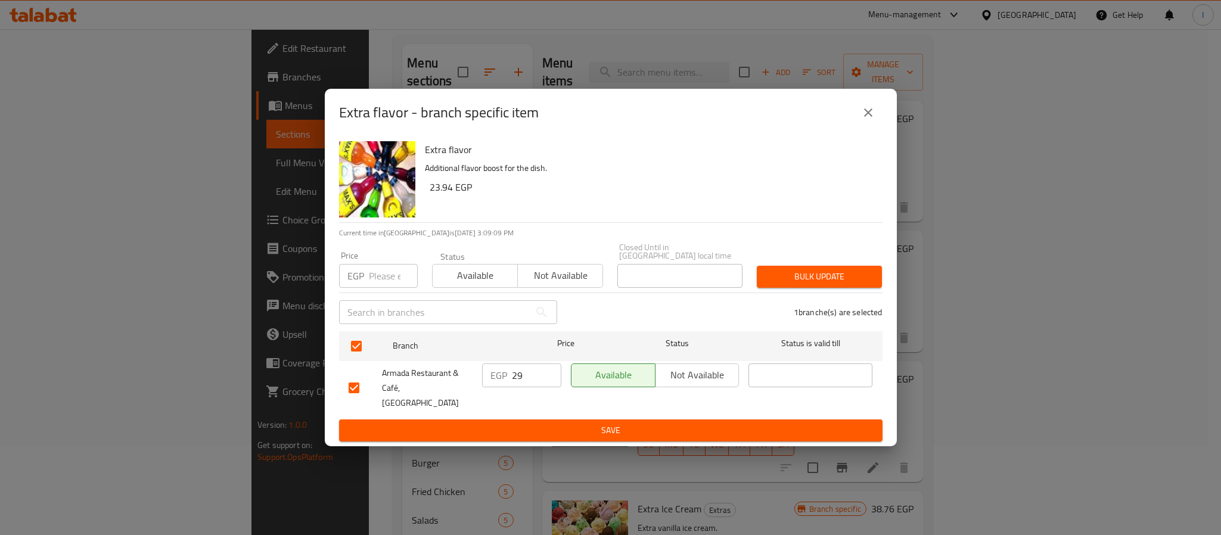
click at [515, 380] on input "29" at bounding box center [536, 376] width 49 height 24
type input "32"
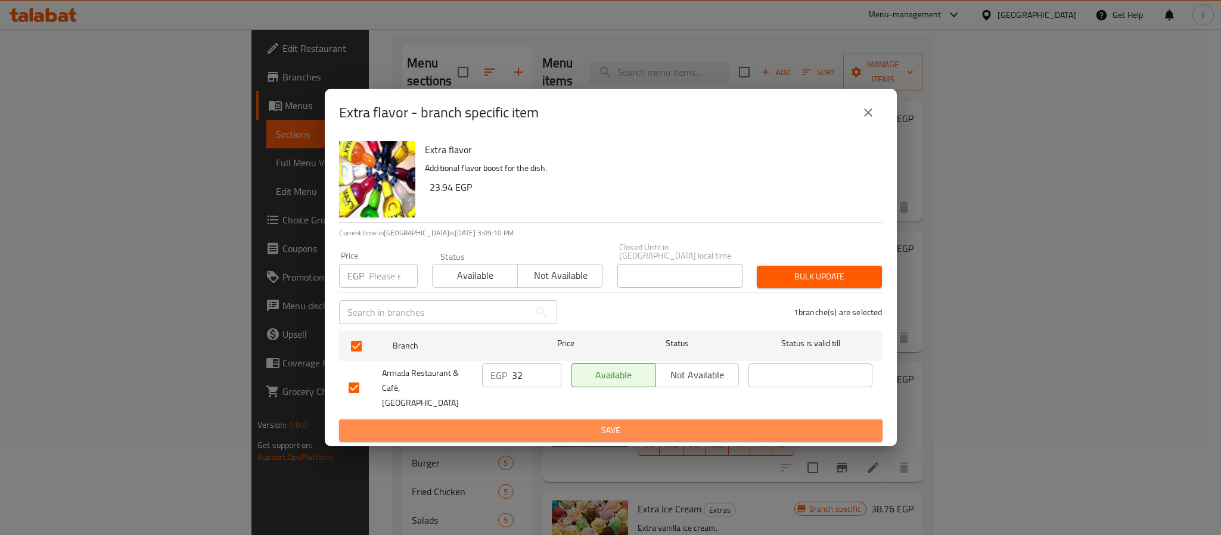
click at [536, 423] on span "Save" at bounding box center [611, 430] width 524 height 15
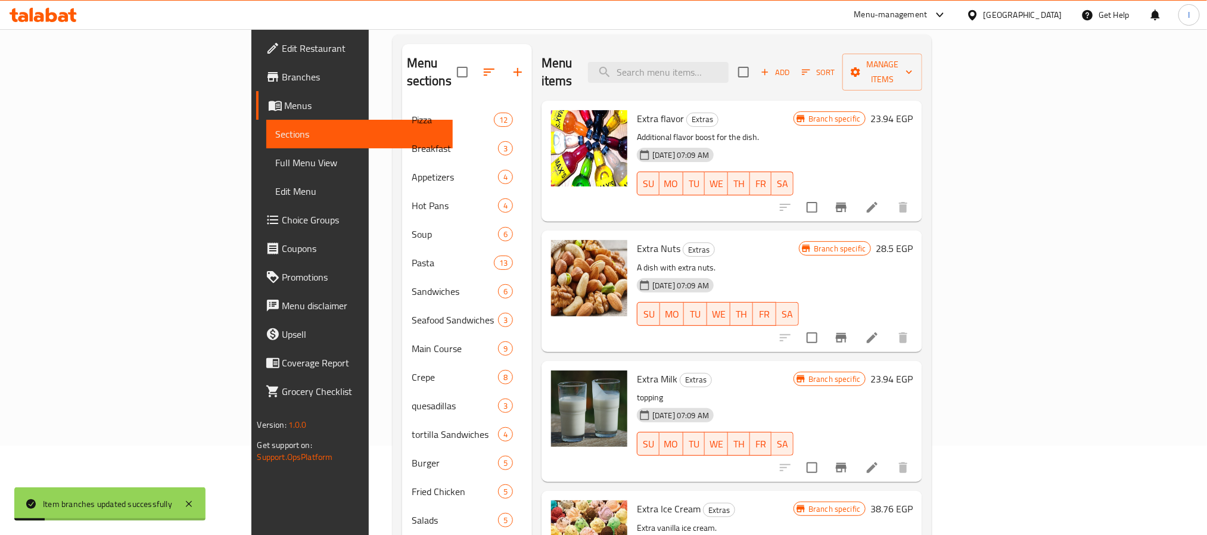
click at [856, 324] on button "Branch-specific-item" at bounding box center [841, 338] width 29 height 29
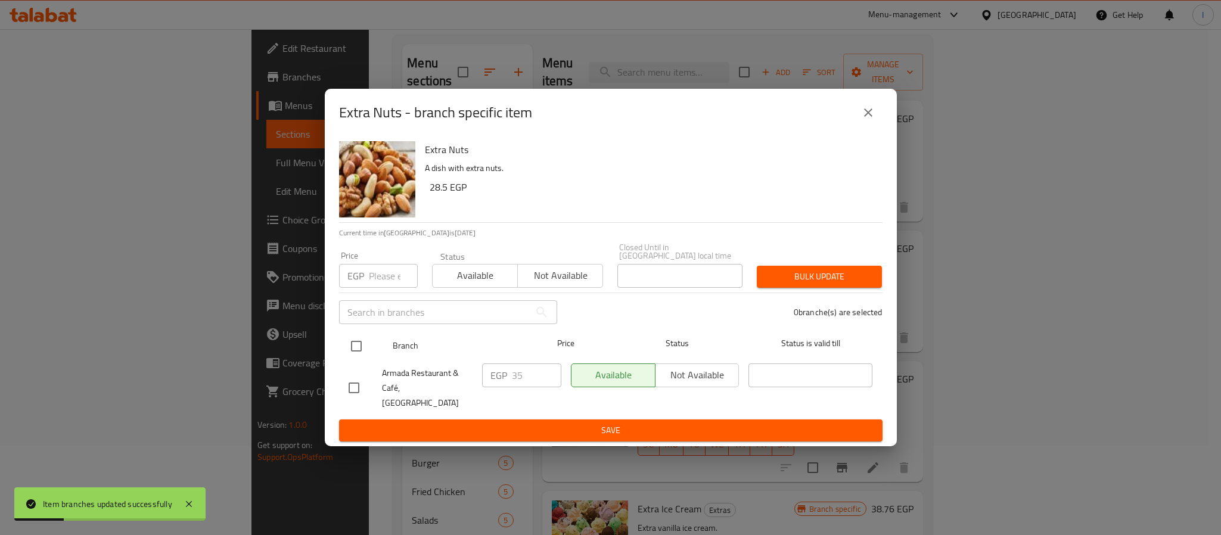
click at [365, 344] on input "checkbox" at bounding box center [356, 346] width 25 height 25
checkbox input "true"
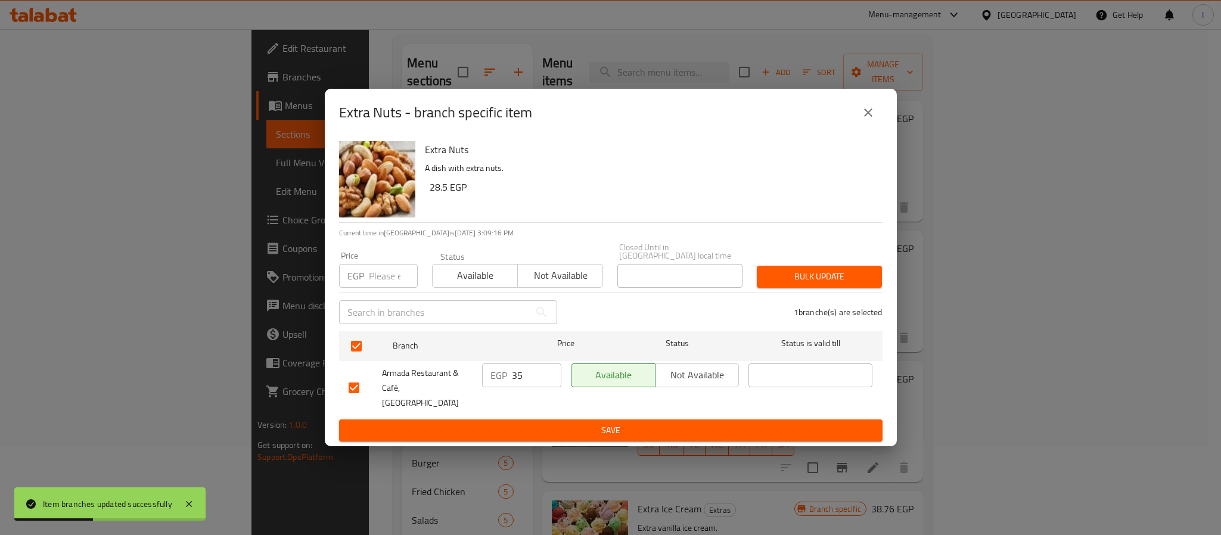
click at [536, 374] on input "35" at bounding box center [536, 376] width 49 height 24
type input "38"
click at [518, 426] on span "Save" at bounding box center [611, 430] width 524 height 15
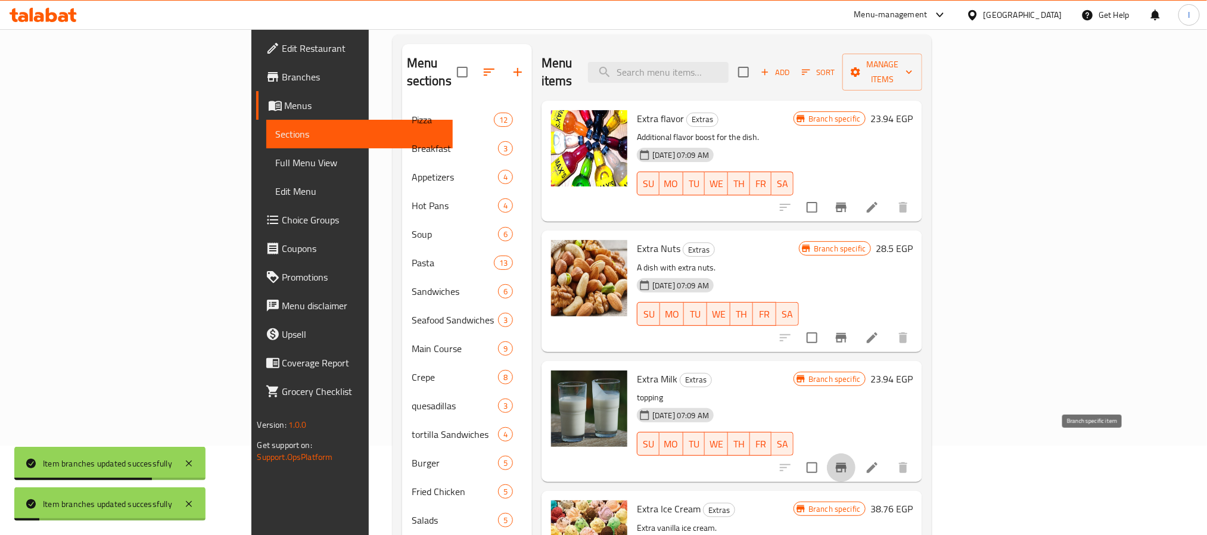
click at [847, 463] on icon "Branch-specific-item" at bounding box center [841, 468] width 11 height 10
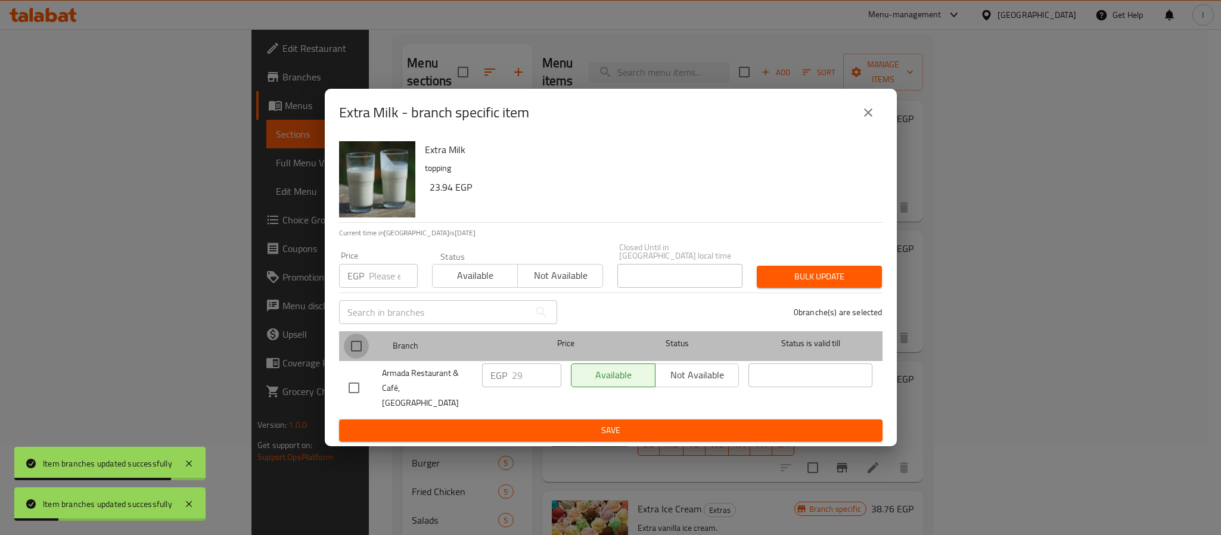
click at [358, 352] on input "checkbox" at bounding box center [356, 346] width 25 height 25
checkbox input "true"
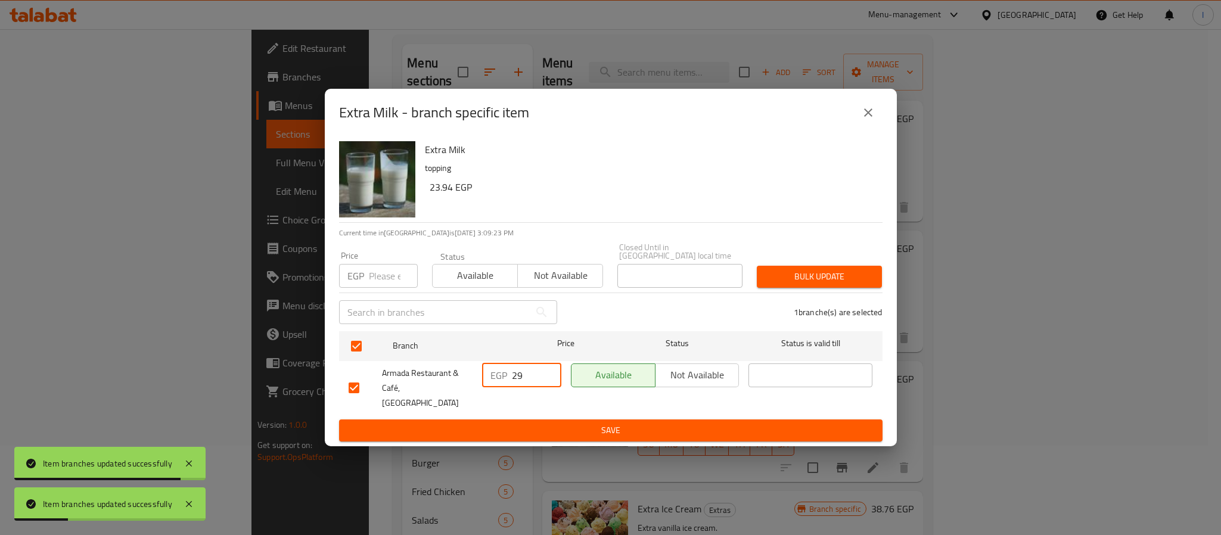
click at [528, 372] on input "29" at bounding box center [536, 376] width 49 height 24
type input "32"
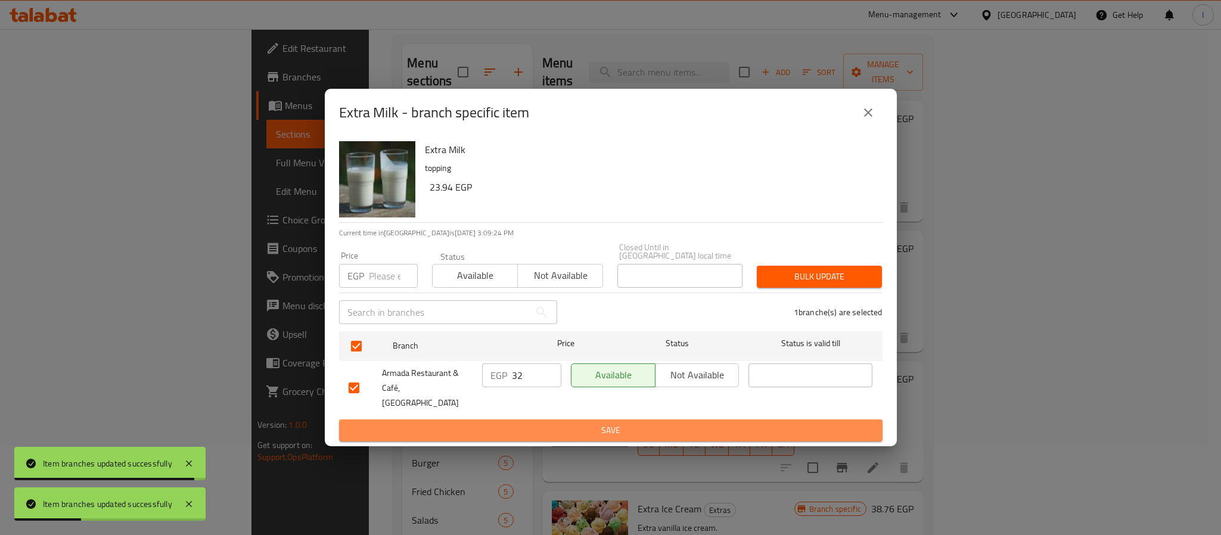
click at [552, 426] on span "Save" at bounding box center [611, 430] width 524 height 15
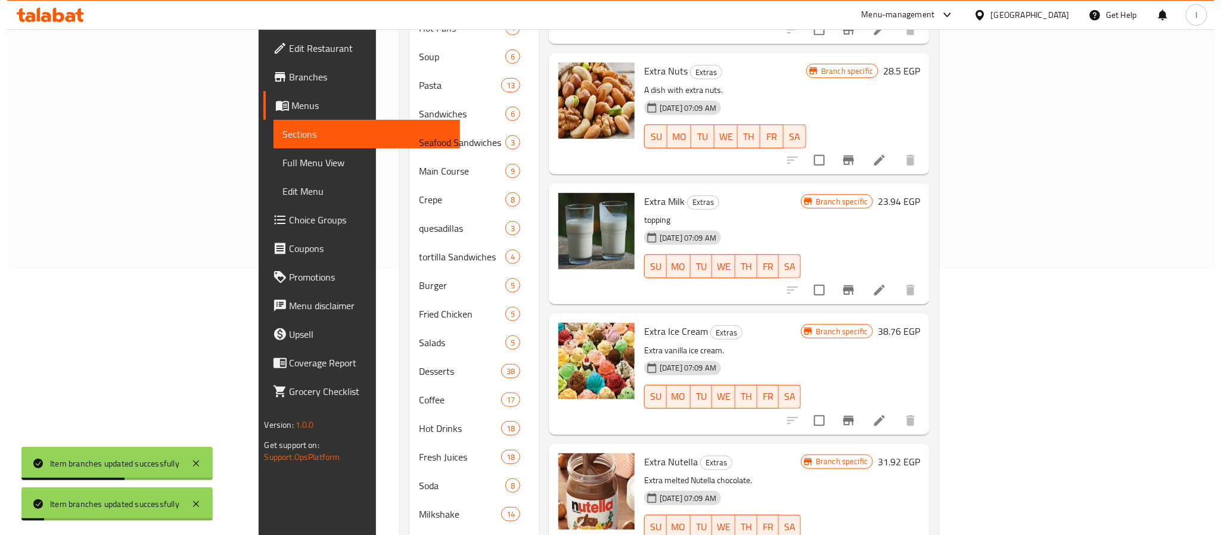
scroll to position [268, 0]
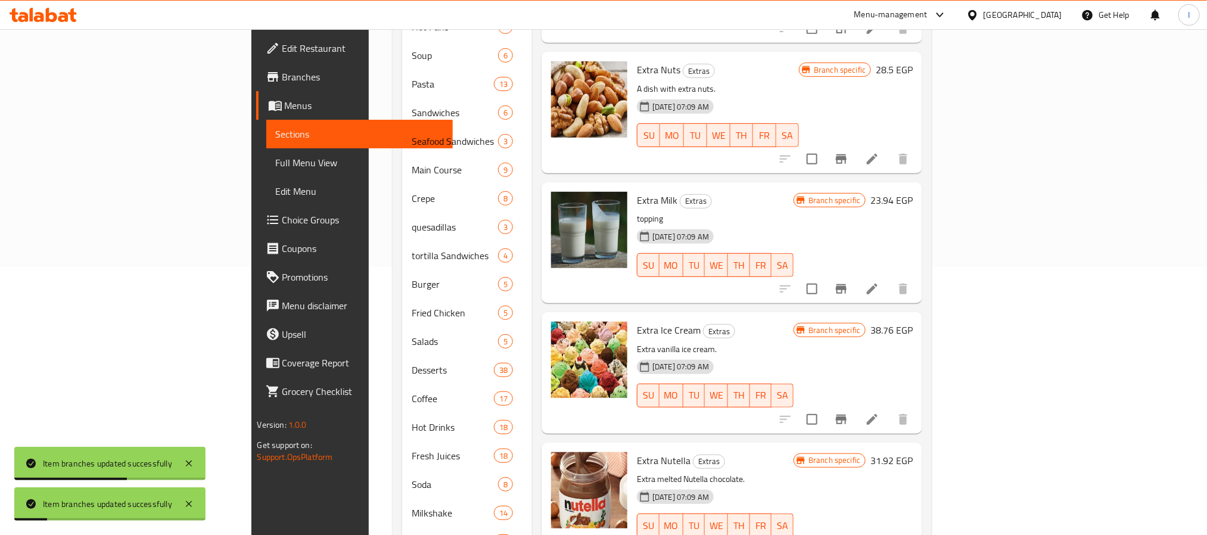
click at [856, 410] on button "Branch-specific-item" at bounding box center [841, 419] width 29 height 29
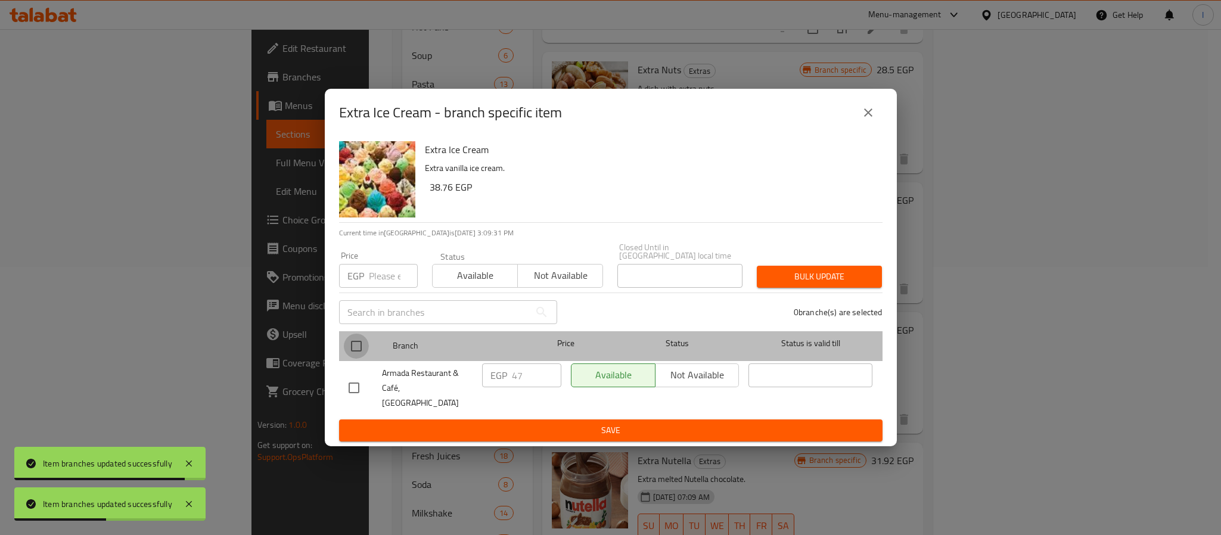
drag, startPoint x: 344, startPoint y: 349, endPoint x: 358, endPoint y: 324, distance: 28.5
click at [345, 349] on input "checkbox" at bounding box center [356, 346] width 25 height 25
checkbox input "true"
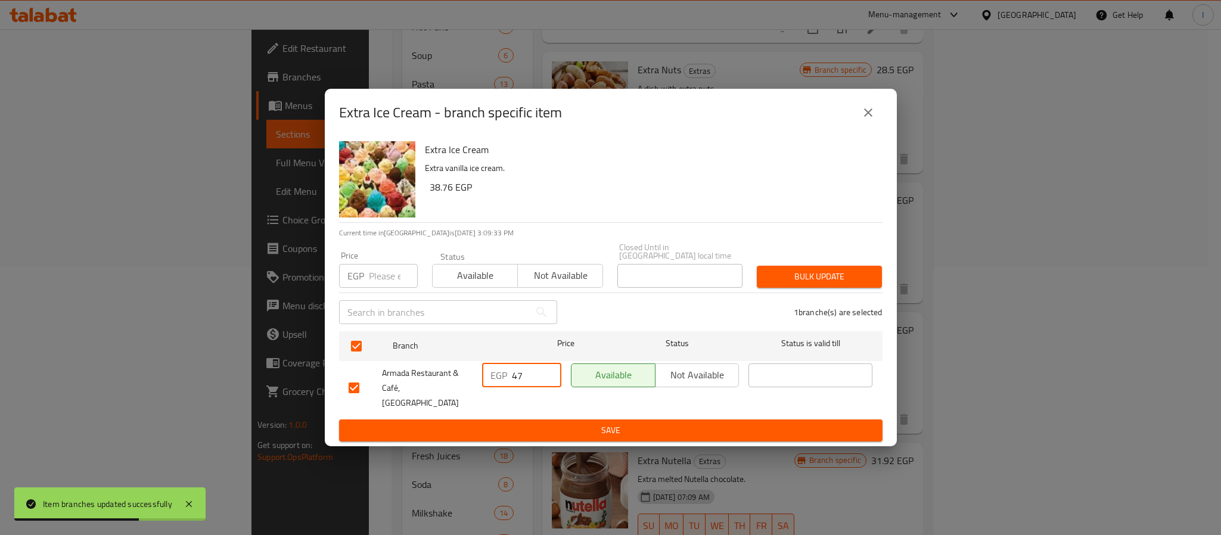
click at [526, 372] on input "47" at bounding box center [536, 376] width 49 height 24
type input "2"
type input "52"
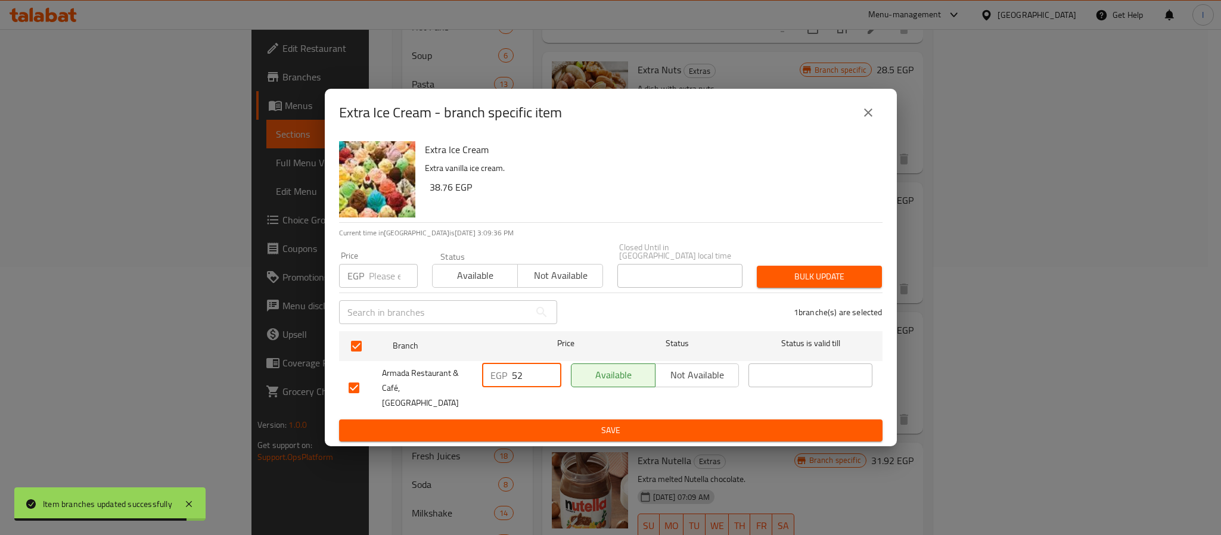
click at [572, 423] on span "Save" at bounding box center [611, 430] width 524 height 15
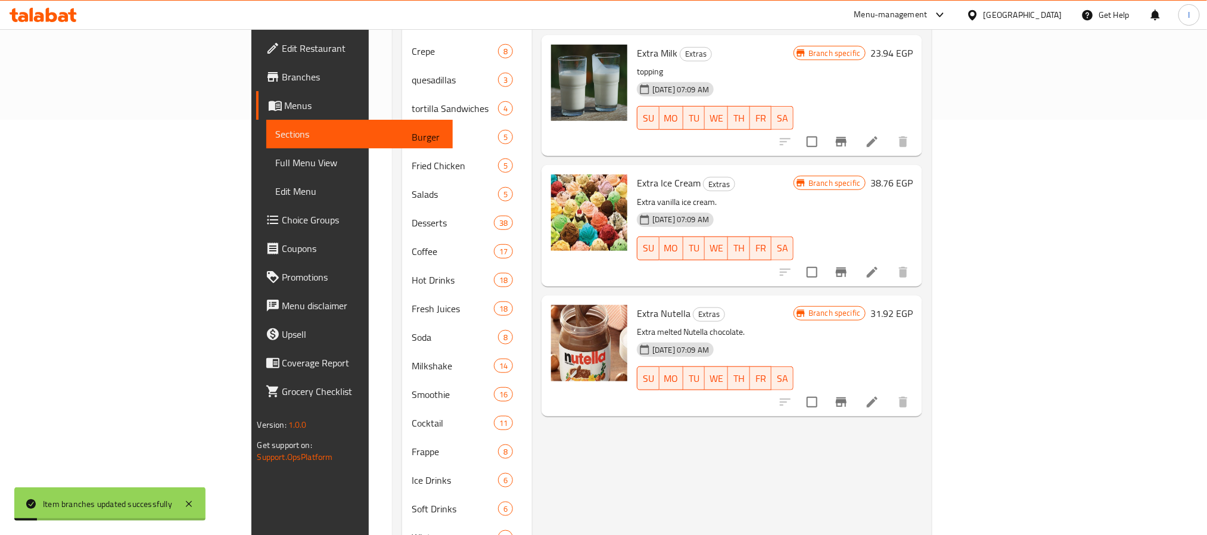
scroll to position [447, 0]
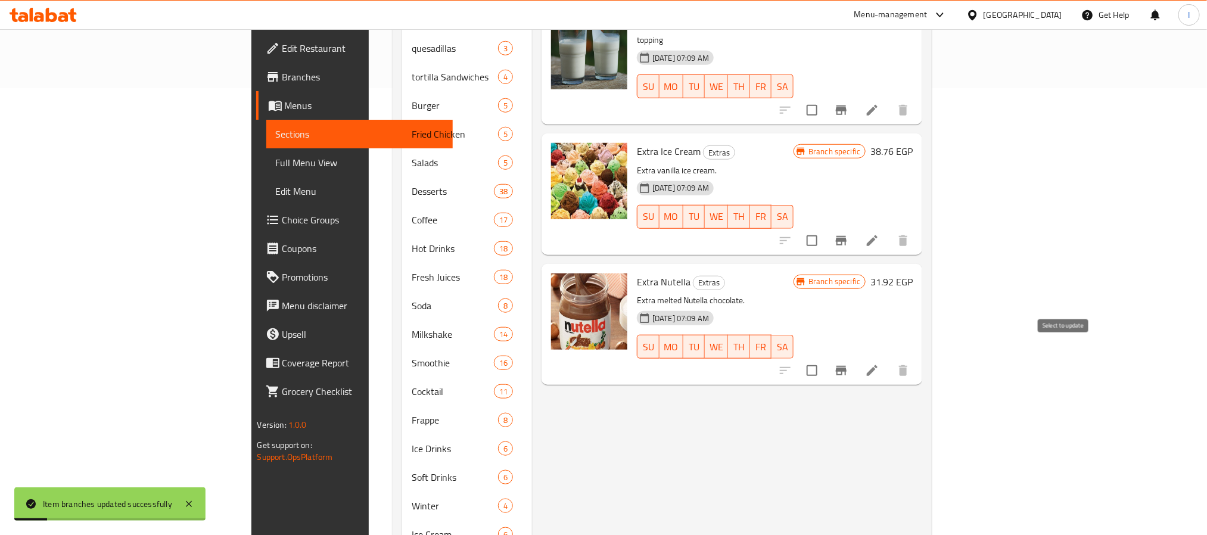
click at [849, 364] on icon "Branch-specific-item" at bounding box center [841, 371] width 14 height 14
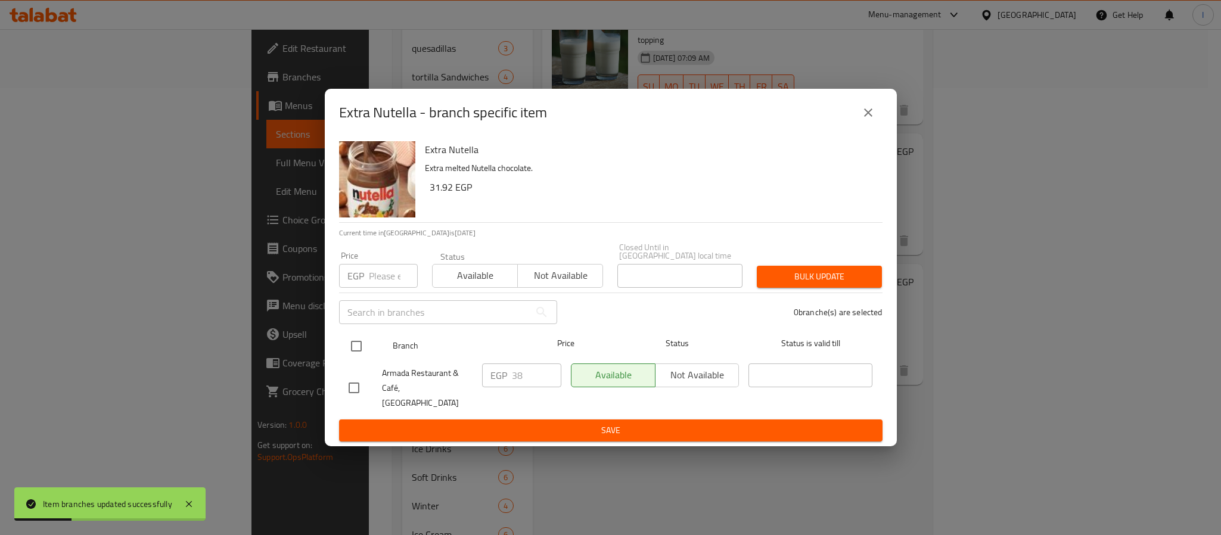
click at [355, 349] on input "checkbox" at bounding box center [356, 346] width 25 height 25
checkbox input "true"
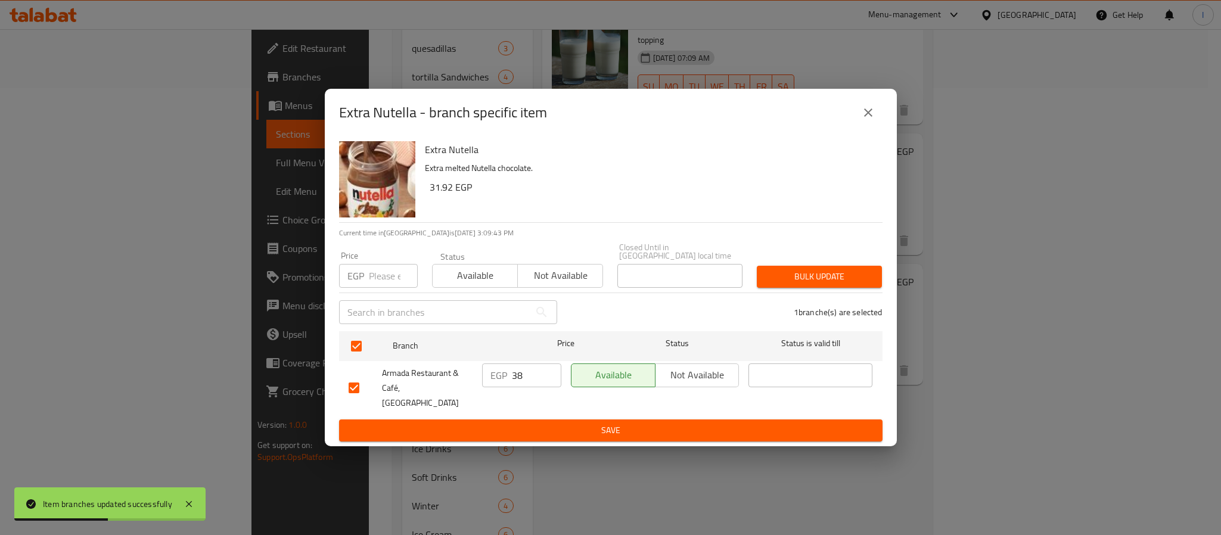
click at [522, 383] on input "38" at bounding box center [536, 376] width 49 height 24
type input "42"
click at [561, 423] on span "Save" at bounding box center [611, 430] width 524 height 15
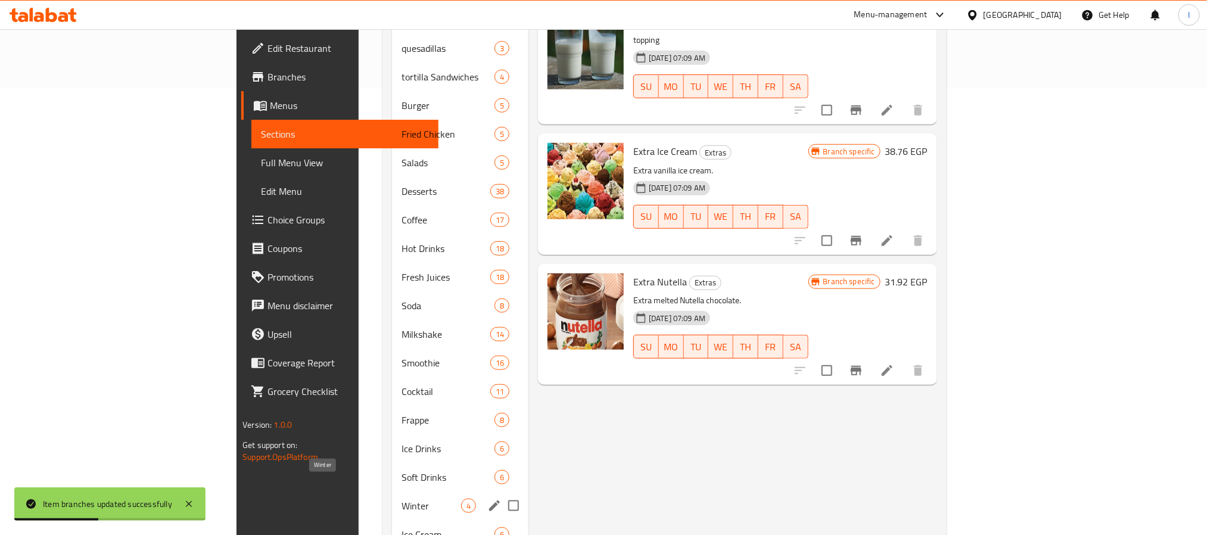
click at [402, 499] on span "Winter" at bounding box center [431, 506] width 59 height 14
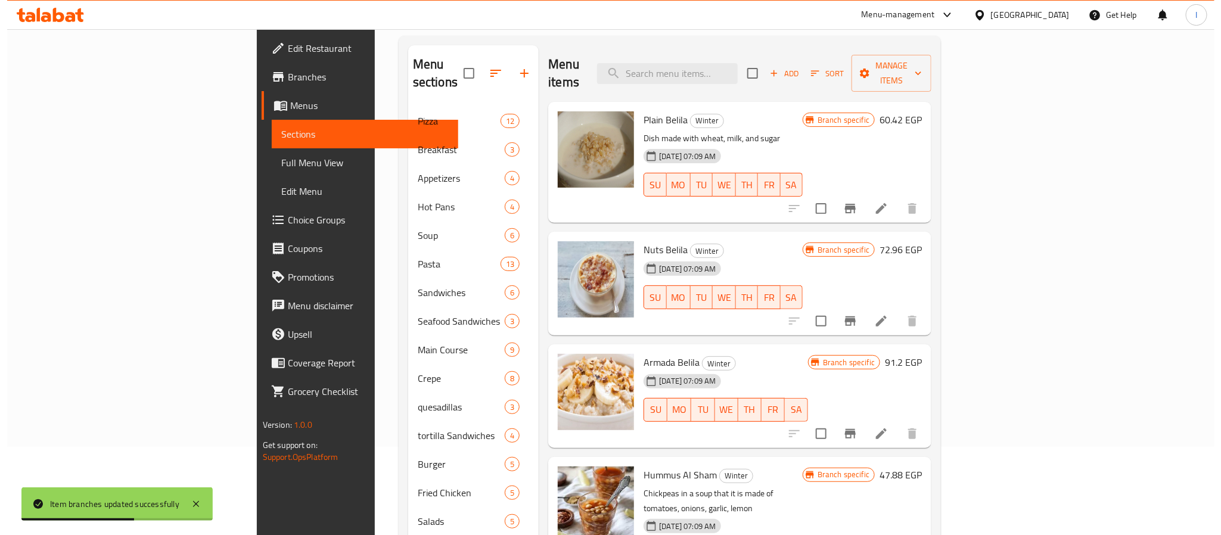
scroll to position [89, 0]
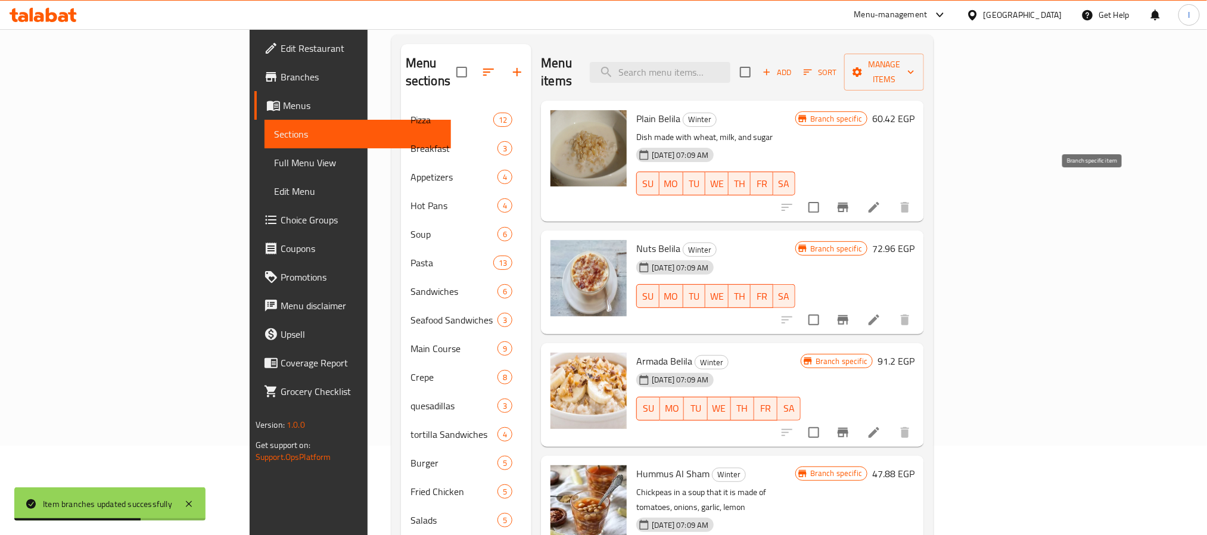
click at [849, 203] on icon "Branch-specific-item" at bounding box center [843, 208] width 11 height 10
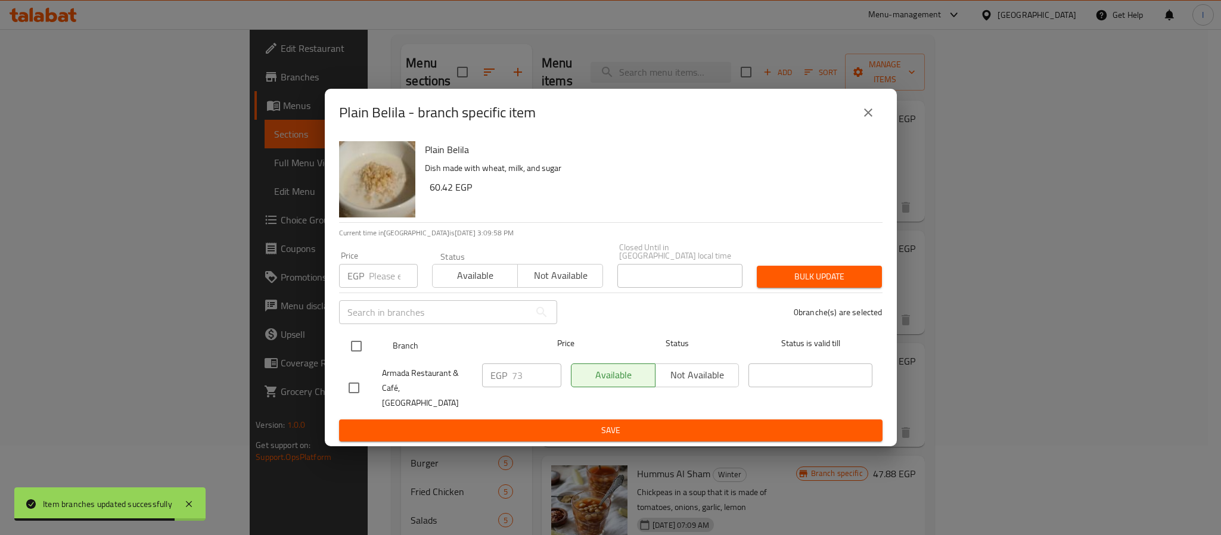
click at [344, 345] on input "checkbox" at bounding box center [356, 346] width 25 height 25
checkbox input "true"
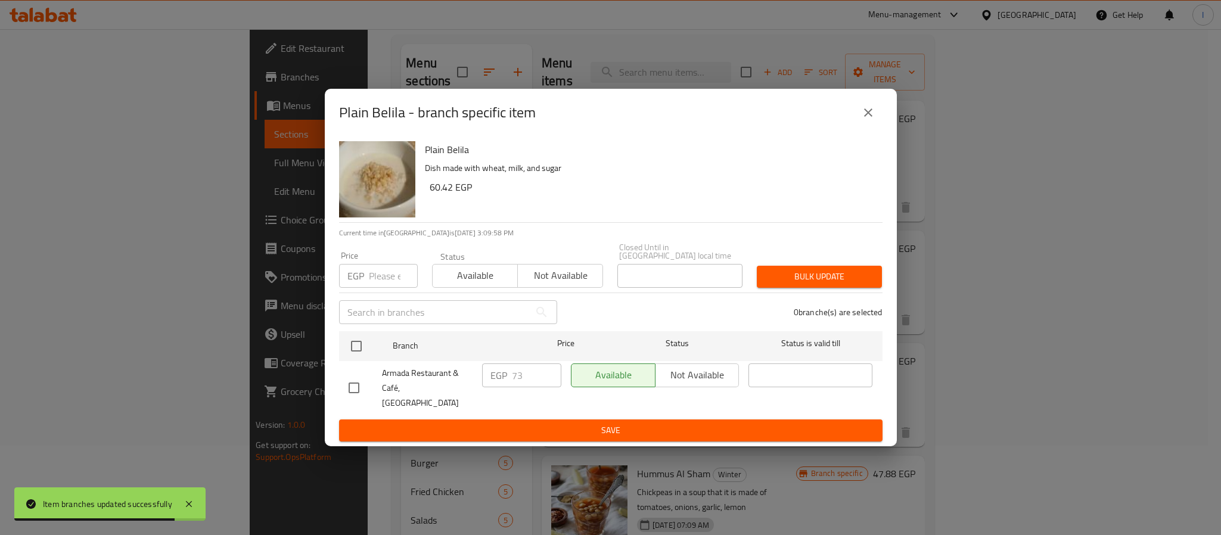
checkbox input "true"
click at [524, 381] on input "73" at bounding box center [536, 376] width 49 height 24
click at [524, 381] on input "737" at bounding box center [536, 376] width 49 height 24
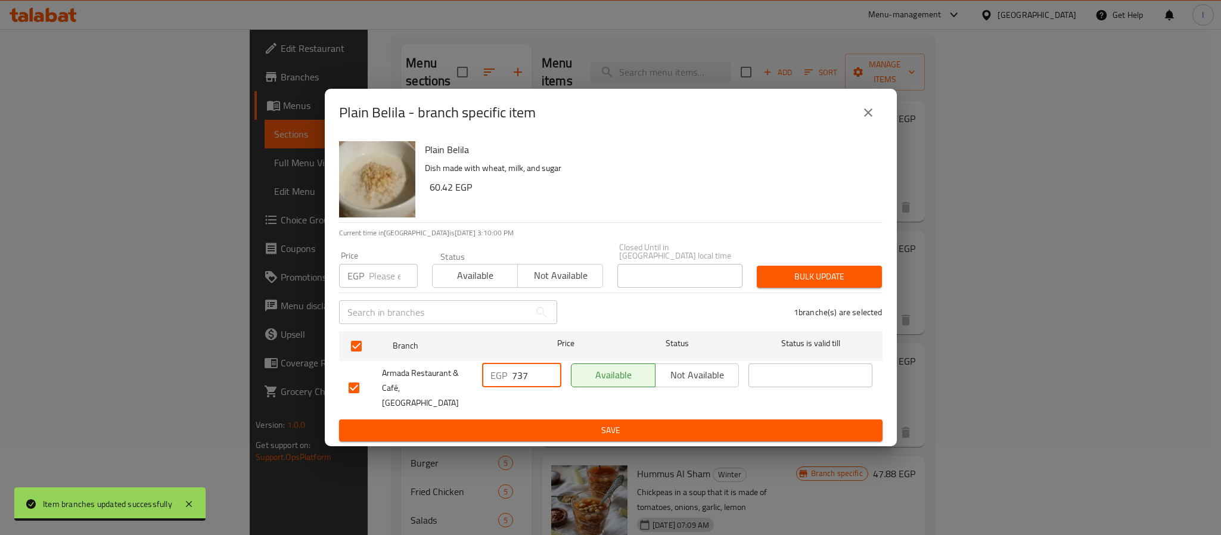
click at [524, 381] on input "737" at bounding box center [536, 376] width 49 height 24
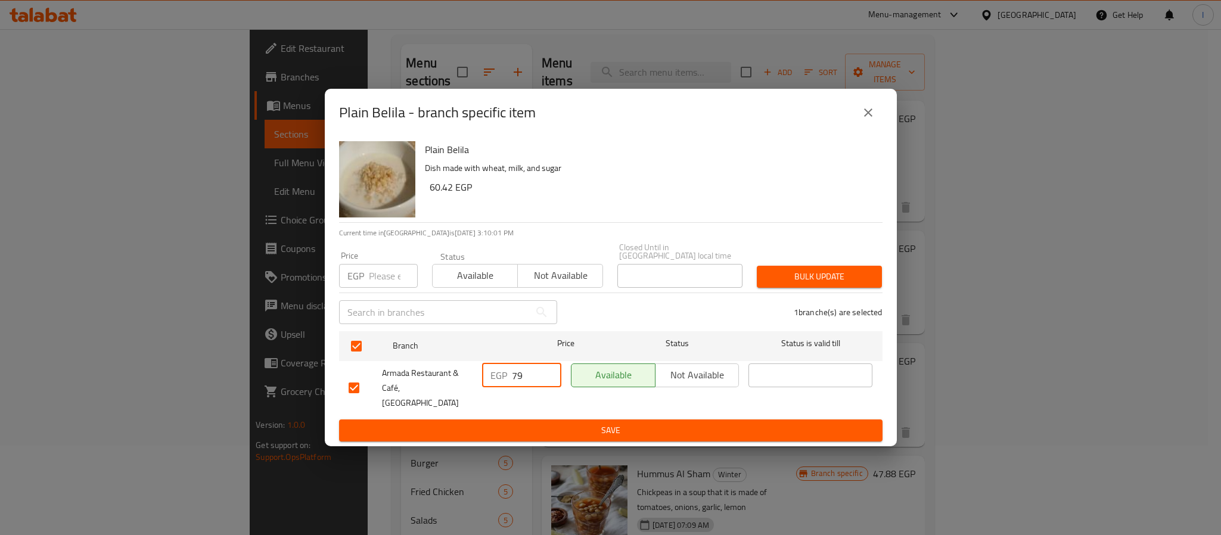
type input "79"
click at [533, 431] on div "Plain Belila Dish made with wheat, milk, and sugar 60.42 EGP Current time in Eg…" at bounding box center [611, 291] width 572 height 310
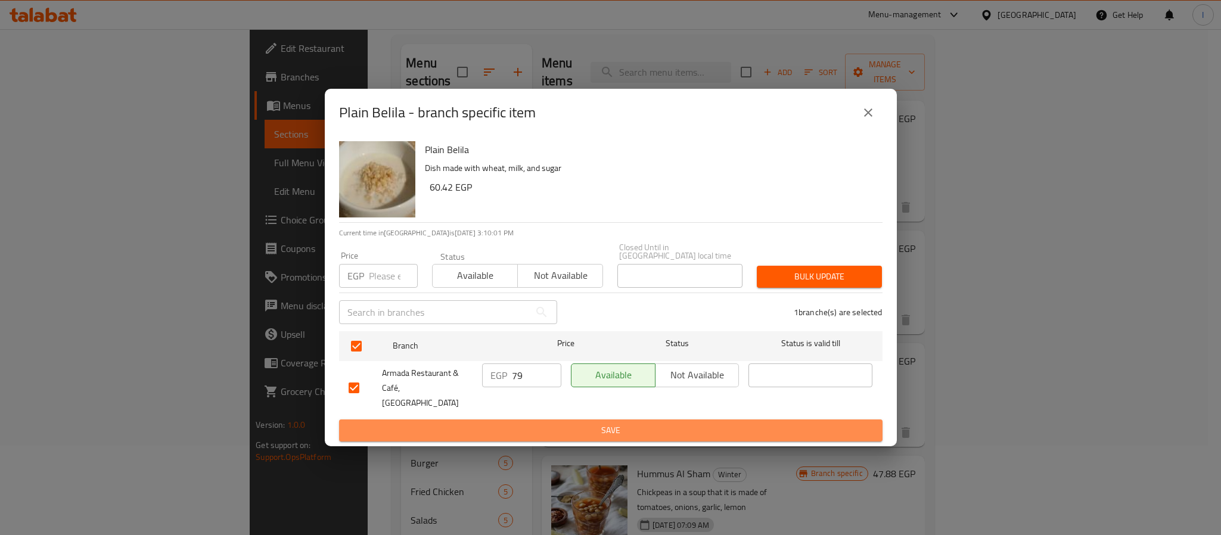
click at [539, 423] on span "Save" at bounding box center [611, 430] width 524 height 15
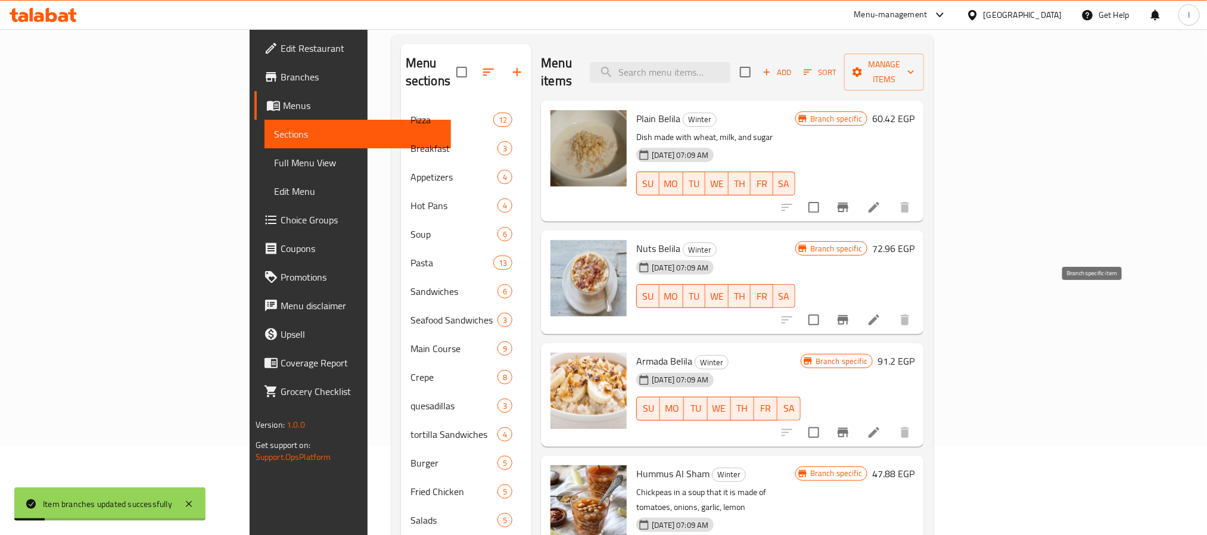
click at [850, 313] on icon "Branch-specific-item" at bounding box center [843, 320] width 14 height 14
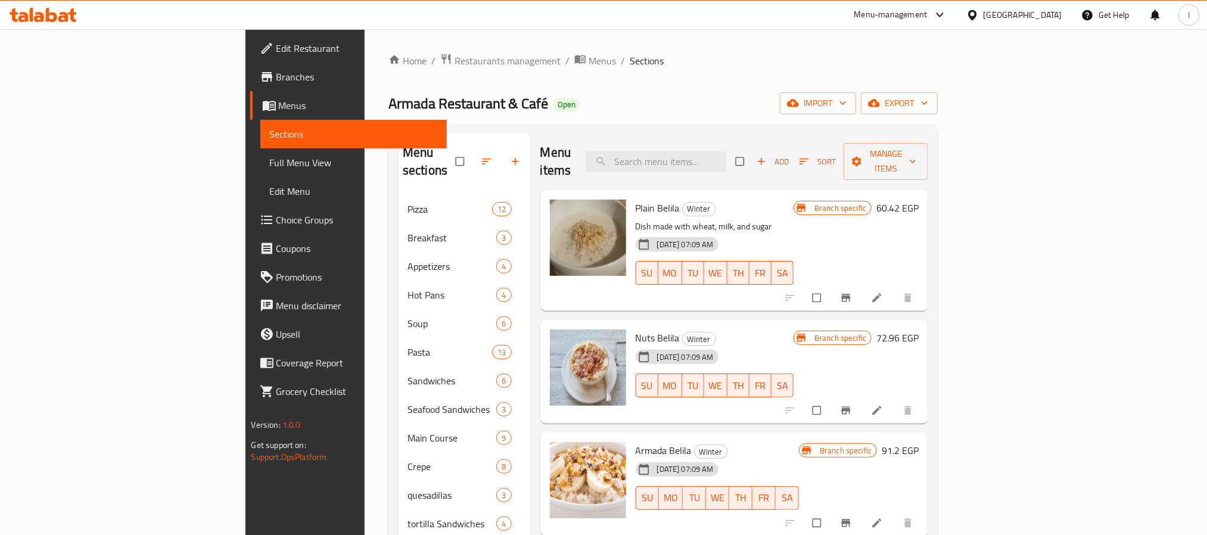
click at [852, 405] on icon "Branch-specific-item" at bounding box center [846, 411] width 12 height 12
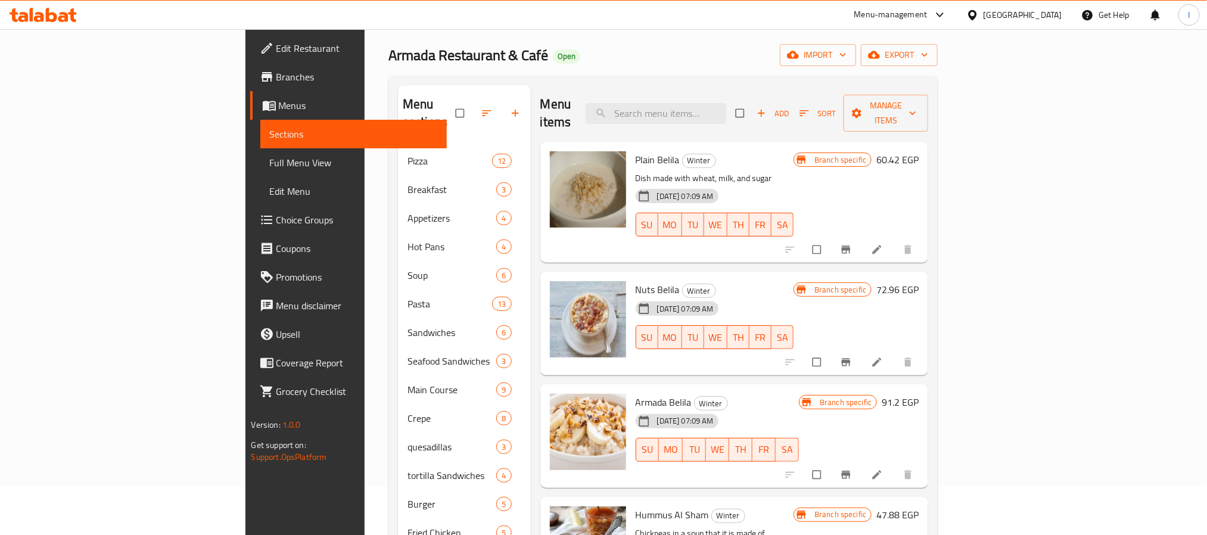
scroll to position [89, 0]
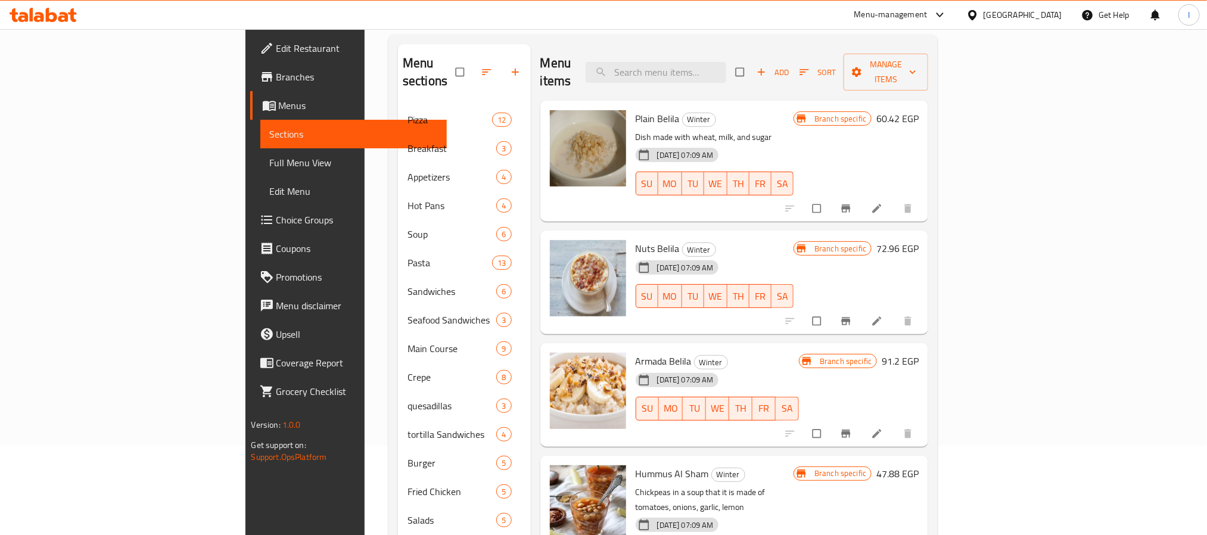
click at [851, 317] on icon "Branch-specific-item" at bounding box center [846, 321] width 9 height 8
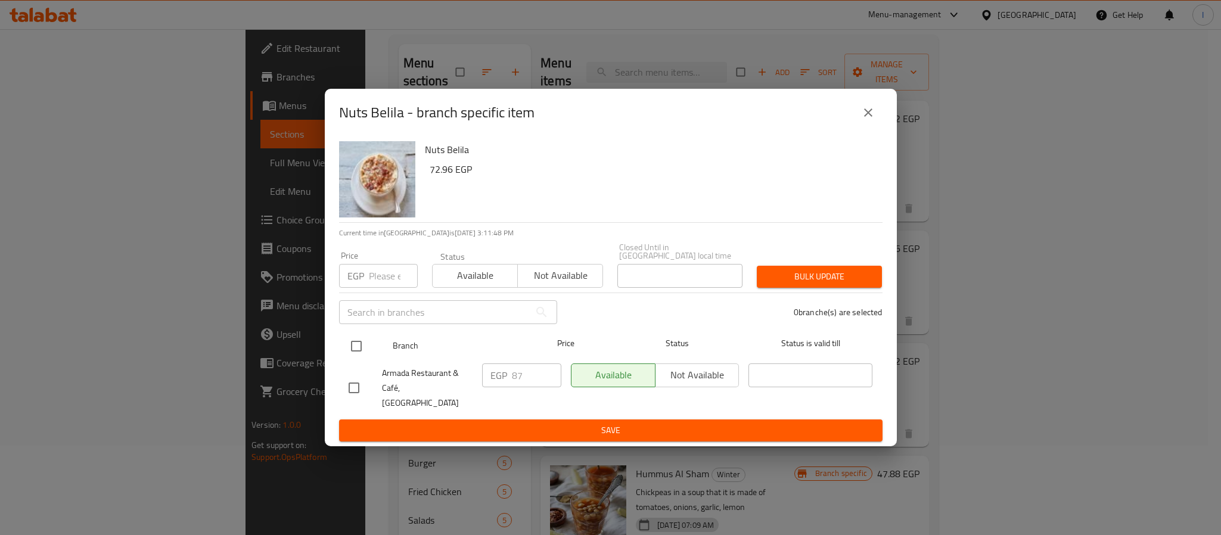
click at [358, 354] on input "checkbox" at bounding box center [356, 346] width 25 height 25
checkbox input "true"
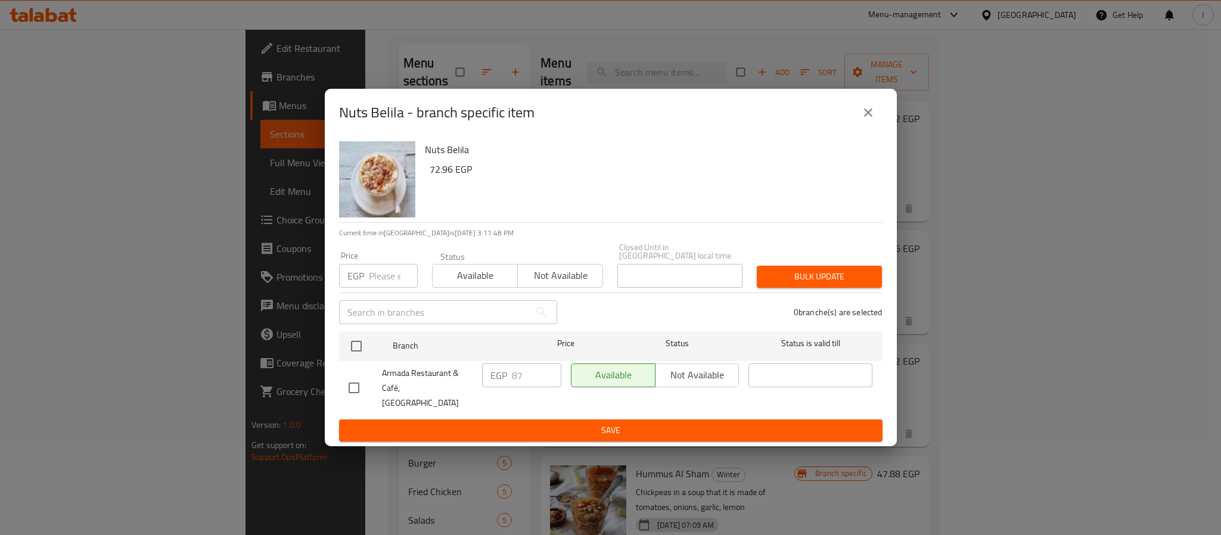
checkbox input "true"
click at [518, 383] on input "87" at bounding box center [536, 376] width 49 height 24
type input "95"
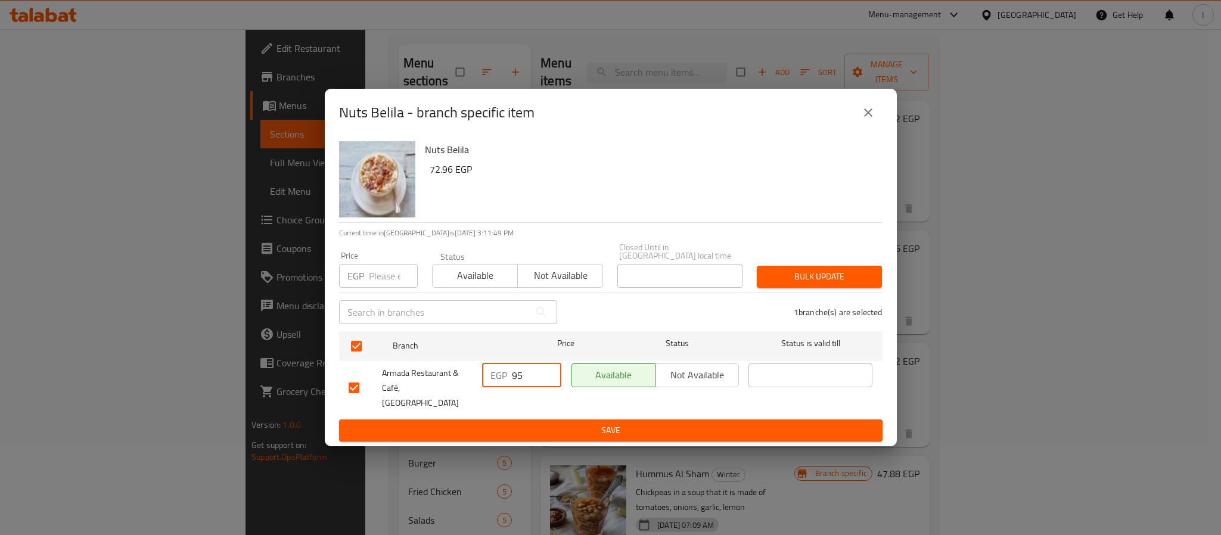
click at [542, 423] on span "Save" at bounding box center [611, 430] width 524 height 15
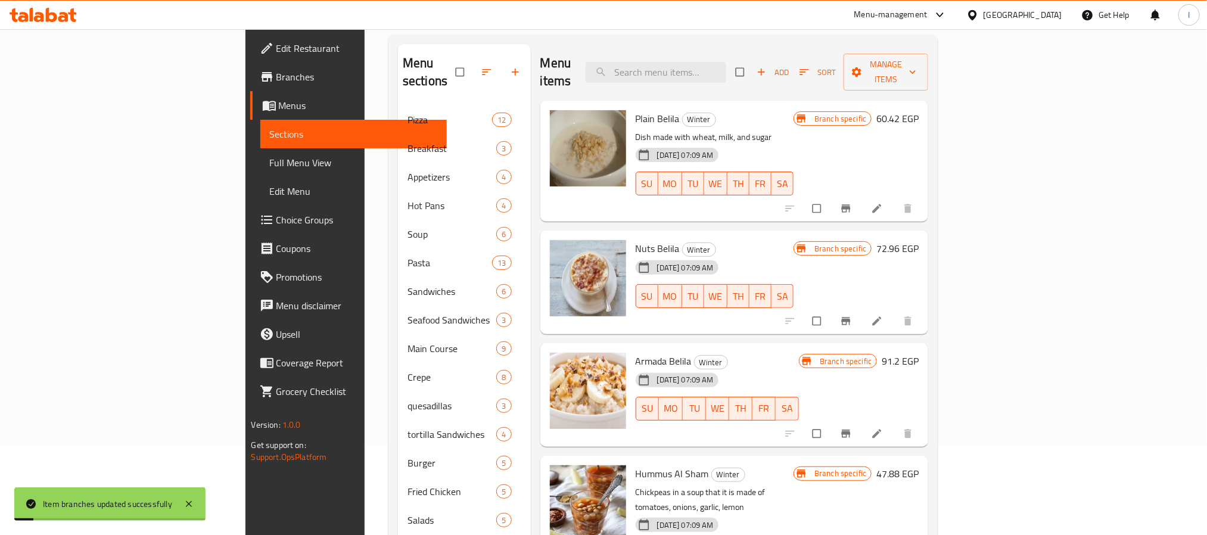
scroll to position [179, 0]
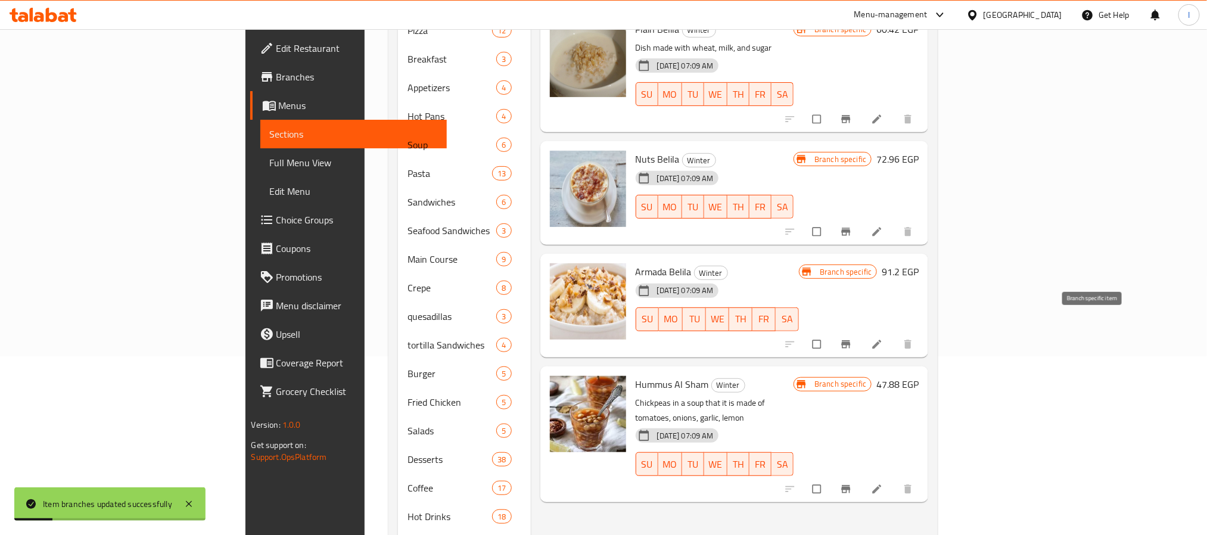
click at [852, 339] on icon "Branch-specific-item" at bounding box center [846, 345] width 12 height 12
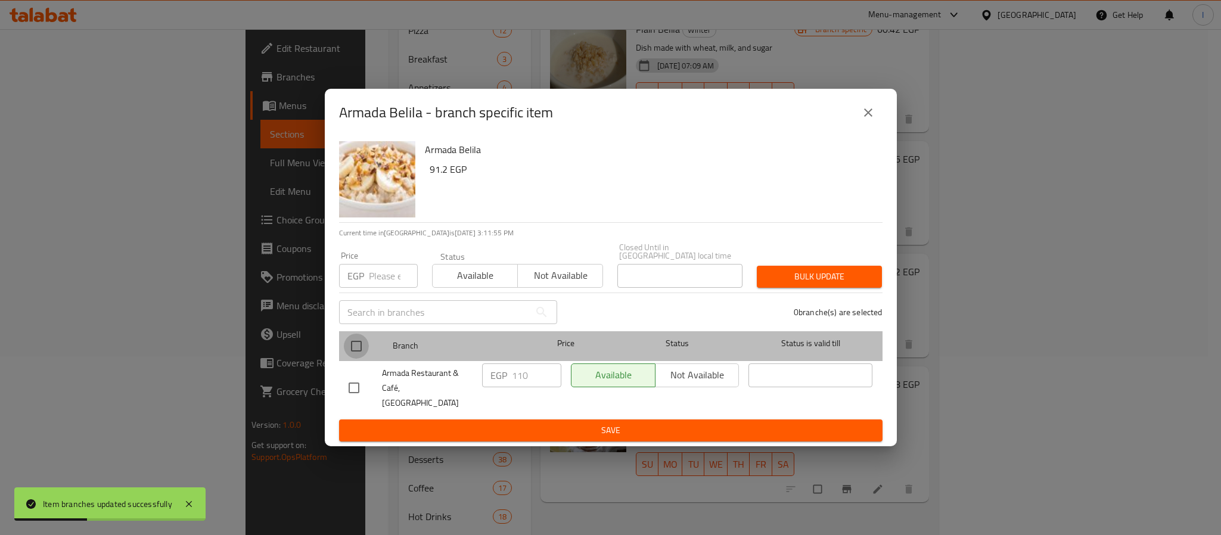
click at [356, 347] on input "checkbox" at bounding box center [356, 346] width 25 height 25
checkbox input "true"
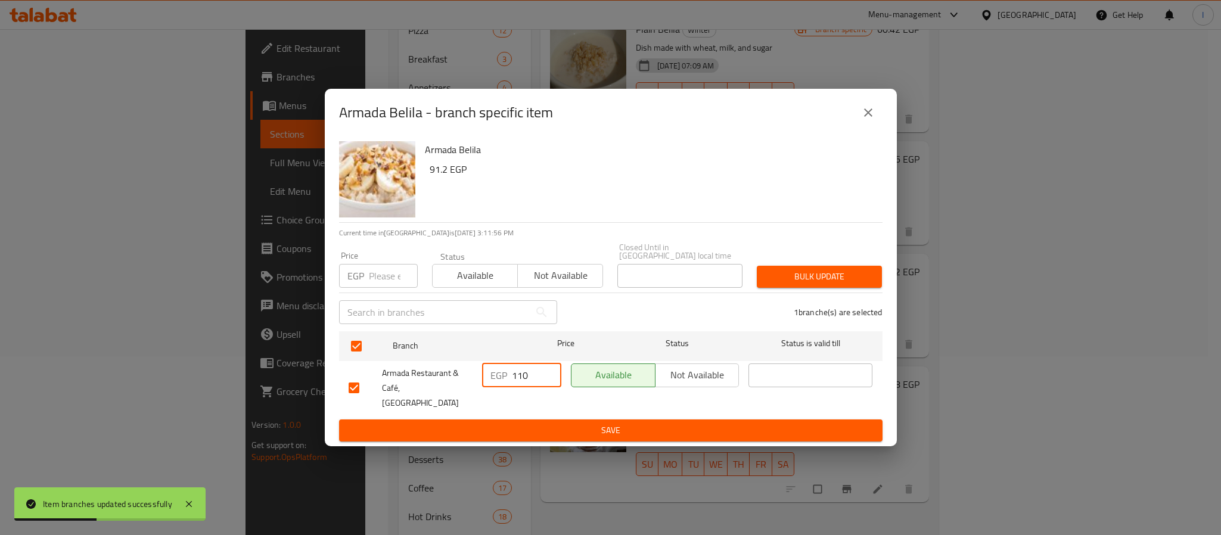
click at [523, 380] on input "110" at bounding box center [536, 376] width 49 height 24
type input "119"
click at [528, 423] on span "Save" at bounding box center [611, 430] width 524 height 15
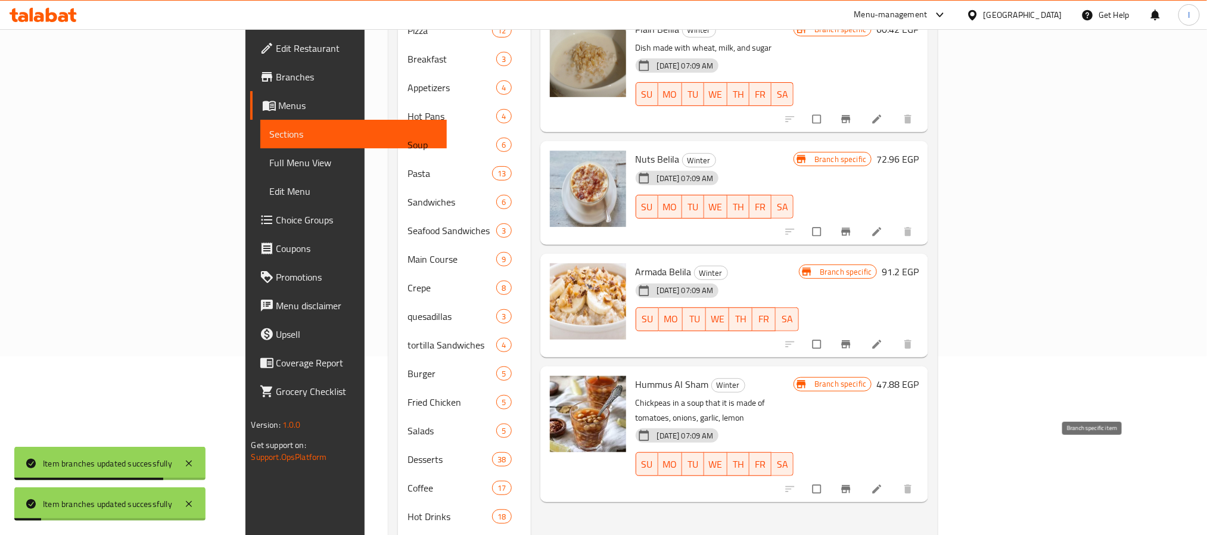
click at [851, 485] on icon "Branch-specific-item" at bounding box center [846, 489] width 9 height 8
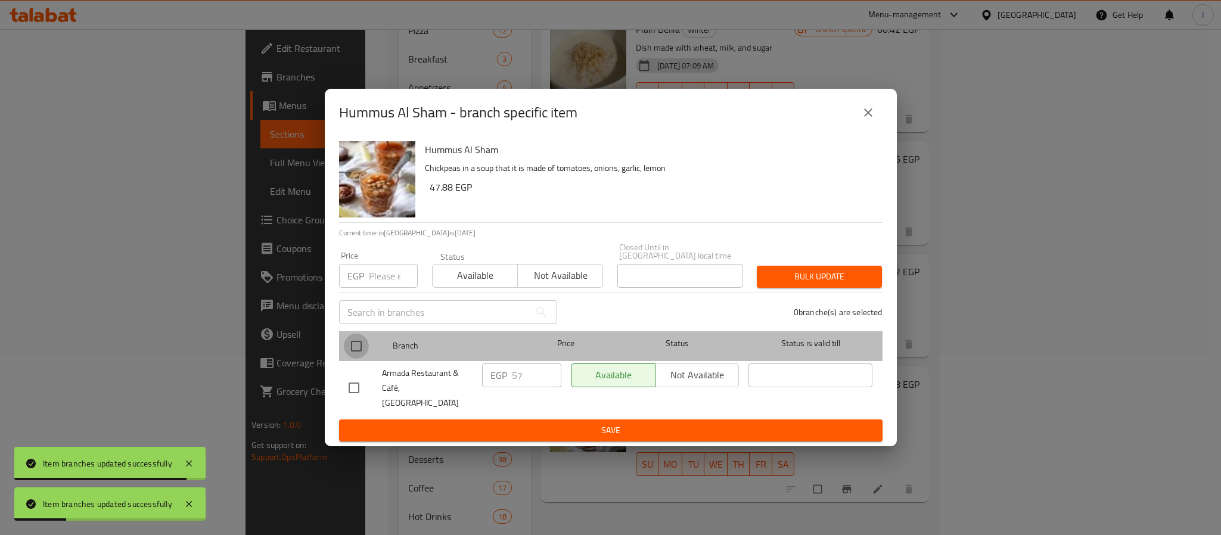
click at [356, 350] on input "checkbox" at bounding box center [356, 346] width 25 height 25
checkbox input "true"
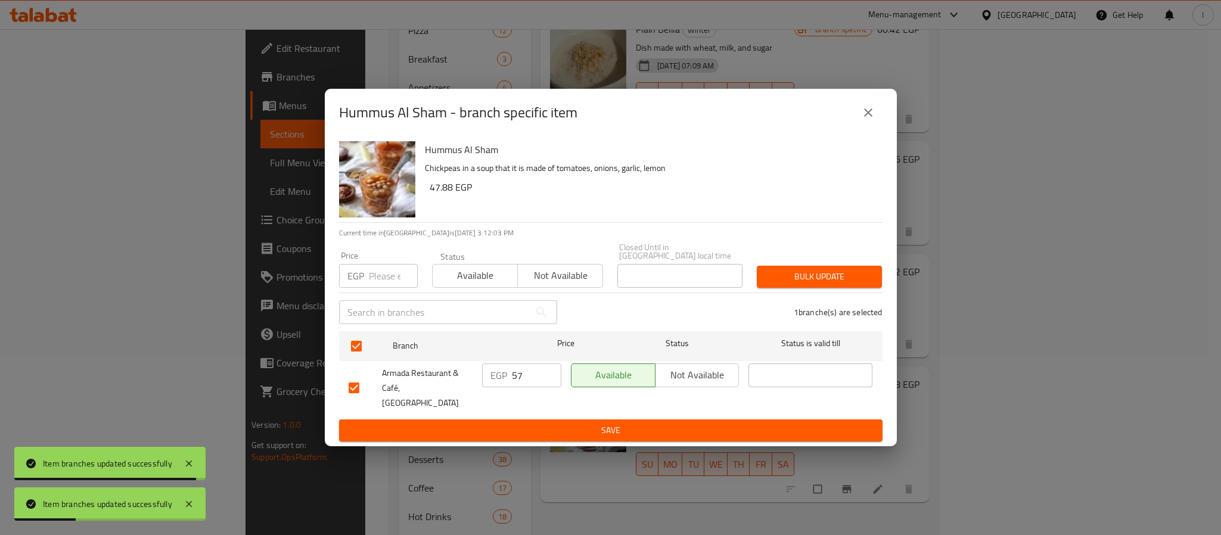
click at [528, 384] on input "57" at bounding box center [536, 376] width 49 height 24
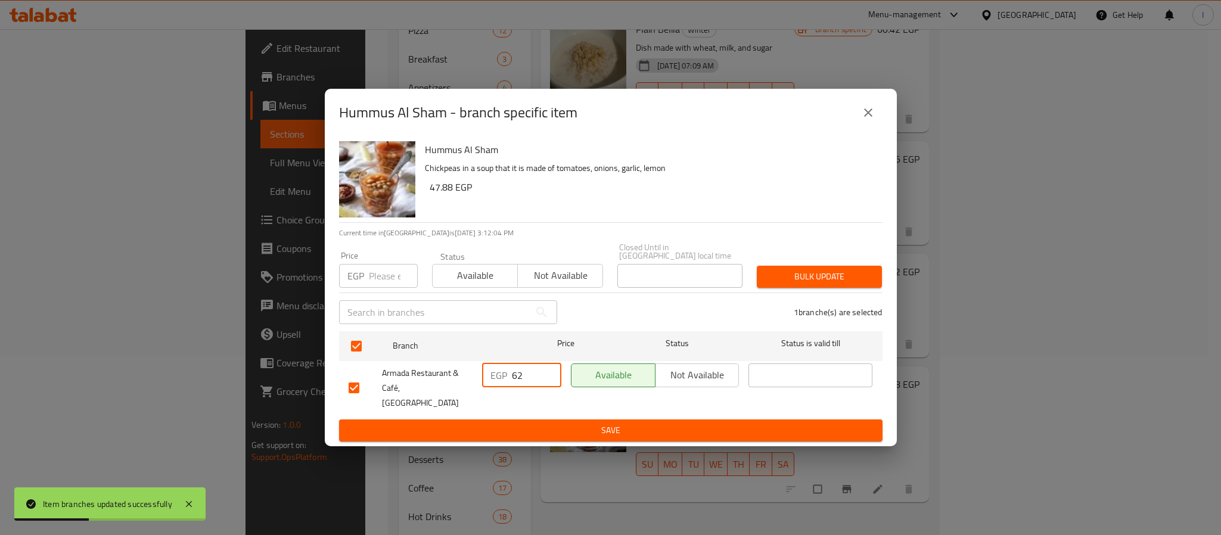
type input "62"
click at [542, 423] on span "Save" at bounding box center [611, 430] width 524 height 15
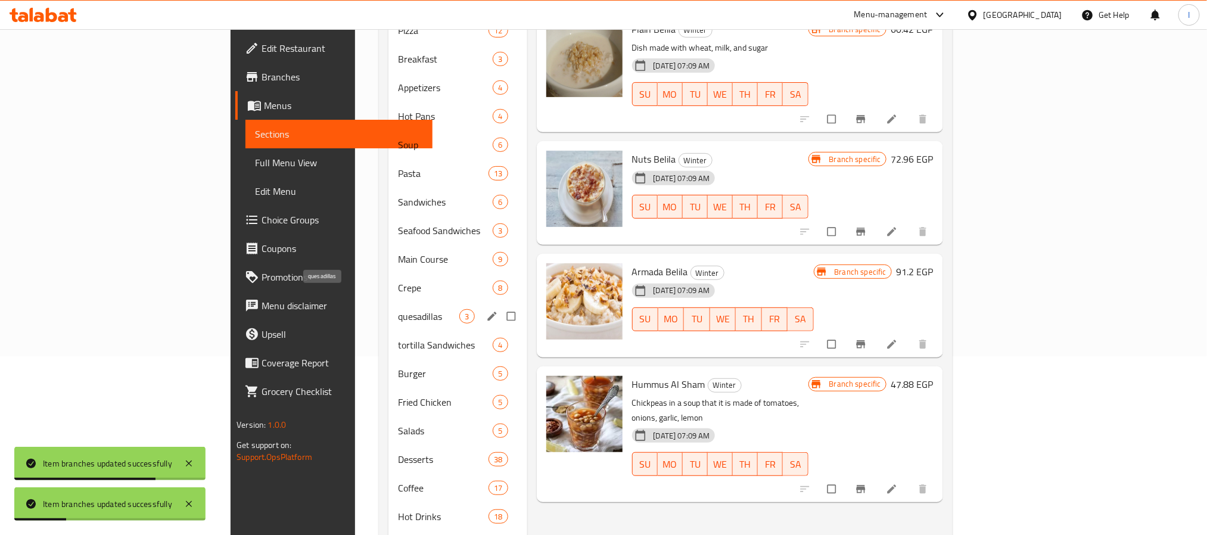
scroll to position [508, 0]
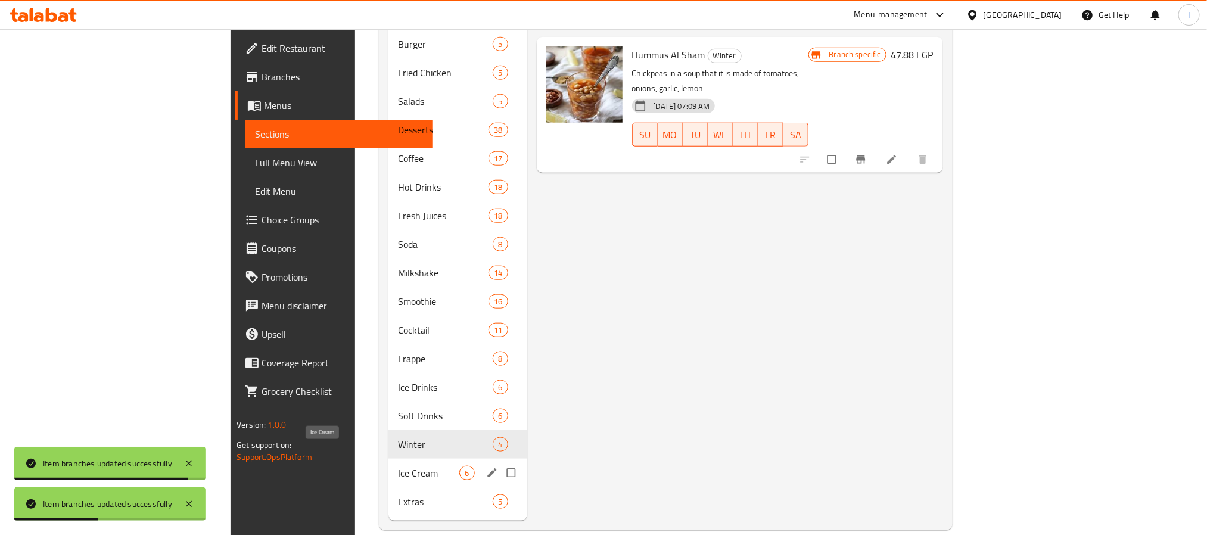
click at [398, 466] on span "Ice Cream" at bounding box center [429, 473] width 62 height 14
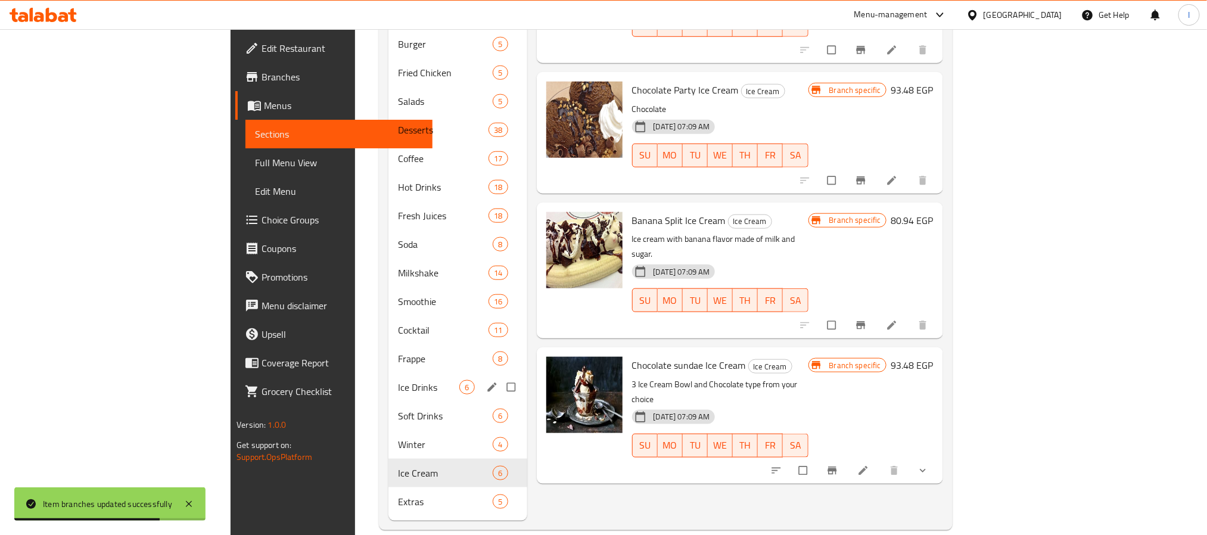
click at [398, 380] on span "Ice Drinks" at bounding box center [429, 387] width 62 height 14
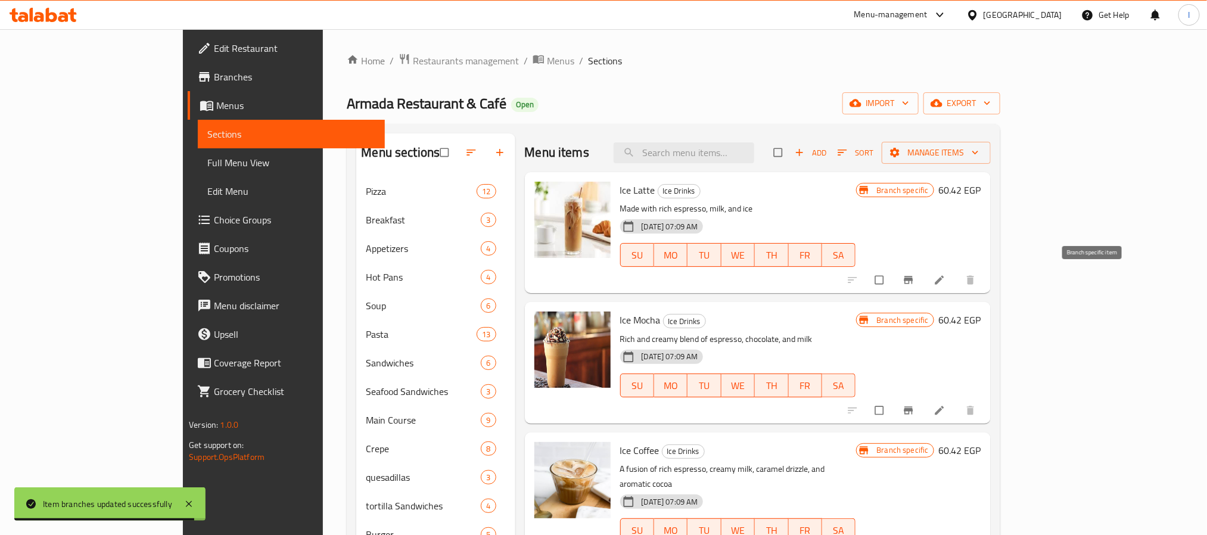
click at [915, 285] on icon "Branch-specific-item" at bounding box center [909, 280] width 12 height 12
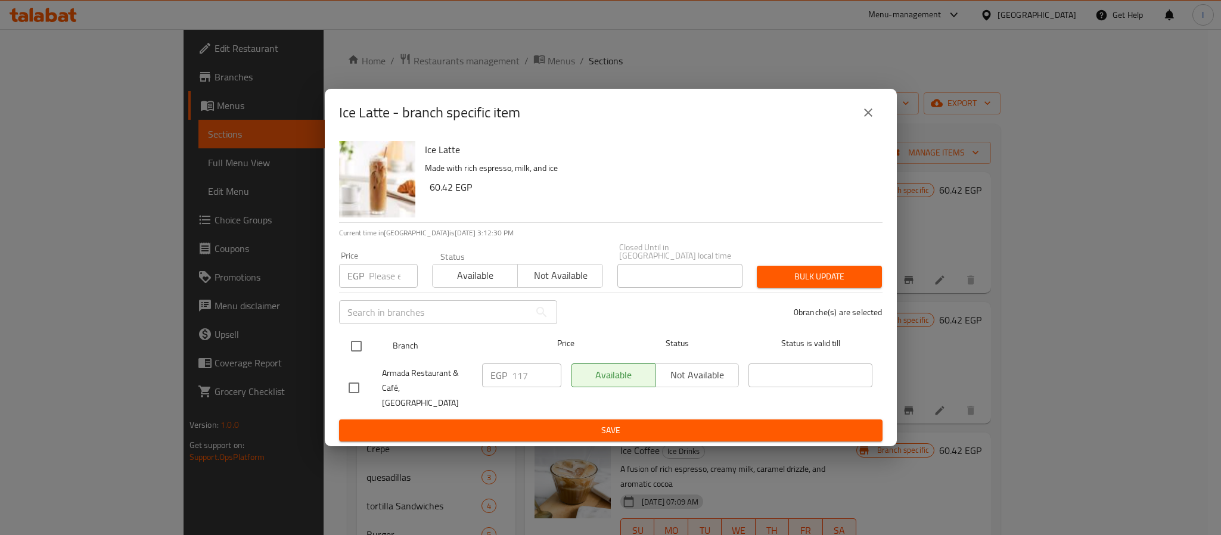
click at [358, 344] on input "checkbox" at bounding box center [356, 346] width 25 height 25
checkbox input "true"
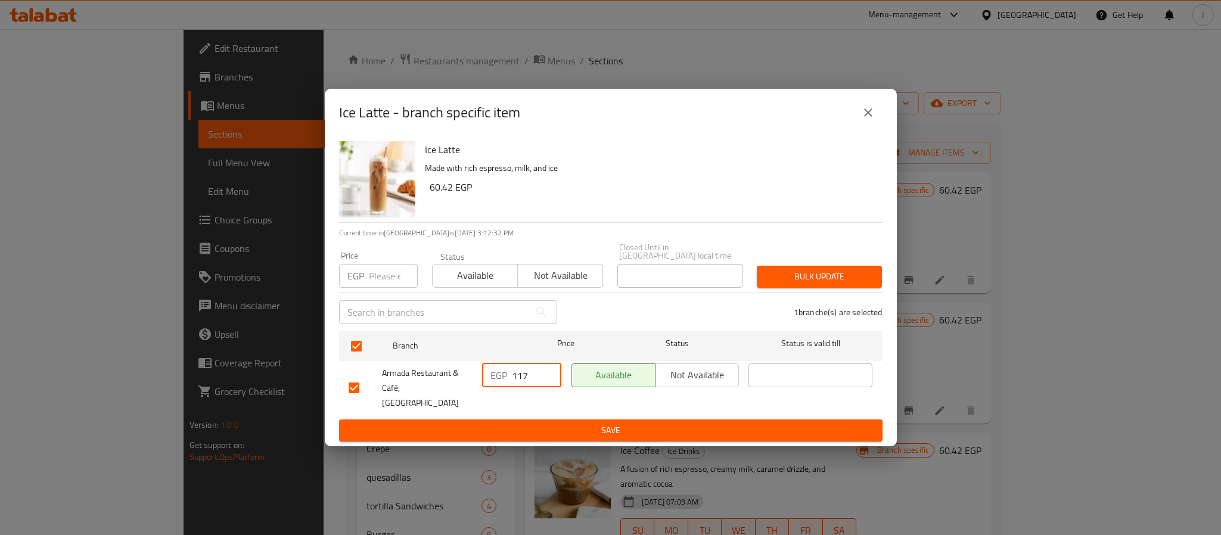
click at [521, 387] on input "117" at bounding box center [536, 376] width 49 height 24
type input "127"
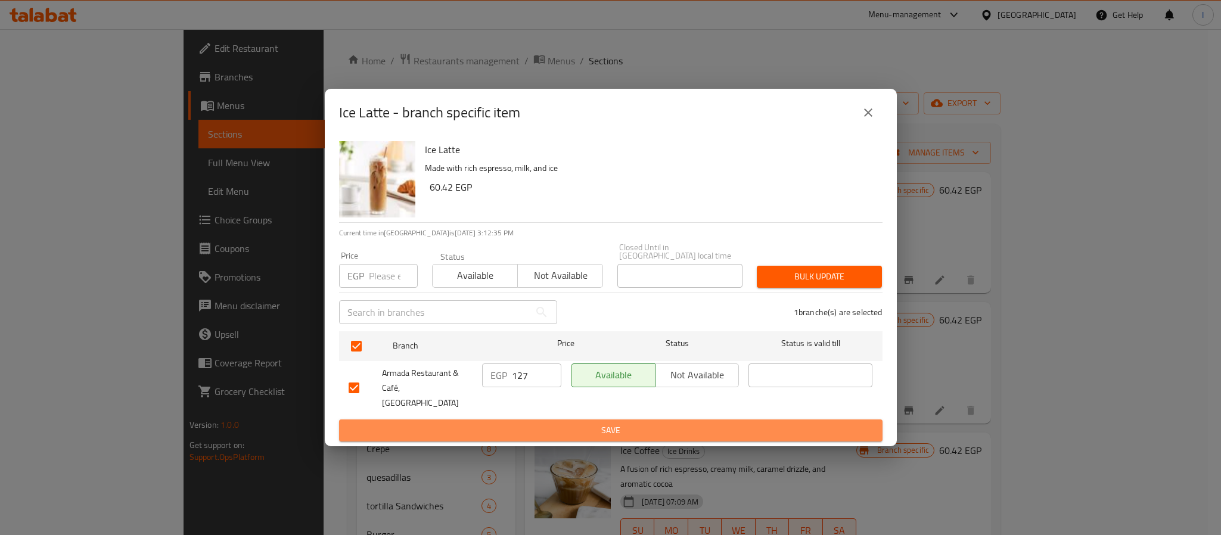
click at [583, 424] on span "Save" at bounding box center [611, 430] width 524 height 15
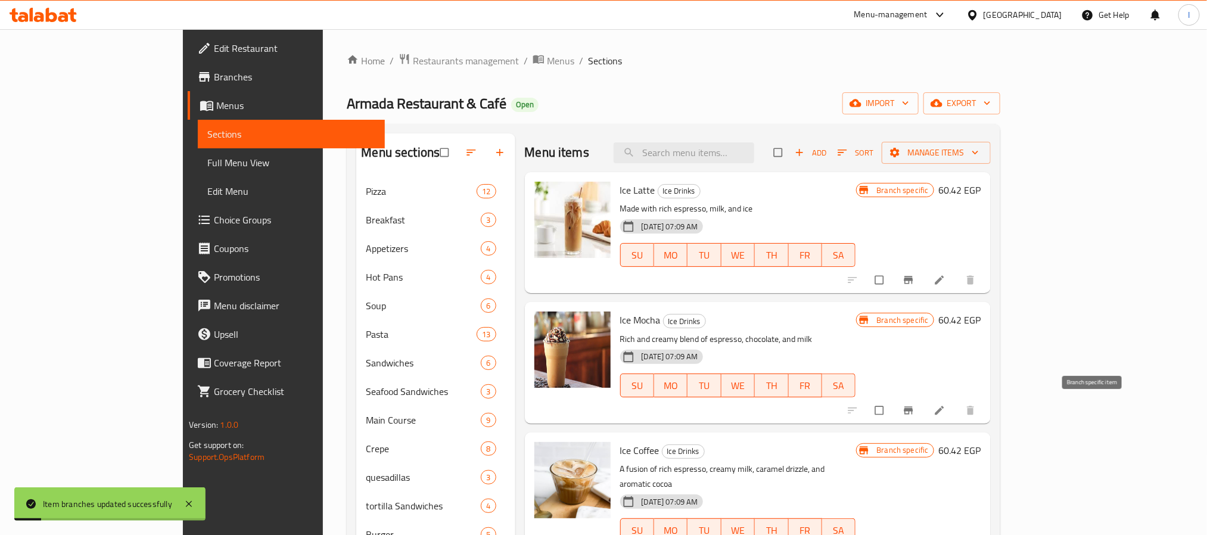
click at [915, 405] on icon "Branch-specific-item" at bounding box center [909, 411] width 12 height 12
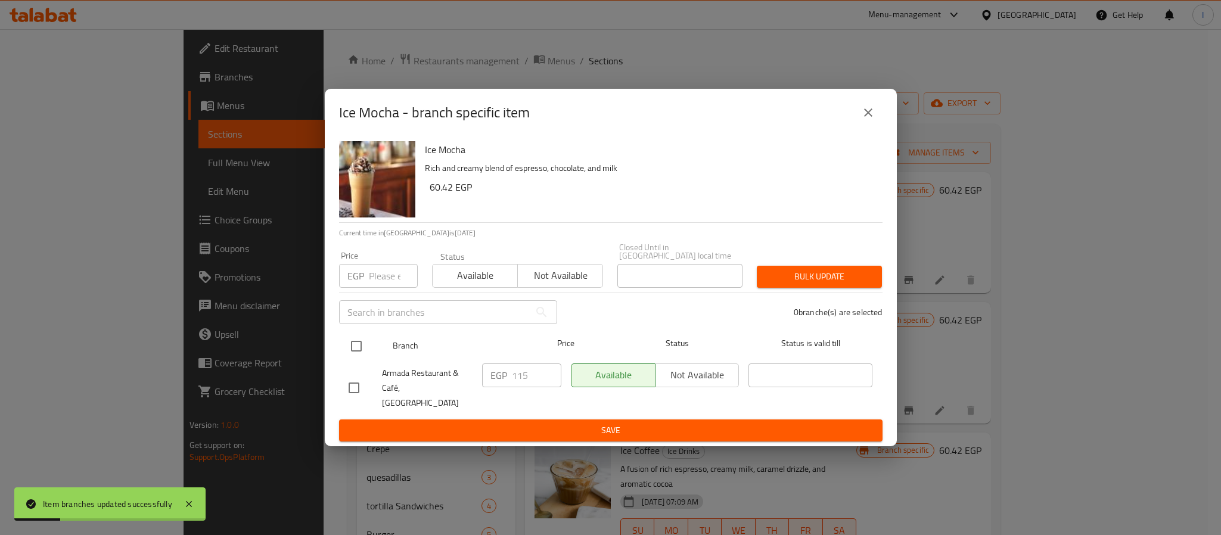
click at [346, 340] on input "checkbox" at bounding box center [356, 346] width 25 height 25
checkbox input "true"
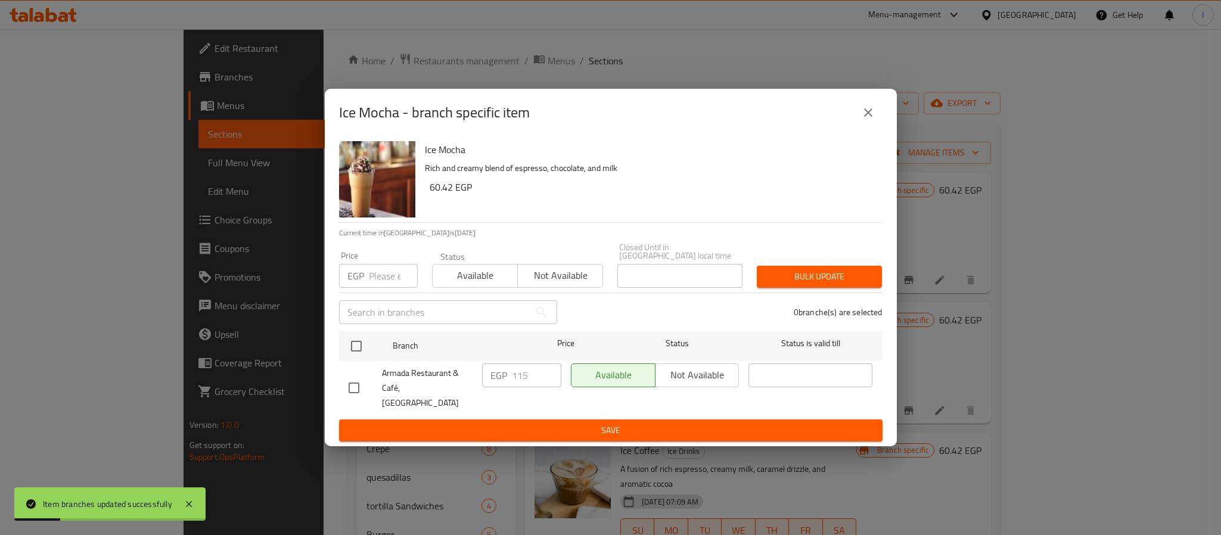
checkbox input "true"
click at [524, 375] on input "115" at bounding box center [536, 376] width 49 height 24
type input "125"
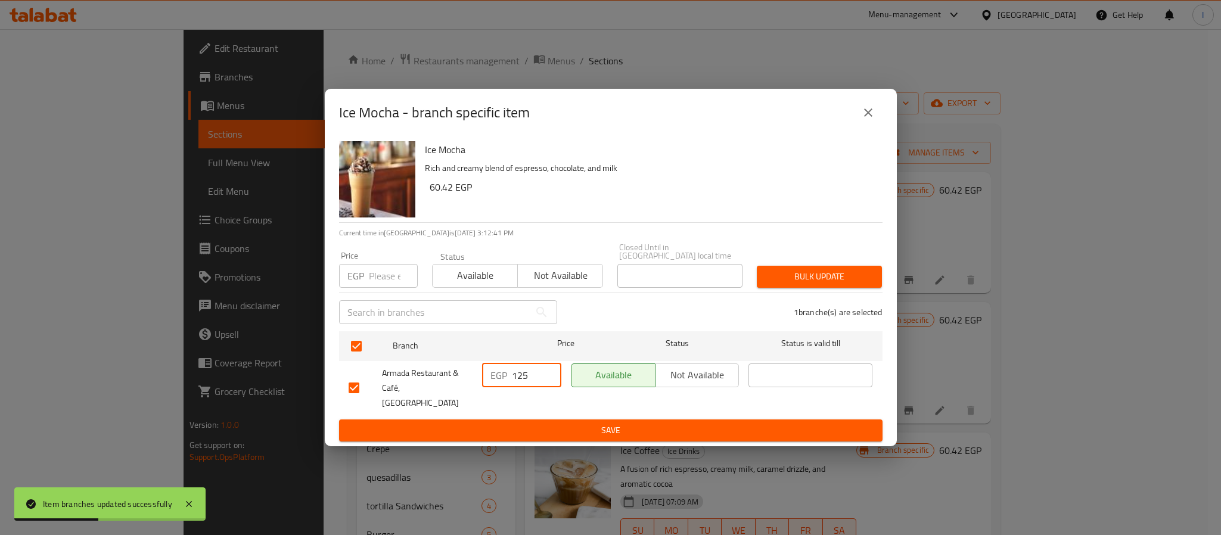
click at [524, 423] on span "Save" at bounding box center [611, 430] width 524 height 15
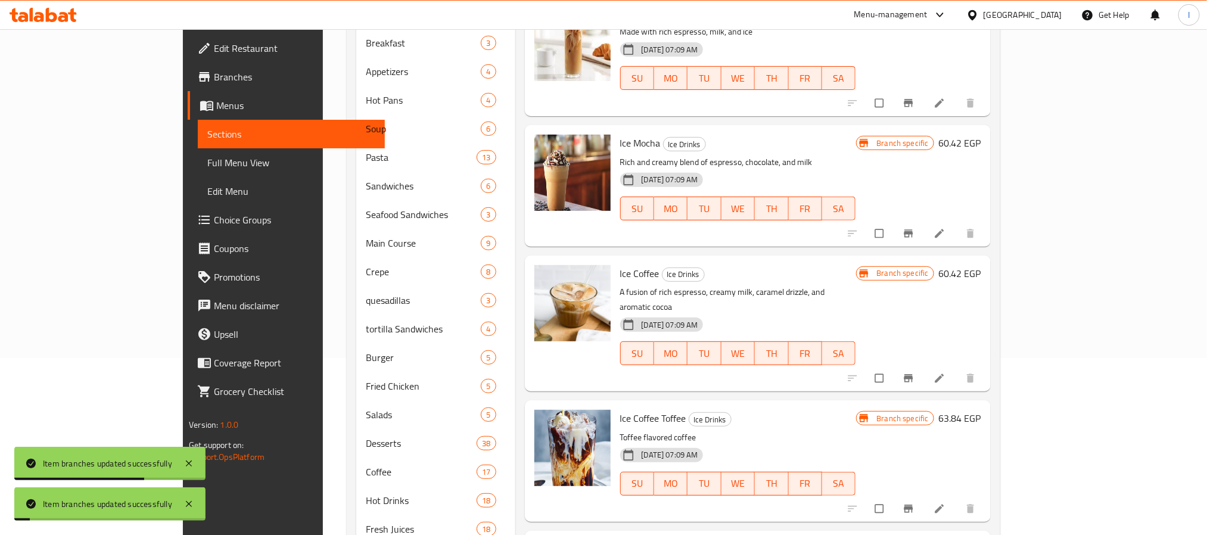
scroll to position [179, 0]
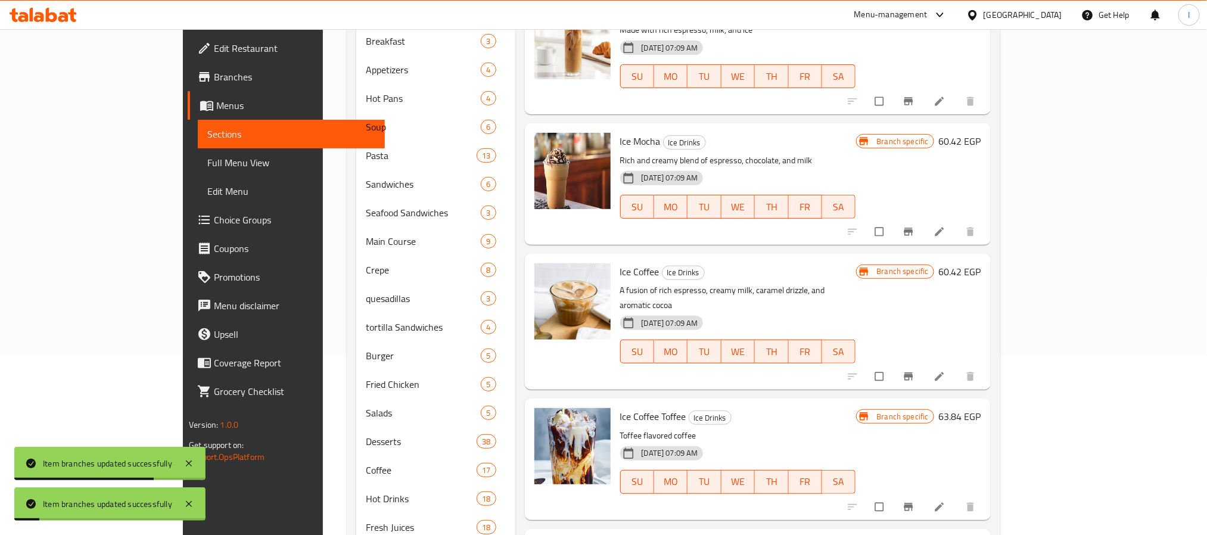
click at [915, 371] on icon "Branch-specific-item" at bounding box center [909, 377] width 12 height 12
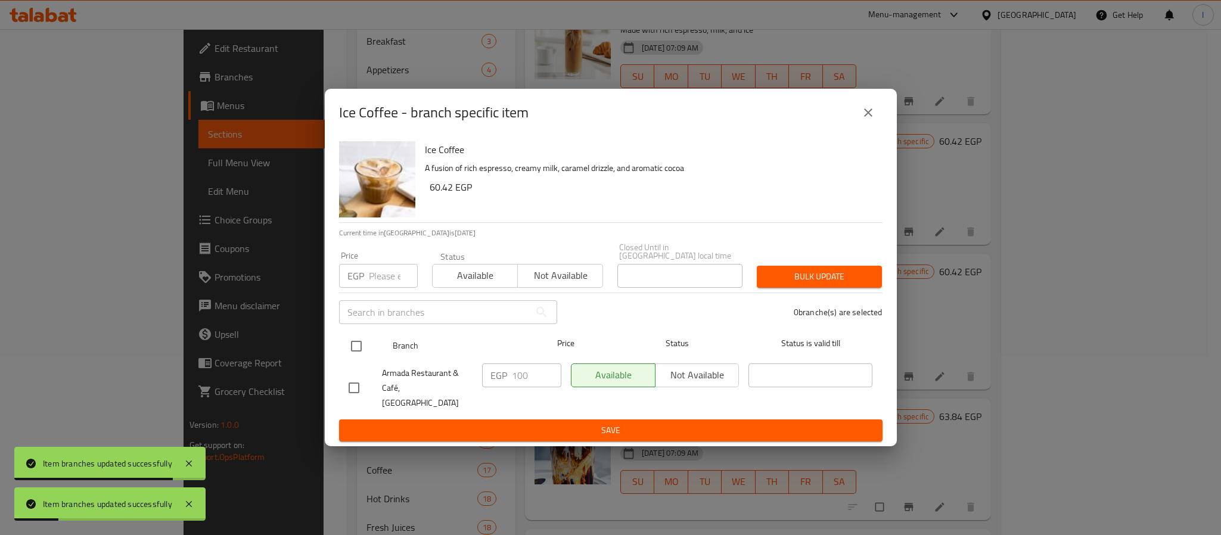
click at [353, 346] on input "checkbox" at bounding box center [356, 346] width 25 height 25
checkbox input "true"
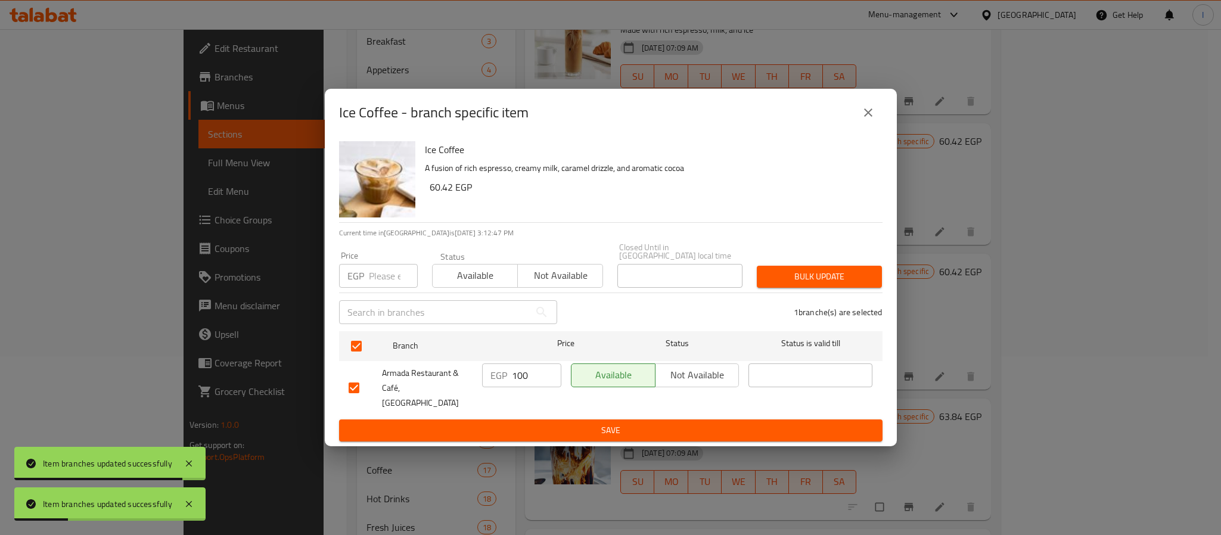
click at [520, 375] on input "100" at bounding box center [536, 376] width 49 height 24
type input "108"
click at [538, 420] on button "Save" at bounding box center [611, 431] width 544 height 22
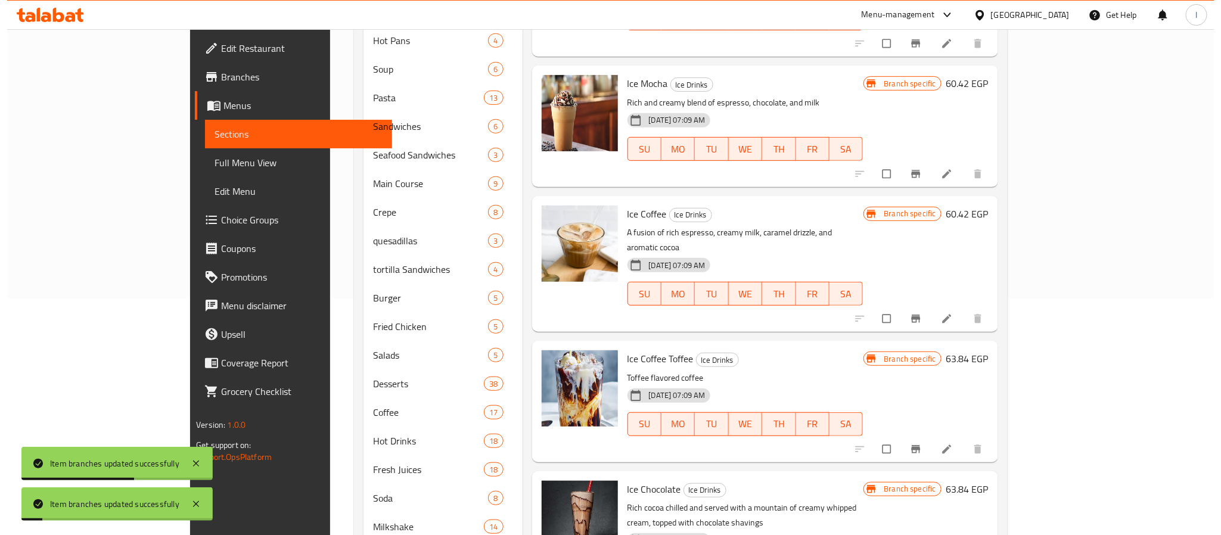
scroll to position [268, 0]
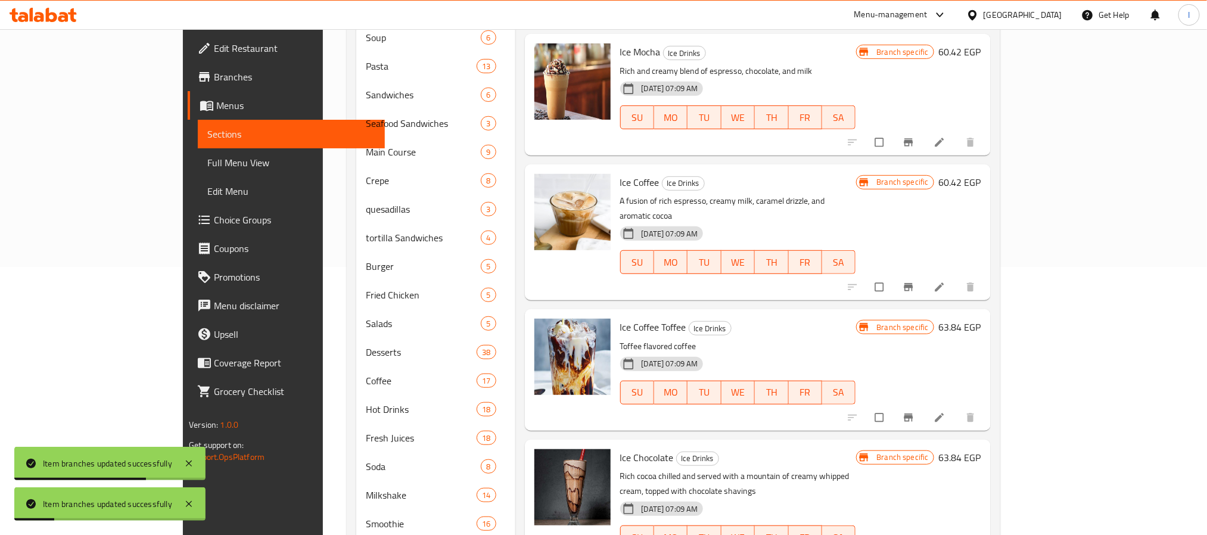
click at [915, 412] on icon "Branch-specific-item" at bounding box center [909, 418] width 12 height 12
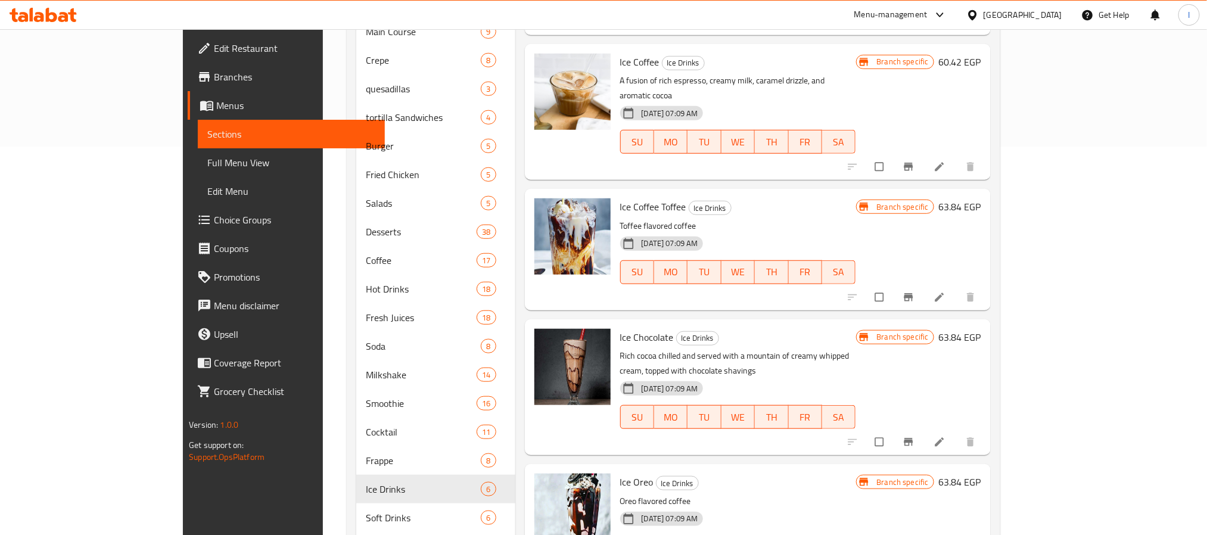
scroll to position [358, 0]
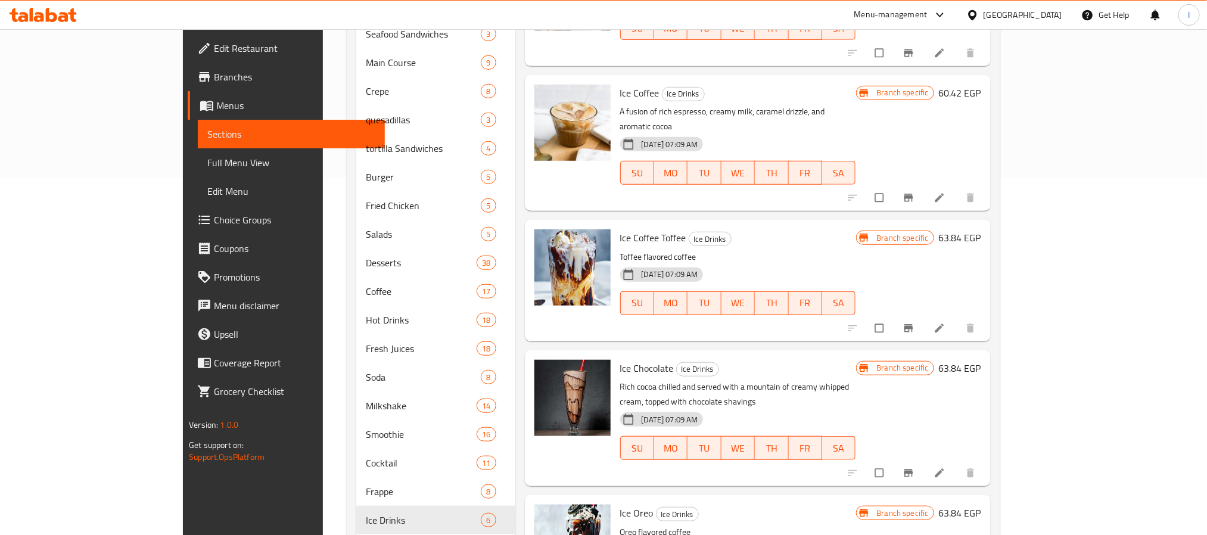
click at [915, 322] on icon "Branch-specific-item" at bounding box center [909, 328] width 12 height 12
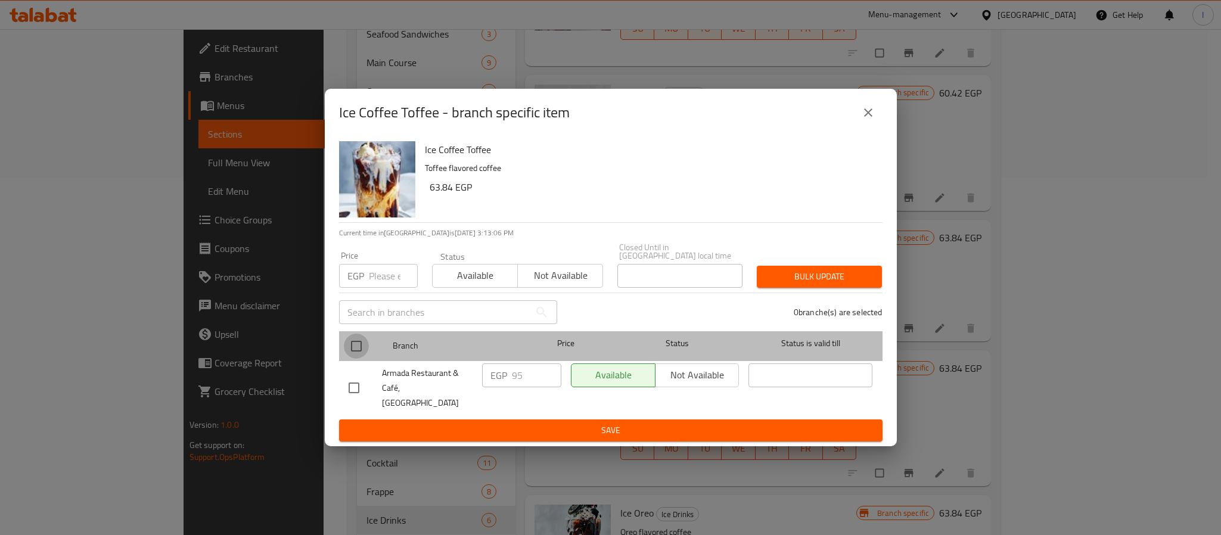
click at [349, 346] on input "checkbox" at bounding box center [356, 346] width 25 height 25
checkbox input "true"
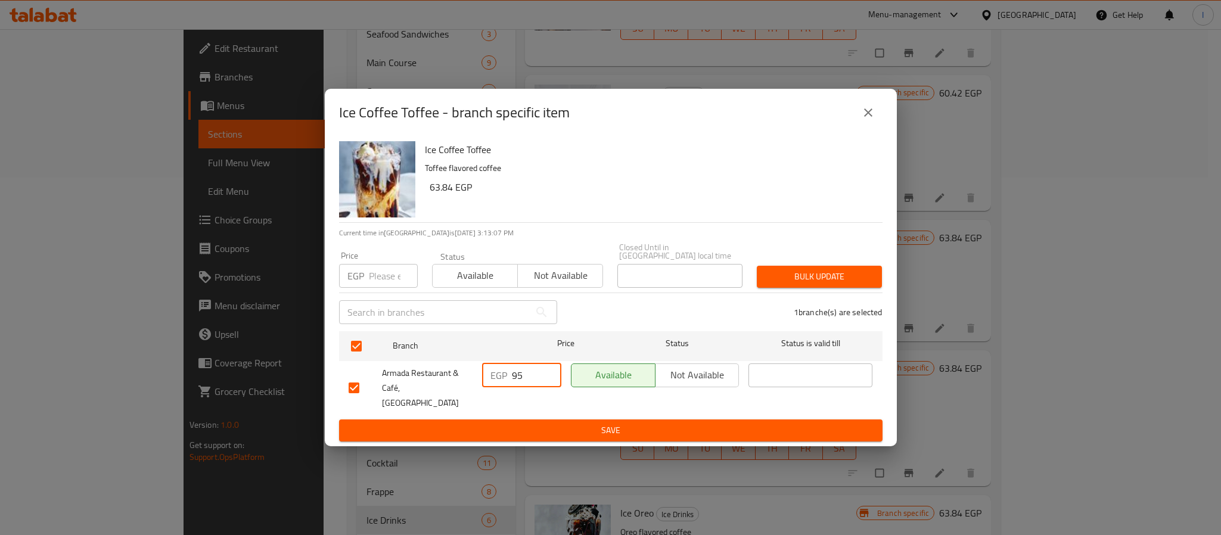
click at [528, 374] on input "95" at bounding box center [536, 376] width 49 height 24
type input "103"
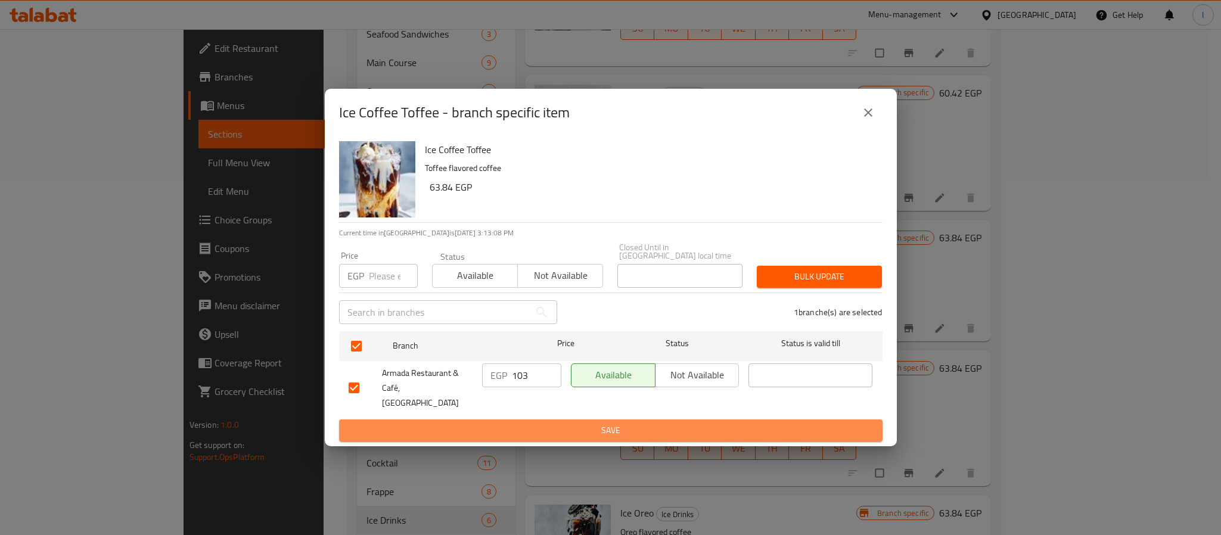
click at [555, 423] on span "Save" at bounding box center [611, 430] width 524 height 15
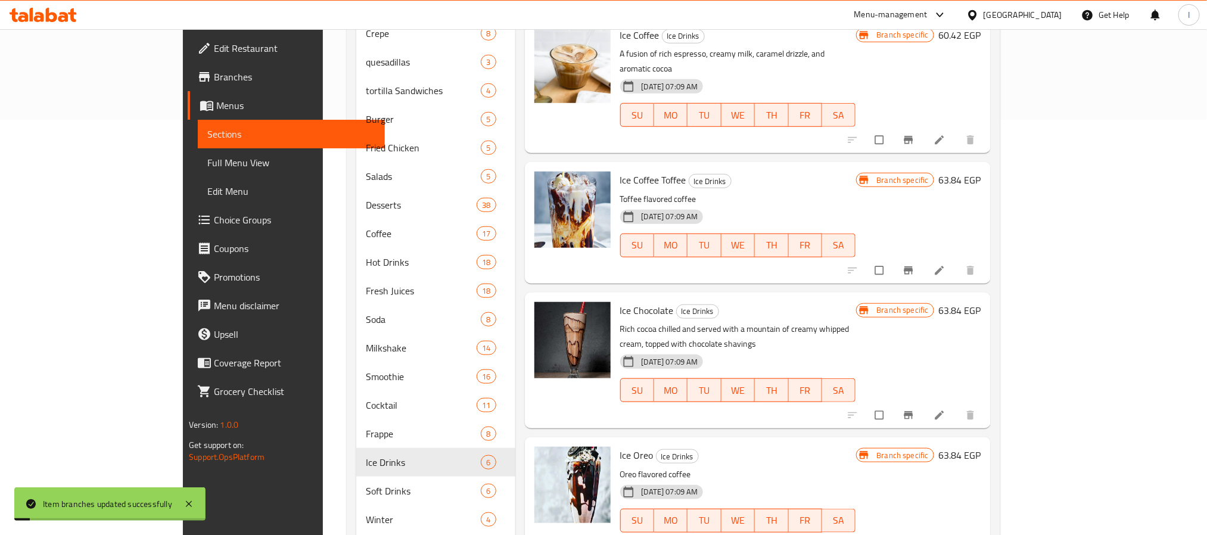
scroll to position [447, 0]
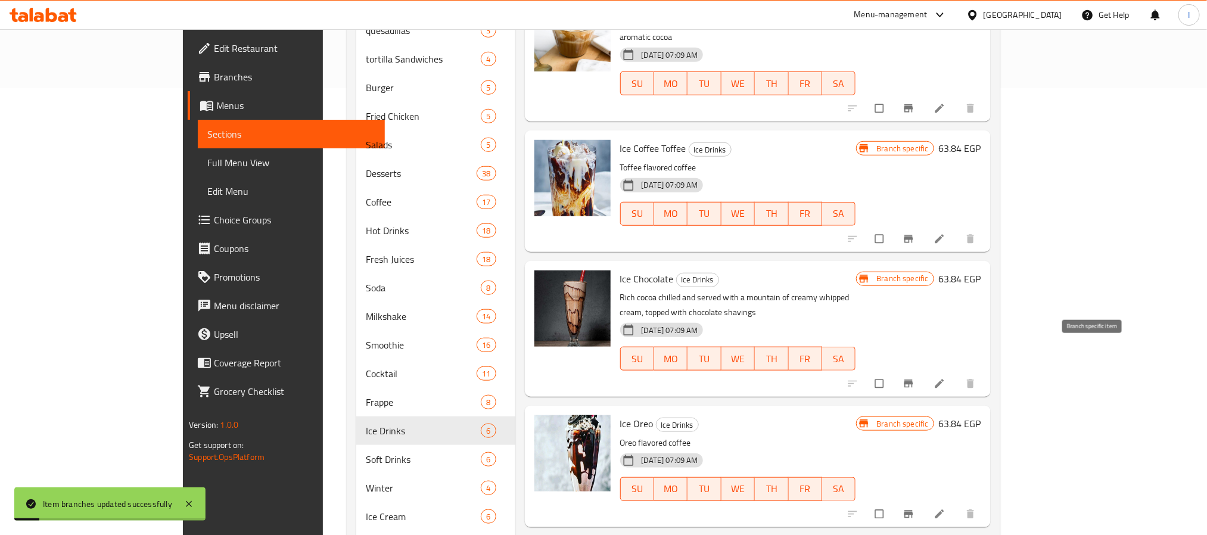
click at [915, 378] on icon "Branch-specific-item" at bounding box center [909, 384] width 12 height 12
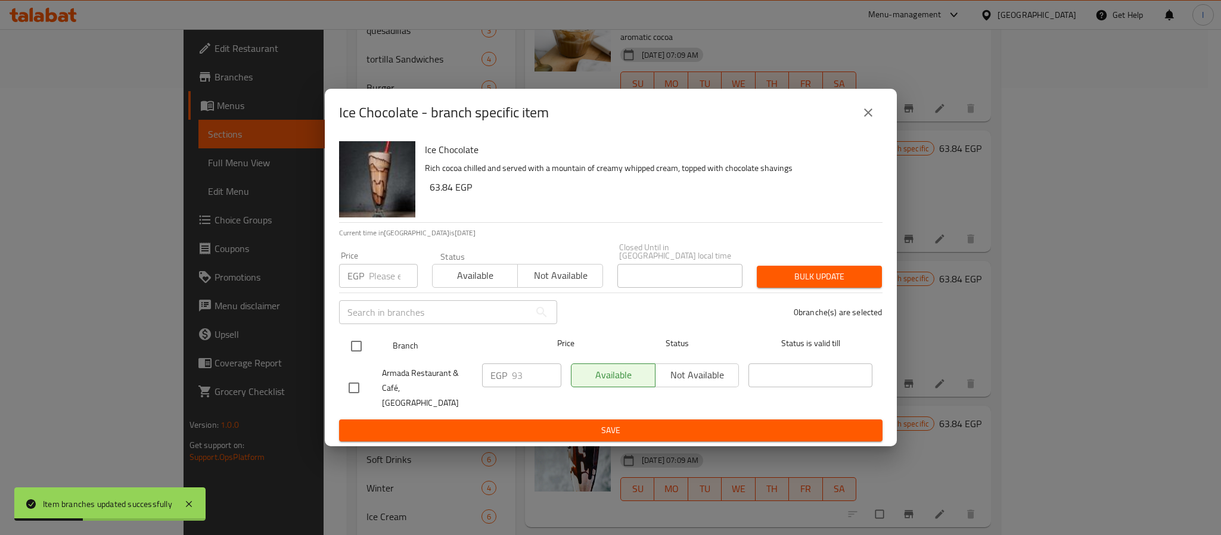
click at [355, 351] on input "checkbox" at bounding box center [356, 346] width 25 height 25
checkbox input "true"
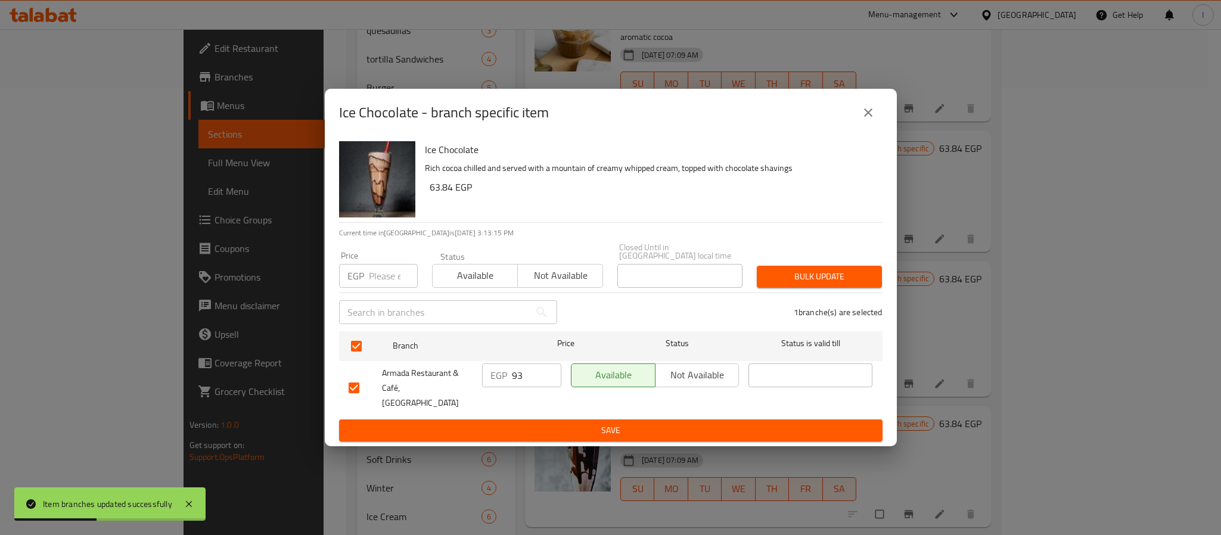
click at [521, 376] on input "93" at bounding box center [536, 376] width 49 height 24
type input "101"
click at [549, 423] on span "Save" at bounding box center [611, 430] width 524 height 15
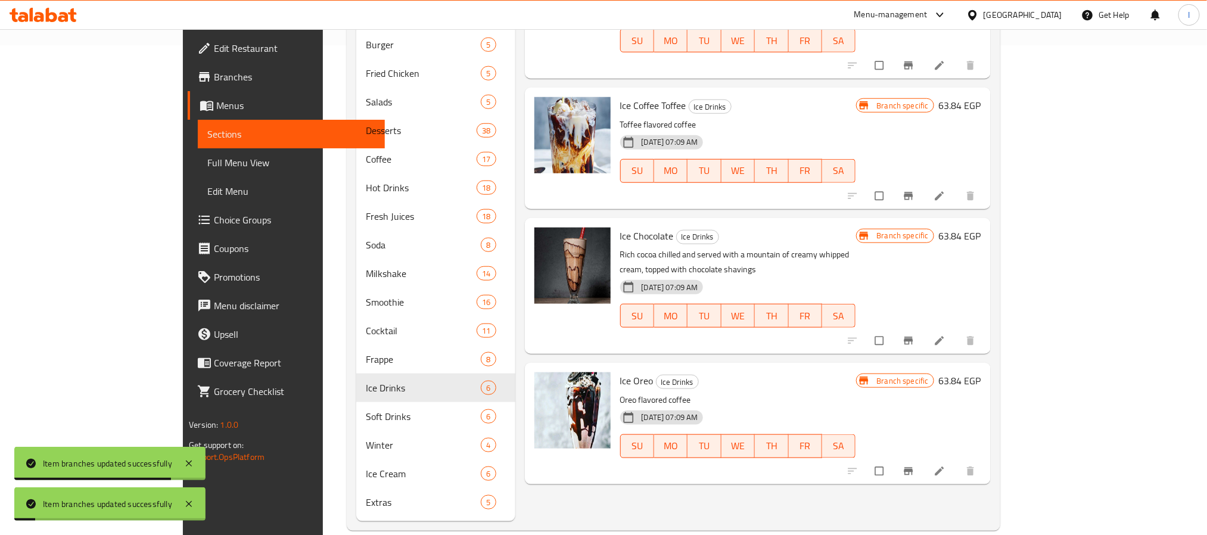
scroll to position [508, 0]
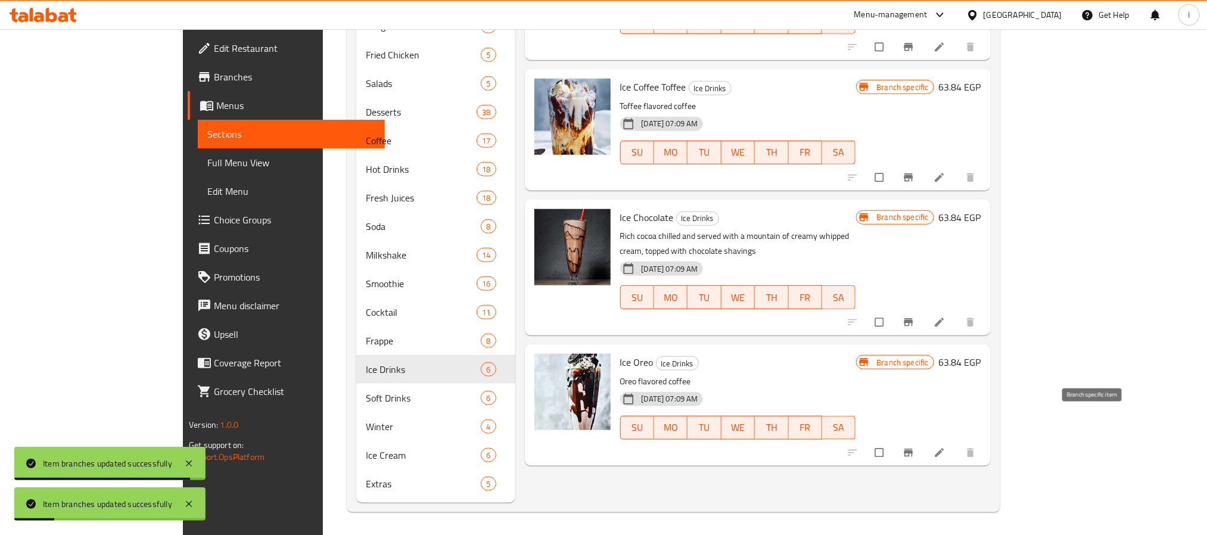
click at [913, 449] on icon "Branch-specific-item" at bounding box center [908, 453] width 9 height 8
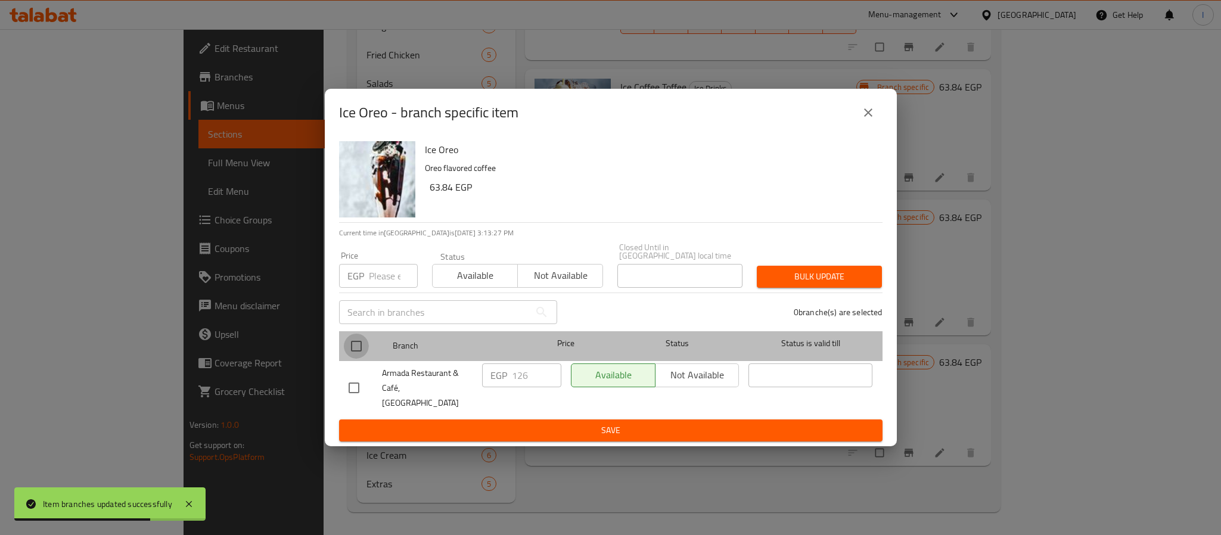
click at [352, 359] on input "checkbox" at bounding box center [356, 346] width 25 height 25
checkbox input "true"
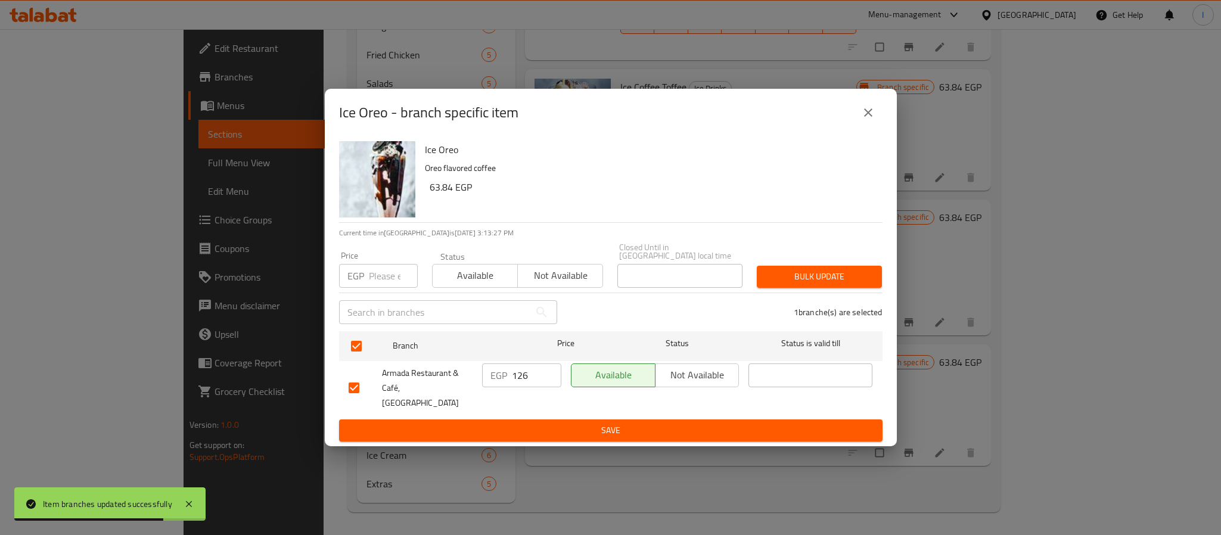
click at [527, 375] on input "126" at bounding box center [536, 376] width 49 height 24
type input "137"
click at [549, 423] on span "Save" at bounding box center [611, 430] width 524 height 15
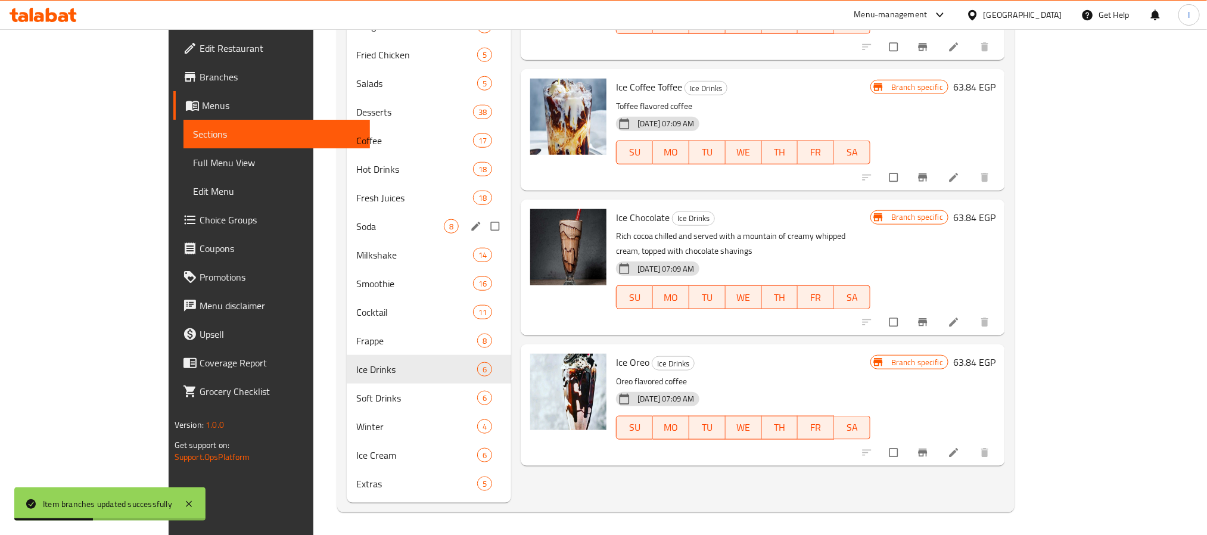
scroll to position [0, 0]
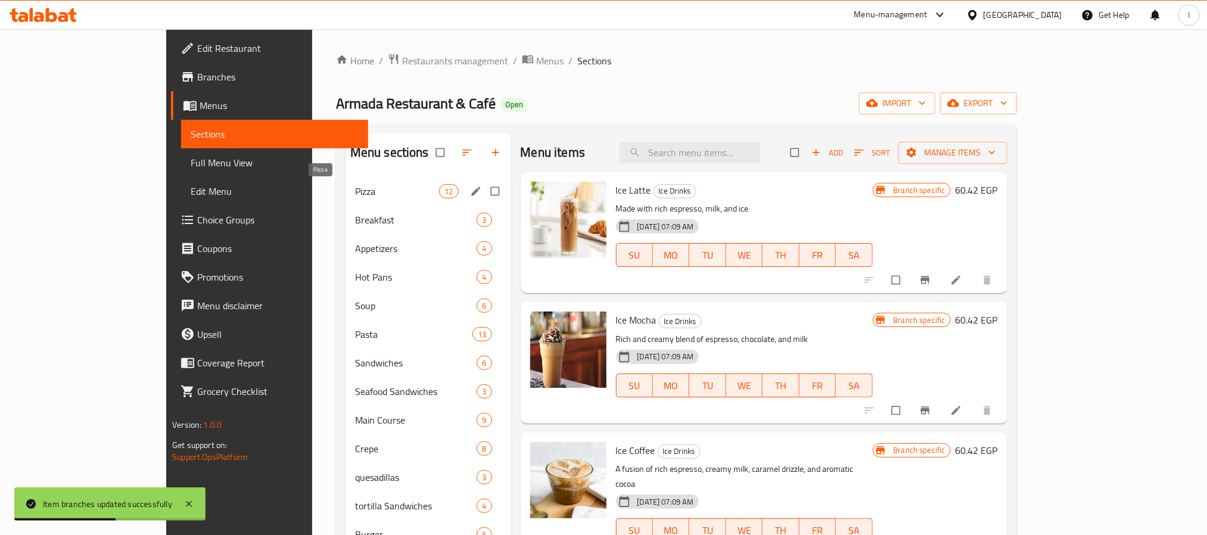
click at [355, 195] on span "Pizza" at bounding box center [397, 191] width 84 height 14
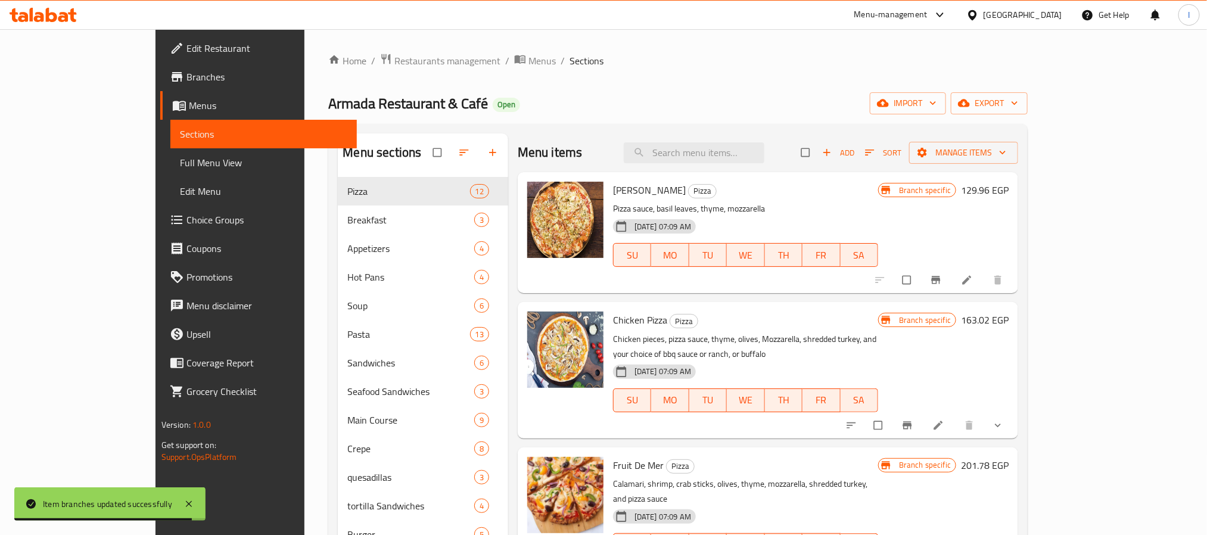
click at [765, 93] on div "Armada Restaurant & Café Open import export" at bounding box center [678, 103] width 700 height 22
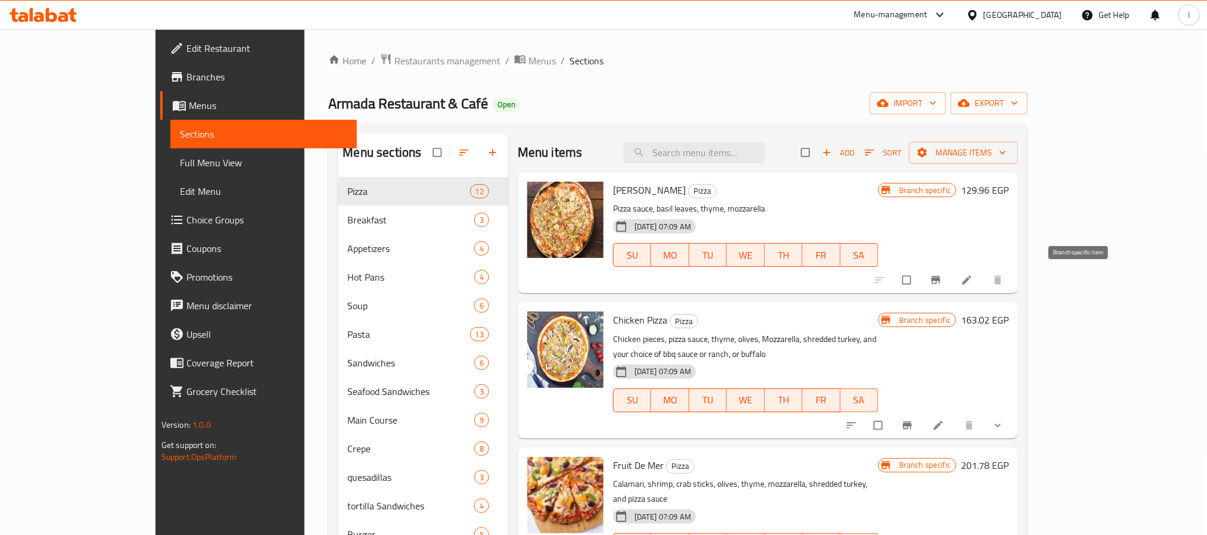
click at [942, 278] on icon "Branch-specific-item" at bounding box center [936, 280] width 12 height 12
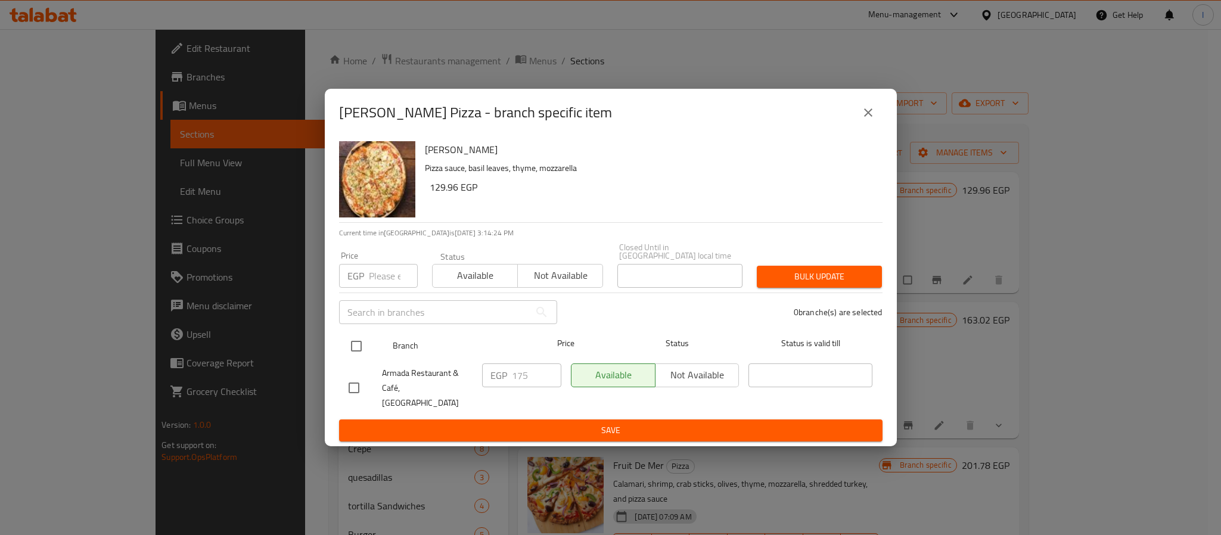
click at [359, 341] on input "checkbox" at bounding box center [356, 346] width 25 height 25
checkbox input "true"
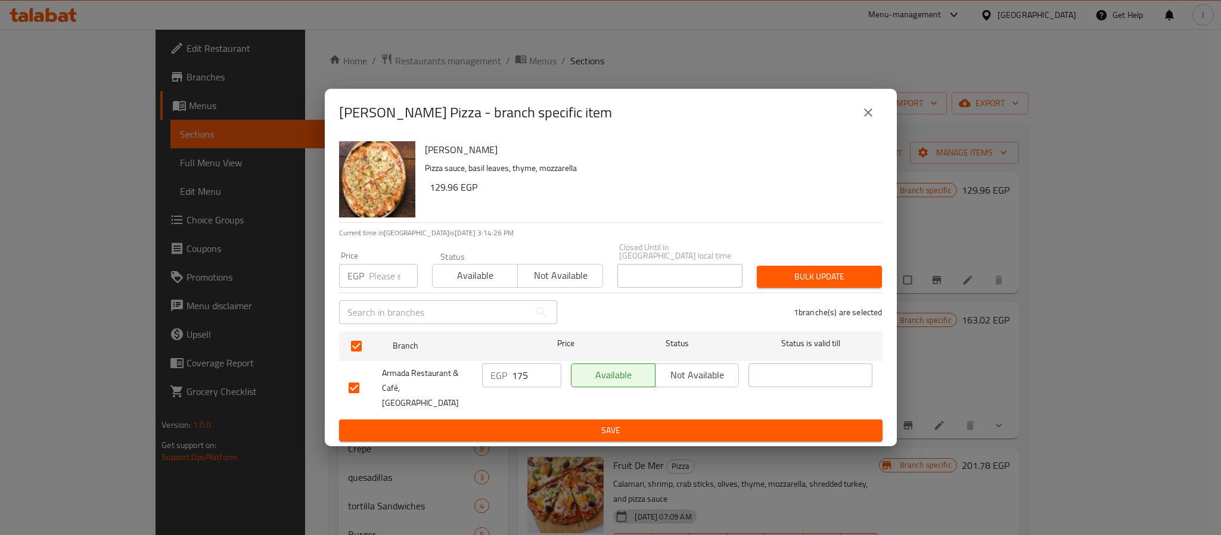
click at [514, 380] on input "175" at bounding box center [536, 376] width 49 height 24
type input "190"
click at [544, 423] on span "Save" at bounding box center [611, 430] width 524 height 15
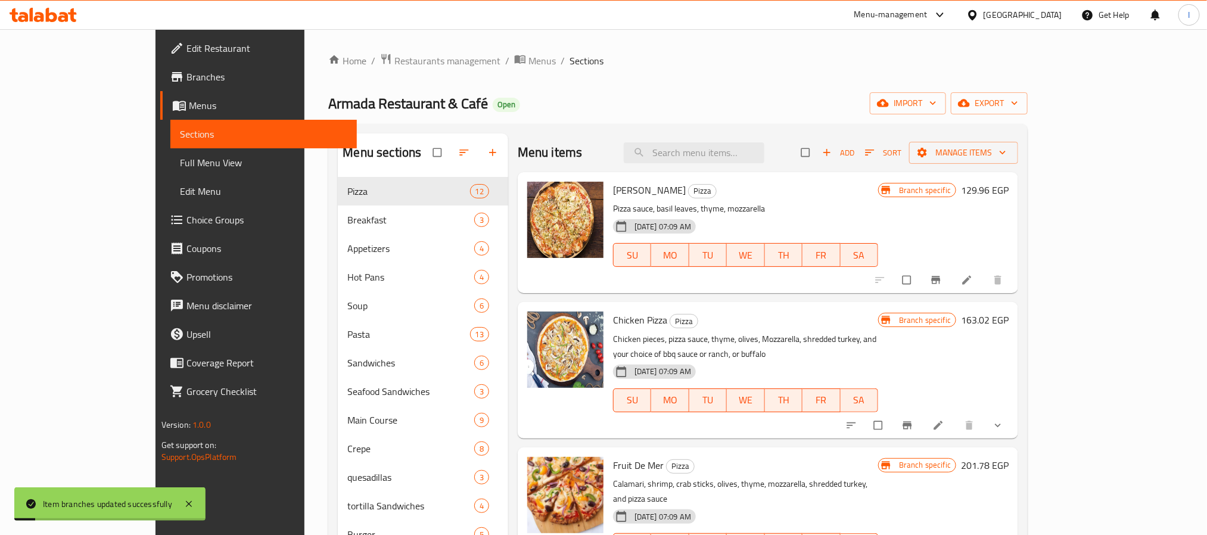
click at [914, 420] on icon "Branch-specific-item" at bounding box center [908, 426] width 12 height 12
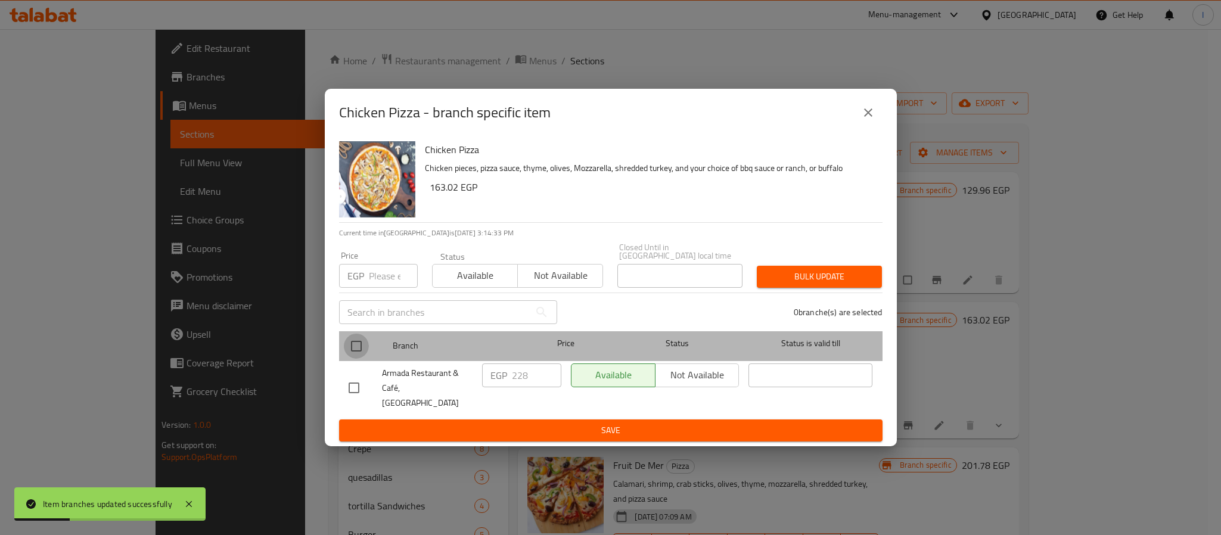
drag, startPoint x: 355, startPoint y: 349, endPoint x: 617, endPoint y: 396, distance: 267.0
click at [356, 349] on input "checkbox" at bounding box center [356, 346] width 25 height 25
checkbox input "true"
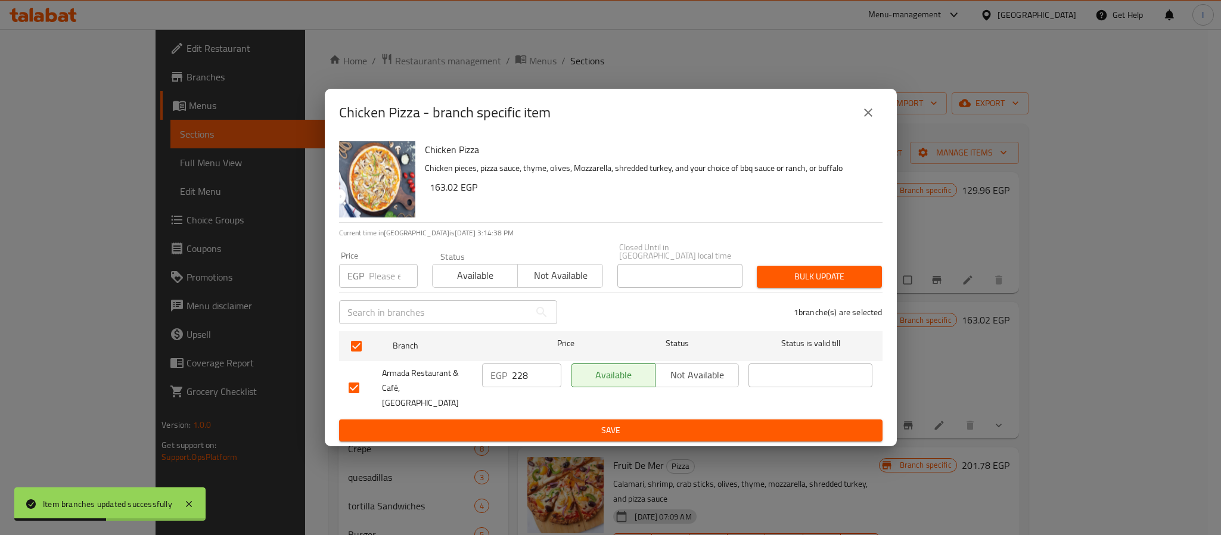
click at [522, 377] on input "228" at bounding box center [536, 376] width 49 height 24
type input "247"
click at [549, 424] on span "Save" at bounding box center [611, 430] width 524 height 15
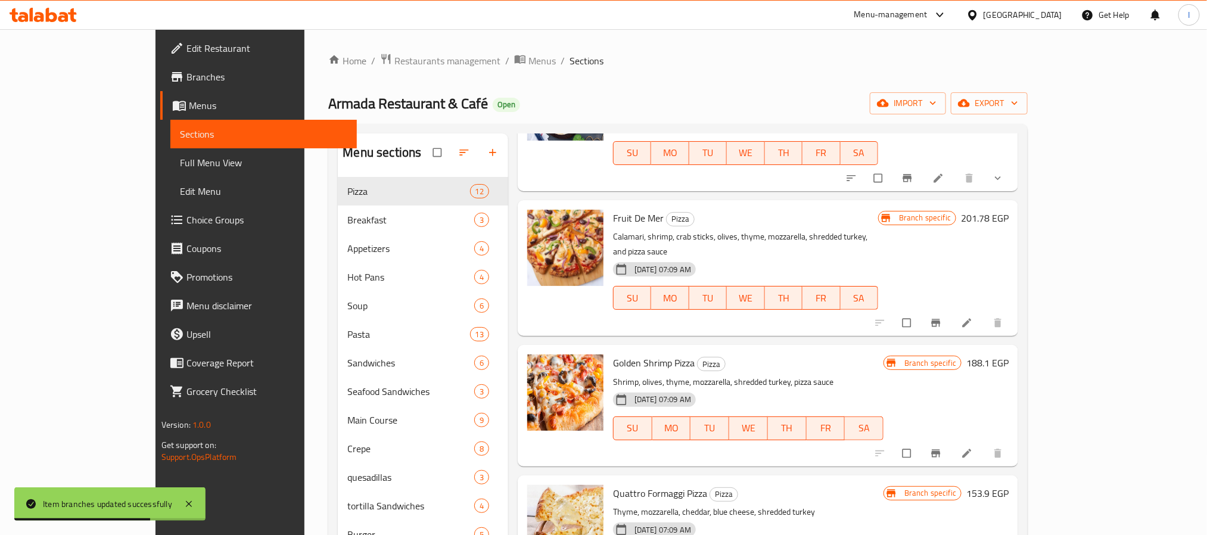
scroll to position [268, 0]
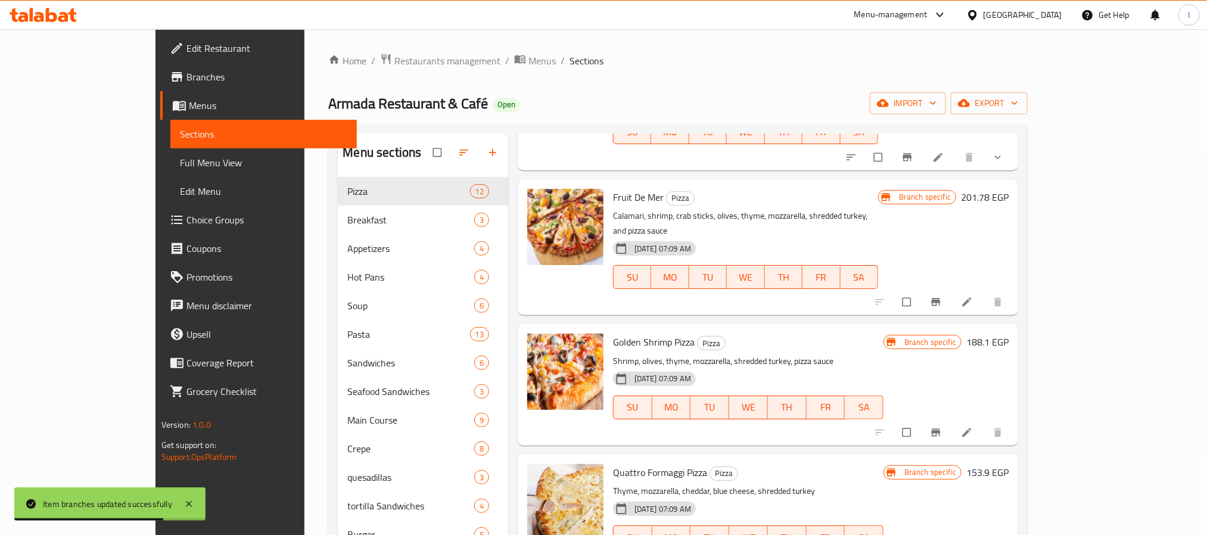
click at [942, 296] on icon "Branch-specific-item" at bounding box center [936, 302] width 12 height 12
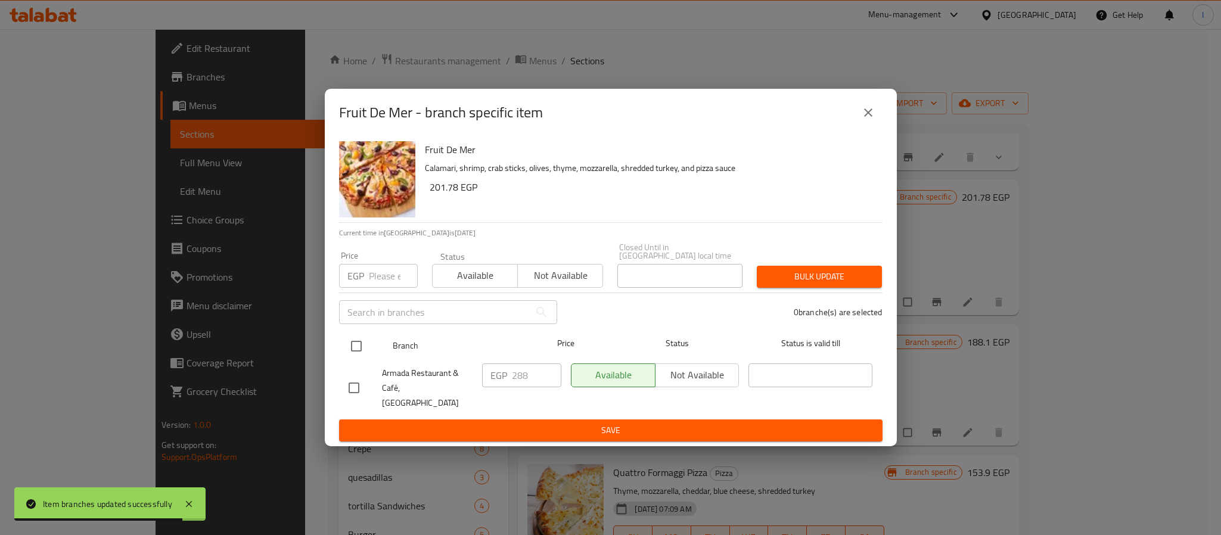
drag, startPoint x: 360, startPoint y: 344, endPoint x: 573, endPoint y: 381, distance: 216.0
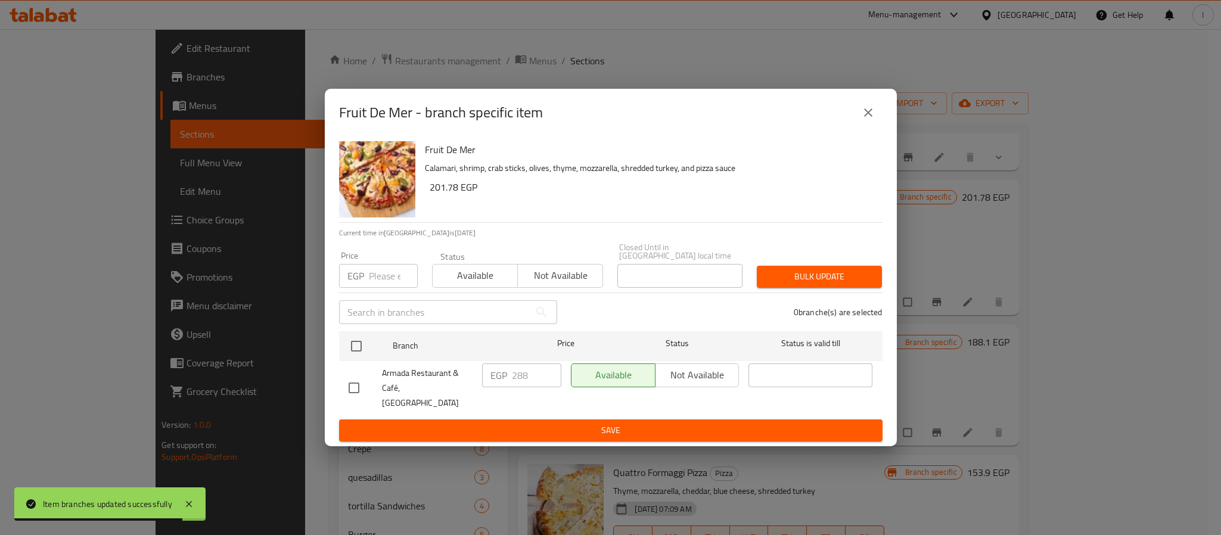
click at [360, 346] on input "checkbox" at bounding box center [356, 346] width 25 height 25
checkbox input "true"
click at [532, 379] on input "288" at bounding box center [536, 376] width 49 height 24
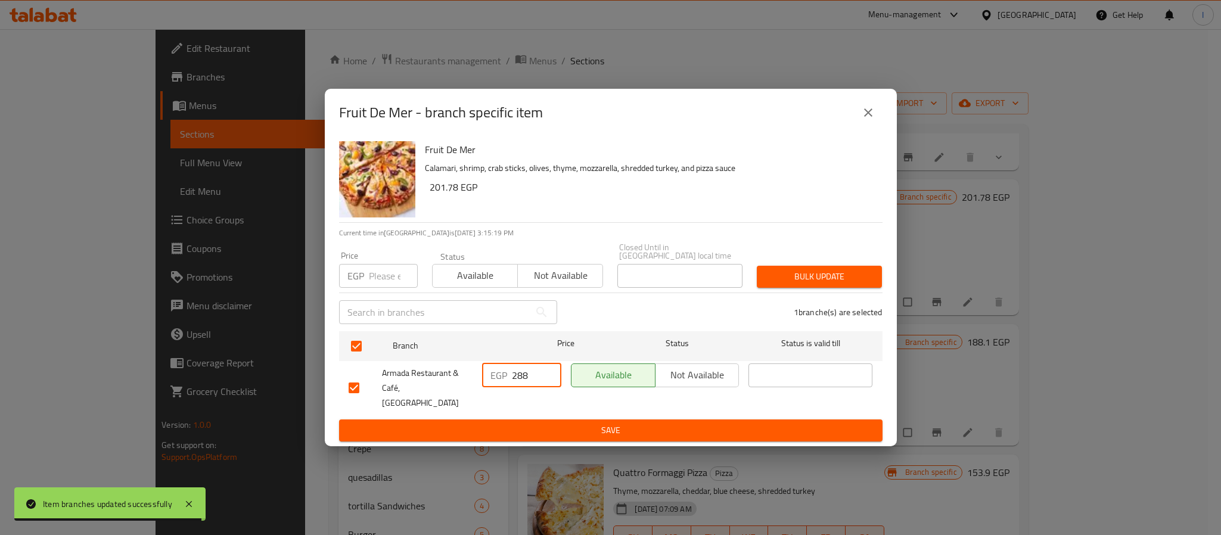
click at [532, 379] on input "288" at bounding box center [536, 376] width 49 height 24
type input "312"
click at [539, 423] on span "Save" at bounding box center [611, 430] width 524 height 15
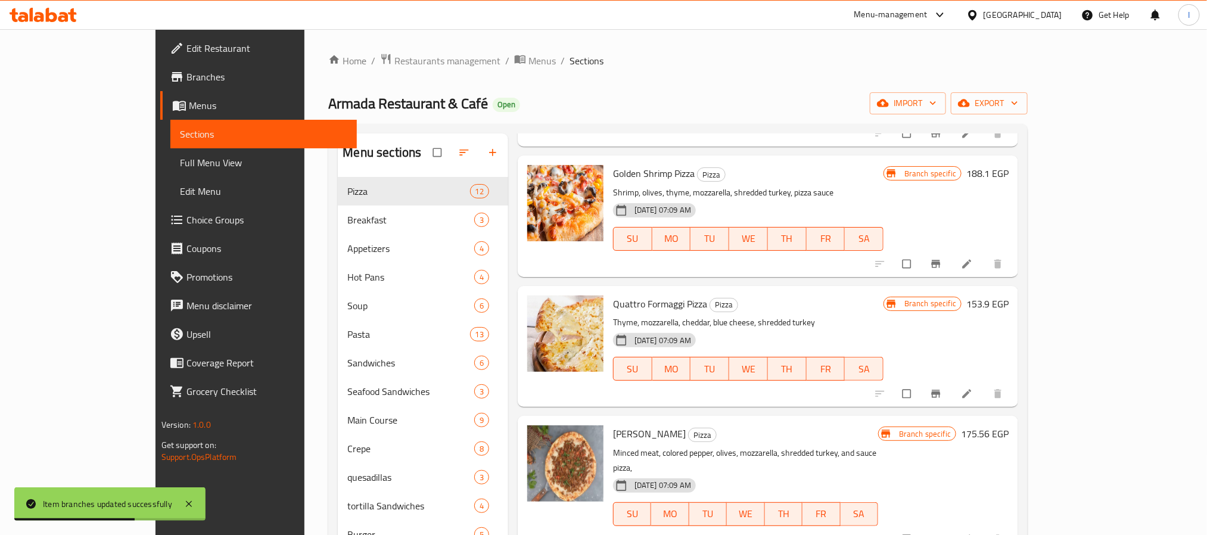
scroll to position [347, 0]
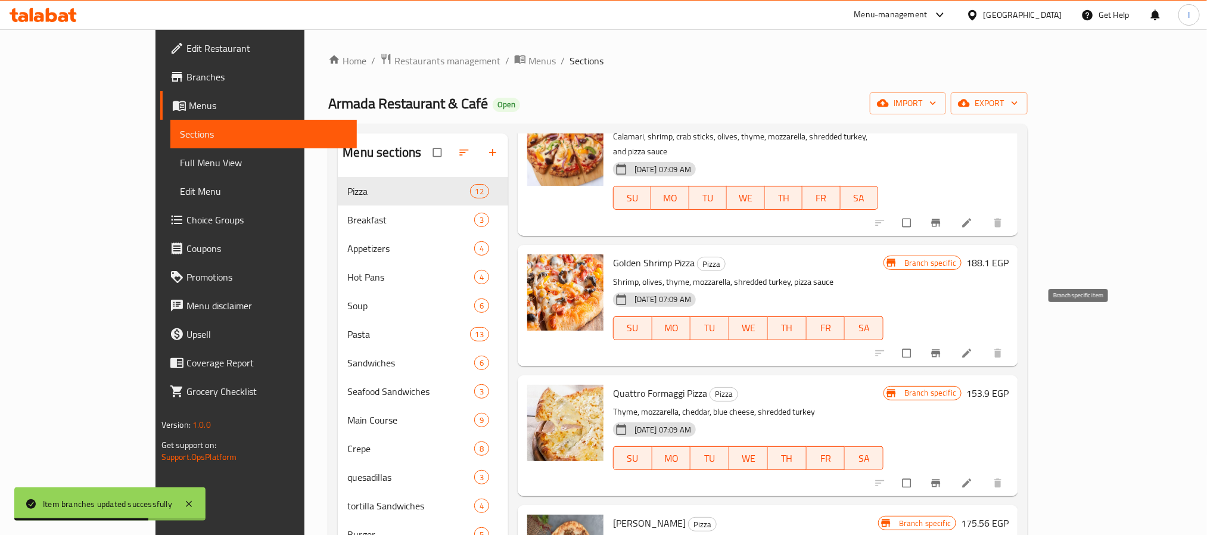
click at [945, 347] on span "Branch-specific-item" at bounding box center [937, 353] width 14 height 12
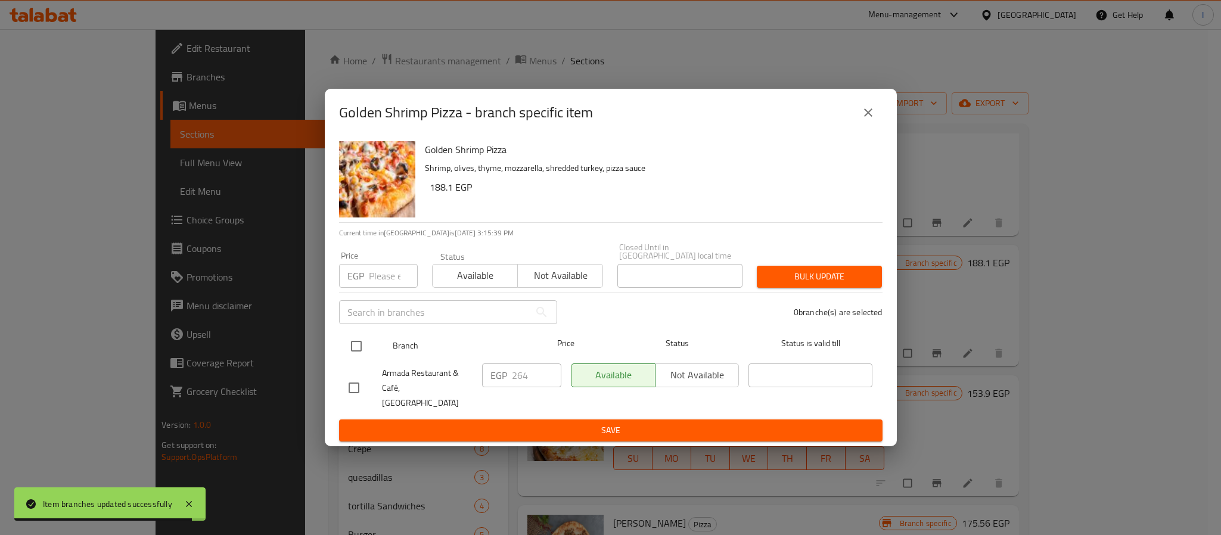
click at [358, 346] on input "checkbox" at bounding box center [356, 346] width 25 height 25
checkbox input "true"
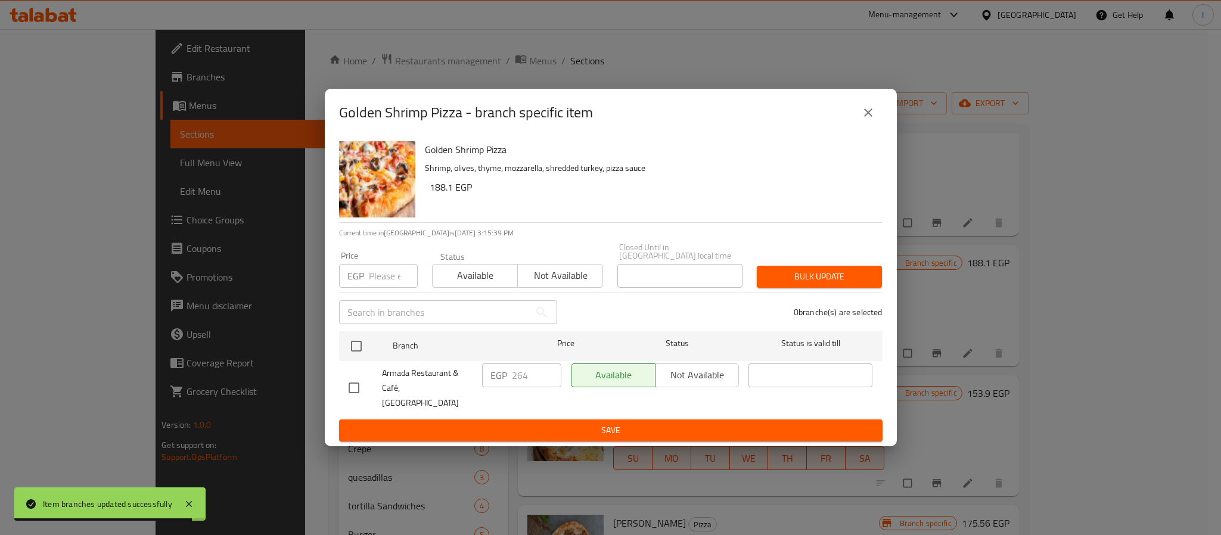
checkbox input "true"
click at [518, 376] on input "264" at bounding box center [536, 376] width 49 height 24
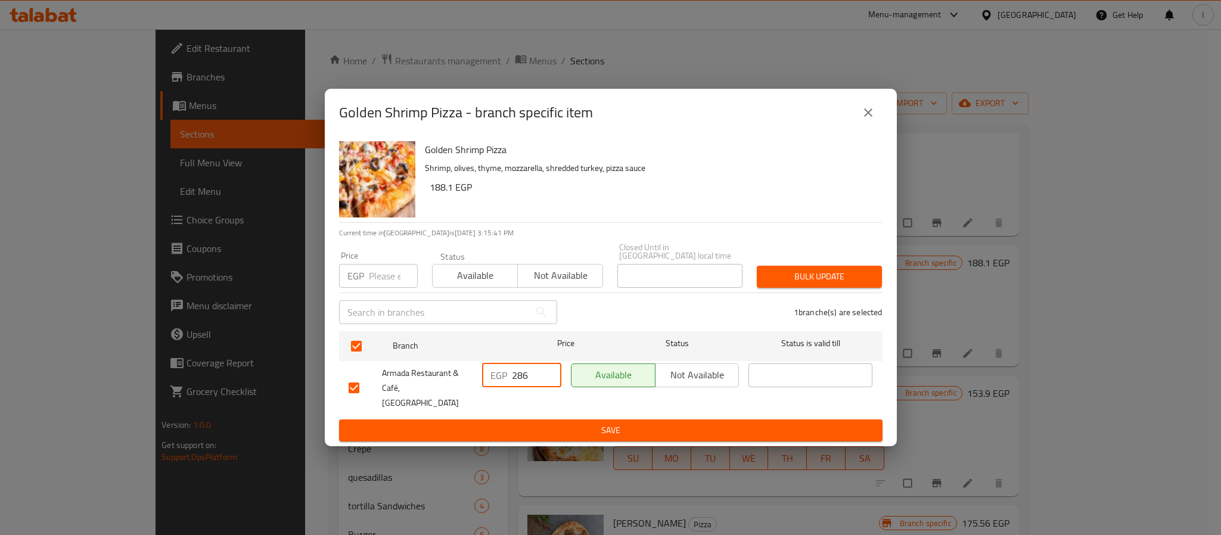
type input "286"
click at [530, 423] on span "Save" at bounding box center [611, 430] width 524 height 15
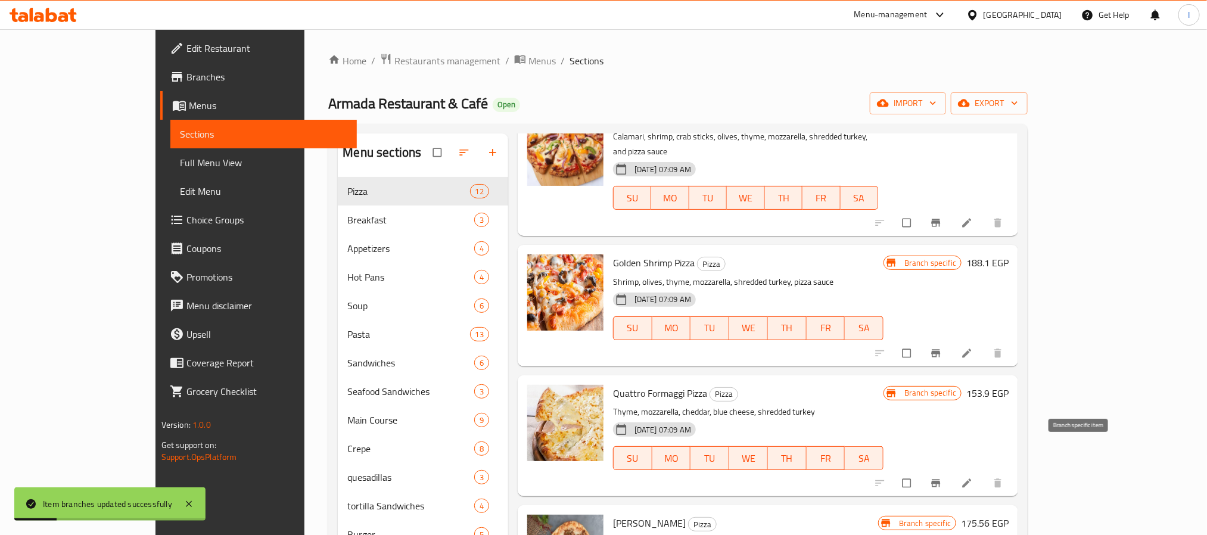
click at [952, 470] on button "Branch-specific-item" at bounding box center [937, 483] width 29 height 26
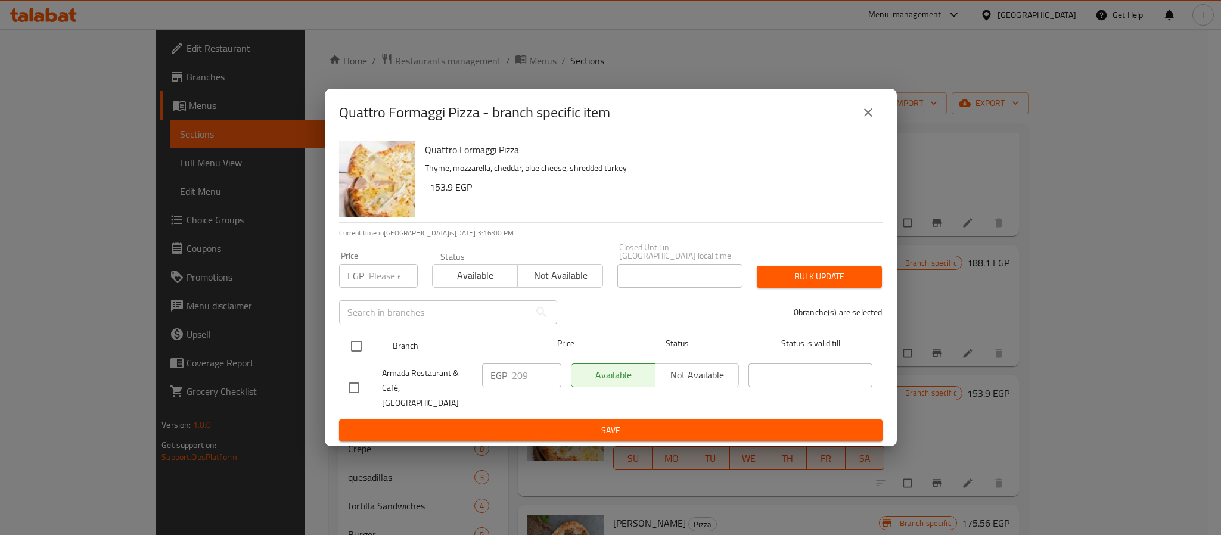
click at [356, 349] on input "checkbox" at bounding box center [356, 346] width 25 height 25
checkbox input "true"
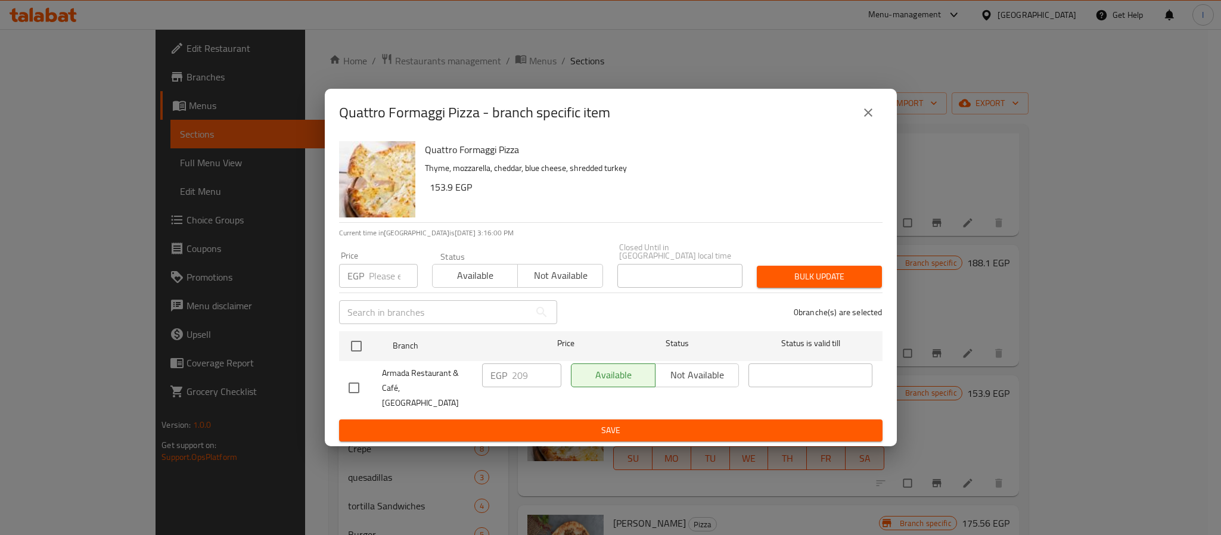
checkbox input "true"
click at [518, 377] on input "209" at bounding box center [536, 376] width 49 height 24
type input "226"
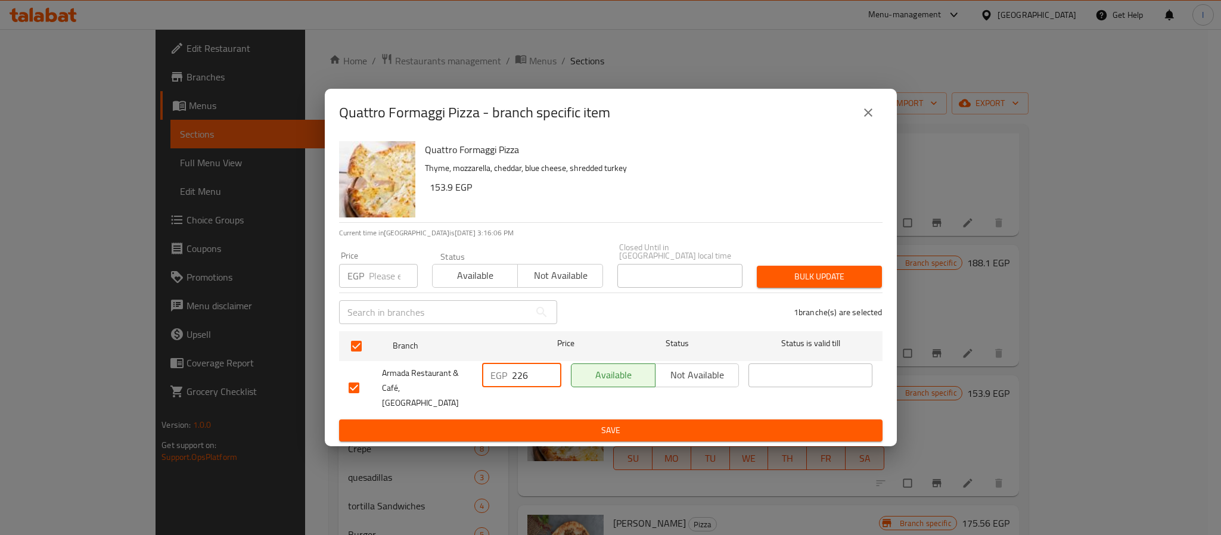
click at [579, 423] on span "Save" at bounding box center [611, 430] width 524 height 15
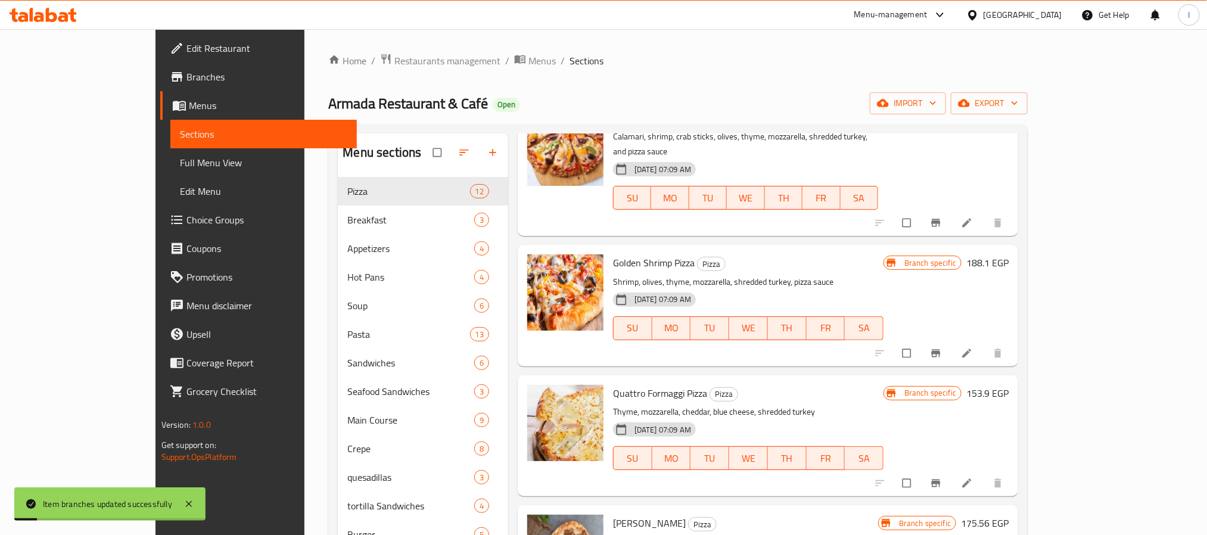
scroll to position [526, 0]
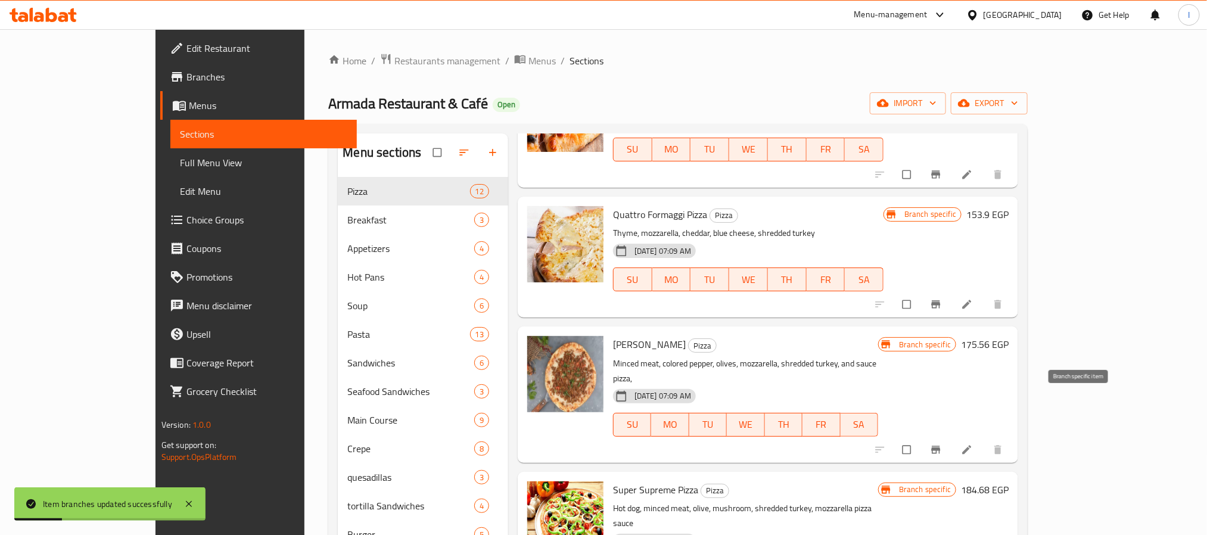
click at [942, 444] on icon "Branch-specific-item" at bounding box center [936, 450] width 12 height 12
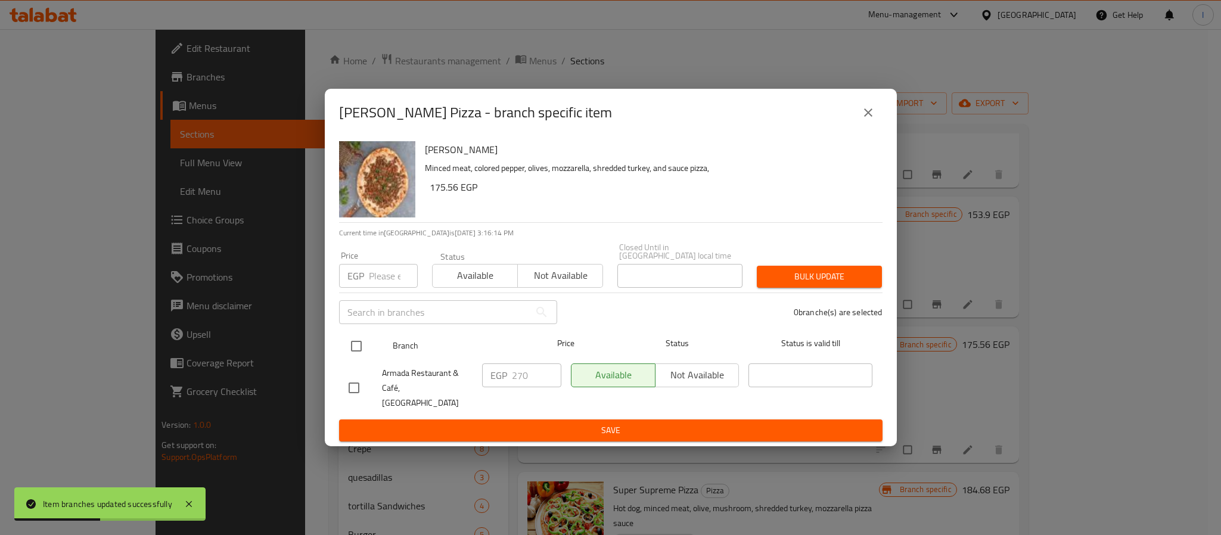
click at [362, 345] on input "checkbox" at bounding box center [356, 346] width 25 height 25
checkbox input "true"
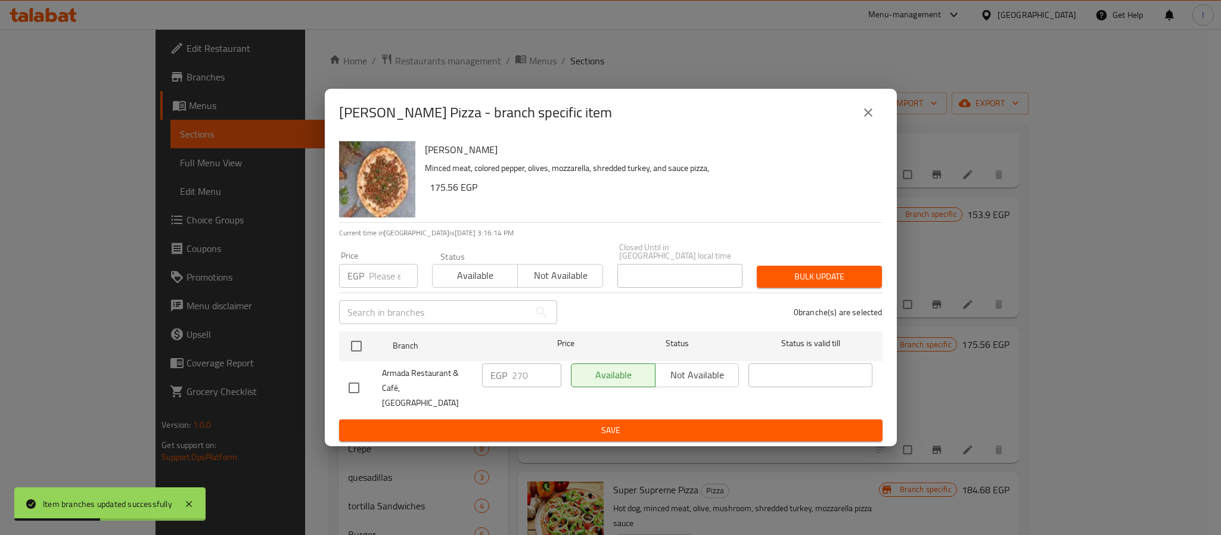
checkbox input "true"
click at [522, 381] on input "270" at bounding box center [536, 376] width 49 height 24
type input "292"
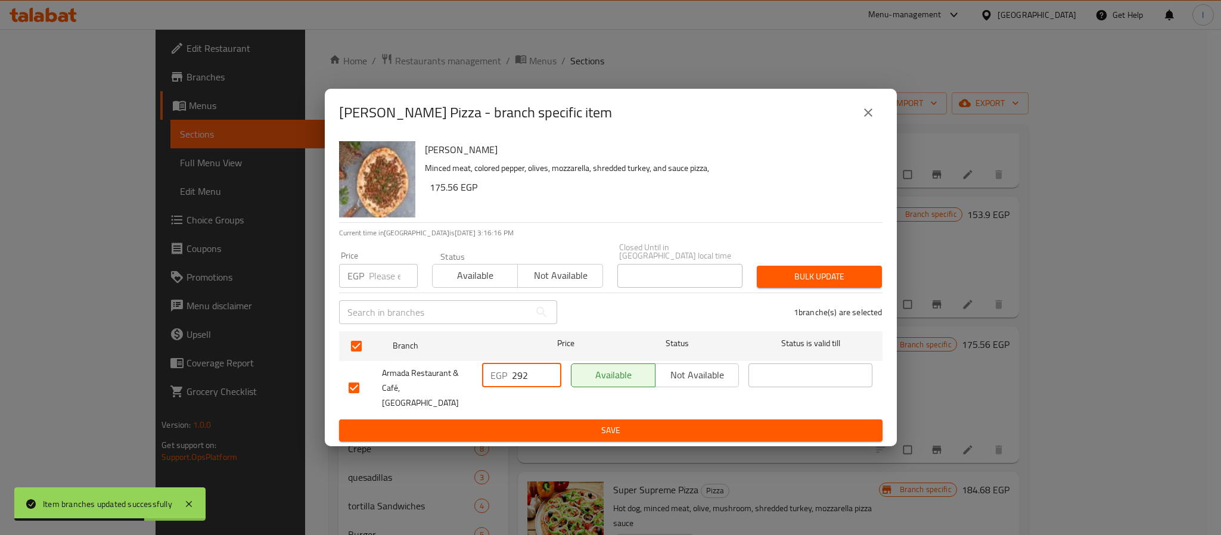
click at [546, 423] on span "Save" at bounding box center [611, 430] width 524 height 15
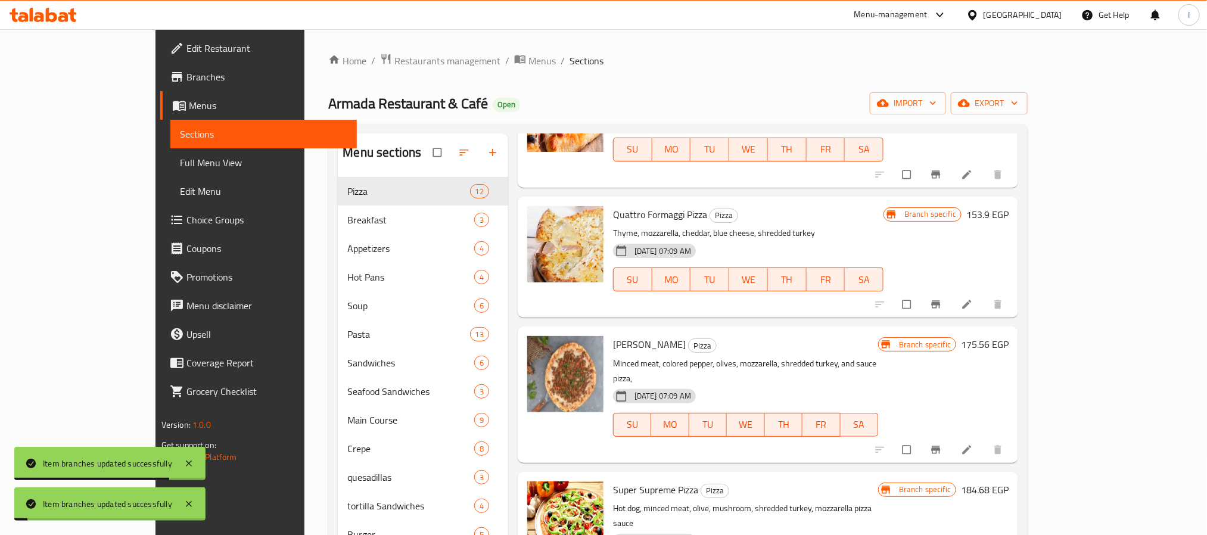
scroll to position [616, 0]
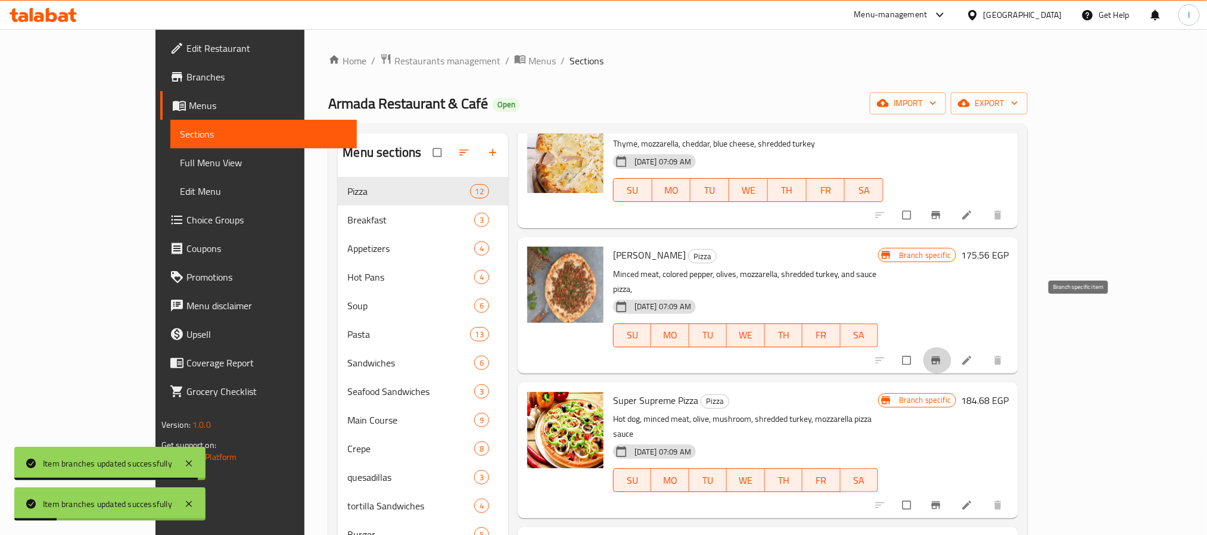
click at [942, 355] on icon "Branch-specific-item" at bounding box center [936, 361] width 12 height 12
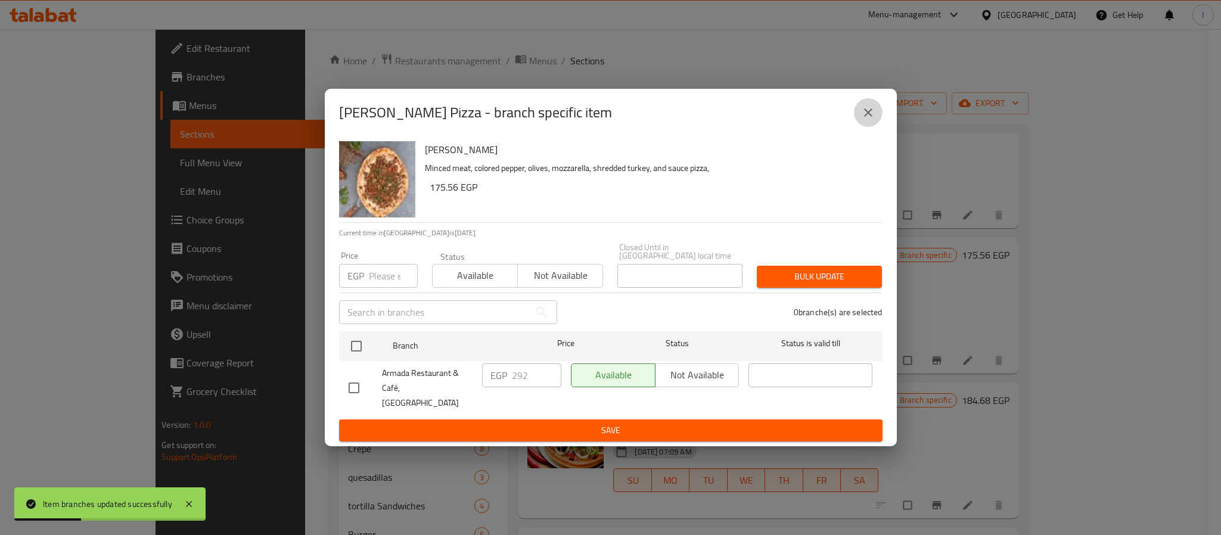
click at [873, 120] on icon "close" at bounding box center [868, 112] width 14 height 14
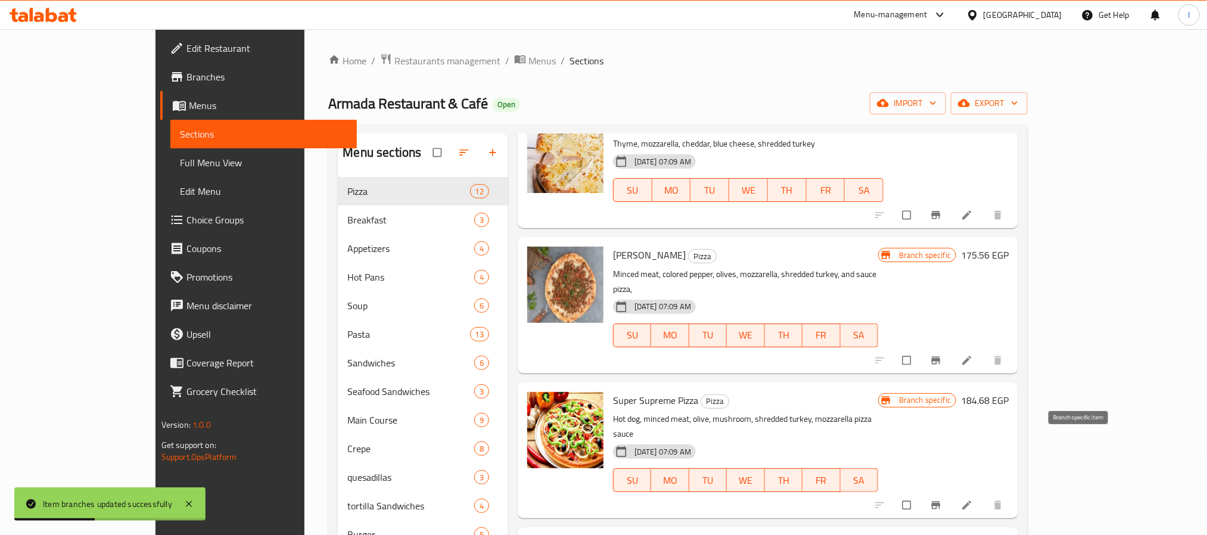
click at [942, 499] on icon "Branch-specific-item" at bounding box center [936, 505] width 12 height 12
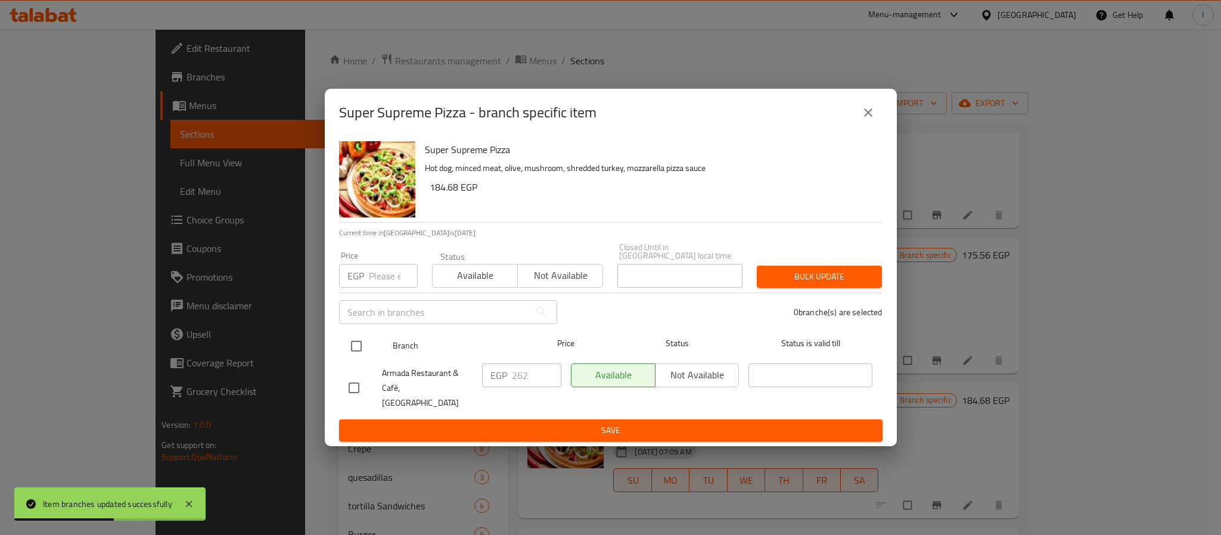
click at [358, 347] on input "checkbox" at bounding box center [356, 346] width 25 height 25
checkbox input "true"
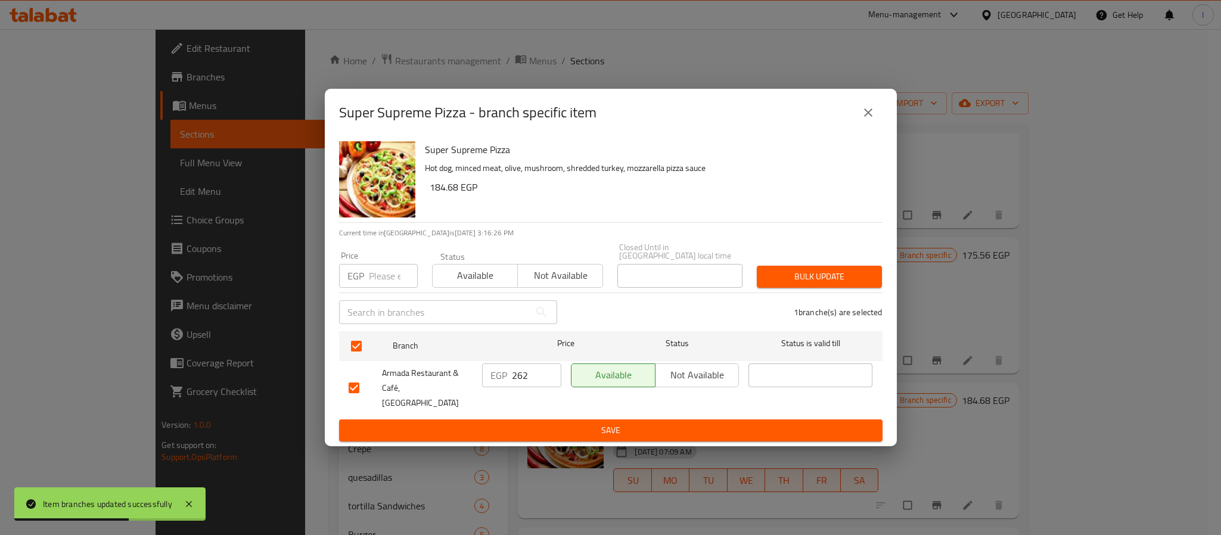
click at [533, 380] on input "262" at bounding box center [536, 376] width 49 height 24
click at [528, 377] on input "28" at bounding box center [536, 376] width 49 height 24
type input "283"
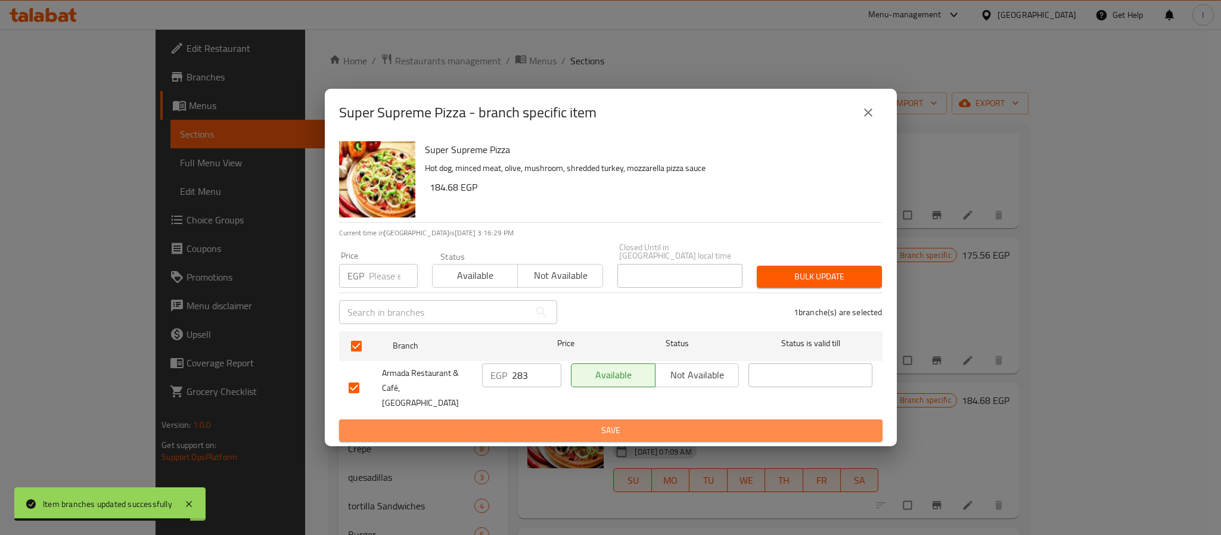
click at [545, 423] on span "Save" at bounding box center [611, 430] width 524 height 15
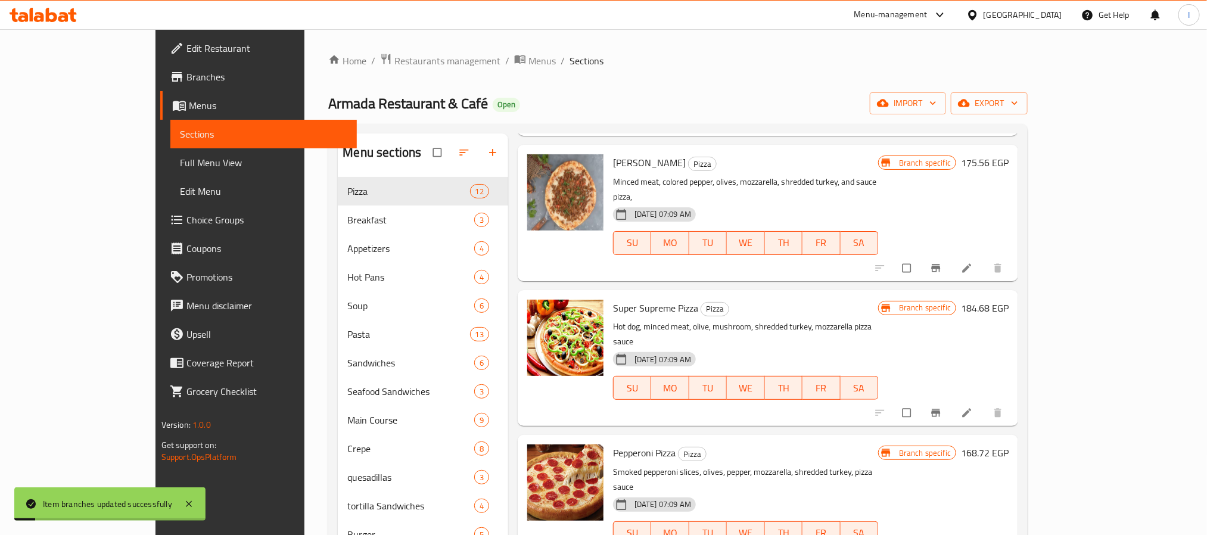
scroll to position [714, 0]
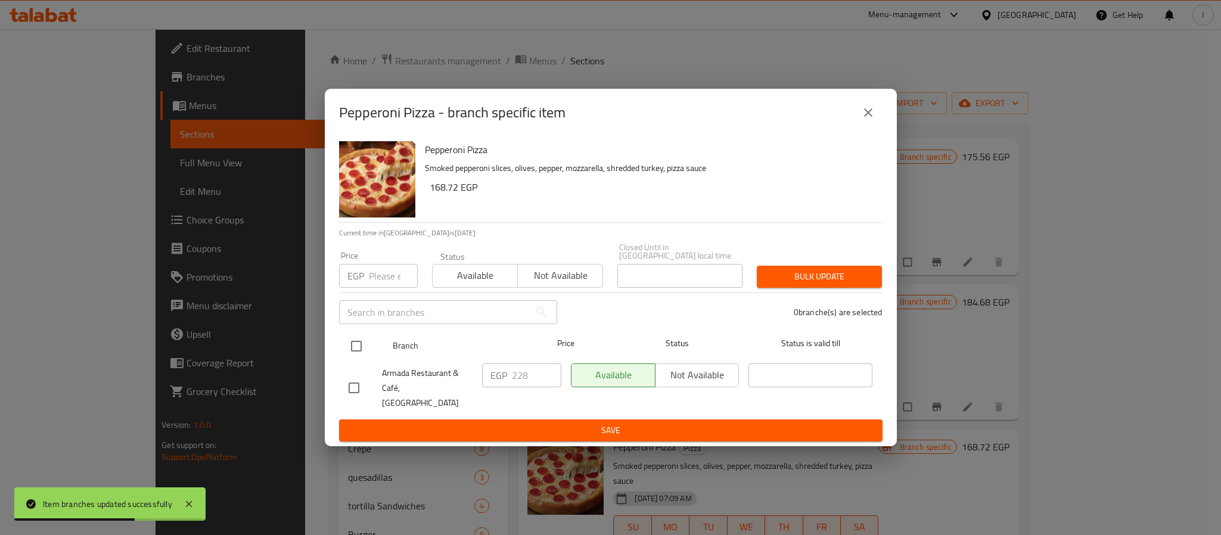
click at [356, 344] on input "checkbox" at bounding box center [356, 346] width 25 height 25
checkbox input "true"
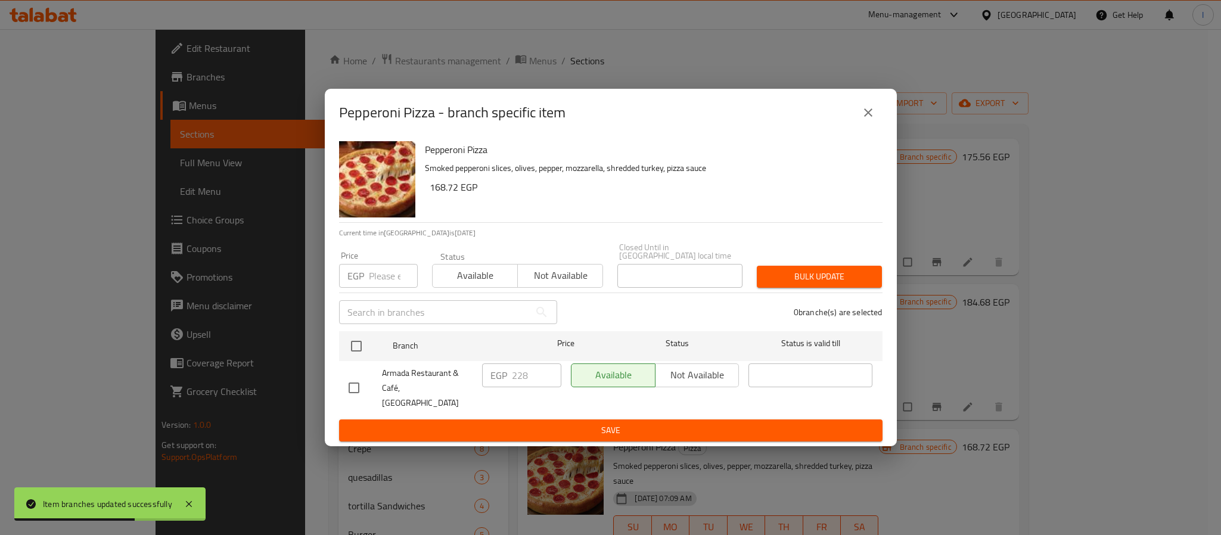
checkbox input "true"
click at [513, 376] on input "228" at bounding box center [536, 376] width 49 height 24
type input "247"
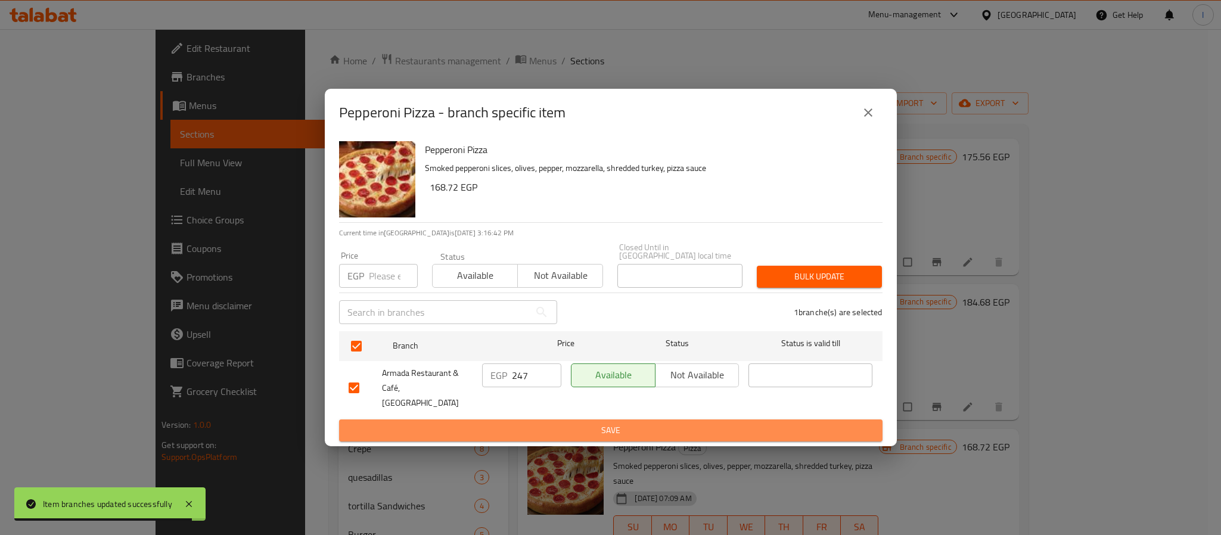
click at [622, 423] on span "Save" at bounding box center [611, 430] width 524 height 15
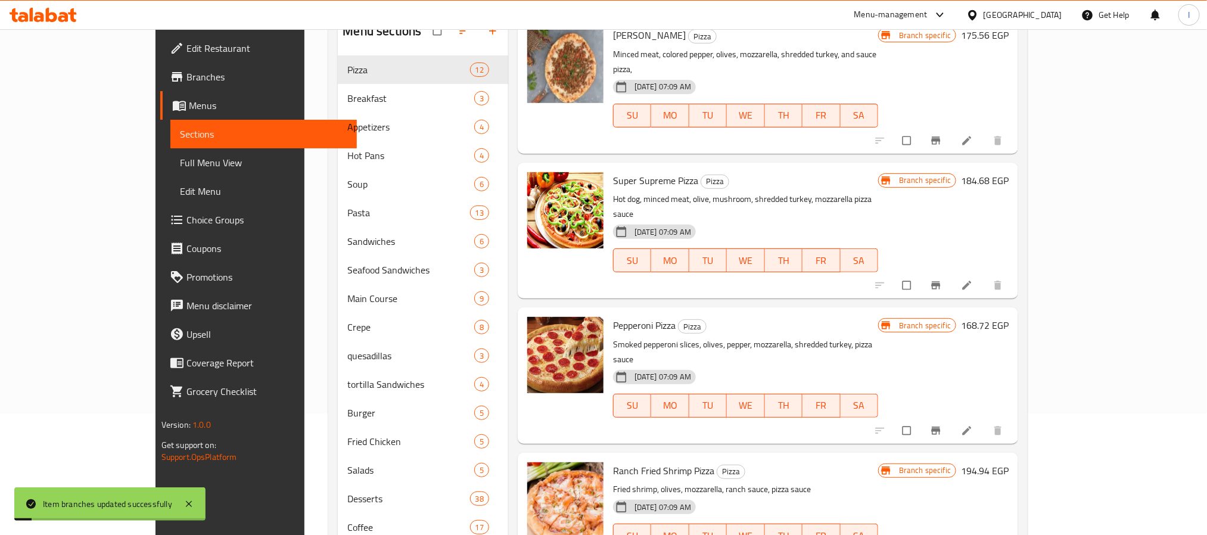
scroll to position [179, 0]
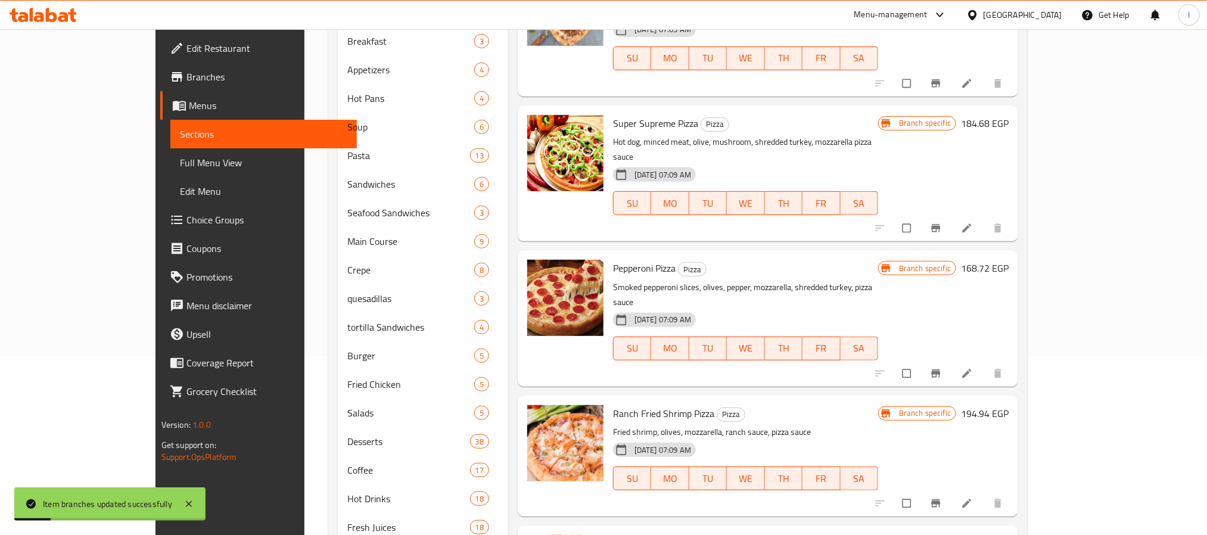
click at [941, 499] on icon "Branch-specific-item" at bounding box center [936, 503] width 9 height 8
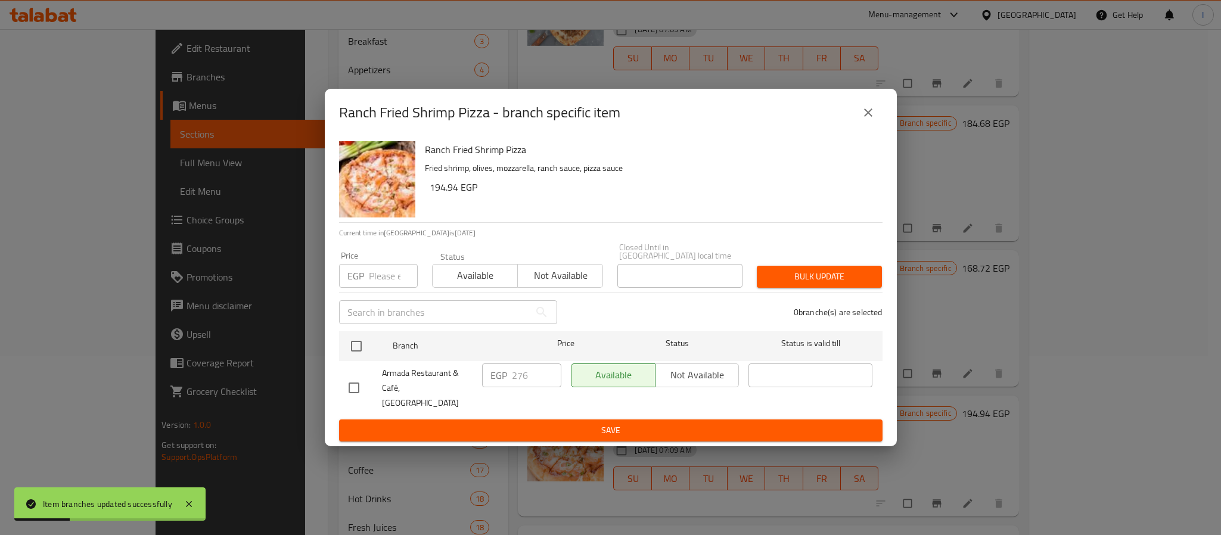
drag, startPoint x: 362, startPoint y: 345, endPoint x: 402, endPoint y: 375, distance: 50.7
click at [360, 345] on input "checkbox" at bounding box center [356, 346] width 25 height 25
checkbox input "true"
click at [517, 374] on input "276" at bounding box center [536, 376] width 49 height 24
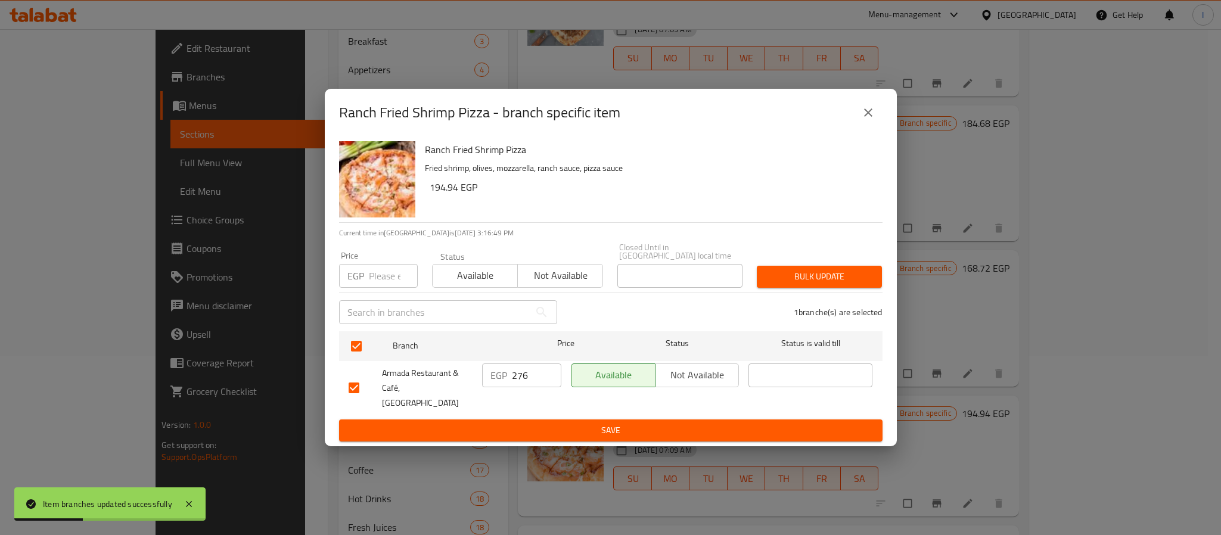
click at [517, 374] on input "276" at bounding box center [536, 376] width 49 height 24
type input "299"
click at [542, 423] on span "Save" at bounding box center [611, 430] width 524 height 15
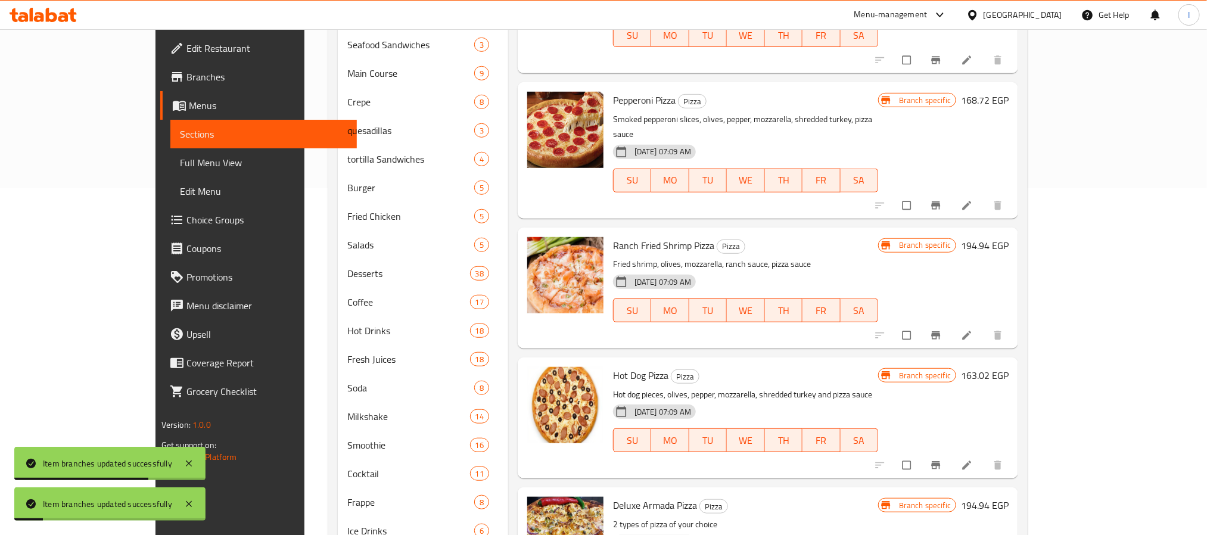
scroll to position [358, 0]
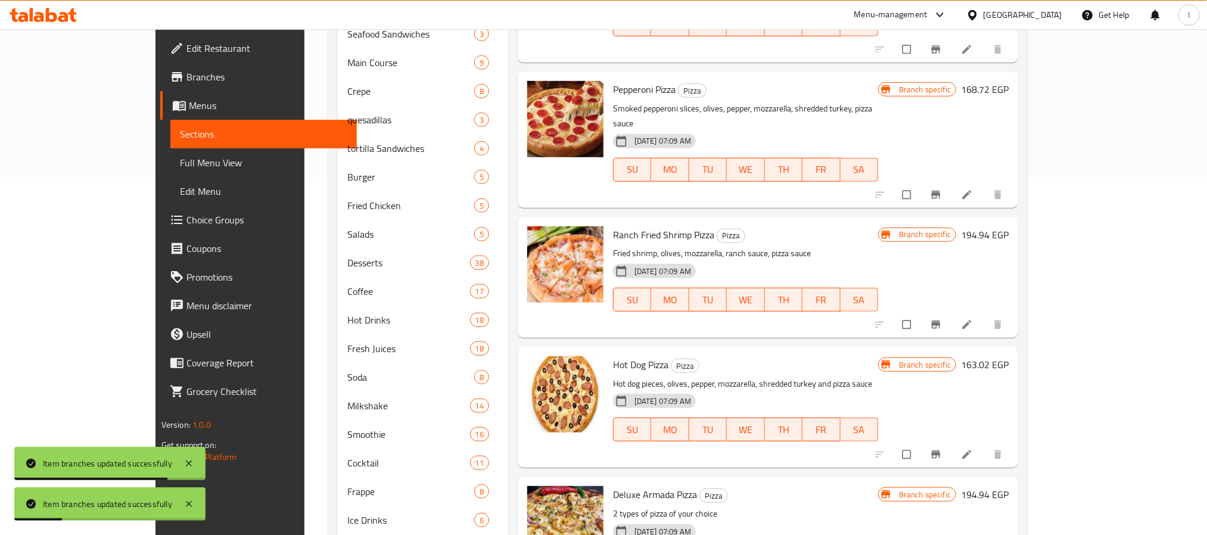
click at [1014, 442] on div at bounding box center [940, 455] width 147 height 26
click at [952, 442] on button "Branch-specific-item" at bounding box center [937, 455] width 29 height 26
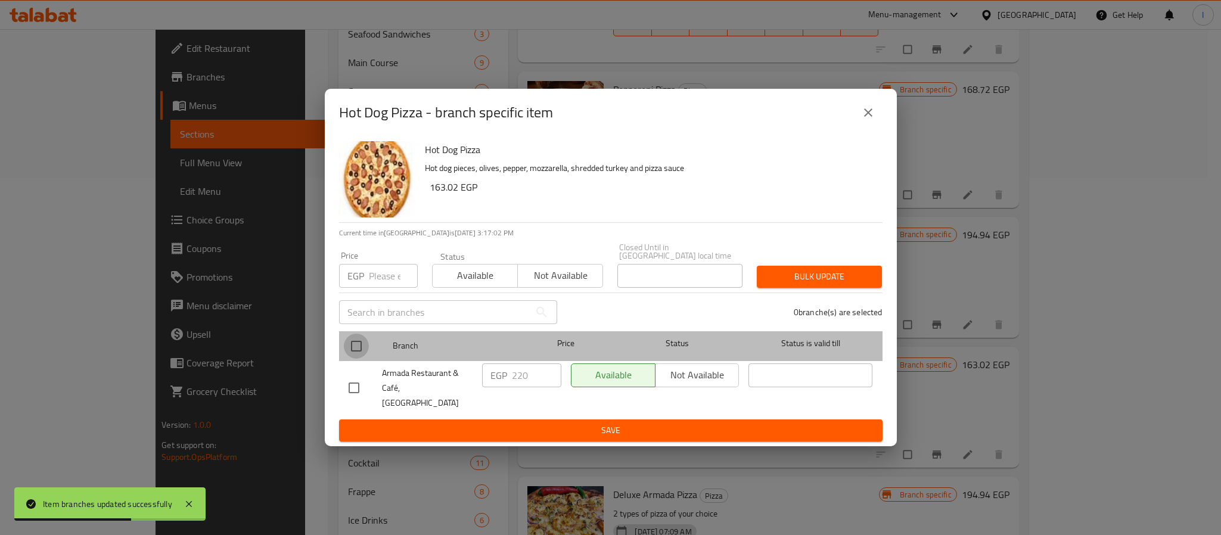
drag, startPoint x: 358, startPoint y: 346, endPoint x: 496, endPoint y: 379, distance: 141.7
click at [358, 347] on input "checkbox" at bounding box center [356, 346] width 25 height 25
checkbox input "true"
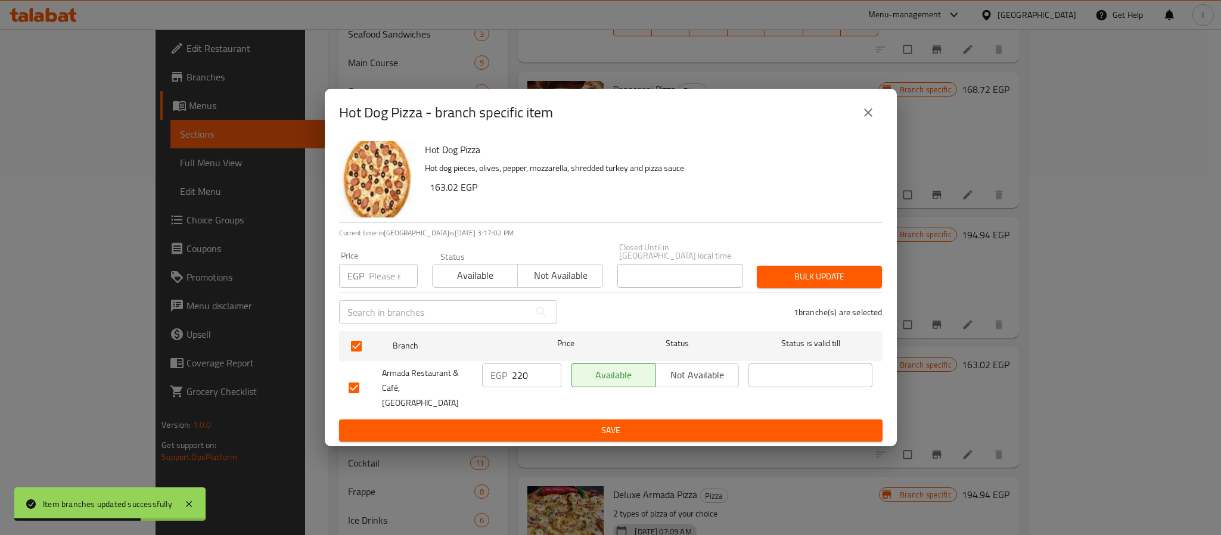
click at [517, 381] on input "220" at bounding box center [536, 376] width 49 height 24
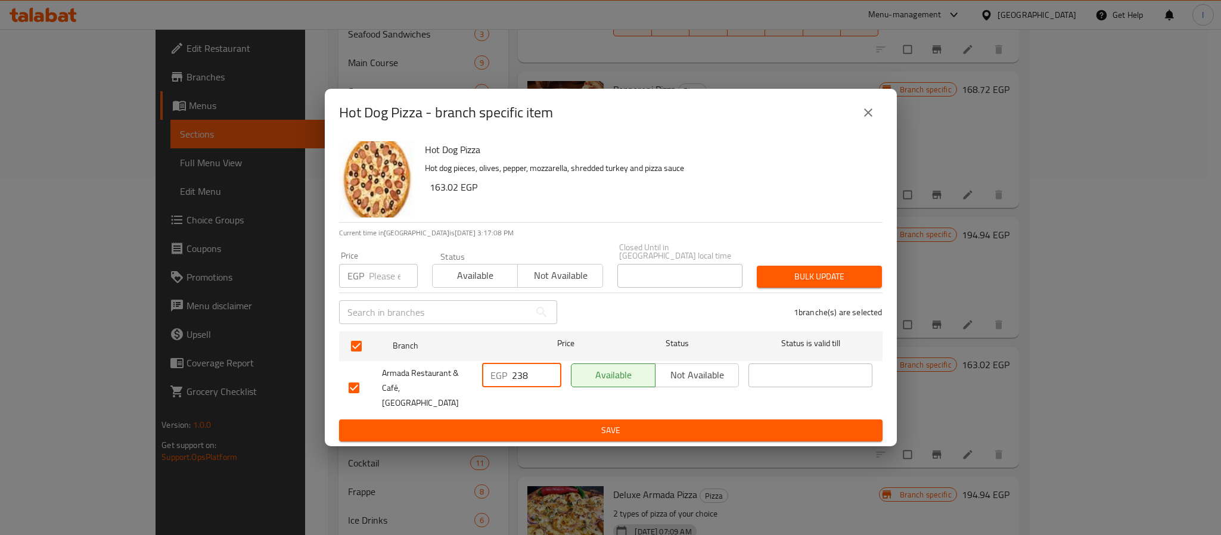
type input "238"
click at [601, 423] on span "Save" at bounding box center [611, 430] width 524 height 15
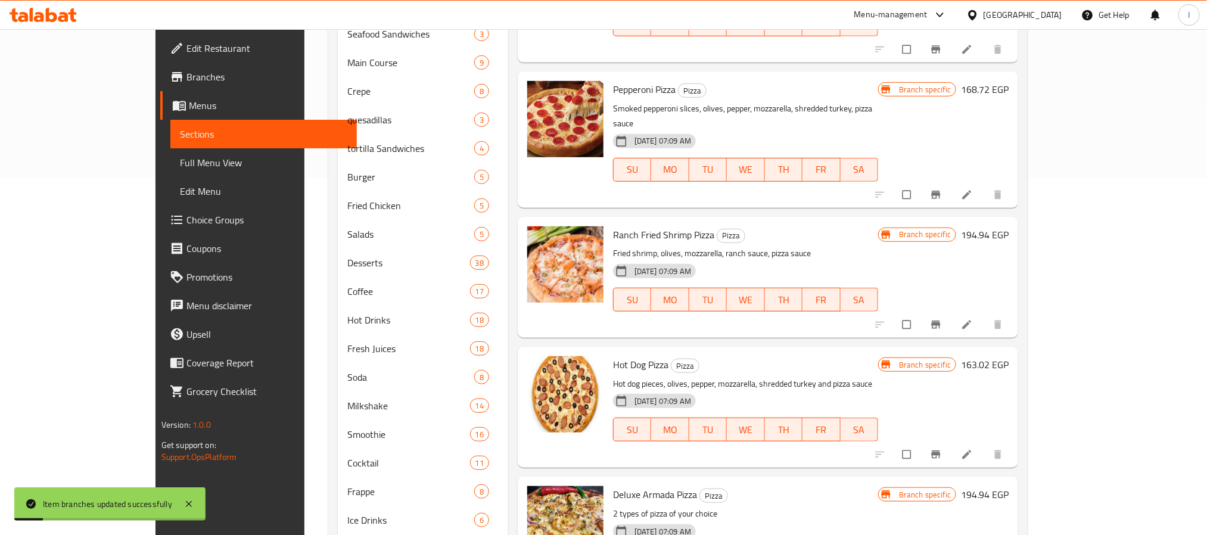
scroll to position [447, 0]
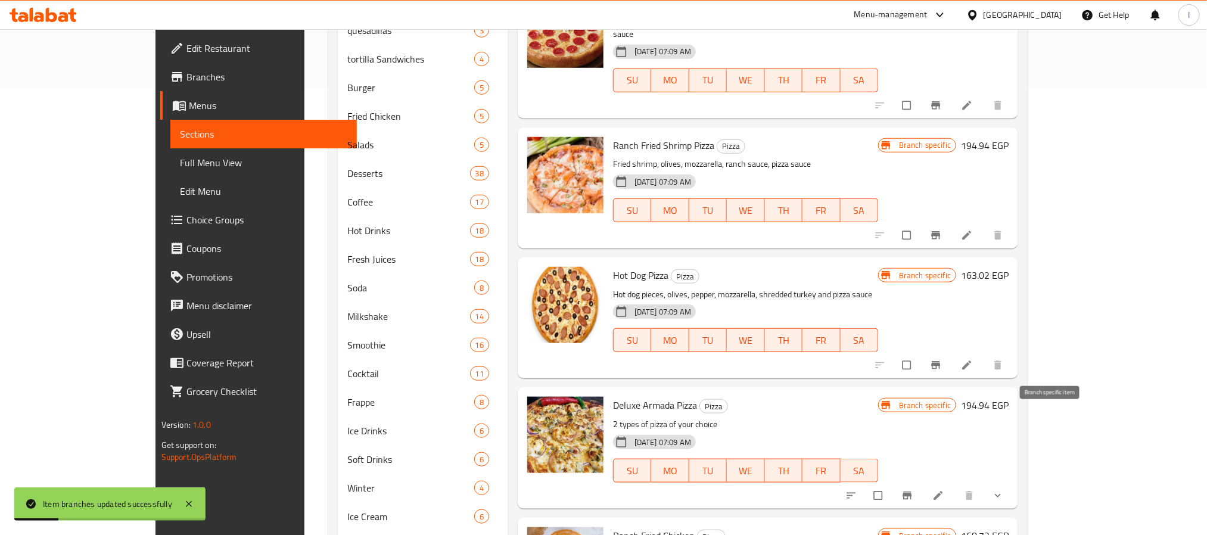
click at [916, 490] on span "Branch-specific-item" at bounding box center [909, 496] width 14 height 12
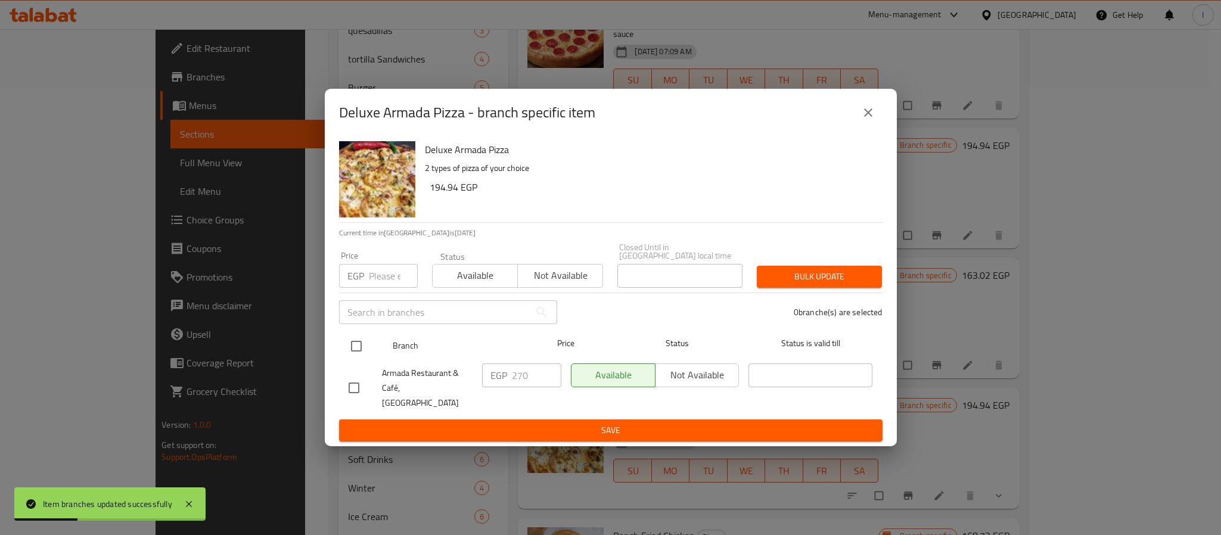
click at [358, 352] on input "checkbox" at bounding box center [356, 346] width 25 height 25
checkbox input "true"
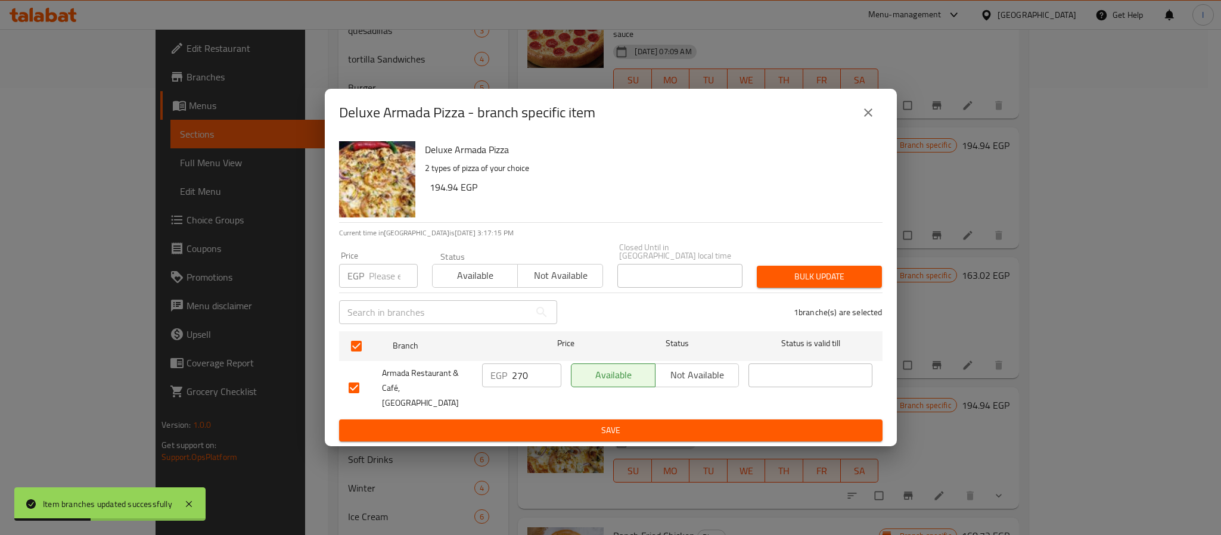
click at [533, 372] on input "270" at bounding box center [536, 376] width 49 height 24
type input "292"
click at [533, 423] on span "Save" at bounding box center [611, 430] width 524 height 15
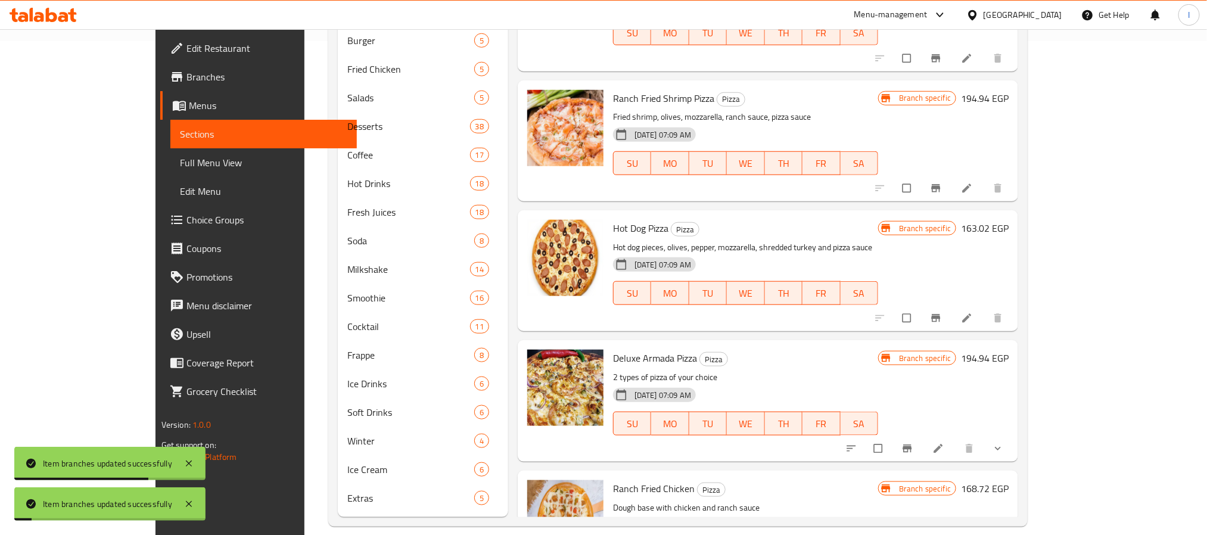
scroll to position [508, 0]
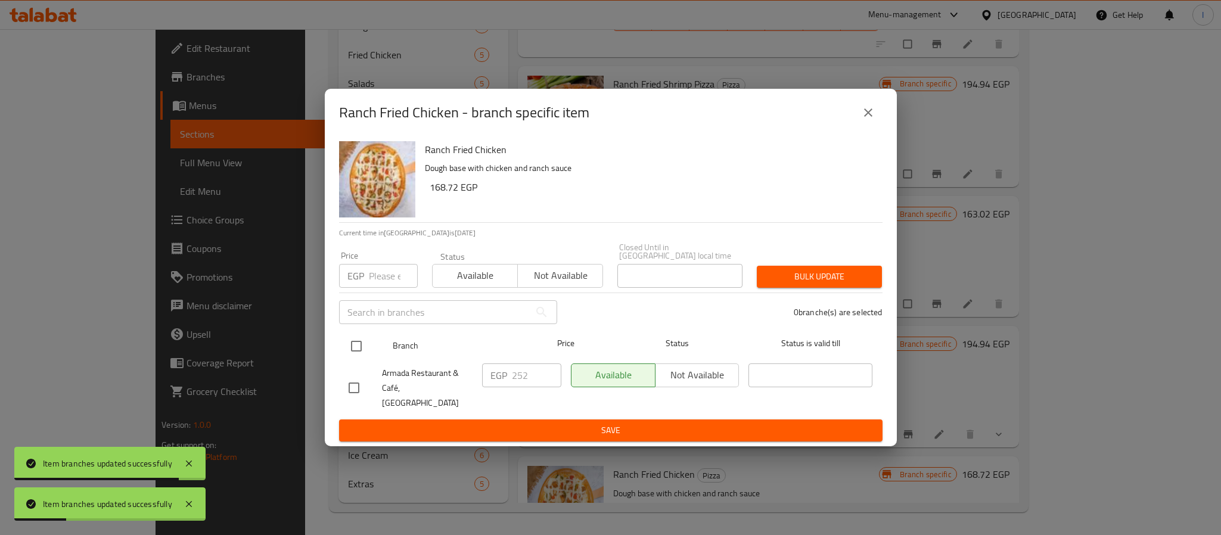
click at [356, 347] on input "checkbox" at bounding box center [356, 346] width 25 height 25
checkbox input "true"
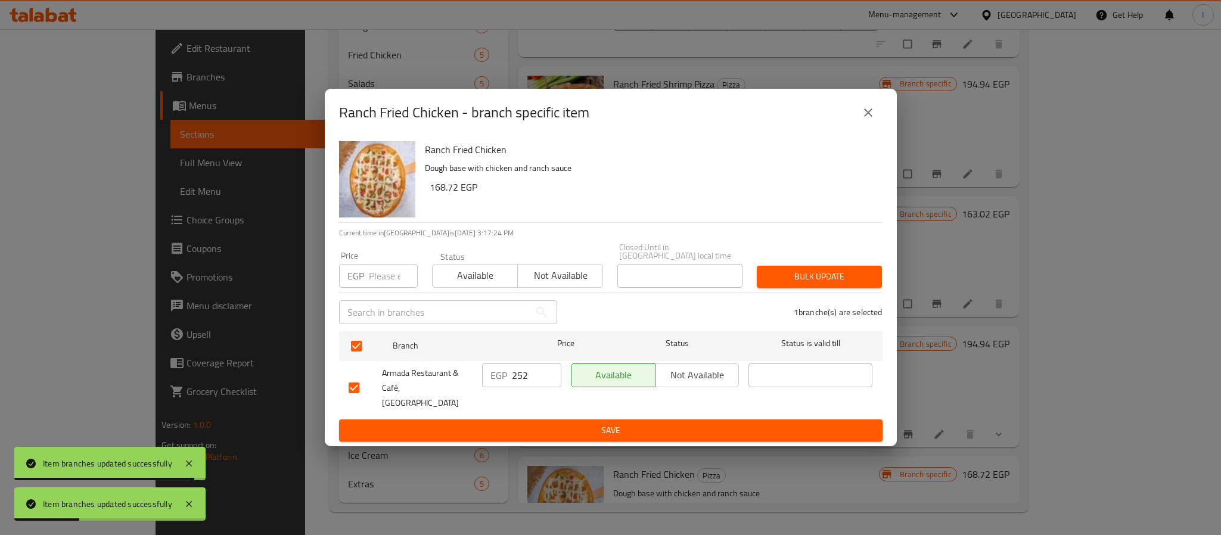
click at [517, 380] on input "252" at bounding box center [536, 376] width 49 height 24
click at [519, 380] on input "252" at bounding box center [536, 376] width 49 height 24
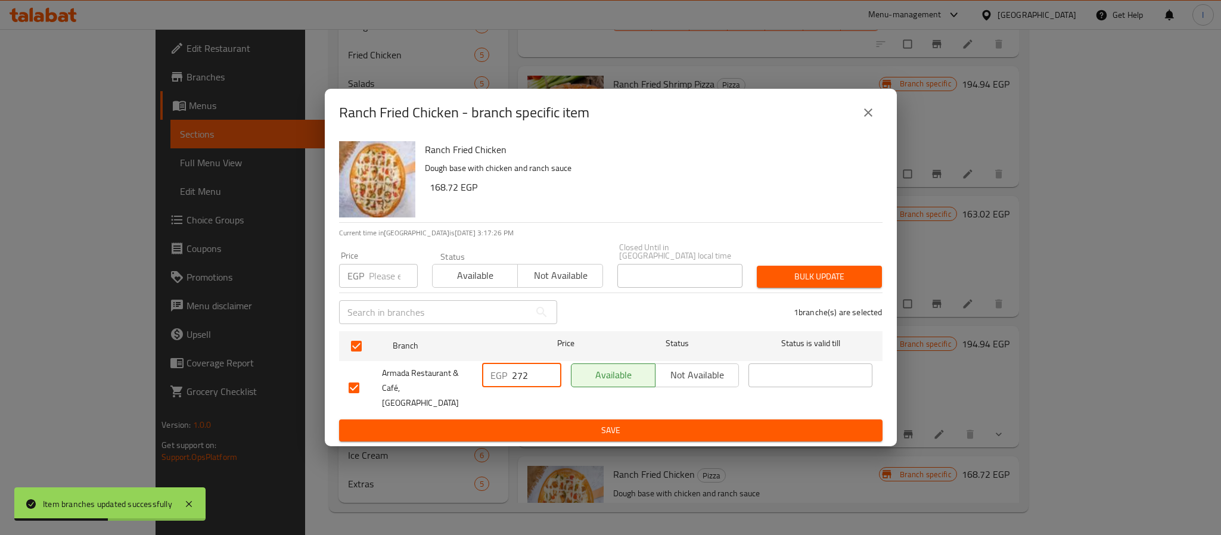
type input "272"
click at [546, 423] on span "Save" at bounding box center [611, 430] width 524 height 15
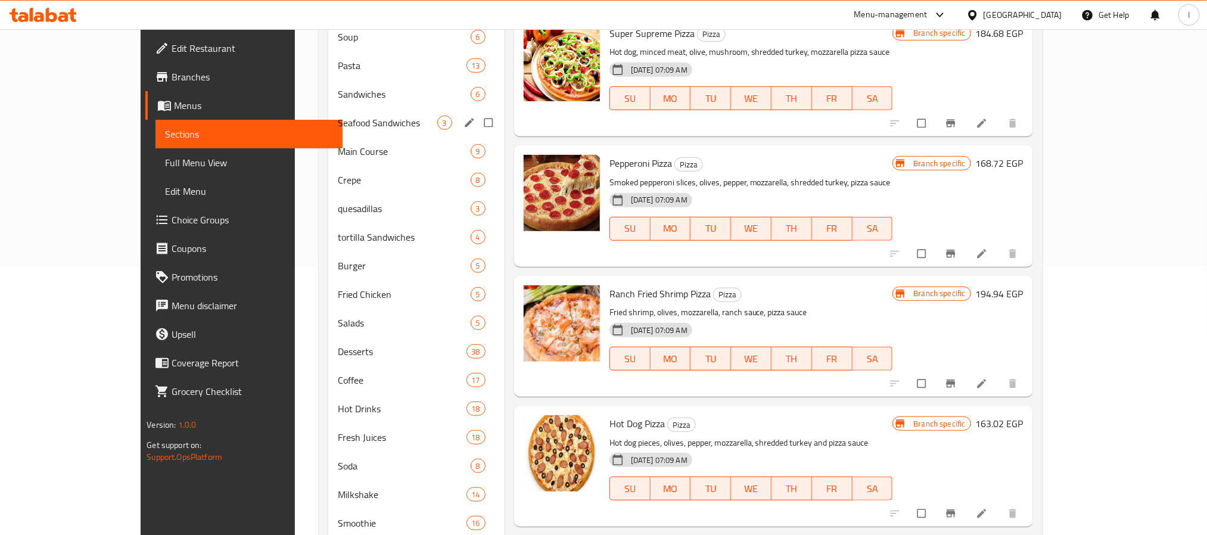
scroll to position [240, 0]
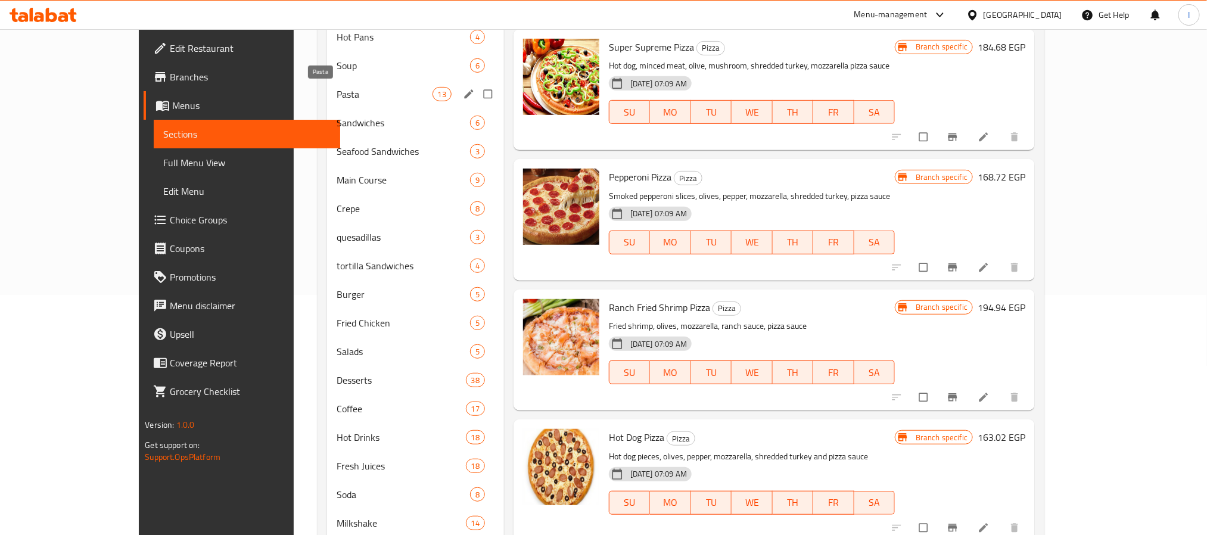
click at [337, 100] on span "Pasta" at bounding box center [385, 94] width 96 height 14
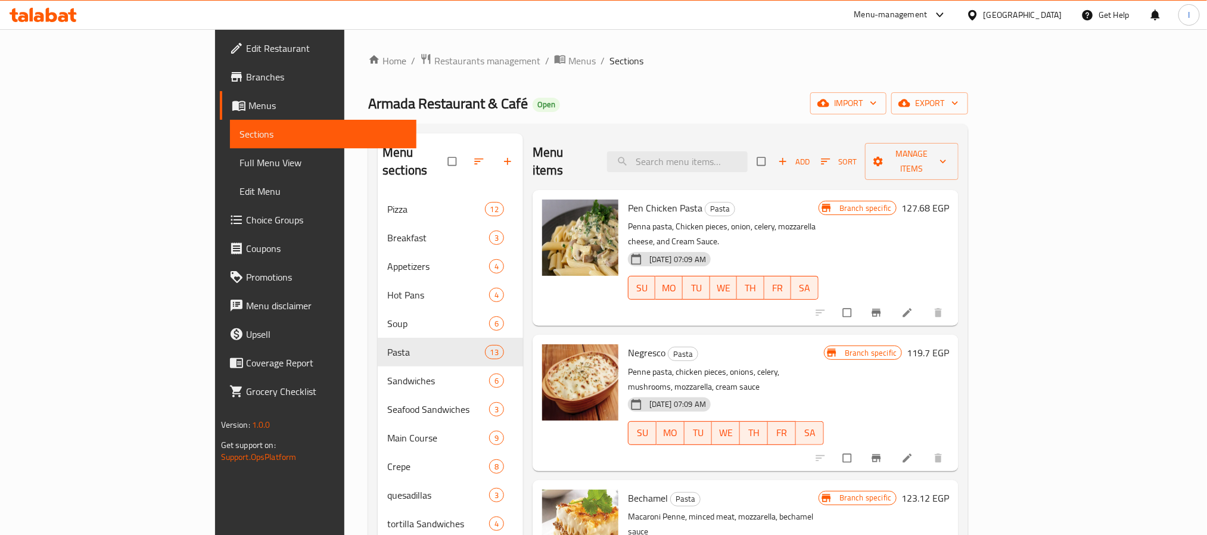
click at [883, 452] on icon "Branch-specific-item" at bounding box center [877, 458] width 12 height 12
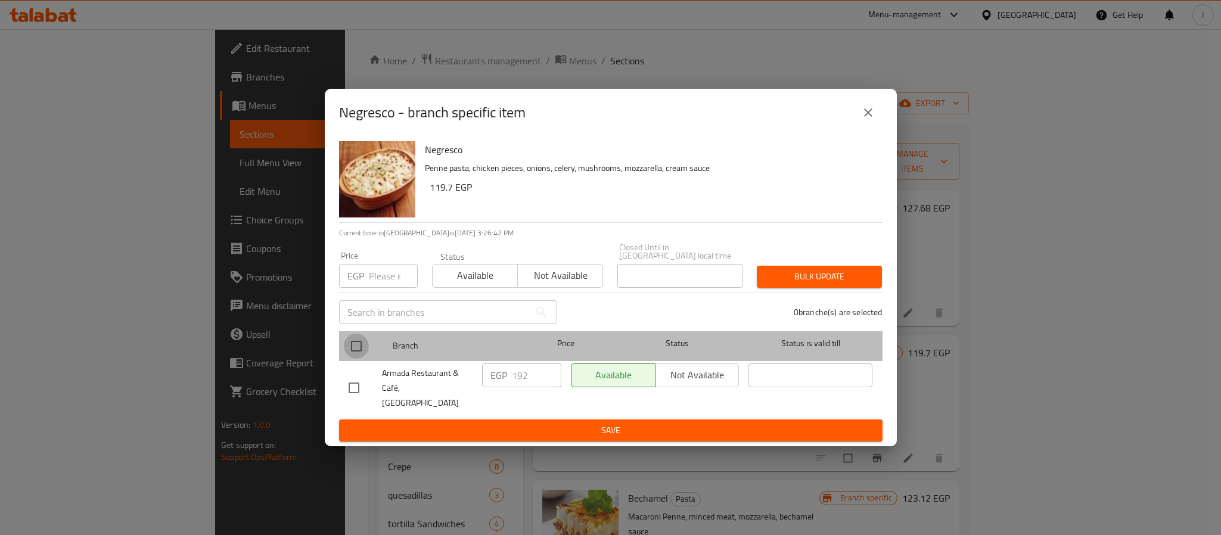
click at [349, 341] on input "checkbox" at bounding box center [356, 346] width 25 height 25
checkbox input "true"
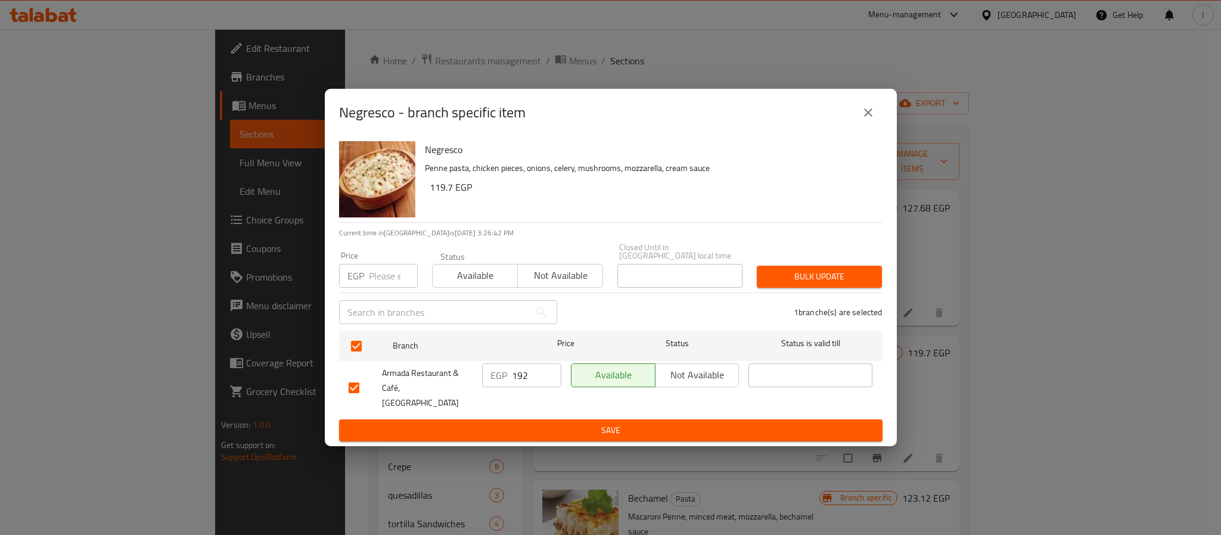
click at [530, 379] on input "192" at bounding box center [536, 376] width 49 height 24
type input "208"
click at [549, 405] on div "EGP 208 ​" at bounding box center [521, 388] width 89 height 59
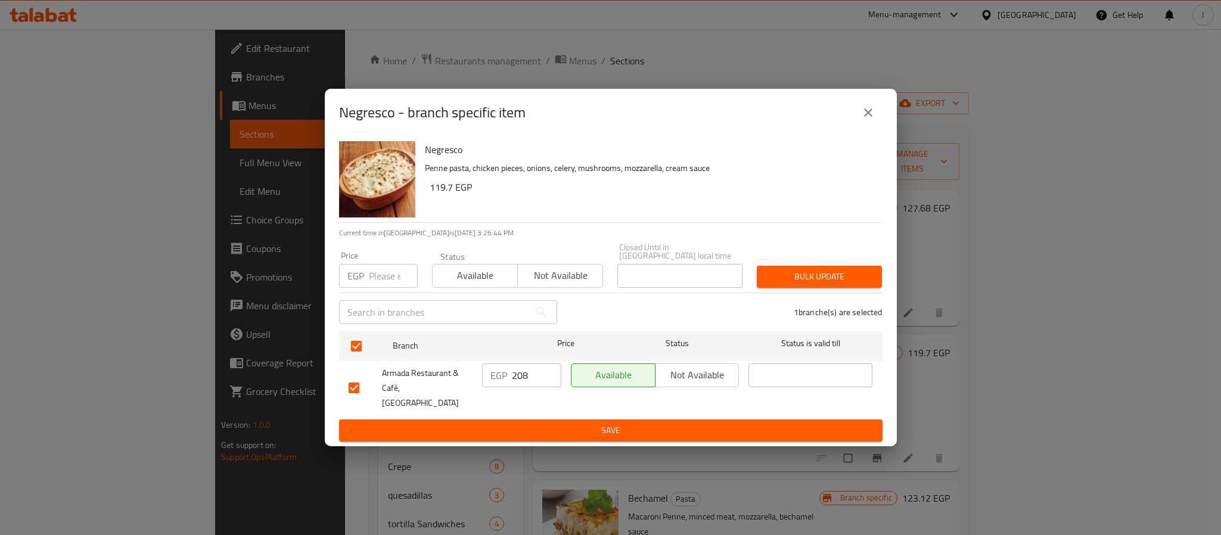
click at [551, 423] on span "Save" at bounding box center [611, 430] width 524 height 15
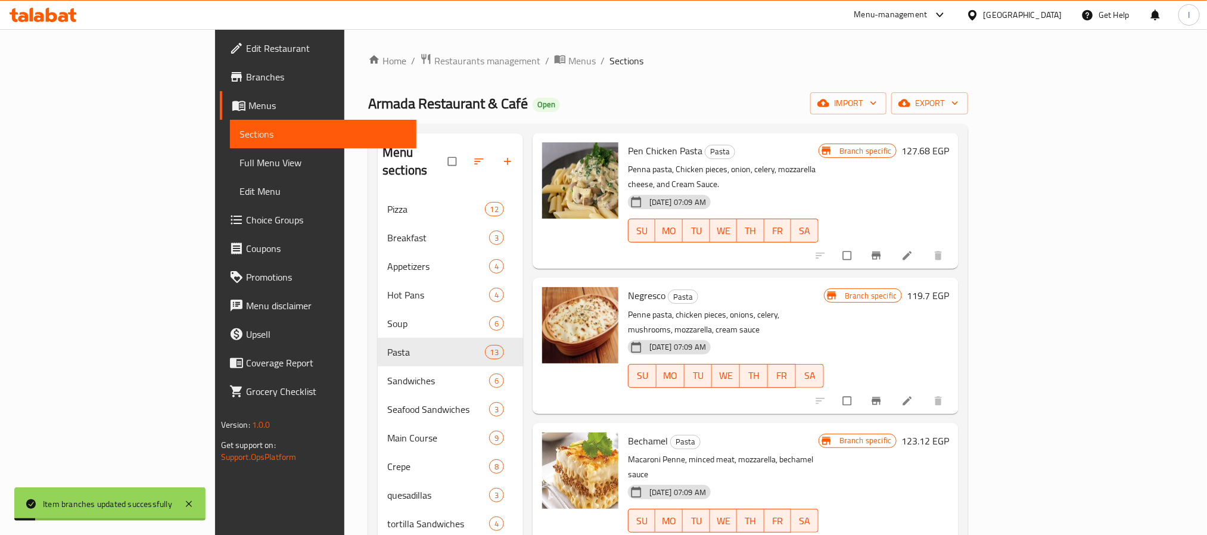
scroll to position [89, 0]
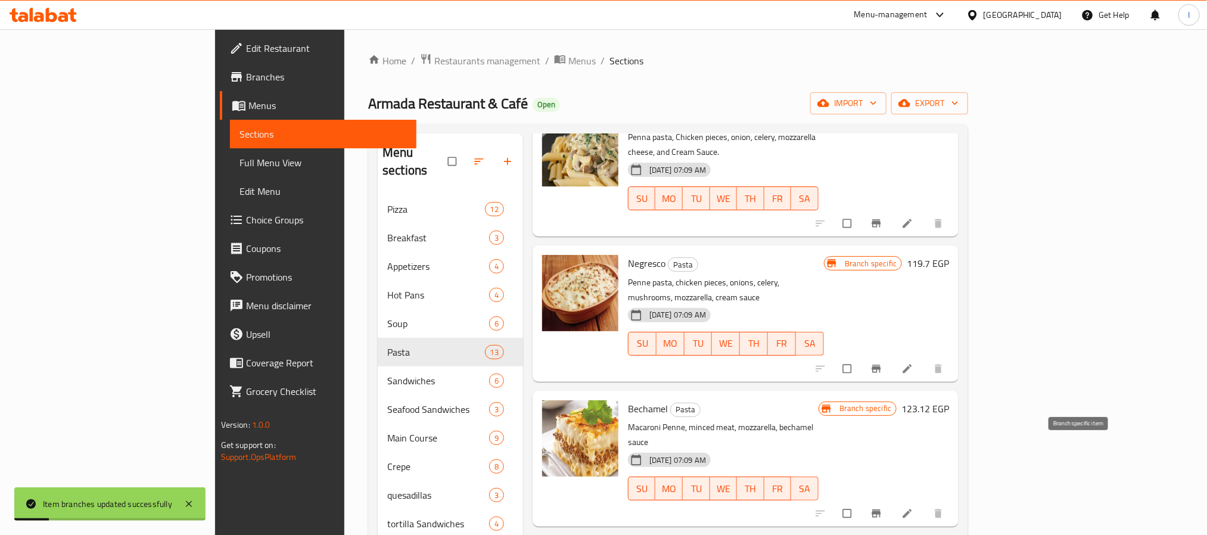
click at [892, 501] on button "Branch-specific-item" at bounding box center [878, 514] width 29 height 26
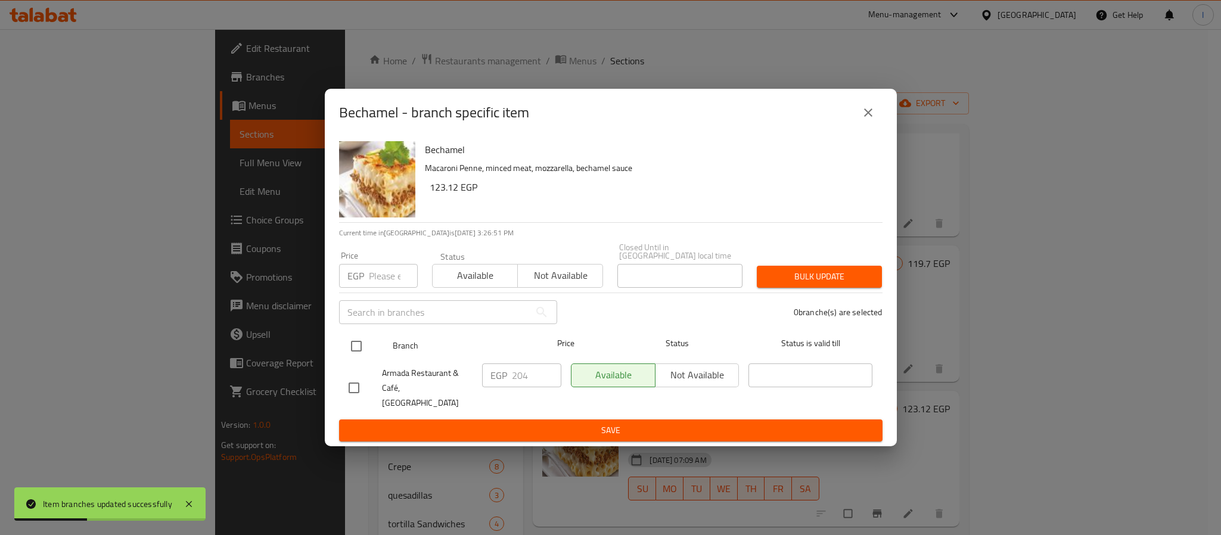
click at [353, 355] on input "checkbox" at bounding box center [356, 346] width 25 height 25
checkbox input "true"
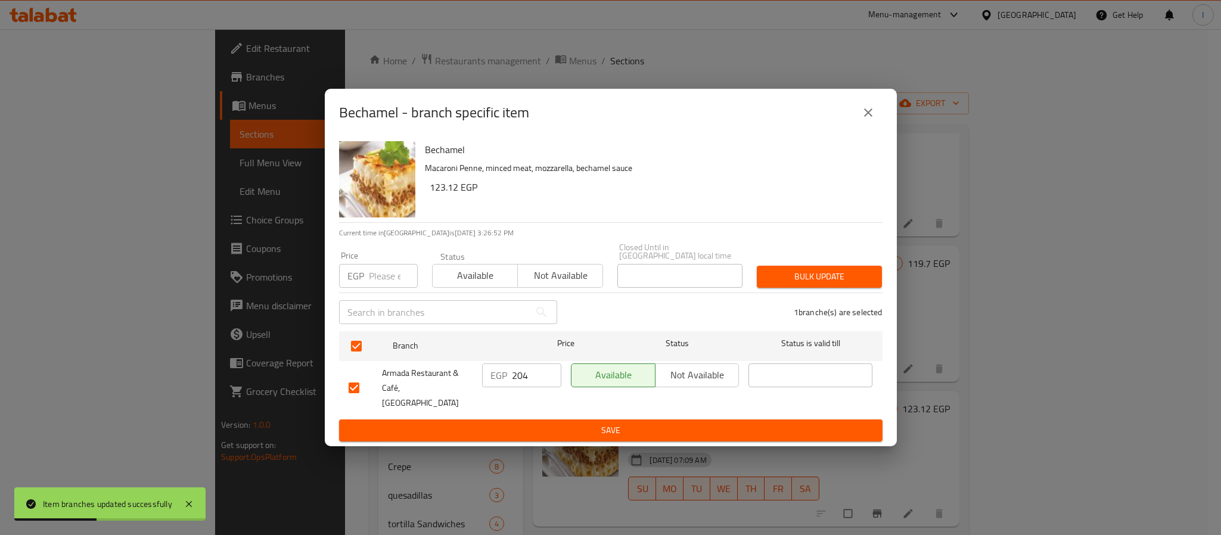
click at [526, 372] on input "204" at bounding box center [536, 376] width 49 height 24
type input "221"
click at [546, 420] on button "Save" at bounding box center [611, 431] width 544 height 22
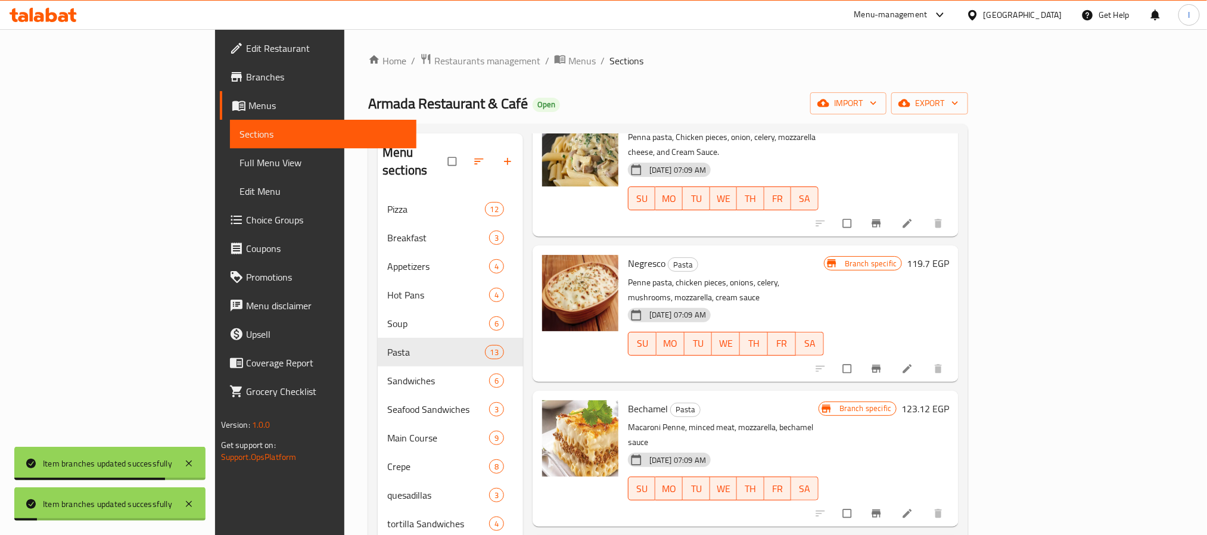
scroll to position [179, 0]
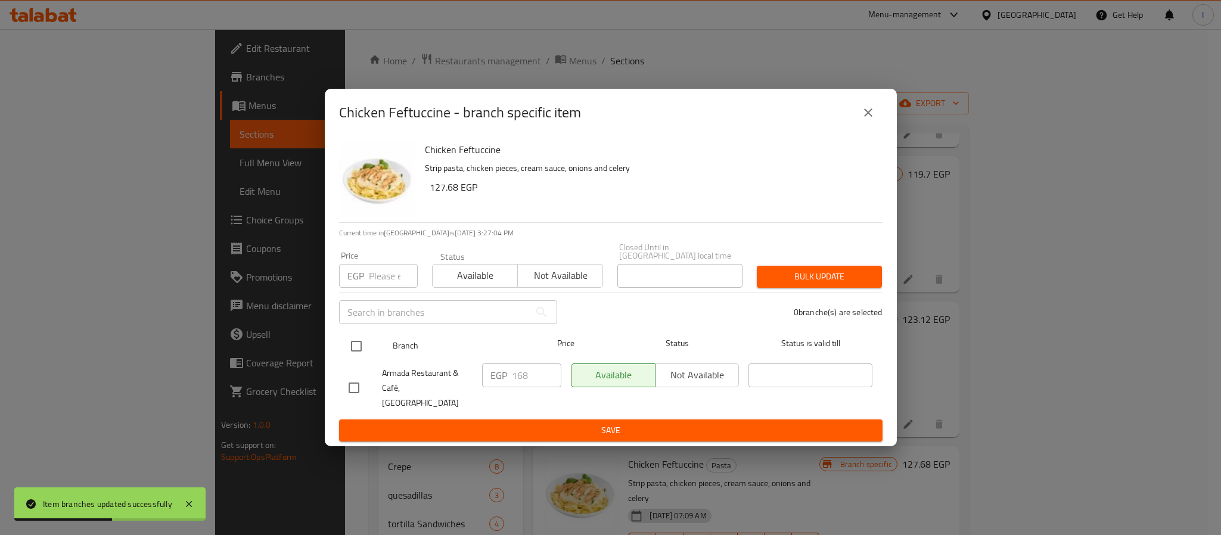
click at [358, 349] on input "checkbox" at bounding box center [356, 346] width 25 height 25
checkbox input "true"
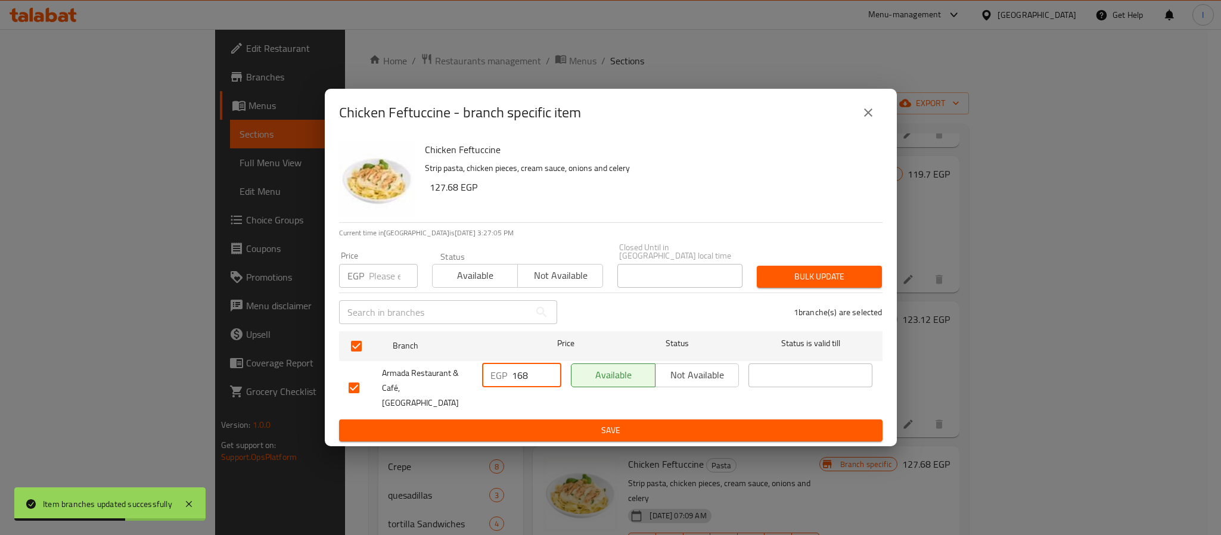
click at [533, 381] on input "168" at bounding box center [536, 376] width 49 height 24
type input "194"
click at [560, 423] on span "Save" at bounding box center [611, 430] width 524 height 15
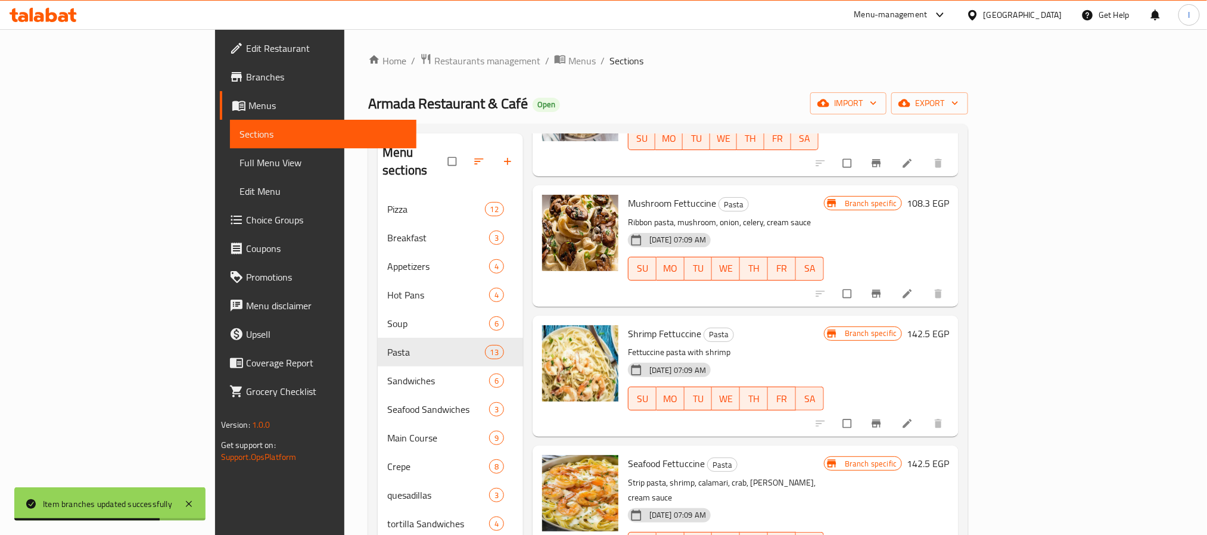
scroll to position [805, 0]
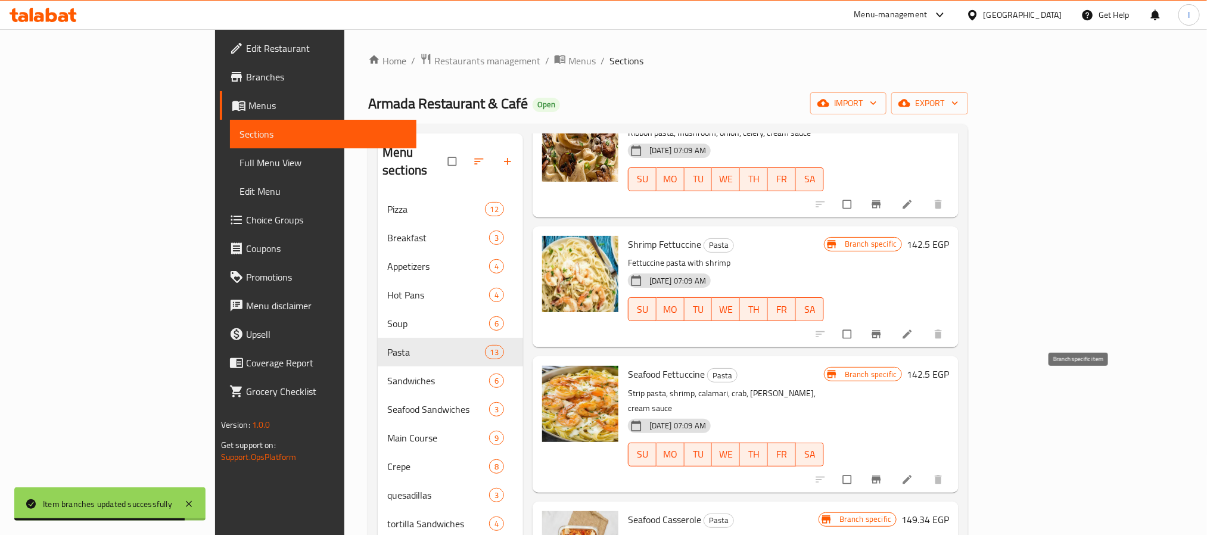
click at [883, 474] on icon "Branch-specific-item" at bounding box center [877, 480] width 12 height 12
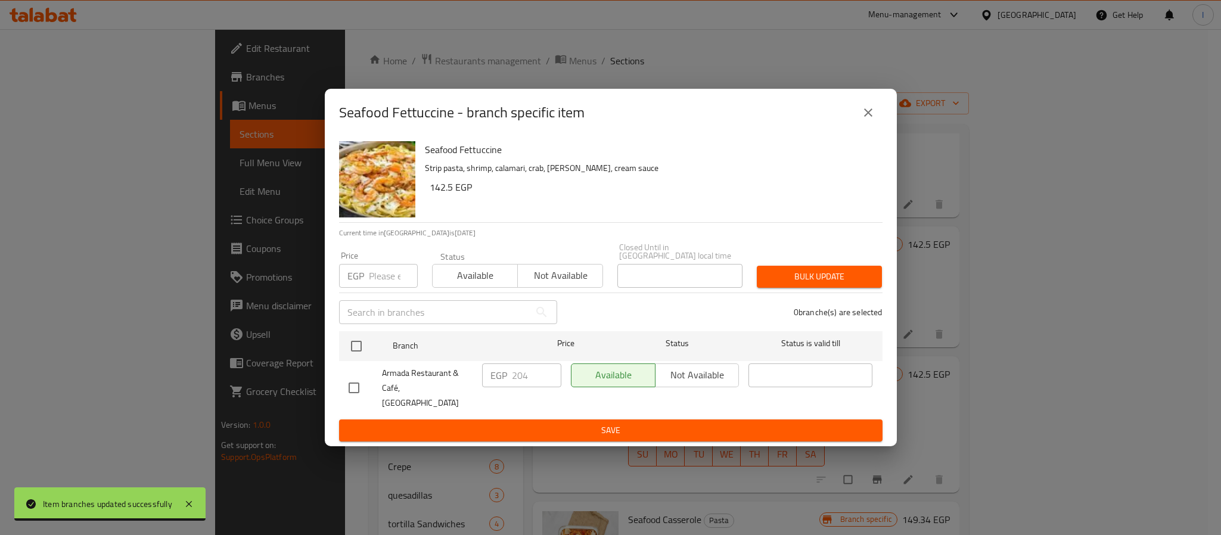
drag, startPoint x: 359, startPoint y: 347, endPoint x: 487, endPoint y: 367, distance: 129.1
click at [359, 346] on input "checkbox" at bounding box center [356, 346] width 25 height 25
checkbox input "true"
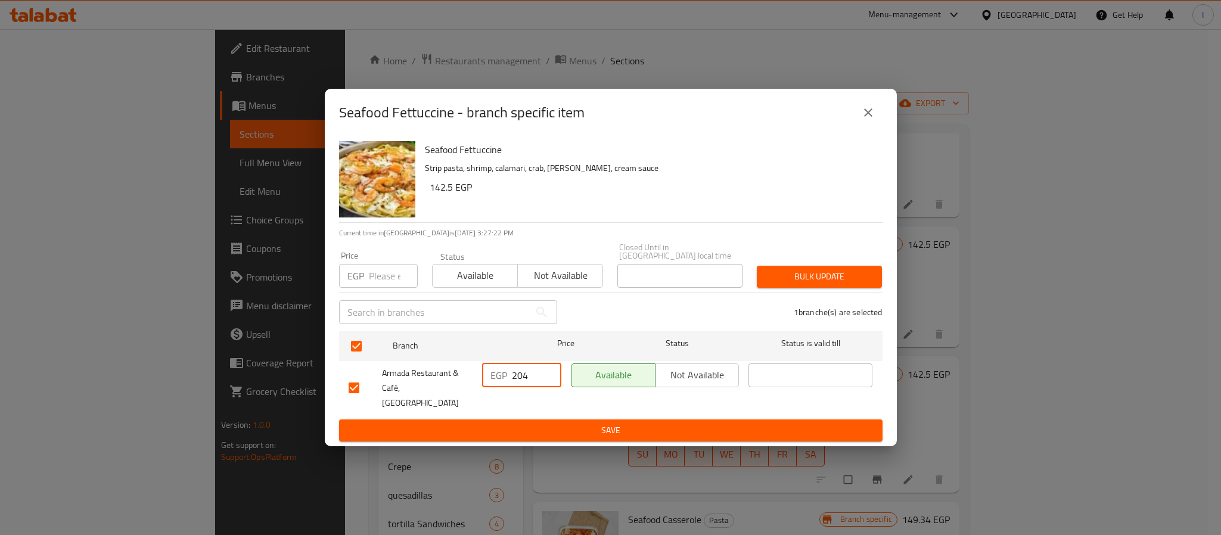
click at [523, 379] on input "204" at bounding box center [536, 376] width 49 height 24
type input "227"
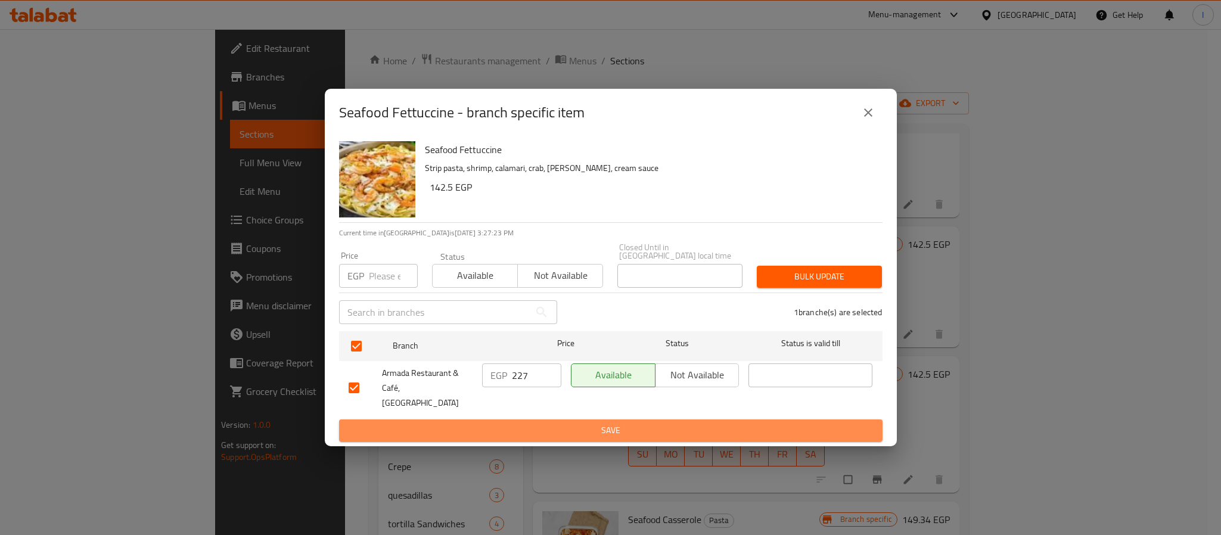
click at [545, 423] on span "Save" at bounding box center [611, 430] width 524 height 15
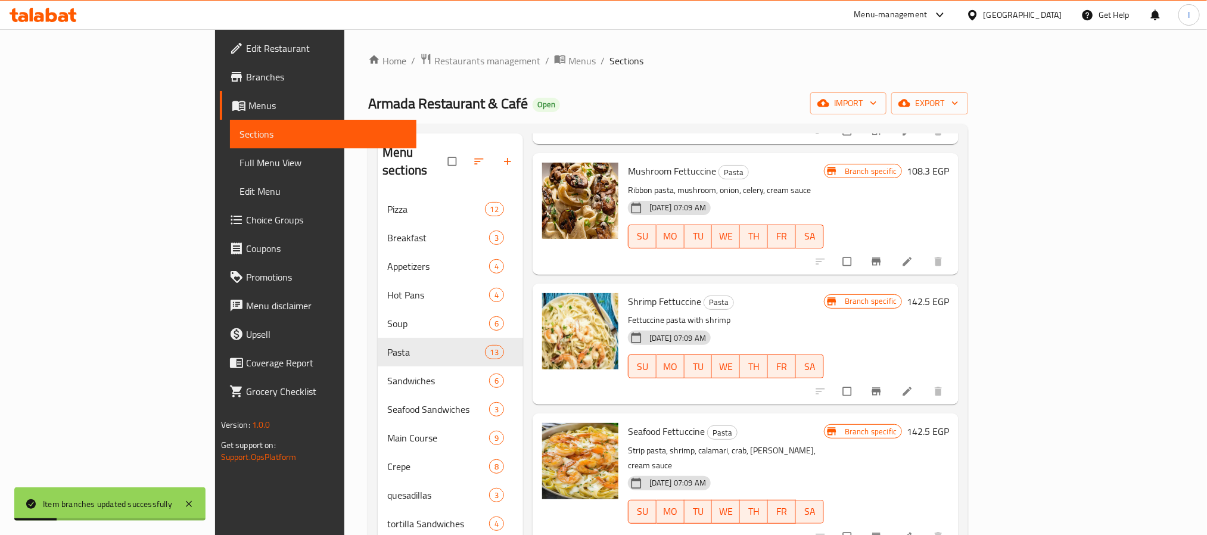
scroll to position [715, 0]
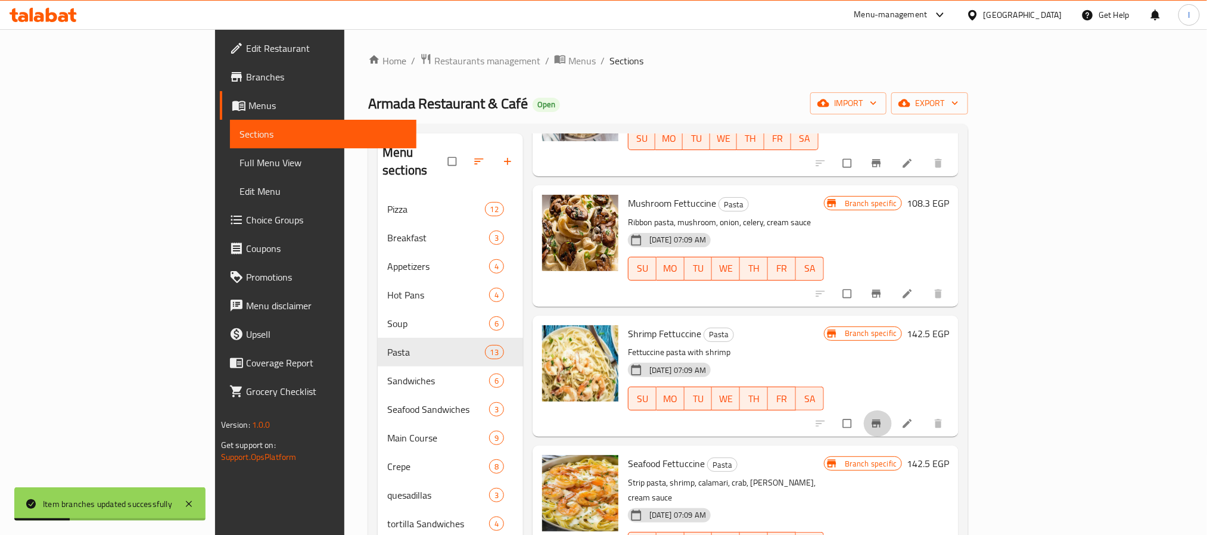
click at [883, 418] on icon "Branch-specific-item" at bounding box center [877, 424] width 12 height 12
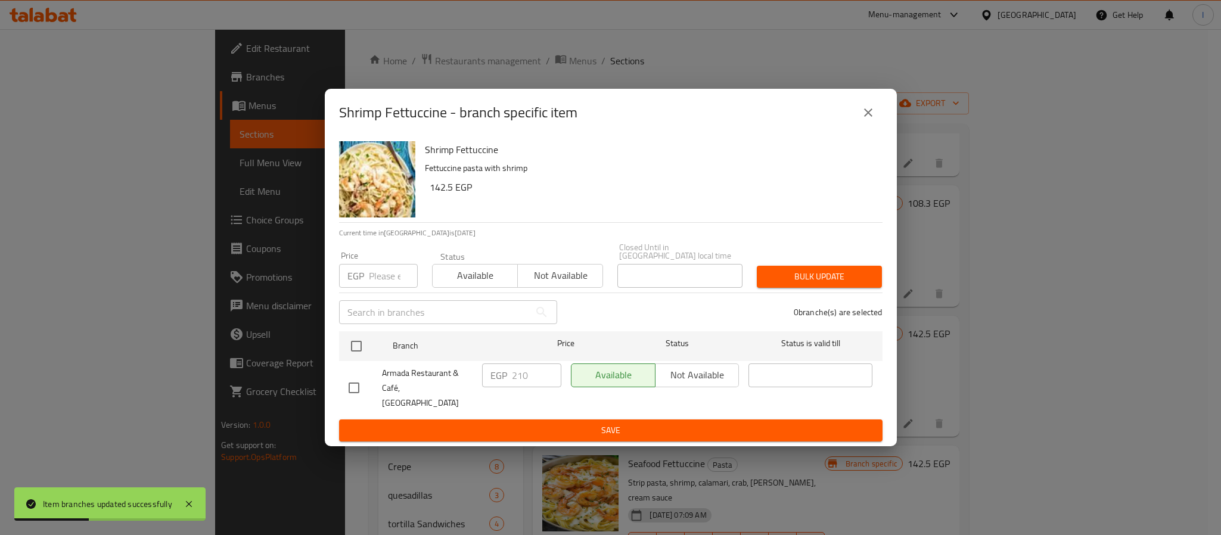
click at [350, 350] on input "checkbox" at bounding box center [356, 346] width 25 height 25
checkbox input "true"
click at [518, 377] on input "210" at bounding box center [536, 376] width 49 height 24
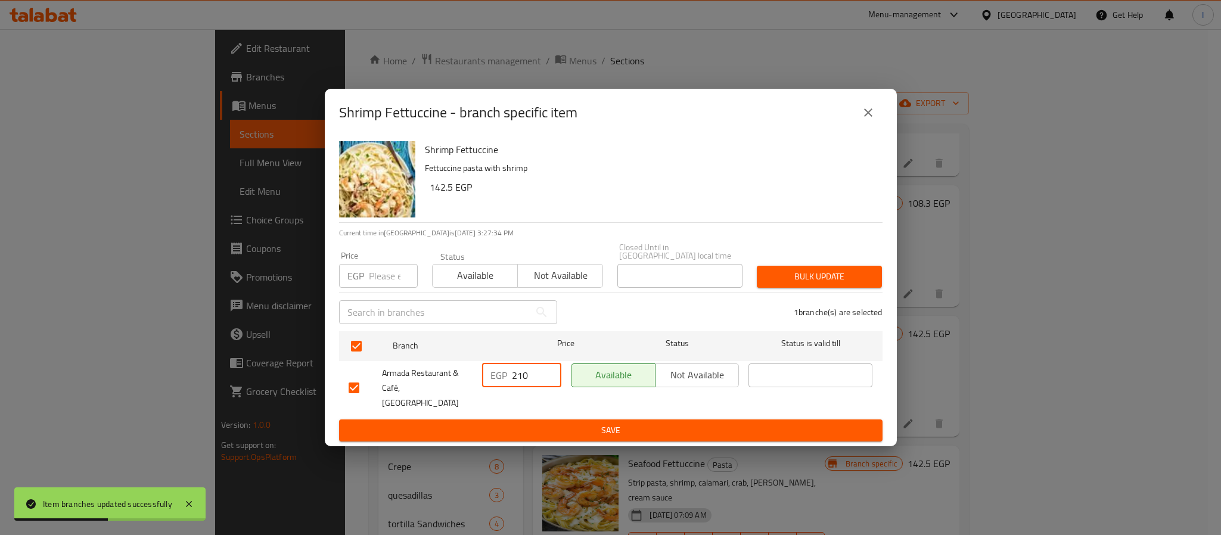
click at [518, 377] on input "210" at bounding box center [536, 376] width 49 height 24
type input "221"
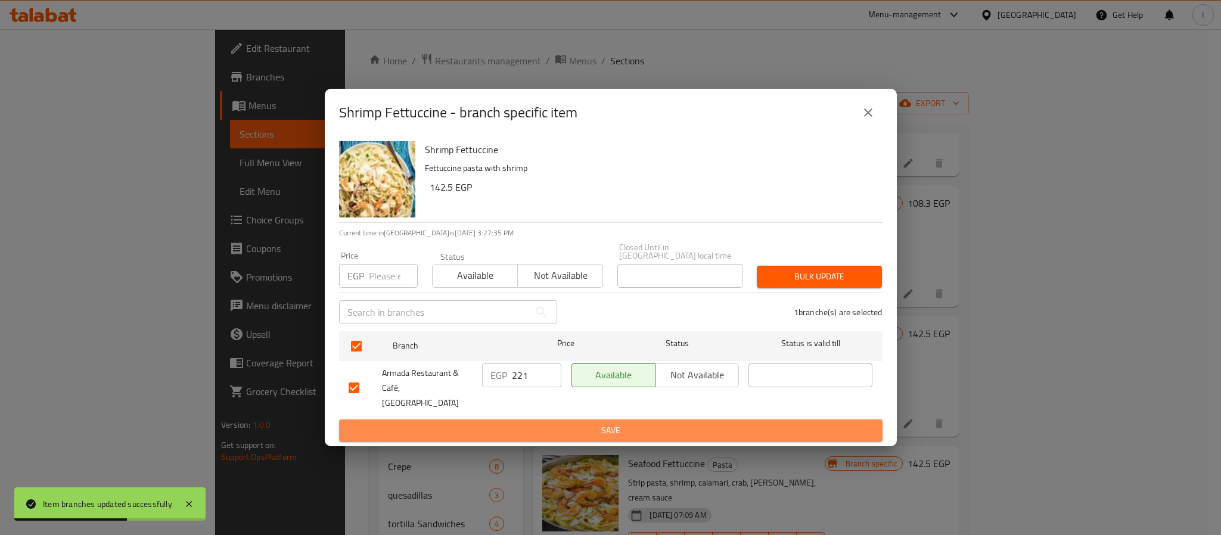
click at [538, 423] on span "Save" at bounding box center [611, 430] width 524 height 15
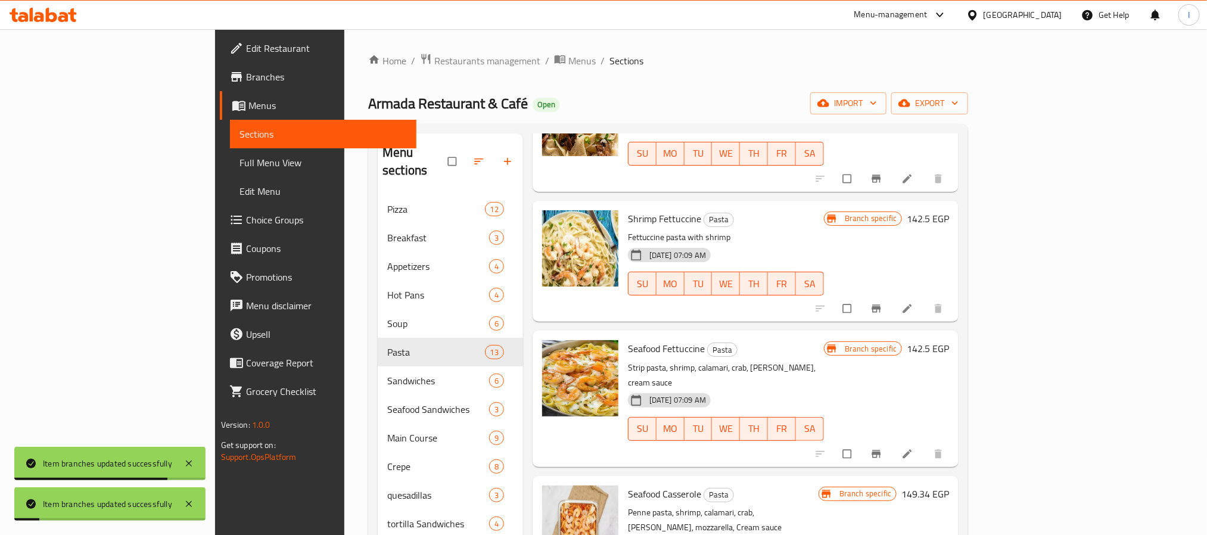
scroll to position [844, 0]
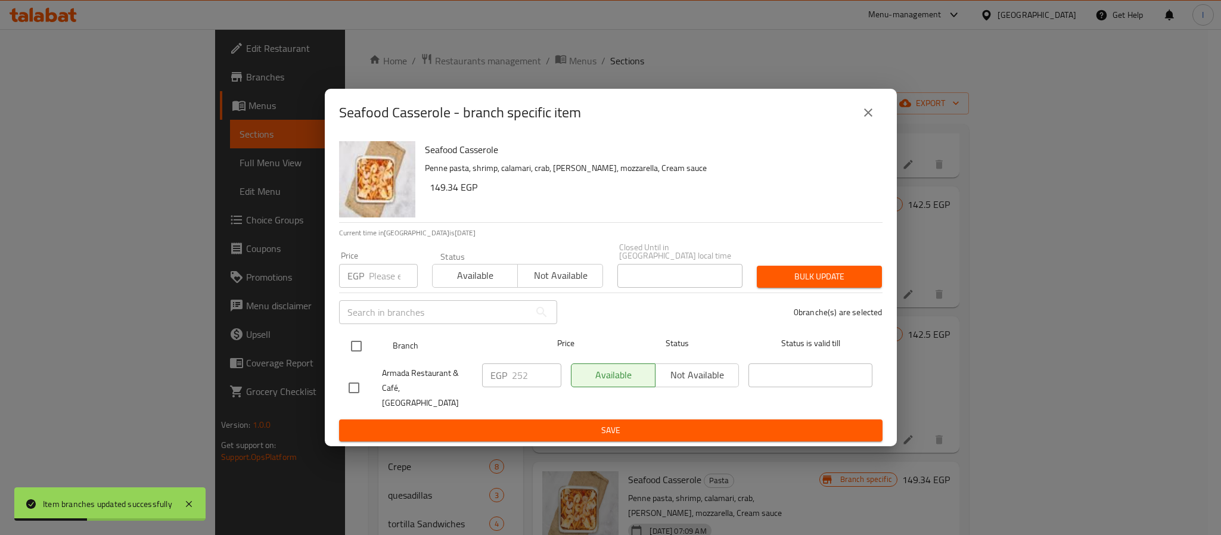
click at [355, 350] on input "checkbox" at bounding box center [356, 346] width 25 height 25
checkbox input "true"
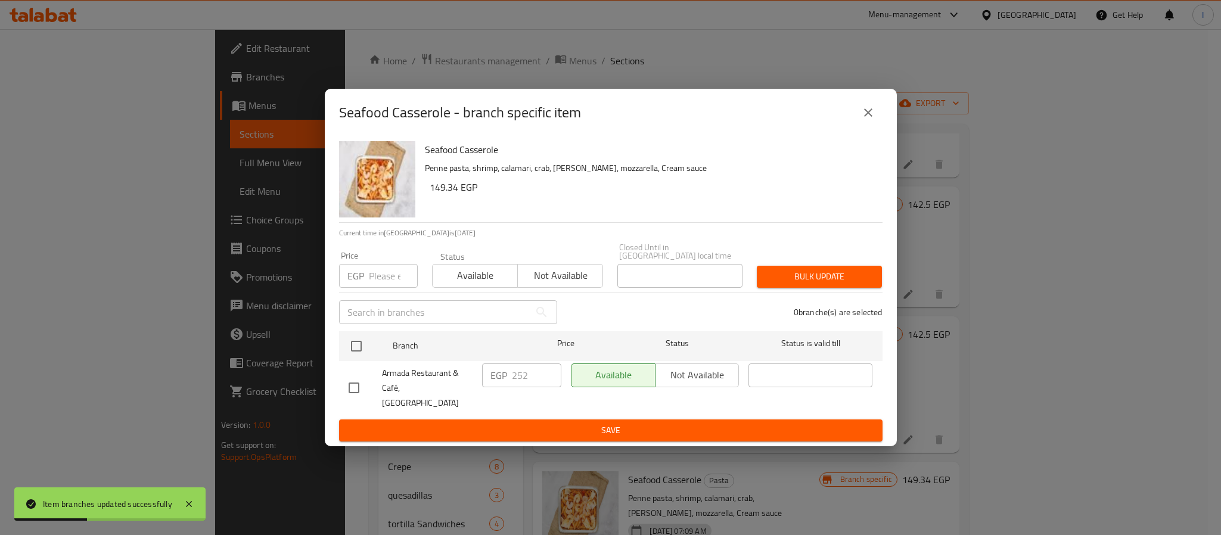
checkbox input "true"
click at [516, 375] on input "252" at bounding box center [536, 376] width 49 height 24
type input "272"
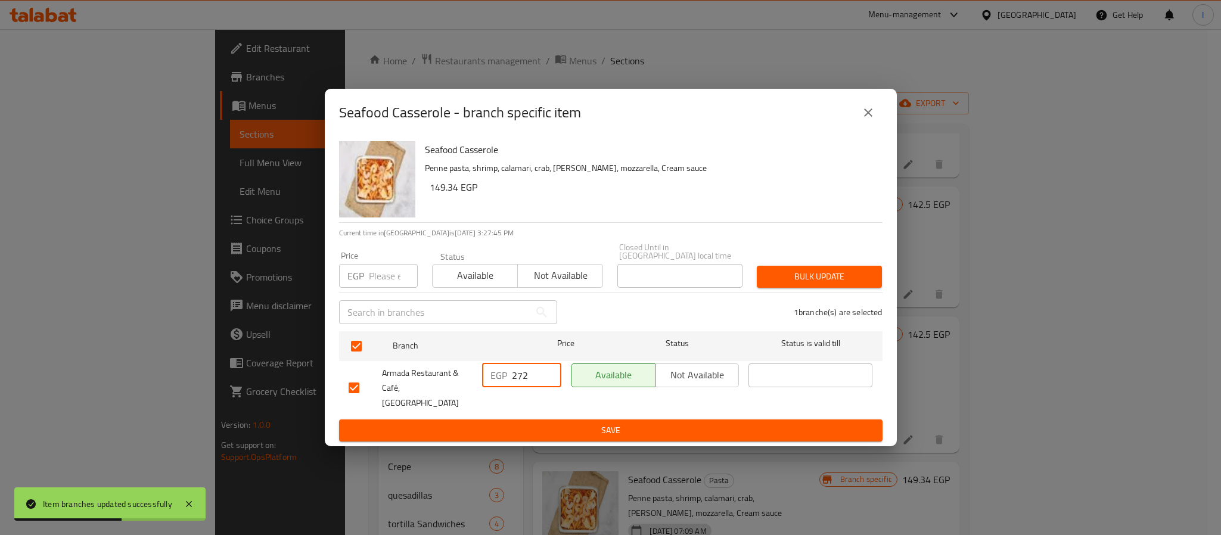
click at [537, 423] on span "Save" at bounding box center [611, 430] width 524 height 15
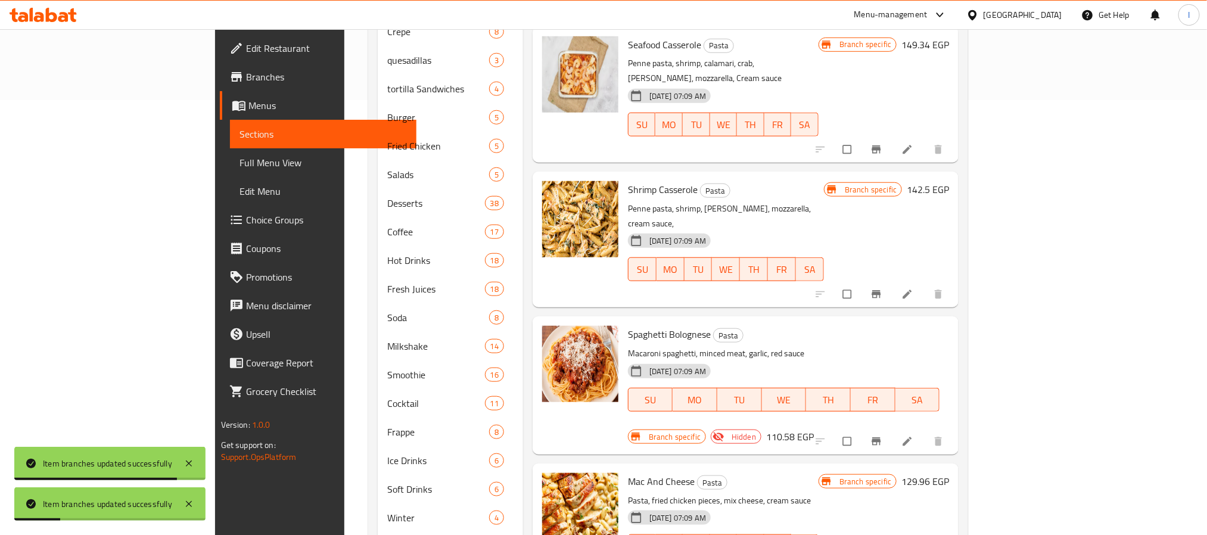
scroll to position [508, 0]
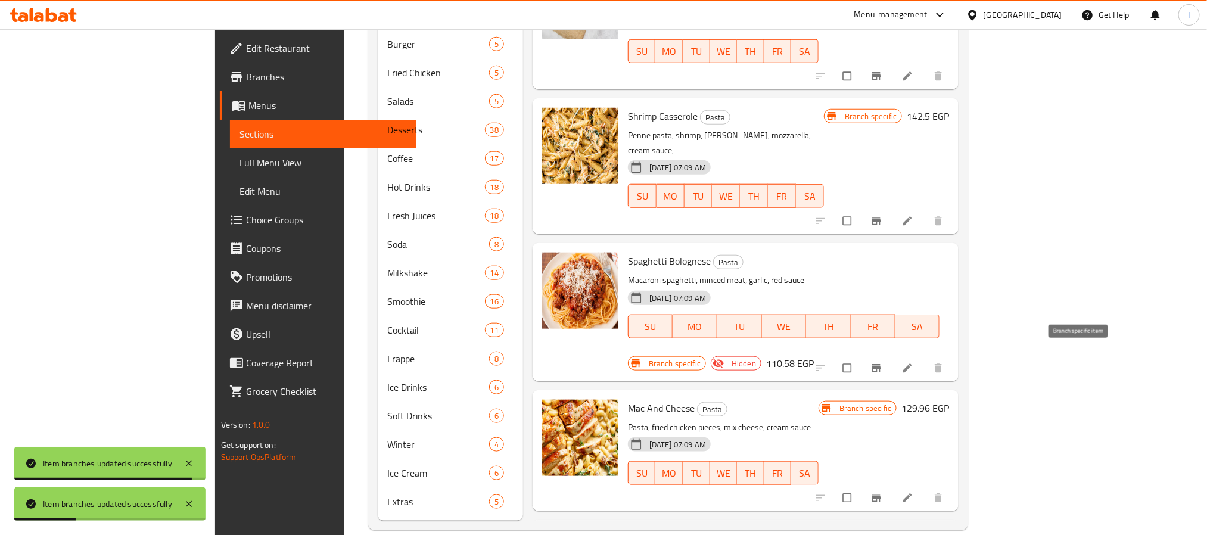
click at [892, 485] on button "Branch-specific-item" at bounding box center [878, 498] width 29 height 26
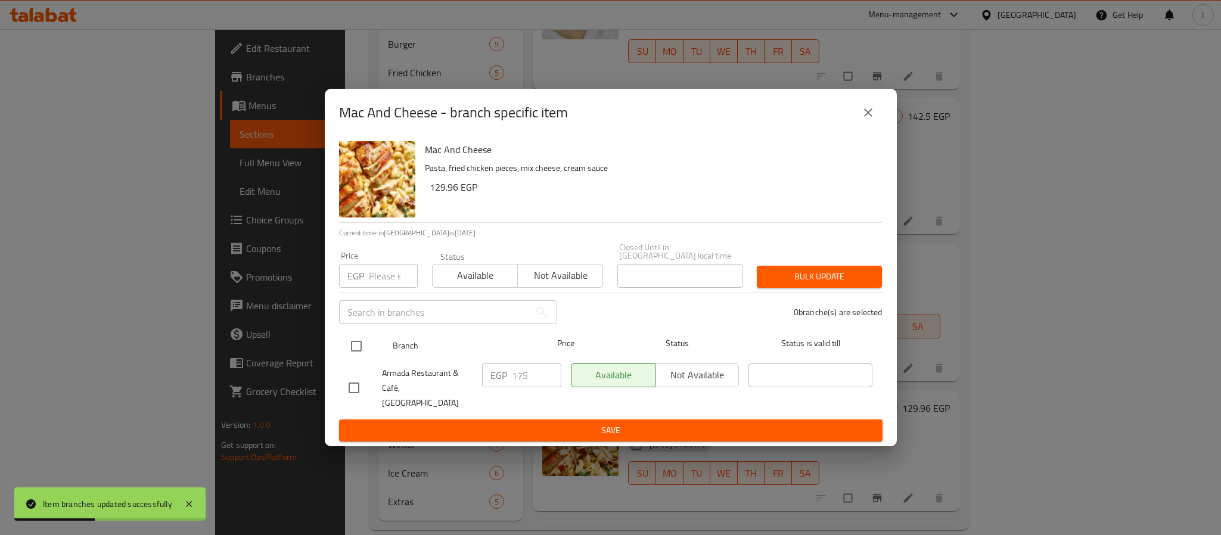
click at [354, 345] on input "checkbox" at bounding box center [356, 346] width 25 height 25
checkbox input "true"
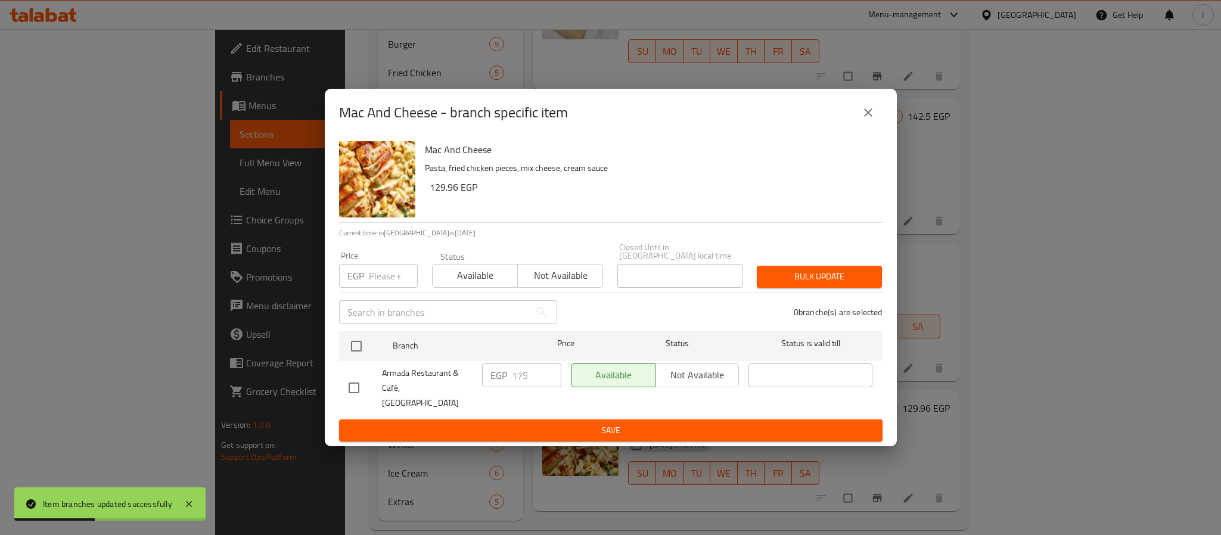
checkbox input "true"
click at [532, 381] on input "175" at bounding box center [536, 376] width 49 height 24
type input "190"
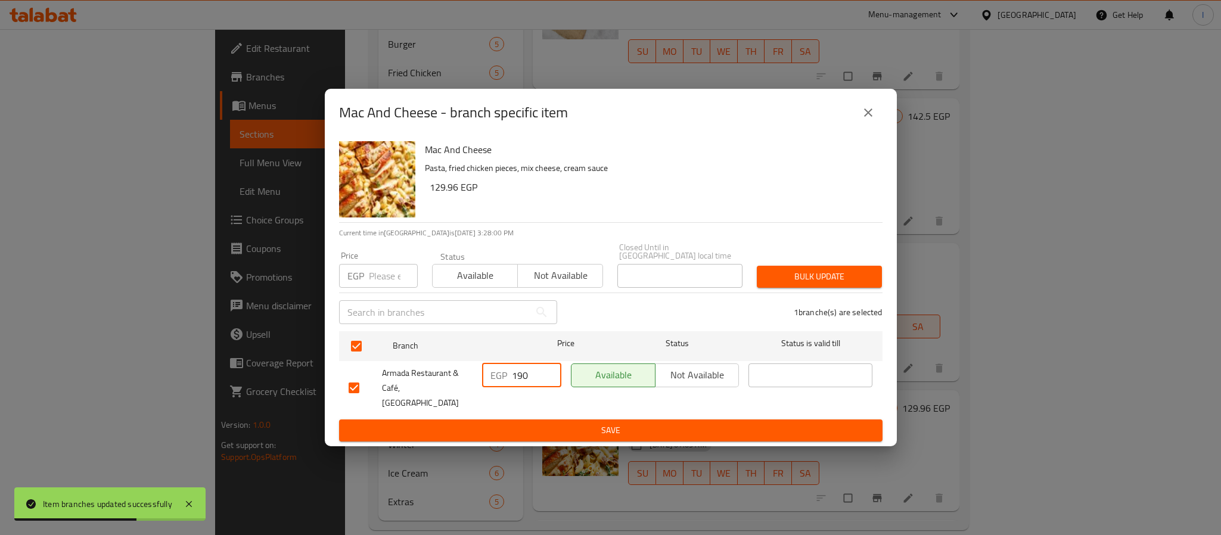
click at [535, 423] on span "Save" at bounding box center [611, 430] width 524 height 15
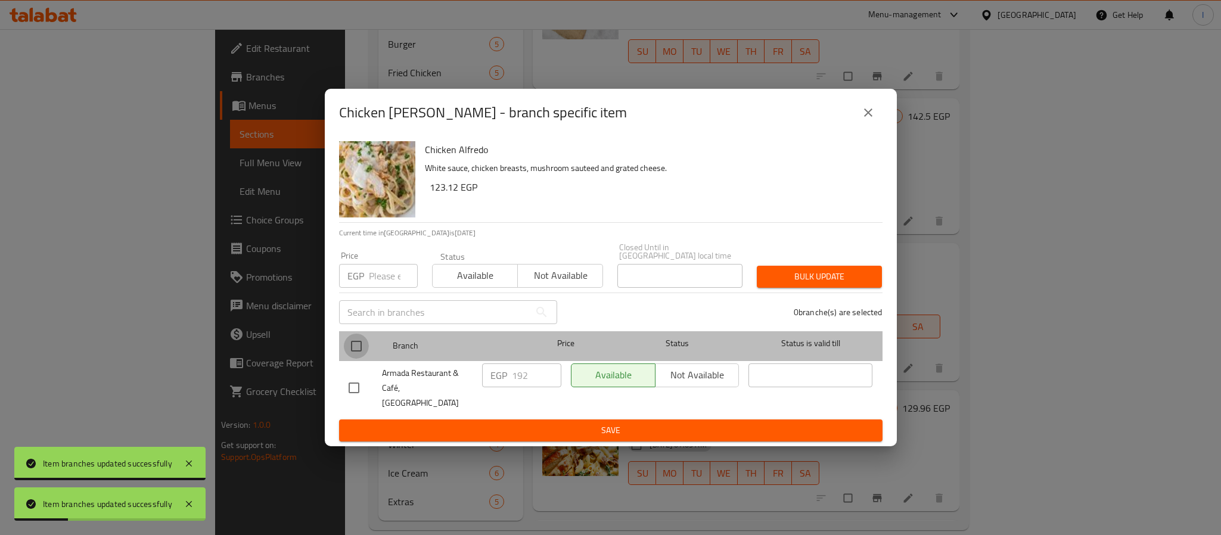
click at [358, 356] on input "checkbox" at bounding box center [356, 346] width 25 height 25
checkbox input "true"
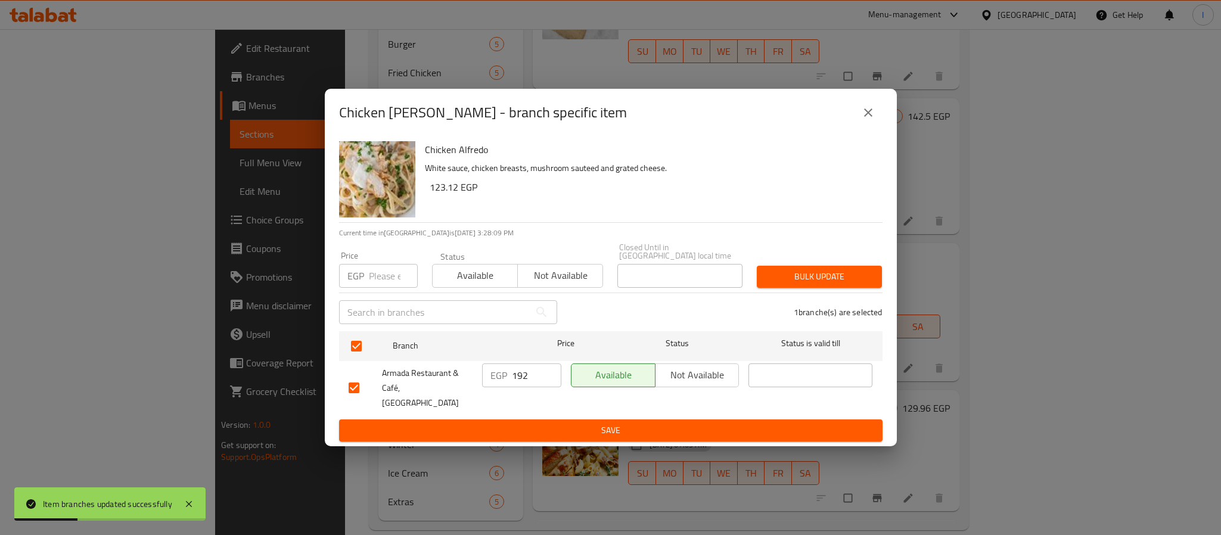
click at [515, 376] on input "192" at bounding box center [536, 376] width 49 height 24
type input "208"
click at [533, 420] on button "Save" at bounding box center [611, 431] width 544 height 22
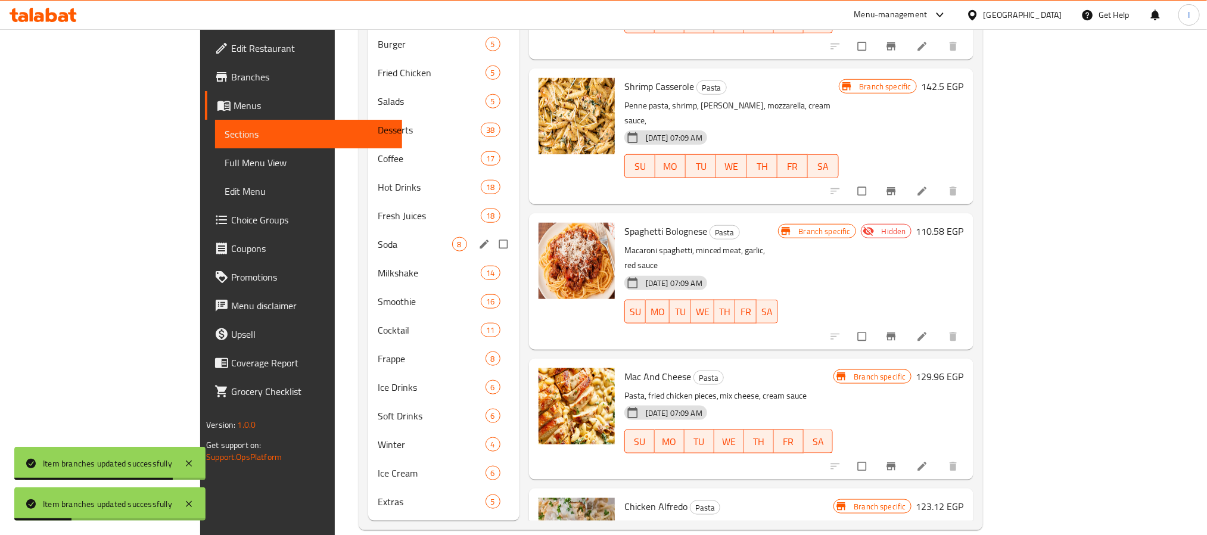
scroll to position [153, 0]
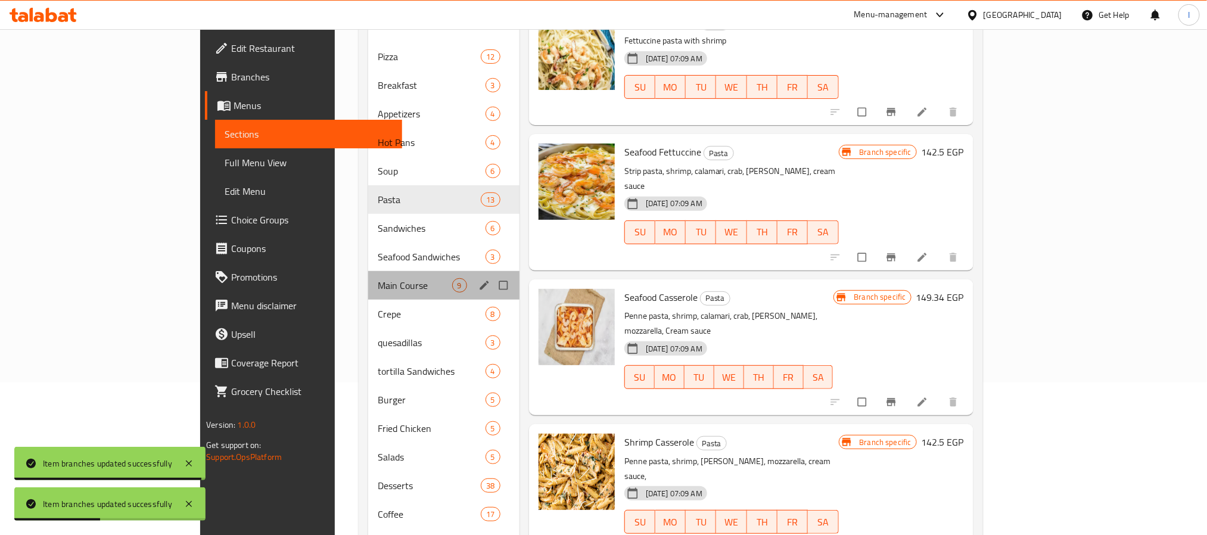
click at [368, 278] on div "Main Course 9" at bounding box center [443, 285] width 151 height 29
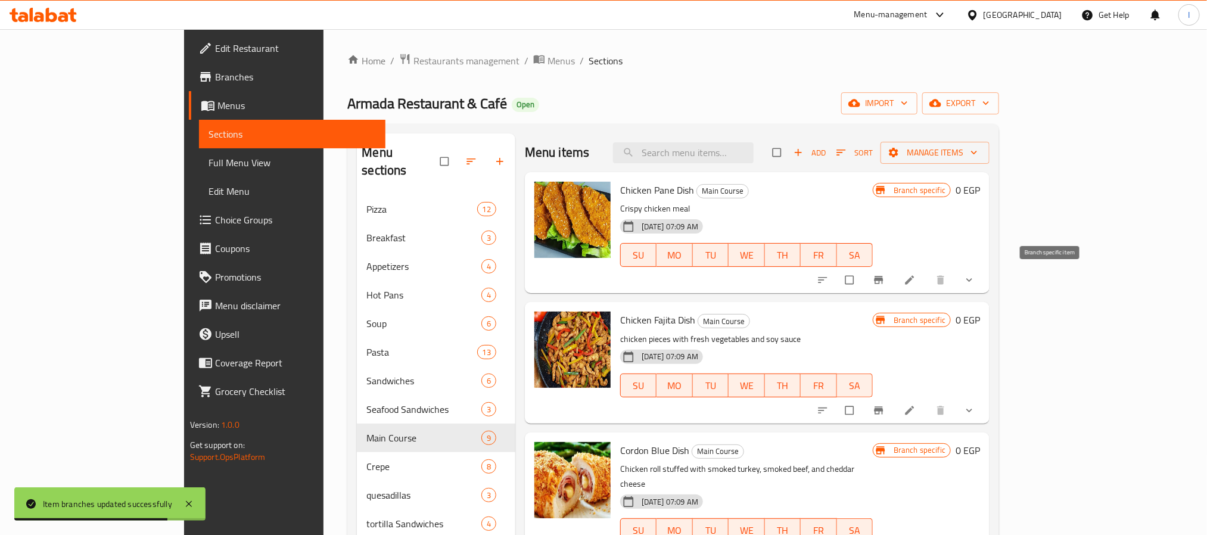
click at [885, 285] on icon "Branch-specific-item" at bounding box center [879, 280] width 12 height 12
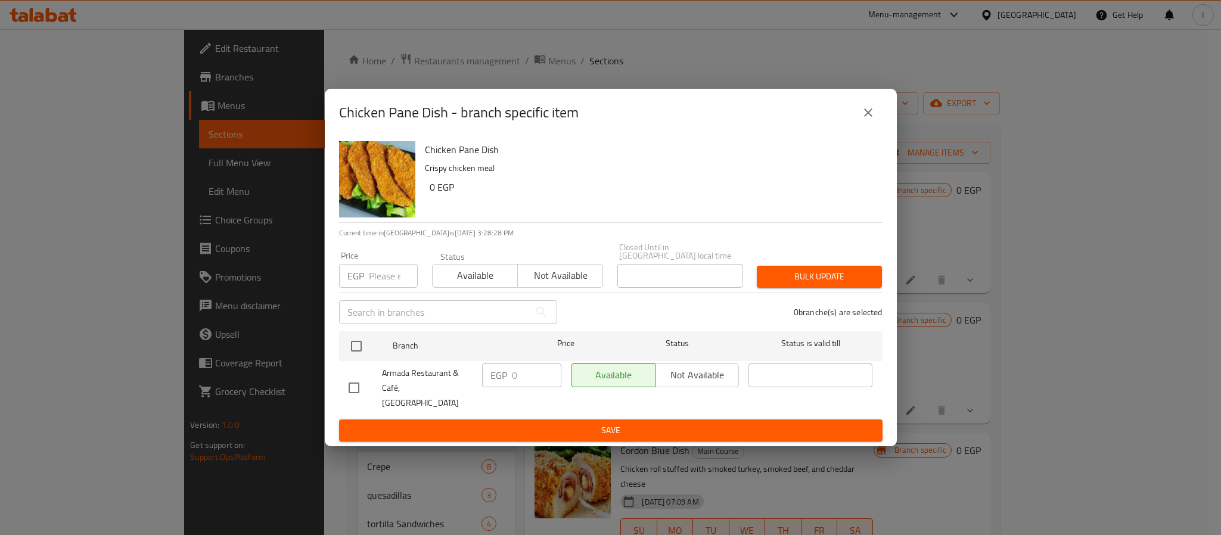
click at [867, 120] on icon "close" at bounding box center [868, 112] width 14 height 14
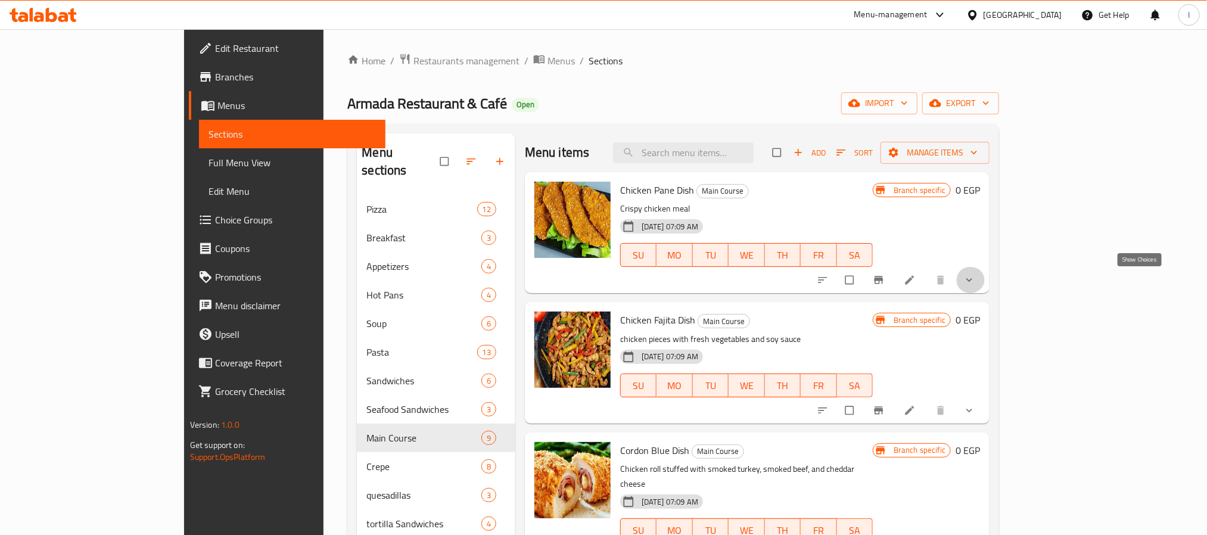
click at [976, 284] on icon "show more" at bounding box center [970, 280] width 12 height 12
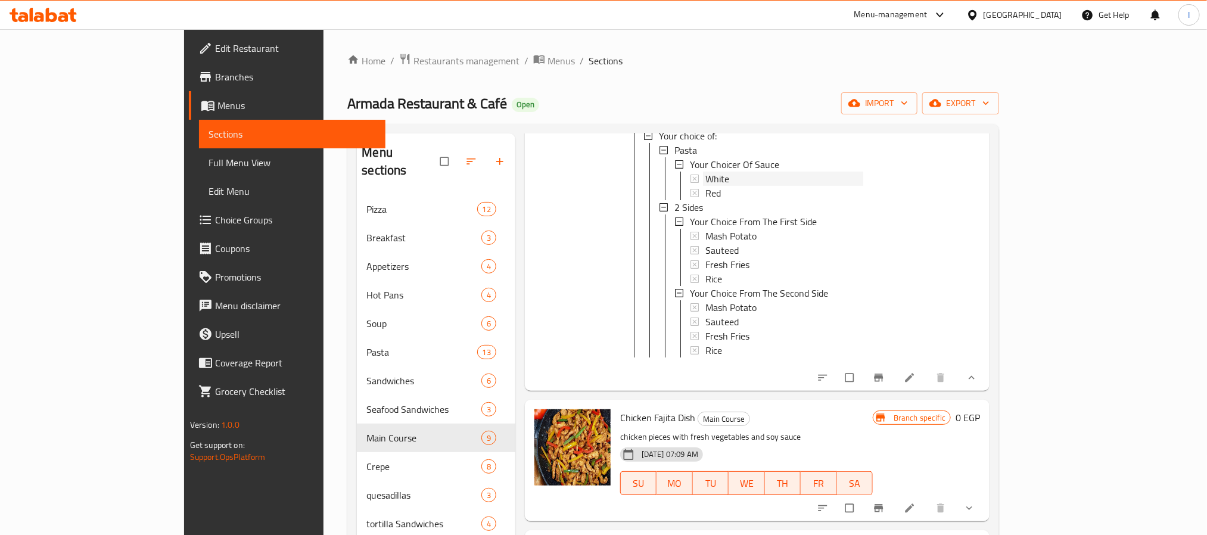
click at [706, 183] on div "White" at bounding box center [785, 179] width 158 height 14
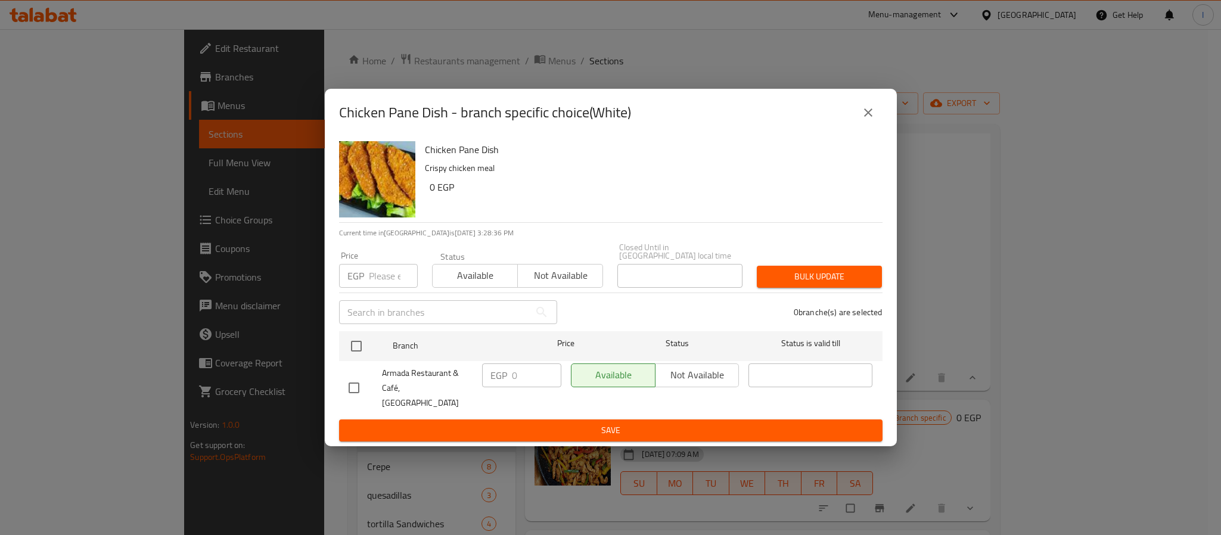
click at [862, 120] on icon "close" at bounding box center [868, 112] width 14 height 14
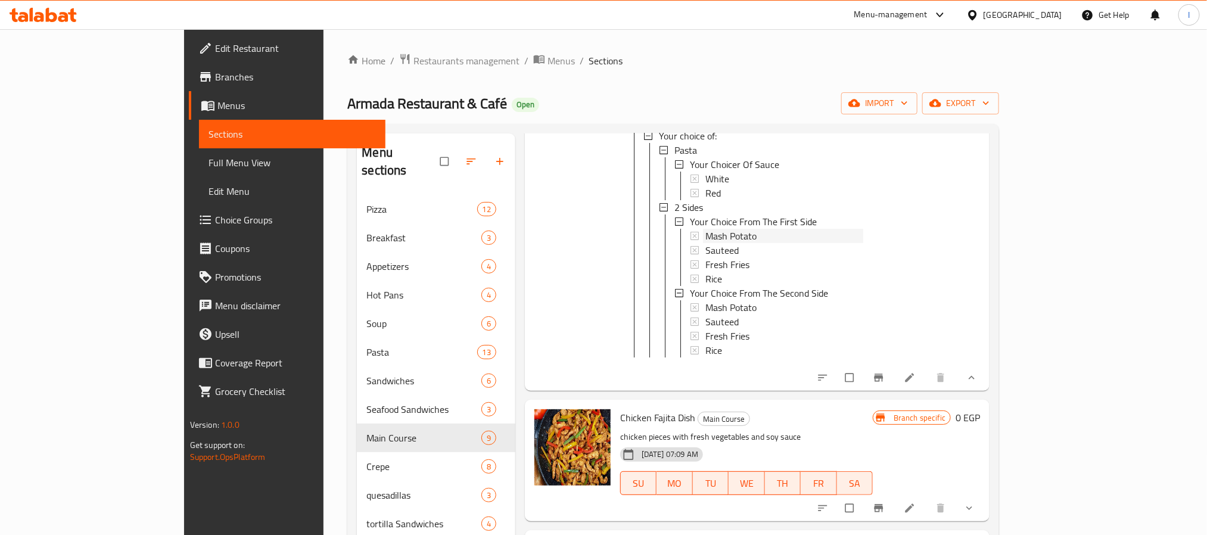
click at [719, 237] on div "Mash Potato" at bounding box center [785, 236] width 158 height 14
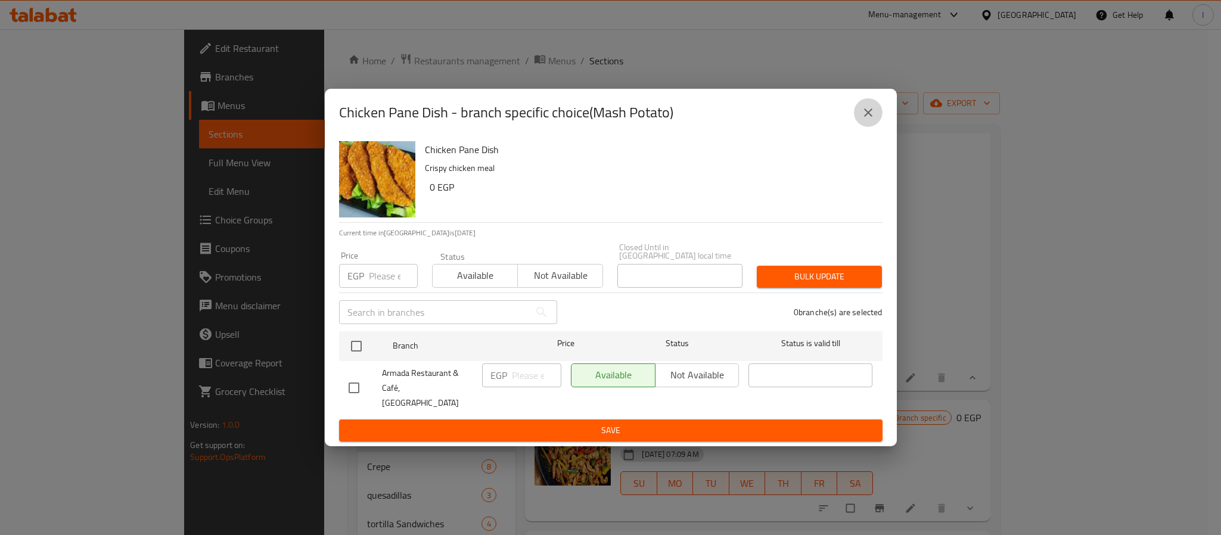
click at [864, 120] on icon "close" at bounding box center [868, 112] width 14 height 14
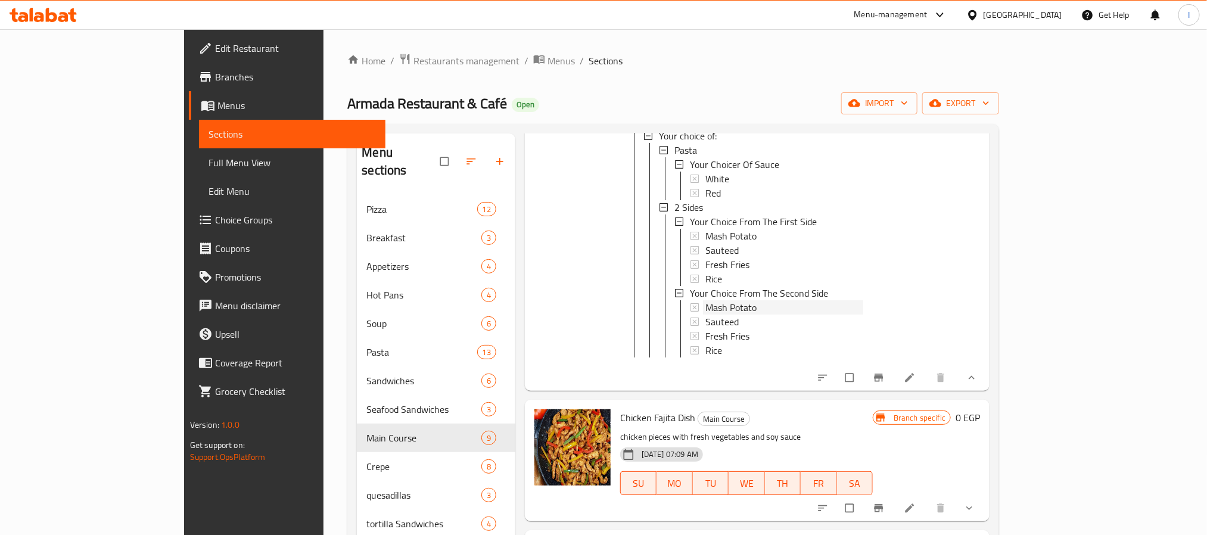
click at [721, 309] on div "Mash Potato" at bounding box center [785, 307] width 158 height 14
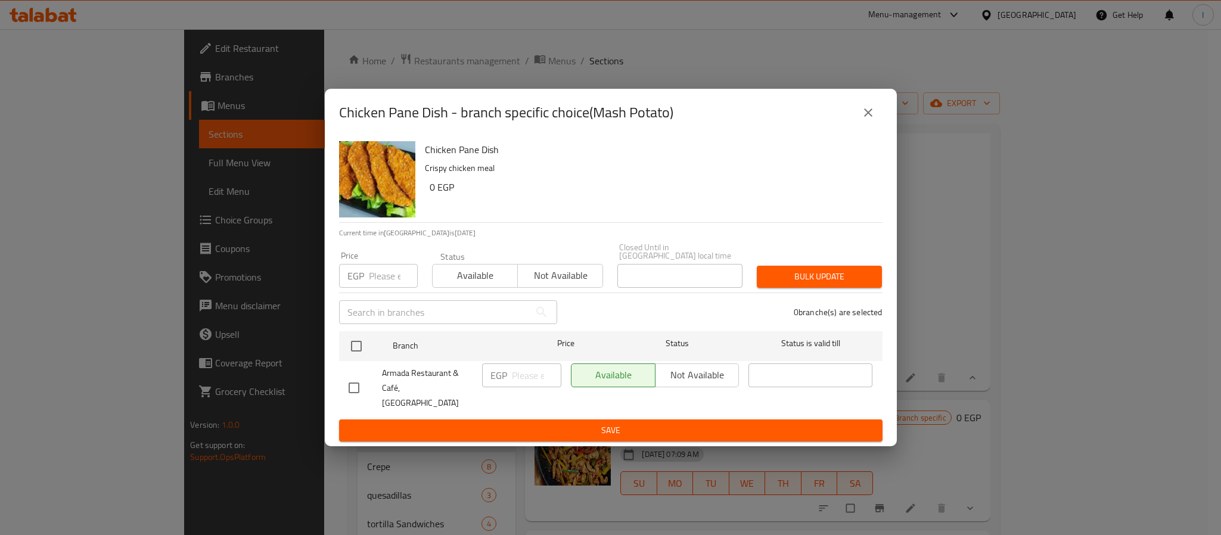
click at [864, 120] on icon "close" at bounding box center [868, 112] width 14 height 14
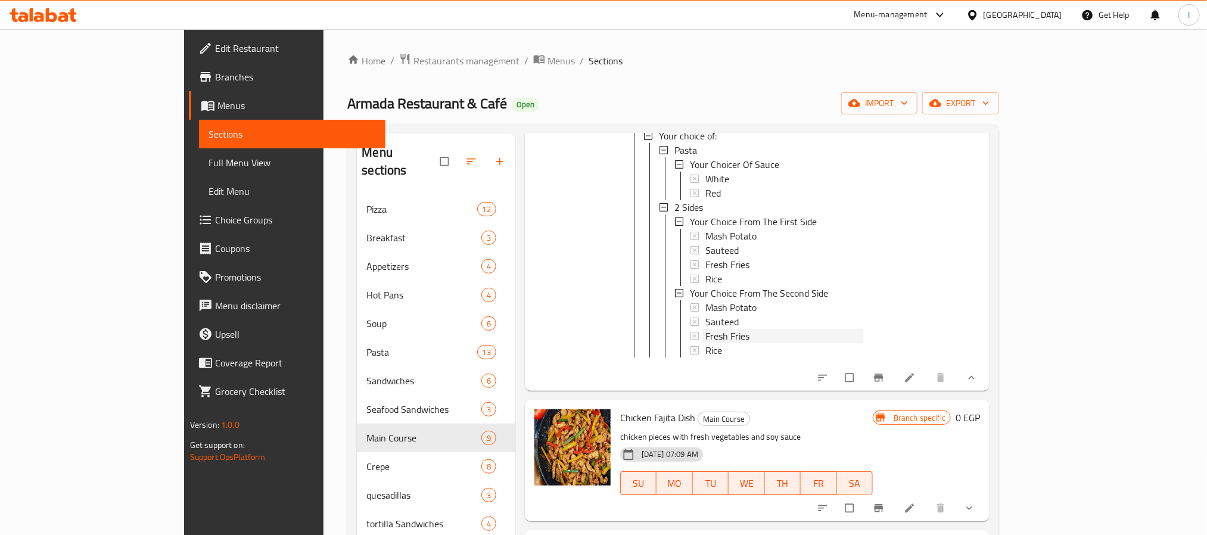
click at [706, 329] on span "Fresh Fries" at bounding box center [728, 336] width 44 height 14
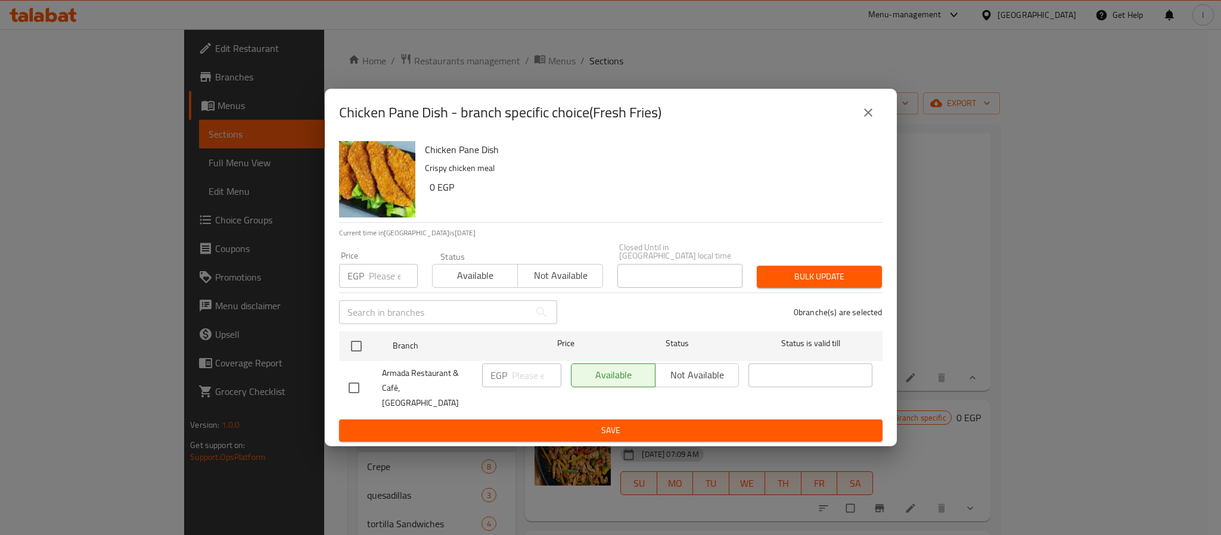
click at [867, 120] on icon "close" at bounding box center [868, 112] width 14 height 14
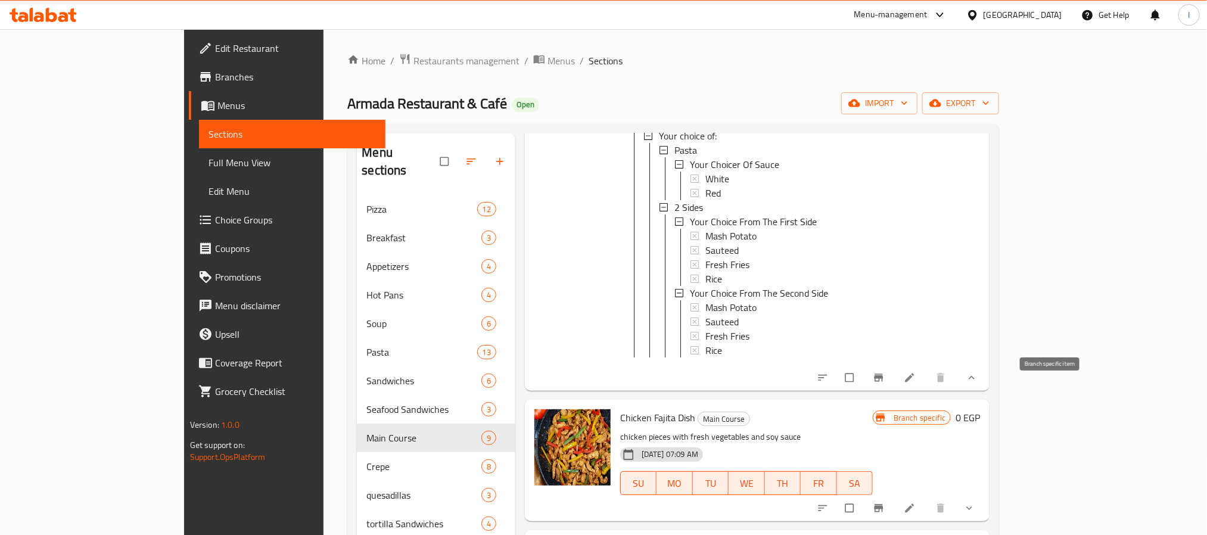
click at [884, 382] on icon "Branch-specific-item" at bounding box center [879, 378] width 9 height 8
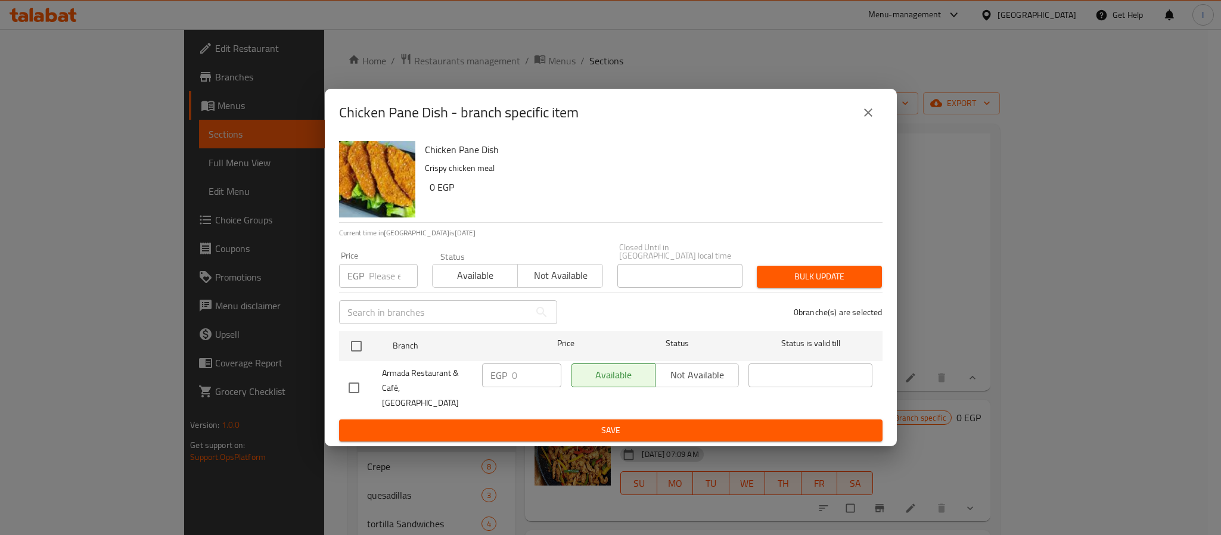
click at [868, 120] on icon "close" at bounding box center [868, 112] width 14 height 14
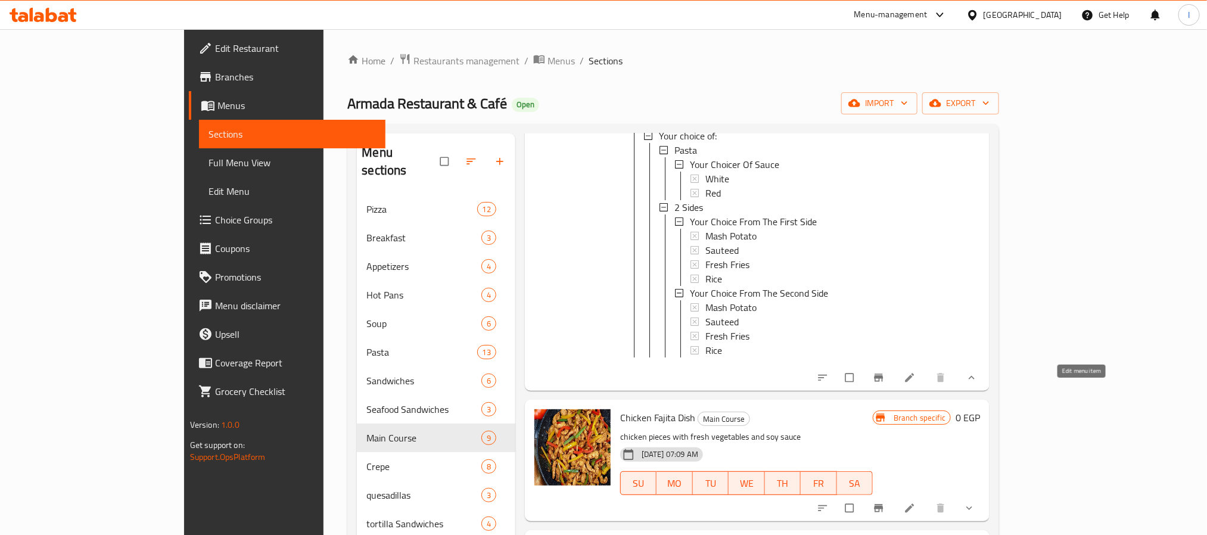
click at [916, 384] on icon at bounding box center [910, 378] width 12 height 12
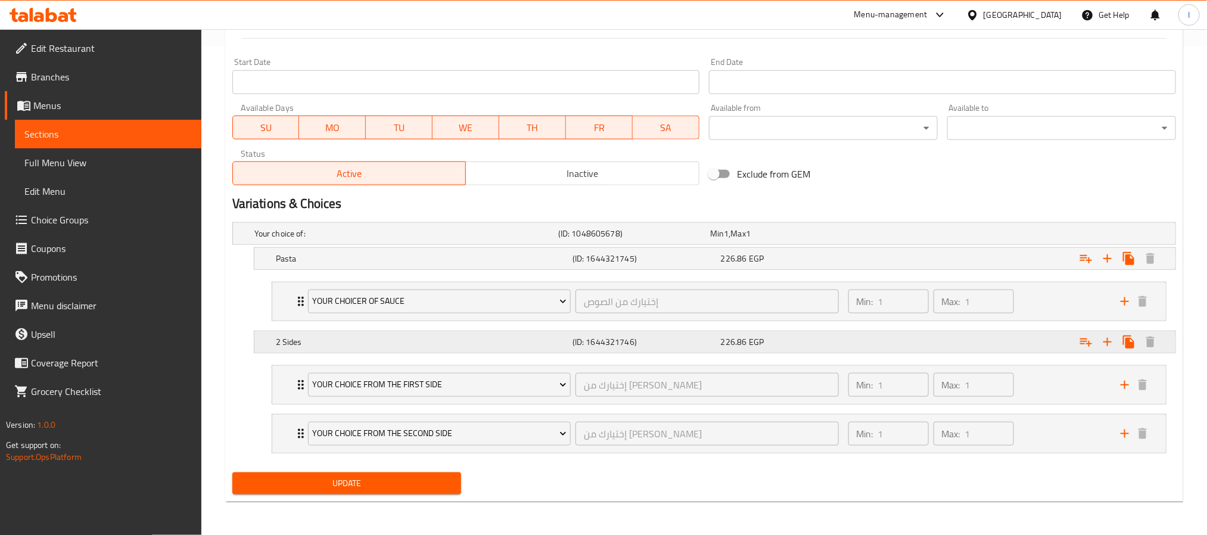
scroll to position [494, 0]
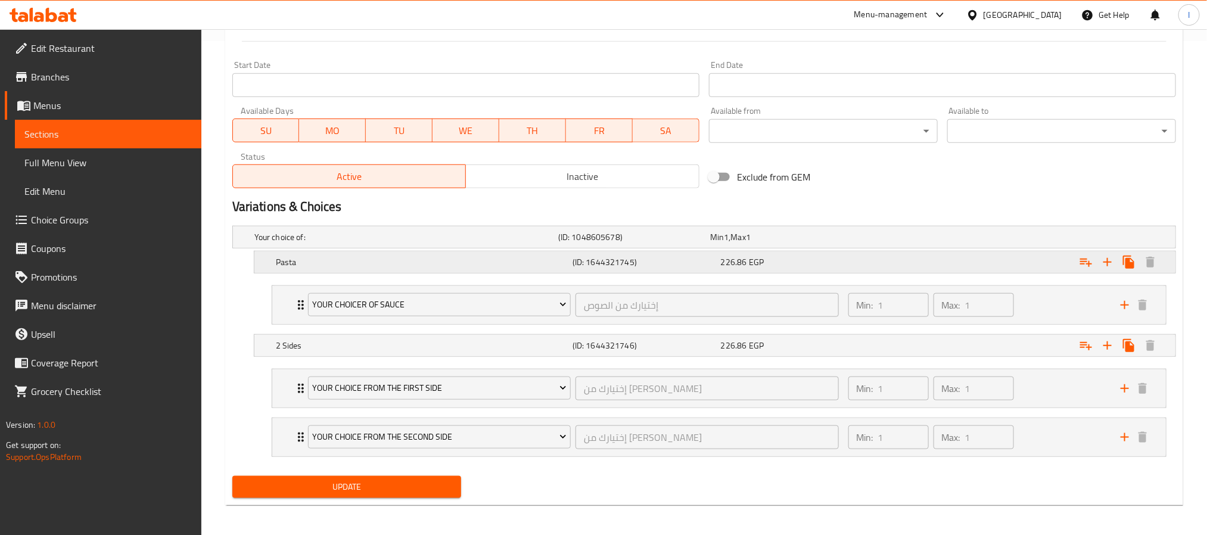
click at [729, 245] on span "EGP" at bounding box center [726, 236] width 5 height 15
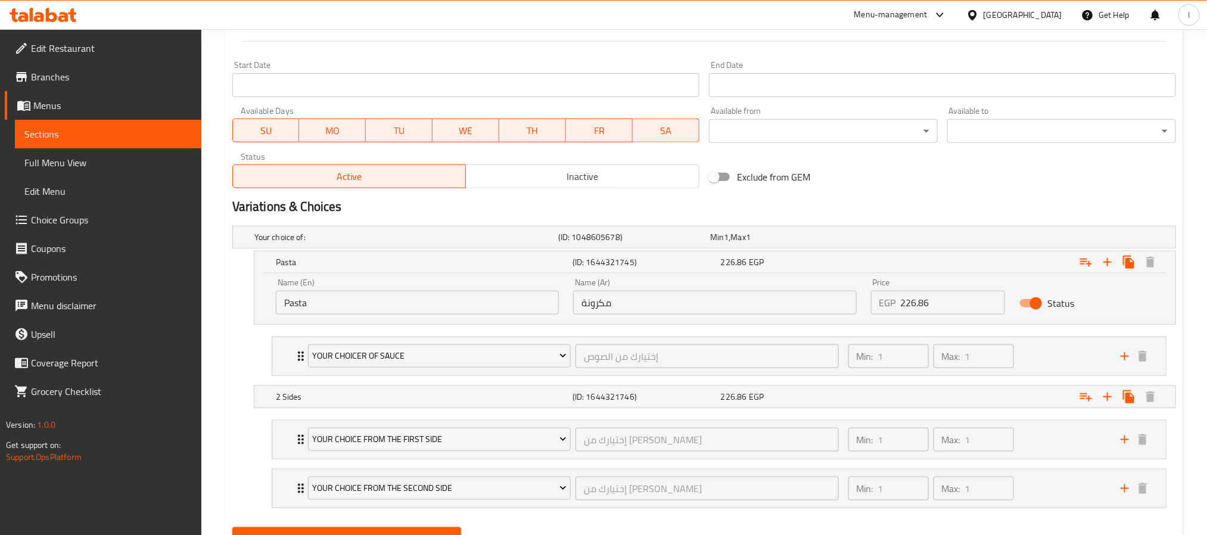
click at [930, 299] on input "226.86" at bounding box center [953, 303] width 105 height 24
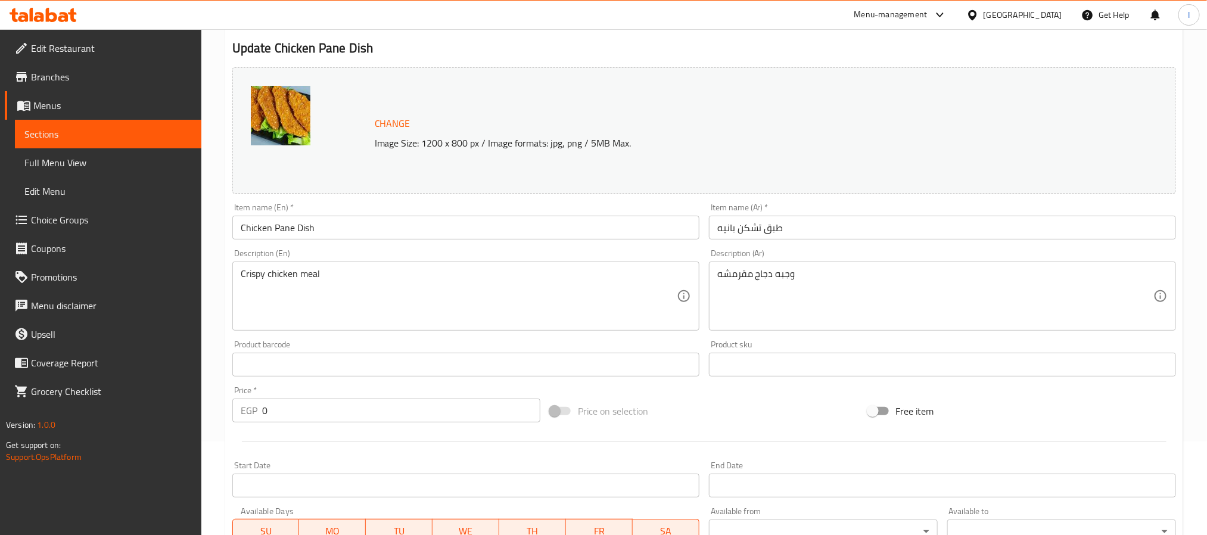
scroll to position [0, 0]
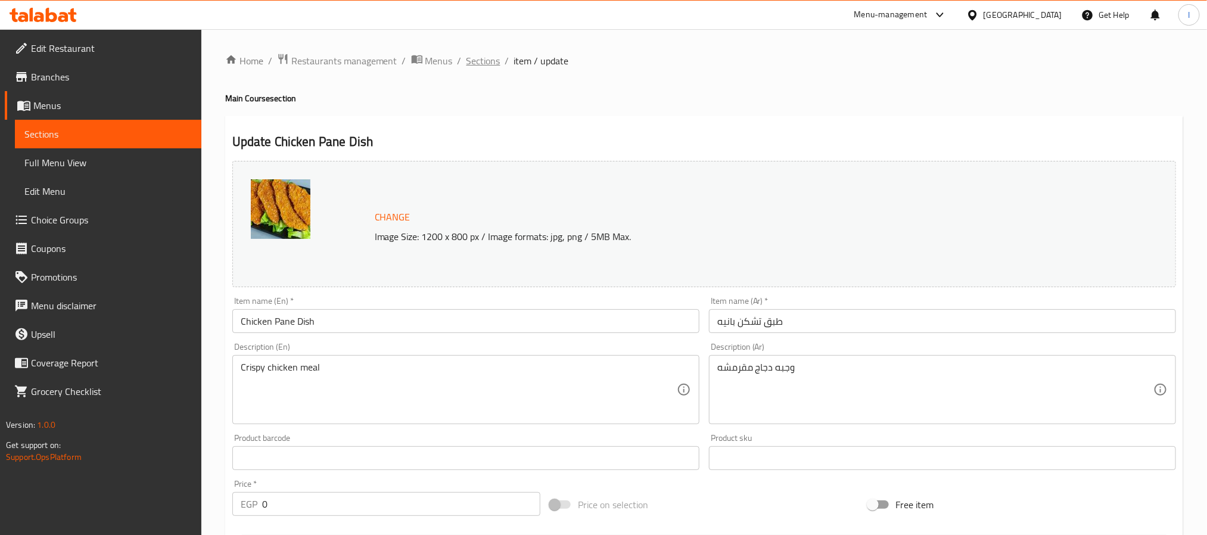
click at [490, 65] on span "Sections" at bounding box center [484, 61] width 34 height 14
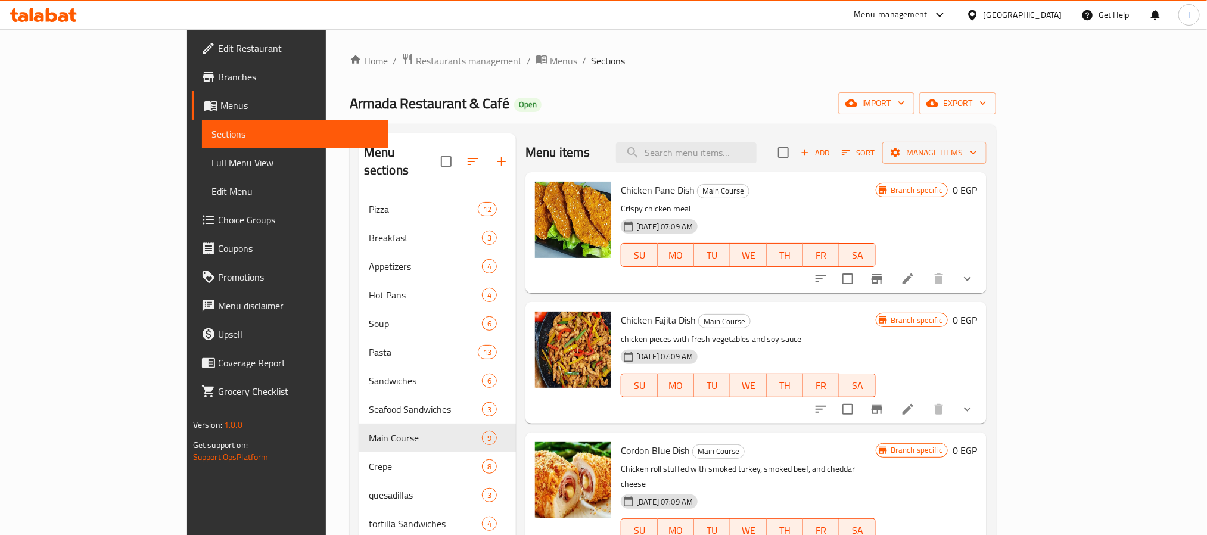
click at [975, 285] on icon "show more" at bounding box center [968, 279] width 14 height 14
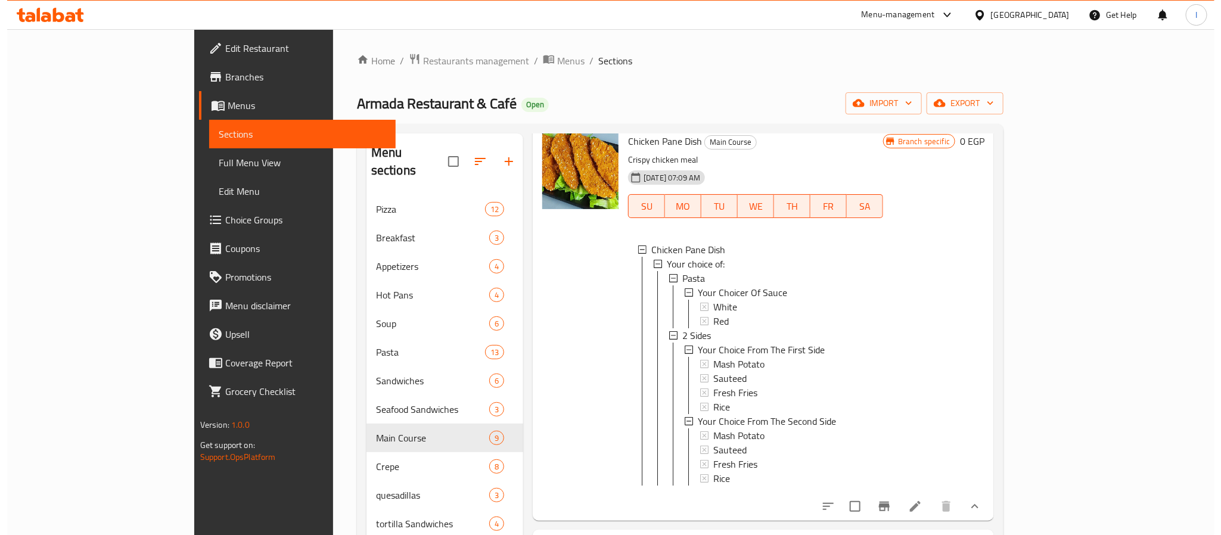
scroll to position [89, 0]
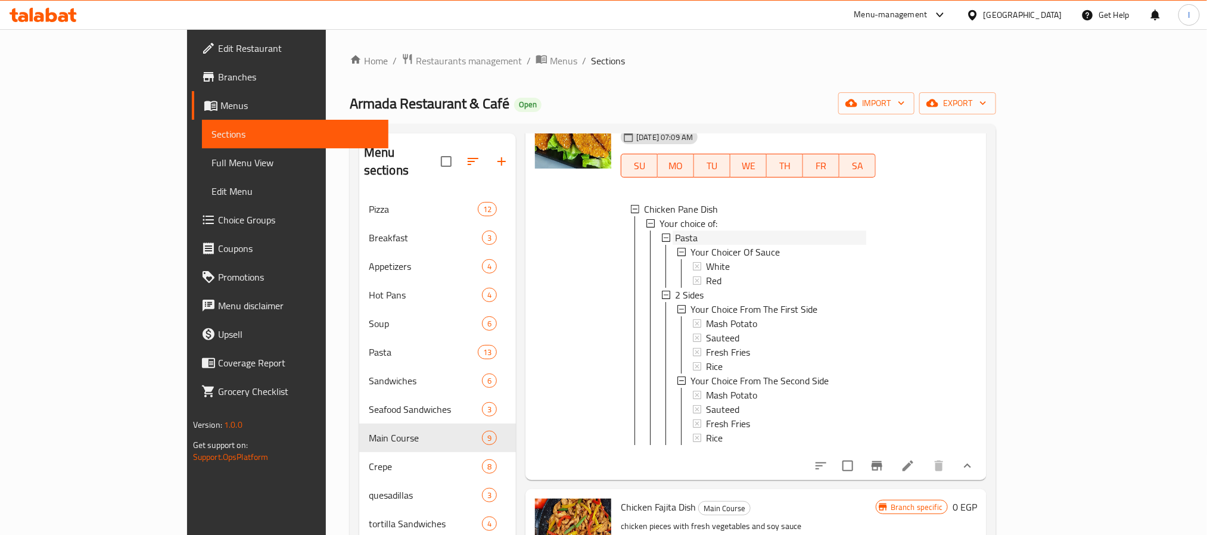
click at [706, 235] on div "Pasta" at bounding box center [770, 238] width 191 height 14
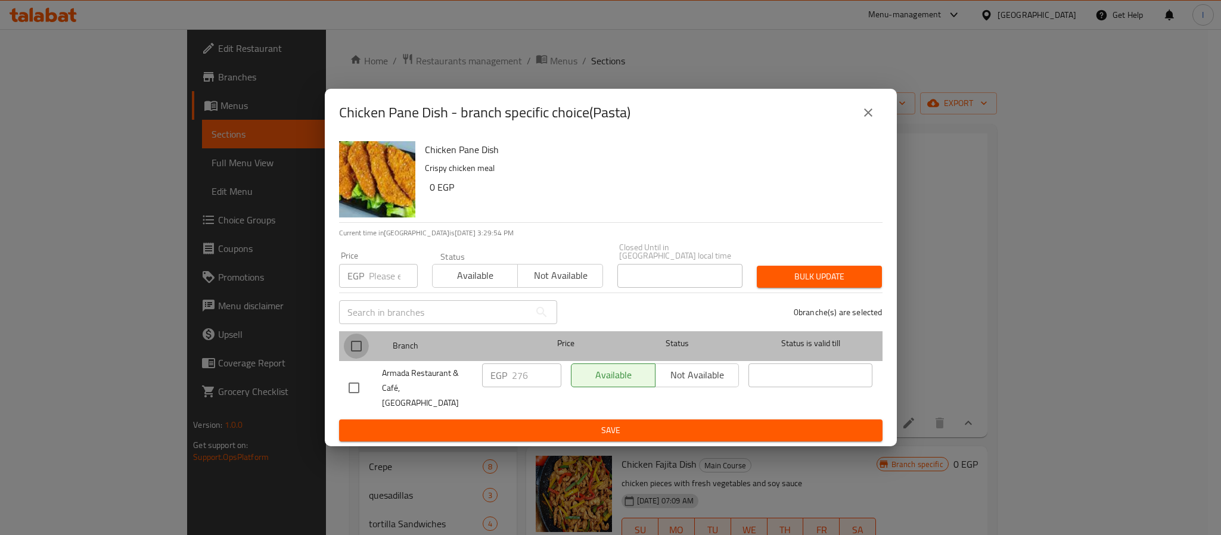
click at [352, 340] on input "checkbox" at bounding box center [356, 346] width 25 height 25
checkbox input "true"
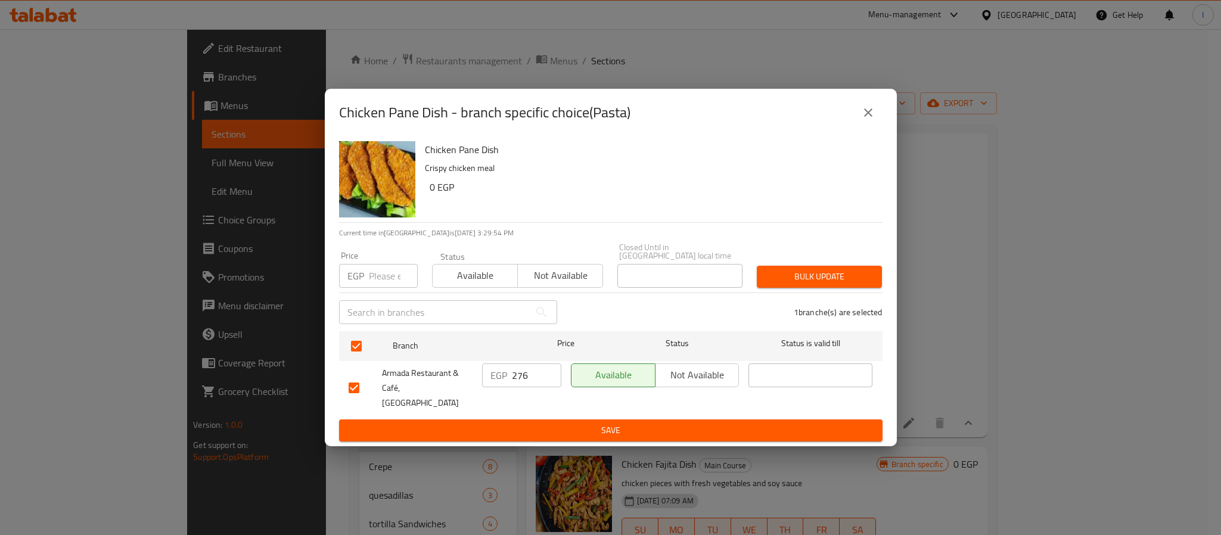
click at [512, 375] on input "276" at bounding box center [536, 376] width 49 height 24
type input "299"
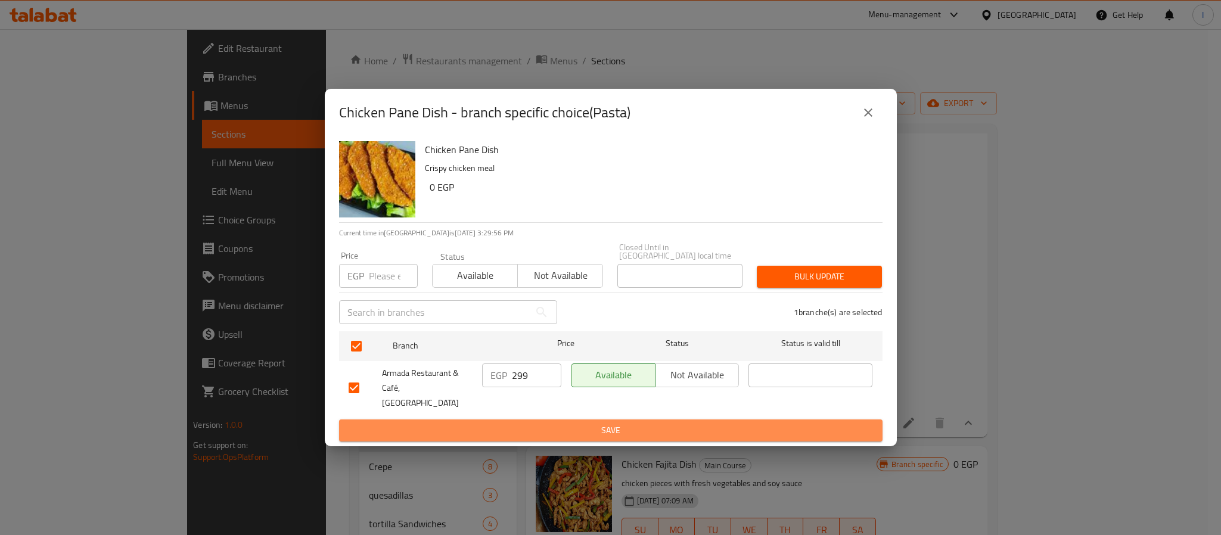
click at [556, 423] on span "Save" at bounding box center [611, 430] width 524 height 15
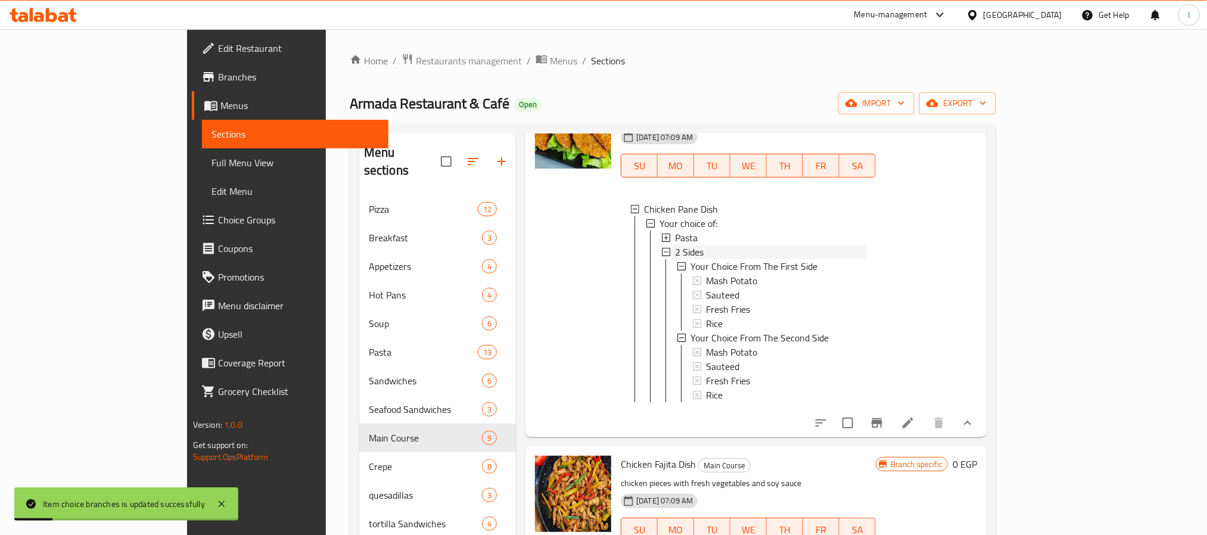
click at [685, 254] on div "2 Sides" at bounding box center [770, 252] width 191 height 14
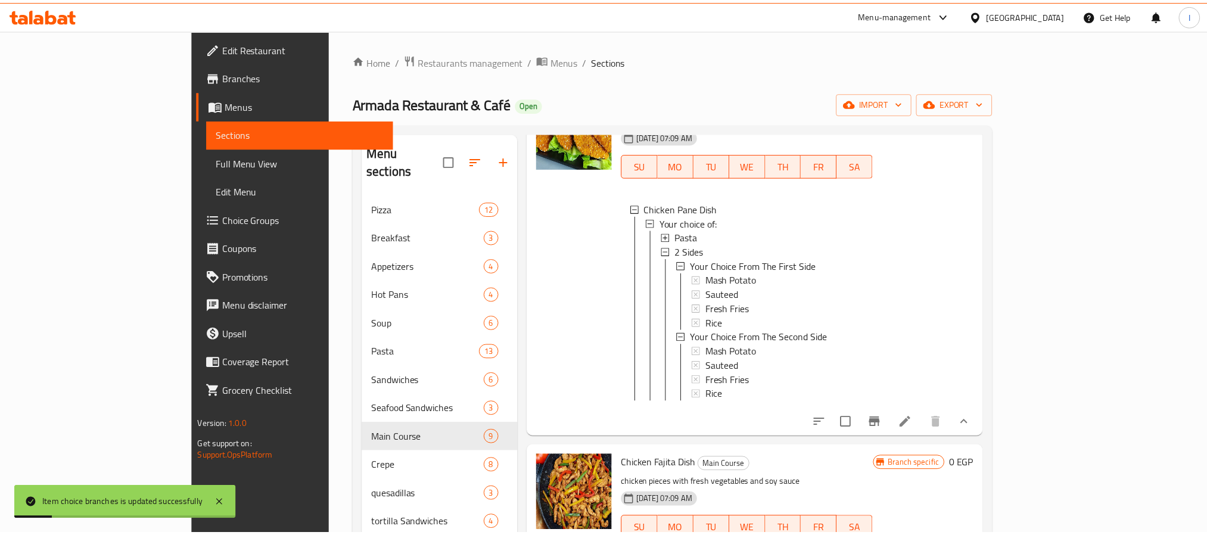
scroll to position [0, 0]
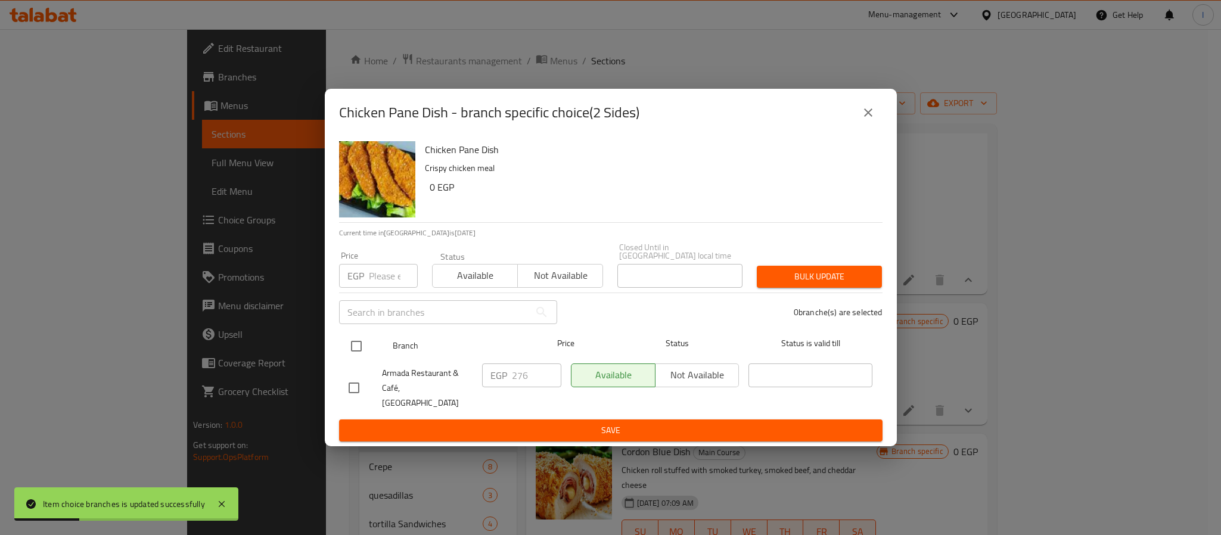
click at [365, 347] on input "checkbox" at bounding box center [356, 346] width 25 height 25
checkbox input "true"
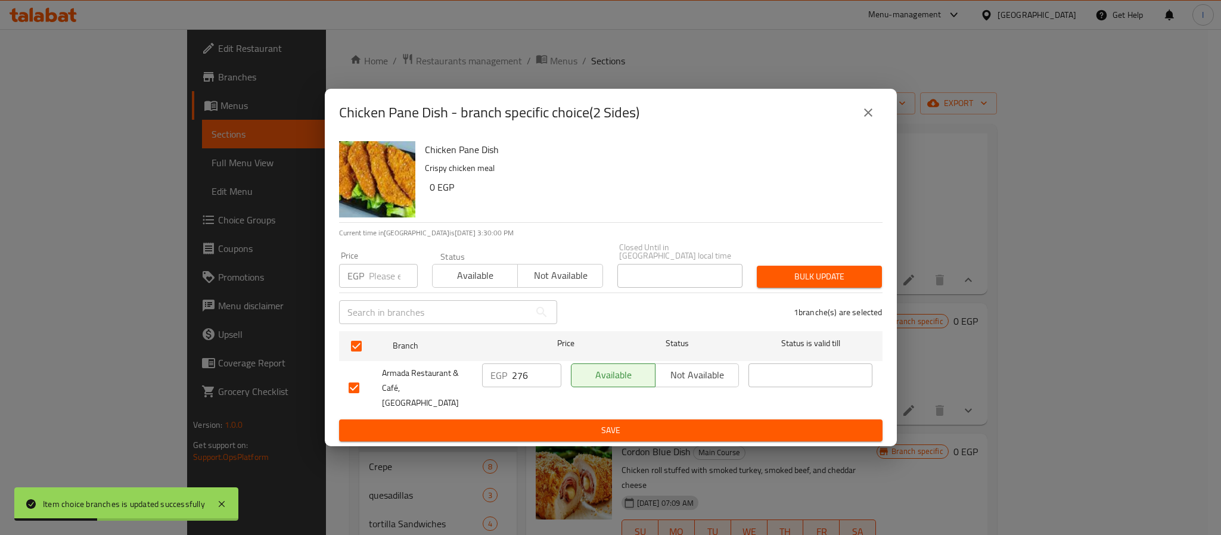
click at [523, 383] on input "276" at bounding box center [536, 376] width 49 height 24
type input "299"
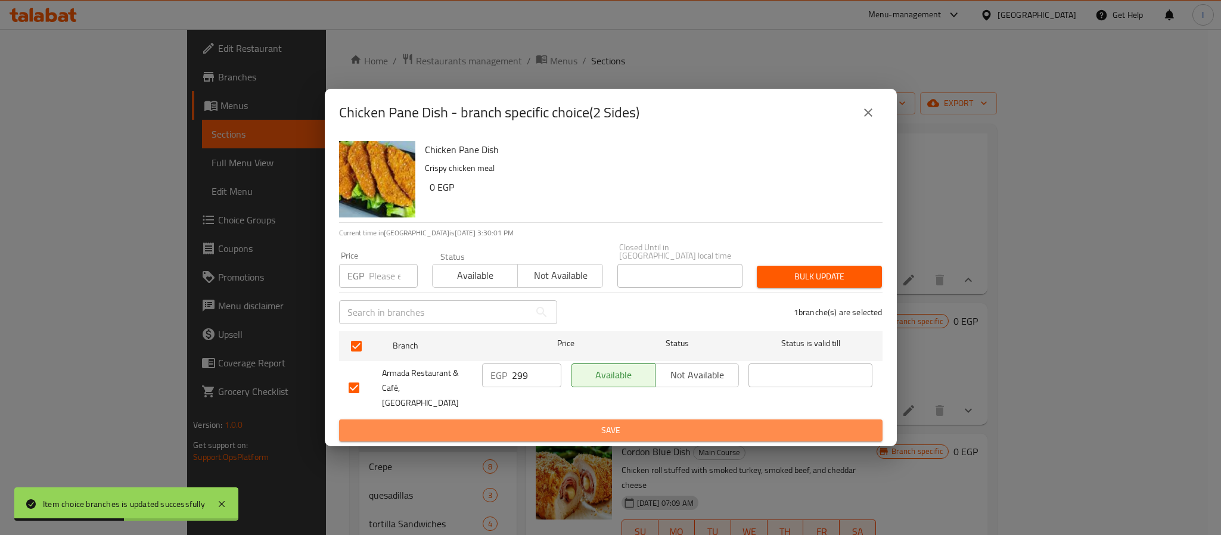
click at [545, 423] on span "Save" at bounding box center [611, 430] width 524 height 15
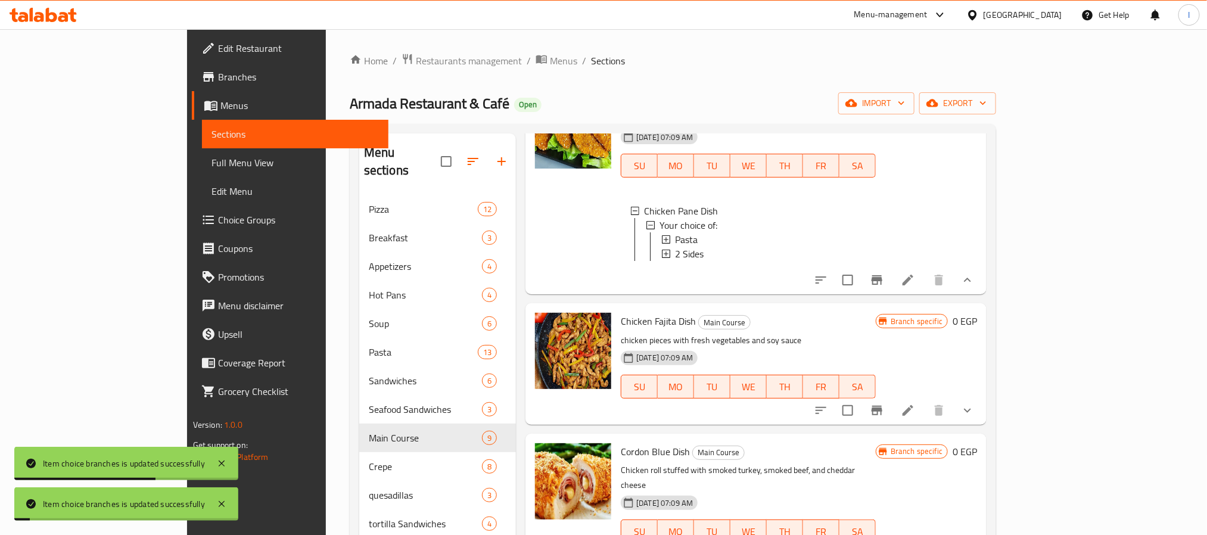
scroll to position [179, 0]
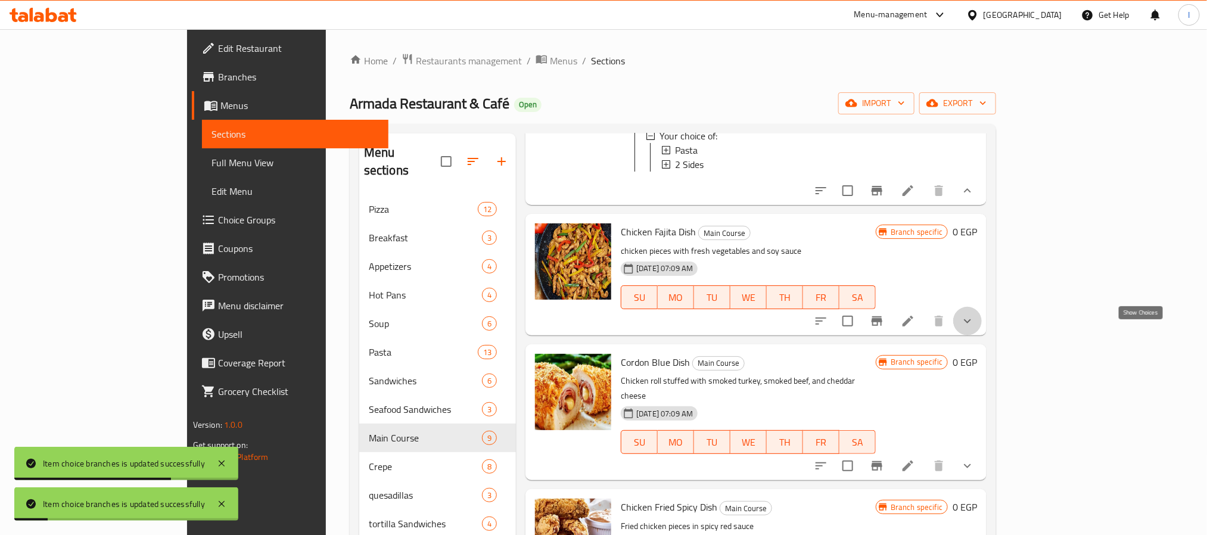
click at [975, 328] on icon "show more" at bounding box center [968, 321] width 14 height 14
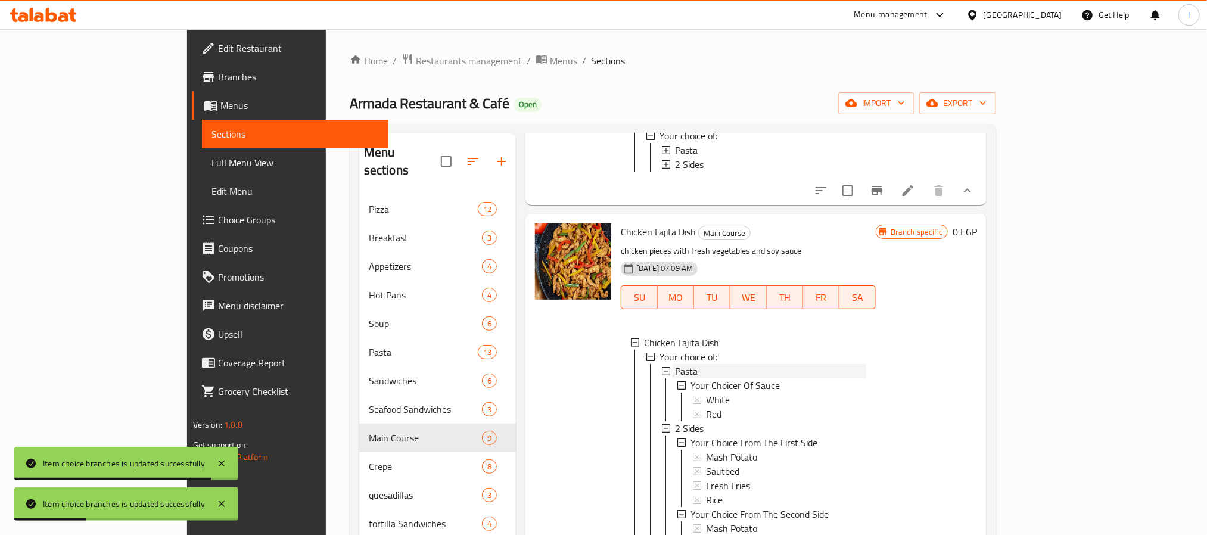
click at [694, 378] on div "Pasta" at bounding box center [770, 371] width 191 height 14
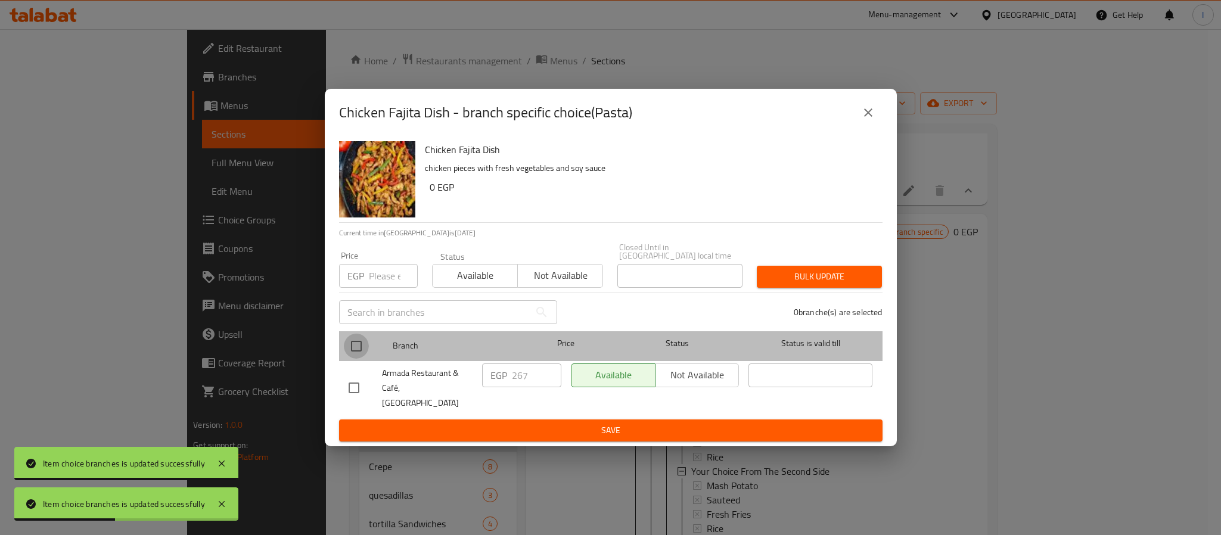
click at [353, 344] on input "checkbox" at bounding box center [356, 346] width 25 height 25
checkbox input "true"
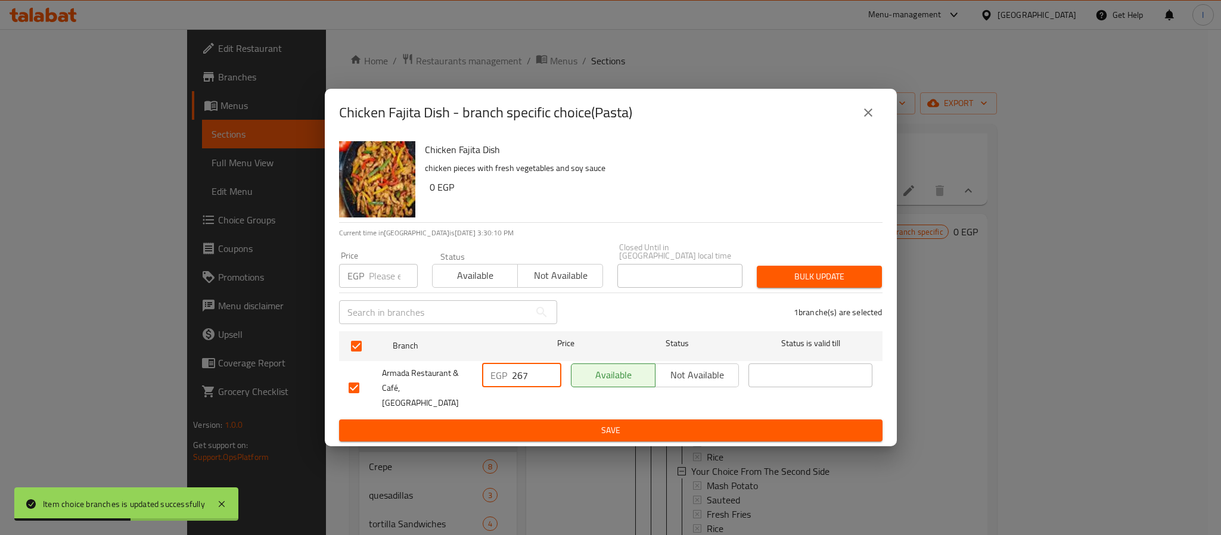
click at [528, 379] on input "267" at bounding box center [536, 376] width 49 height 24
type input "289"
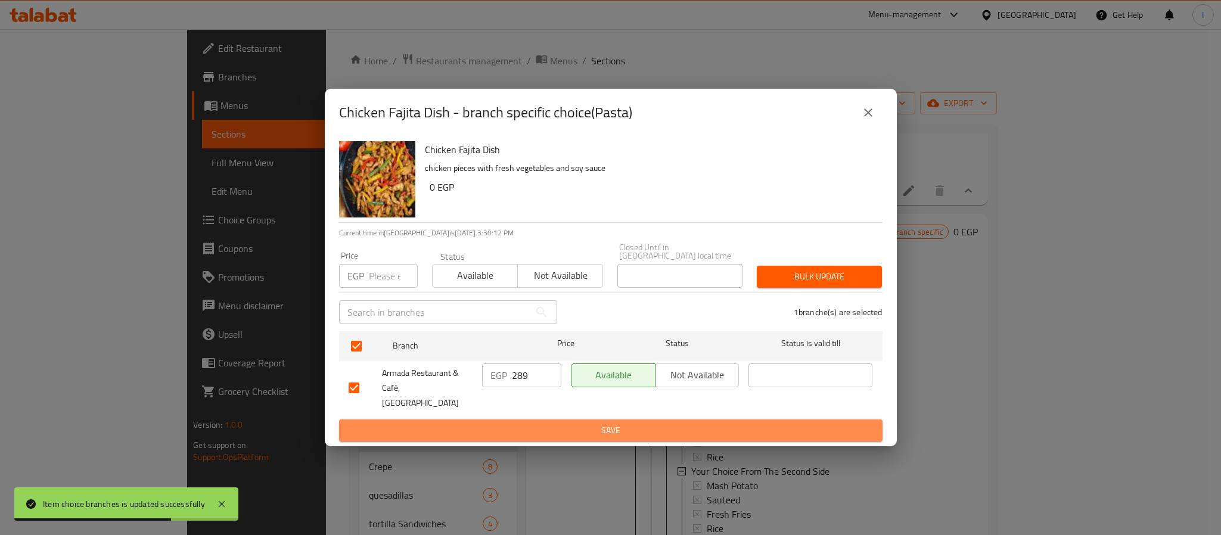
click at [554, 423] on span "Save" at bounding box center [611, 430] width 524 height 15
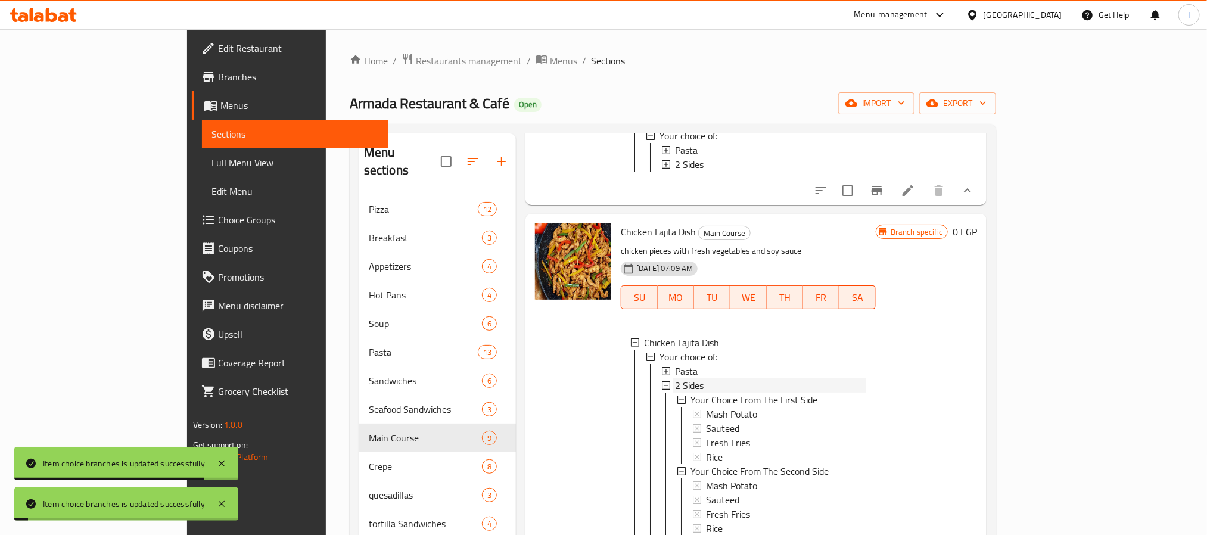
click at [680, 393] on div "2 Sides" at bounding box center [770, 385] width 191 height 14
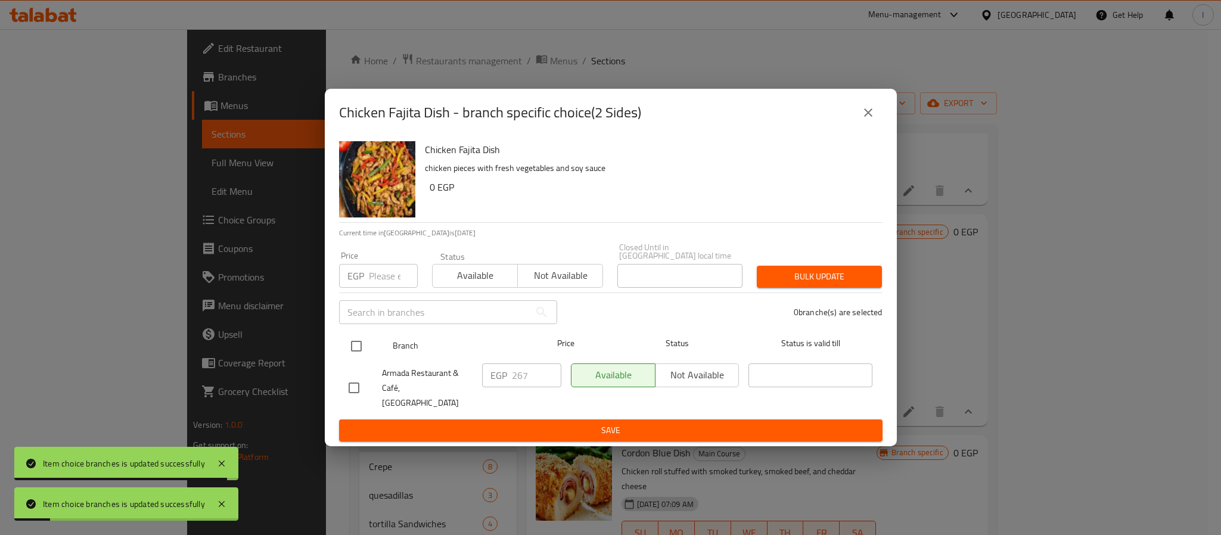
click at [354, 342] on input "checkbox" at bounding box center [356, 346] width 25 height 25
checkbox input "true"
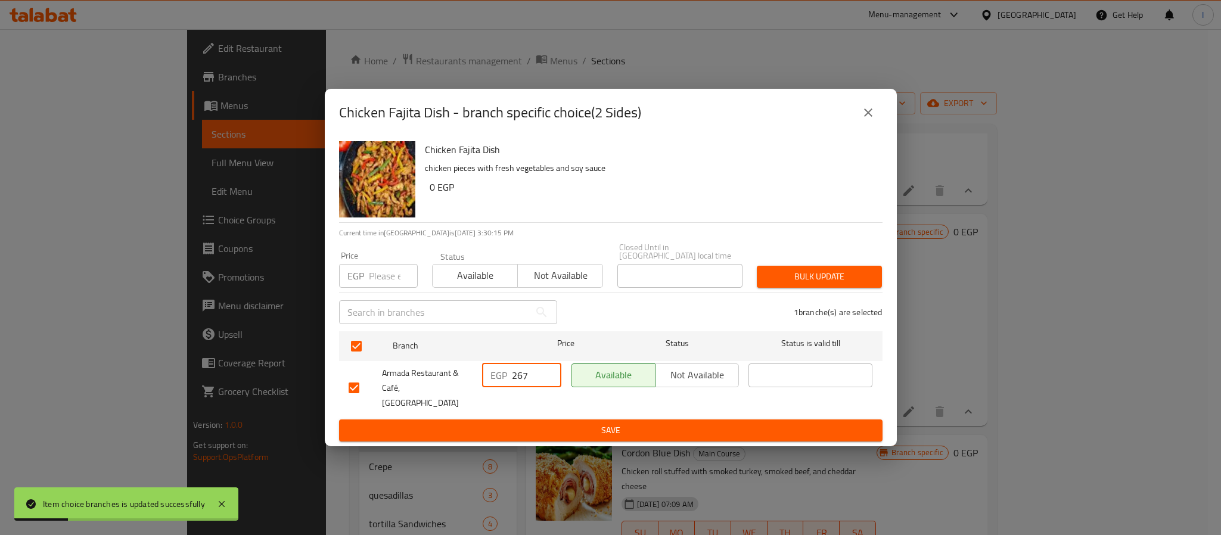
click at [517, 375] on input "267" at bounding box center [536, 376] width 49 height 24
type input "289"
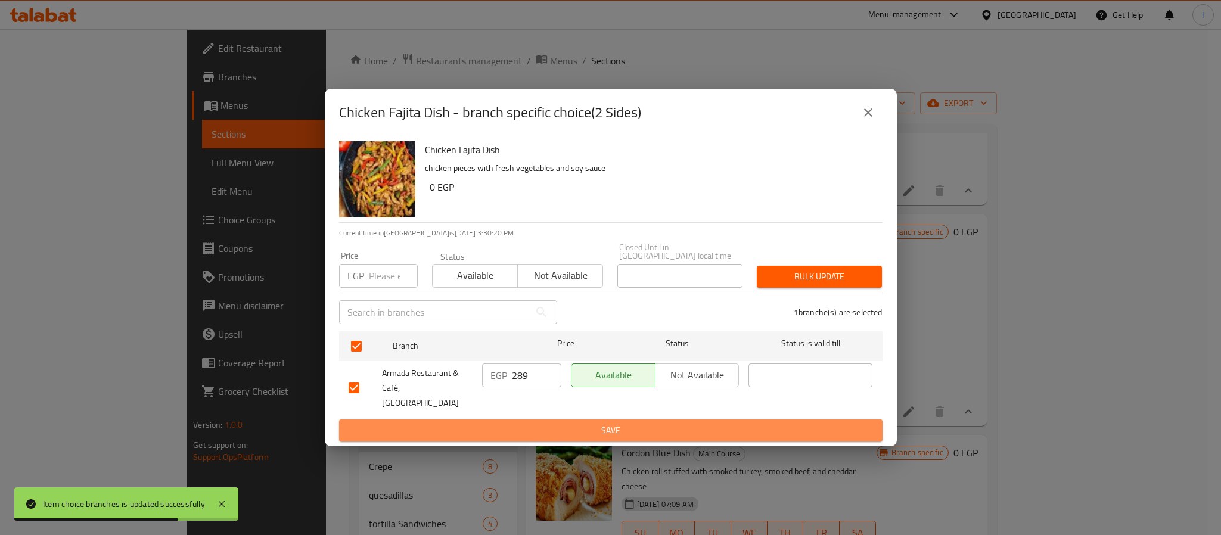
click at [657, 423] on span "Save" at bounding box center [611, 430] width 524 height 15
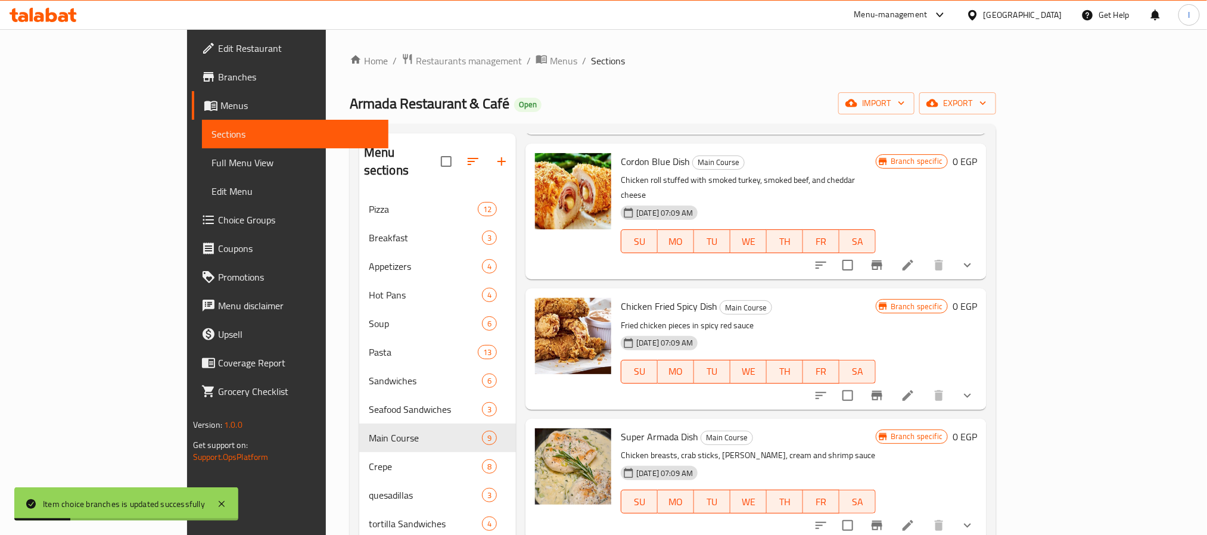
scroll to position [442, 0]
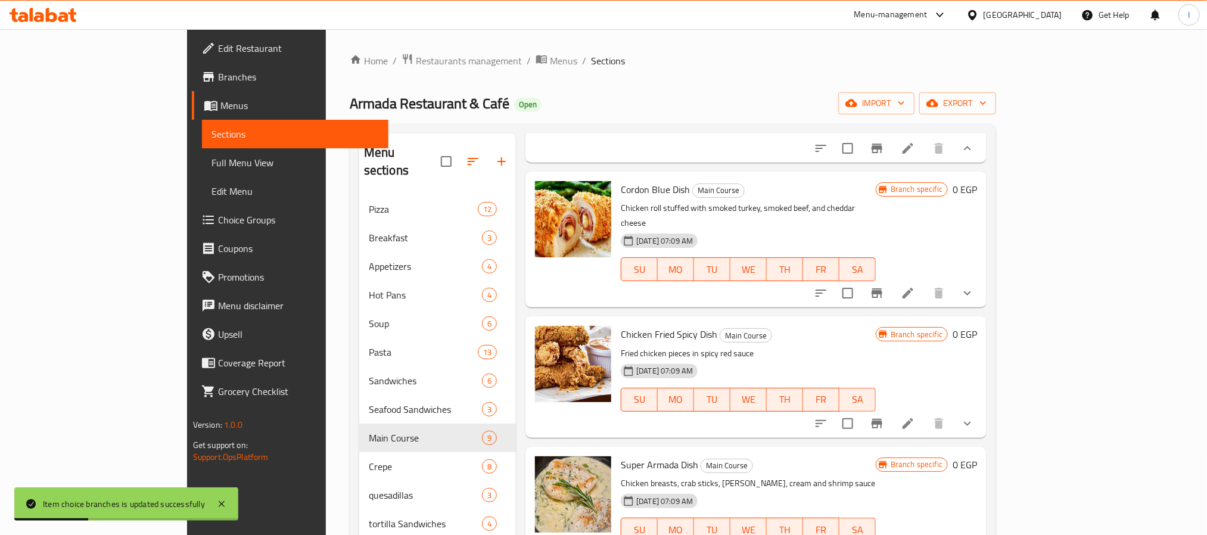
click at [975, 300] on icon "show more" at bounding box center [968, 293] width 14 height 14
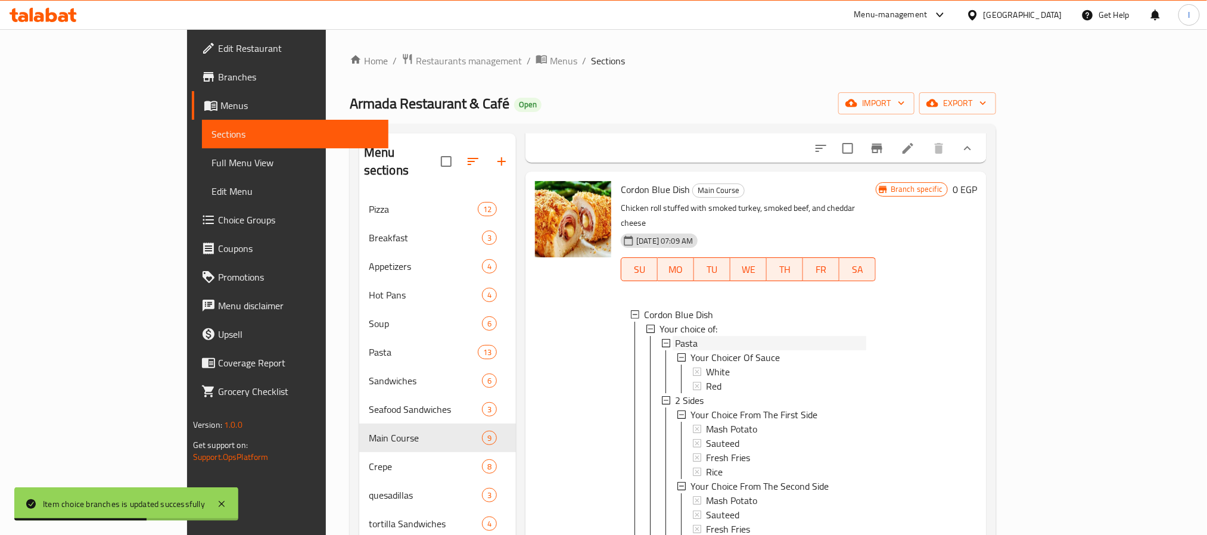
click at [675, 350] on span "Pasta" at bounding box center [686, 343] width 23 height 14
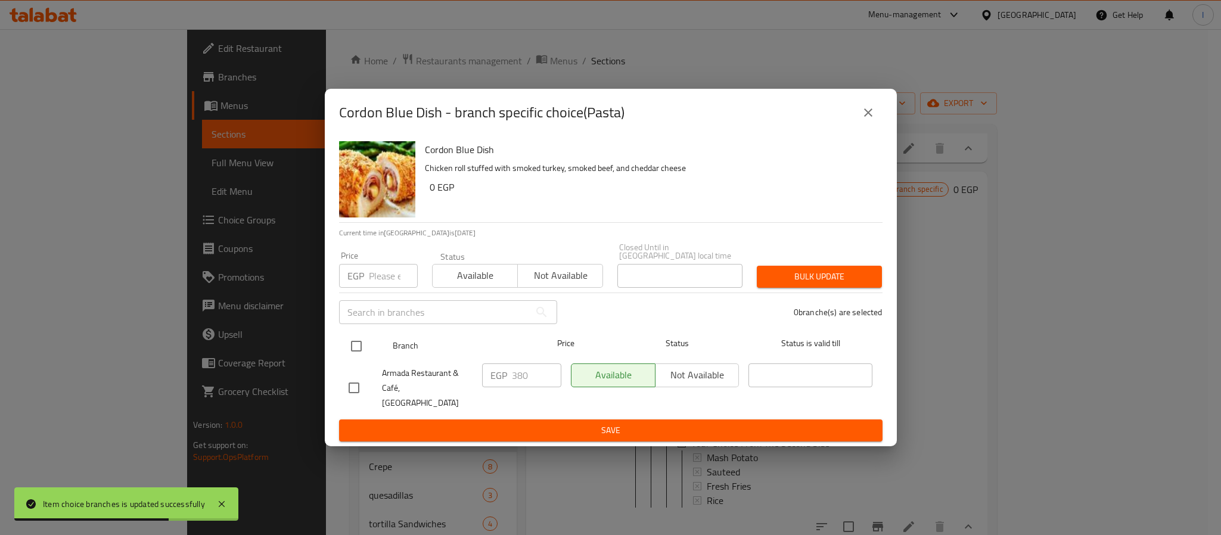
click at [358, 351] on input "checkbox" at bounding box center [356, 346] width 25 height 25
checkbox input "true"
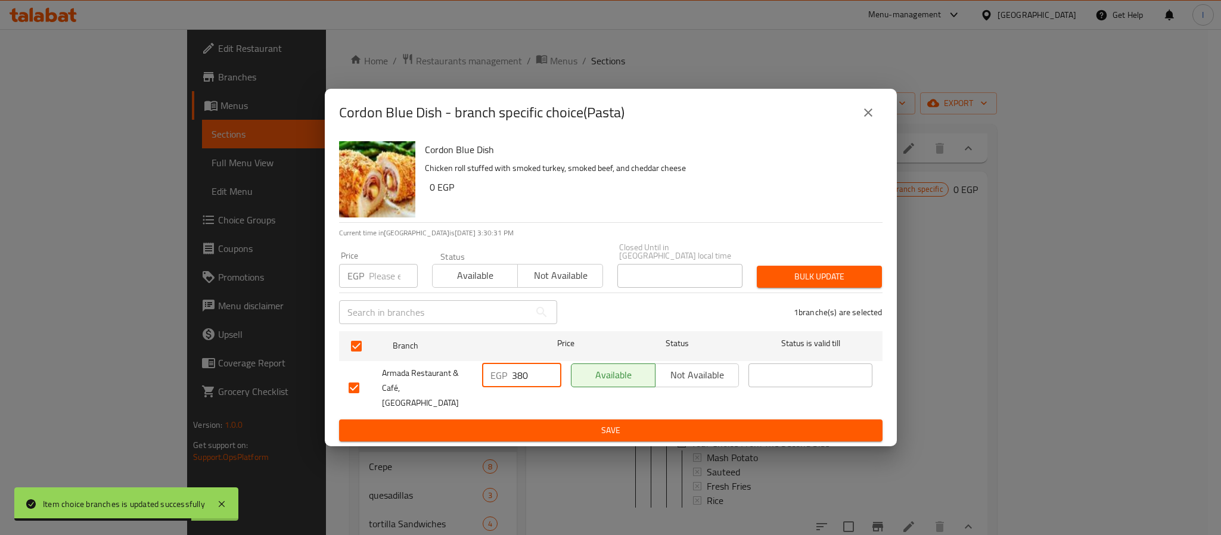
click at [537, 374] on input "380" at bounding box center [536, 376] width 49 height 24
type input "410"
click at [577, 423] on span "Save" at bounding box center [611, 430] width 524 height 15
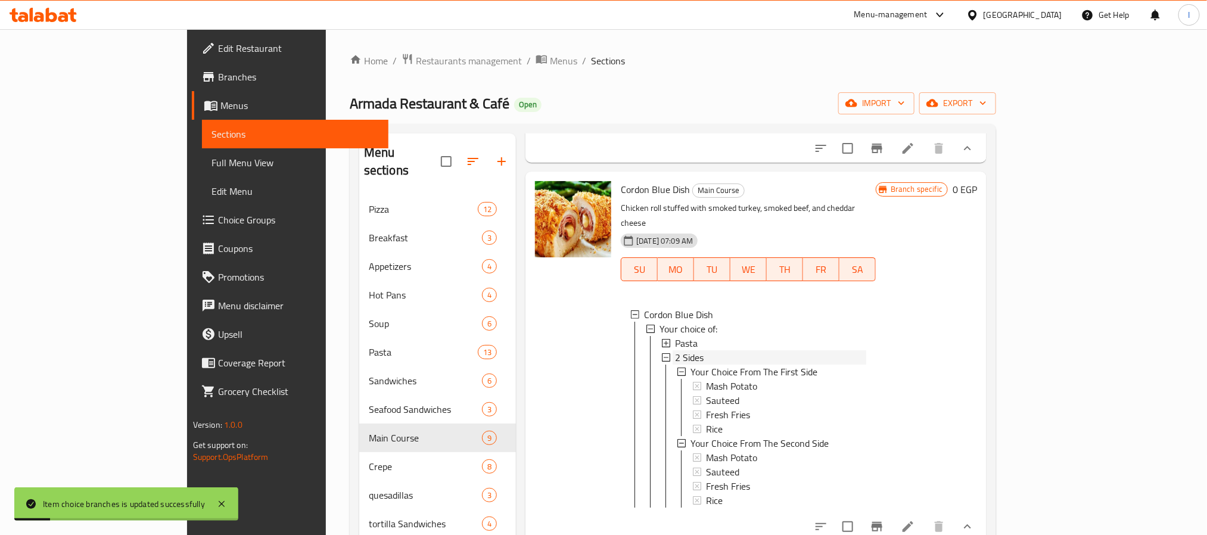
click at [703, 365] on div "2 Sides" at bounding box center [770, 357] width 191 height 14
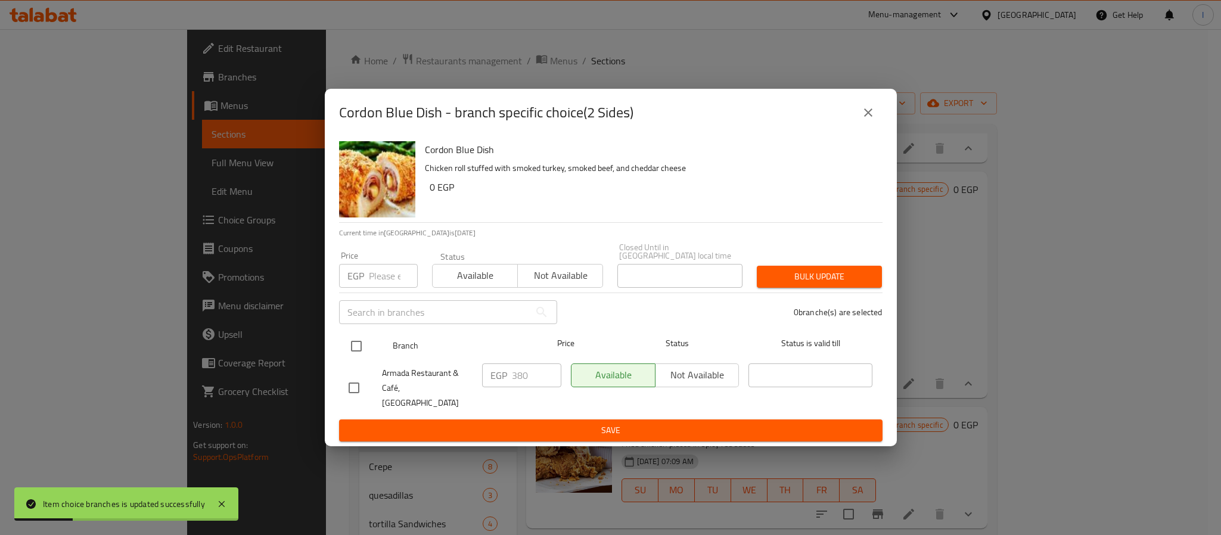
drag, startPoint x: 356, startPoint y: 347, endPoint x: 367, endPoint y: 347, distance: 10.7
click at [358, 347] on input "checkbox" at bounding box center [356, 346] width 25 height 25
checkbox input "true"
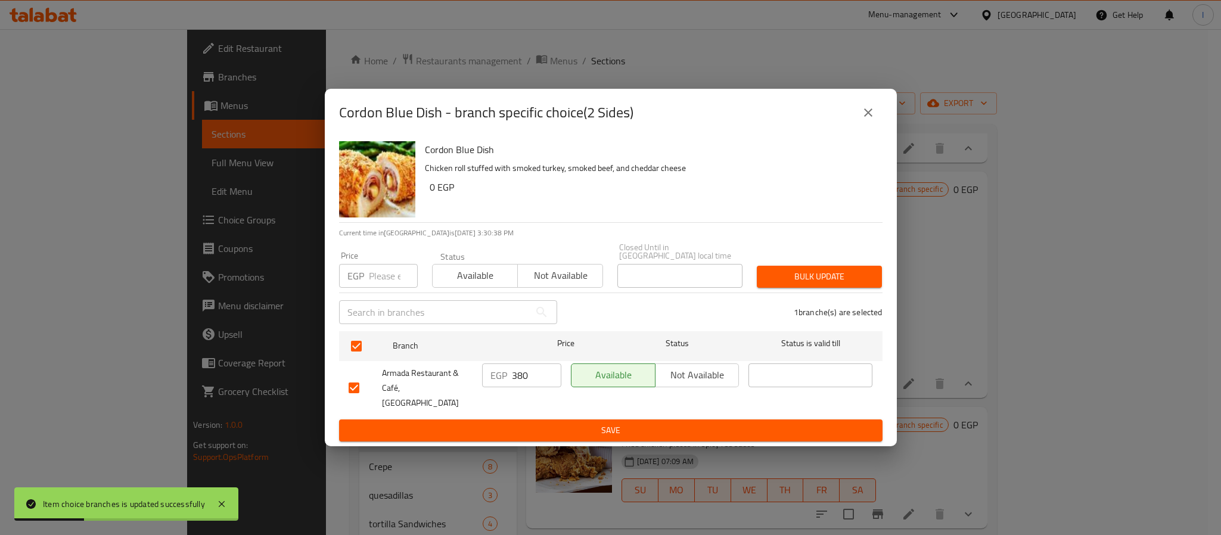
click at [518, 377] on input "380" at bounding box center [536, 376] width 49 height 24
paste input "41"
type input "410"
click at [557, 423] on span "Save" at bounding box center [611, 430] width 524 height 15
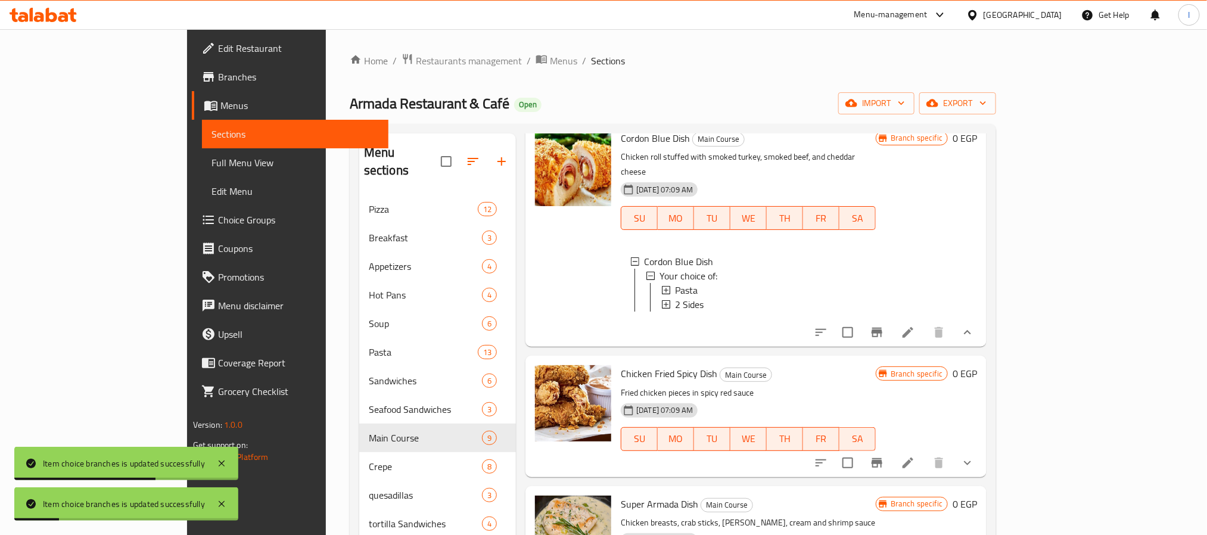
scroll to position [532, 0]
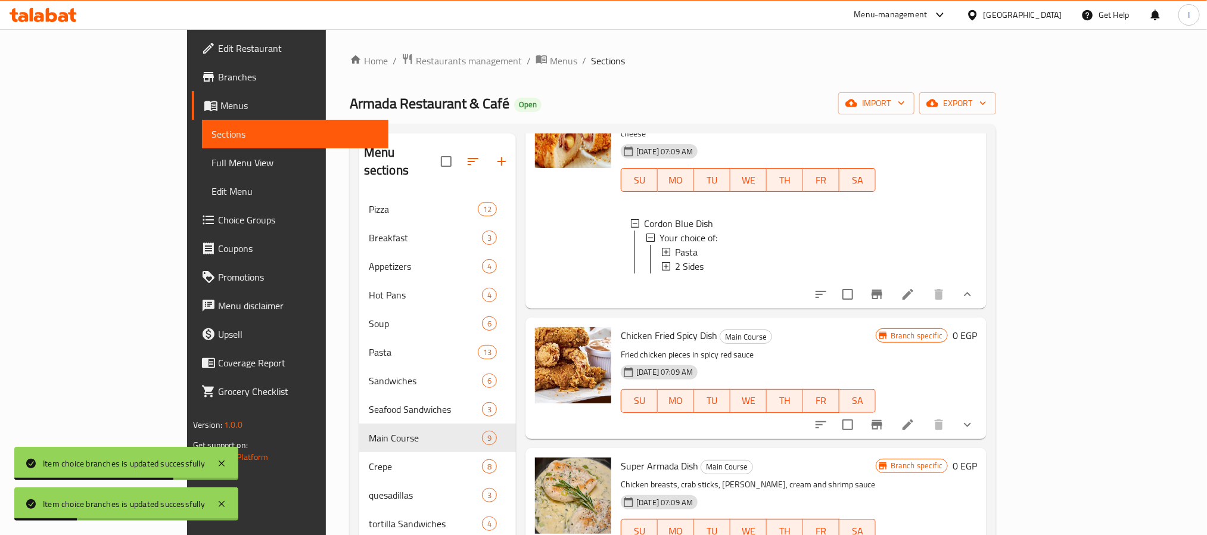
click at [975, 432] on icon "show more" at bounding box center [968, 425] width 14 height 14
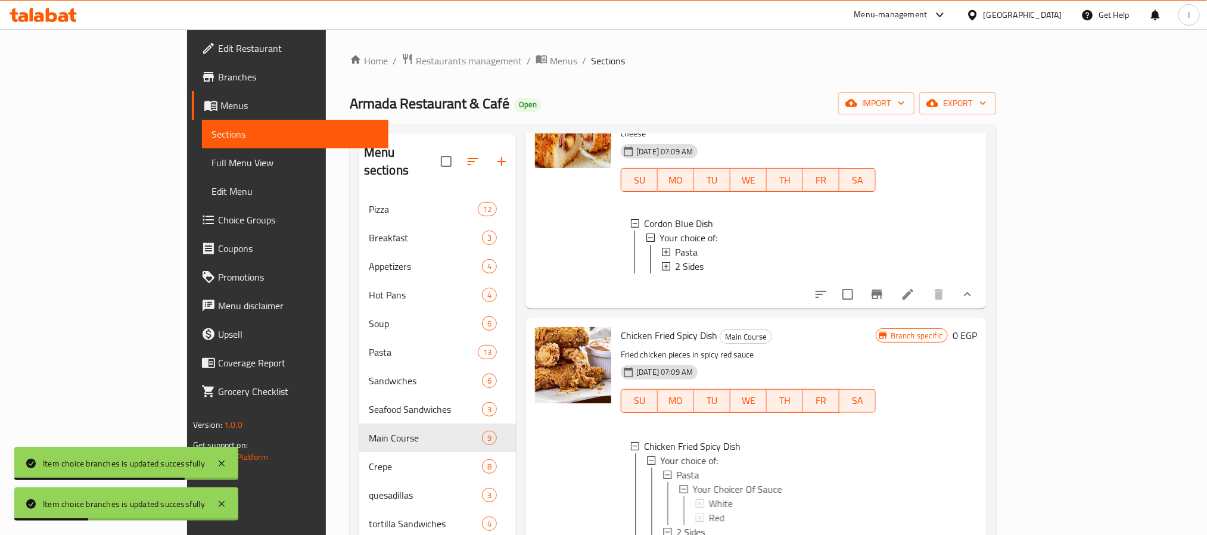
scroll to position [621, 0]
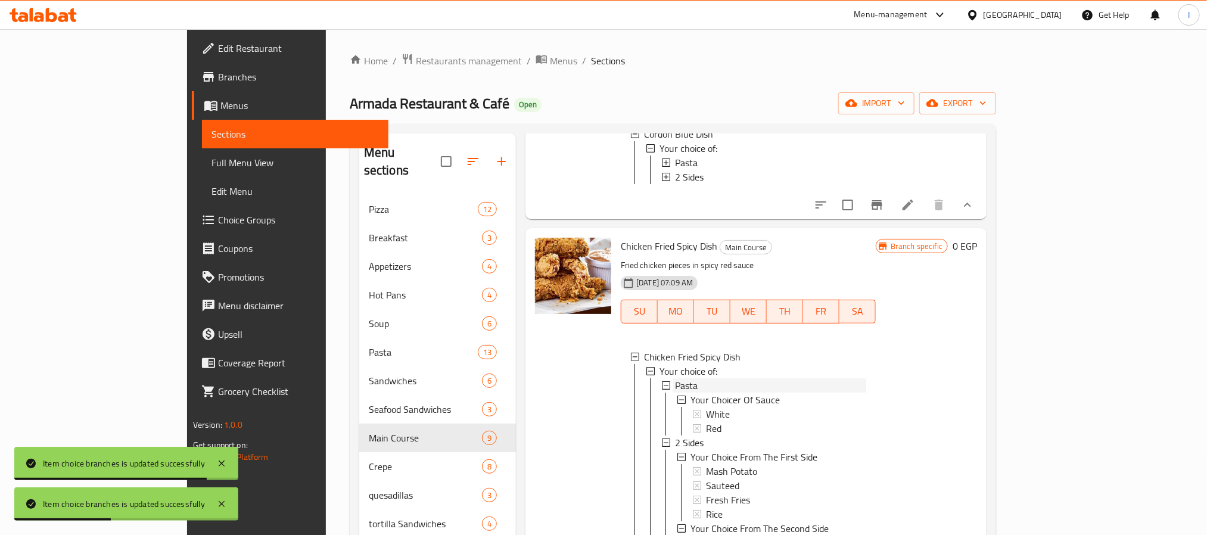
click at [675, 393] on div "Pasta" at bounding box center [770, 385] width 191 height 14
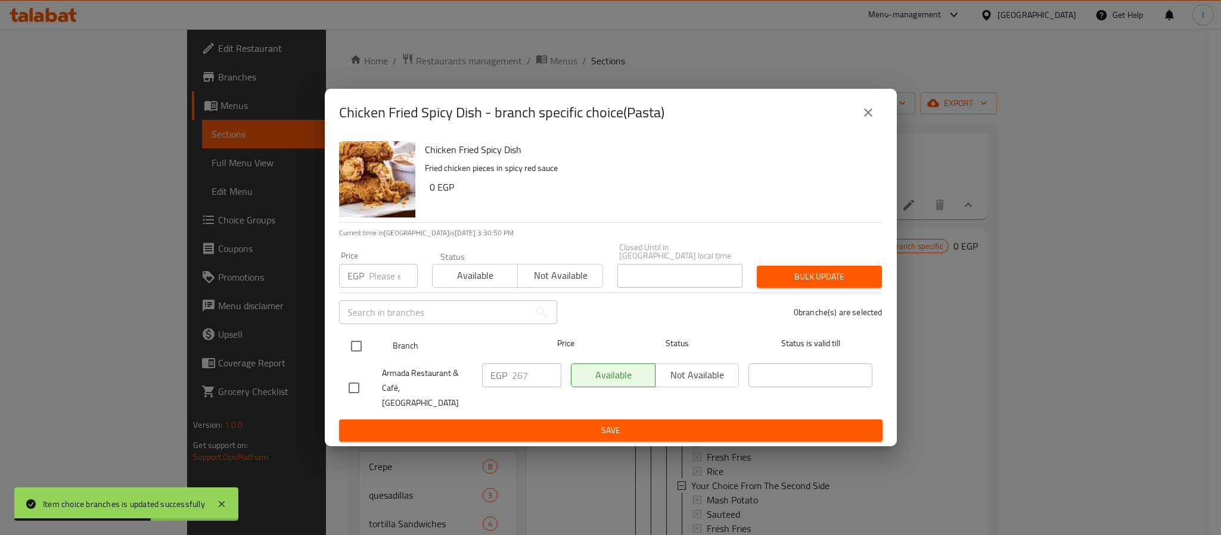
click at [358, 349] on input "checkbox" at bounding box center [356, 346] width 25 height 25
checkbox input "true"
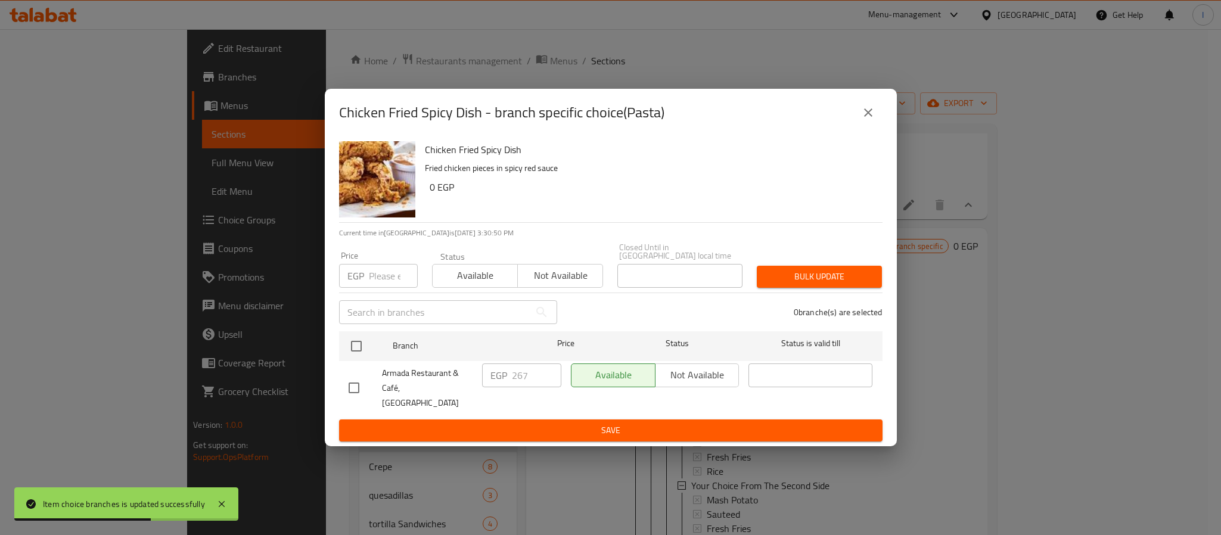
checkbox input "true"
click at [524, 380] on input "267" at bounding box center [536, 376] width 49 height 24
click at [522, 375] on input "289" at bounding box center [536, 376] width 49 height 24
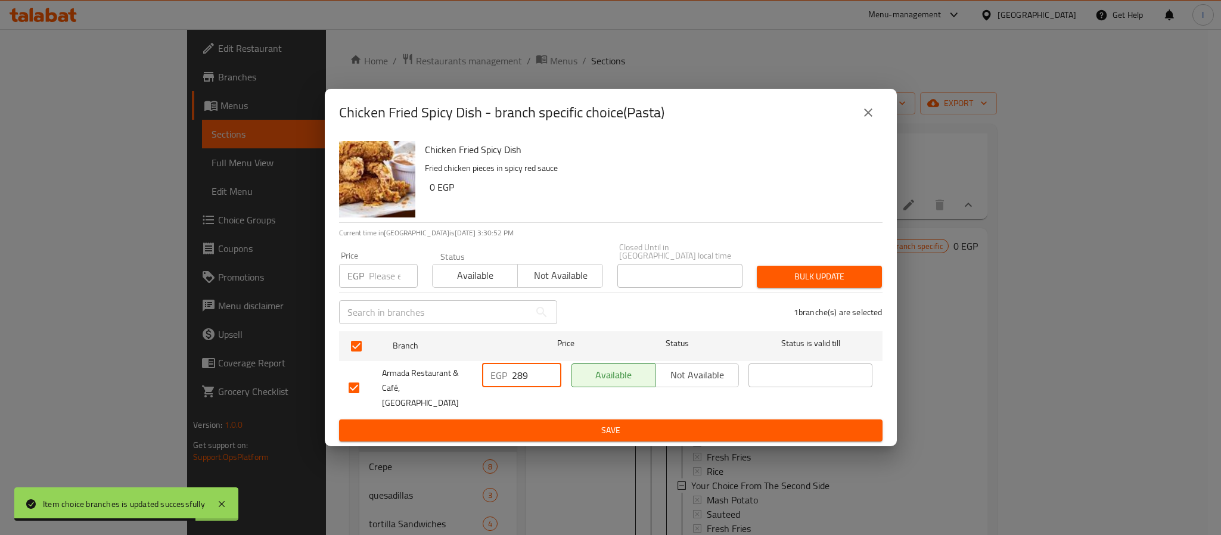
click at [522, 375] on input "289" at bounding box center [536, 376] width 49 height 24
type input "289"
click at [560, 423] on span "Save" at bounding box center [611, 430] width 524 height 15
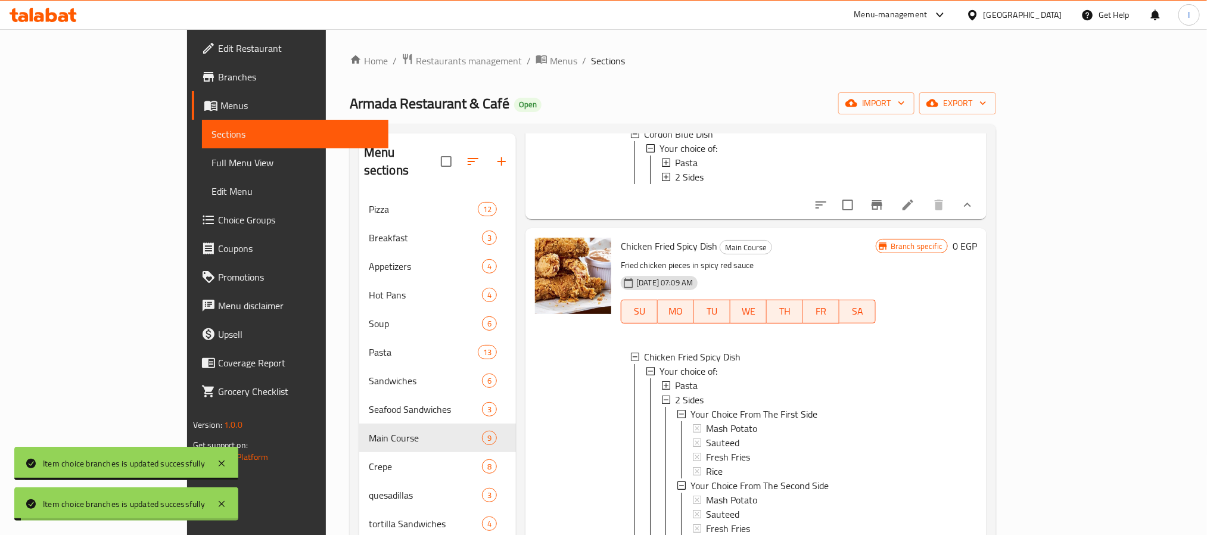
click at [977, 384] on div "Branch specific 0 EGP" at bounding box center [926, 406] width 101 height 336
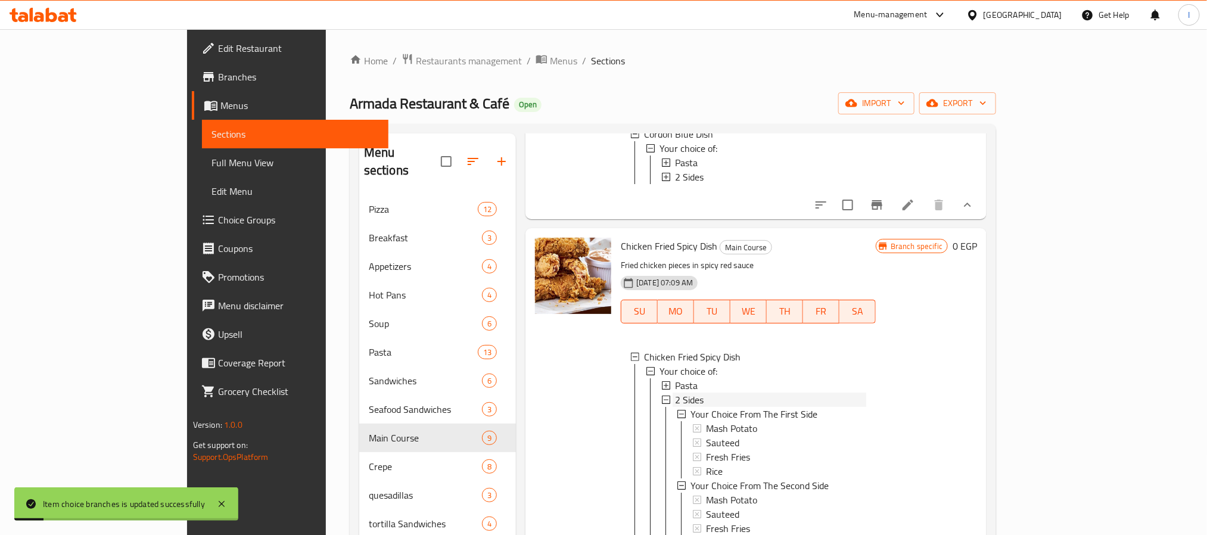
click at [678, 407] on div "2 Sides" at bounding box center [770, 400] width 191 height 14
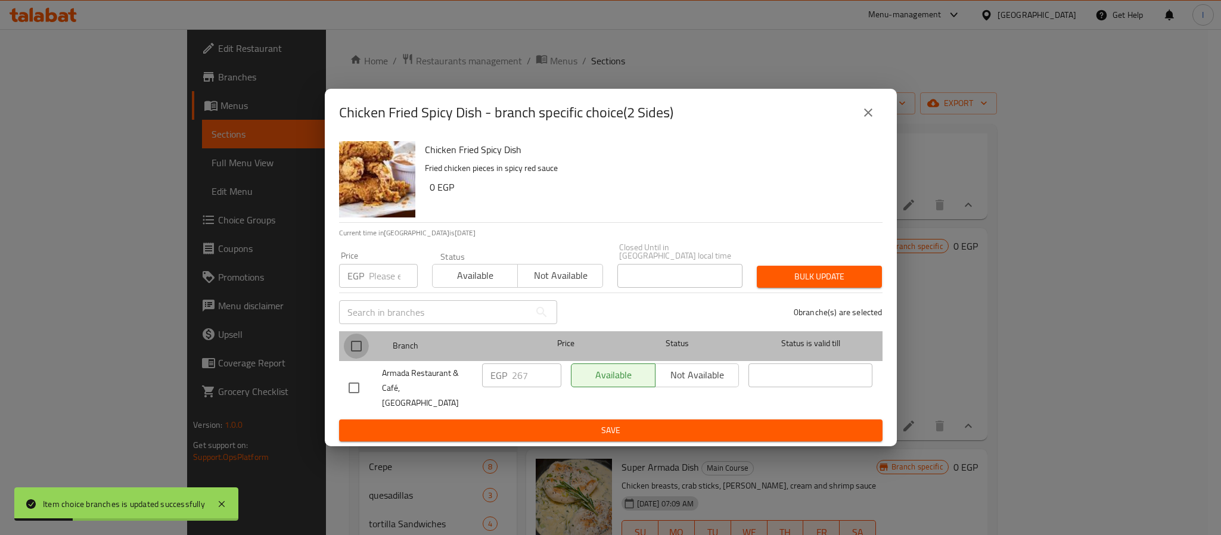
click at [356, 347] on input "checkbox" at bounding box center [356, 346] width 25 height 25
checkbox input "true"
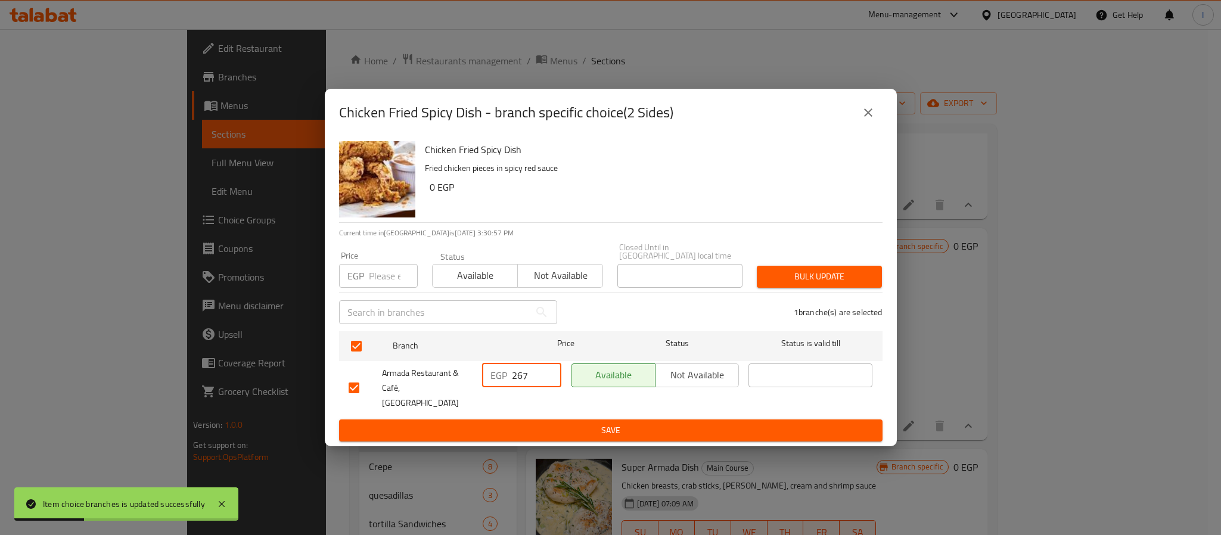
click at [528, 381] on input "267" at bounding box center [536, 376] width 49 height 24
paste input "89"
type input "289"
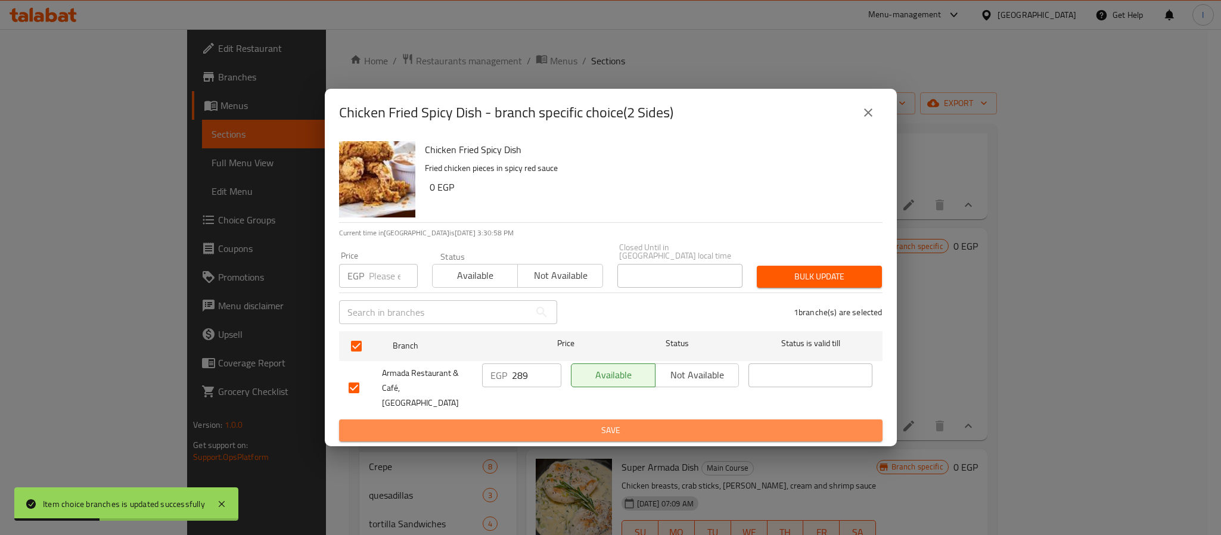
click at [546, 423] on span "Save" at bounding box center [611, 430] width 524 height 15
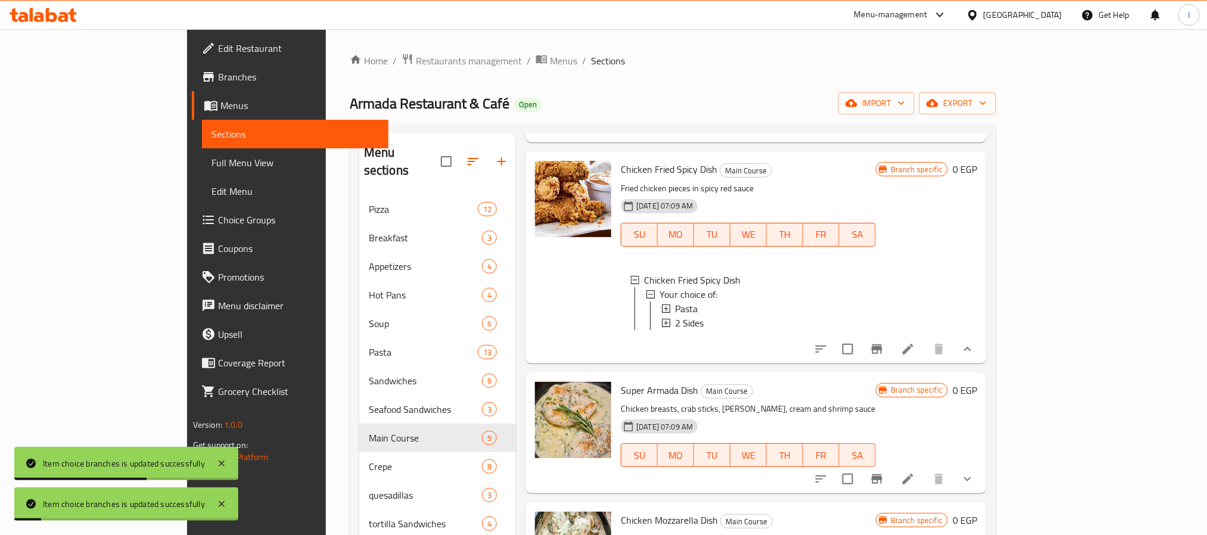
scroll to position [740, 0]
drag, startPoint x: 1137, startPoint y: 477, endPoint x: 1063, endPoint y: 437, distance: 84.8
click at [975, 477] on icon "show more" at bounding box center [968, 479] width 14 height 14
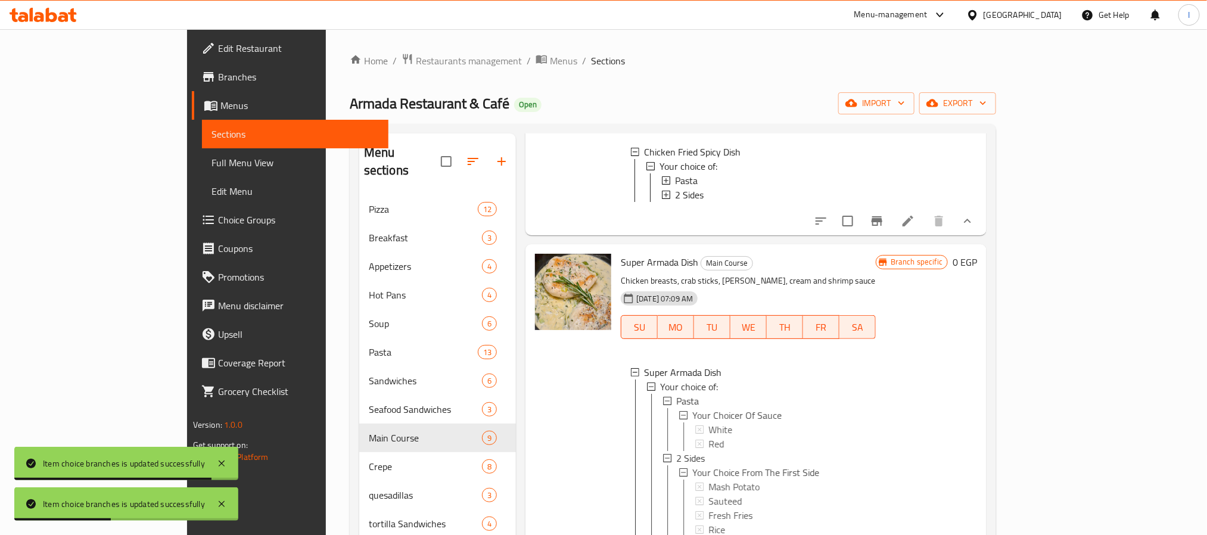
scroll to position [830, 0]
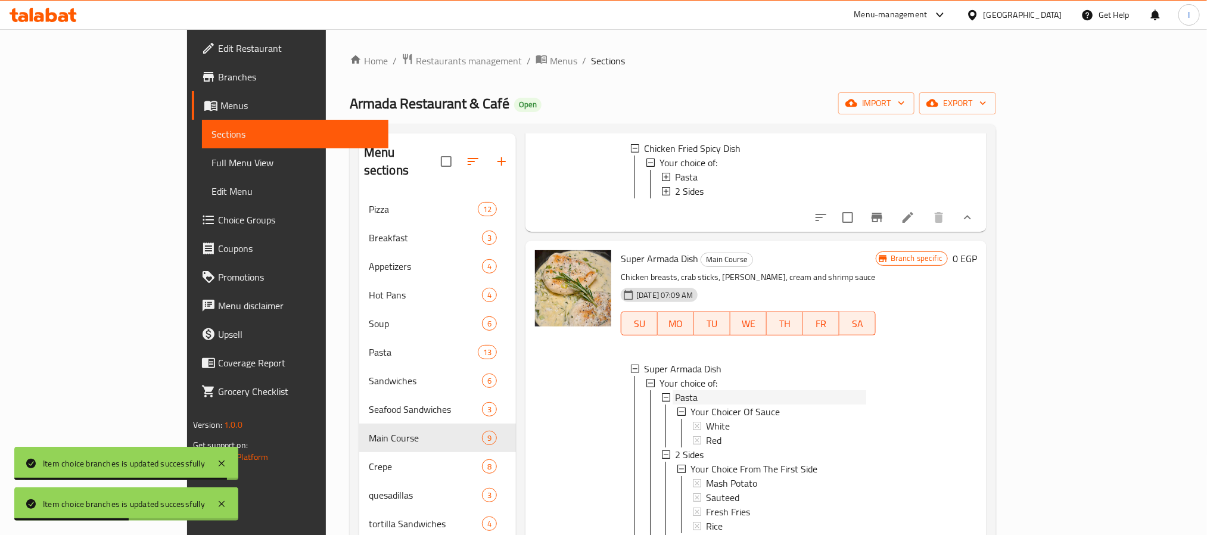
click at [675, 405] on div "Pasta" at bounding box center [770, 397] width 191 height 14
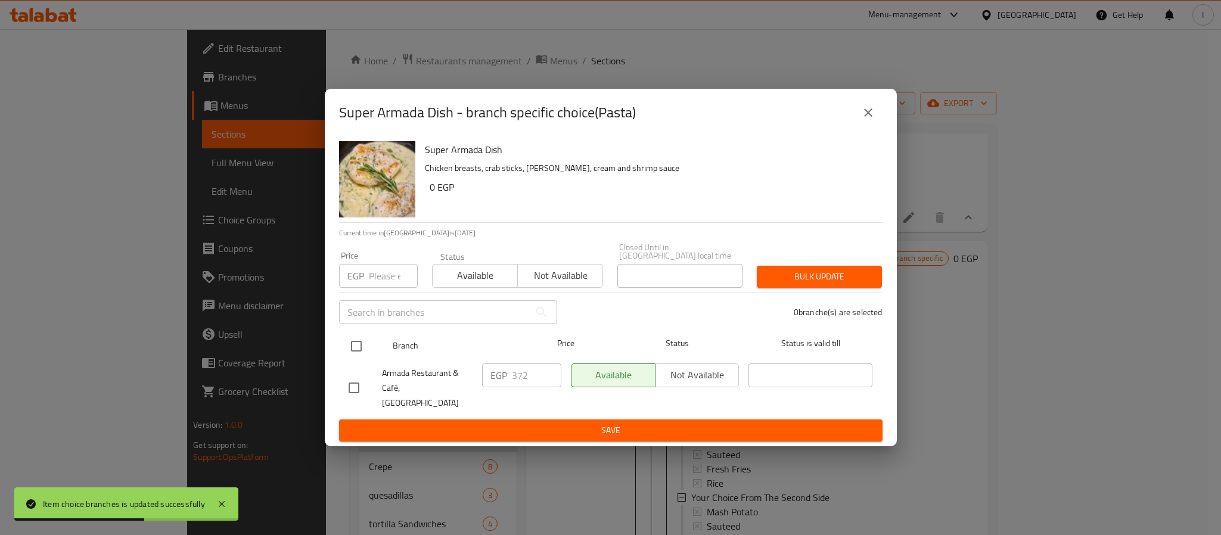
click at [351, 350] on input "checkbox" at bounding box center [356, 346] width 25 height 25
checkbox input "true"
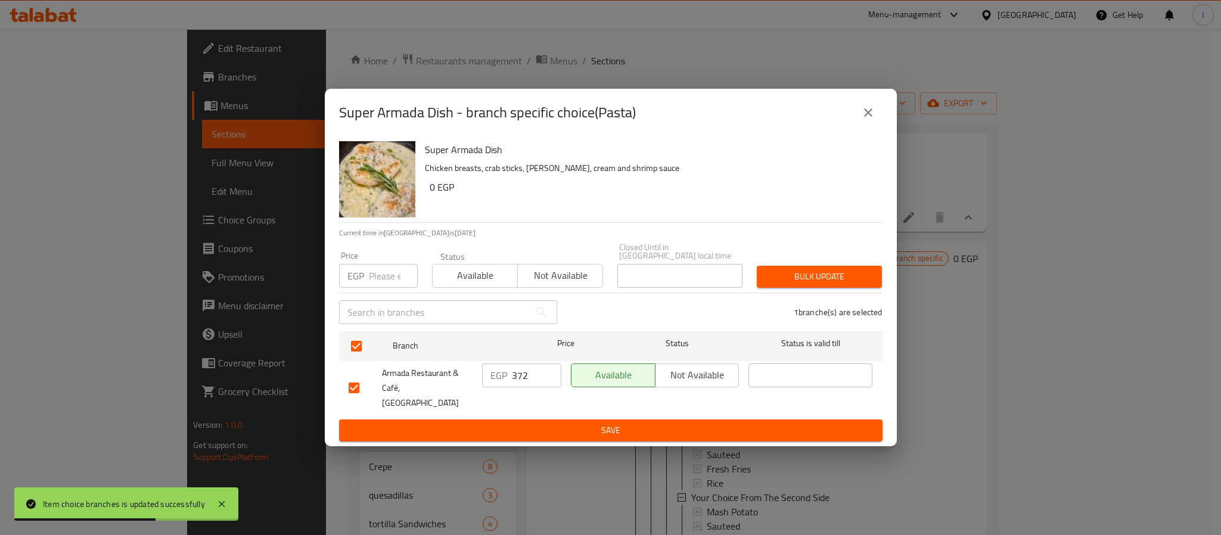
click at [530, 381] on input "372" at bounding box center [536, 376] width 49 height 24
click at [530, 377] on input "402" at bounding box center [536, 376] width 49 height 24
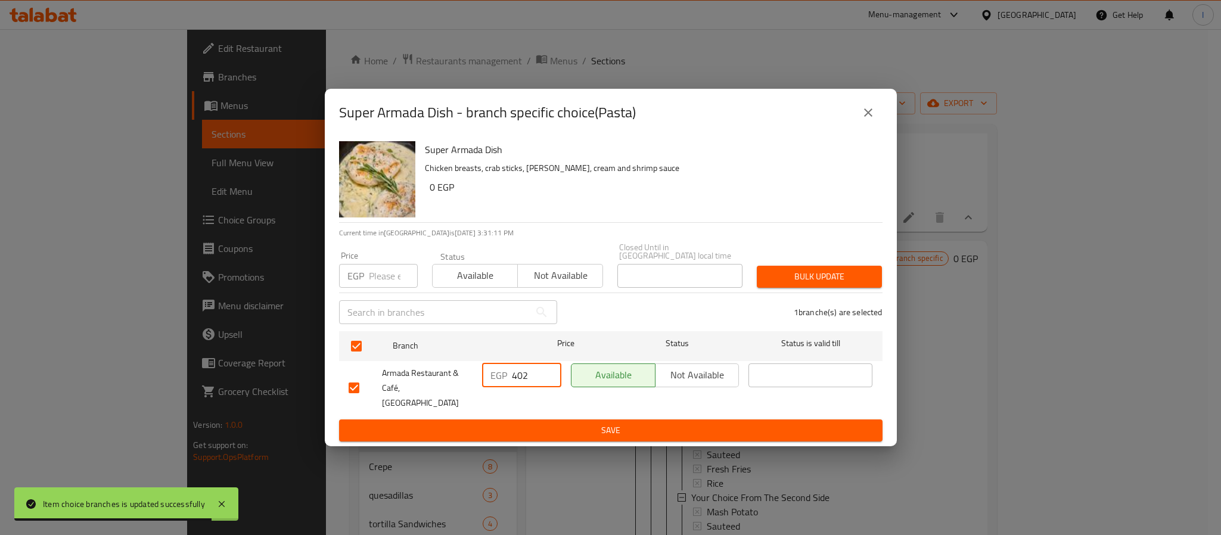
type input "402"
click at [546, 423] on span "Save" at bounding box center [611, 430] width 524 height 15
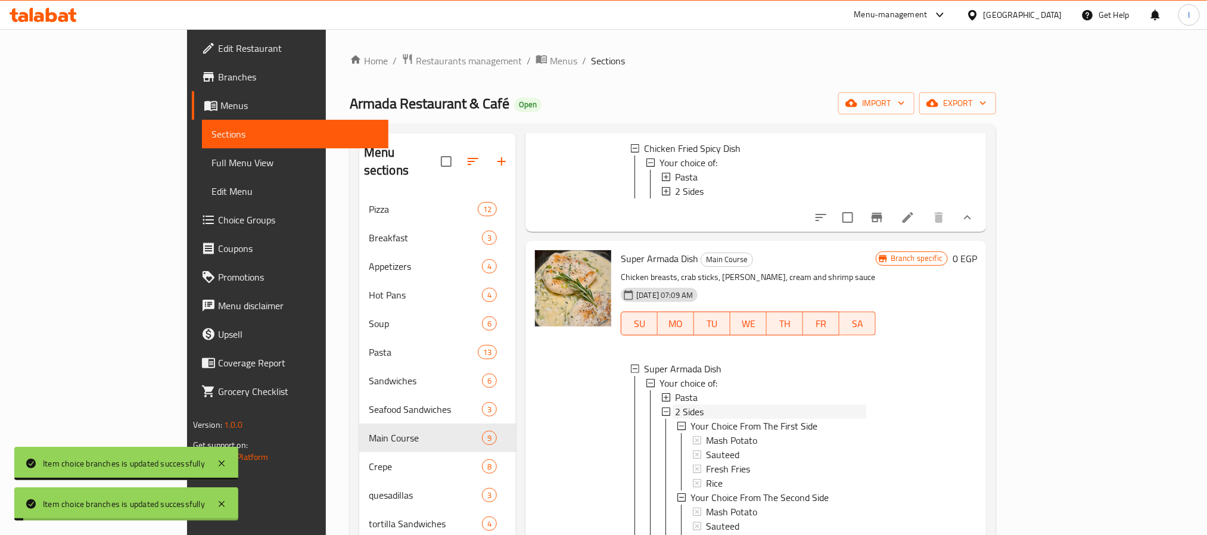
click at [675, 419] on span "2 Sides" at bounding box center [689, 412] width 29 height 14
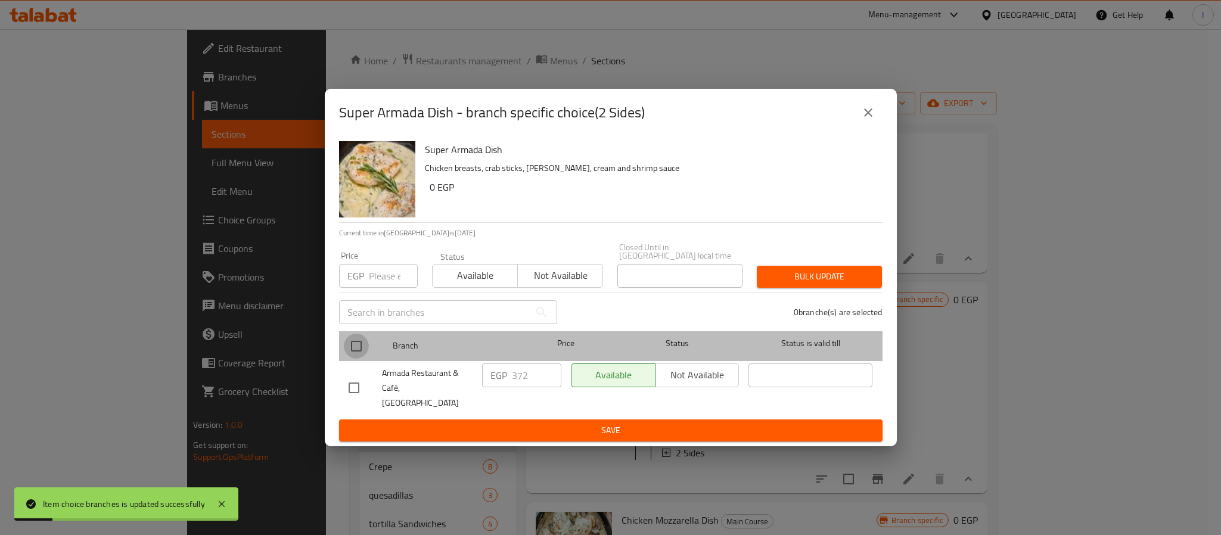
click at [355, 345] on input "checkbox" at bounding box center [356, 346] width 25 height 25
checkbox input "true"
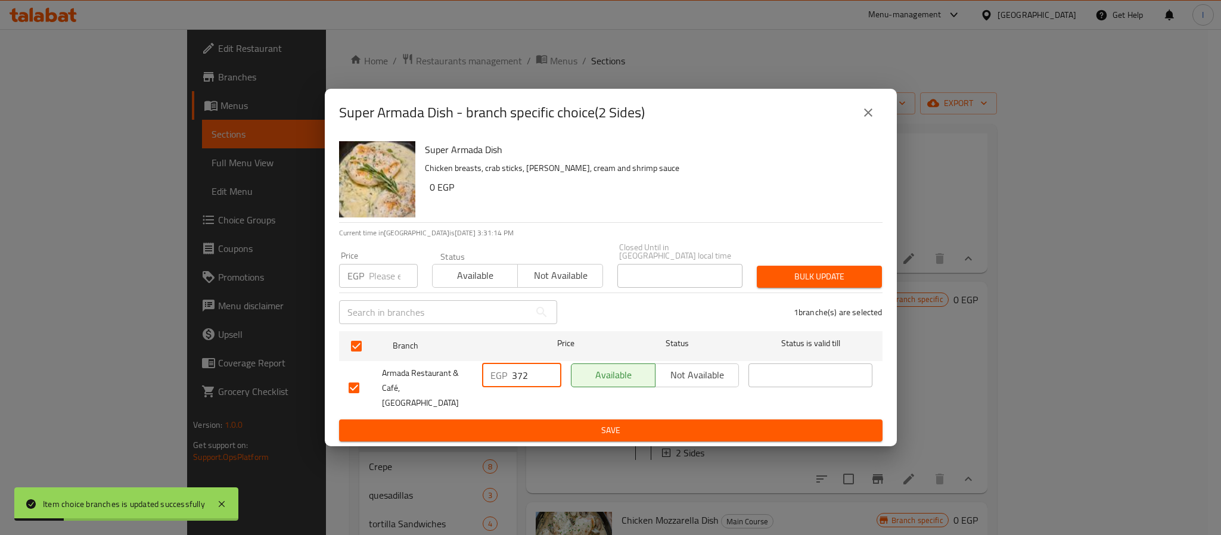
click at [531, 383] on input "372" at bounding box center [536, 376] width 49 height 24
paste input "40"
type input "402"
click at [531, 420] on button "Save" at bounding box center [611, 431] width 544 height 22
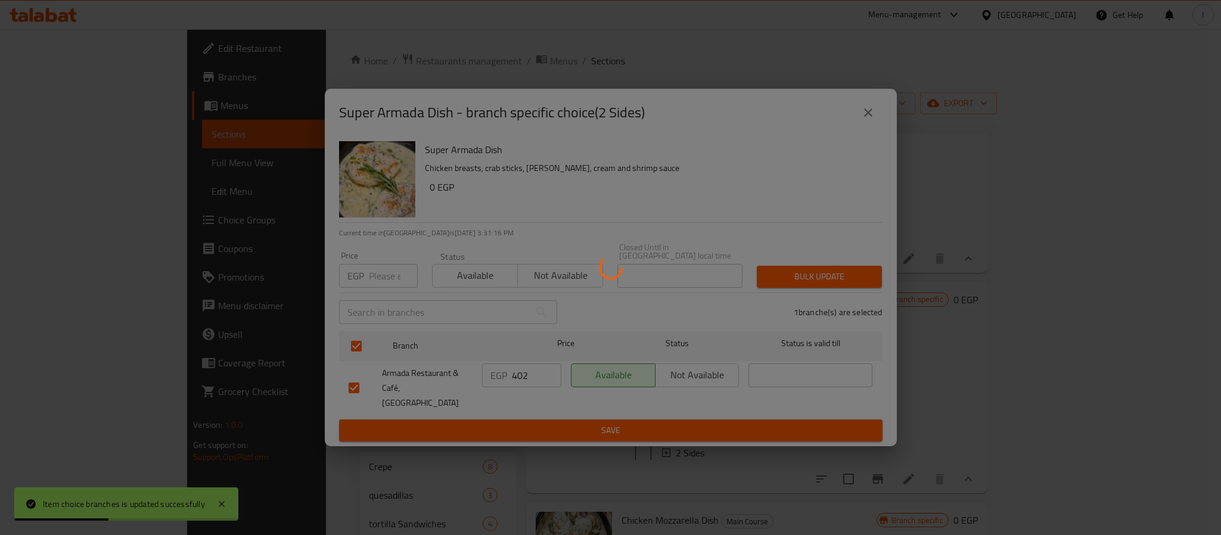
click at [1109, 392] on div at bounding box center [610, 267] width 1221 height 535
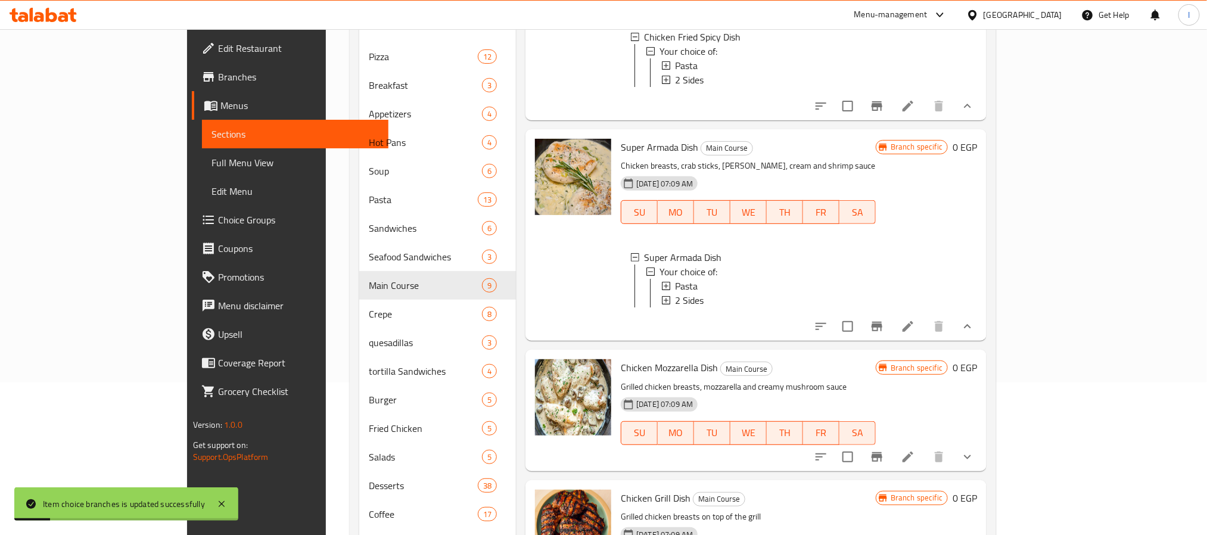
scroll to position [179, 0]
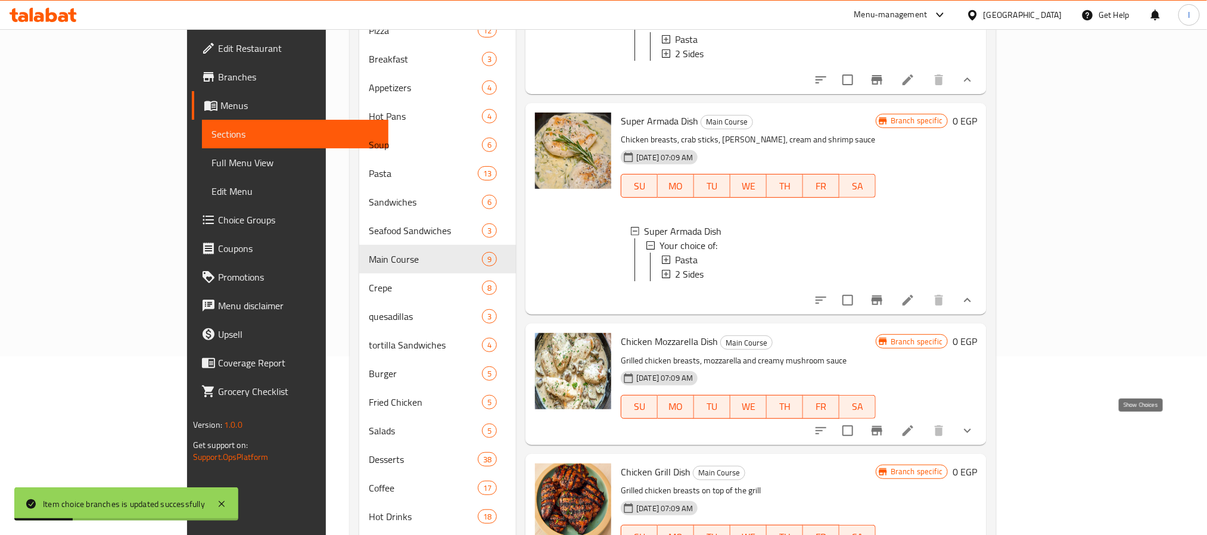
click at [975, 434] on icon "show more" at bounding box center [968, 431] width 14 height 14
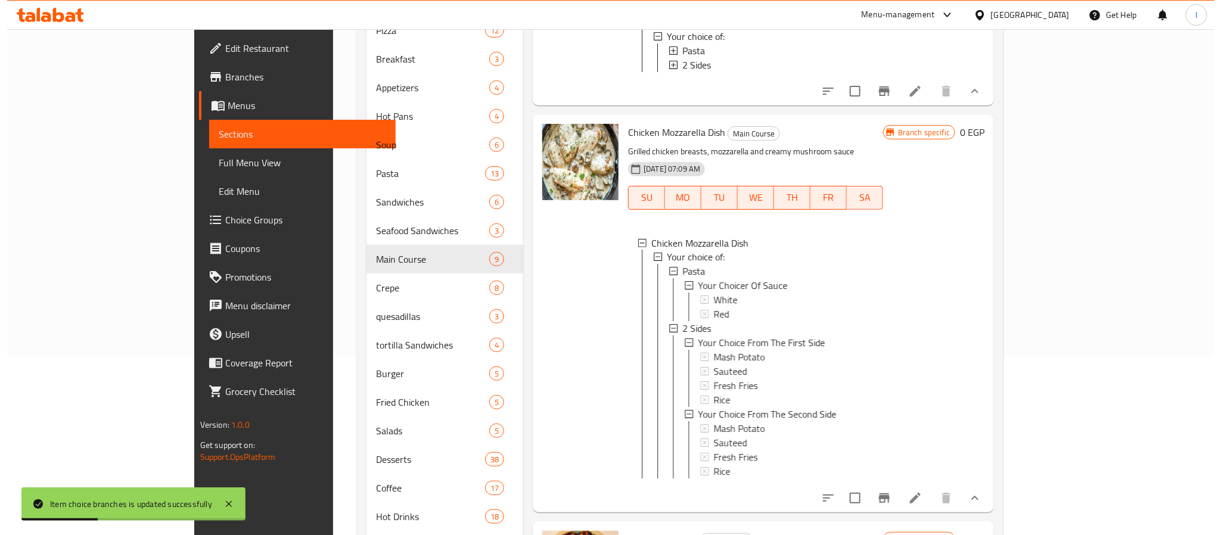
scroll to position [1023, 0]
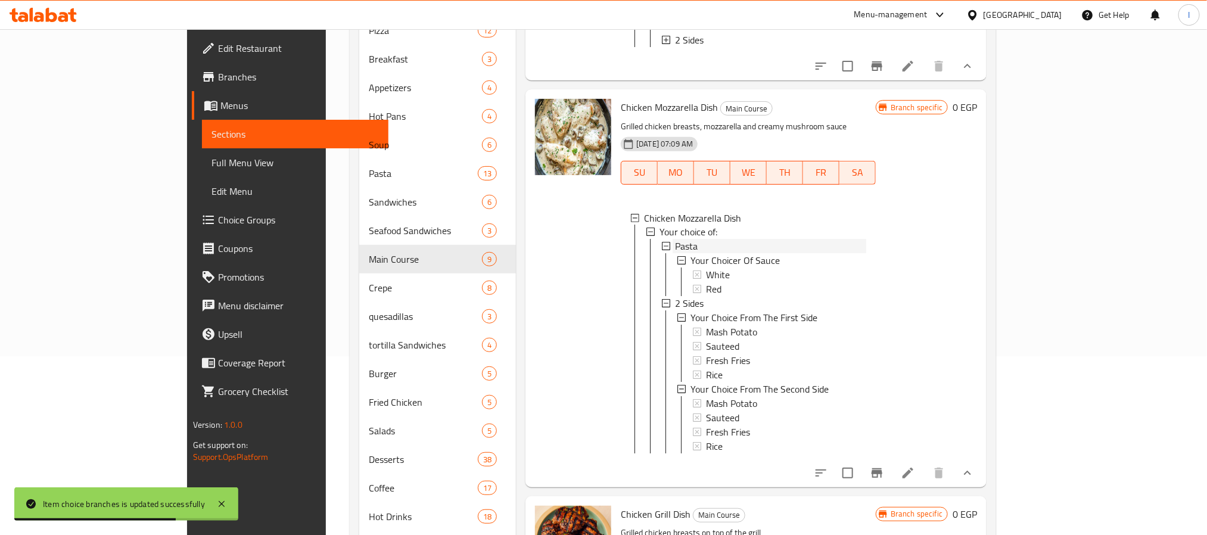
click at [675, 254] on span "Pasta" at bounding box center [686, 247] width 23 height 14
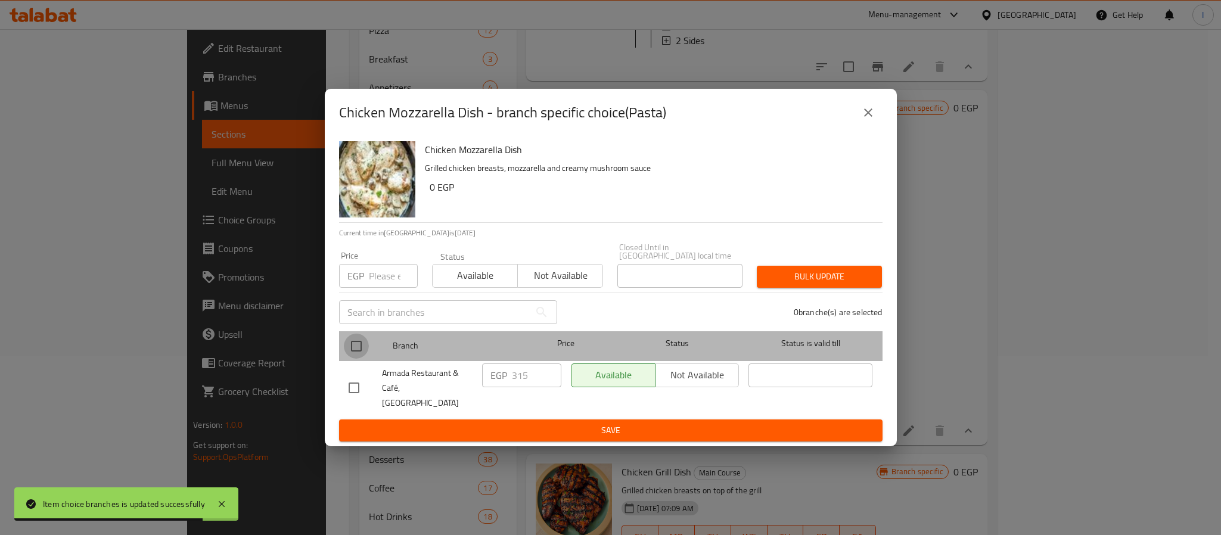
drag, startPoint x: 355, startPoint y: 355, endPoint x: 511, endPoint y: 381, distance: 158.9
click at [358, 355] on input "checkbox" at bounding box center [356, 346] width 25 height 25
checkbox input "true"
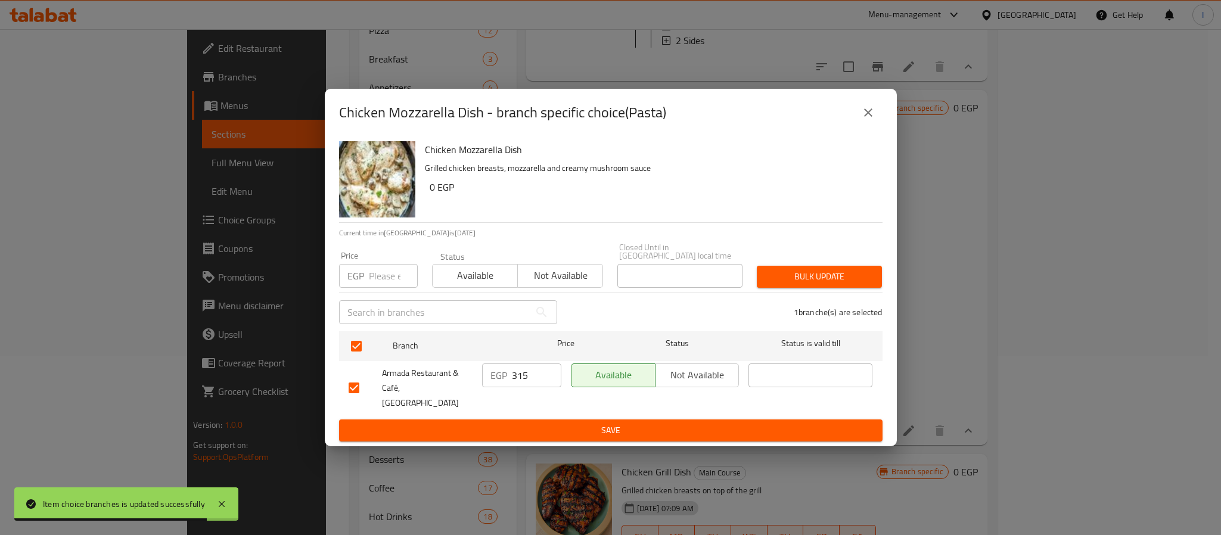
click at [519, 381] on input "315" at bounding box center [536, 376] width 49 height 24
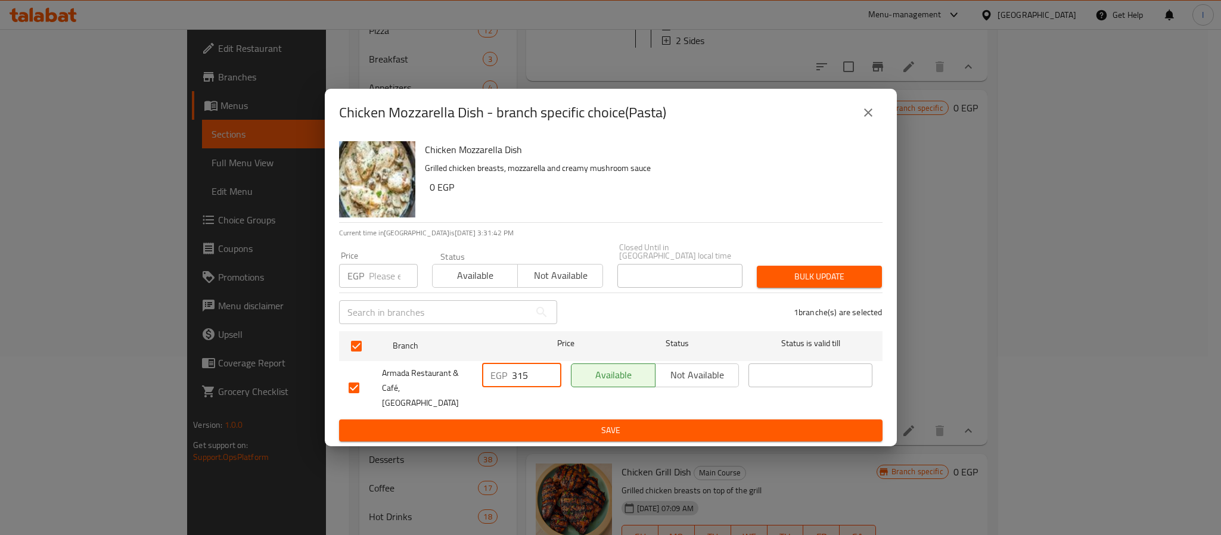
click at [864, 120] on icon "close" at bounding box center [868, 112] width 14 height 14
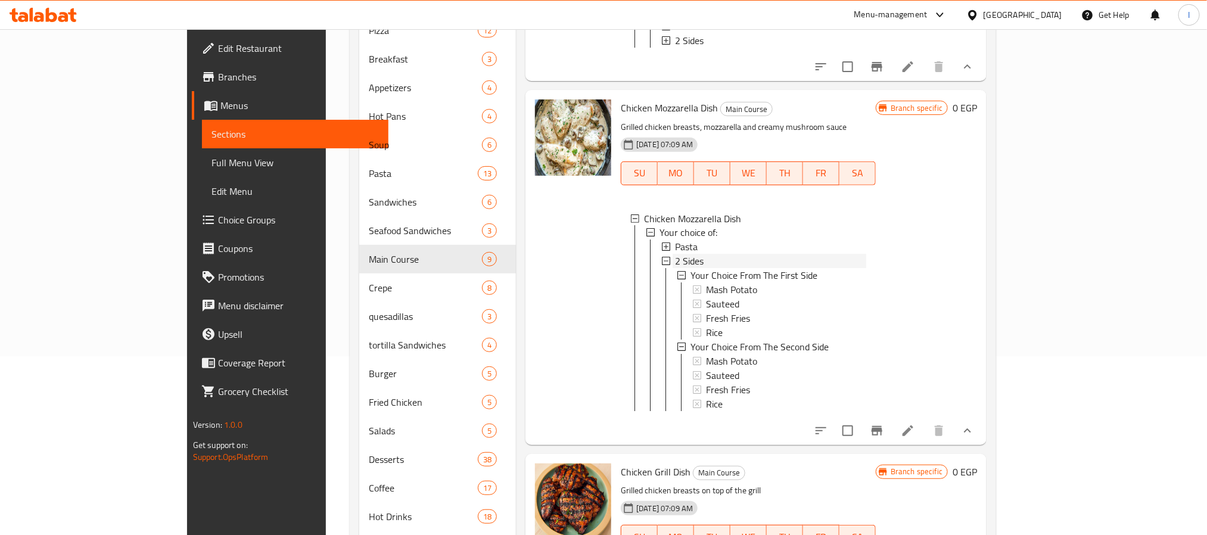
click at [708, 269] on div "2 Sides" at bounding box center [770, 261] width 191 height 14
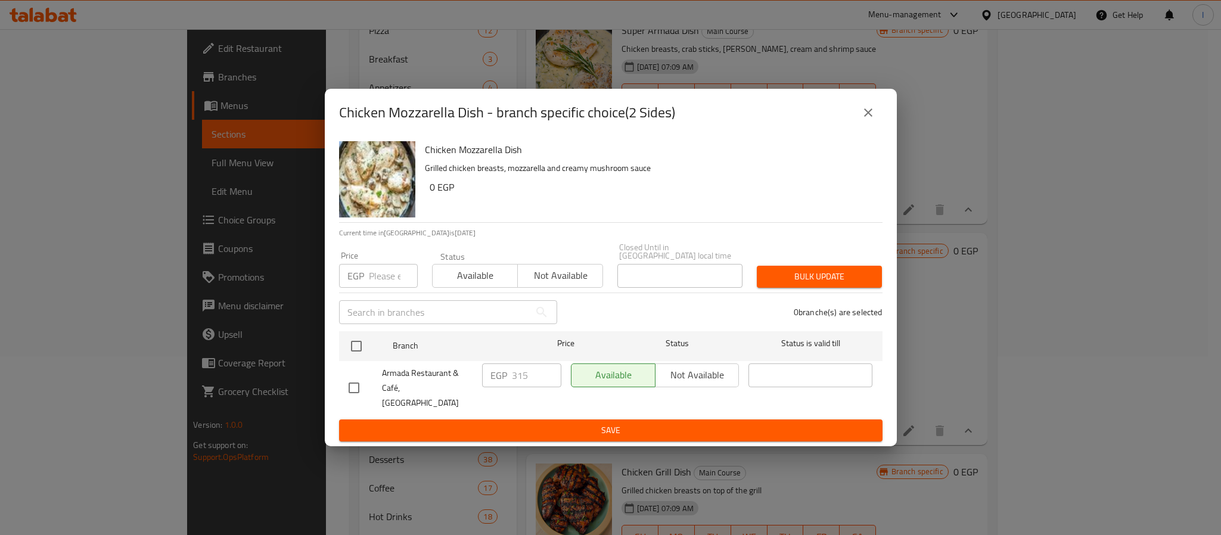
scroll to position [948, 0]
click at [869, 120] on icon "close" at bounding box center [868, 112] width 14 height 14
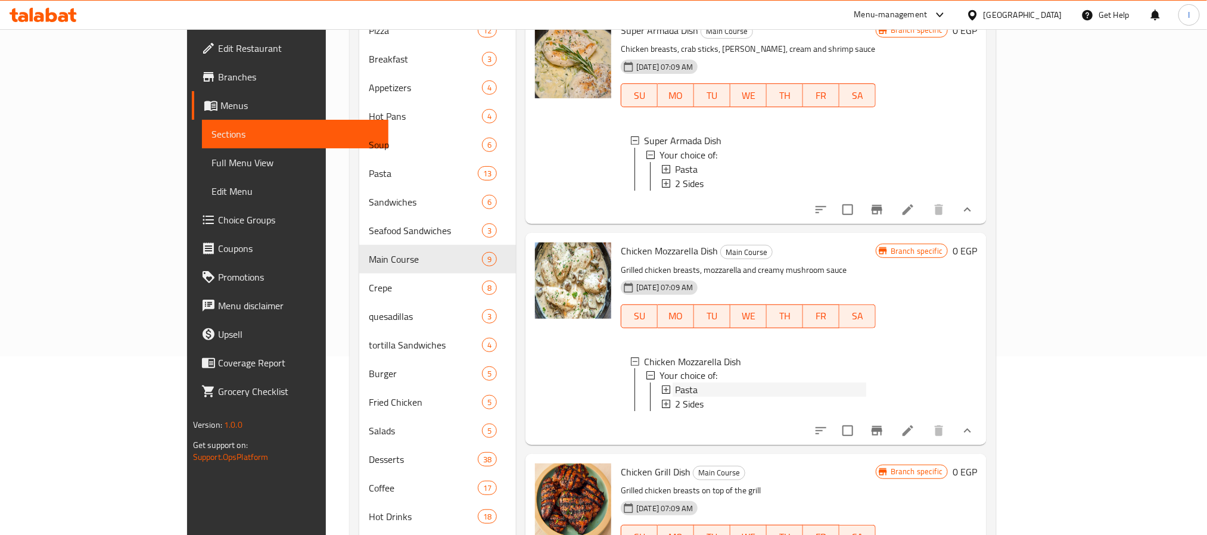
click at [675, 383] on div "Pasta" at bounding box center [770, 390] width 191 height 14
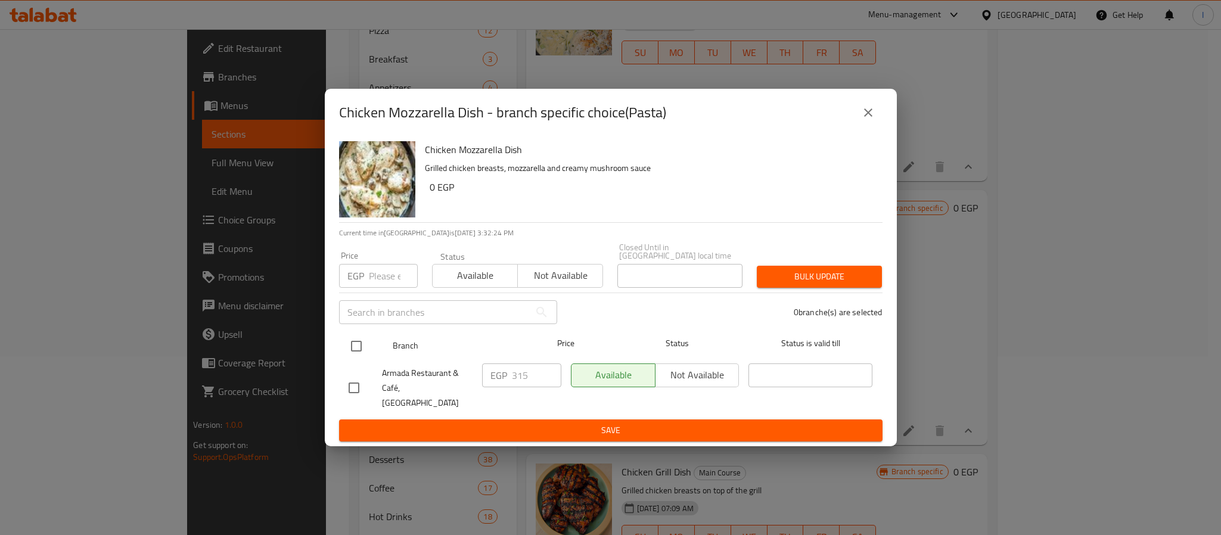
click at [358, 347] on input "checkbox" at bounding box center [356, 346] width 25 height 25
checkbox input "true"
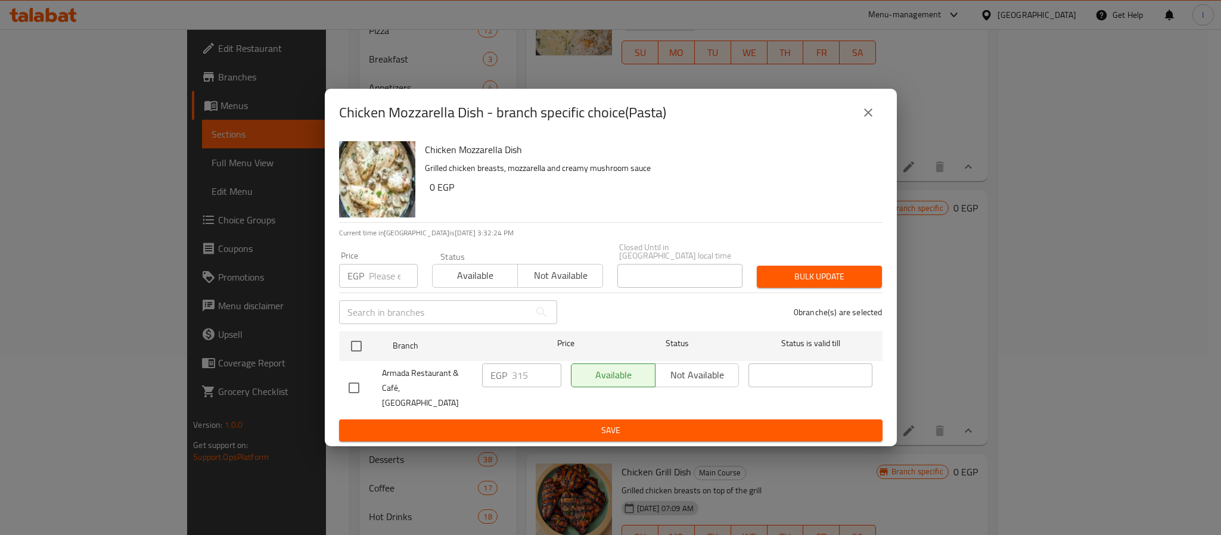
checkbox input "true"
drag, startPoint x: 529, startPoint y: 143, endPoint x: 526, endPoint y: 213, distance: 70.4
click at [529, 136] on div "Chicken Mozzarella Dish - branch specific choice(Pasta)" at bounding box center [611, 113] width 572 height 48
click at [437, 158] on h6 "Chicken Mozzarella Dish" at bounding box center [649, 149] width 448 height 17
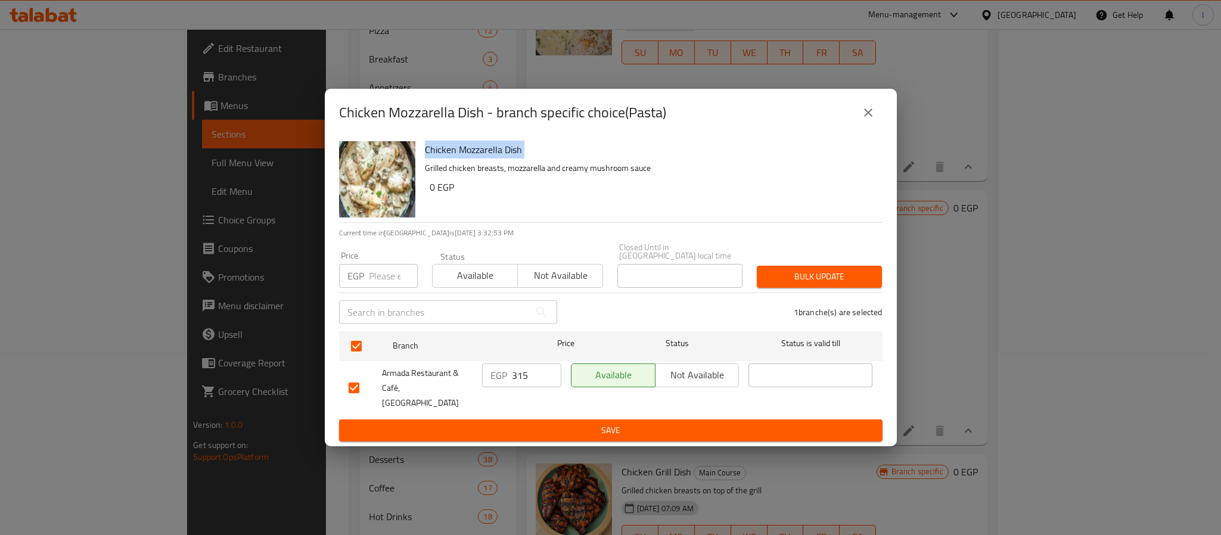
click at [437, 158] on h6 "Chicken Mozzarella Dish" at bounding box center [649, 149] width 448 height 17
copy h6 "Chicken Mozzarella Dish"
